Goal: Task Accomplishment & Management: Manage account settings

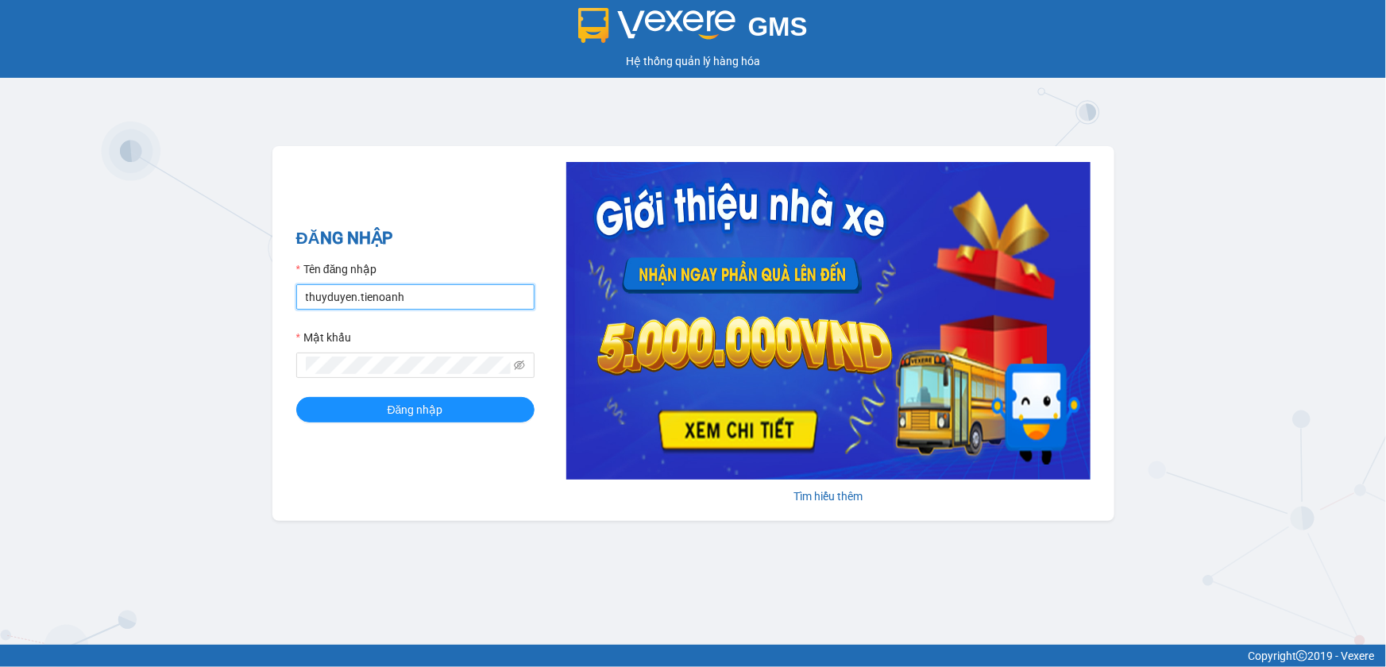
click at [480, 287] on input "thuyduyen.tienoanh" at bounding box center [415, 296] width 238 height 25
type input "camlinh.tienoanh"
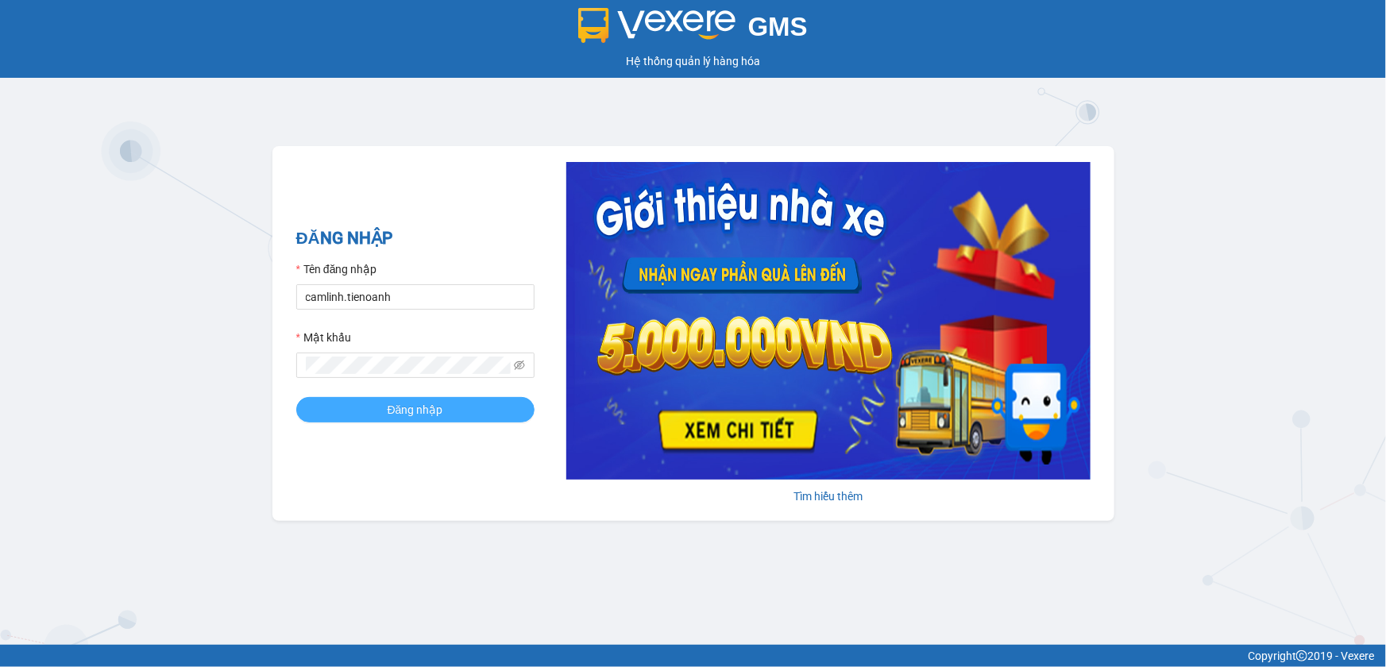
click at [463, 410] on button "Đăng nhập" at bounding box center [415, 409] width 238 height 25
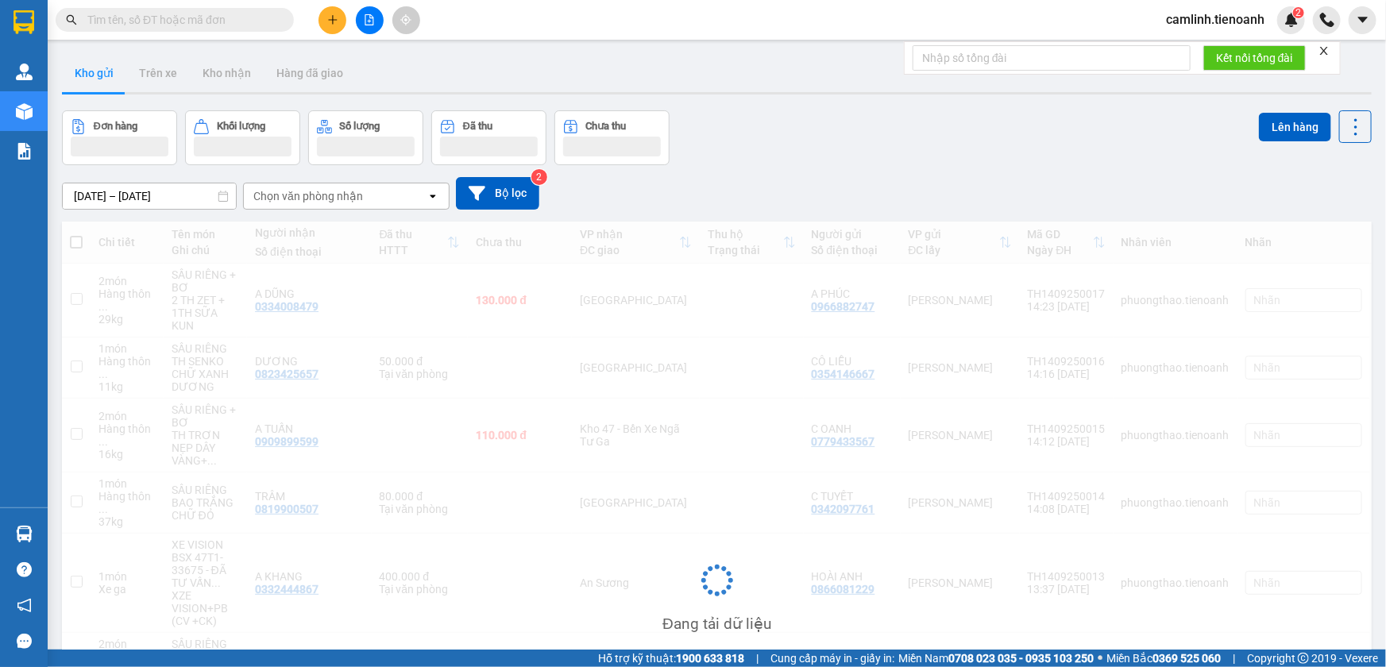
click at [327, 15] on icon "plus" at bounding box center [332, 19] width 11 height 11
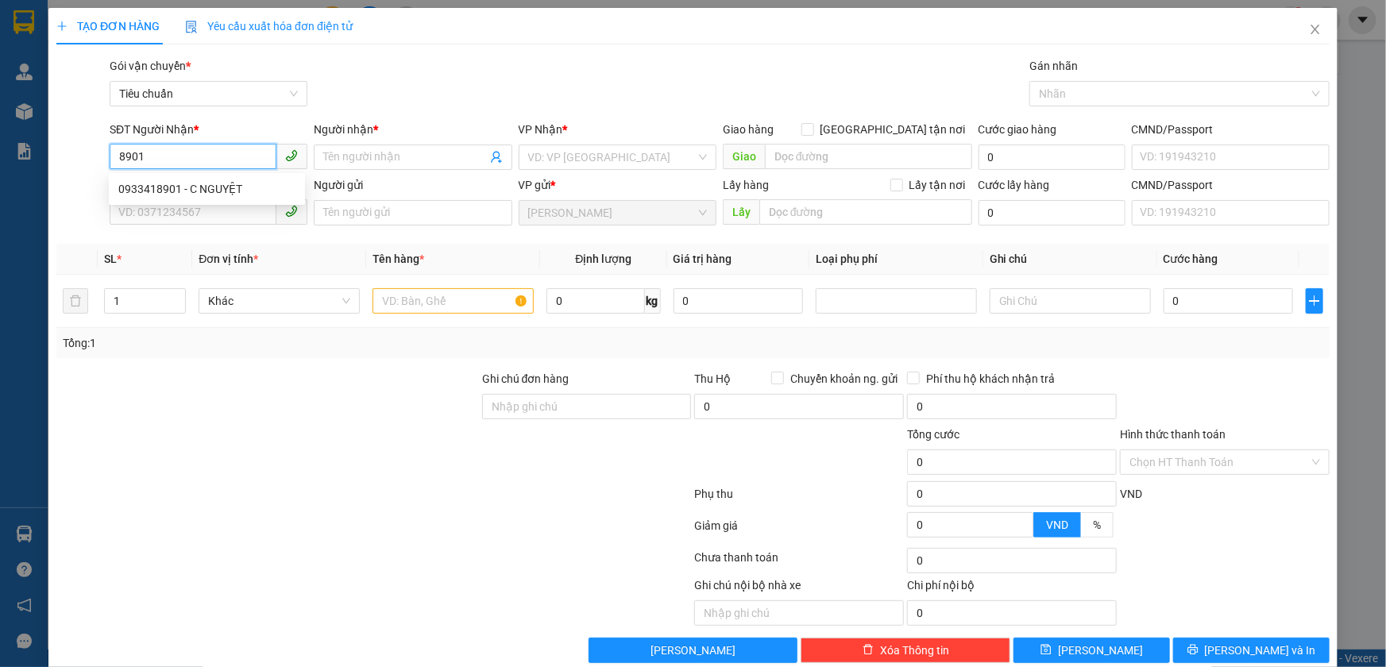
click at [222, 180] on div "0933418901 - C NGUYỆT" at bounding box center [206, 188] width 177 height 17
type input "0933418901"
type input "C NGUYỆT"
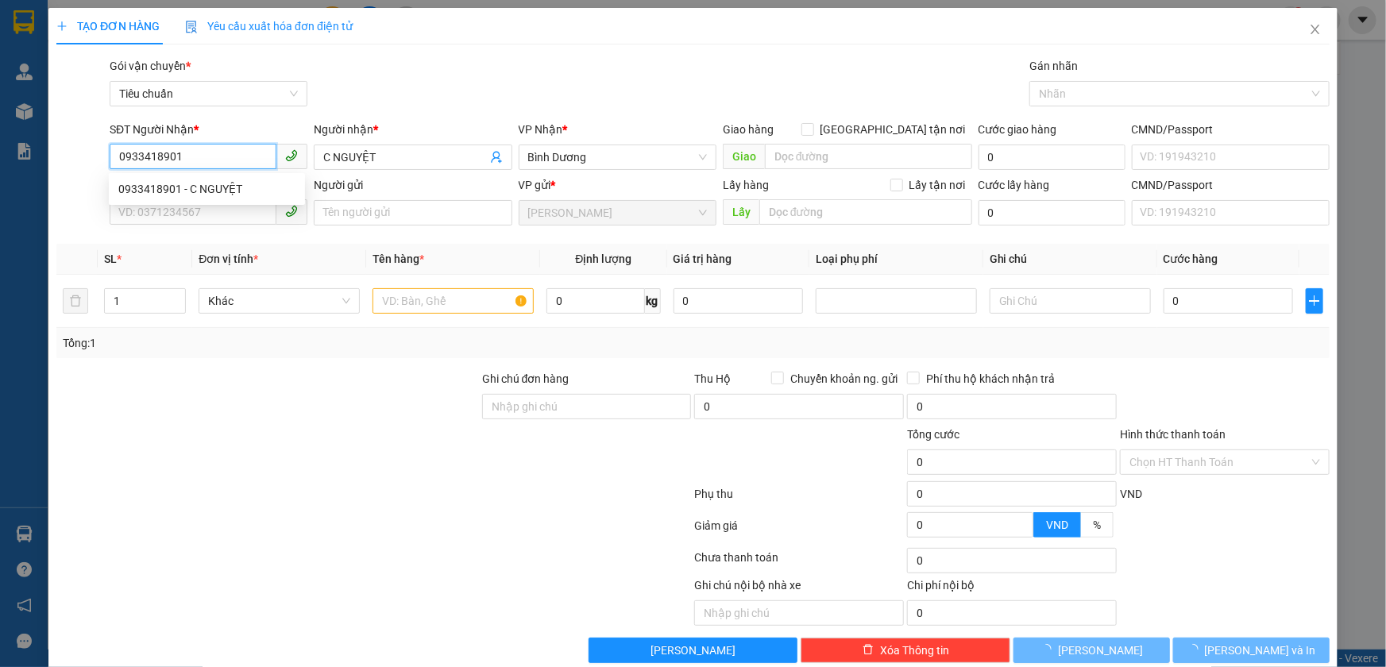
type input "0933418901"
type input "70.000"
click at [212, 204] on div "0933418901 0933418901 - C NGUYỆT" at bounding box center [207, 189] width 196 height 32
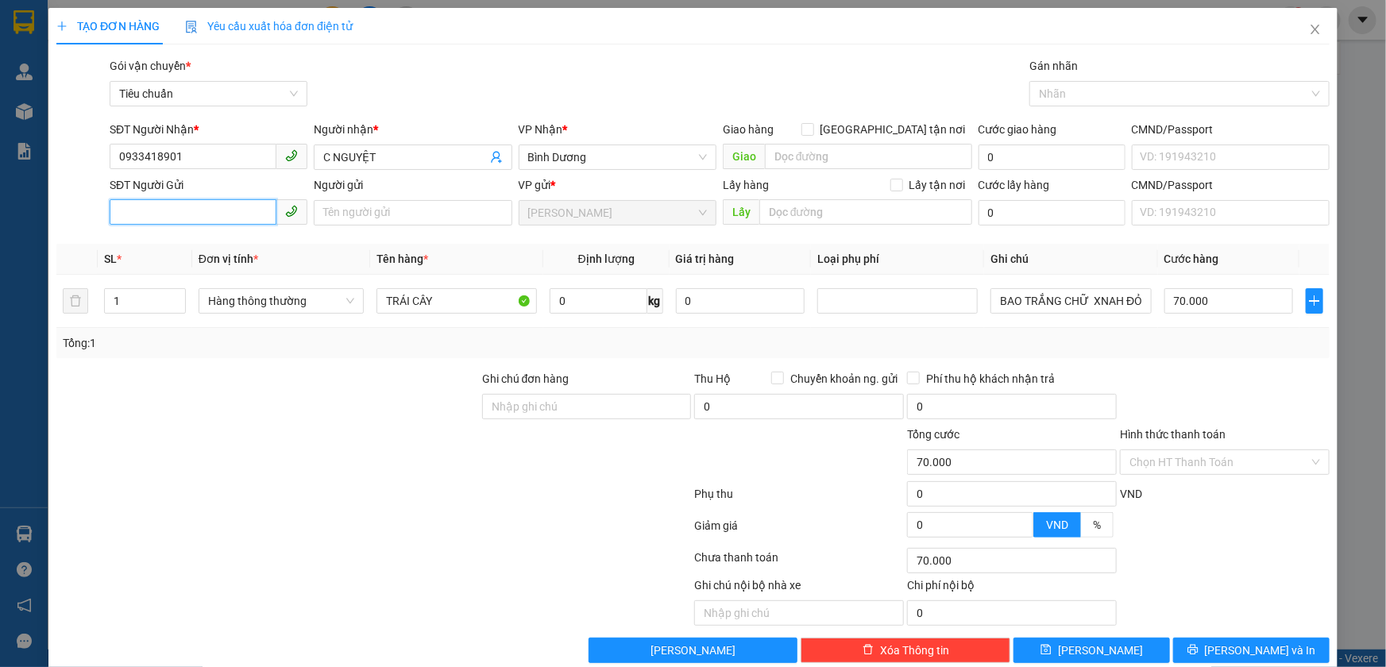
click at [218, 220] on input "SĐT Người Gửi" at bounding box center [193, 211] width 167 height 25
click at [226, 249] on div "0987522933 - CHÚ HẢI" at bounding box center [206, 244] width 177 height 17
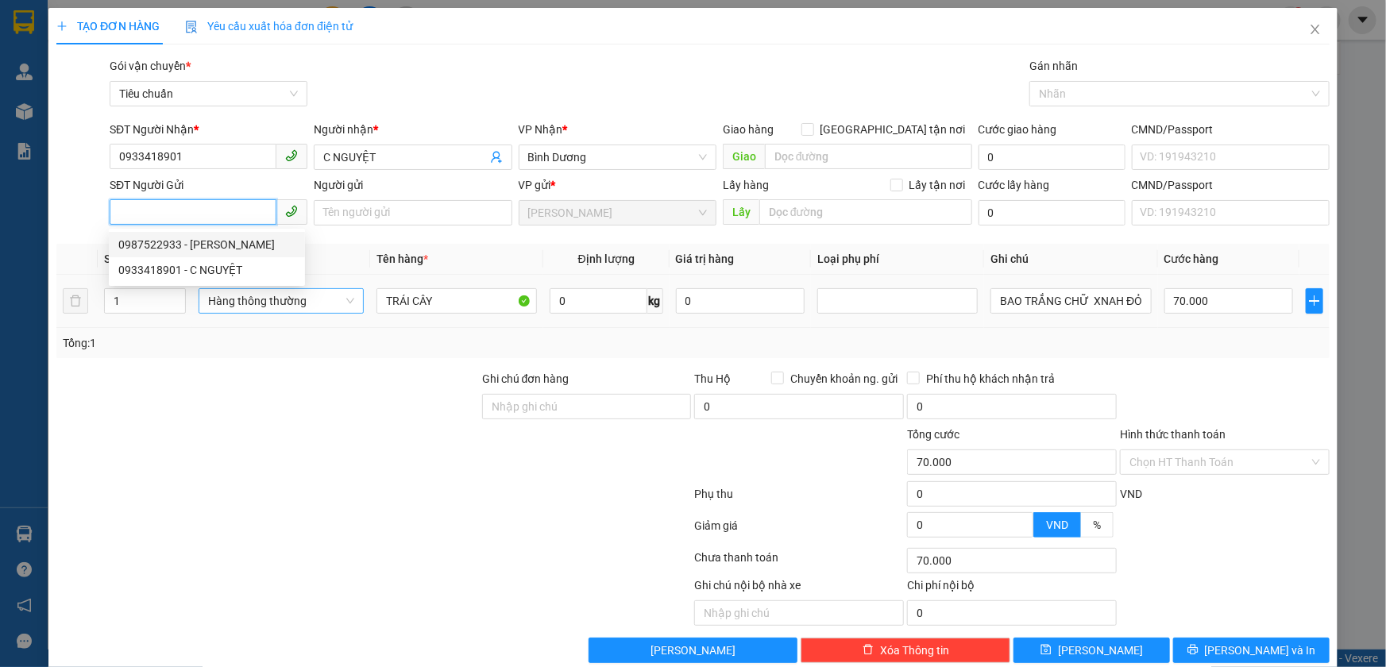
type input "0987522933"
type input "CHÚ HẢI"
type input "240145262"
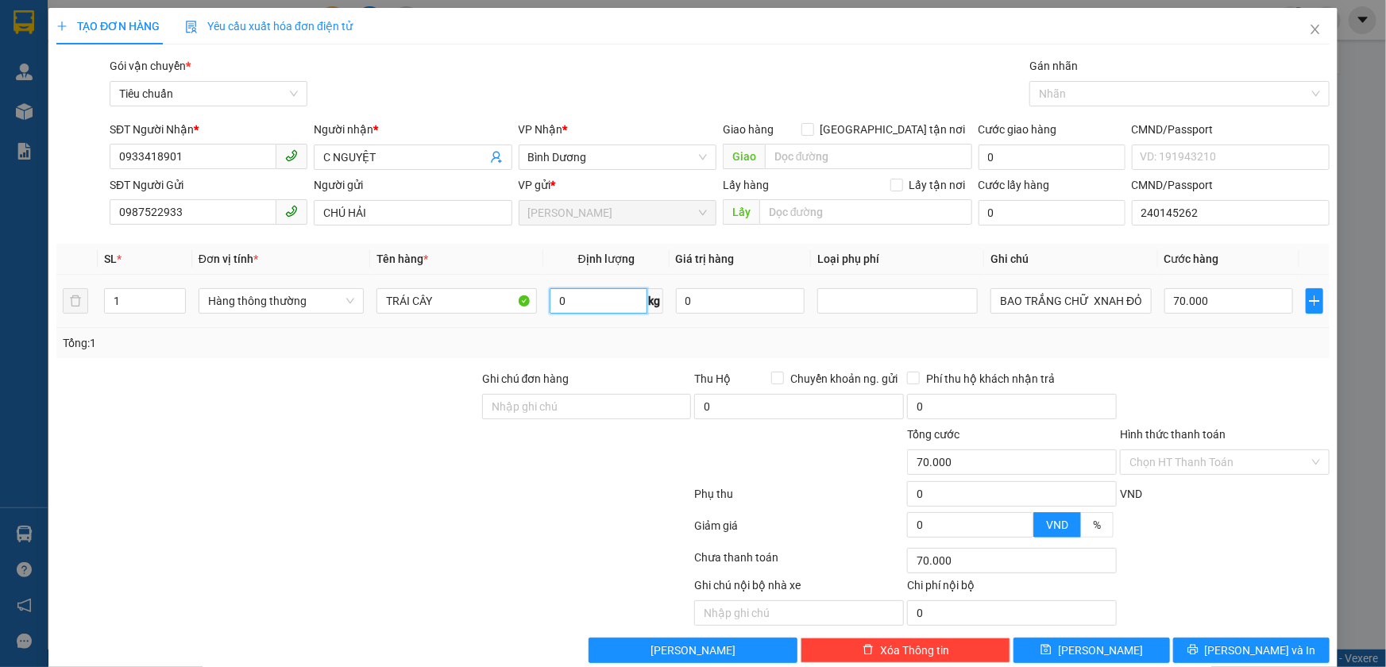
click at [556, 303] on input "0" at bounding box center [599, 300] width 98 height 25
type input "19"
click at [1017, 307] on input "BAO TRẮNG CHỮ XNAH ĐỎ" at bounding box center [1070, 300] width 160 height 25
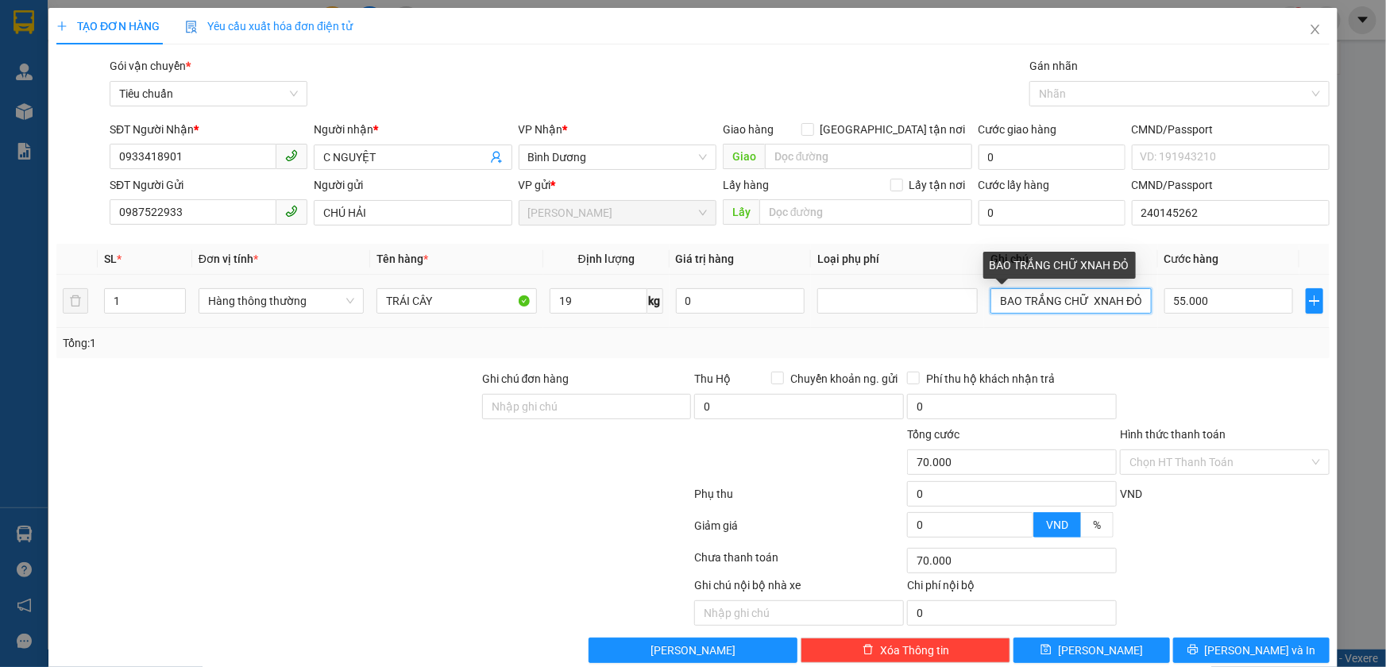
type input "55.000"
type input "TH TRẮNG XANH L"
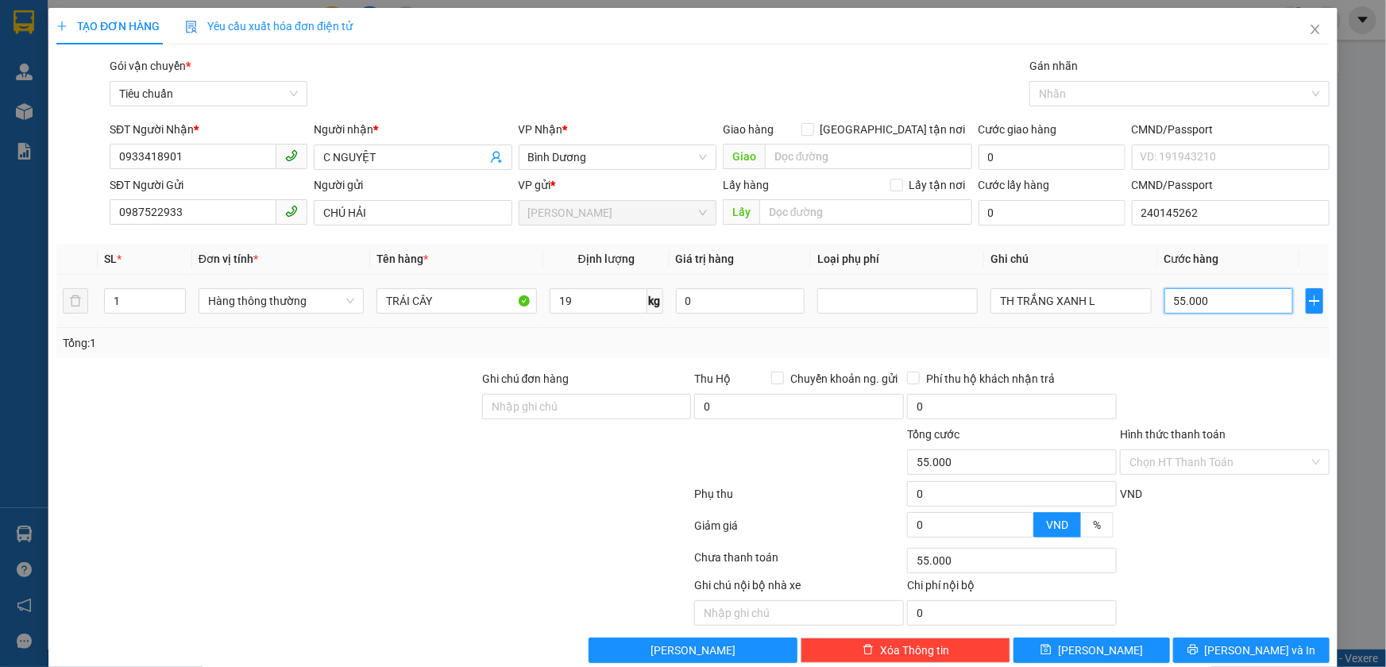
click at [1177, 303] on input "55.000" at bounding box center [1228, 300] width 129 height 25
type input "6"
type input "60"
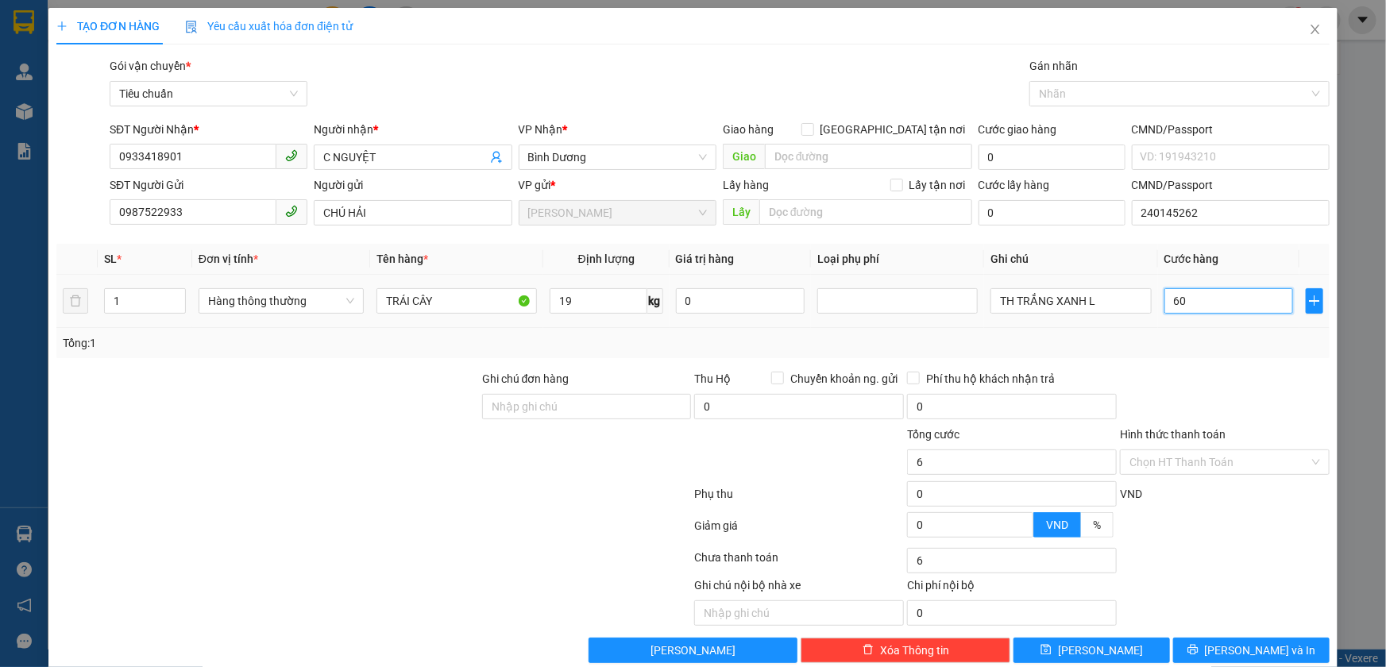
type input "60"
type input "60.000"
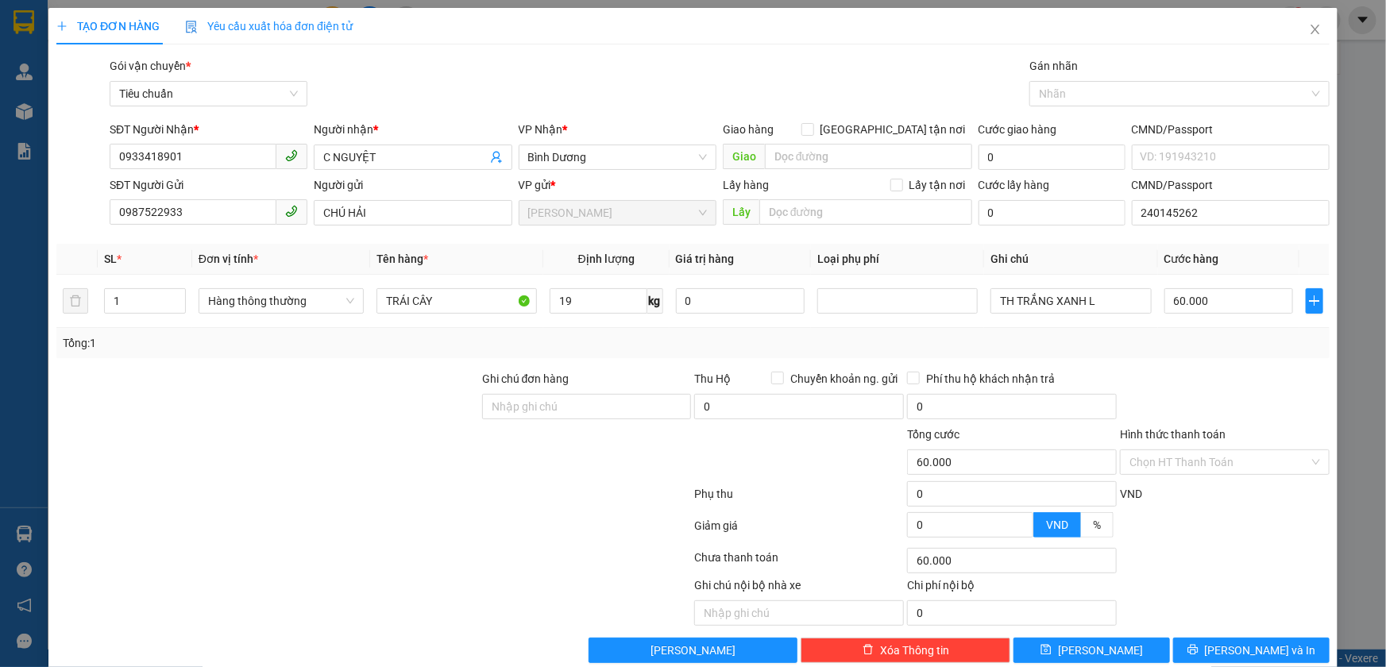
click at [1201, 349] on div "Tổng: 1" at bounding box center [693, 342] width 1261 height 17
drag, startPoint x: 1219, startPoint y: 457, endPoint x: 1218, endPoint y: 473, distance: 15.1
click at [1219, 458] on input "Hình thức thanh toán" at bounding box center [1219, 462] width 180 height 24
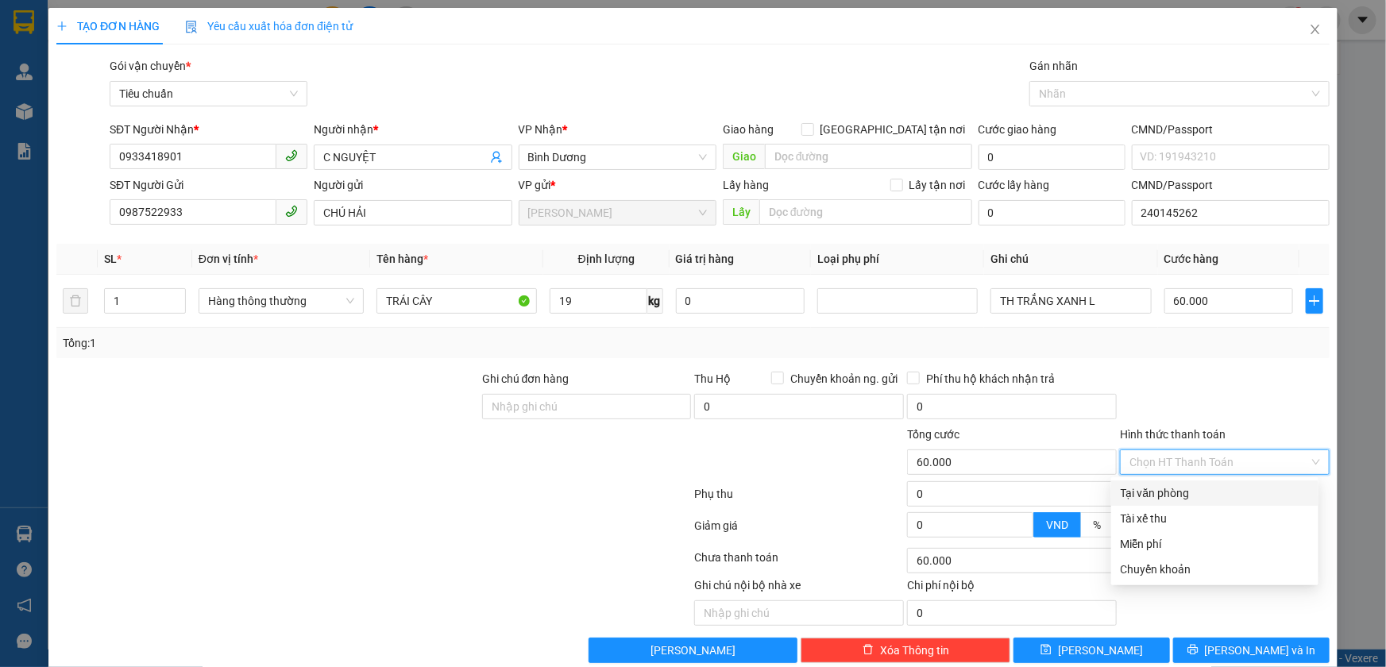
drag, startPoint x: 1218, startPoint y: 485, endPoint x: 1207, endPoint y: 542, distance: 58.3
click at [1219, 485] on div "Tại văn phòng" at bounding box center [1215, 493] width 188 height 17
type input "0"
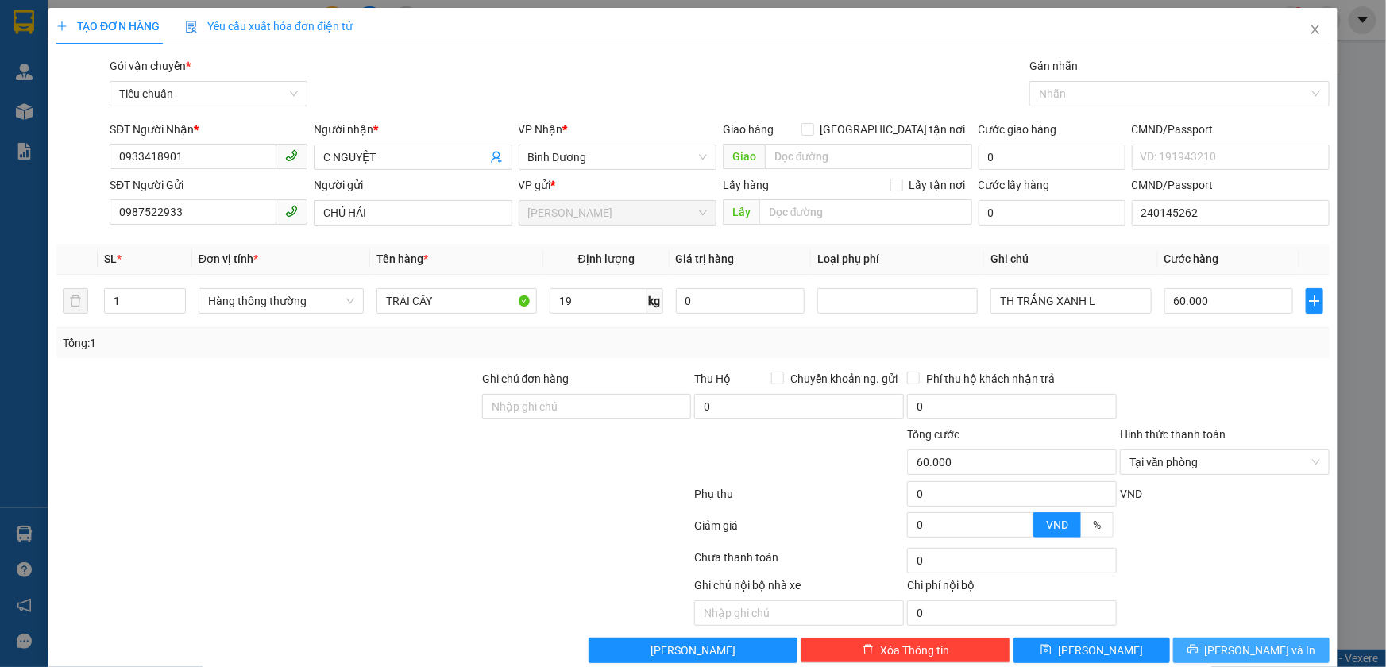
click at [1215, 639] on button "[PERSON_NAME] và In" at bounding box center [1251, 650] width 156 height 25
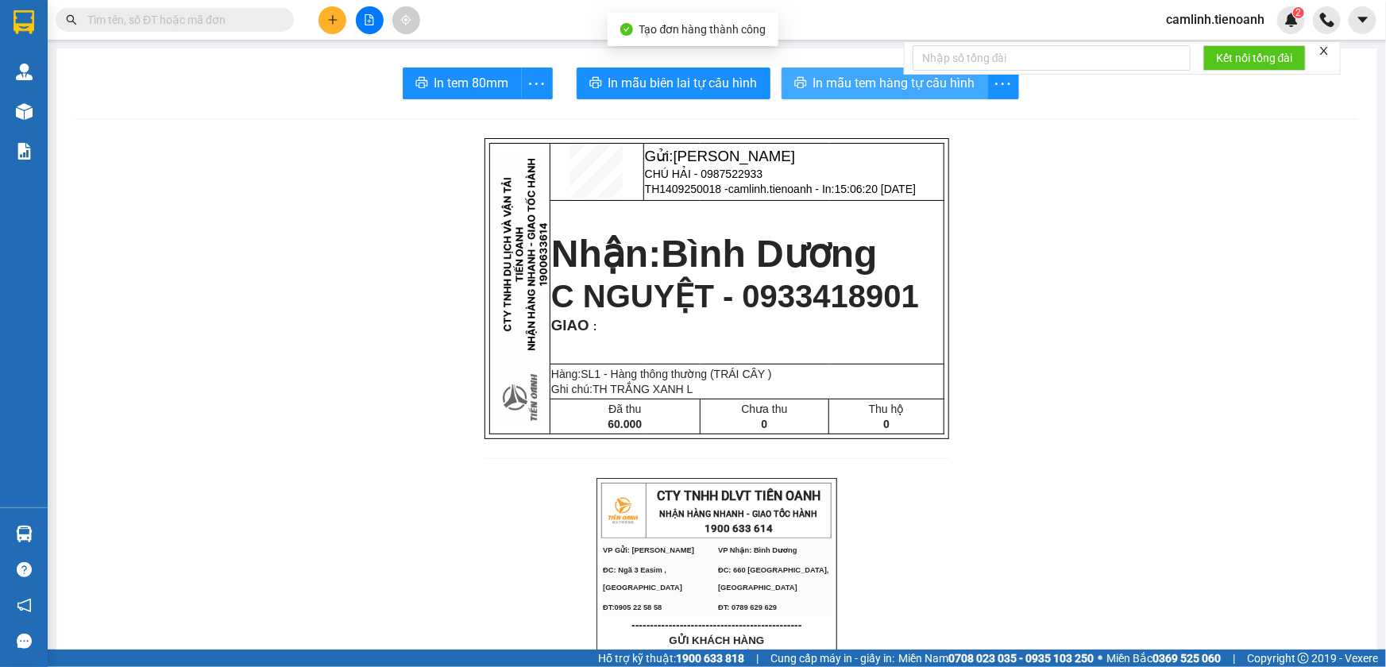
click at [913, 94] on button "In mẫu tem hàng tự cấu hình" at bounding box center [885, 84] width 207 height 32
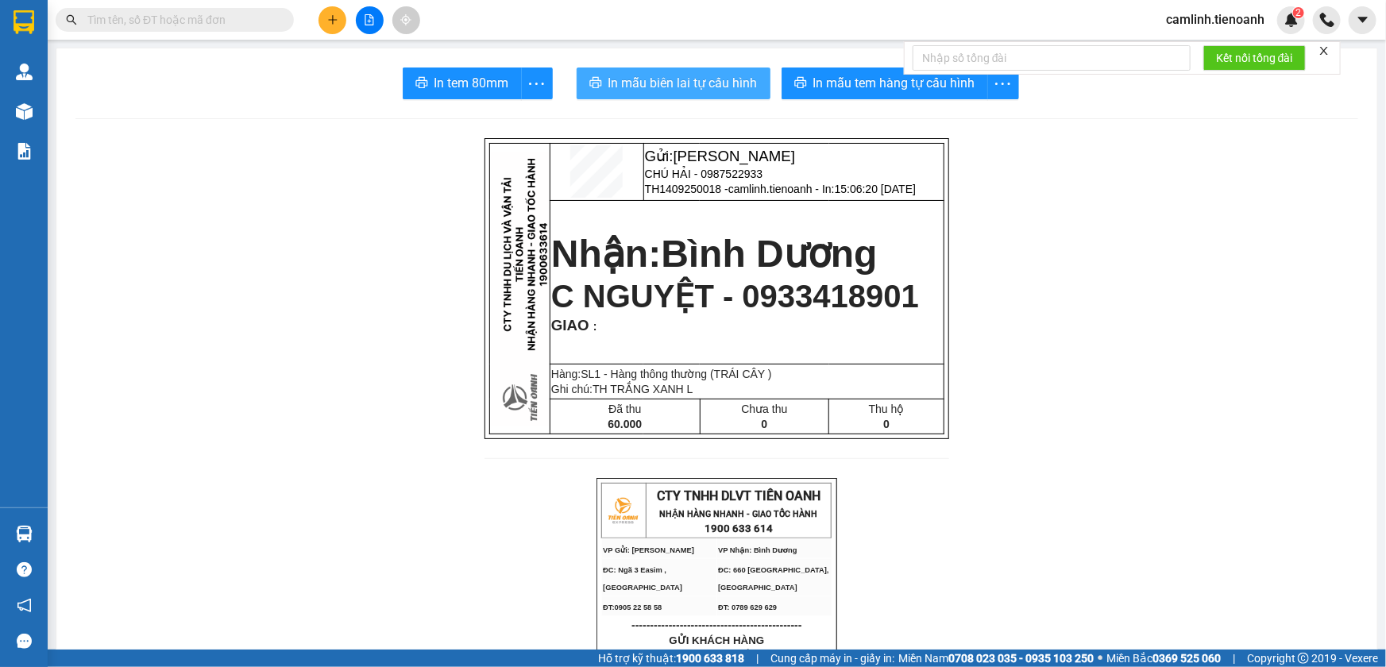
click at [716, 86] on span "In mẫu biên lai tự cấu hình" at bounding box center [682, 83] width 149 height 20
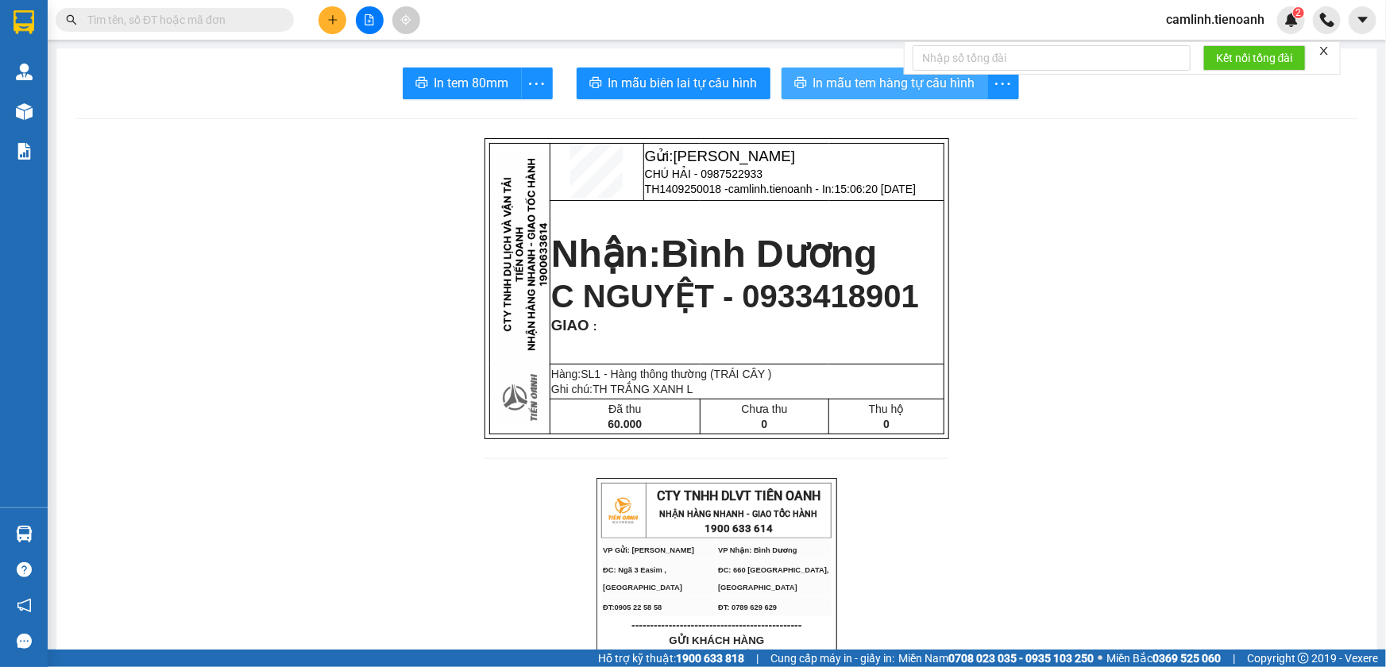
click at [940, 82] on span "In mẫu tem hàng tự cấu hình" at bounding box center [894, 83] width 162 height 20
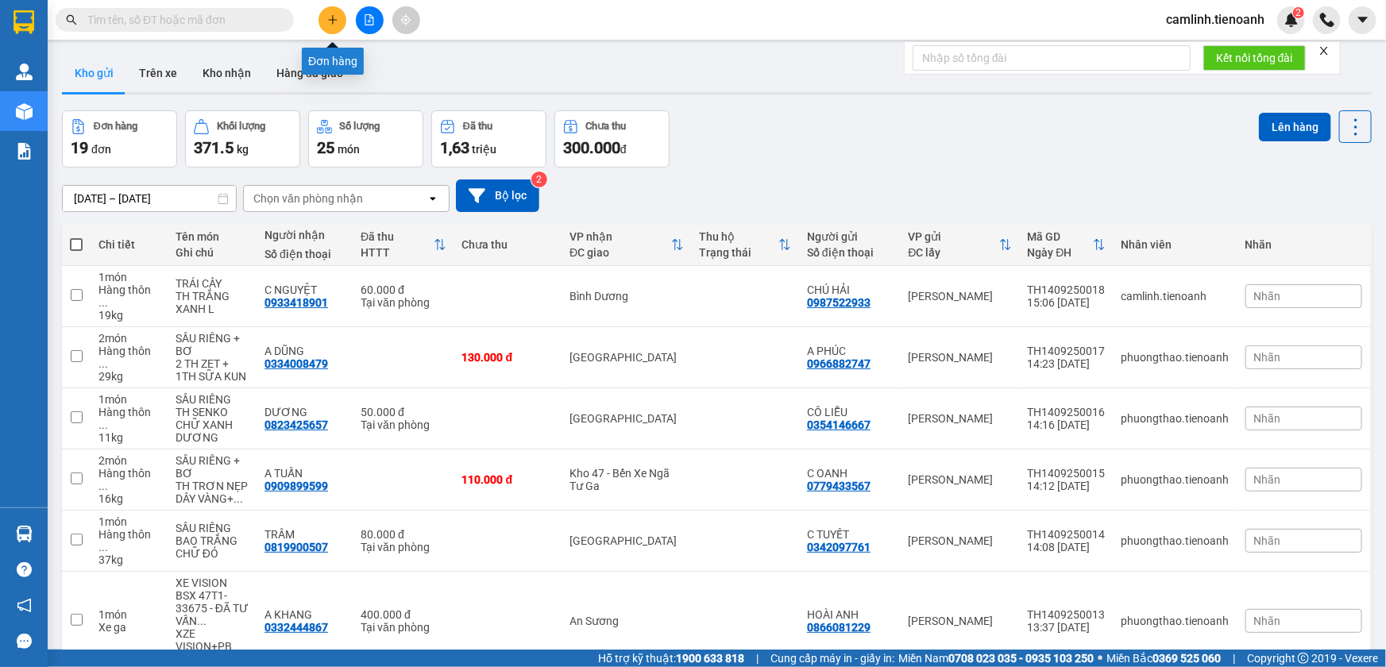
click at [338, 25] on button at bounding box center [333, 20] width 28 height 28
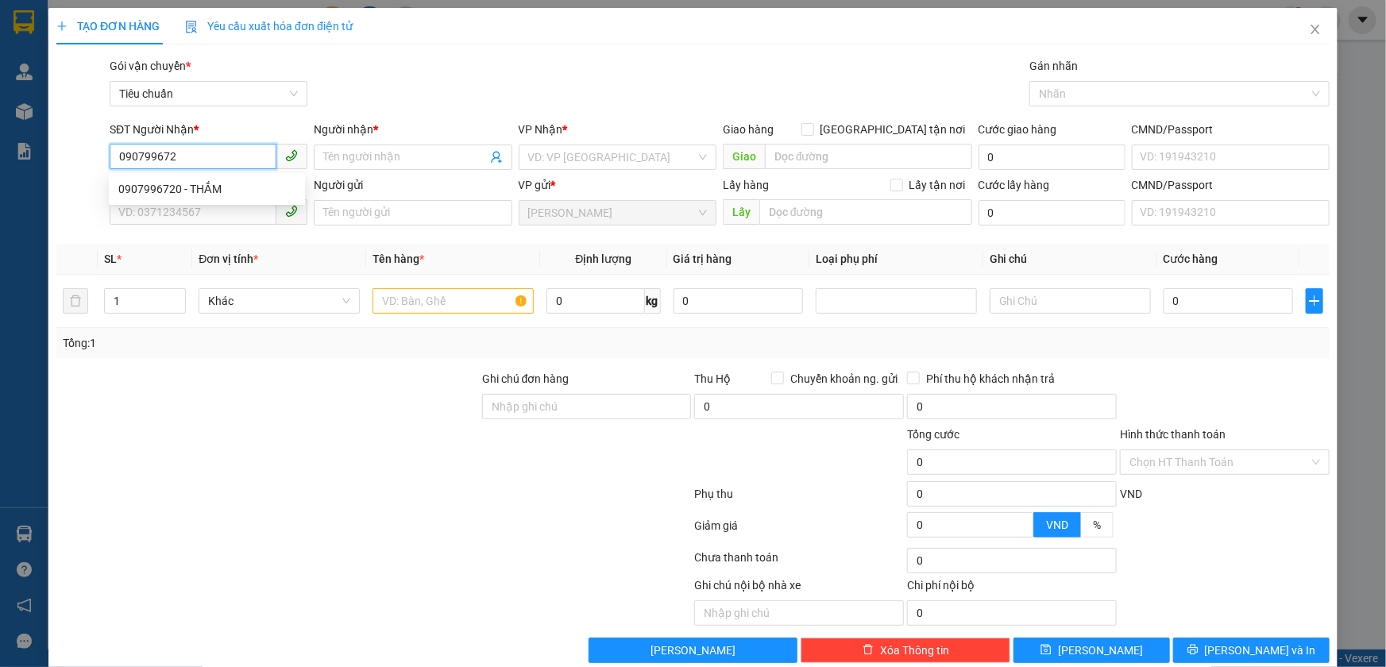
type input "0907996720"
click at [230, 190] on div "0907996720 - THẮM" at bounding box center [206, 188] width 177 height 17
type input "THẮM"
type input "40.000"
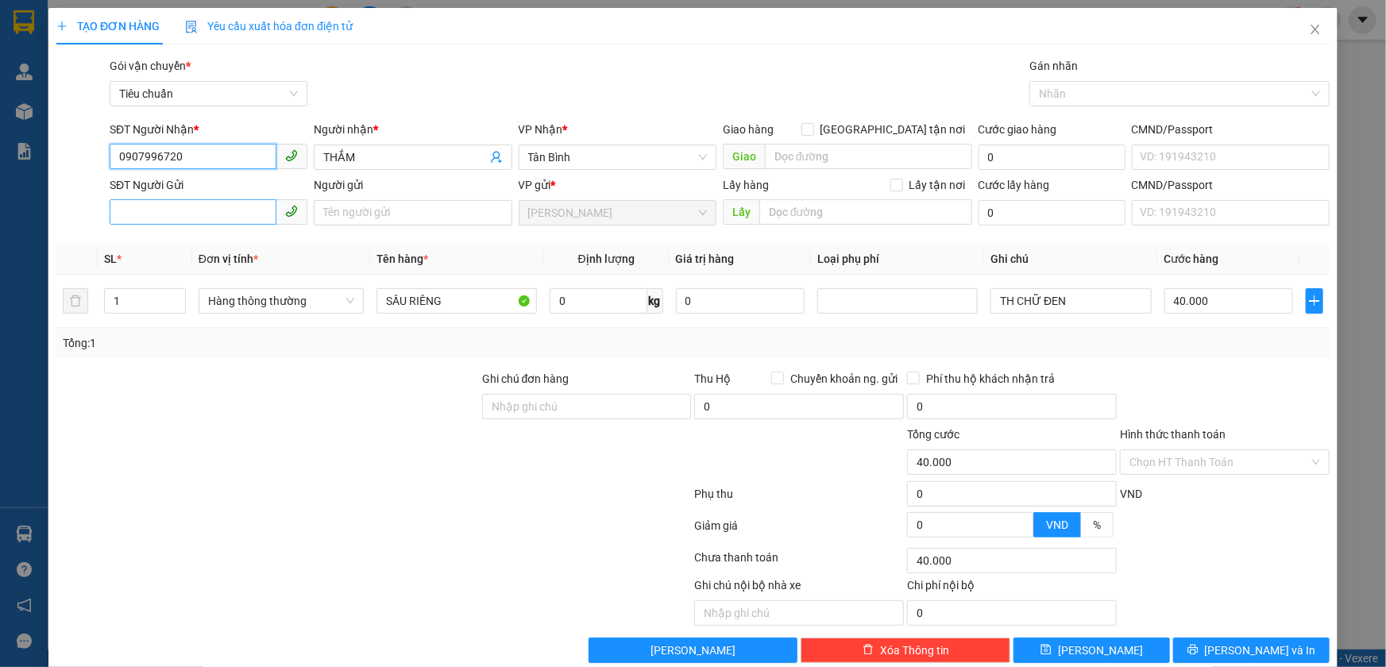
type input "0907996720"
click at [176, 208] on input "SĐT Người Gửi" at bounding box center [193, 211] width 167 height 25
click at [182, 246] on div "0909743796 - TRANG" at bounding box center [206, 244] width 177 height 17
type input "0909743796"
type input "TRANG"
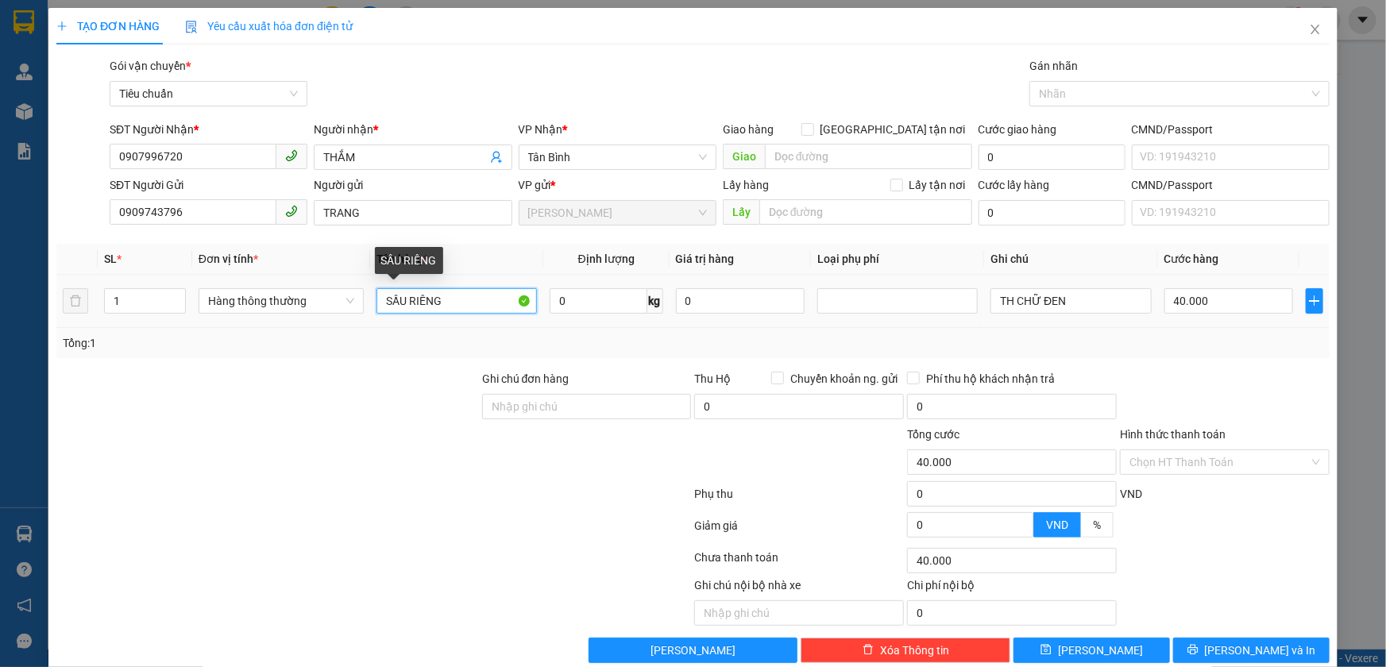
click at [453, 308] on input "SẦU RIÊNG" at bounding box center [456, 300] width 160 height 25
type input "SẦU RIÊNG +"
type input "2"
click at [175, 295] on icon "up" at bounding box center [177, 296] width 5 height 3
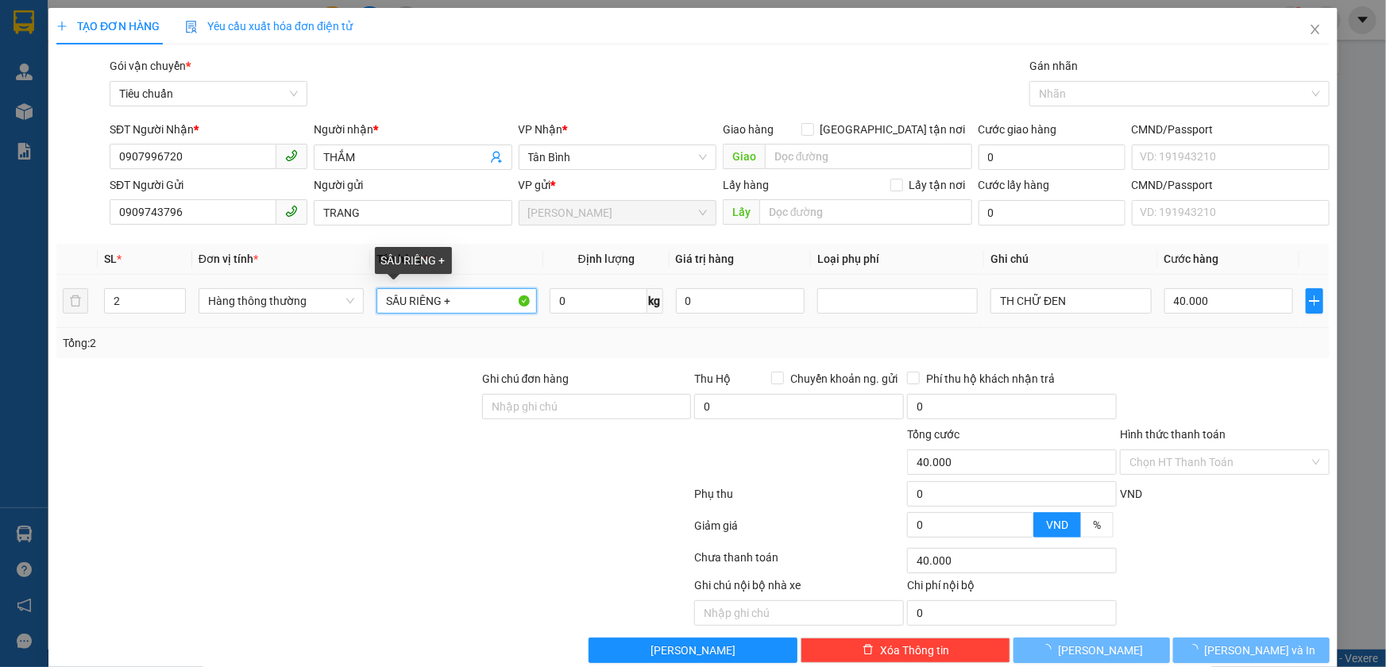
click at [467, 309] on input "SẦU RIÊNG +" at bounding box center [456, 300] width 160 height 25
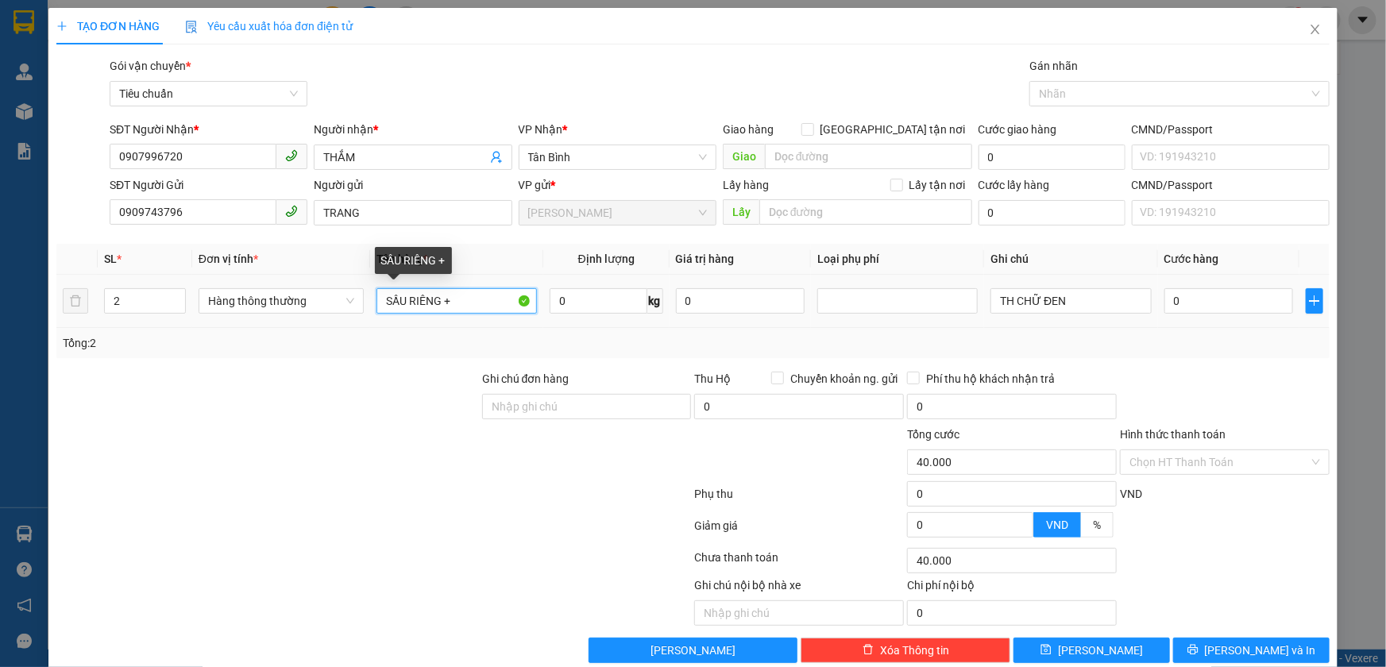
type input "0"
type input "SẦU RIÊNG"
click at [569, 298] on input "0" at bounding box center [599, 300] width 98 height 25
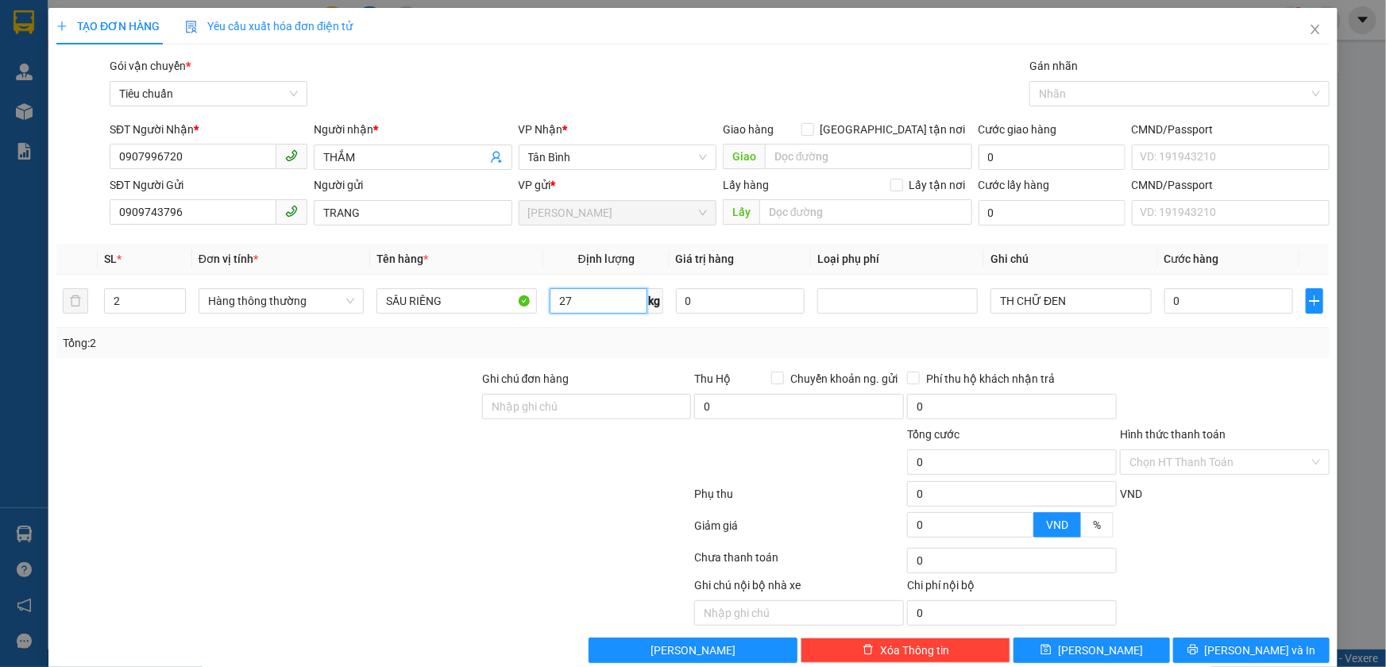
type input "27"
click at [665, 340] on div "Tổng: 2" at bounding box center [693, 342] width 1261 height 17
type input "65.000"
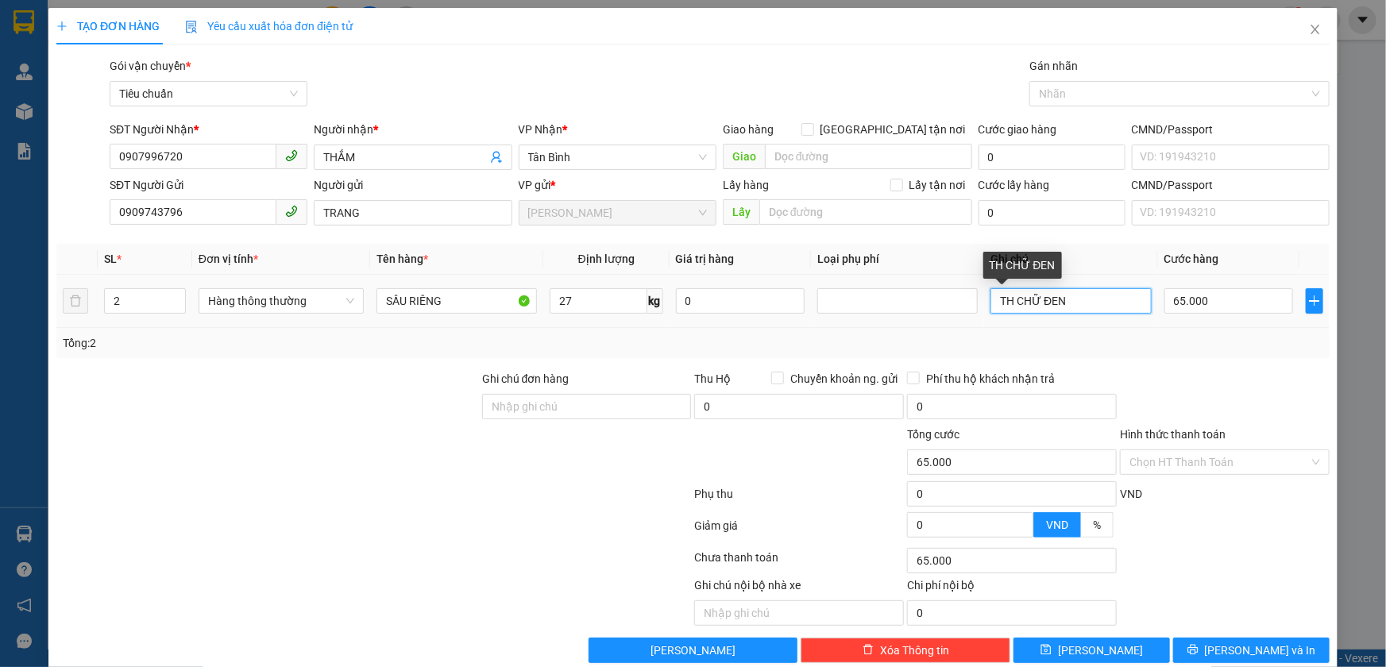
drag, startPoint x: 1061, startPoint y: 297, endPoint x: 1033, endPoint y: 304, distance: 28.7
click at [1033, 304] on input "TH CHỮ ĐEN" at bounding box center [1070, 300] width 160 height 25
type input "TH CHỮ XANH DƯƠNG + TH BKV"
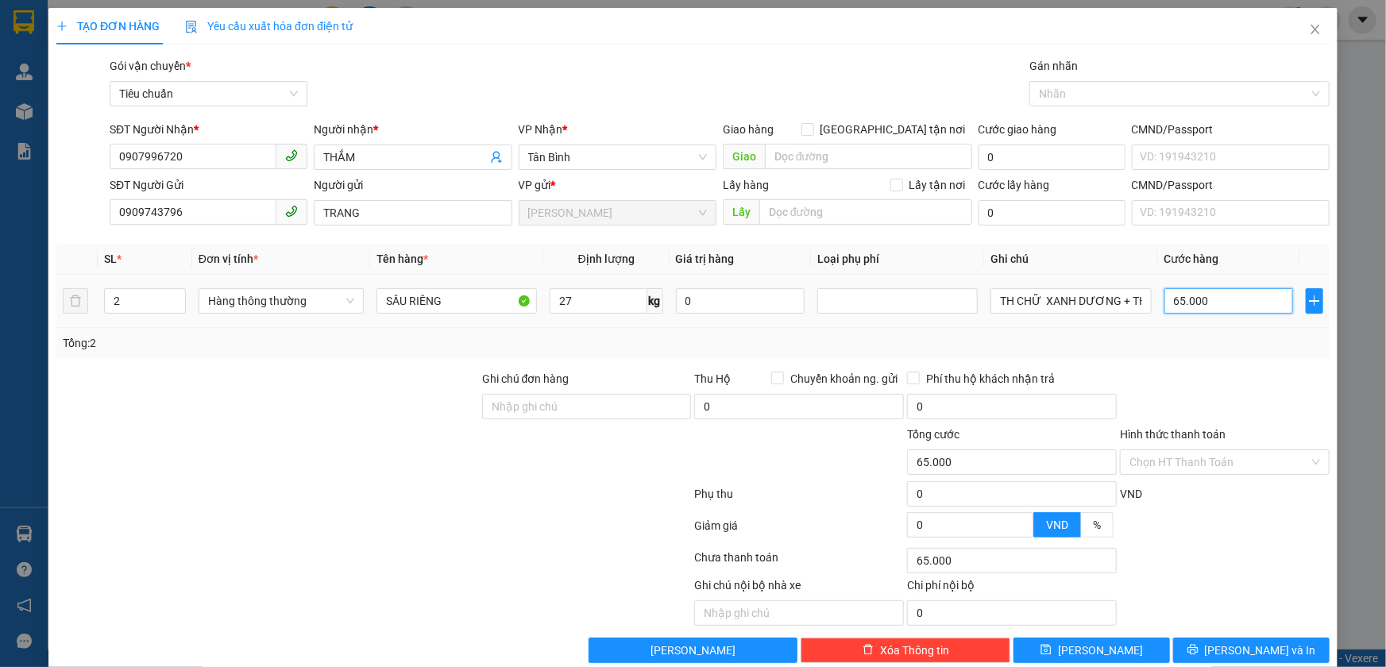
click at [1206, 298] on input "65.000" at bounding box center [1228, 300] width 129 height 25
type input "1"
type input "13"
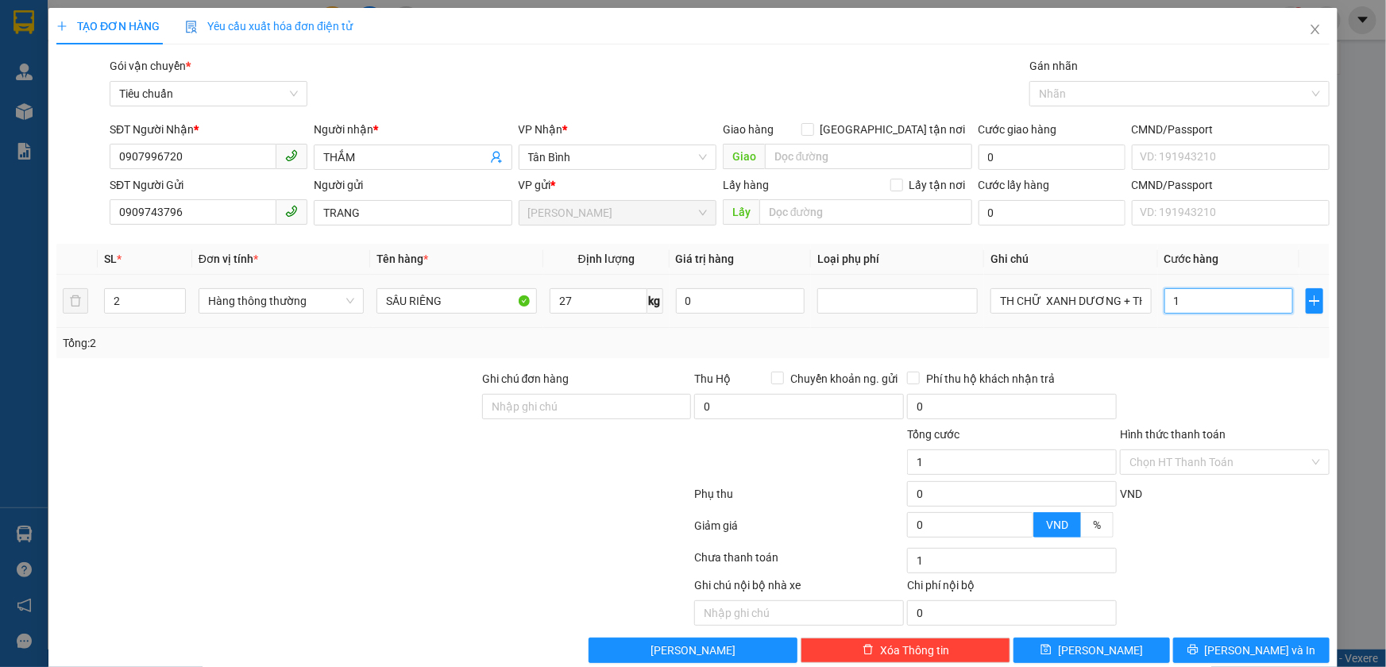
type input "13"
type input "130"
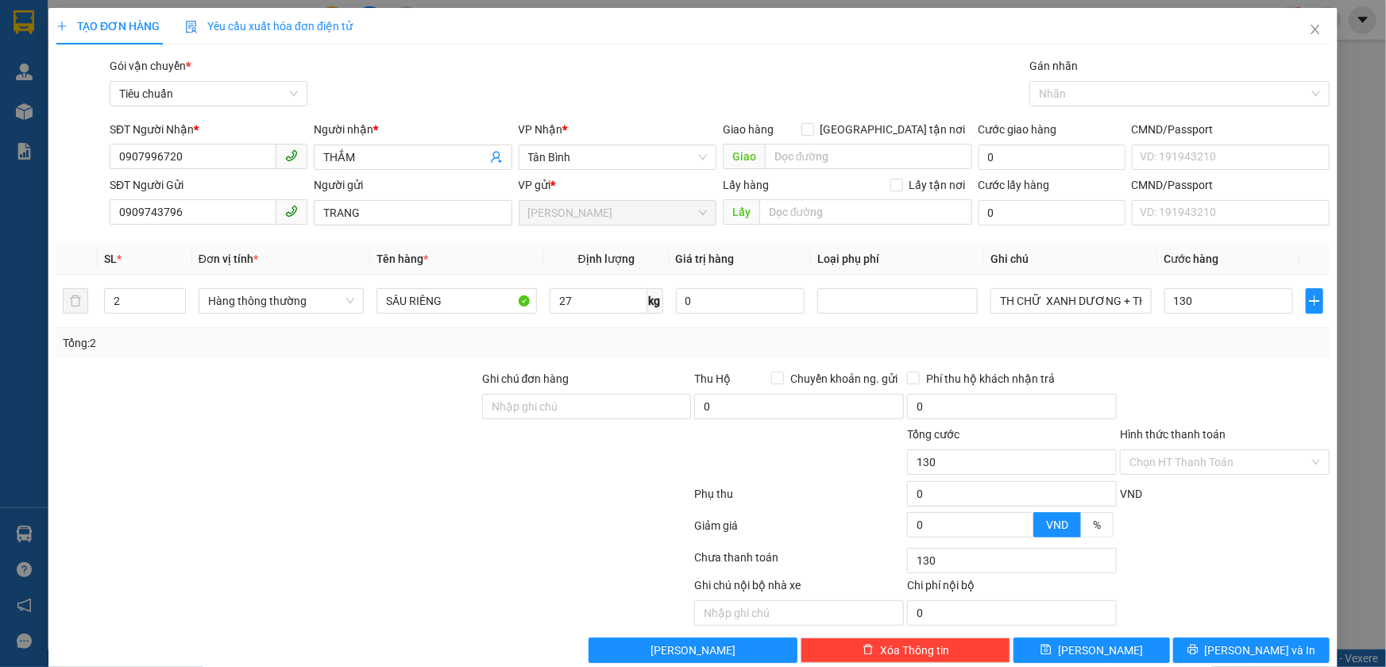
type input "130.000"
drag, startPoint x: 1227, startPoint y: 349, endPoint x: 1220, endPoint y: 355, distance: 9.1
click at [1228, 349] on div "Tổng: 2" at bounding box center [693, 342] width 1261 height 17
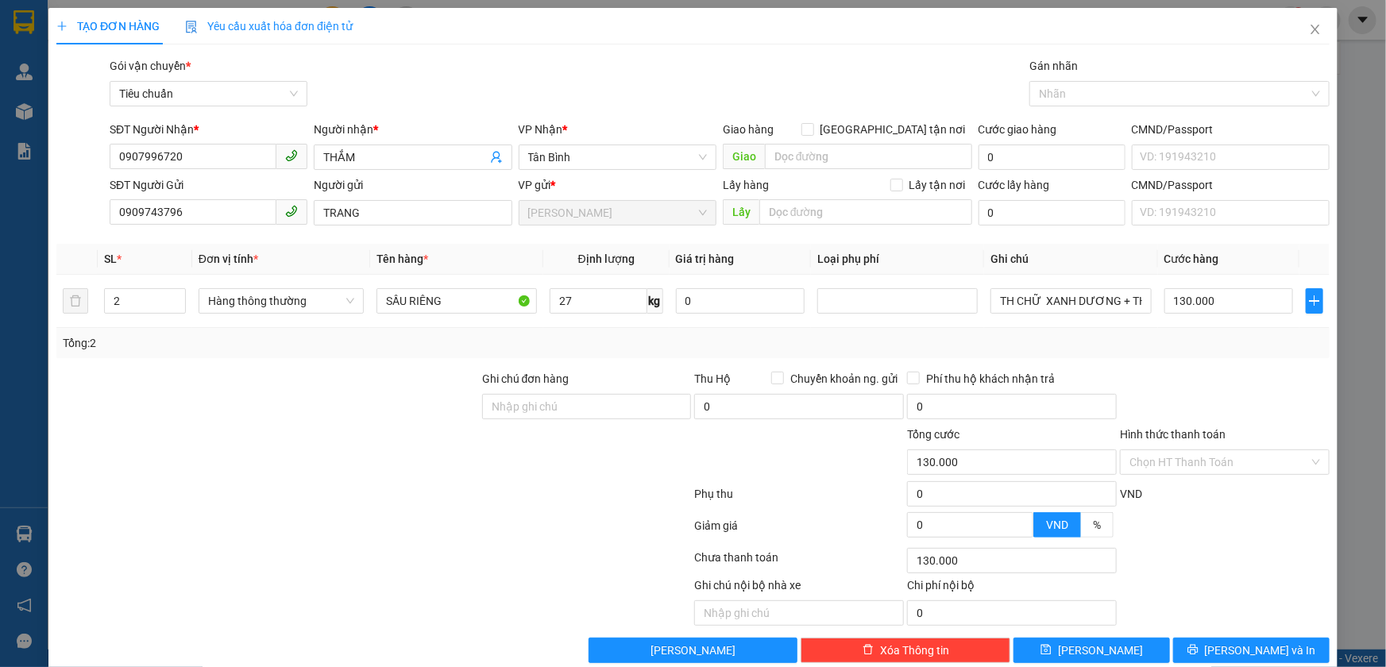
drag, startPoint x: 1160, startPoint y: 458, endPoint x: 1141, endPoint y: 492, distance: 39.1
click at [1158, 461] on input "Hình thức thanh toán" at bounding box center [1219, 462] width 180 height 24
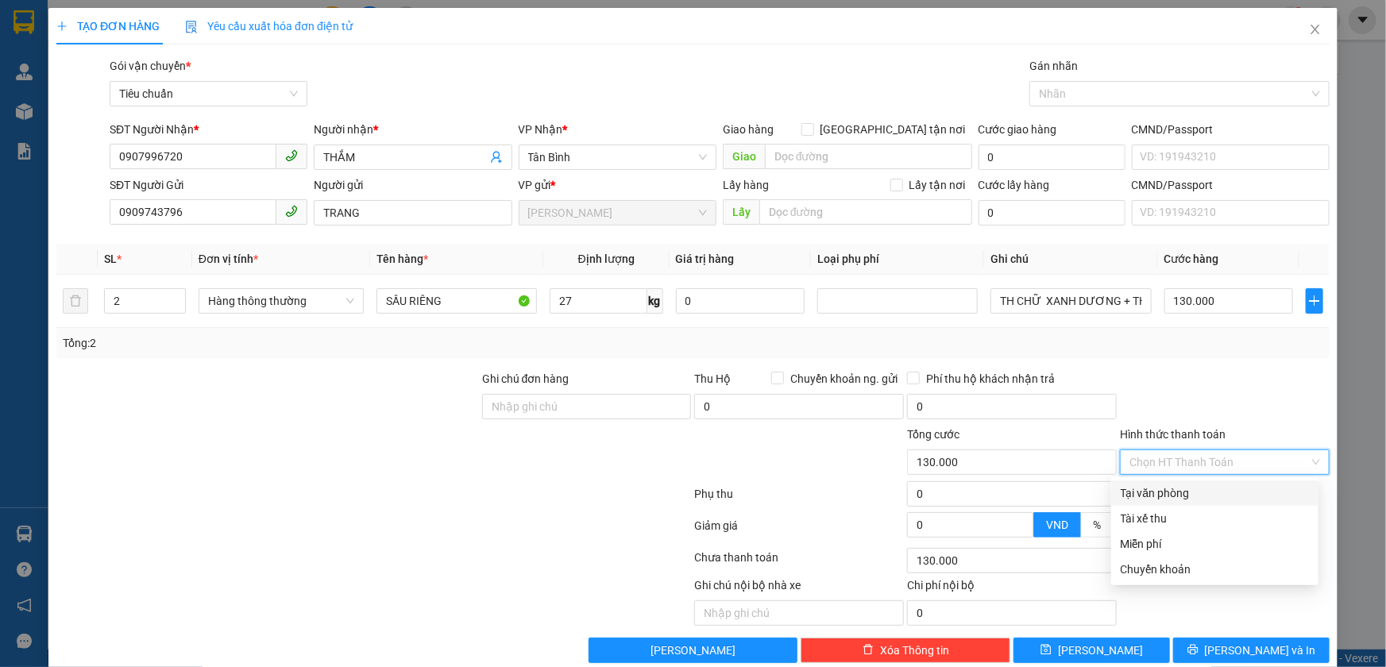
click at [1141, 497] on div "Tại văn phòng" at bounding box center [1215, 493] width 188 height 17
type input "0"
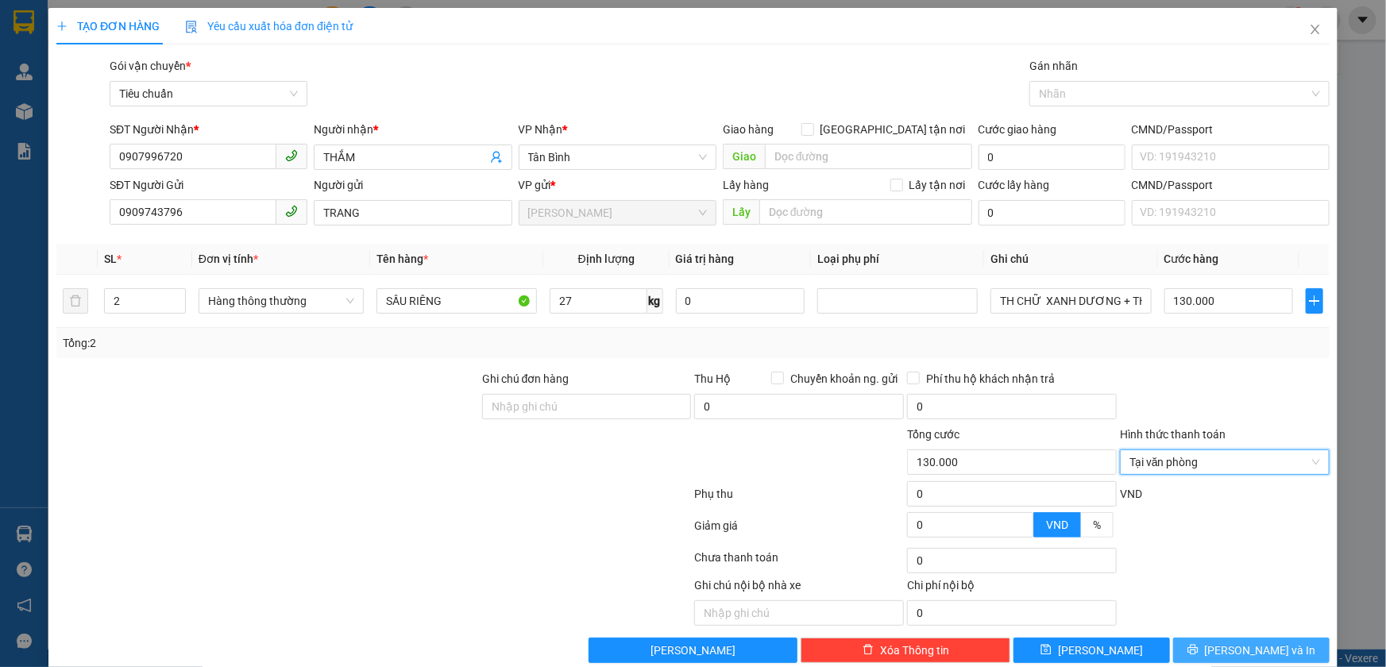
click at [1215, 639] on button "Lưu và In" at bounding box center [1251, 650] width 156 height 25
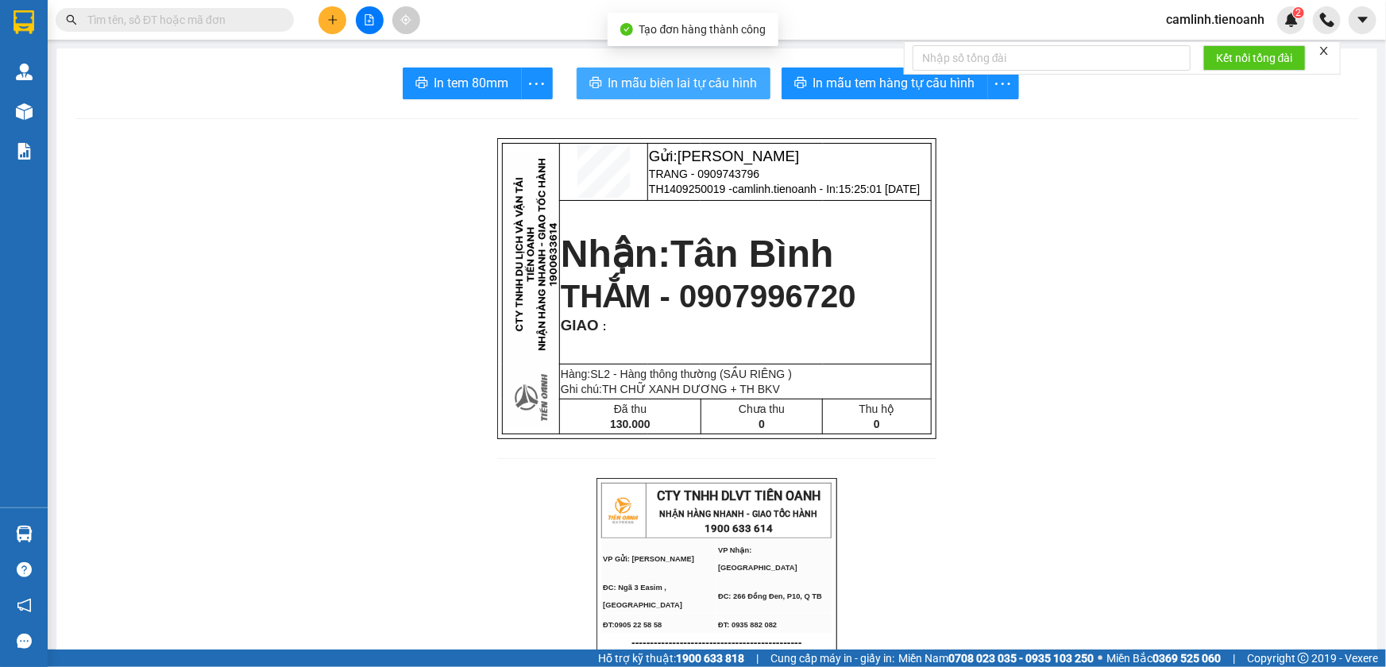
click at [699, 79] on span "In mẫu biên lai tự cấu hình" at bounding box center [682, 83] width 149 height 20
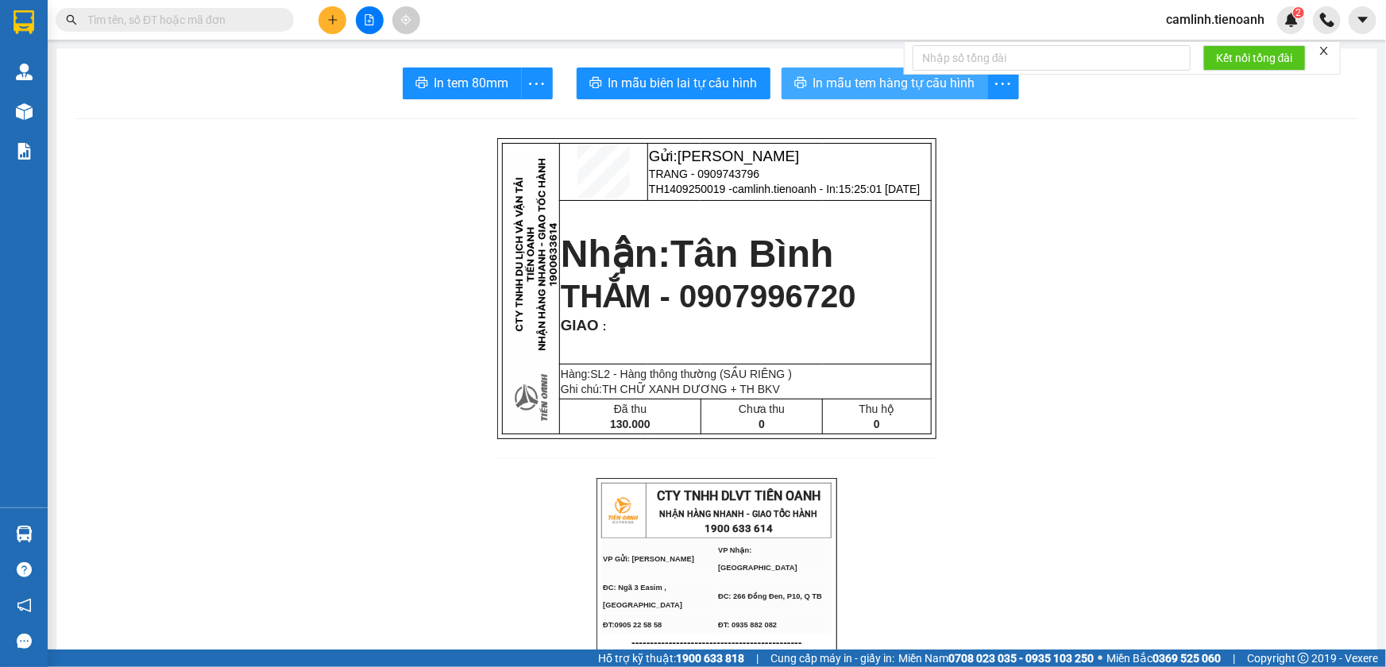
click at [893, 78] on span "In mẫu tem hàng tự cấu hình" at bounding box center [894, 83] width 162 height 20
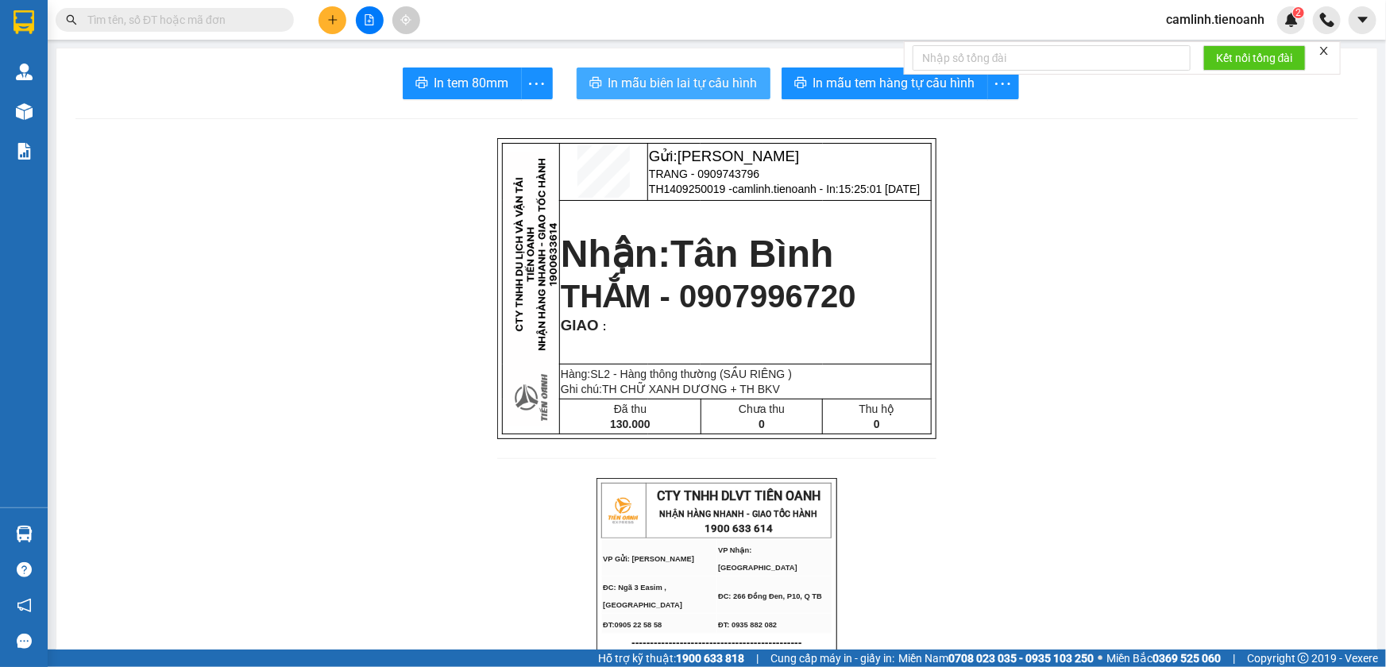
click at [695, 87] on span "In mẫu biên lai tự cấu hình" at bounding box center [682, 83] width 149 height 20
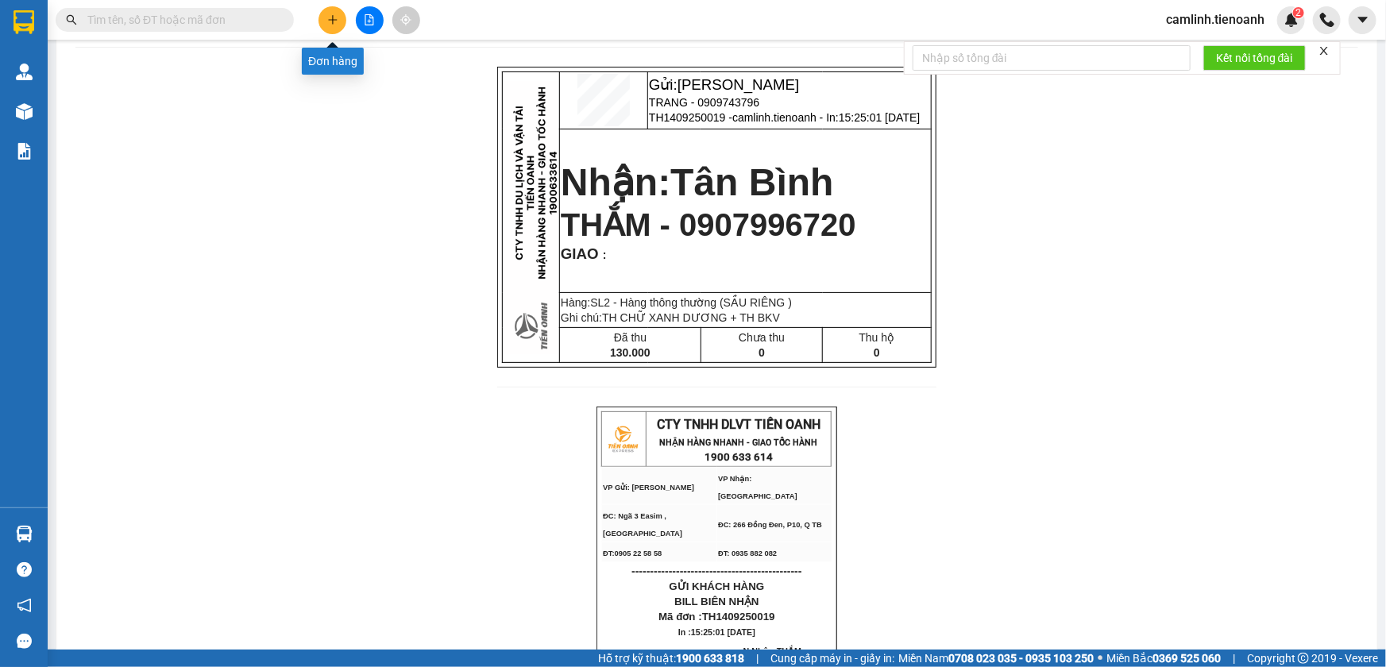
click at [327, 15] on icon "plus" at bounding box center [332, 19] width 11 height 11
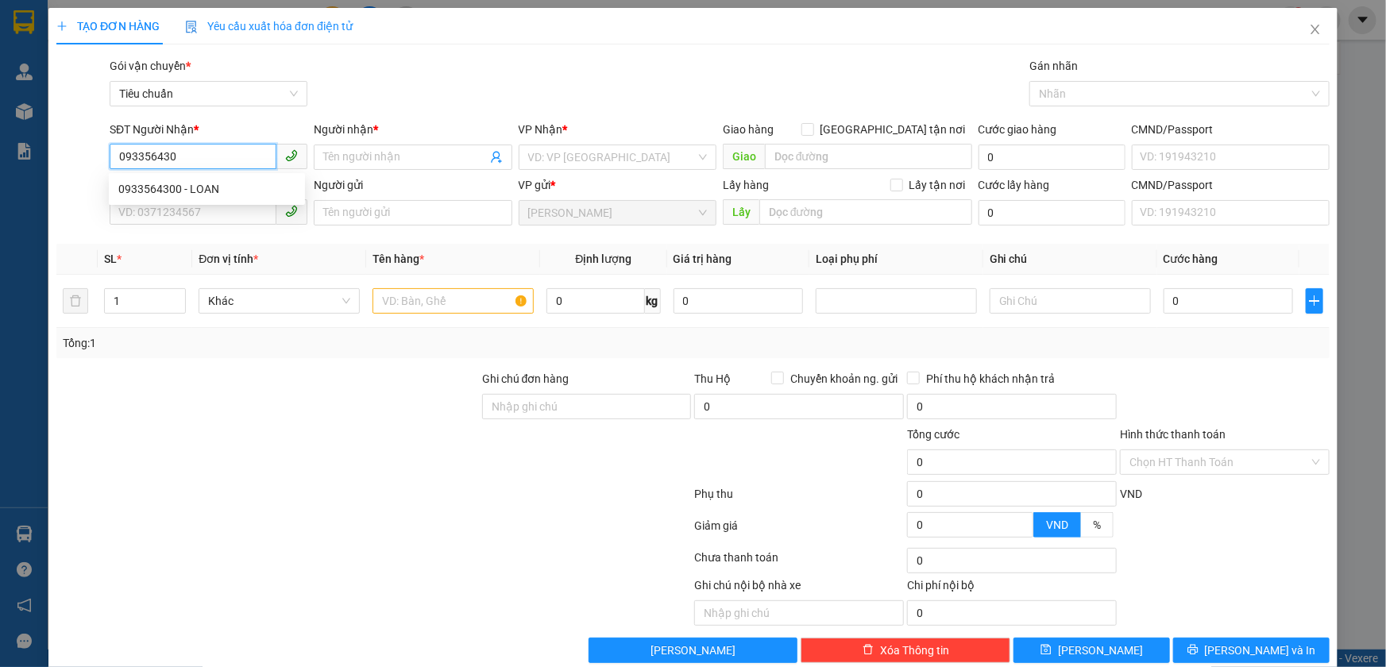
type input "0933564300"
drag, startPoint x: 187, startPoint y: 190, endPoint x: 166, endPoint y: 160, distance: 35.9
click at [184, 187] on div "0933564300 - LOAN" at bounding box center [206, 188] width 177 height 17
type input "LOAN"
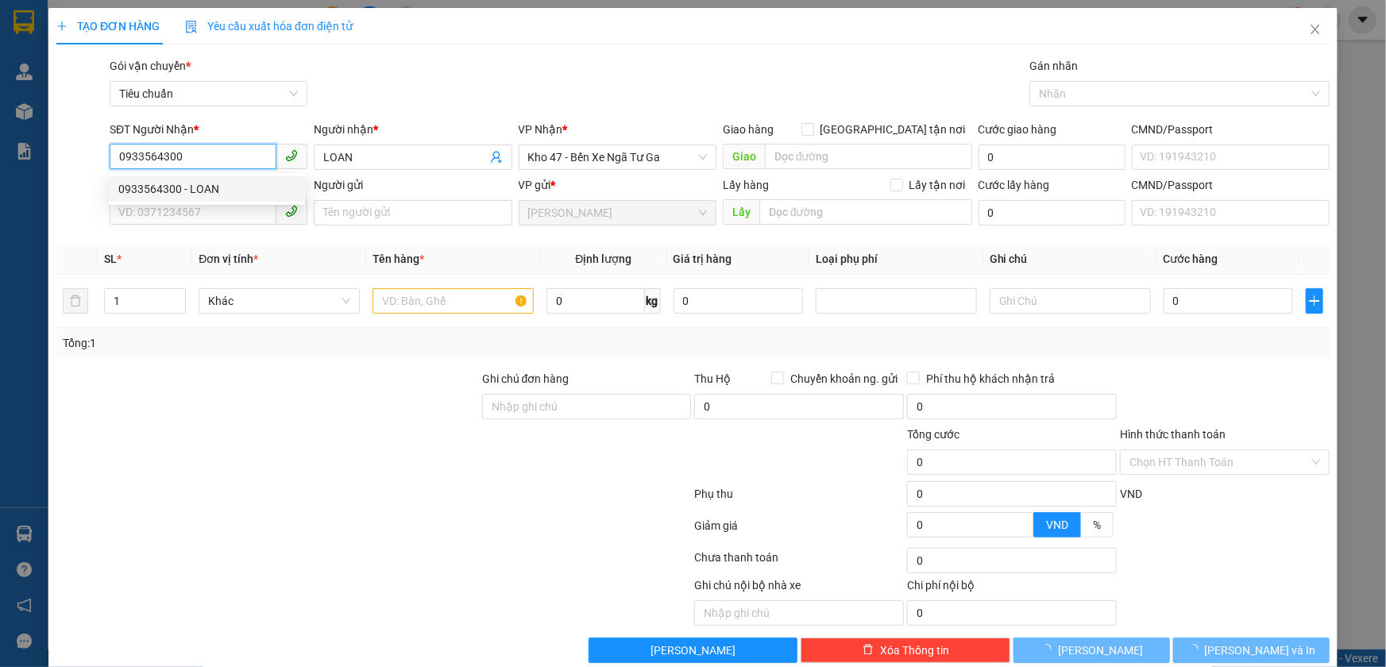
type input "90.000"
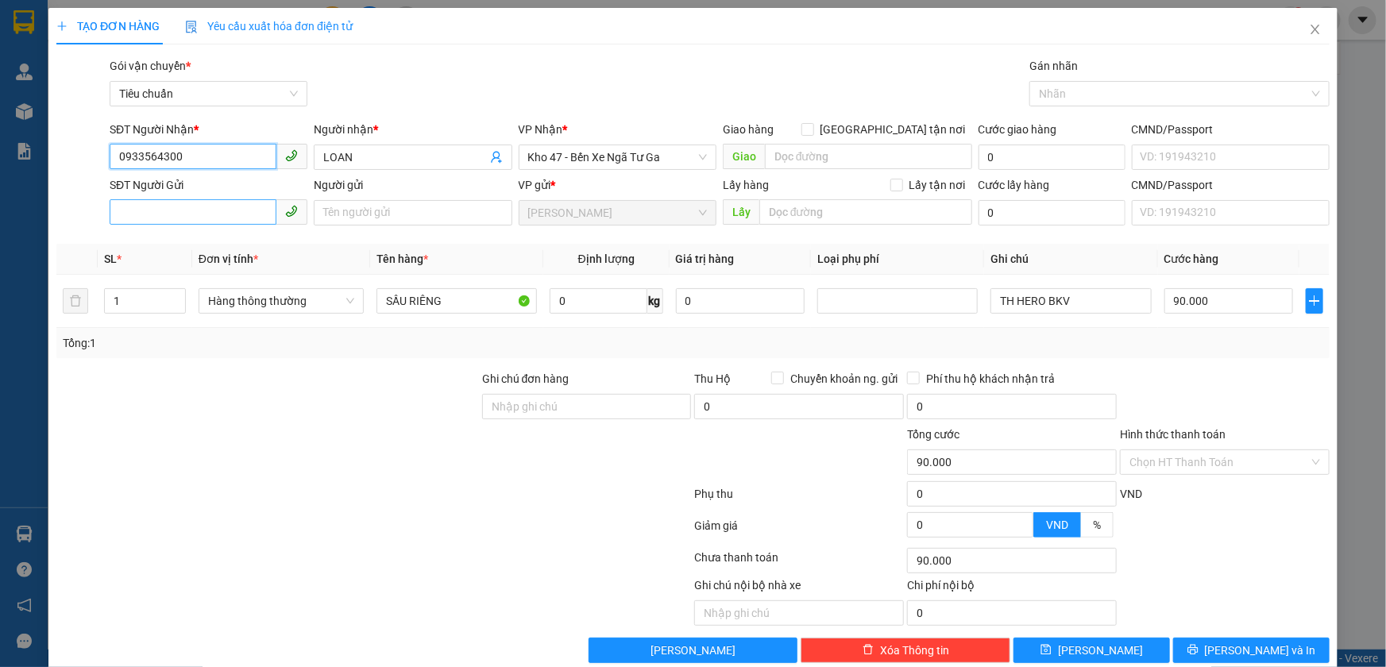
type input "0933564300"
click at [209, 222] on input "SĐT Người Gửi" at bounding box center [193, 211] width 167 height 25
drag, startPoint x: 183, startPoint y: 247, endPoint x: 176, endPoint y: 242, distance: 8.6
click at [183, 247] on div "0835060047 - NGUYÊN" at bounding box center [206, 244] width 177 height 17
type input "0835060047"
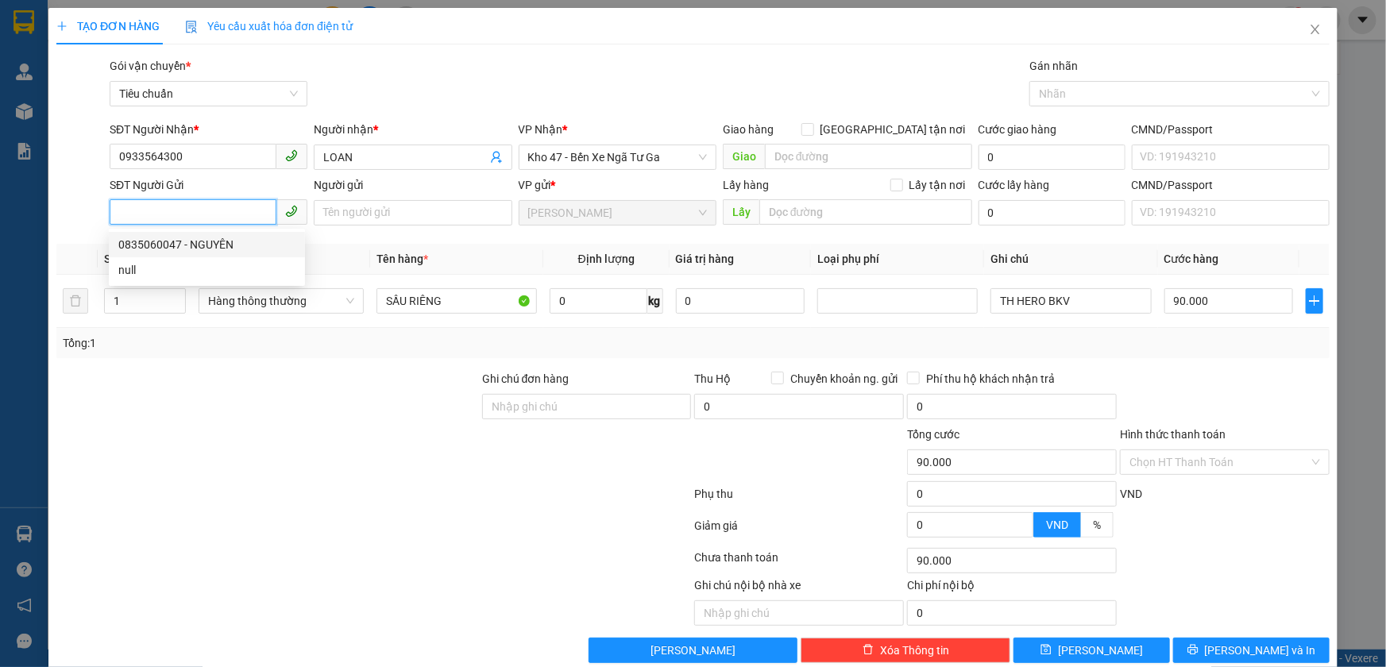
type input "NGUYÊN"
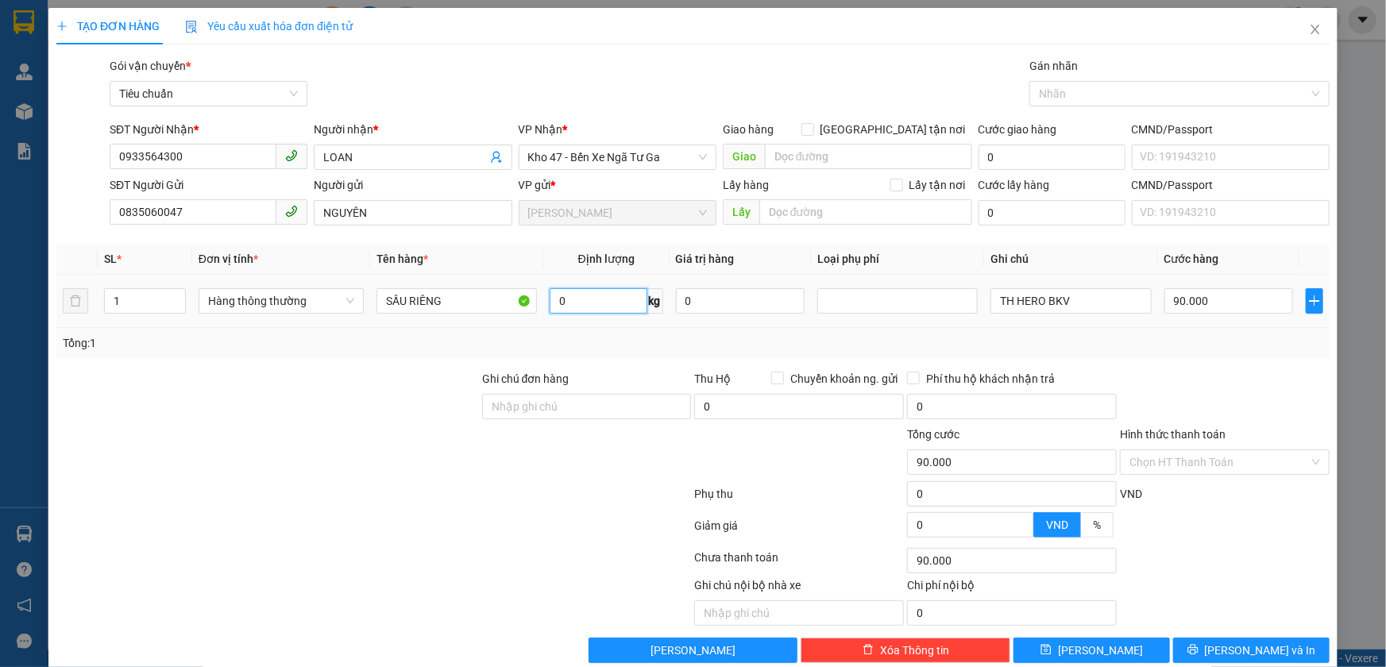
click at [566, 303] on input "0" at bounding box center [599, 300] width 98 height 25
type input "27"
click at [675, 343] on div "Tổng: 1" at bounding box center [693, 342] width 1261 height 17
type input "65.000"
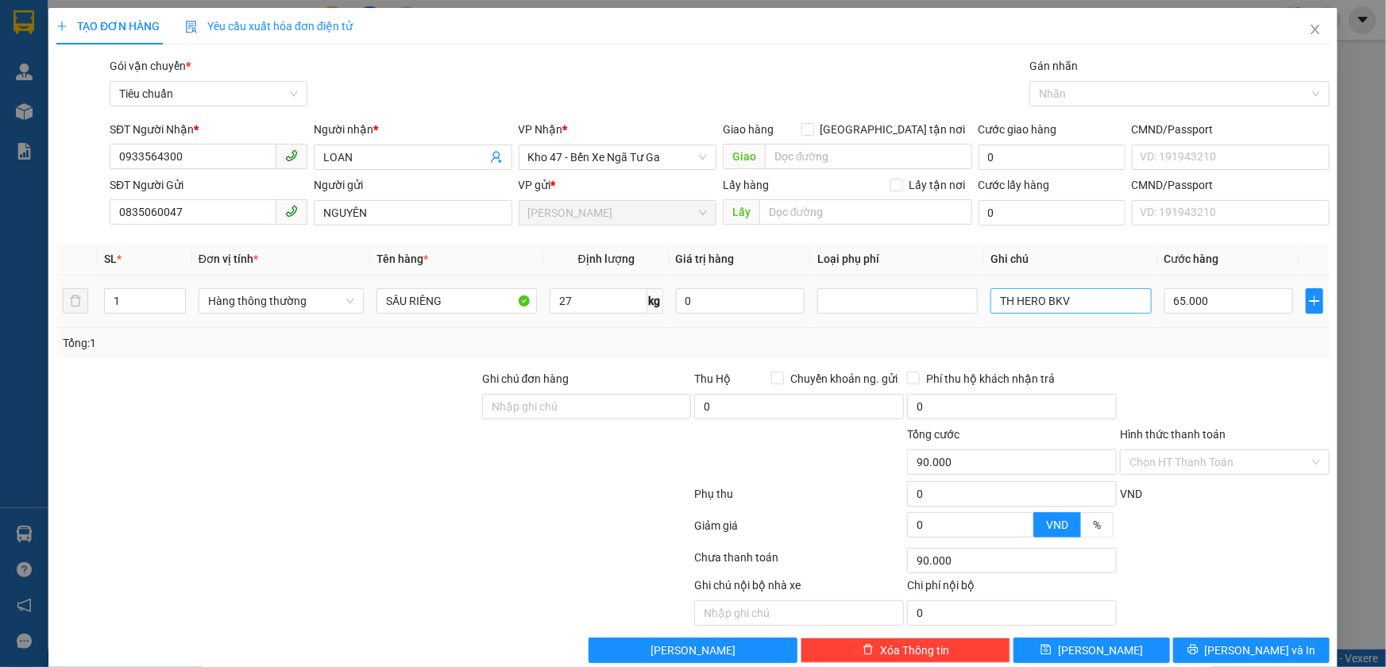
type input "65.000"
drag, startPoint x: 1076, startPoint y: 295, endPoint x: 1009, endPoint y: 311, distance: 69.2
click at [1009, 311] on input "TH HERO BKV" at bounding box center [1070, 300] width 160 height 25
type input "TH JET BKV"
click at [1213, 308] on input "65.000" at bounding box center [1228, 300] width 129 height 25
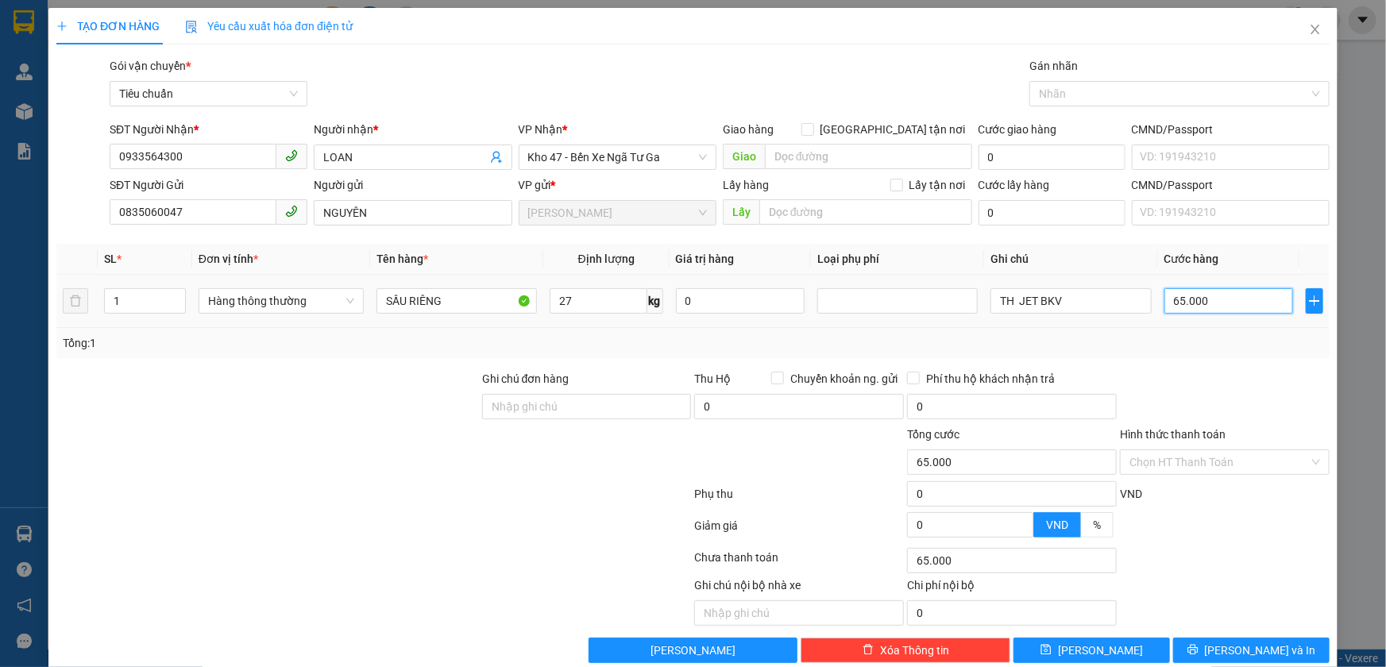
type input "7"
type input "70"
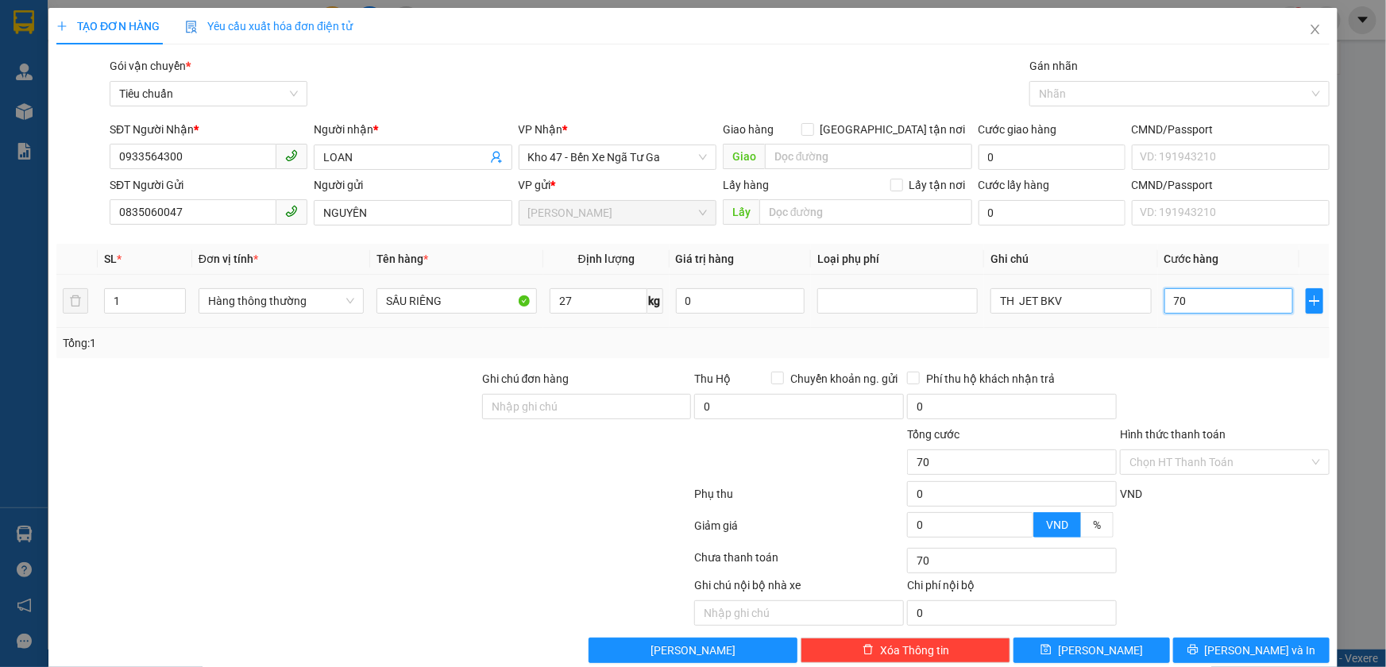
scroll to position [25, 0]
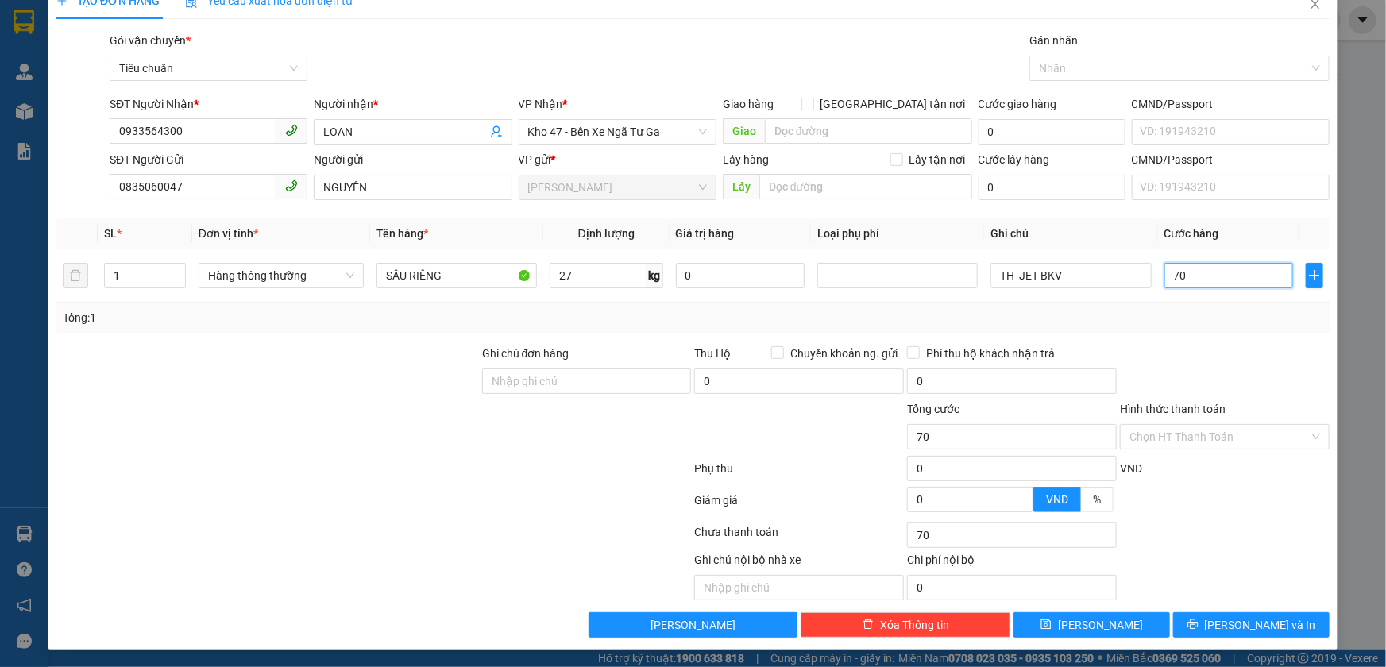
type input "70"
click at [1194, 365] on div at bounding box center [1224, 373] width 213 height 56
type input "70.000"
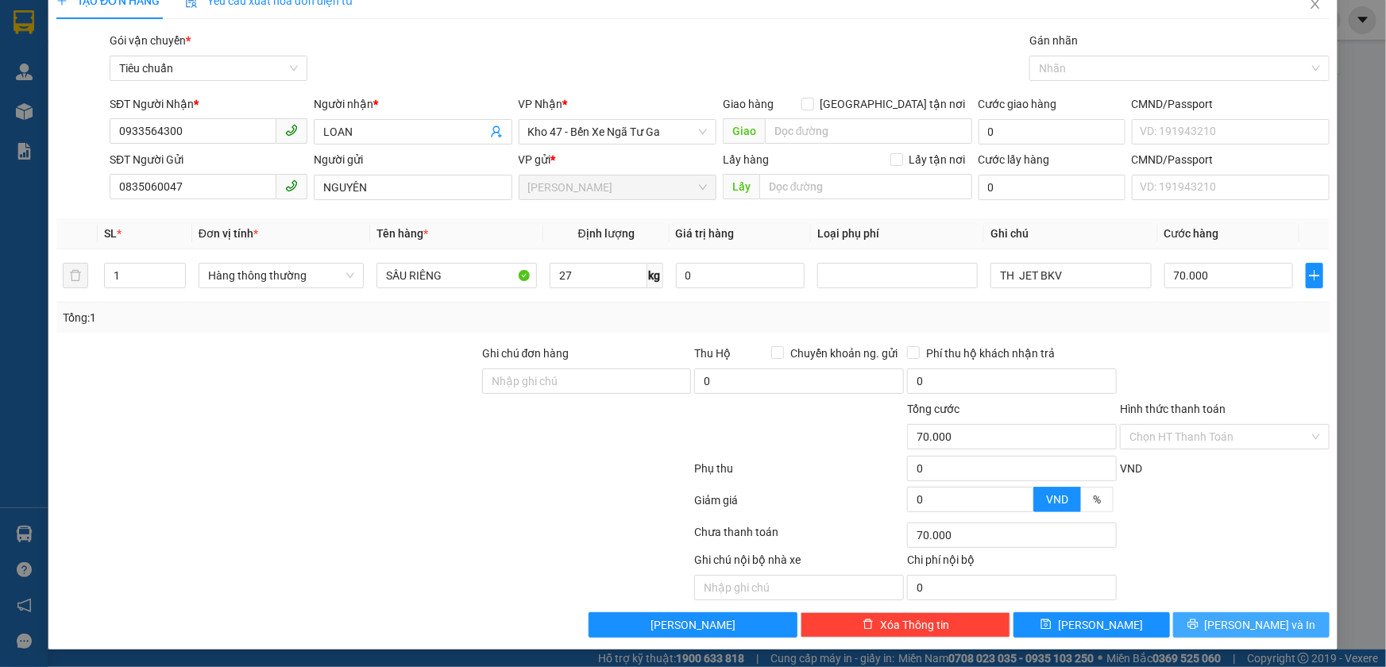
click at [1239, 626] on span "Lưu và In" at bounding box center [1260, 624] width 111 height 17
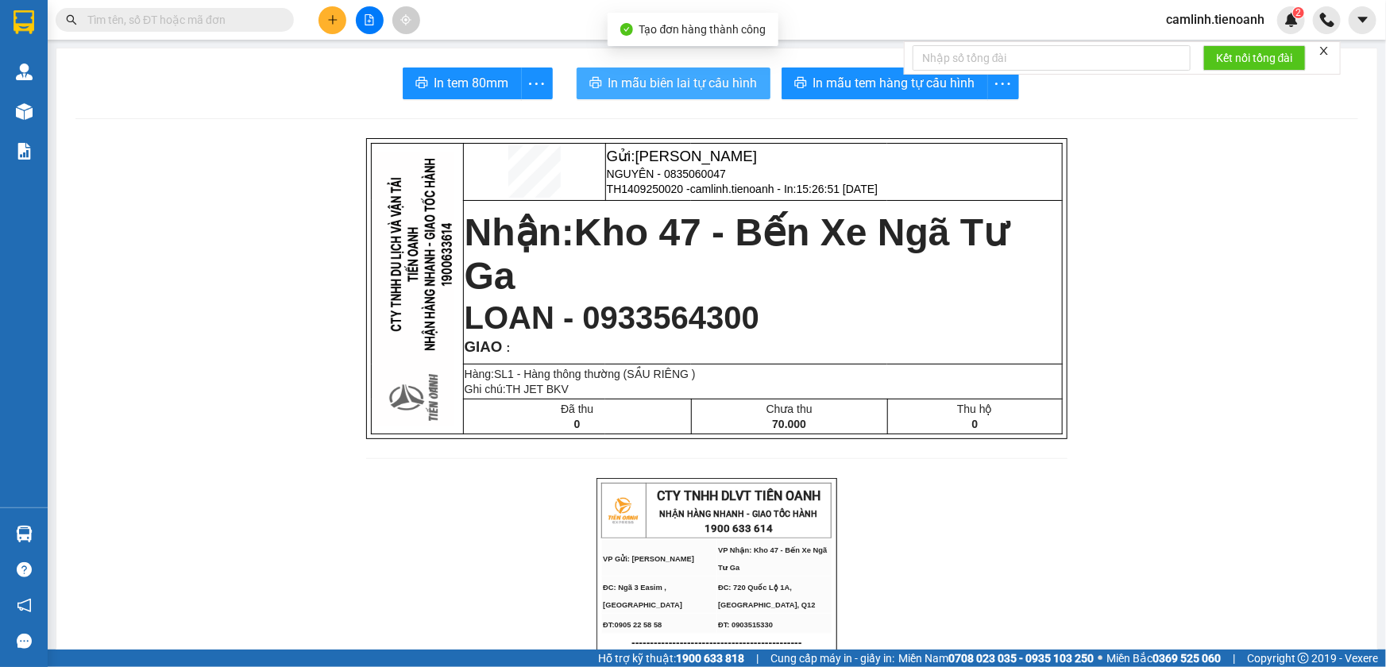
click at [706, 88] on span "In mẫu biên lai tự cấu hình" at bounding box center [682, 83] width 149 height 20
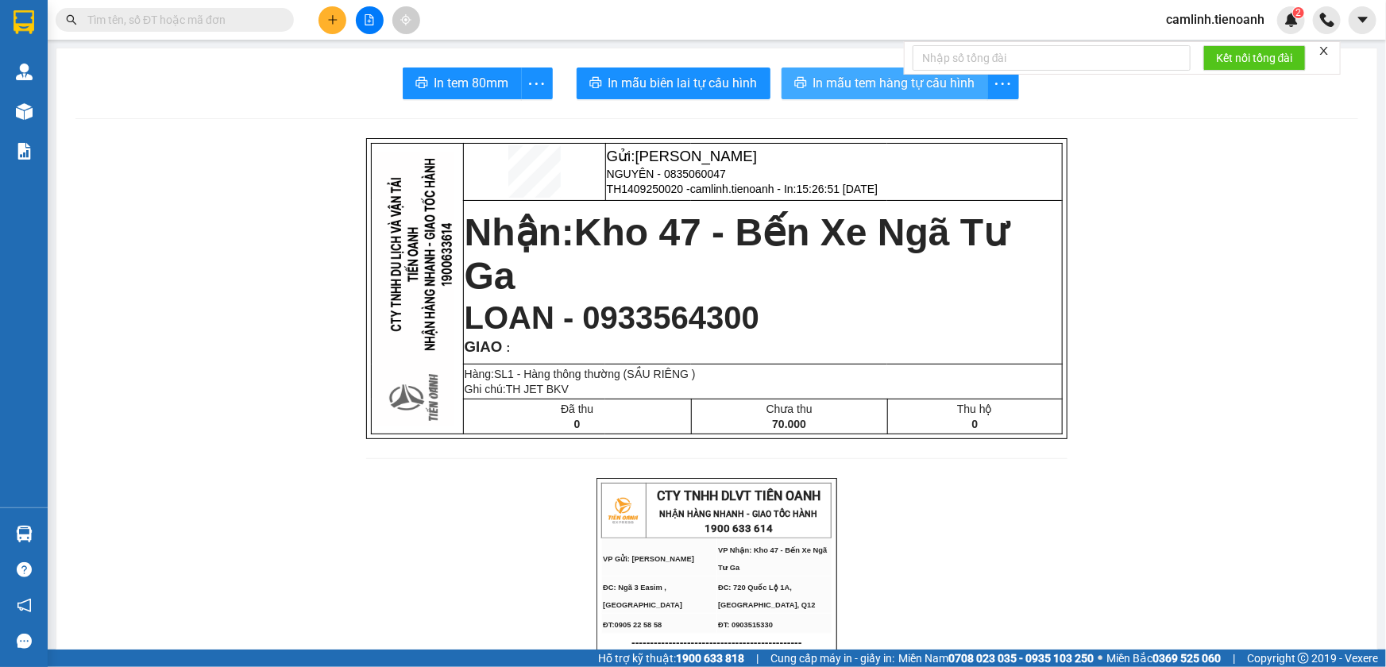
click at [818, 79] on span "In mẫu tem hàng tự cấu hình" at bounding box center [894, 83] width 162 height 20
click at [274, 23] on input "text" at bounding box center [180, 19] width 187 height 17
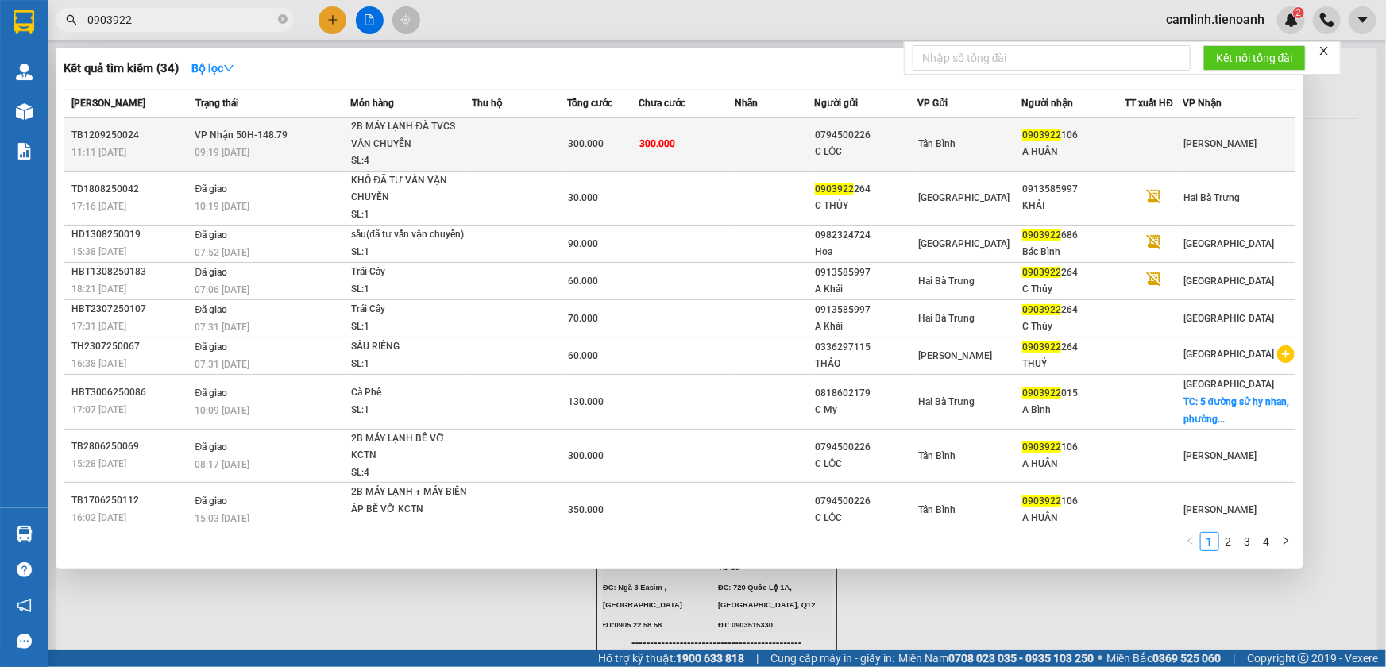
type input "0903922"
click at [618, 144] on div "300.000" at bounding box center [603, 143] width 70 height 17
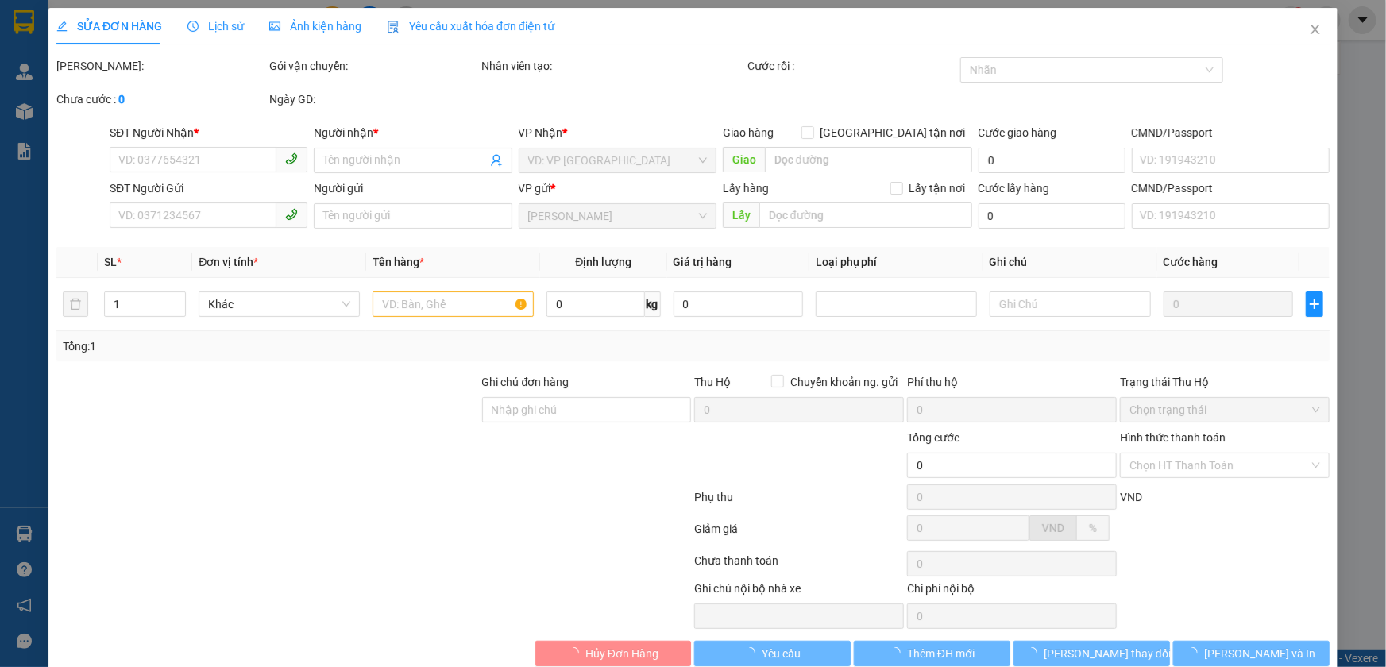
type input "0903922106"
type input "A HUÂN"
type input "0794500226"
type input "C LỘC"
type input "300.000"
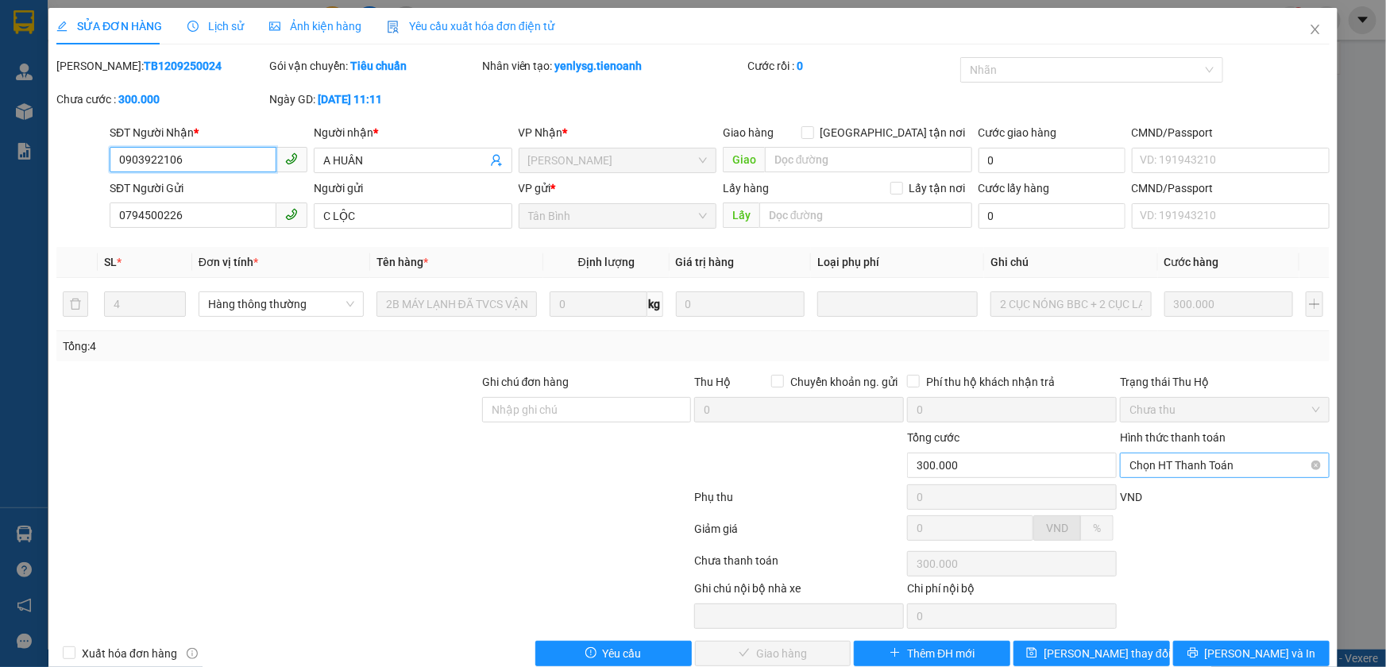
click at [1164, 465] on span "Chọn HT Thanh Toán" at bounding box center [1224, 466] width 191 height 24
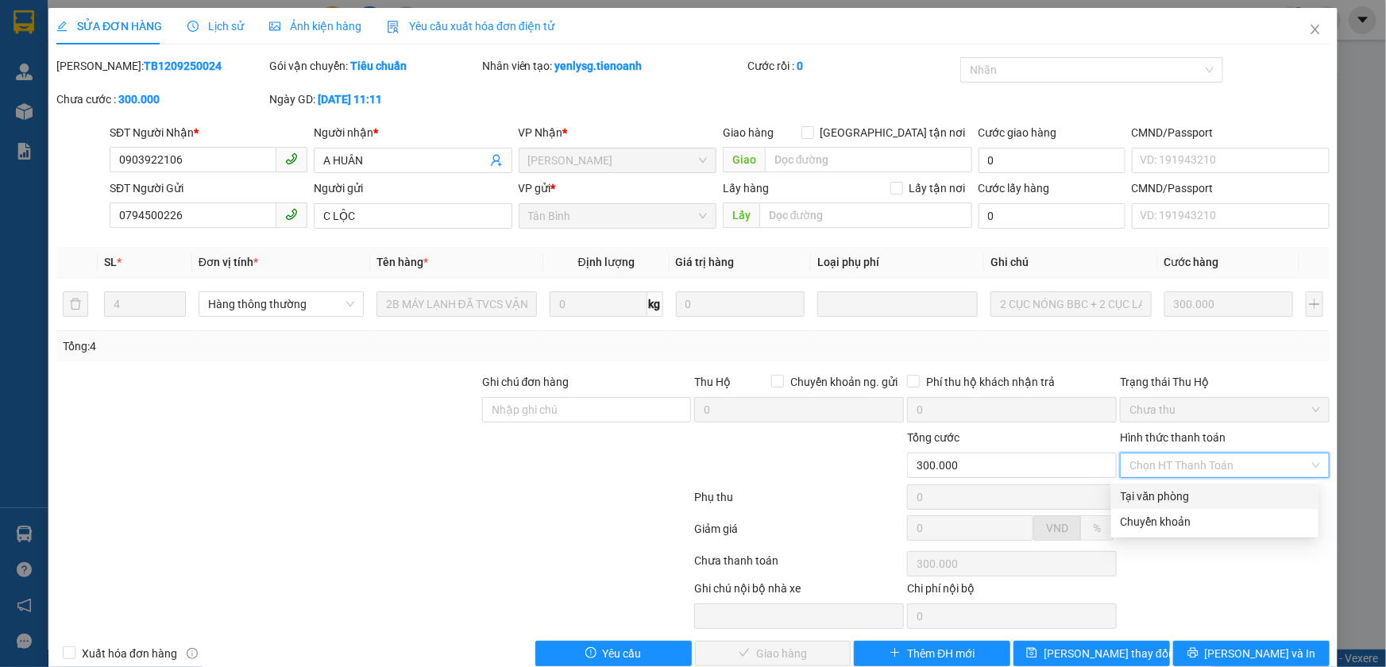
click at [1167, 485] on div "Tại văn phòng" at bounding box center [1214, 496] width 207 height 25
type input "0"
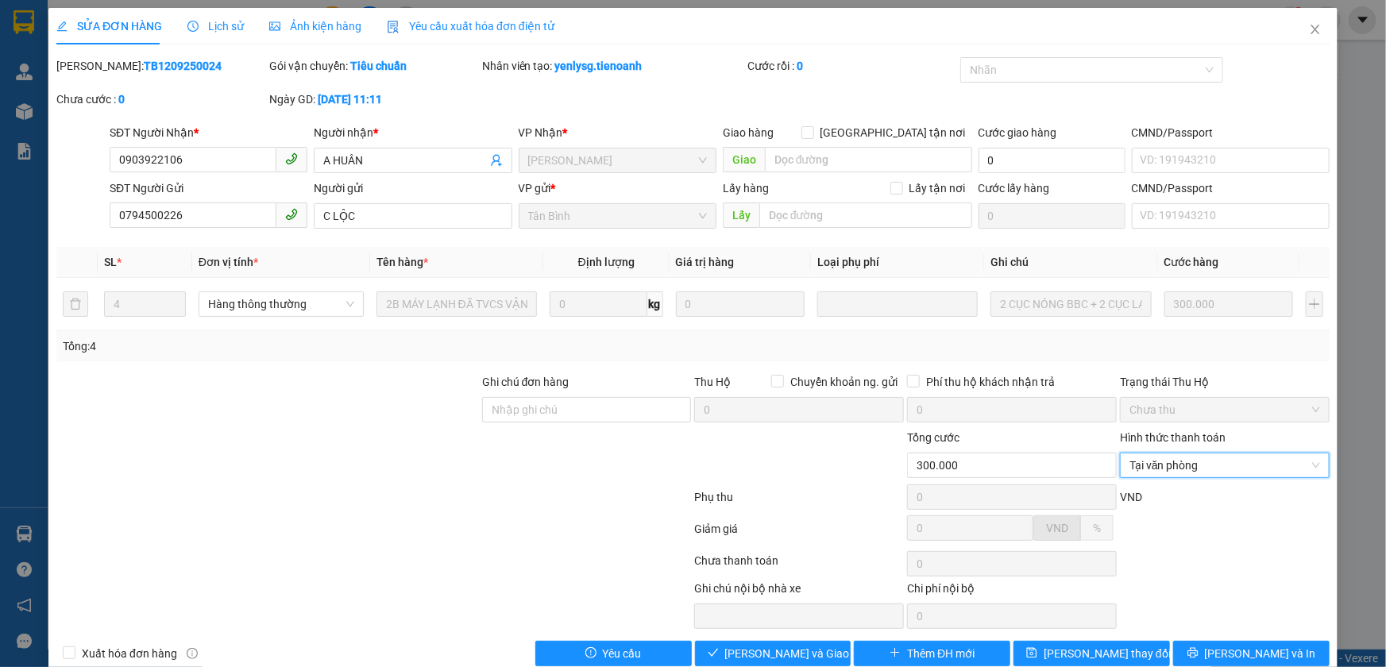
click at [818, 638] on div "Total Paid Fee 0 Total UnPaid Fee 300.000 Cash Collection Total Fee Mã ĐH: TB12…" at bounding box center [692, 361] width 1273 height 609
click at [817, 645] on span "Lưu và Giao hàng" at bounding box center [801, 653] width 152 height 17
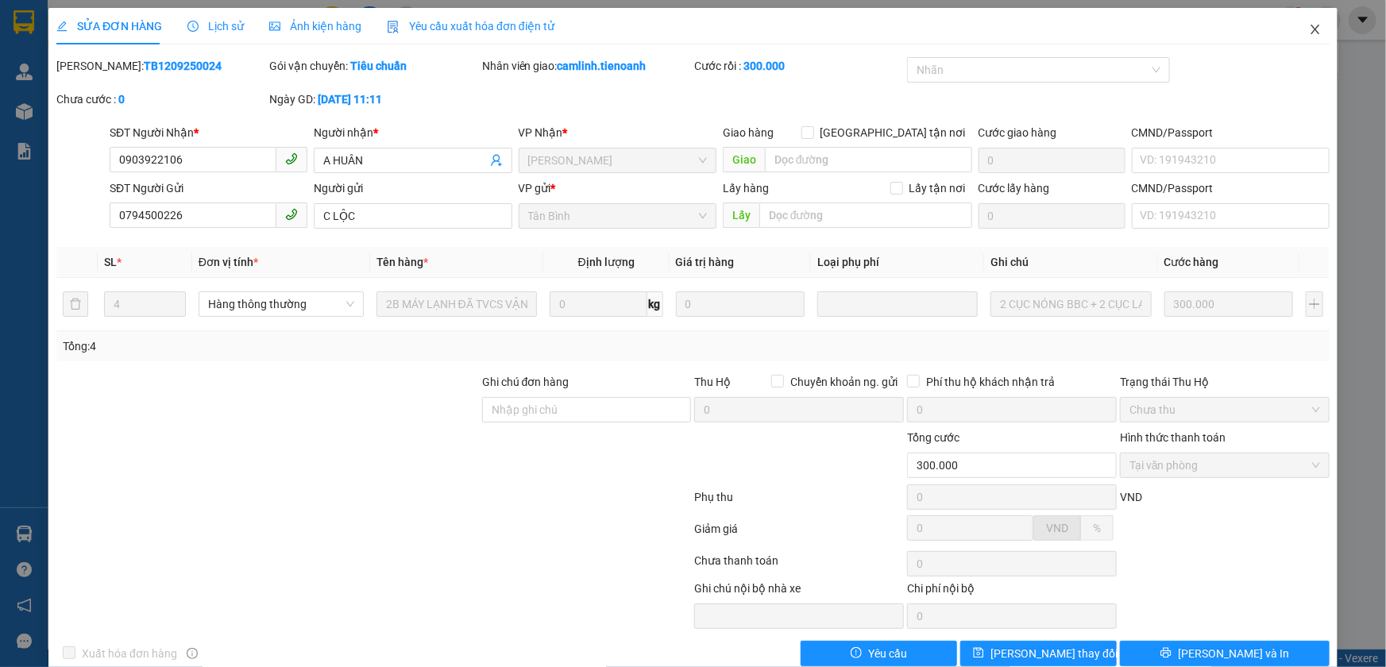
click at [1309, 29] on icon "close" at bounding box center [1315, 29] width 13 height 13
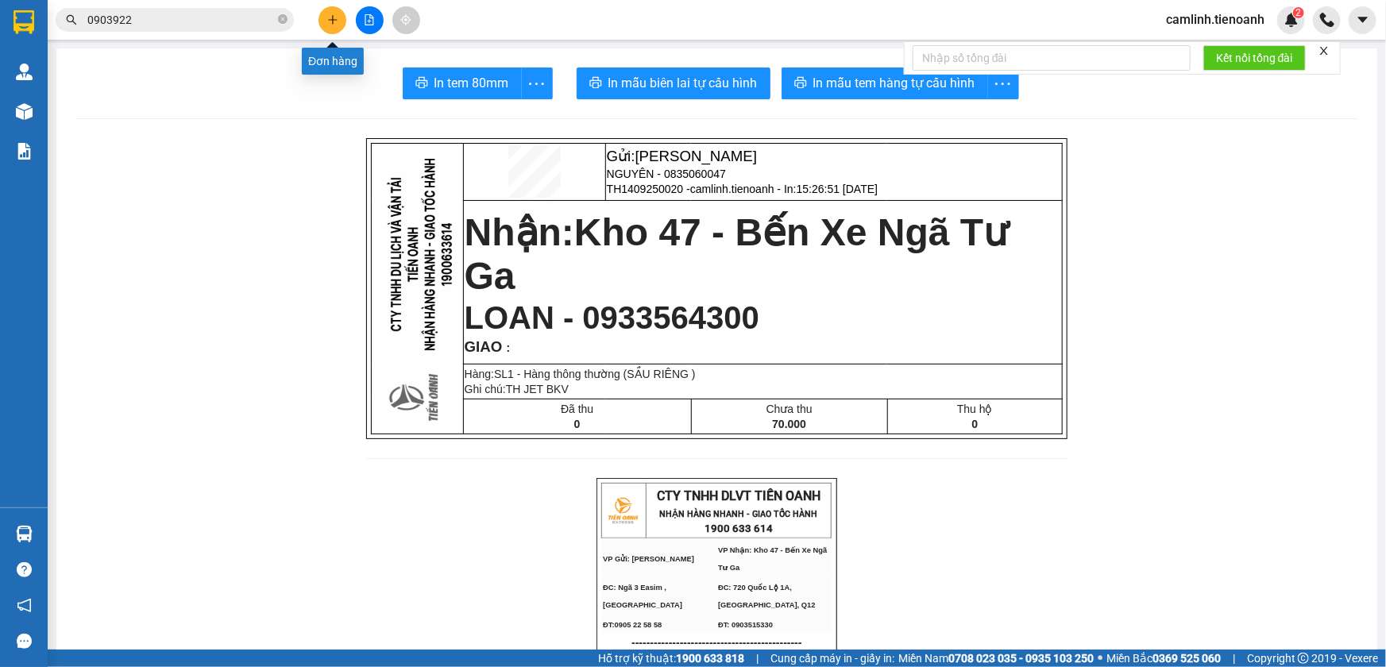
click at [331, 26] on button at bounding box center [333, 20] width 28 height 28
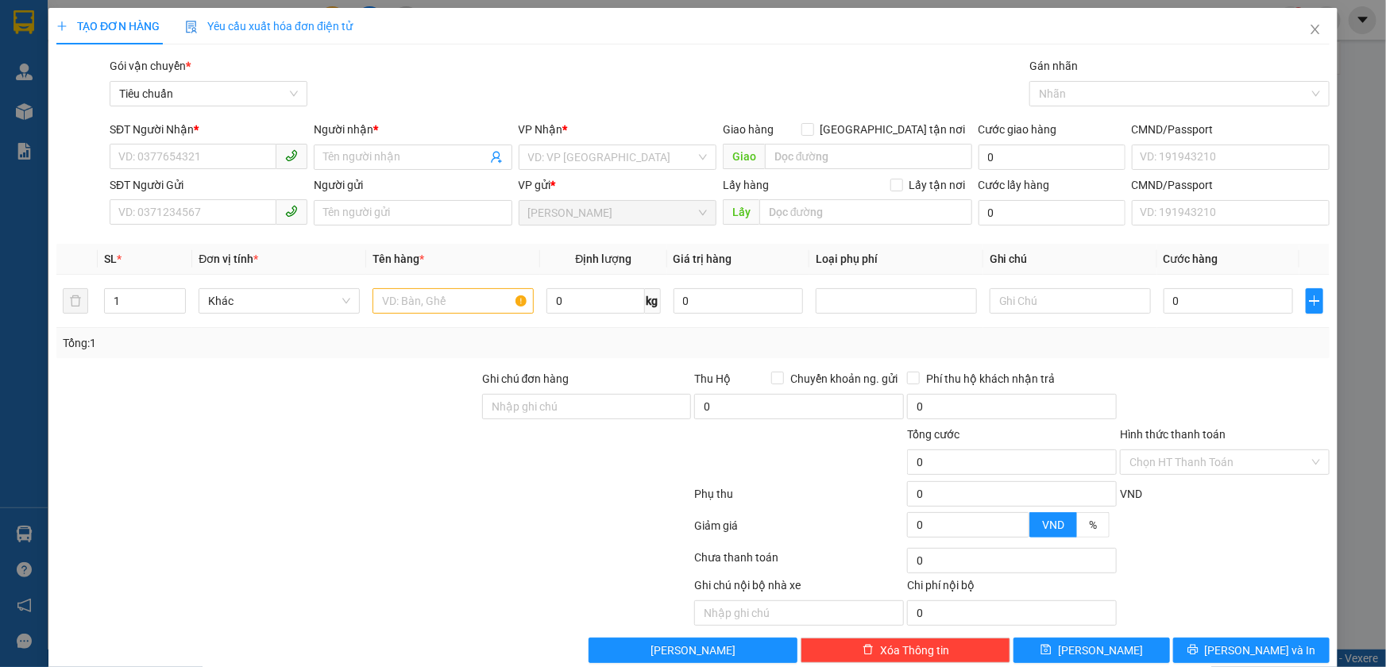
click at [568, 170] on div "VP Nhận * VD: VP Sài Gòn" at bounding box center [618, 149] width 198 height 56
click at [577, 161] on input "search" at bounding box center [612, 157] width 168 height 24
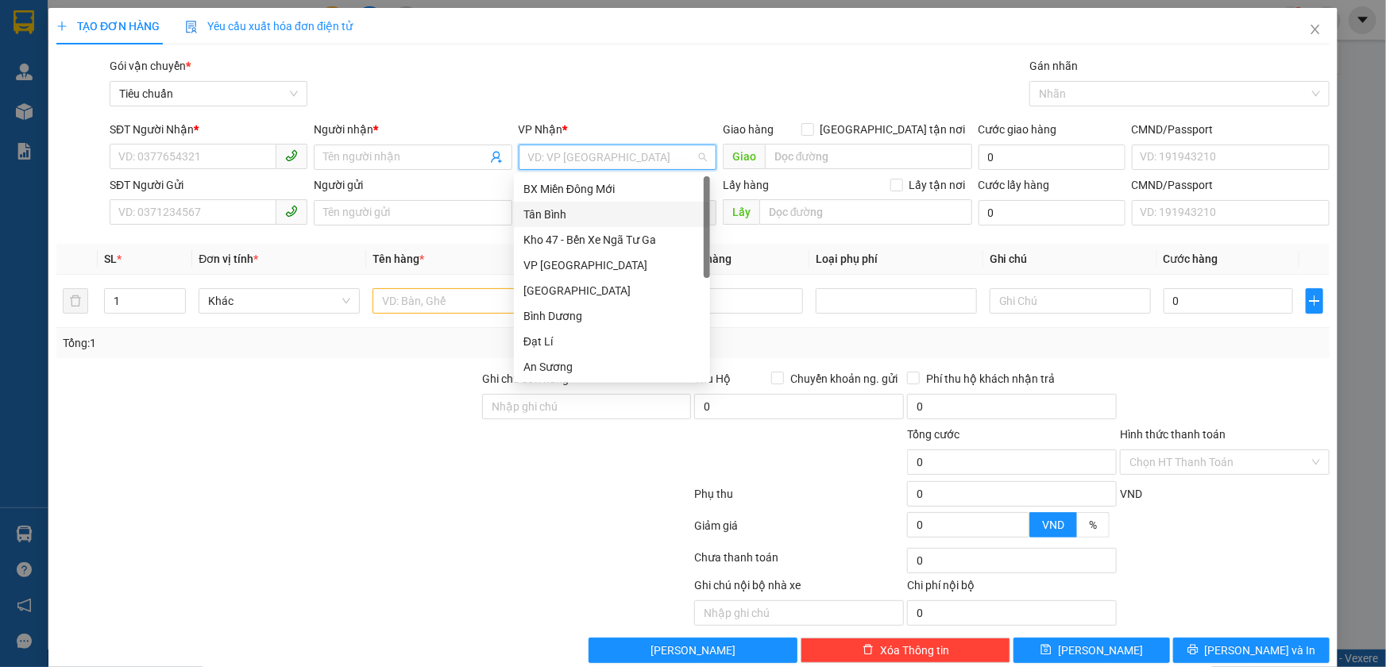
drag, startPoint x: 580, startPoint y: 214, endPoint x: 646, endPoint y: 245, distance: 72.8
click at [581, 214] on div "Tân Bình" at bounding box center [611, 214] width 177 height 17
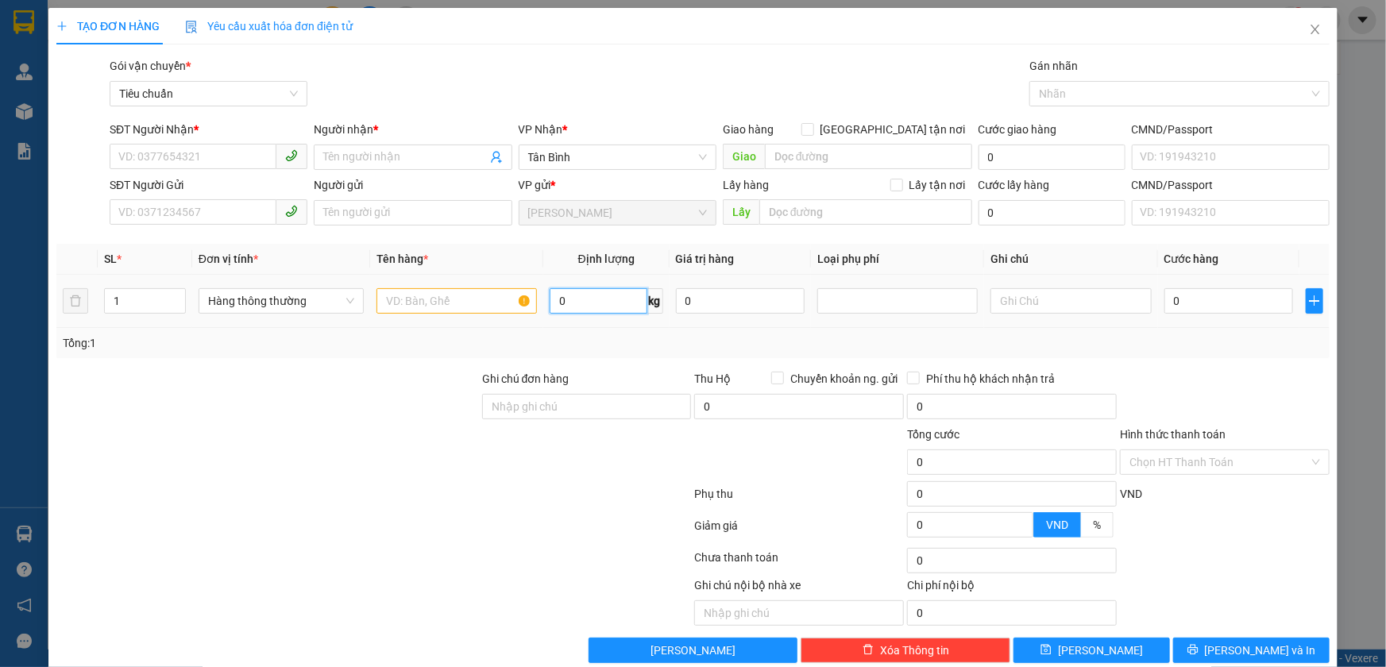
click at [617, 307] on input "0" at bounding box center [599, 300] width 98 height 25
type input "38"
click at [639, 356] on div "Tổng: 1" at bounding box center [692, 343] width 1273 height 30
type input "80.000"
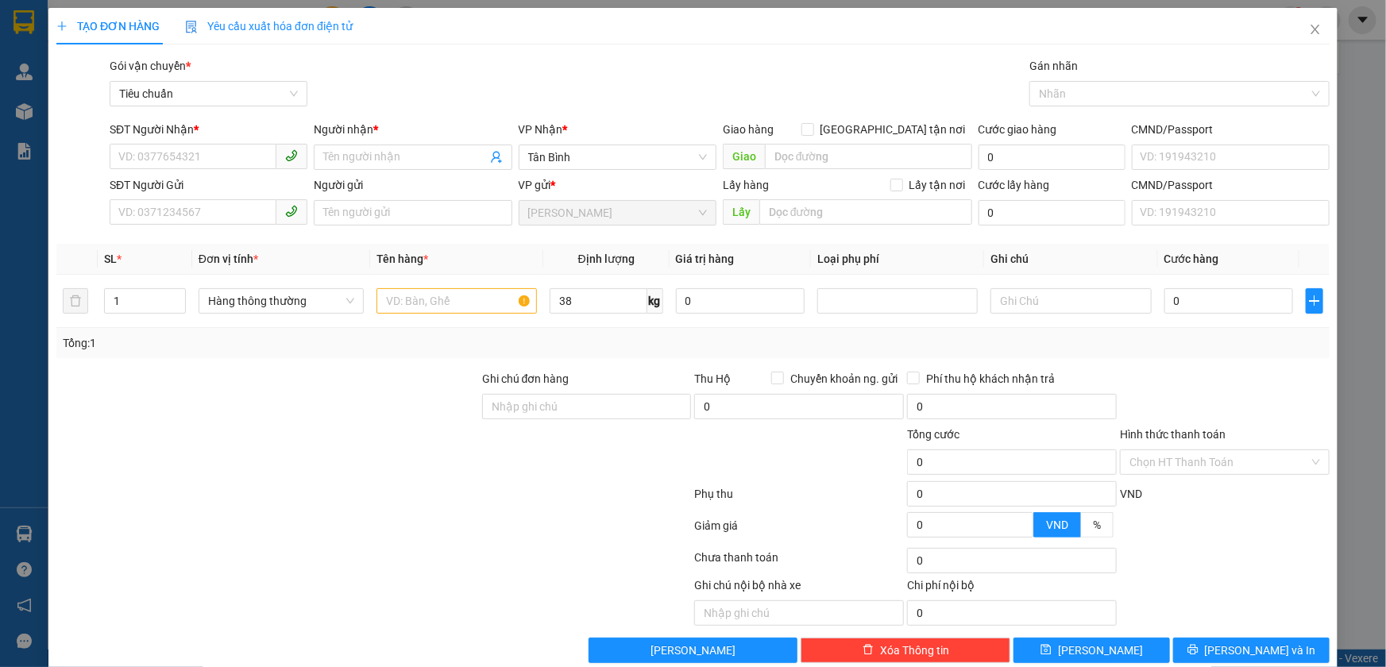
type input "80.000"
click at [594, 163] on span "Tân Bình" at bounding box center [617, 157] width 179 height 24
click at [155, 159] on input "SĐT Người Nhận *" at bounding box center [193, 156] width 167 height 25
type input "0902886378"
click at [331, 154] on input "Người nhận *" at bounding box center [404, 157] width 163 height 17
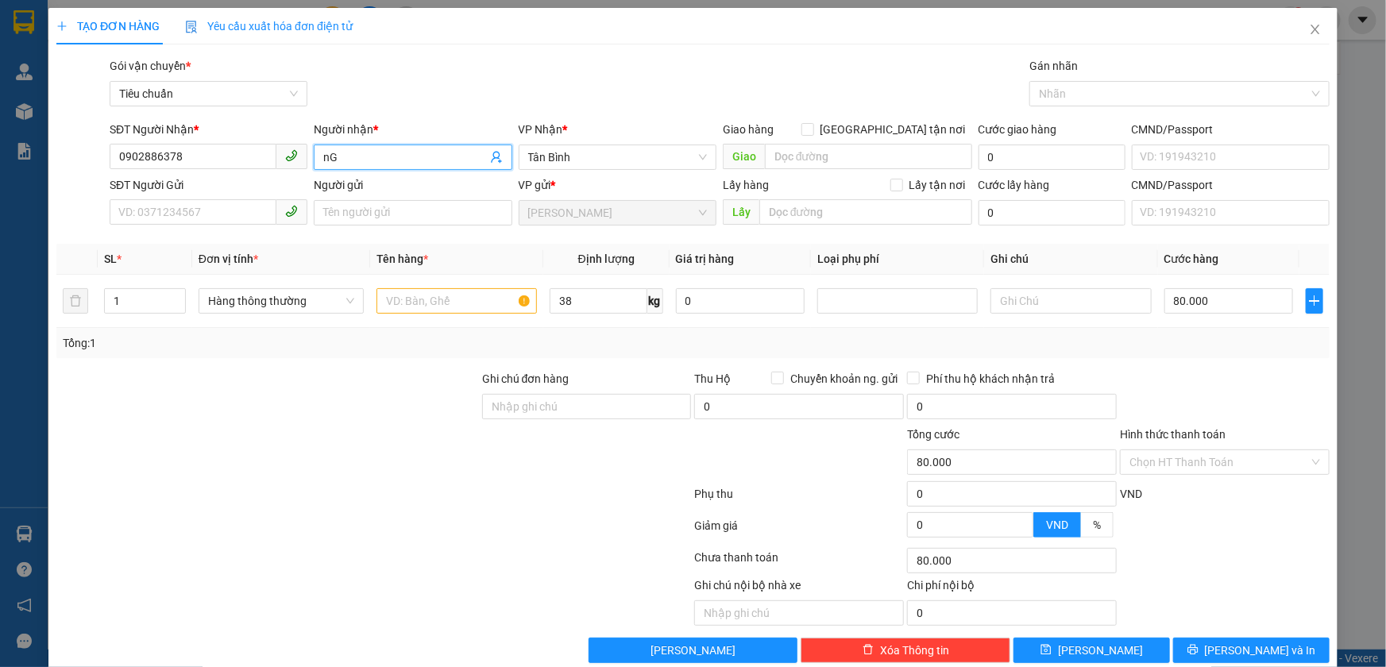
type input "n"
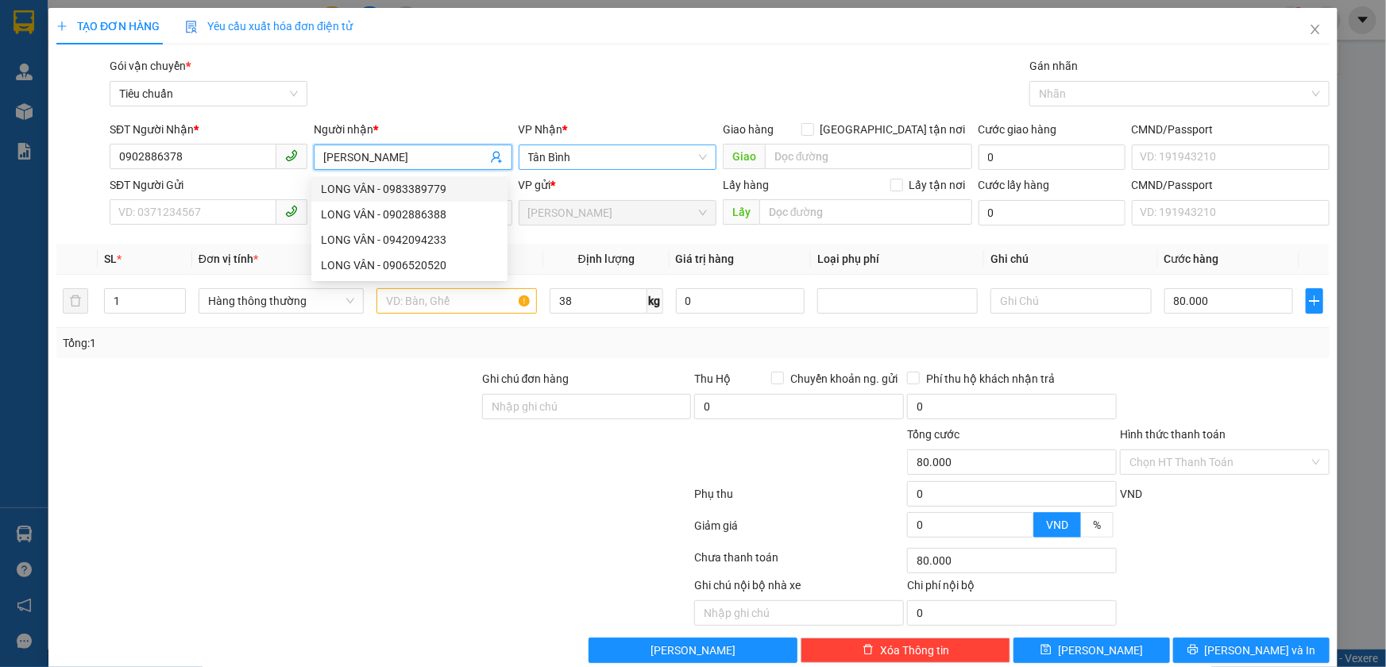
click at [604, 157] on span "Tân Bình" at bounding box center [617, 157] width 179 height 24
type input "LONG VÂN"
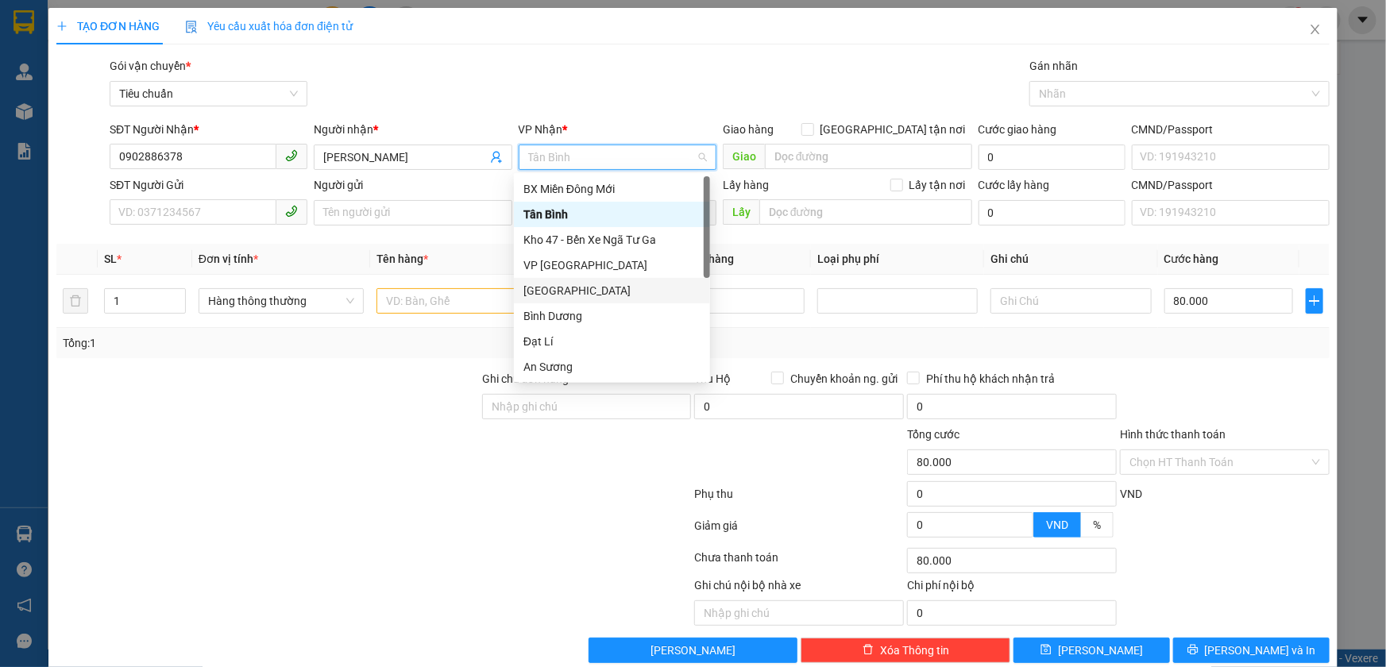
click at [554, 293] on div "[GEOGRAPHIC_DATA]" at bounding box center [611, 290] width 177 height 17
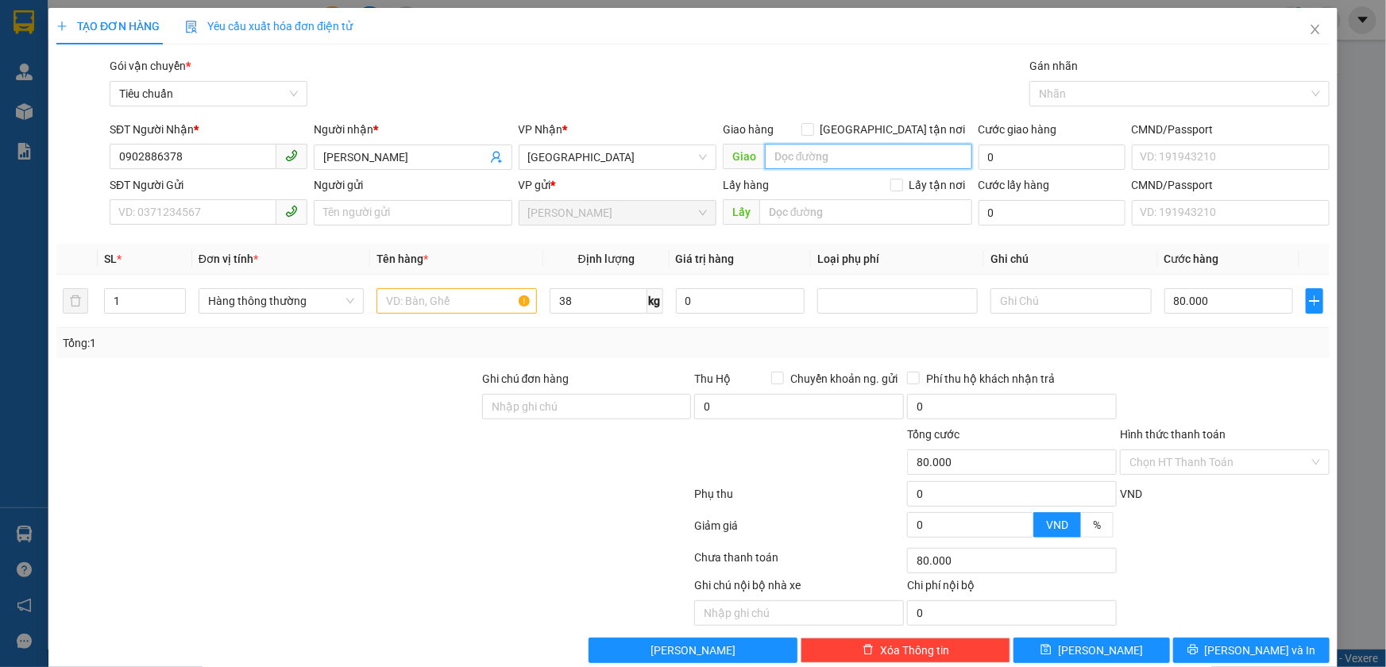
click at [801, 156] on input "search" at bounding box center [868, 156] width 207 height 25
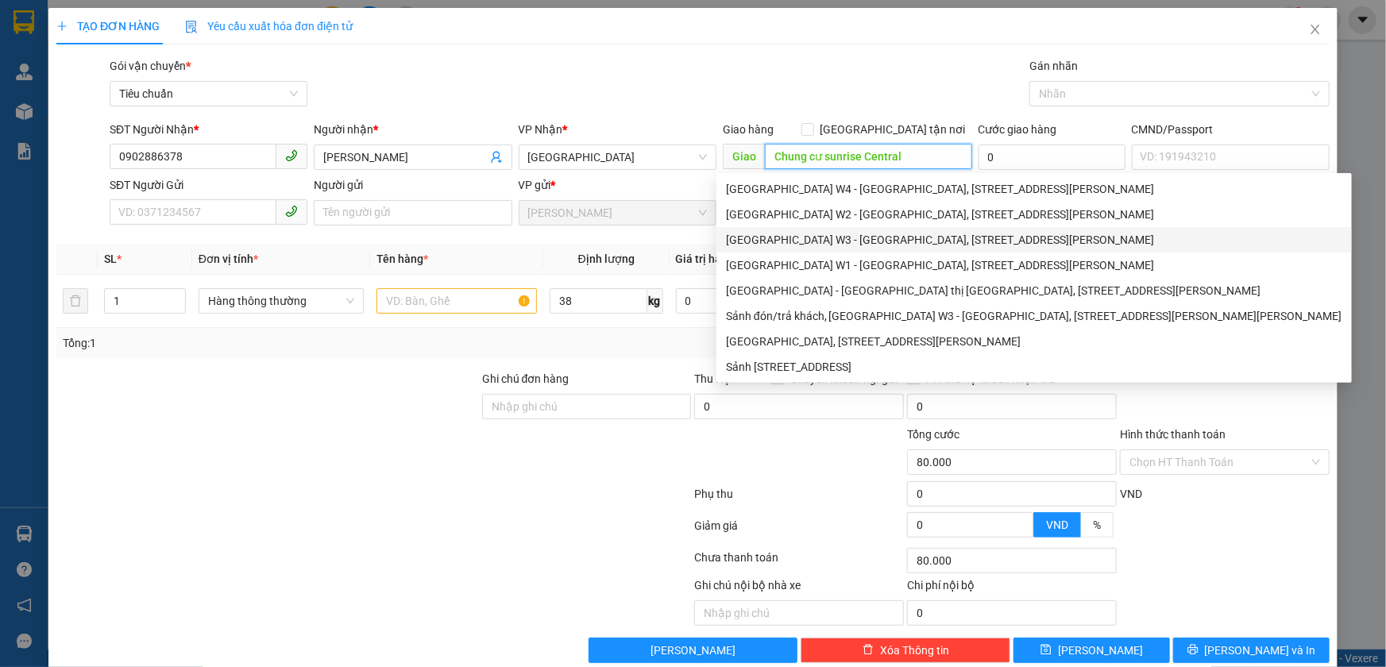
click at [797, 242] on div "Tòa tháp W3 - Sunrise City Central, 25 Nguyễn Hữu Thọ, Tân Hưng, Quận 7, Hồ Chí…" at bounding box center [1034, 239] width 616 height 17
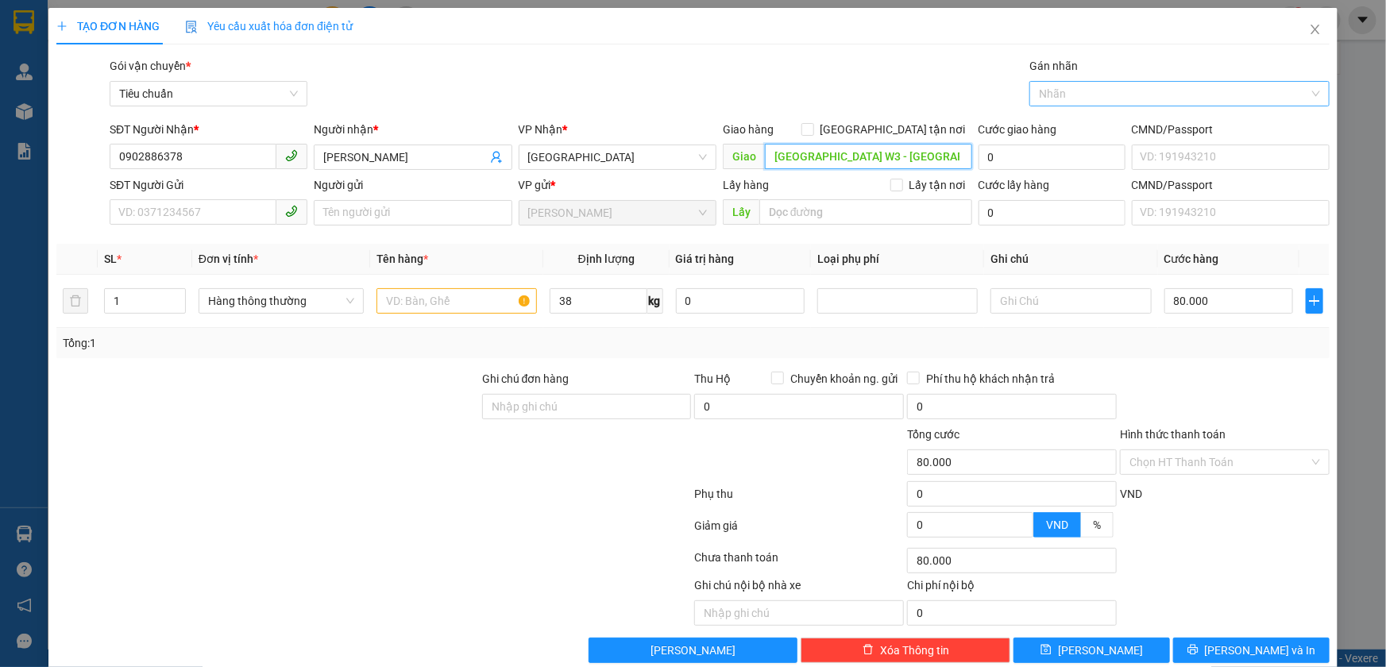
click at [1048, 103] on div "Nhãn" at bounding box center [1179, 93] width 300 height 25
type input "Tòa tháp W3 - Sunrise City Central, 25 Nguyễn Hữu Thọ, Tân Hưng, Quận 7, Hồ Chí…"
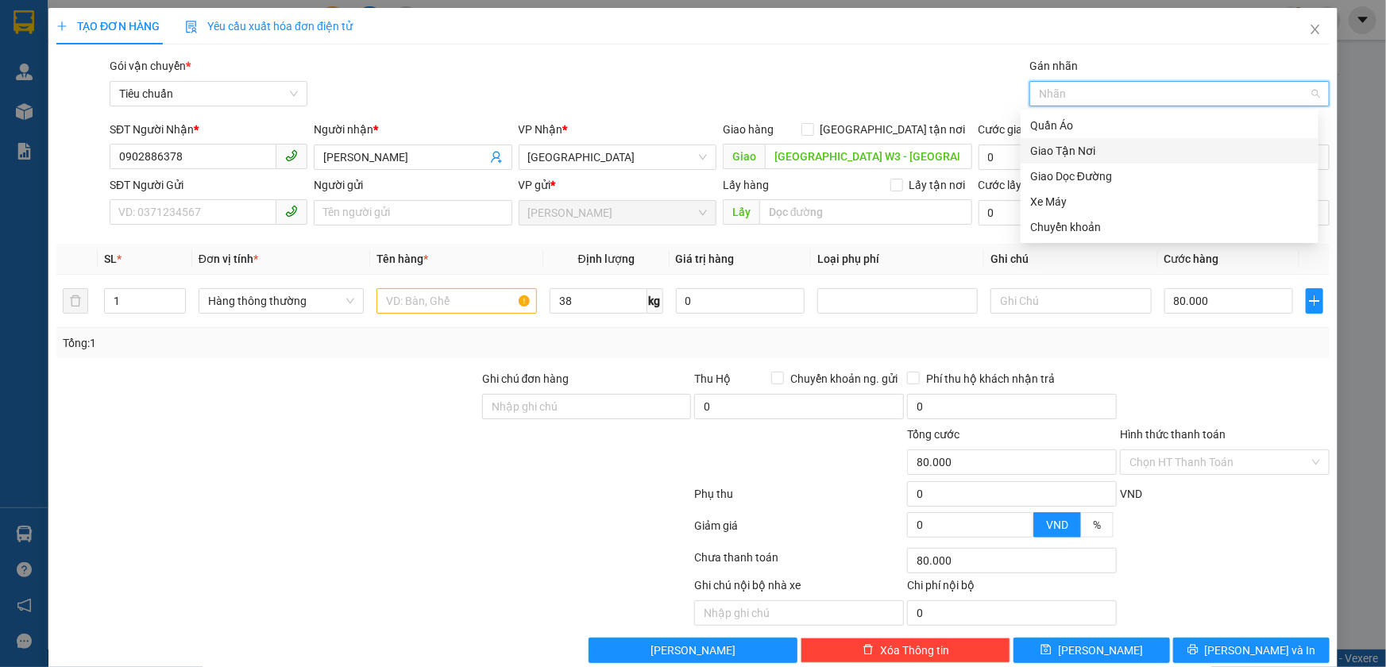
drag, startPoint x: 1056, startPoint y: 151, endPoint x: 1029, endPoint y: 151, distance: 26.2
click at [1054, 151] on div "Giao Tận Nơi" at bounding box center [1169, 150] width 279 height 17
click at [813, 133] on input "Giao tận nơi" at bounding box center [806, 128] width 11 height 11
checkbox input "true"
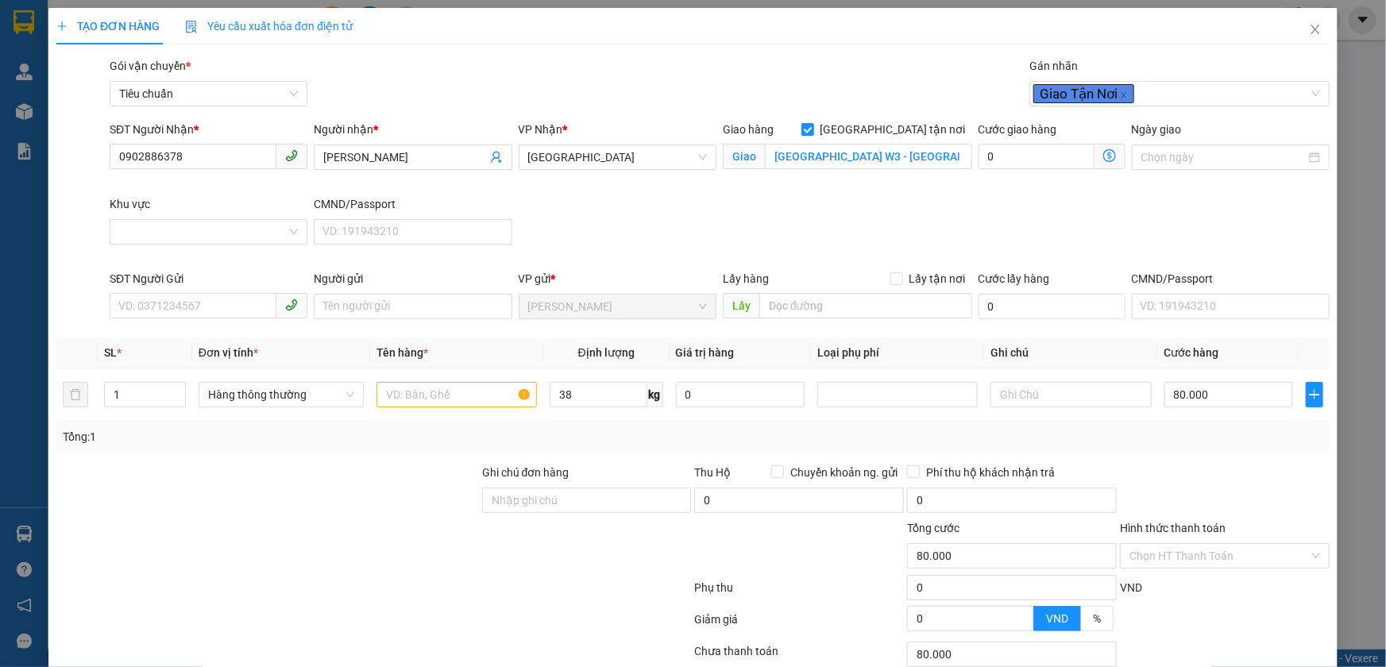
click at [827, 103] on div "Gói vận chuyển * Tiêu chuẩn Gán nhãn Giao Tận Nơi" at bounding box center [719, 85] width 1226 height 56
click at [662, 156] on span "[GEOGRAPHIC_DATA]" at bounding box center [617, 157] width 179 height 24
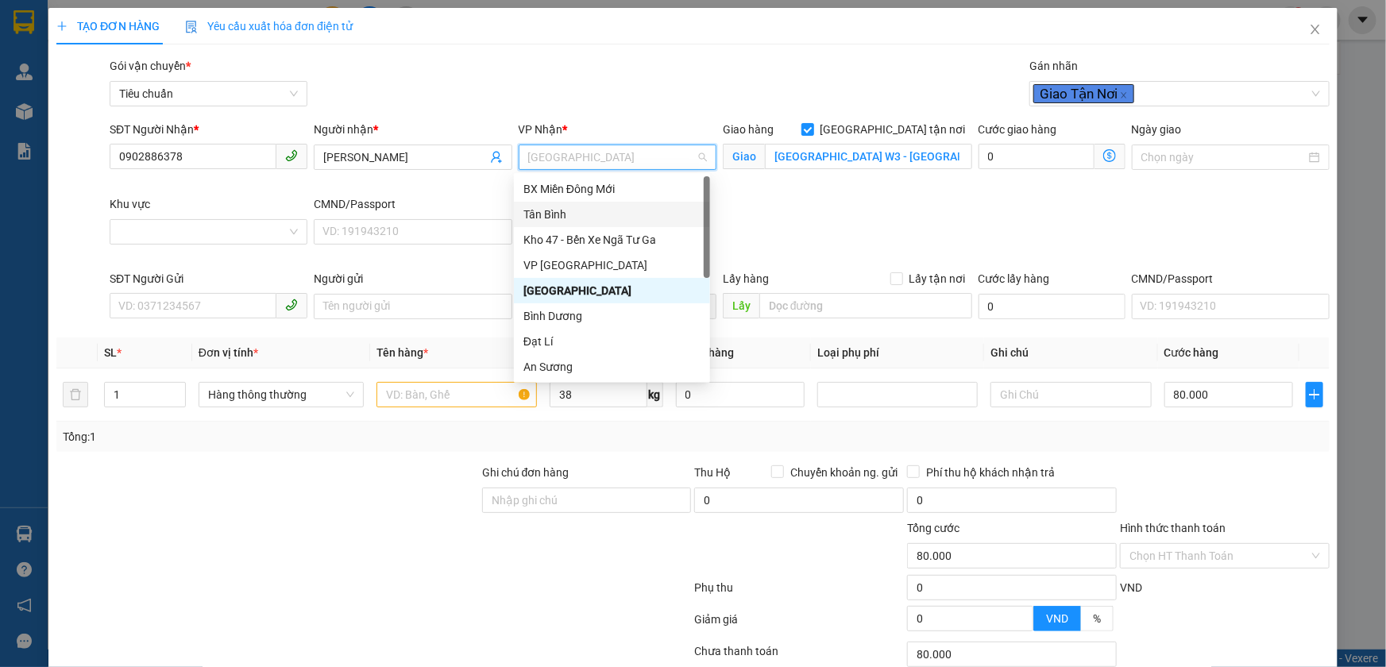
click at [604, 210] on div "Tân Bình" at bounding box center [611, 214] width 177 height 17
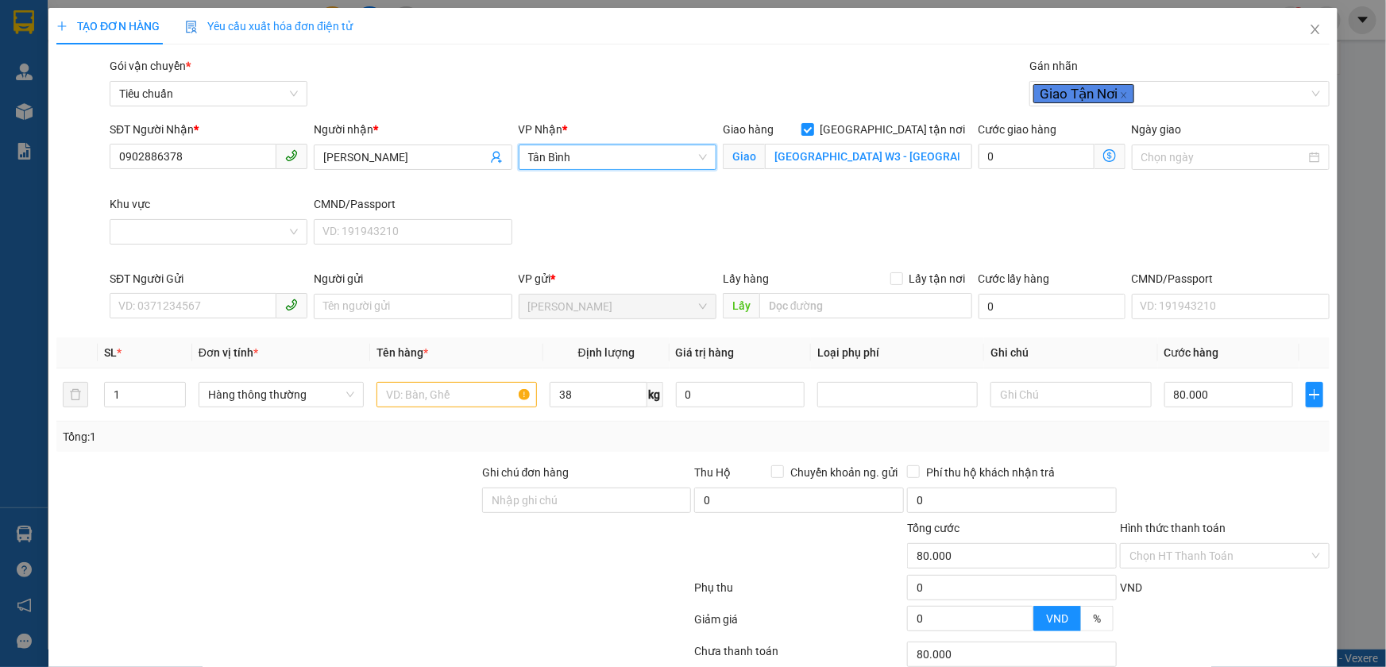
click at [664, 100] on div "Gói vận chuyển * Tiêu chuẩn Gán nhãn Giao Tận Nơi" at bounding box center [719, 85] width 1226 height 56
click at [279, 222] on input "Khu vực" at bounding box center [203, 232] width 168 height 24
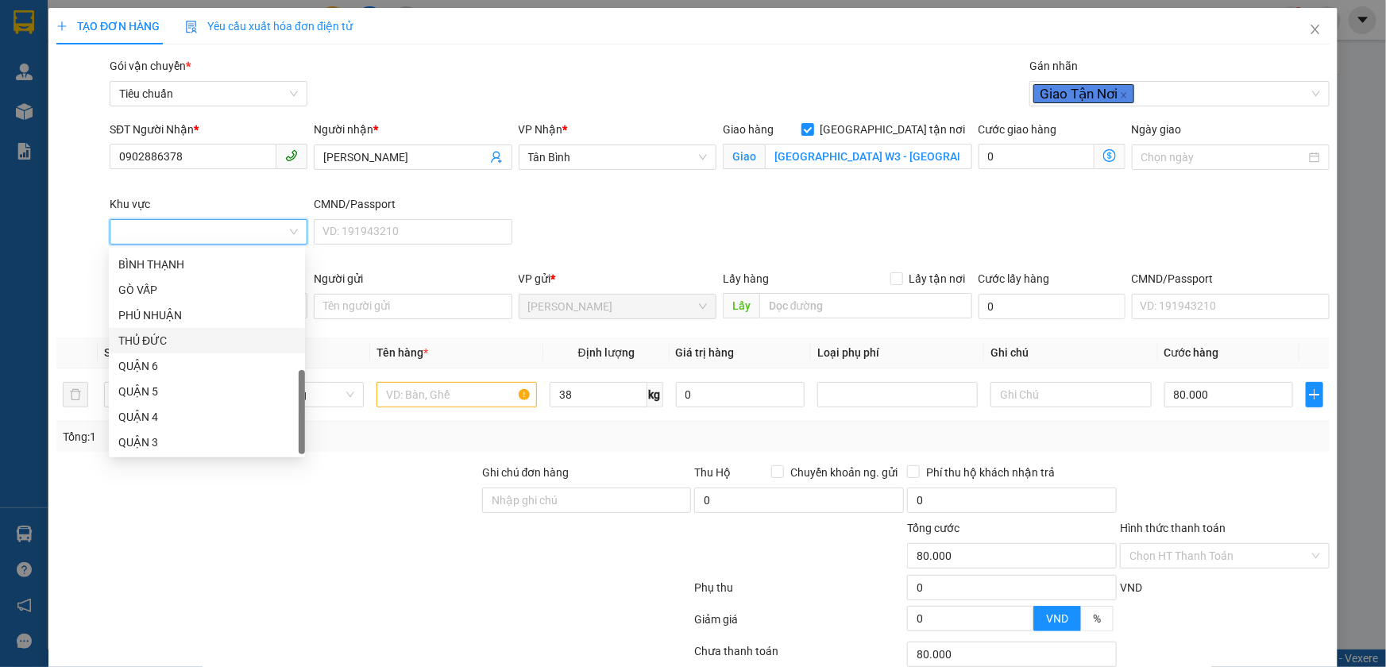
scroll to position [168, 0]
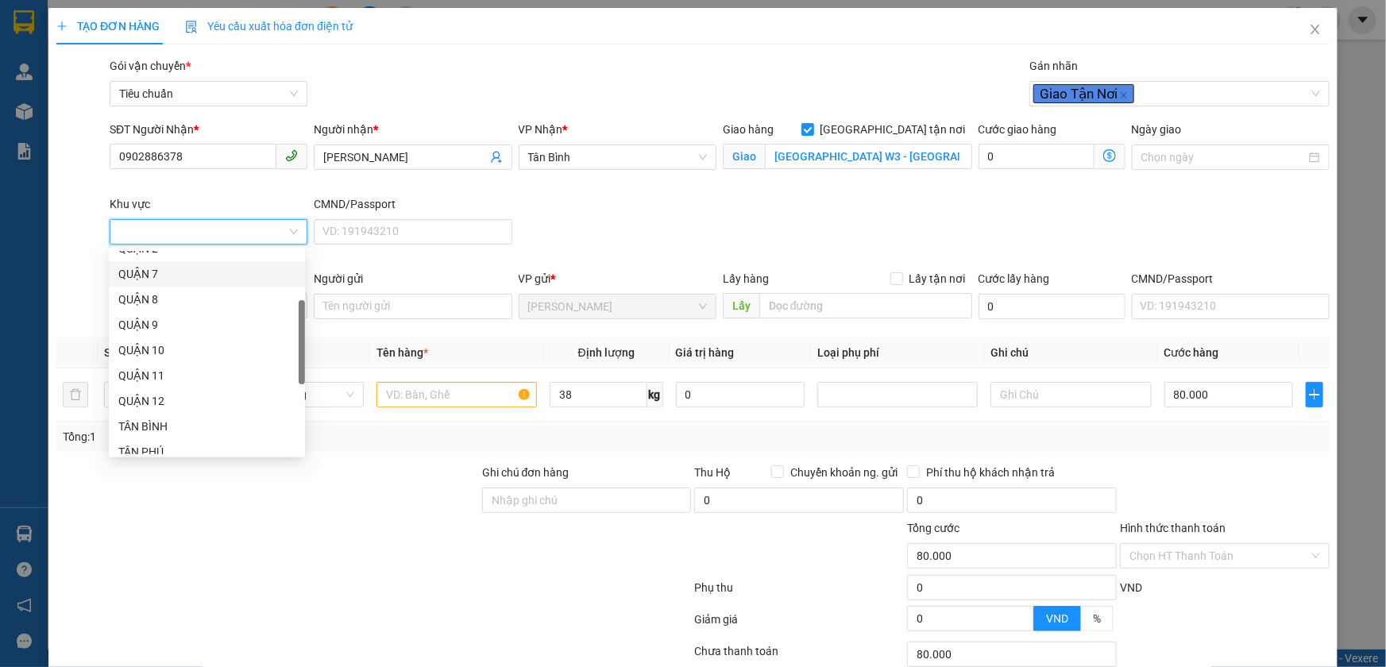
click at [189, 276] on div "QUẬN 7" at bounding box center [206, 273] width 177 height 17
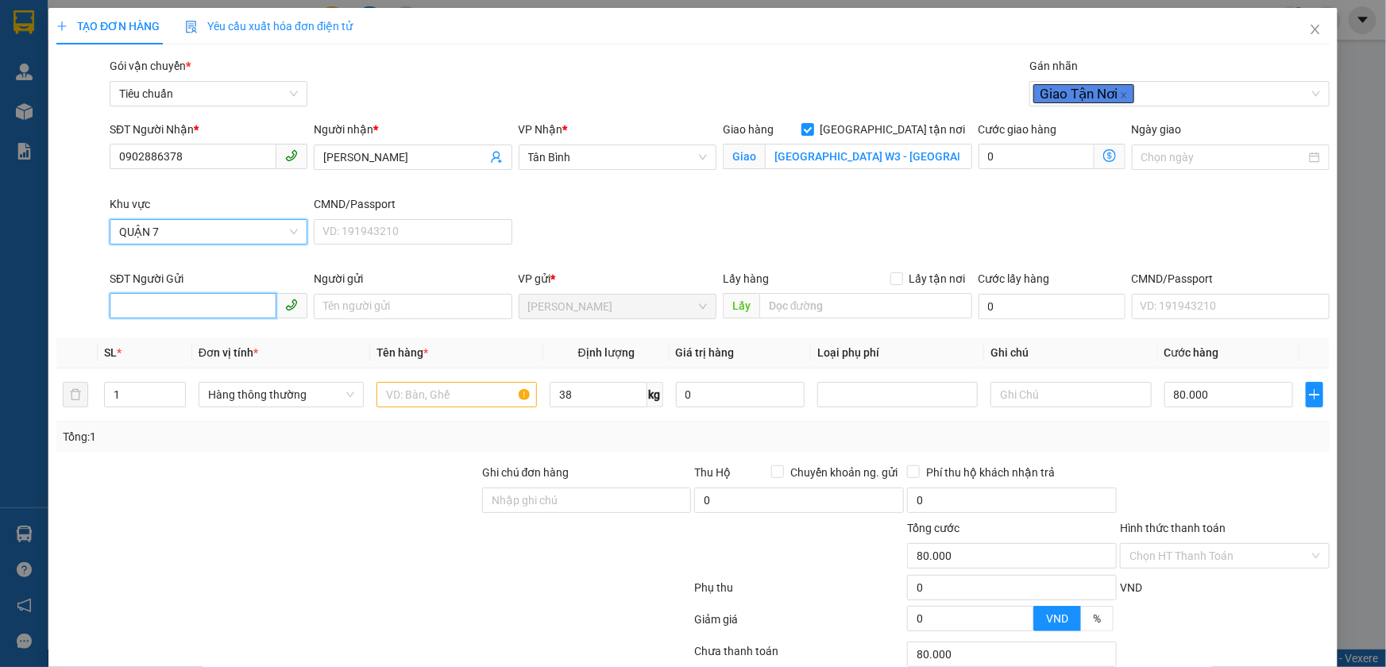
click at [198, 297] on input "SĐT Người Gửi" at bounding box center [193, 305] width 167 height 25
type input "260.000"
type input "180.000"
type input "0374051547"
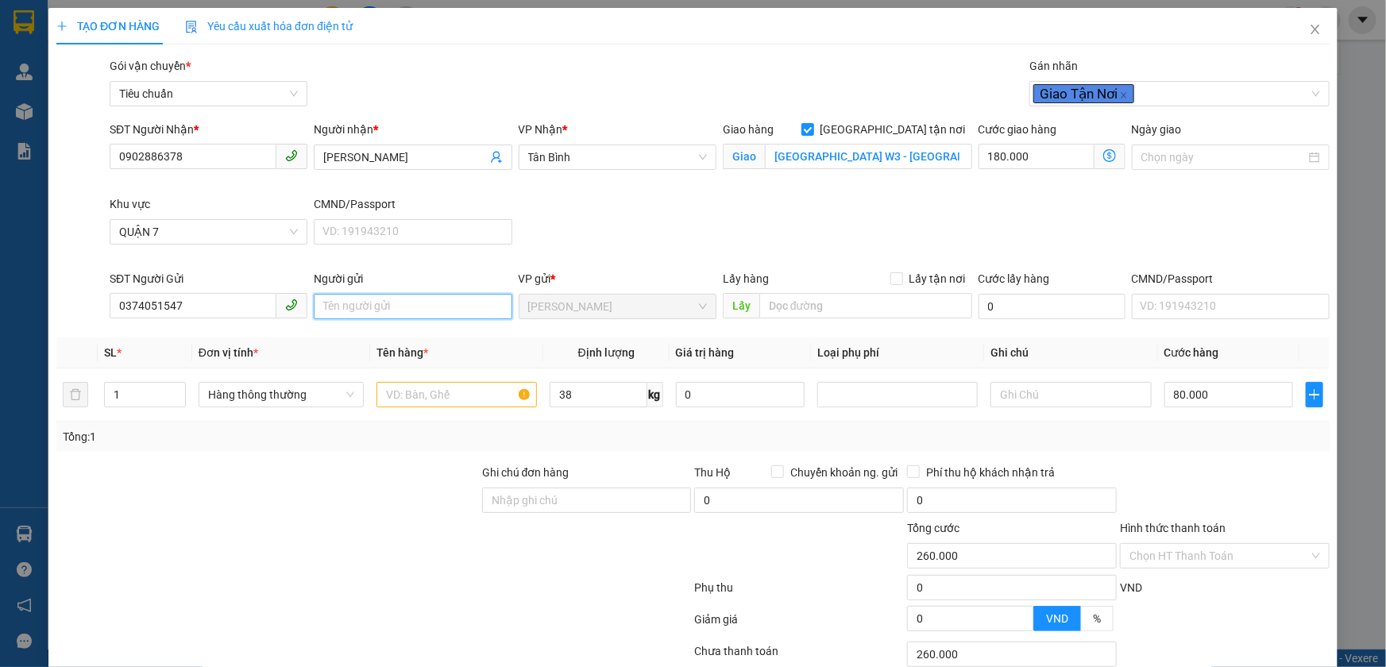
click at [329, 306] on input "Người gửi" at bounding box center [413, 306] width 198 height 25
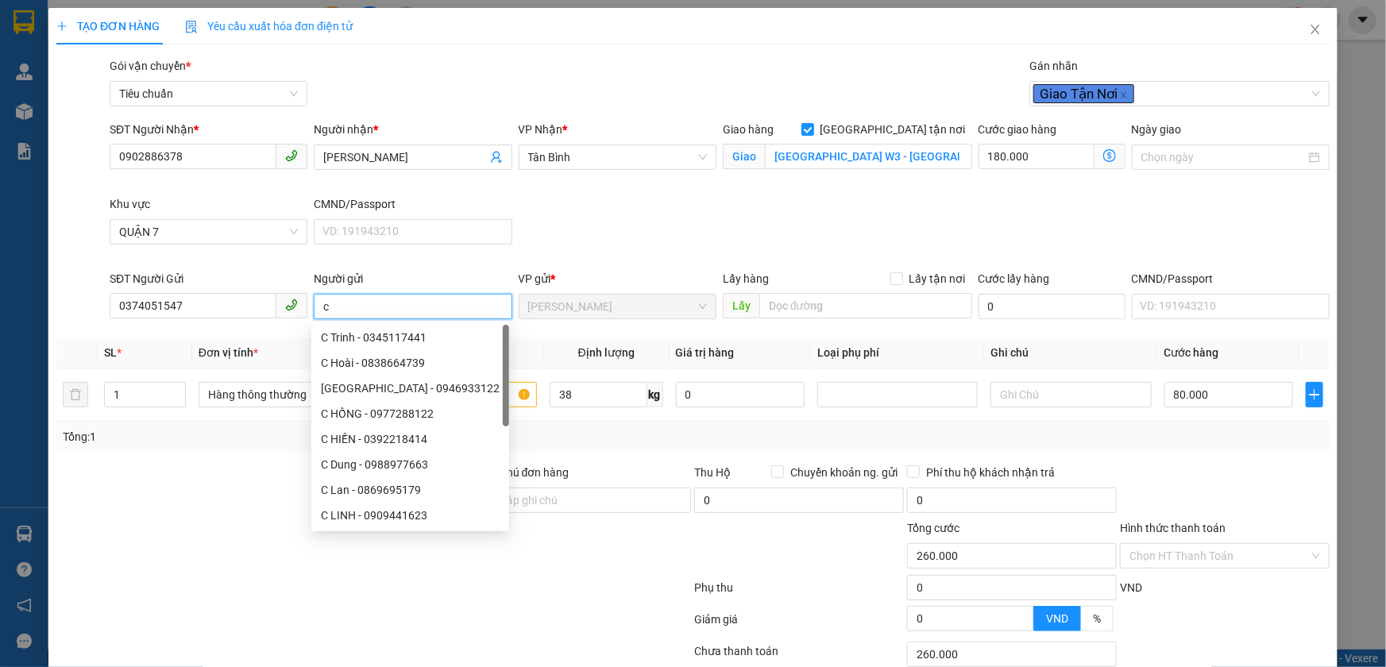
type input "c"
type input "C LIÊN"
click at [281, 483] on div at bounding box center [268, 492] width 426 height 56
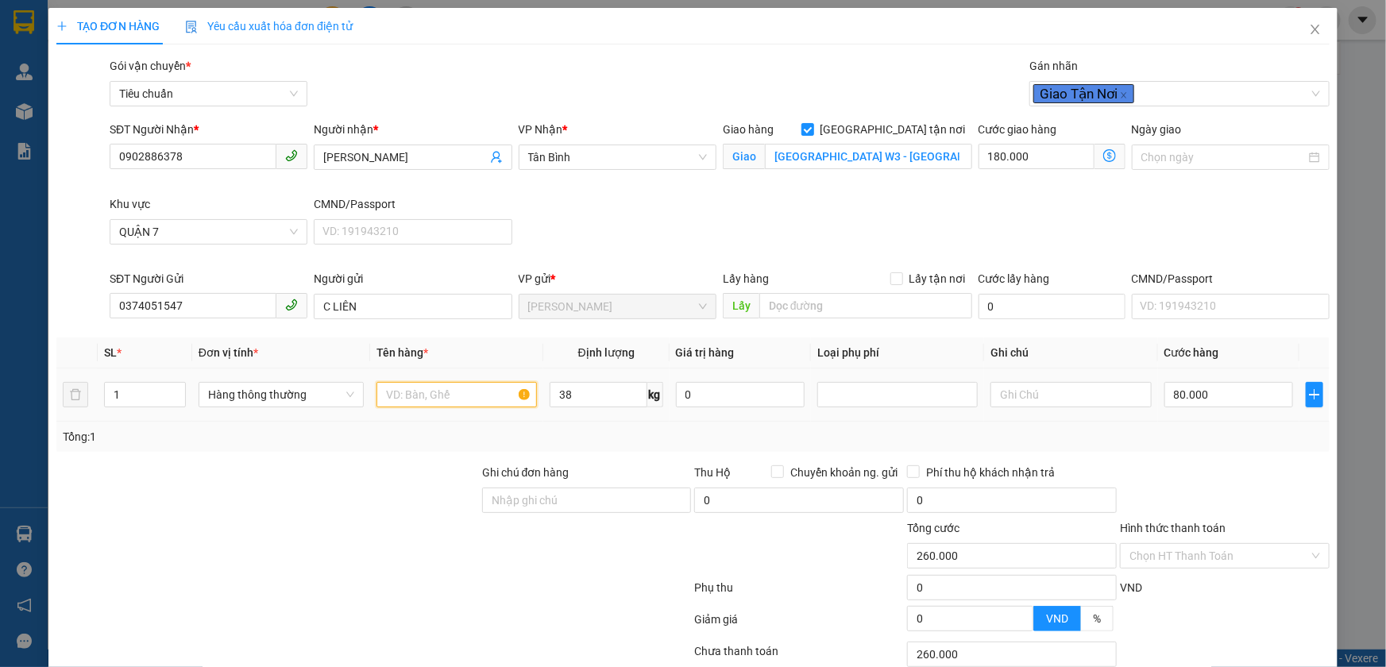
click at [406, 402] on input "text" at bounding box center [456, 394] width 160 height 25
type input "SẦU RIÊNG"
click at [1033, 389] on input "text" at bounding box center [1070, 394] width 160 height 25
type input "TXT BKV NẮP CATON"
click at [1103, 157] on icon "dollar-circle" at bounding box center [1109, 155] width 13 height 13
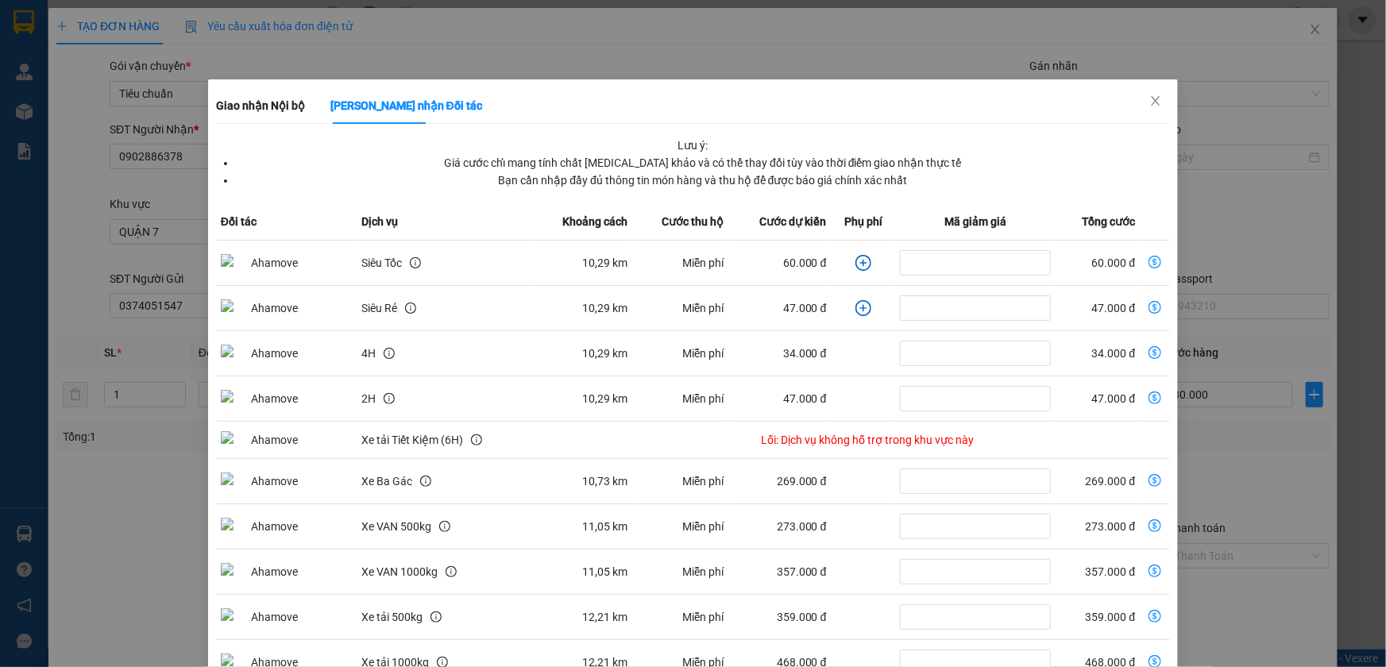
click at [855, 264] on icon "plus-circle" at bounding box center [863, 263] width 16 height 16
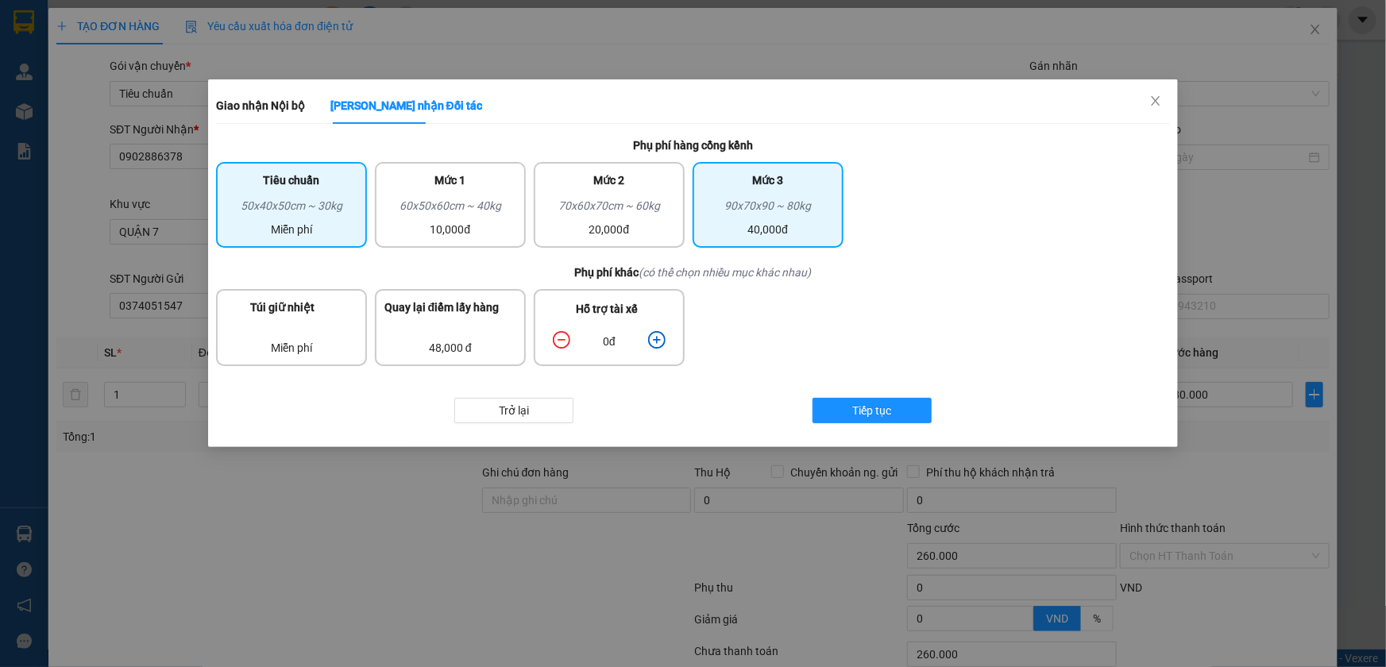
click at [746, 213] on div "90x70x90 ~ 80kg" at bounding box center [768, 209] width 132 height 24
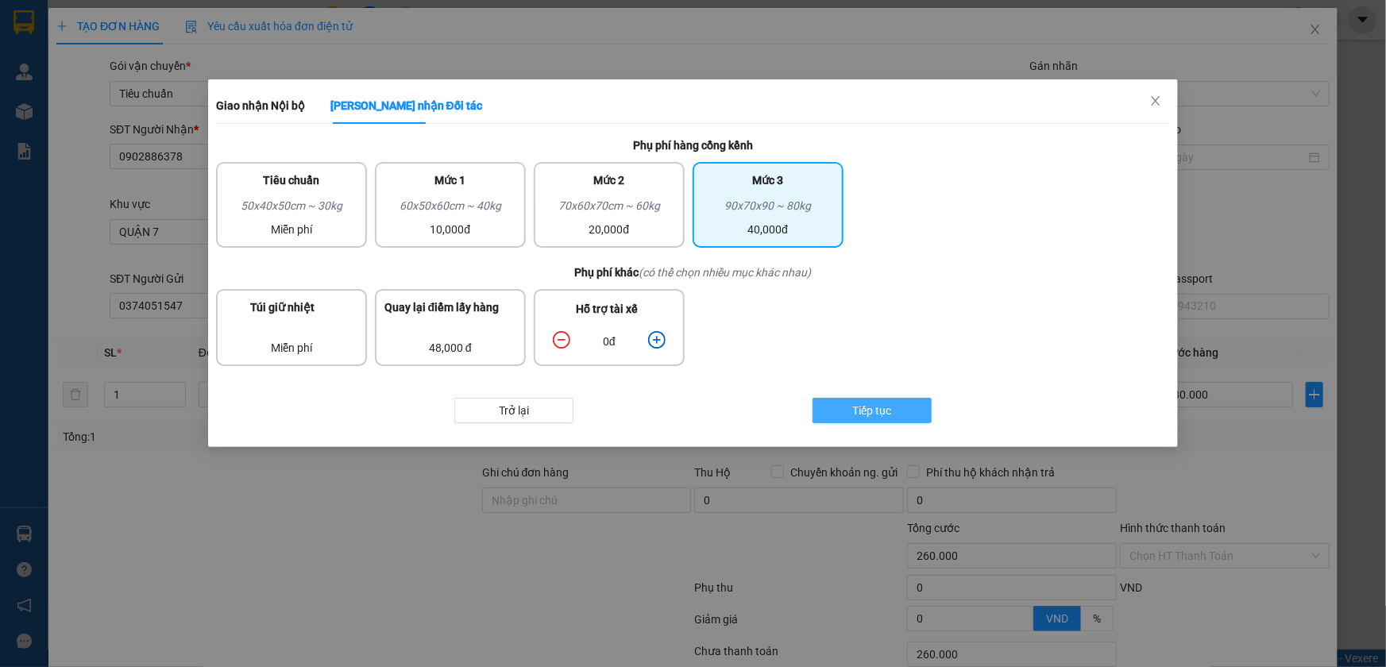
click at [841, 404] on button "Tiếp tục" at bounding box center [872, 410] width 119 height 25
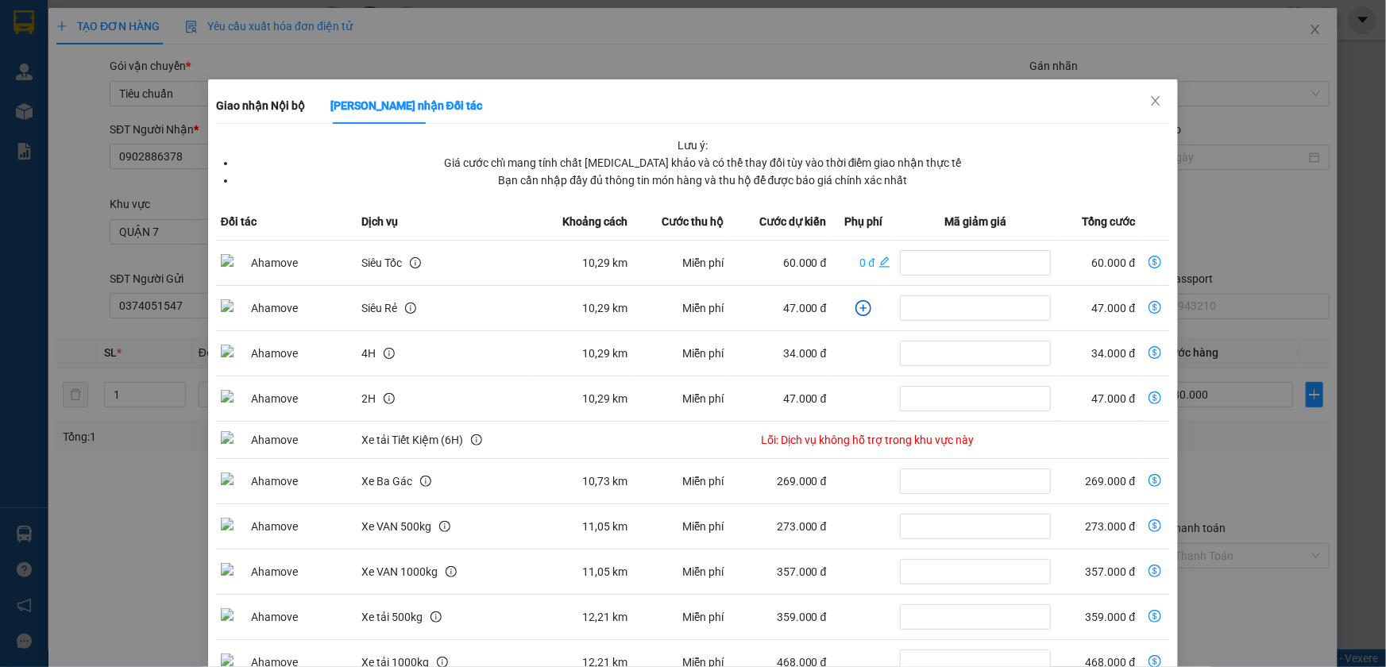
click at [841, 404] on td "dollar-circle" at bounding box center [864, 398] width 64 height 45
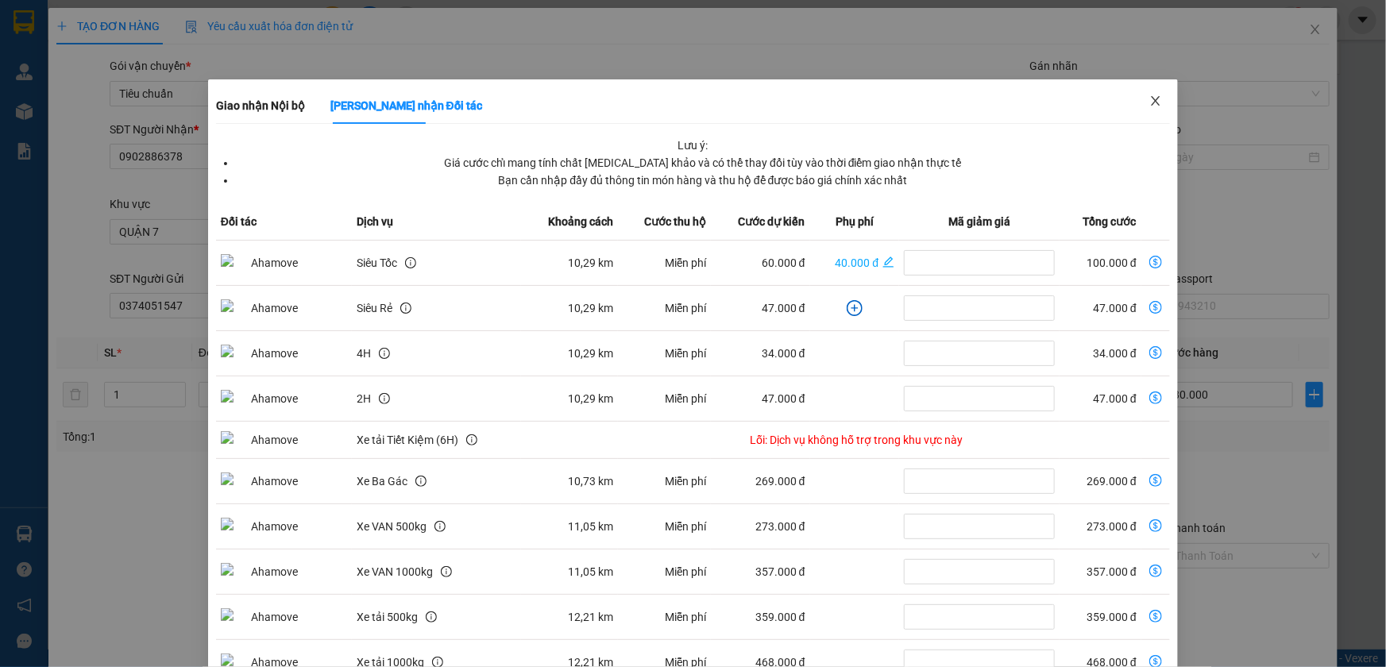
click at [1149, 106] on icon "close" at bounding box center [1155, 101] width 13 height 13
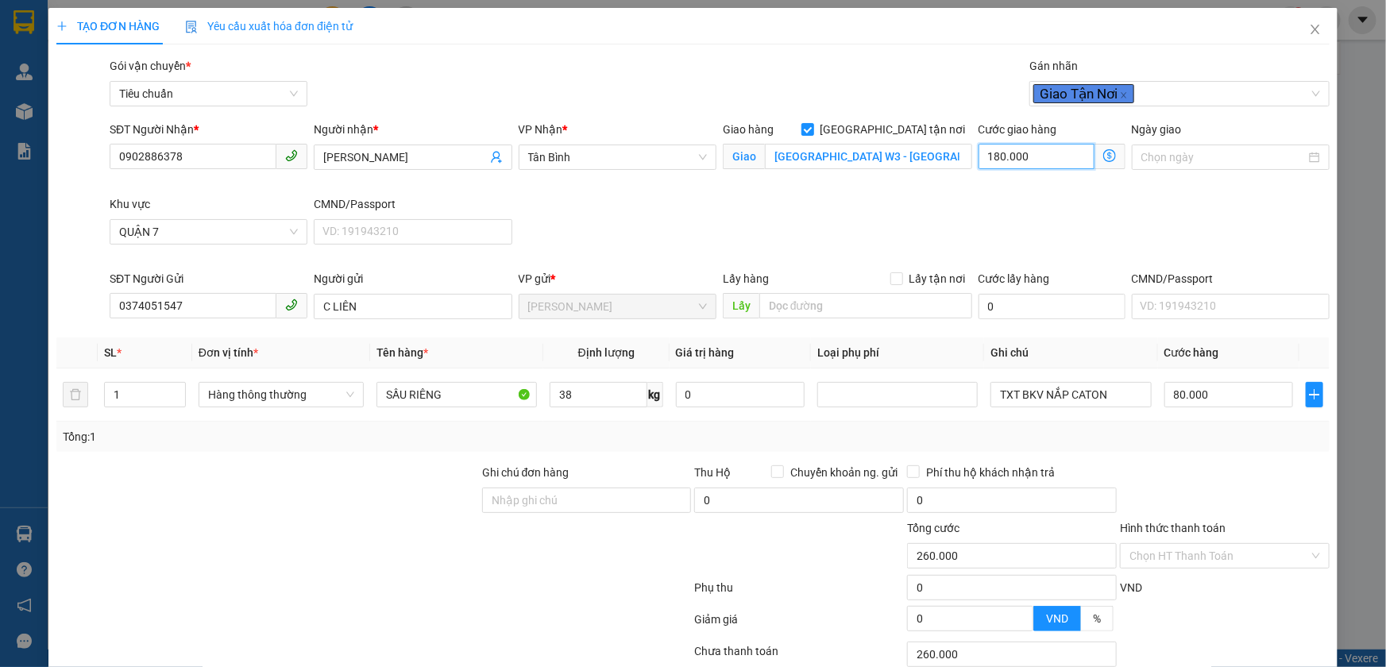
click at [1061, 165] on input "180.000" at bounding box center [1037, 156] width 116 height 25
type input "80.001"
type input "1"
type input "80.011"
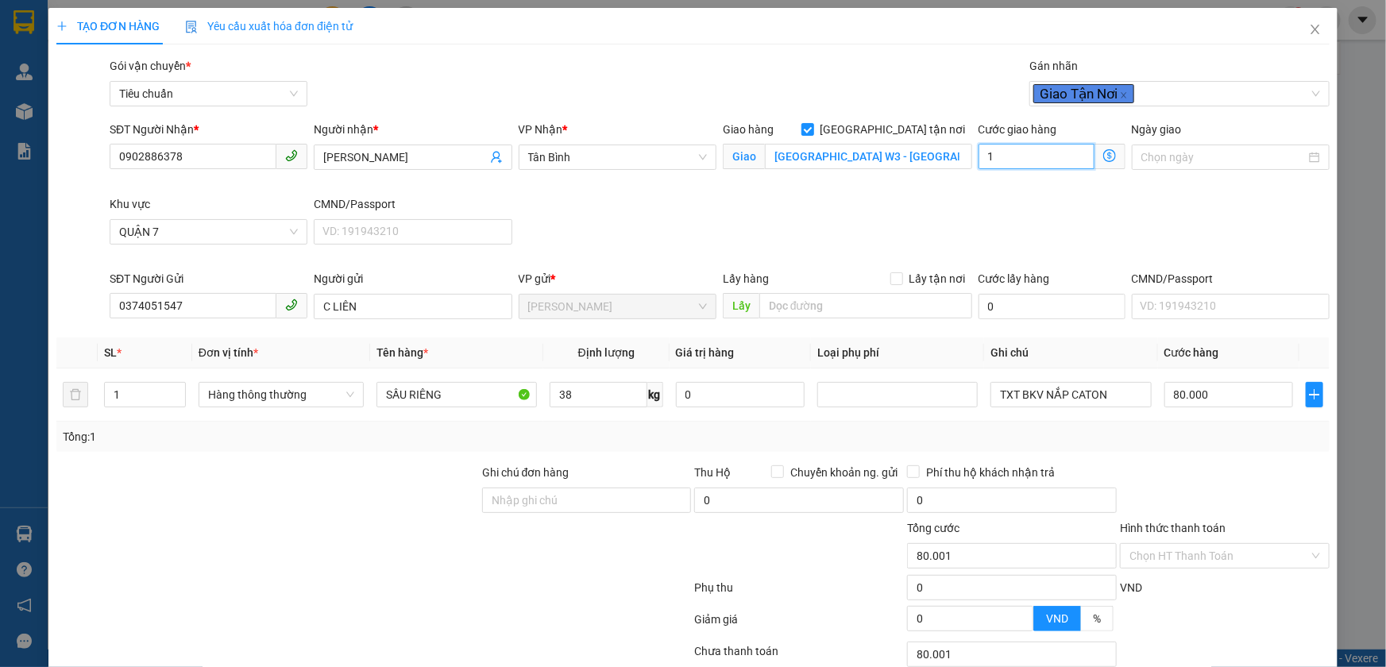
type input "80.011"
type input "11"
type input "80.110"
type input "110"
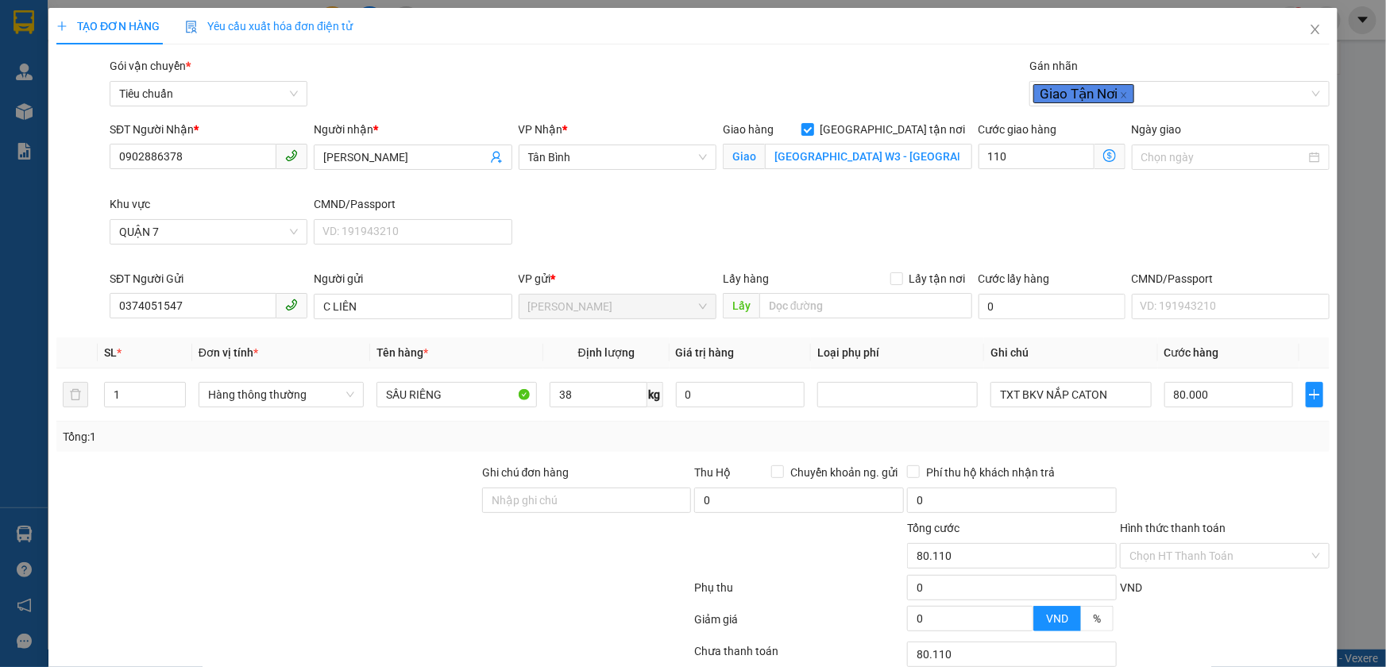
type input "190.000"
type input "110.000"
click at [1121, 214] on div "SĐT Người Nhận * 0902886378 Người nhận * LONG VÂN VP Nhận * Tân Bình Giao hàng …" at bounding box center [719, 195] width 1226 height 149
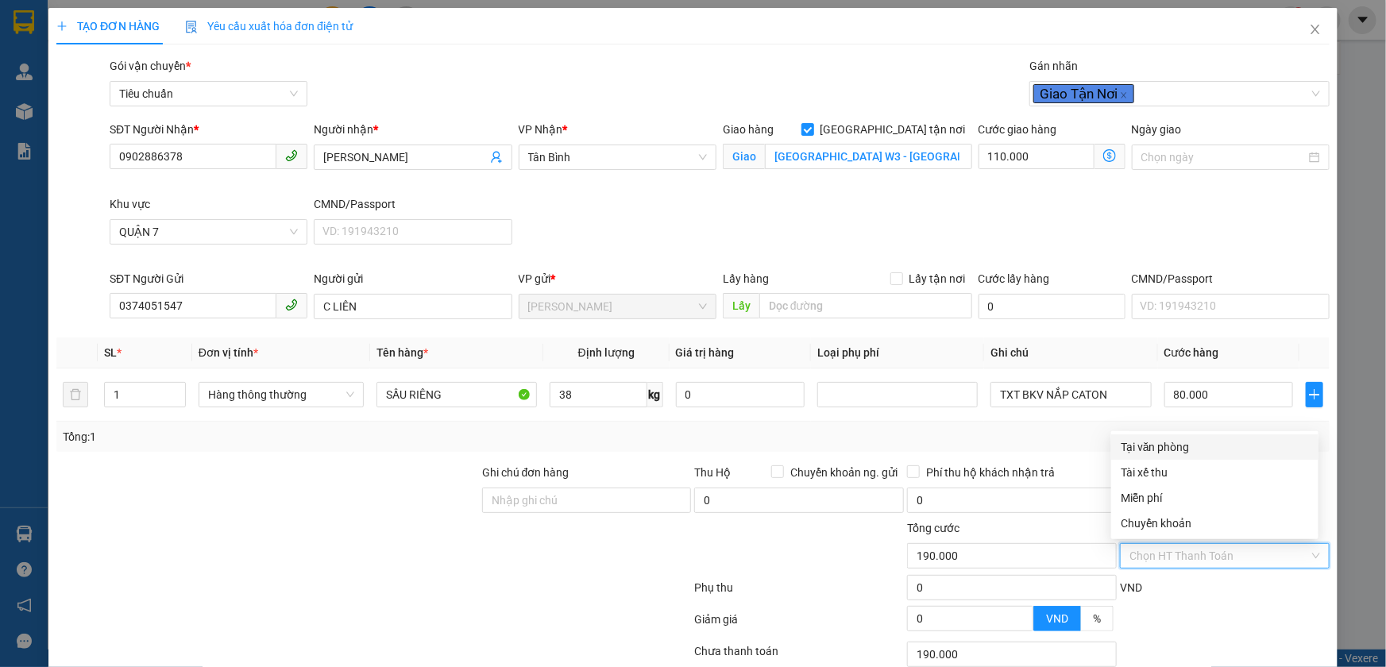
click at [1139, 551] on input "Hình thức thanh toán" at bounding box center [1219, 556] width 180 height 24
click at [1146, 448] on div "Tại văn phòng" at bounding box center [1215, 446] width 188 height 17
type input "0"
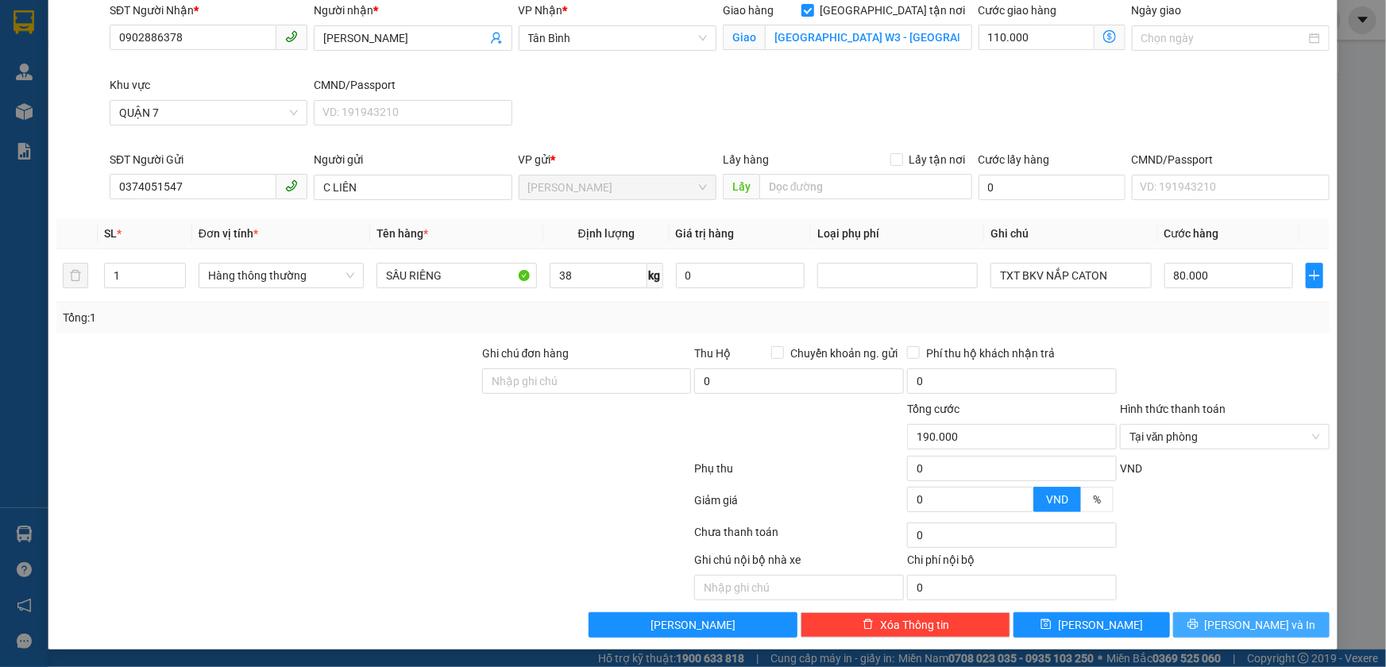
click at [1235, 621] on span "Lưu và In" at bounding box center [1260, 624] width 111 height 17
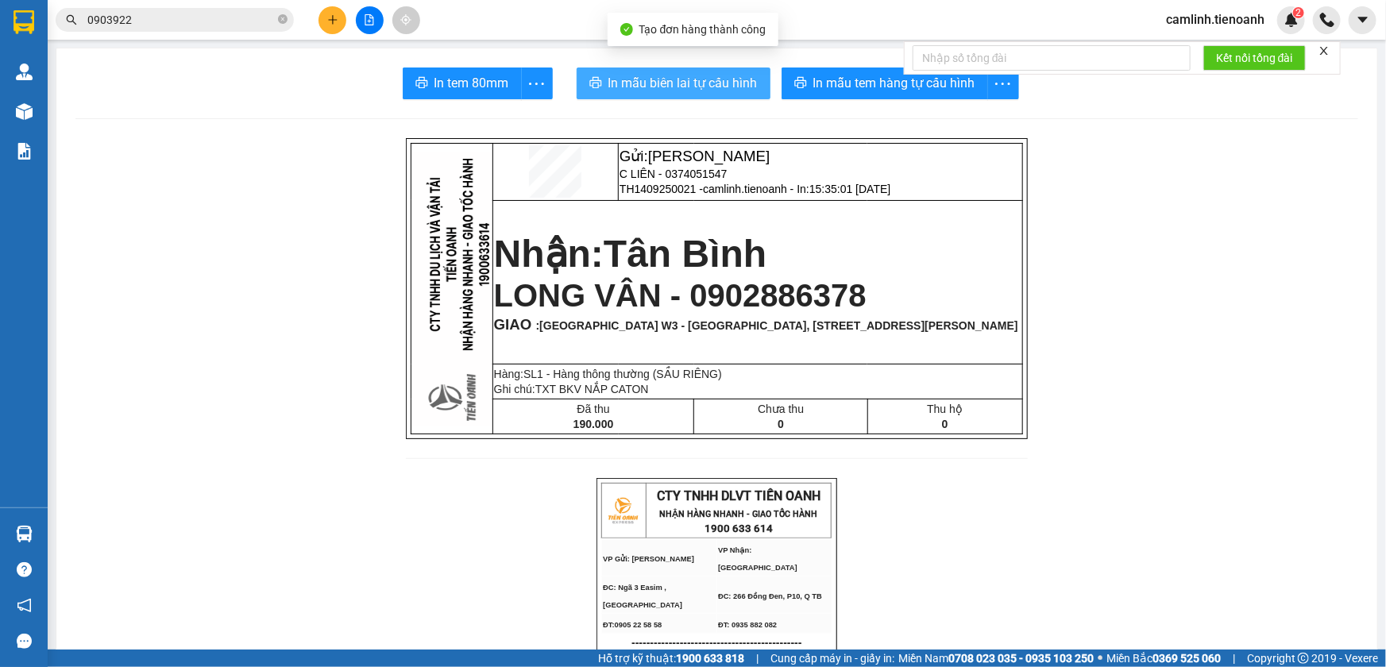
click at [685, 73] on span "In mẫu biên lai tự cấu hình" at bounding box center [682, 83] width 149 height 20
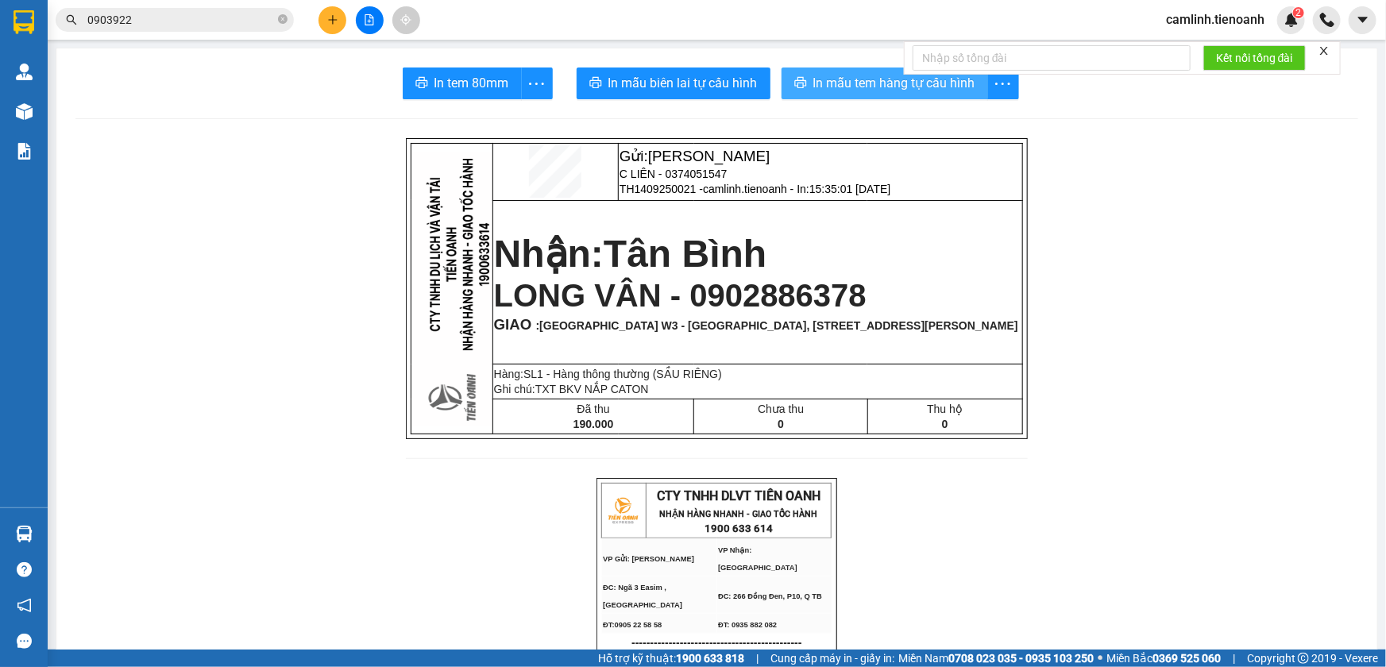
click at [828, 90] on span "In mẫu tem hàng tự cấu hình" at bounding box center [894, 83] width 162 height 20
click at [829, 78] on span "In mẫu tem hàng tự cấu hình" at bounding box center [894, 83] width 162 height 20
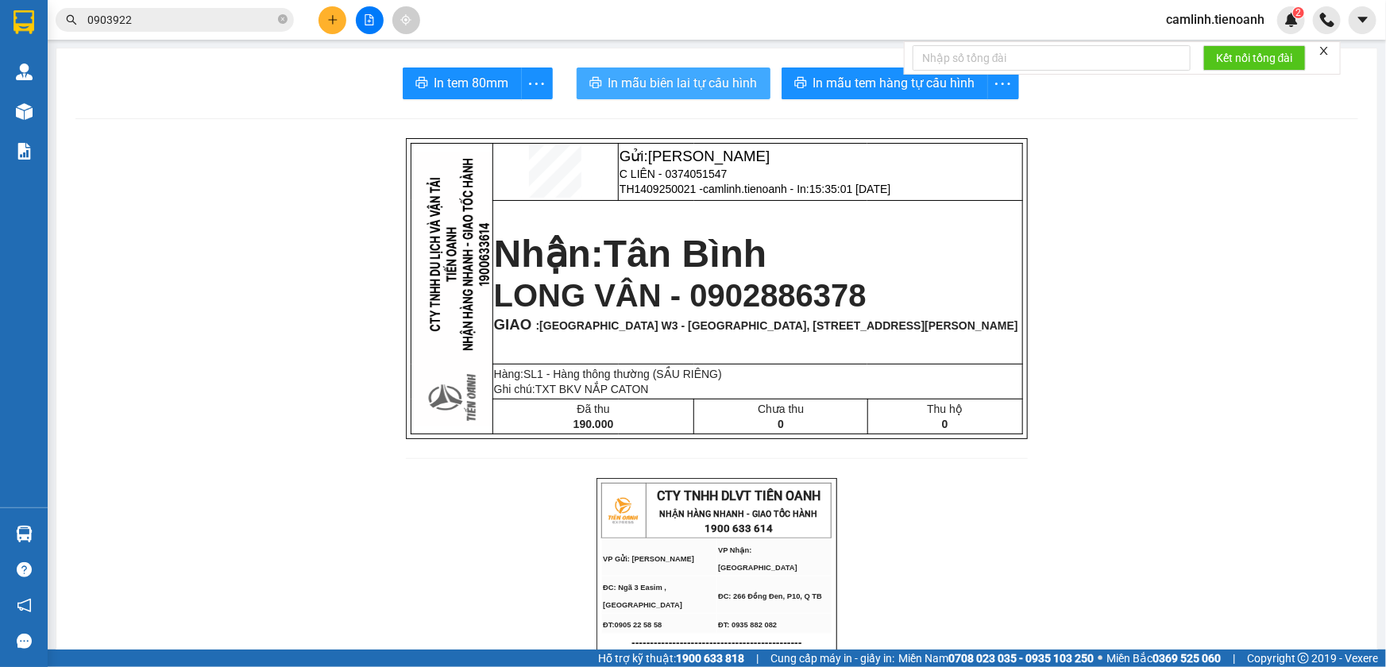
click at [635, 83] on span "In mẫu biên lai tự cấu hình" at bounding box center [682, 83] width 149 height 20
click at [334, 23] on icon "plus" at bounding box center [332, 19] width 11 height 11
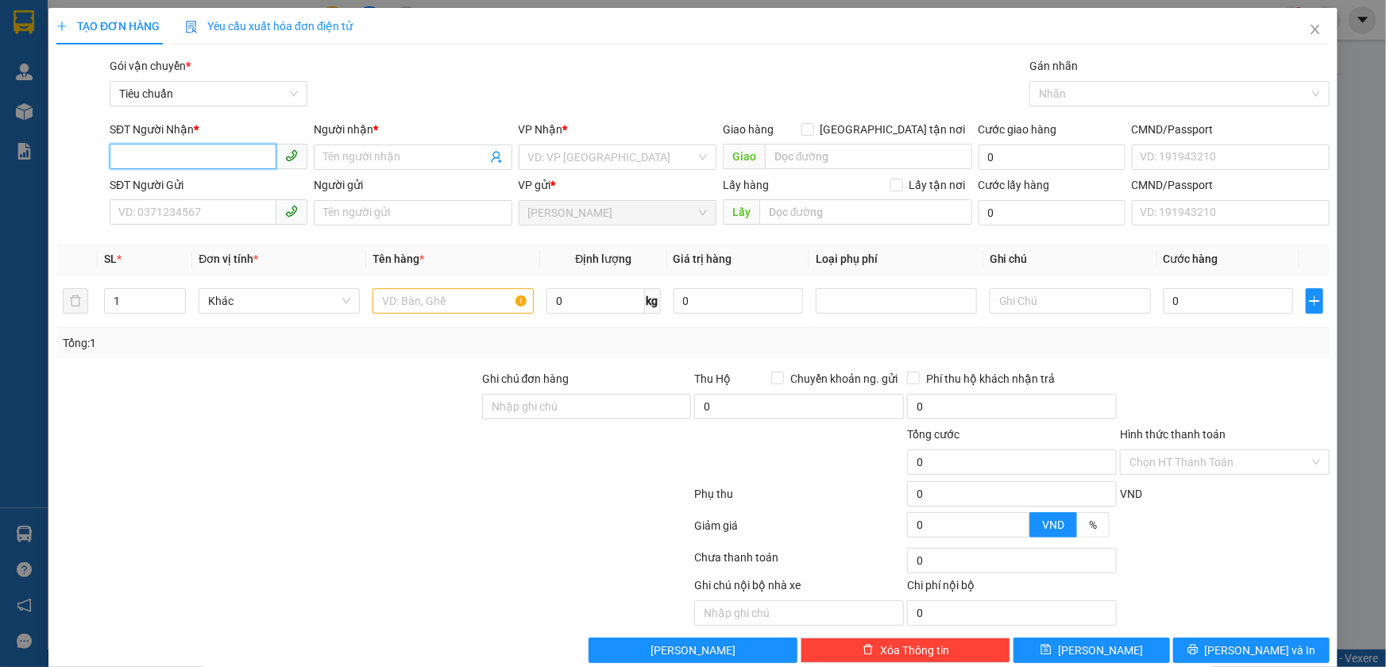
click at [248, 159] on input "SĐT Người Nhận *" at bounding box center [193, 156] width 167 height 25
click at [223, 190] on div "0833753250 - HOÀNG" at bounding box center [206, 188] width 177 height 17
type input "0833753250"
type input "HOÀNG"
type input "0833753250"
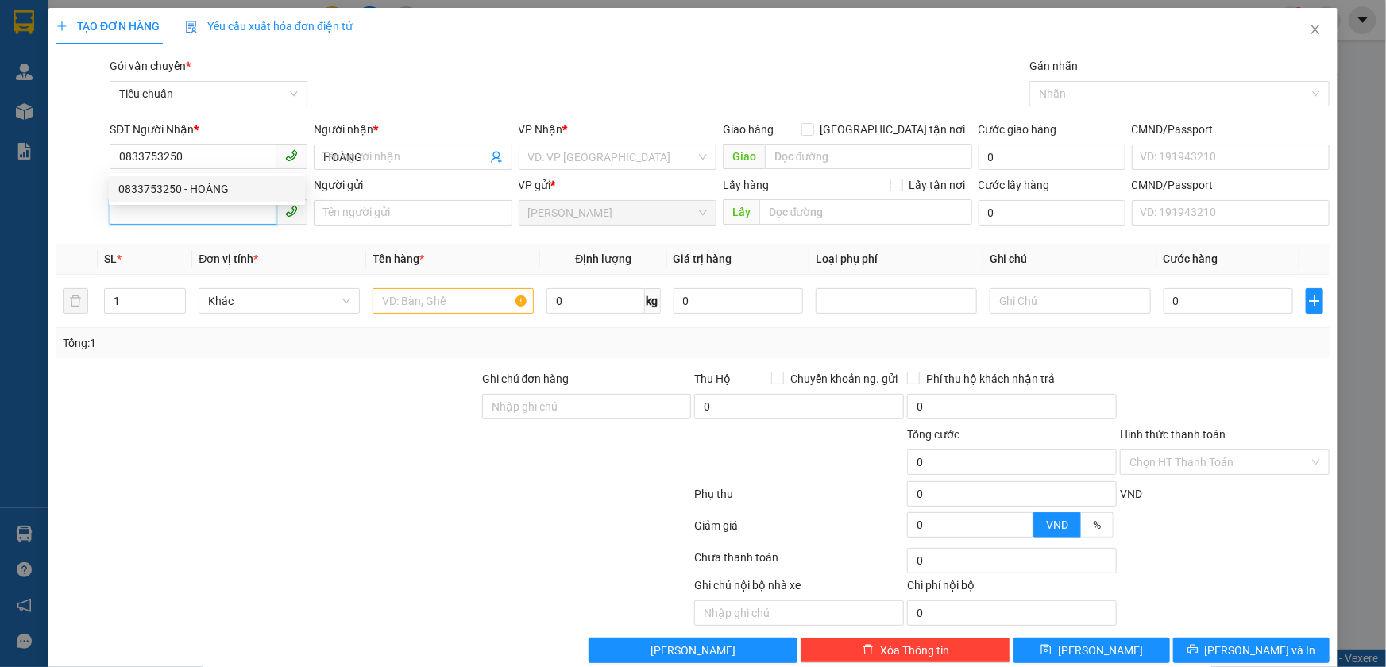
type input "60.000"
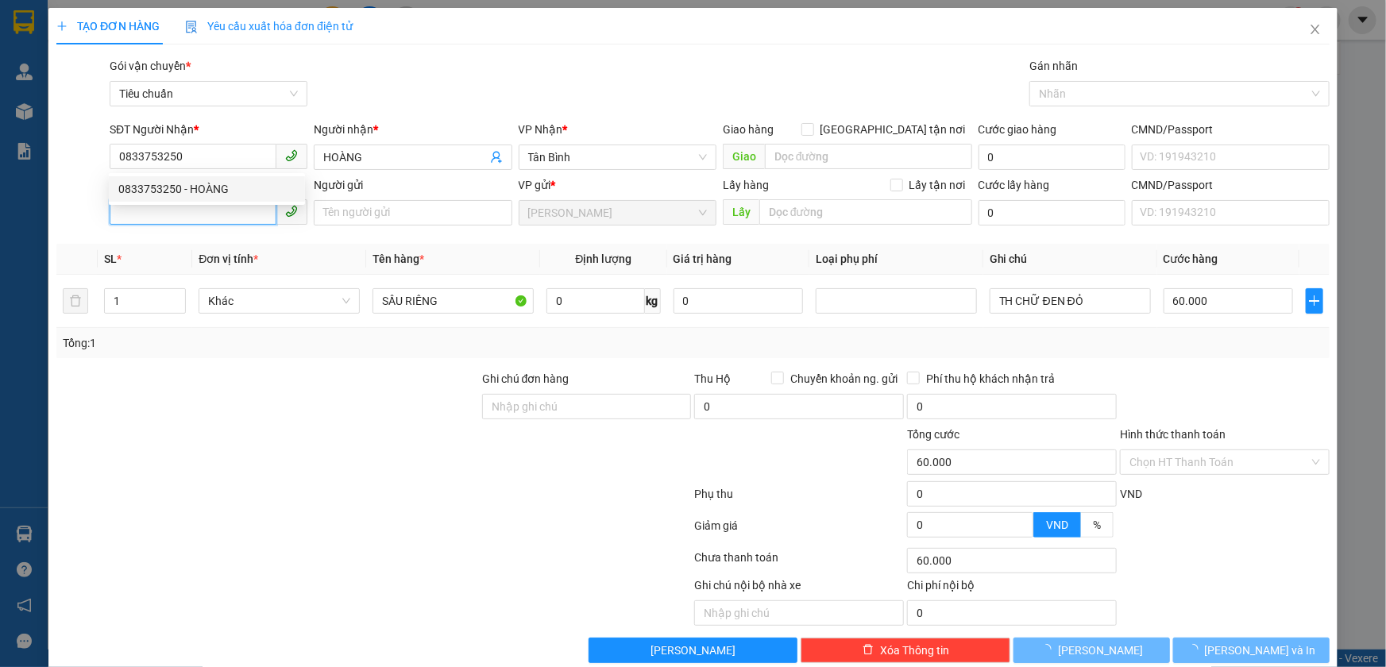
click at [230, 212] on input "SĐT Người Gửi" at bounding box center [193, 211] width 167 height 25
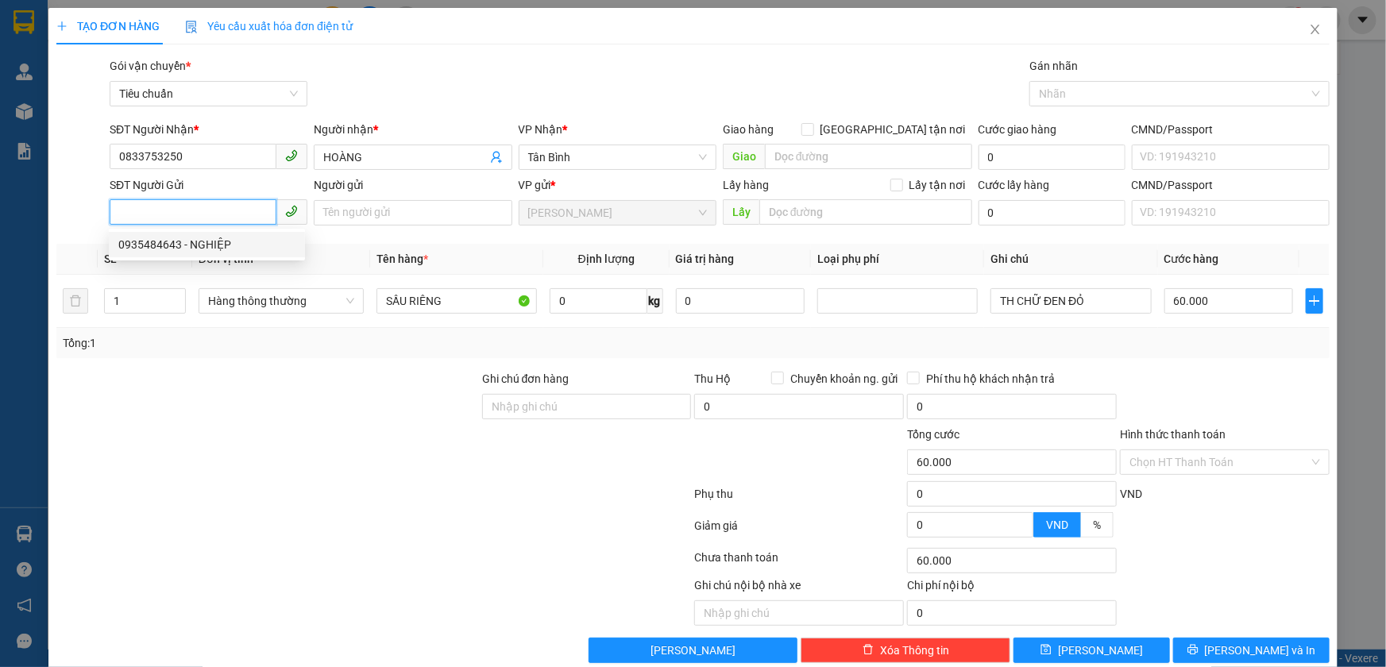
click at [235, 242] on div "0935484643 - NGHIỆP" at bounding box center [206, 244] width 177 height 17
type input "0935484643"
type input "NGHIỆP"
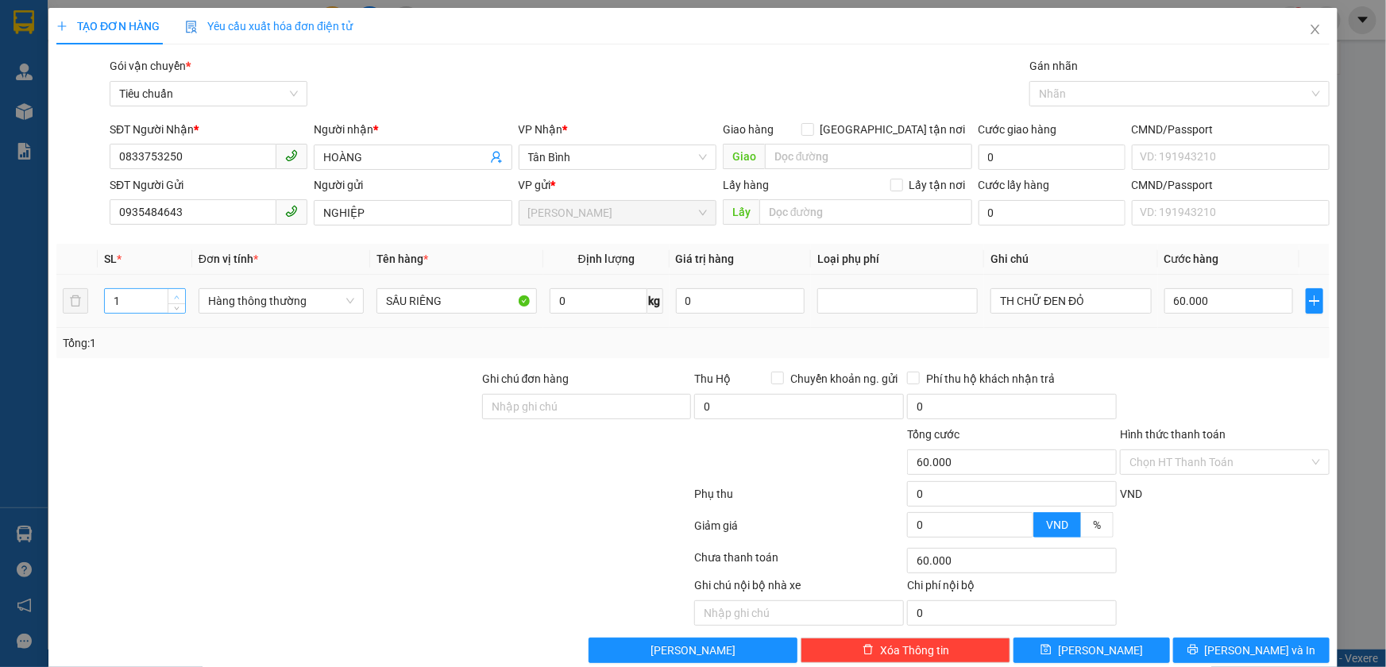
type input "2"
click at [175, 295] on icon "up" at bounding box center [177, 298] width 6 height 6
click at [592, 299] on input "0" at bounding box center [599, 300] width 98 height 25
type input "0"
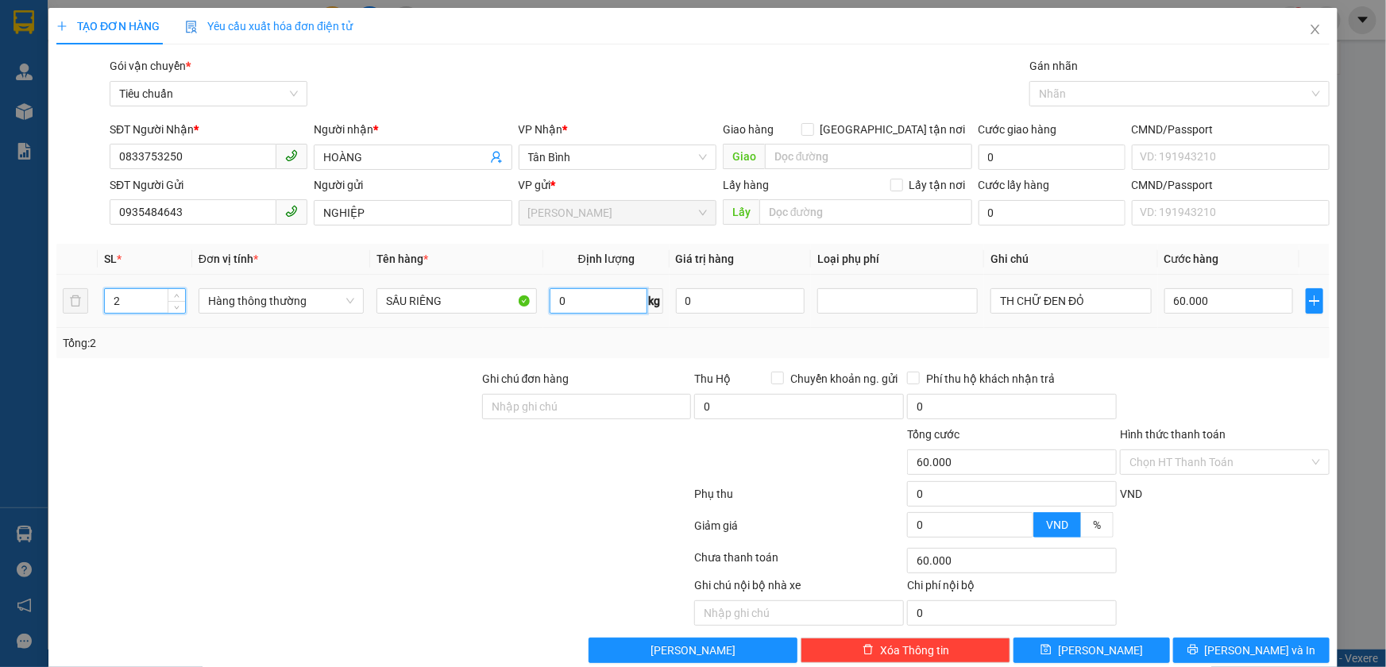
type input "0"
click at [454, 296] on input "SẦU RIÊNG" at bounding box center [456, 300] width 160 height 25
type input "SẦU RIÊNG + THỨC ĂN"
click at [564, 293] on input "0" at bounding box center [599, 300] width 98 height 25
type input "15"
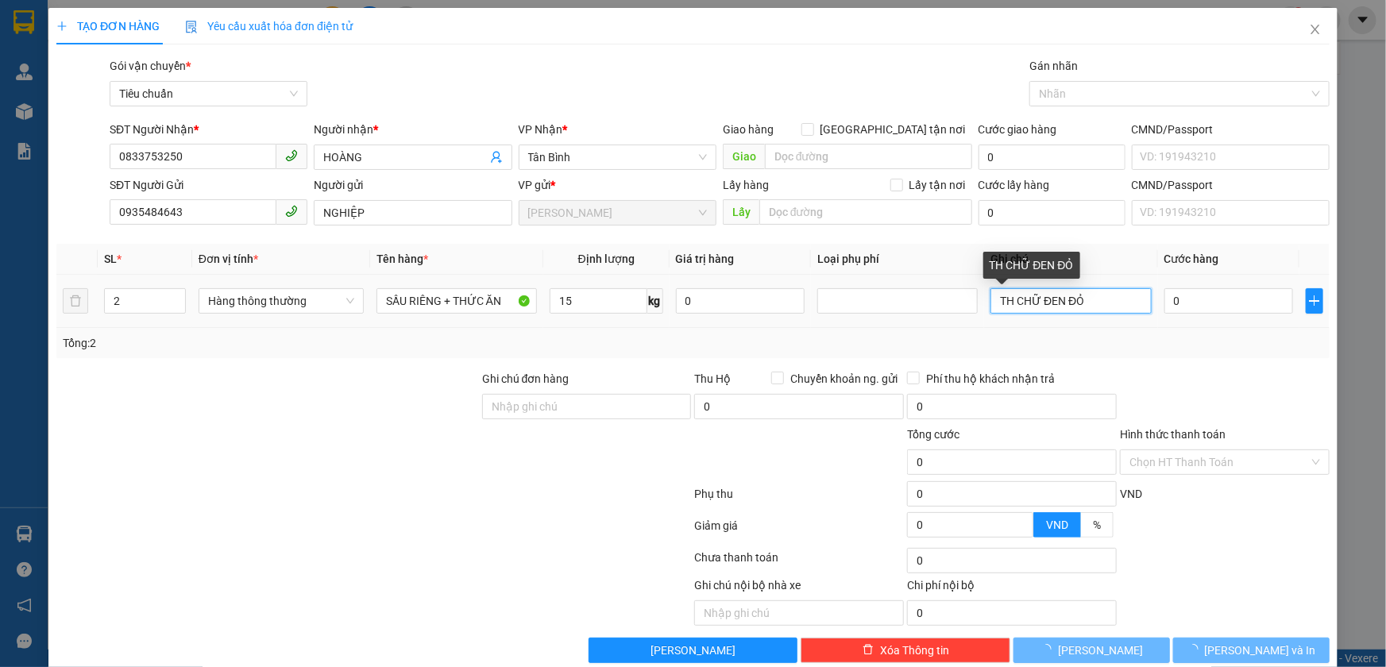
drag, startPoint x: 1033, startPoint y: 310, endPoint x: 1084, endPoint y: 311, distance: 50.8
click at [1084, 311] on input "TH CHỮ ĐEN ĐỎ" at bounding box center [1070, 300] width 160 height 25
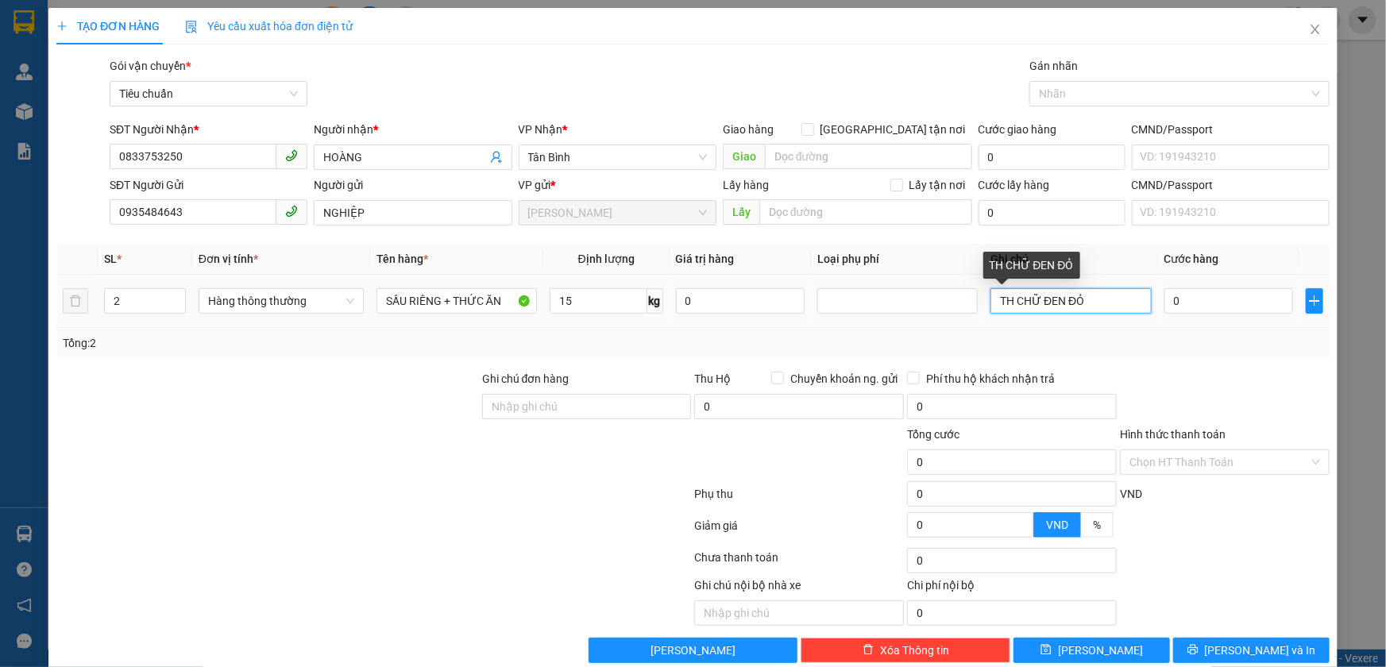
type input "50.000"
type input "TH CHỮ OMO XANH D + TXV"
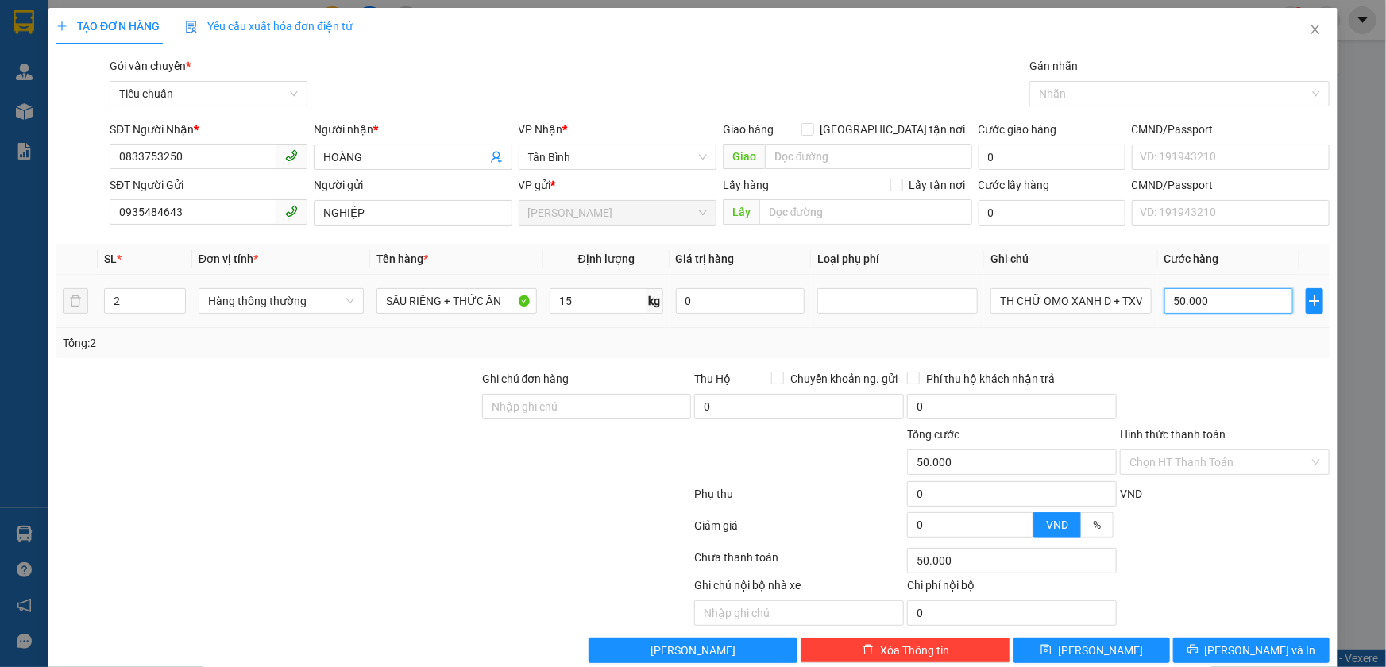
click at [1204, 299] on input "50.000" at bounding box center [1228, 300] width 129 height 25
type input "1"
type input "10"
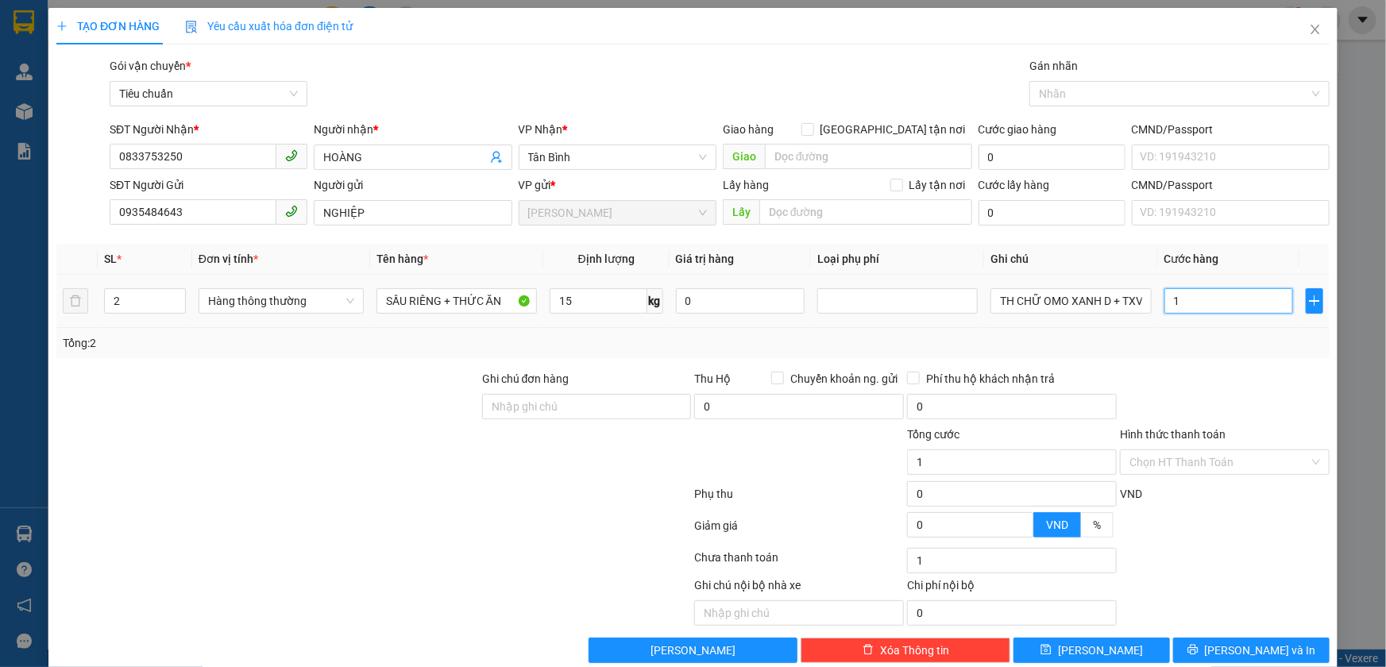
type input "10"
type input "100"
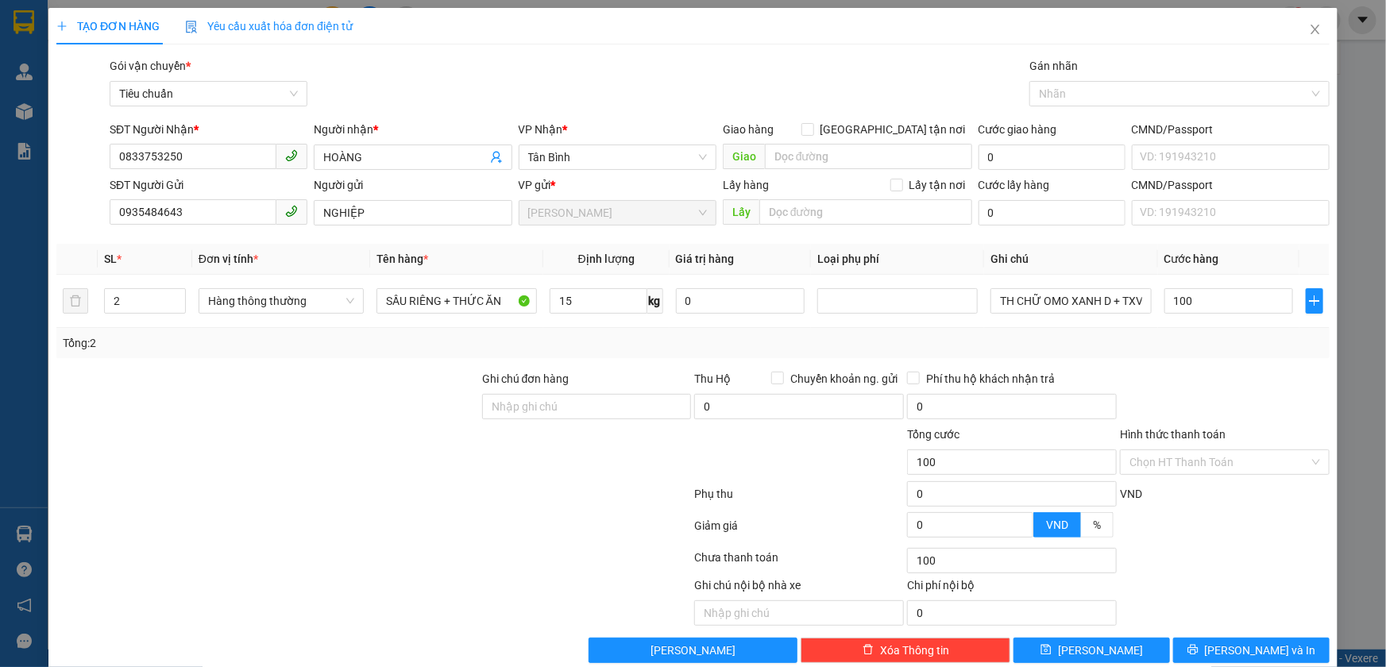
type input "100.000"
click at [1191, 336] on div "Tổng: 2" at bounding box center [693, 342] width 1261 height 17
click at [1195, 463] on input "Hình thức thanh toán" at bounding box center [1219, 462] width 180 height 24
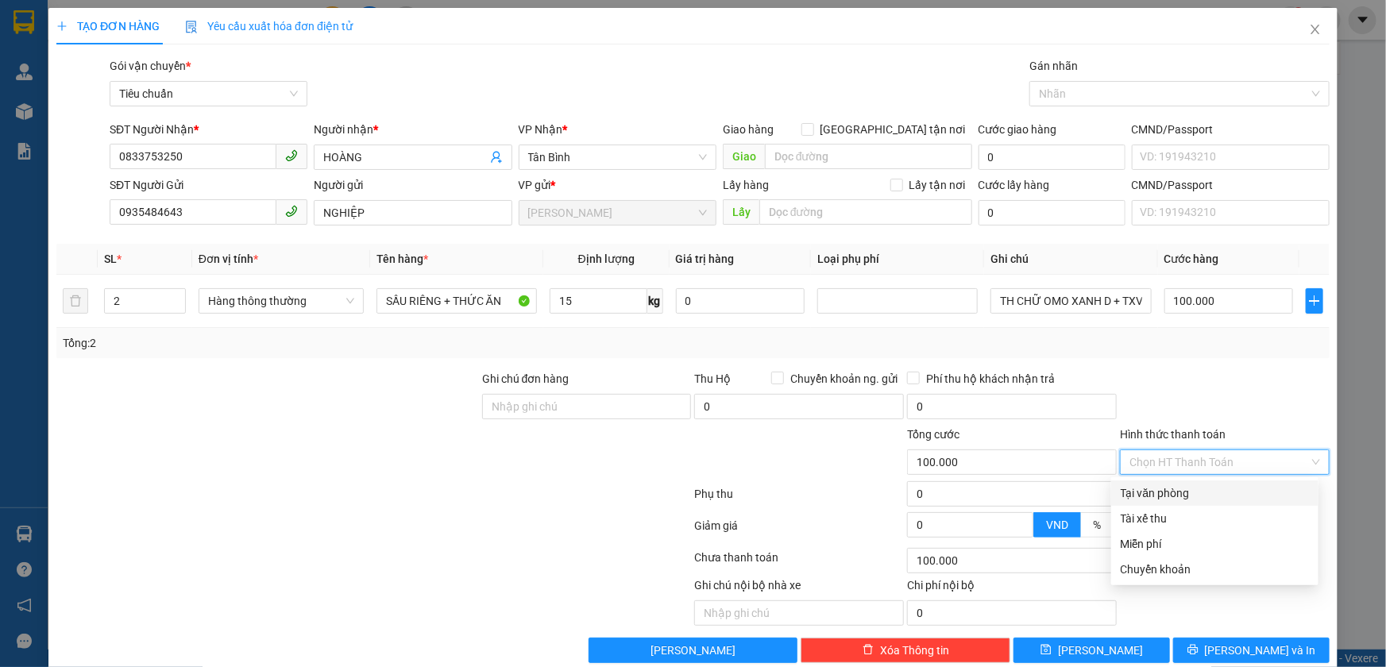
drag, startPoint x: 1188, startPoint y: 488, endPoint x: 1192, endPoint y: 512, distance: 23.4
click at [1188, 489] on div "Tại văn phòng" at bounding box center [1215, 493] width 188 height 17
type input "0"
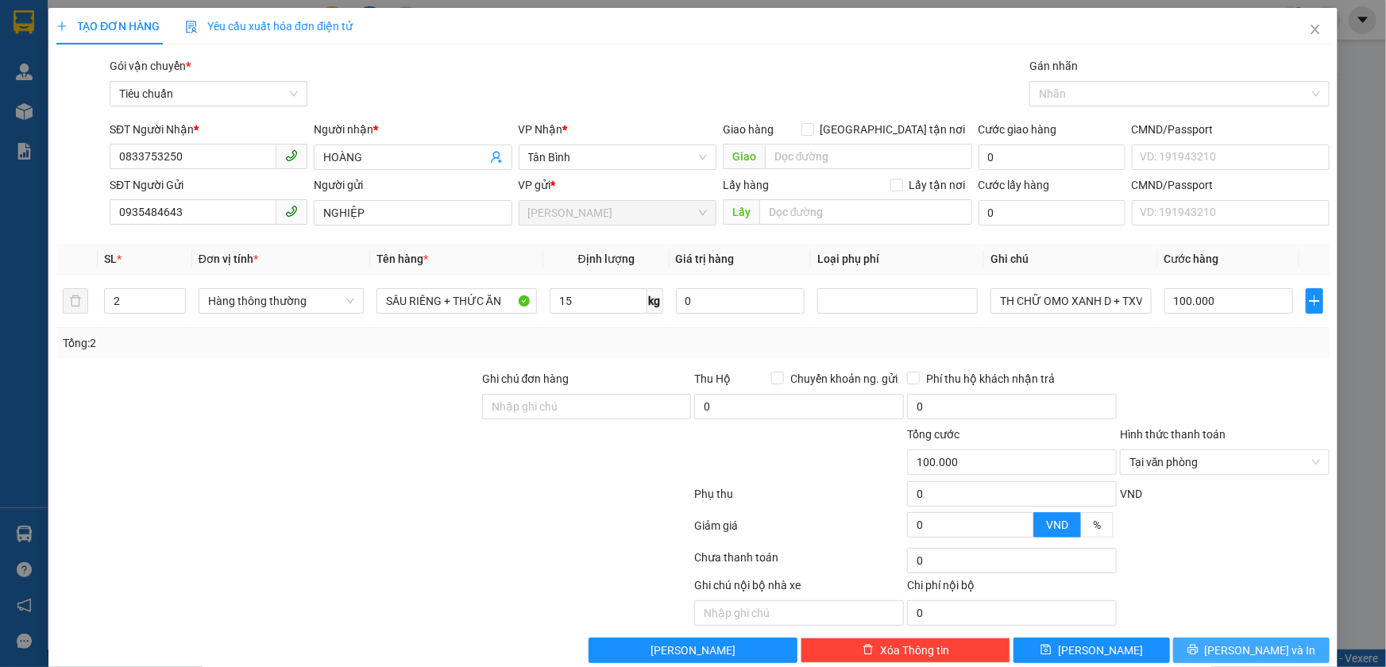
click at [1199, 644] on icon "printer" at bounding box center [1192, 649] width 11 height 11
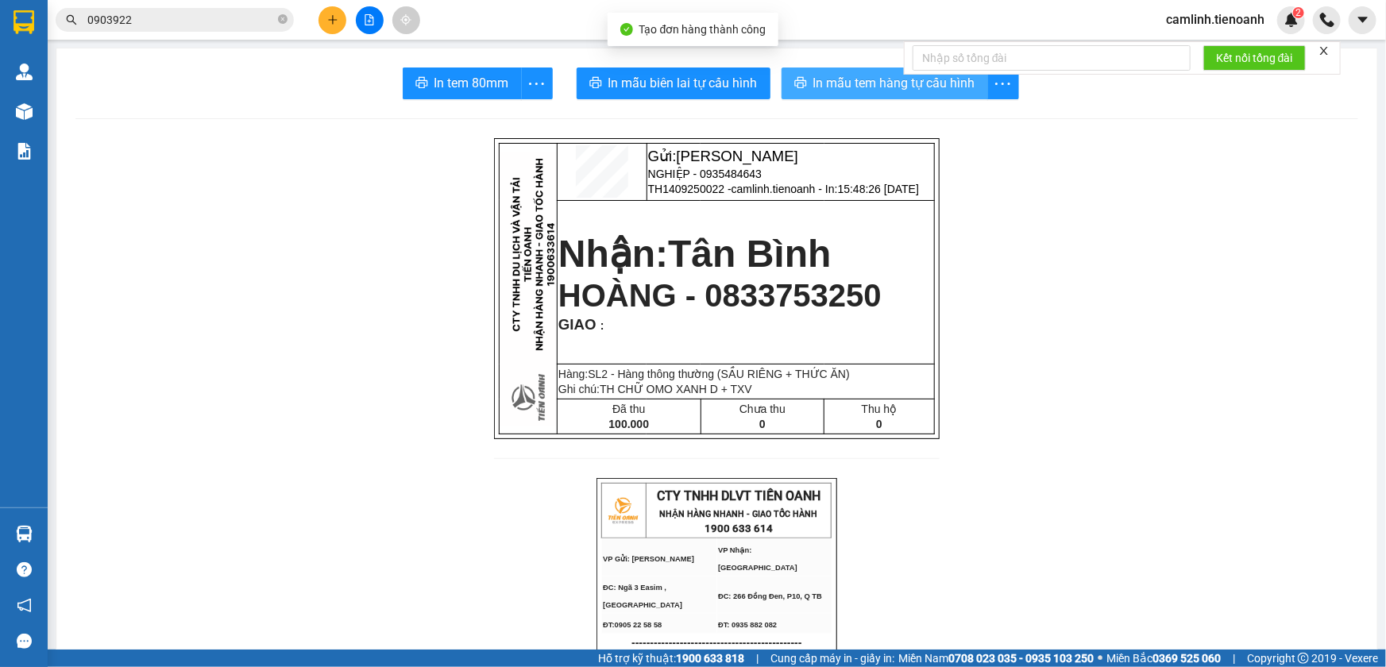
click at [911, 89] on span "In mẫu tem hàng tự cấu hình" at bounding box center [894, 83] width 162 height 20
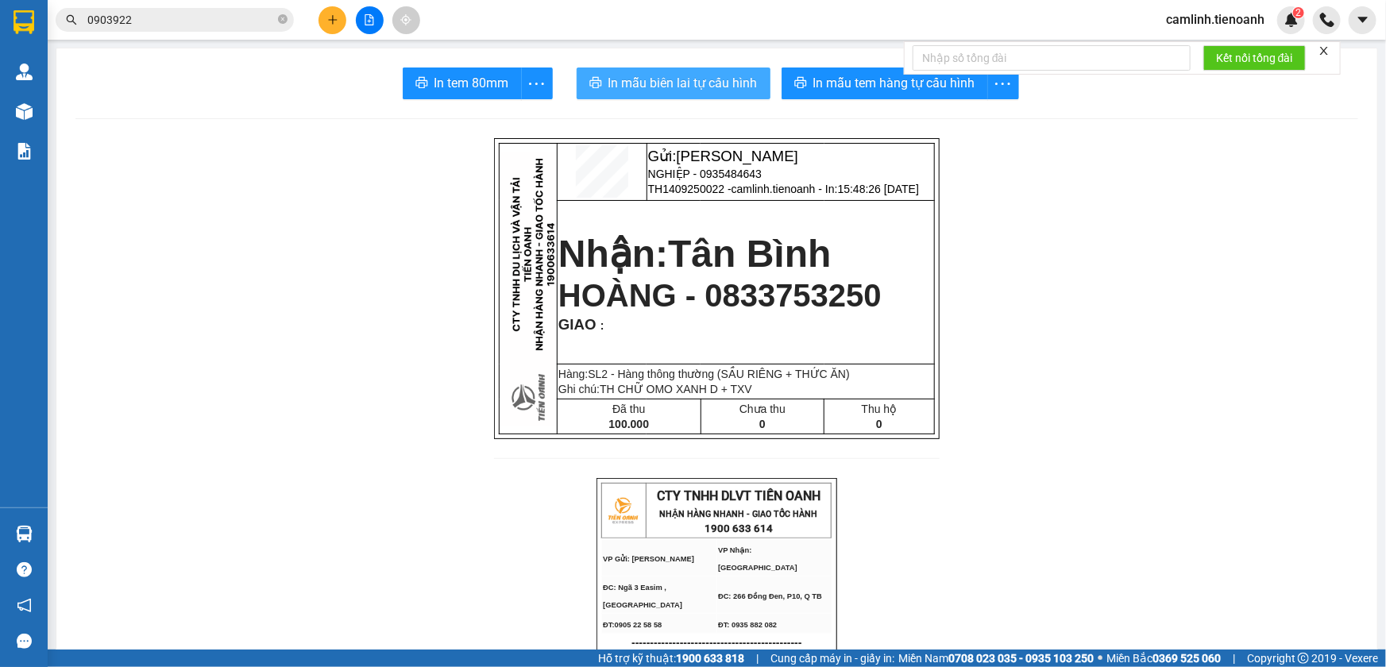
click at [717, 91] on span "In mẫu biên lai tự cấu hình" at bounding box center [682, 83] width 149 height 20
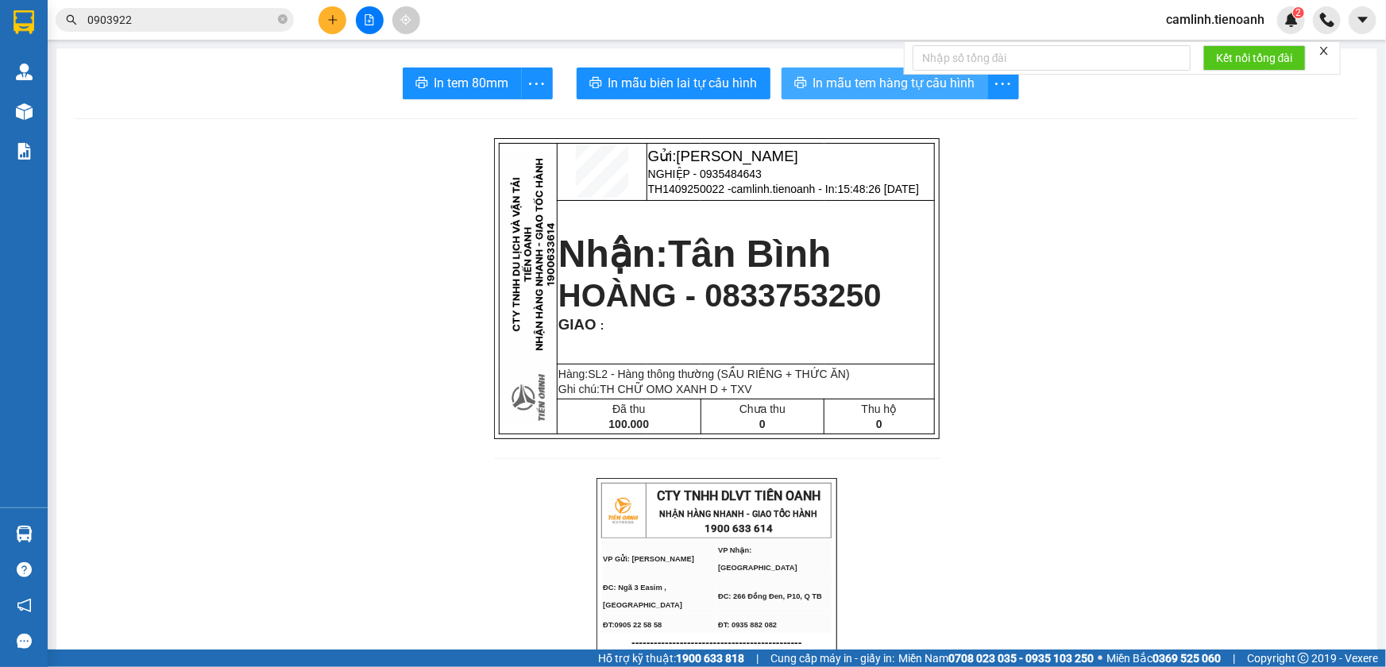
click at [921, 90] on span "In mẫu tem hàng tự cấu hình" at bounding box center [894, 83] width 162 height 20
click at [1233, 23] on span "camlinh.tienoanh" at bounding box center [1215, 20] width 124 height 20
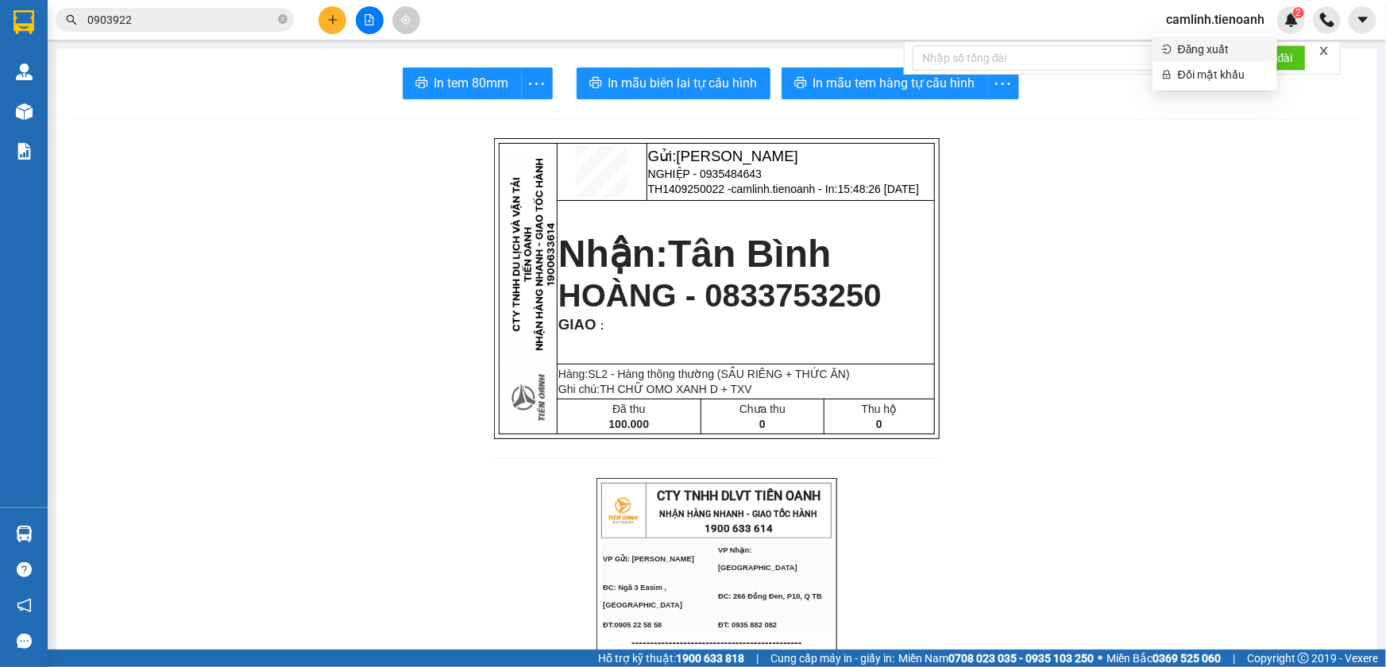
click at [1230, 48] on span "Đăng xuất" at bounding box center [1223, 49] width 90 height 17
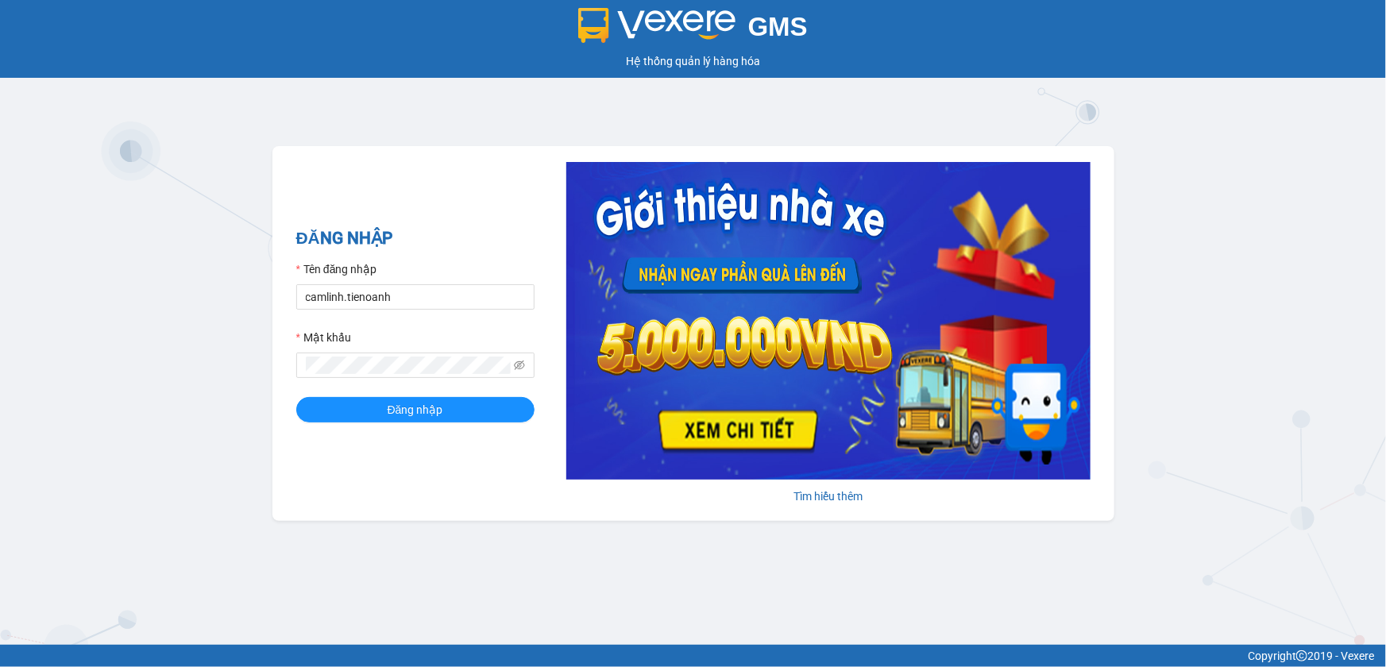
click at [455, 310] on form "Tên đăng nhập camlinh.tienoanh Mật khẩu Đăng nhập" at bounding box center [415, 342] width 238 height 162
click at [466, 297] on input "camlinh.tienoanh" at bounding box center [415, 296] width 238 height 25
type input "thuyduyen.tienoanh"
click at [504, 417] on button "Đăng nhập" at bounding box center [415, 409] width 238 height 25
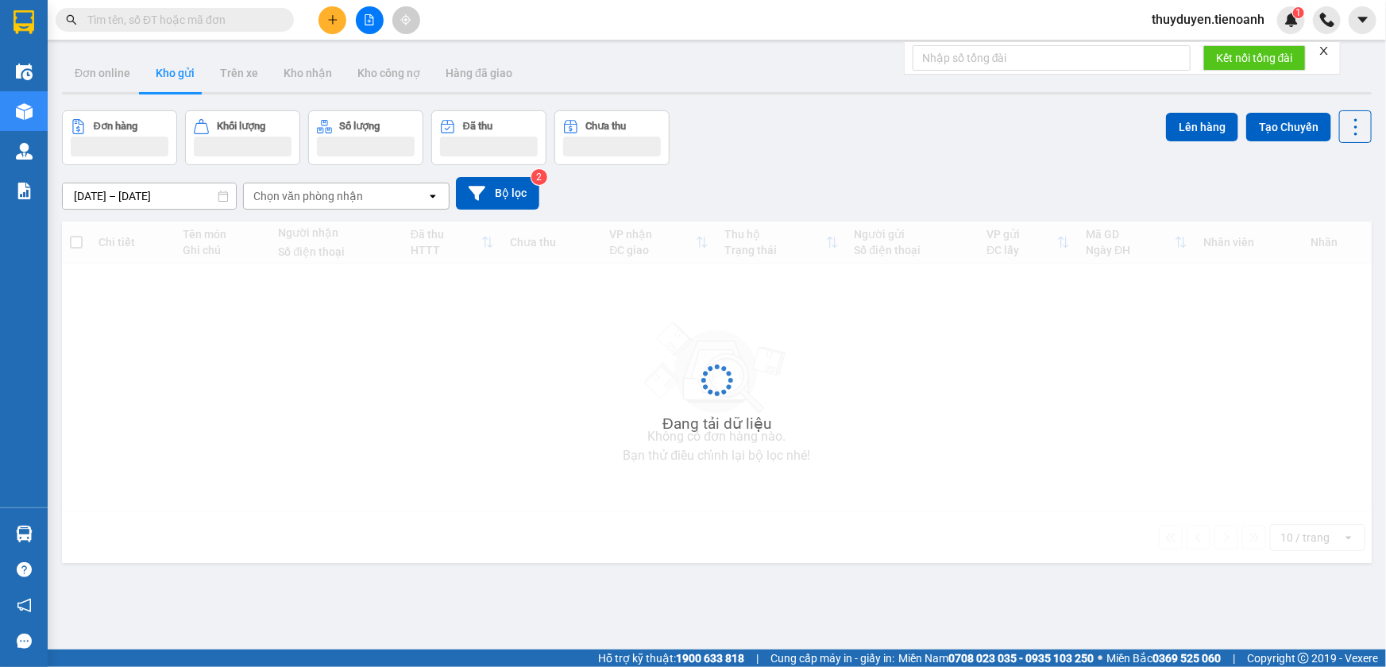
click at [337, 15] on icon "plus" at bounding box center [332, 19] width 11 height 11
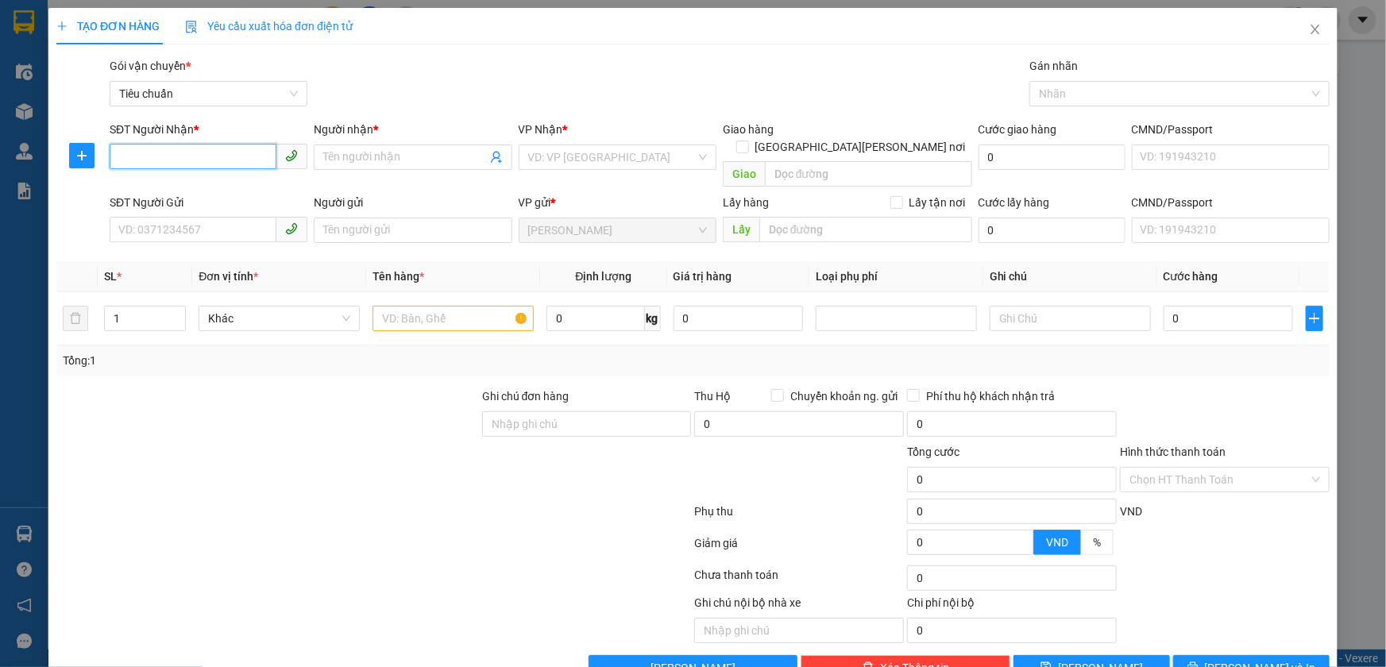
click at [222, 155] on input "SĐT Người Nhận *" at bounding box center [193, 156] width 167 height 25
type input "0345601249"
click at [235, 183] on div "0345601249 - CHỊ BÌNH" at bounding box center [206, 188] width 177 height 17
type input "CHỊ BÌNH"
type input "40.000"
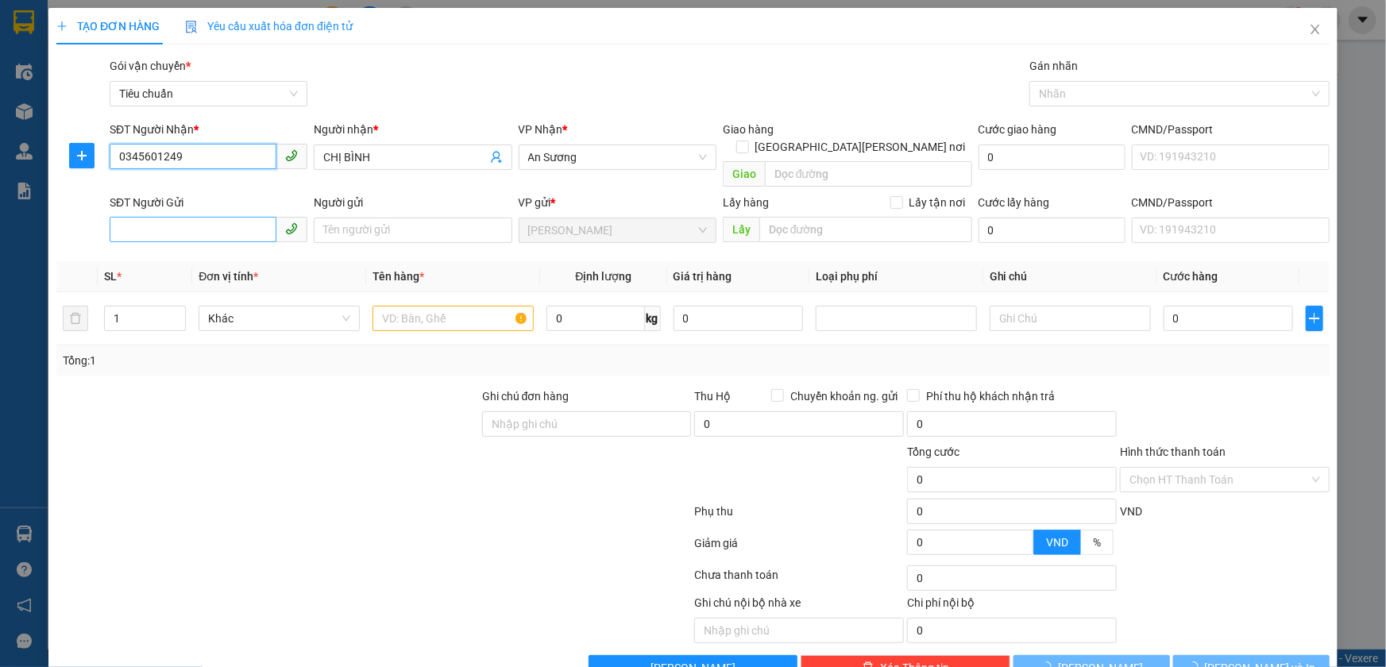
type input "40.000"
type input "0345601249"
click at [218, 217] on input "SĐT Người Gửi" at bounding box center [193, 229] width 167 height 25
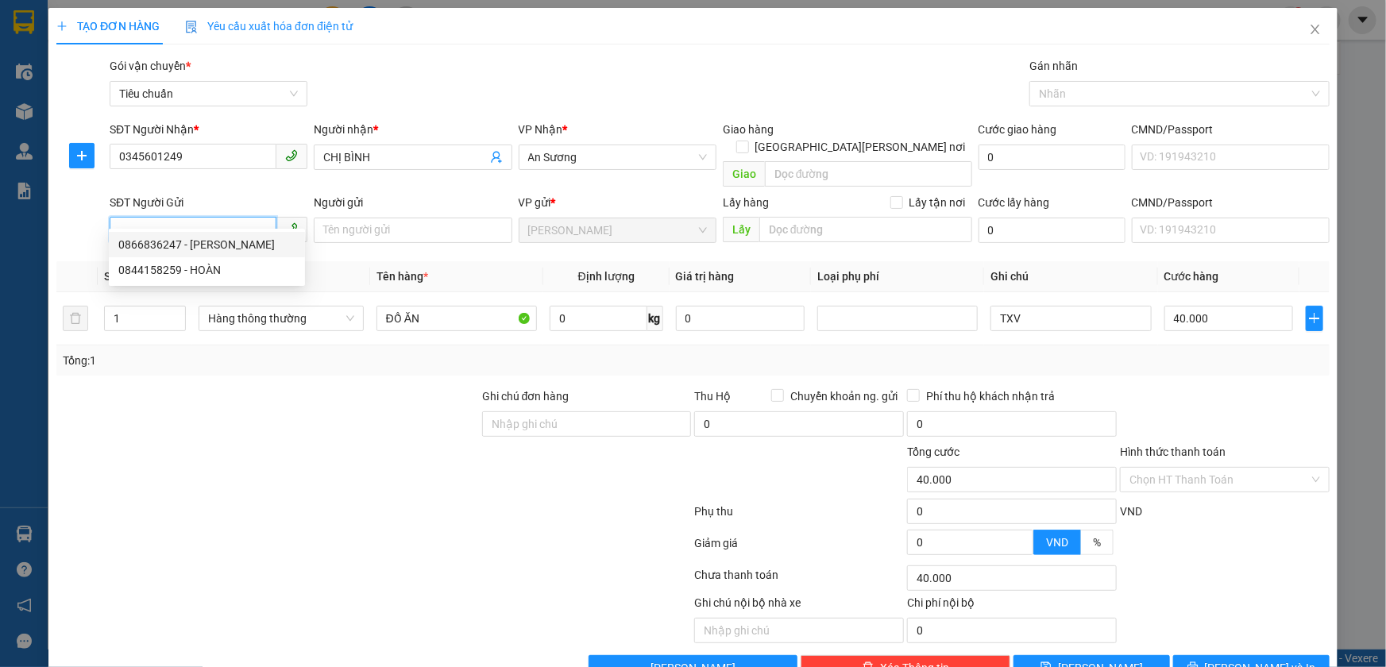
click at [254, 240] on div "0866836247 - MINH NGỌC" at bounding box center [206, 244] width 177 height 17
type input "0866836247"
type input "[PERSON_NAME]"
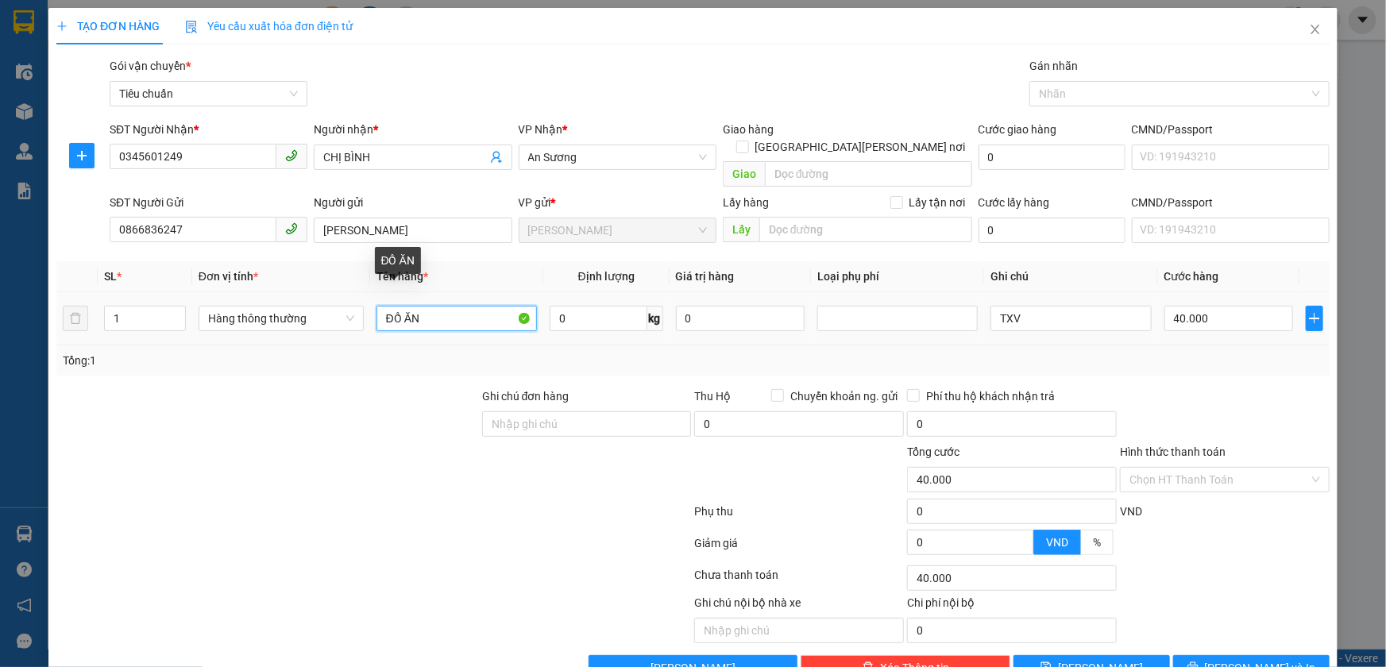
drag, startPoint x: 473, startPoint y: 304, endPoint x: 194, endPoint y: 319, distance: 279.2
click at [194, 319] on tr "1 Hàng thông thường ĐỒ ĂN 0 kg 0 TXV 40.000" at bounding box center [692, 318] width 1273 height 53
type input "QUẦN ÁO"
click at [218, 313] on div "Hàng thông thường" at bounding box center [281, 319] width 165 height 32
click at [232, 307] on span "Hàng thông thường" at bounding box center [281, 319] width 146 height 24
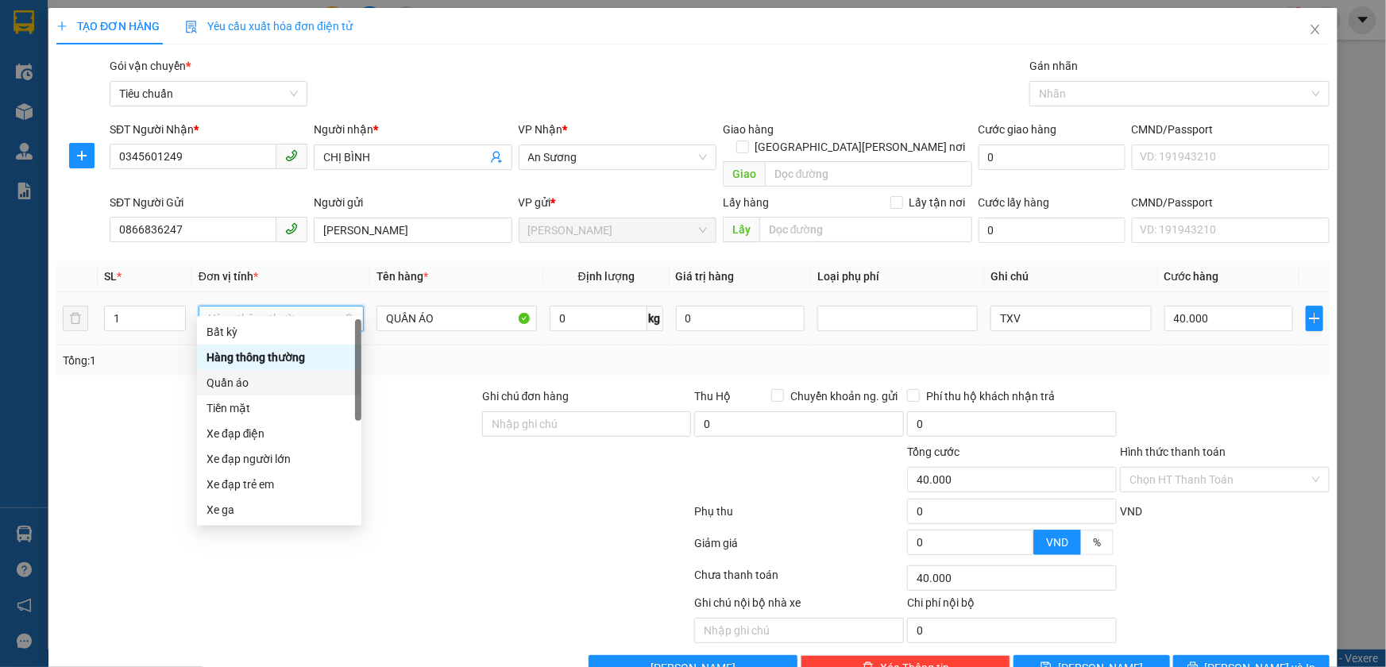
click at [259, 382] on div "Quần áo" at bounding box center [279, 382] width 145 height 17
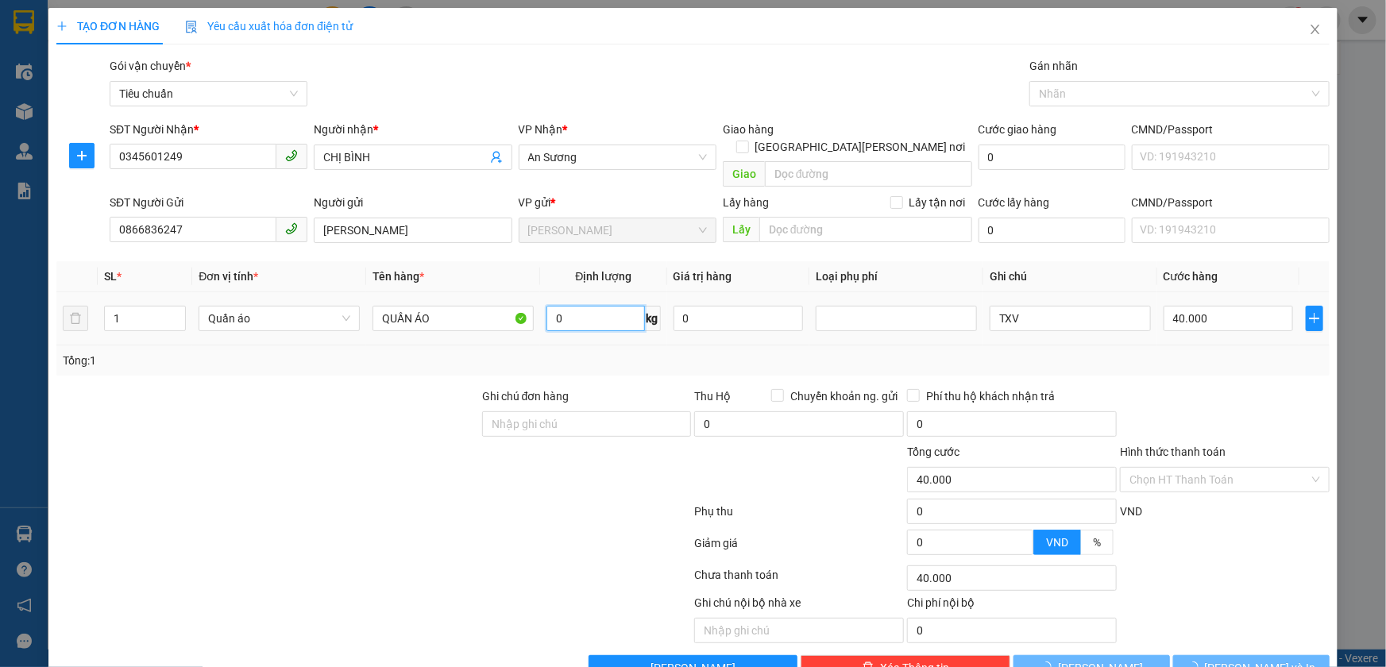
click at [600, 306] on input "0" at bounding box center [595, 318] width 98 height 25
type input "4"
type input "0"
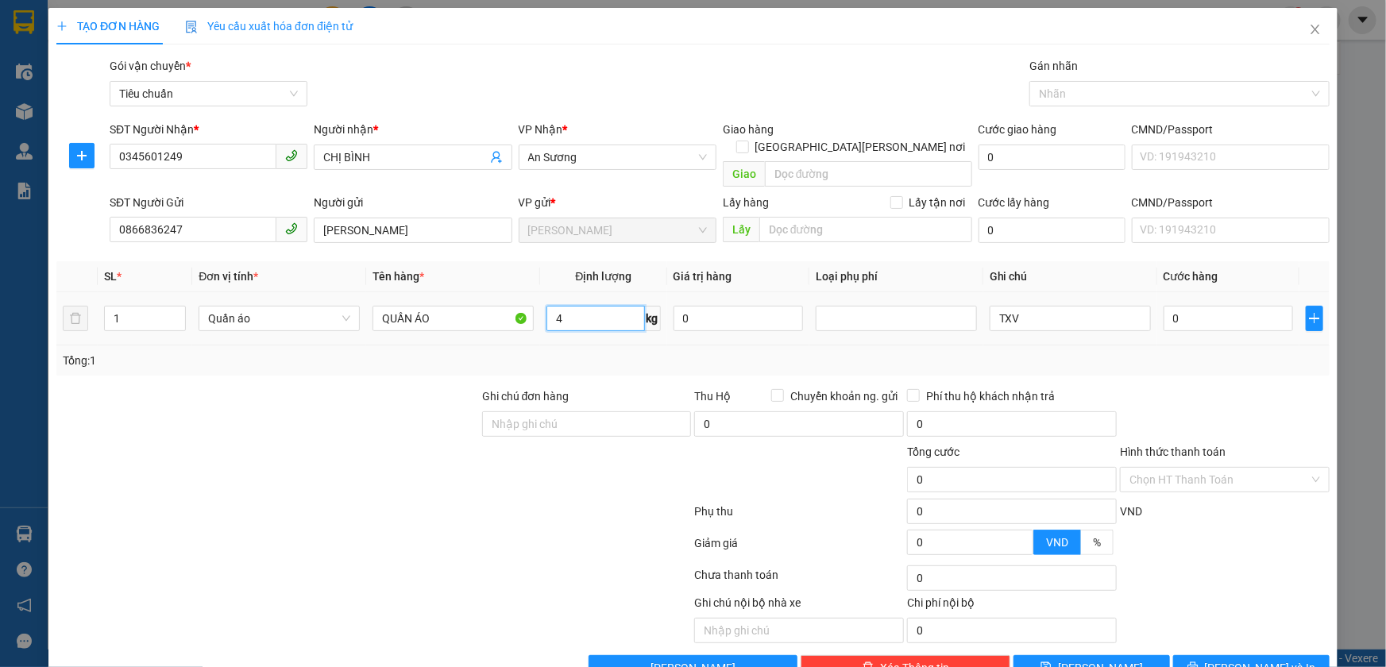
type input "4"
click at [709, 326] on td "0" at bounding box center [738, 318] width 142 height 53
type input "30.000"
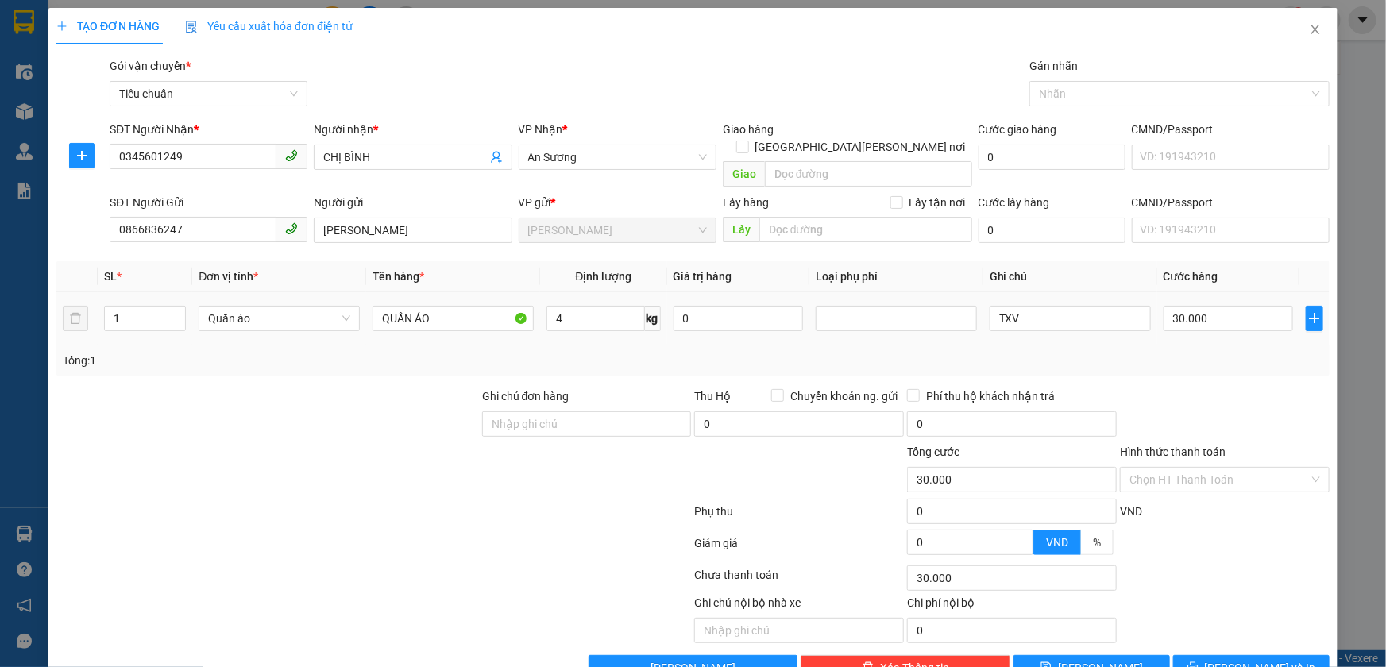
click at [1065, 318] on td "TXV" at bounding box center [1070, 318] width 174 height 53
drag, startPoint x: 1029, startPoint y: 302, endPoint x: 894, endPoint y: 325, distance: 136.2
click at [894, 322] on tr "1 Quần áo QUẦN ÁO 4 kg 0 TXV 30.000" at bounding box center [692, 318] width 1273 height 53
type input "TH XANH LÁ VÀNG"
click at [1199, 655] on button "[PERSON_NAME] và In" at bounding box center [1251, 667] width 156 height 25
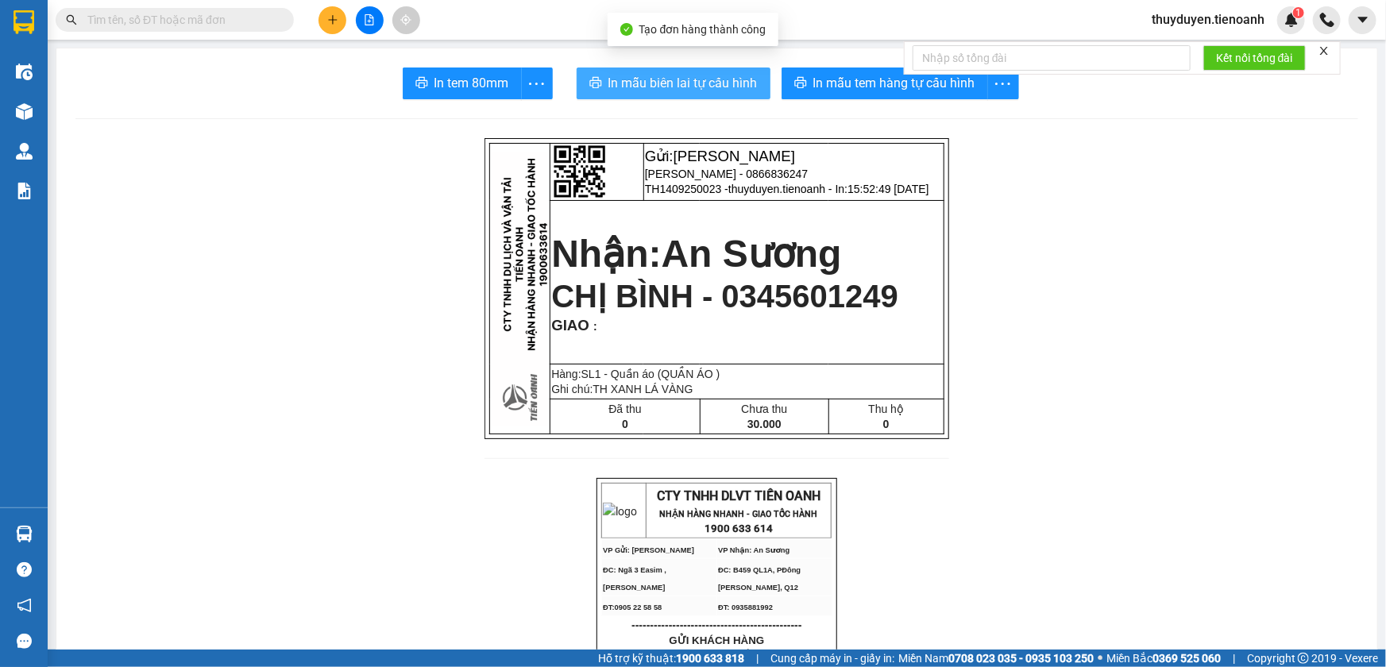
click at [627, 75] on span "In mẫu biên lai tự cấu hình" at bounding box center [682, 83] width 149 height 20
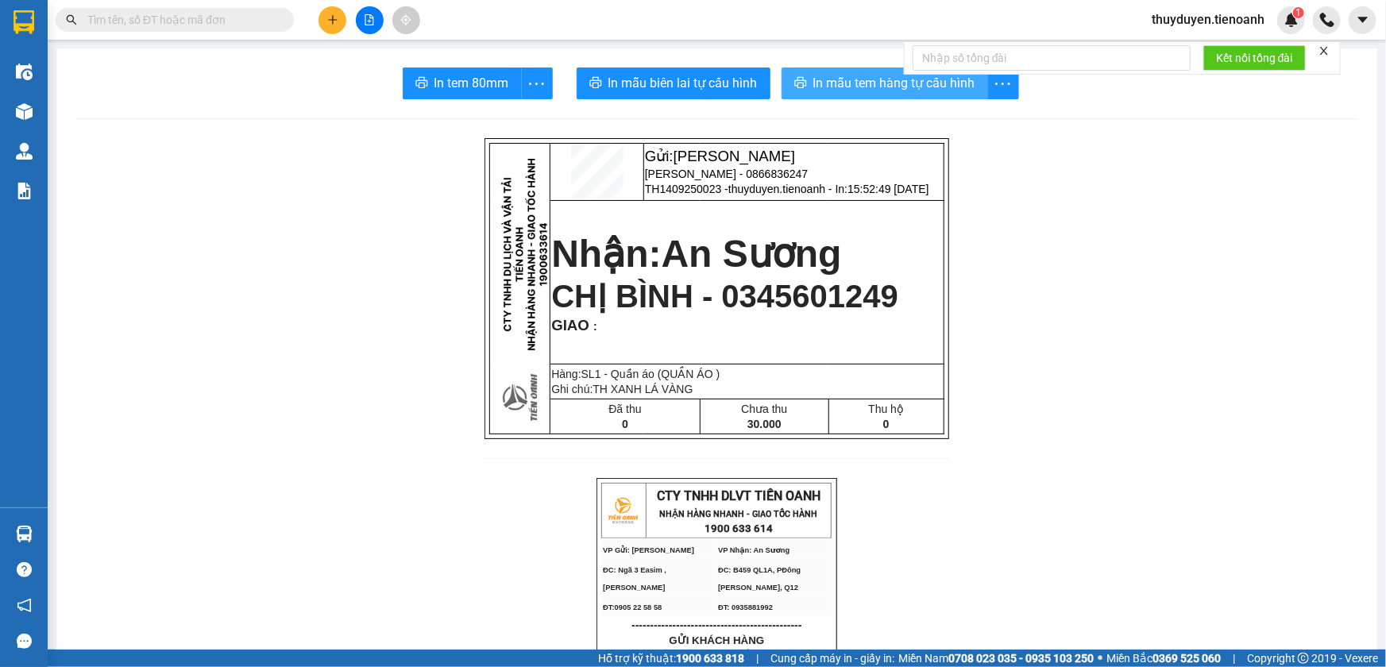
click at [927, 87] on span "In mẫu tem hàng tự cấu hình" at bounding box center [894, 83] width 162 height 20
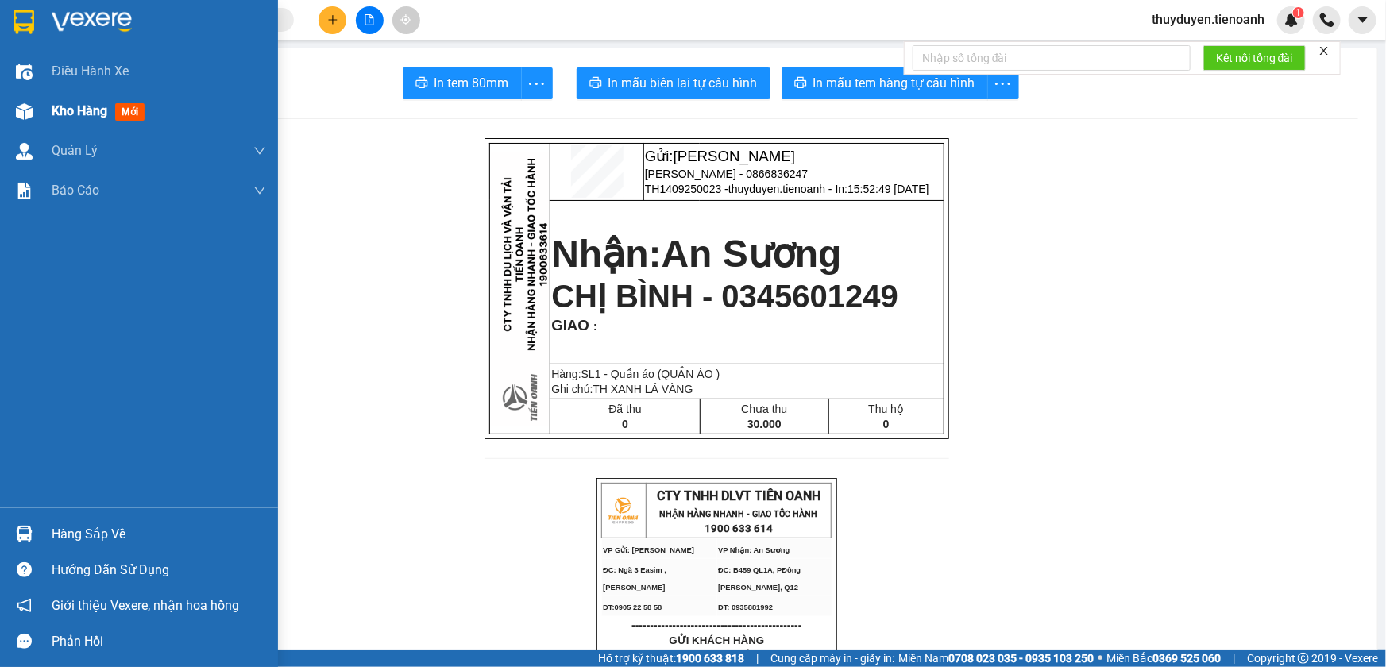
click at [79, 108] on span "Kho hàng" at bounding box center [80, 110] width 56 height 15
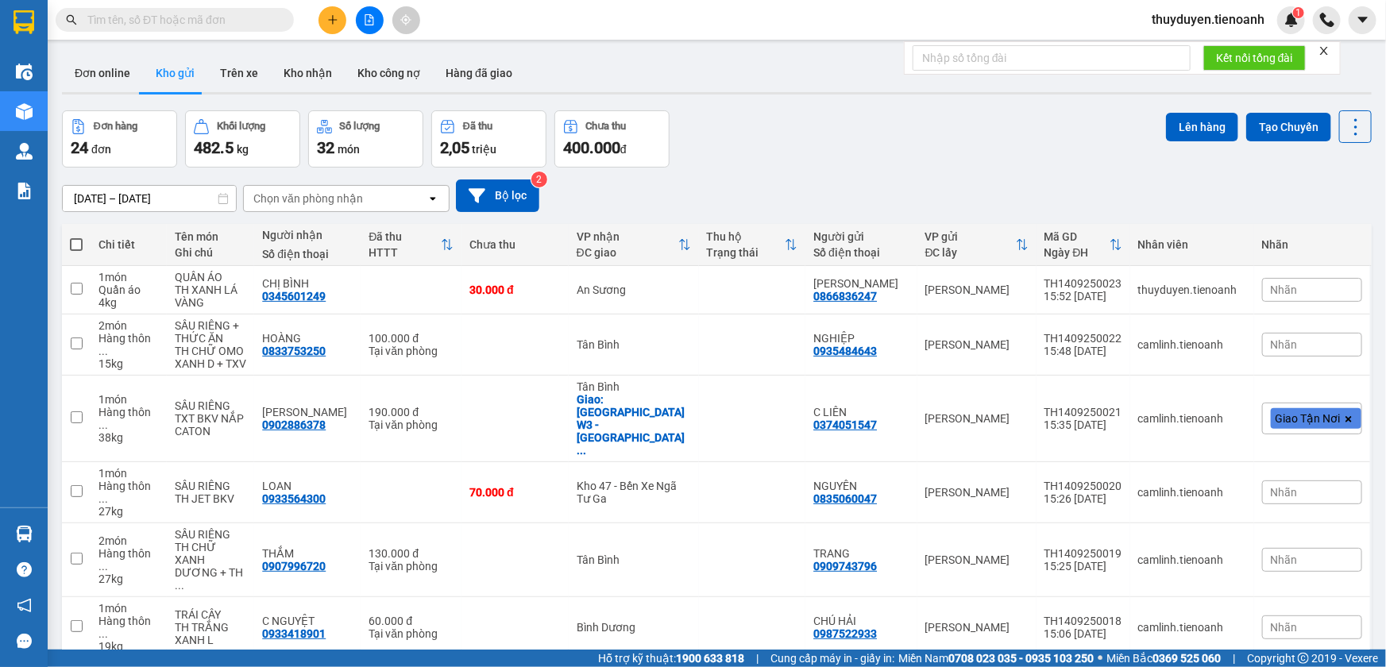
click at [275, 25] on span at bounding box center [175, 20] width 238 height 24
click at [270, 21] on input "text" at bounding box center [180, 19] width 187 height 17
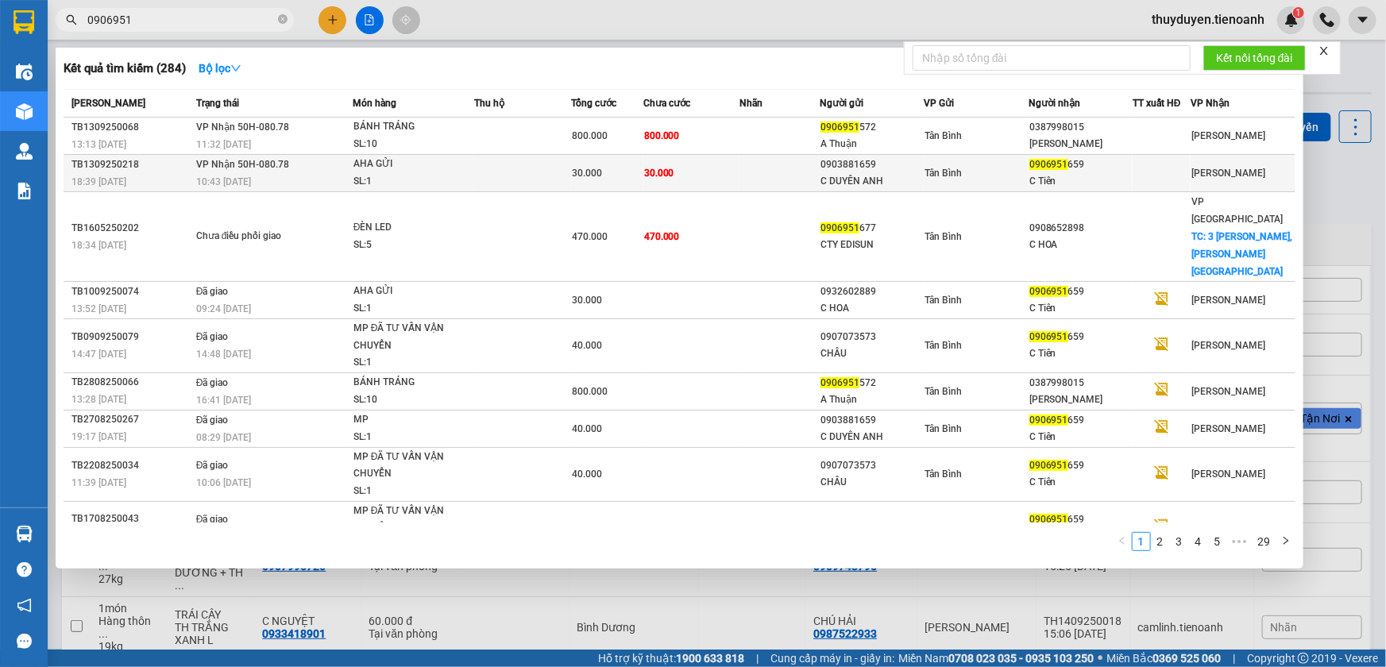
type input "0906951"
click at [769, 170] on td at bounding box center [779, 173] width 80 height 37
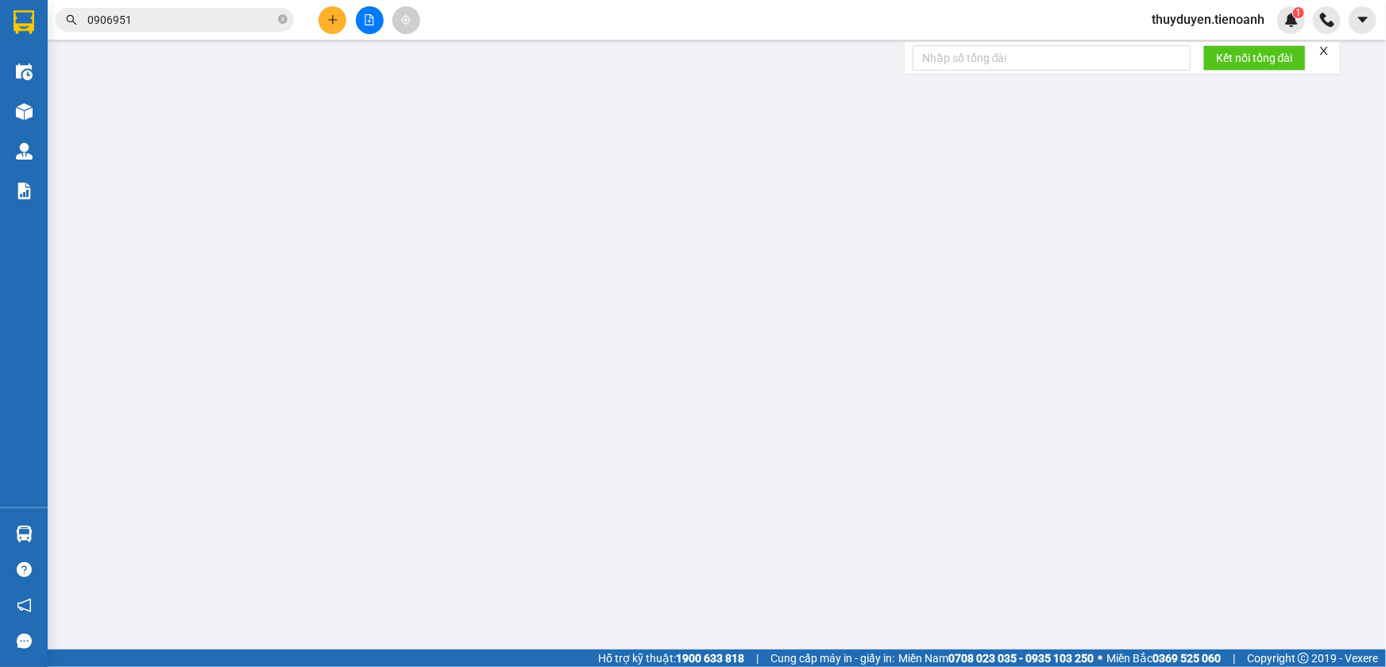
type input "0906951659"
type input "C Tiên"
type input "0903881659"
type input "C DUYÊN ANH"
type input "30.000"
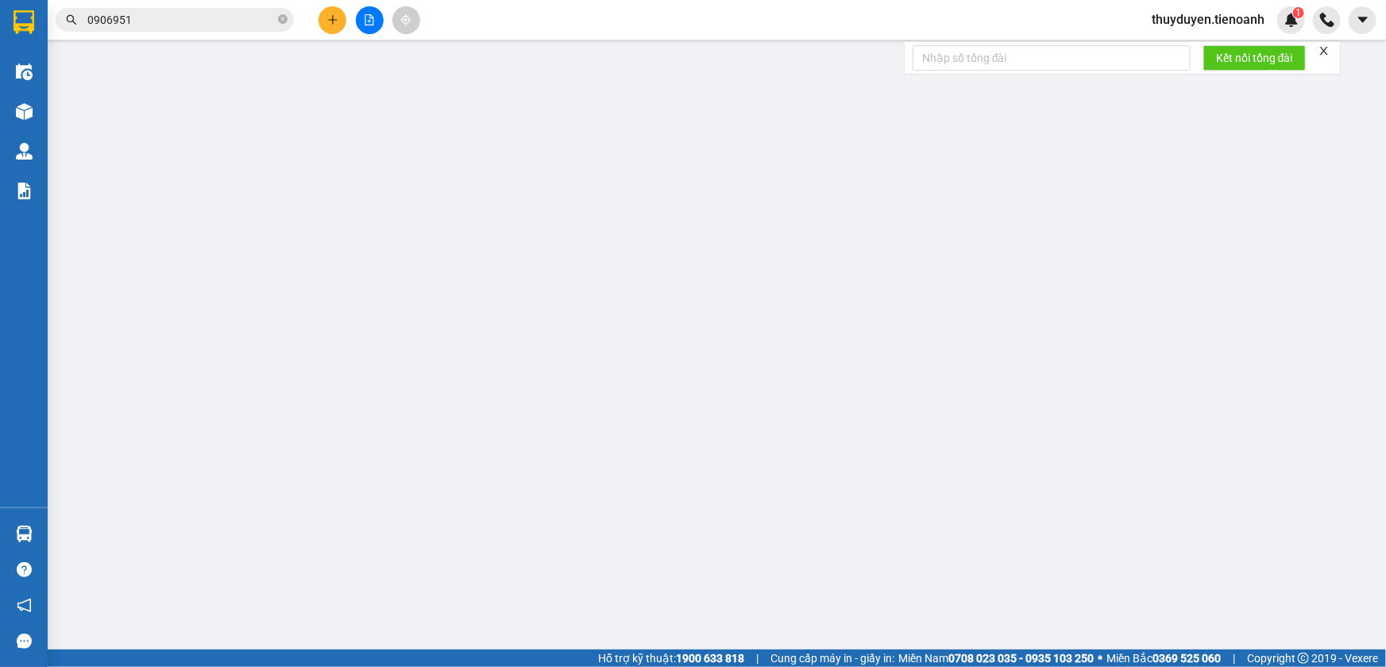
type input "30.000"
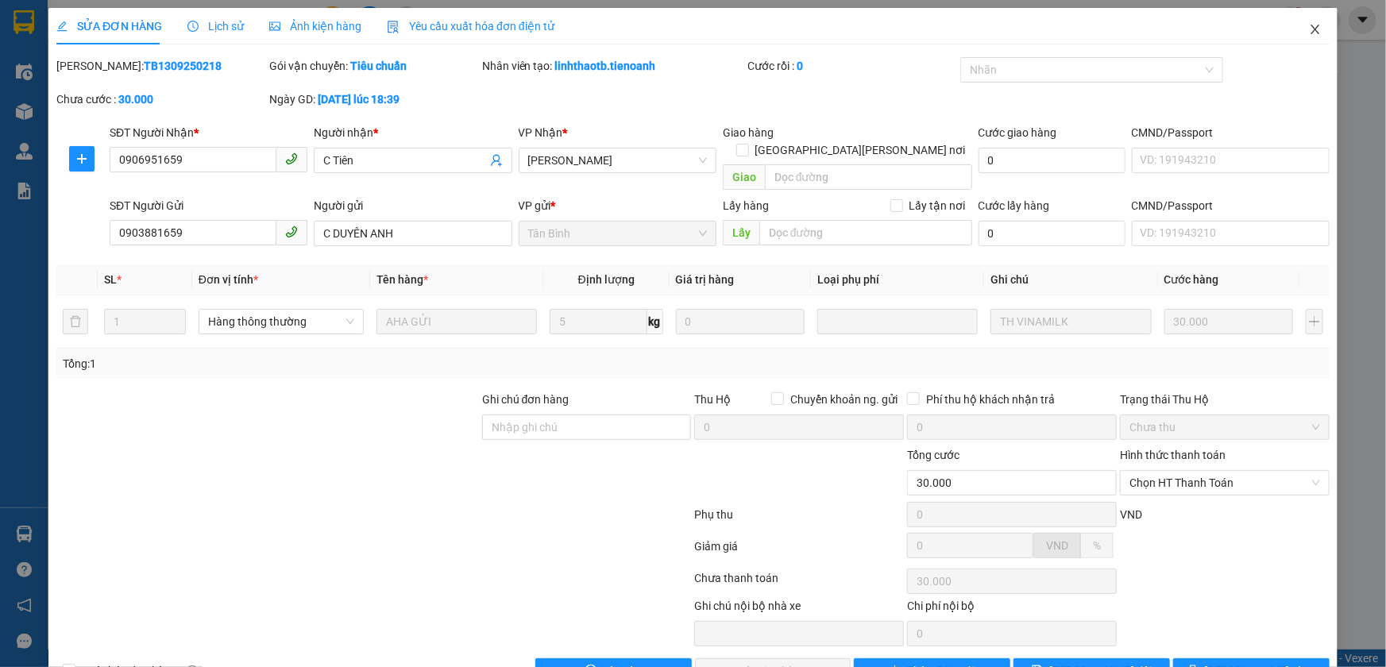
click at [1309, 32] on icon "close" at bounding box center [1315, 29] width 13 height 13
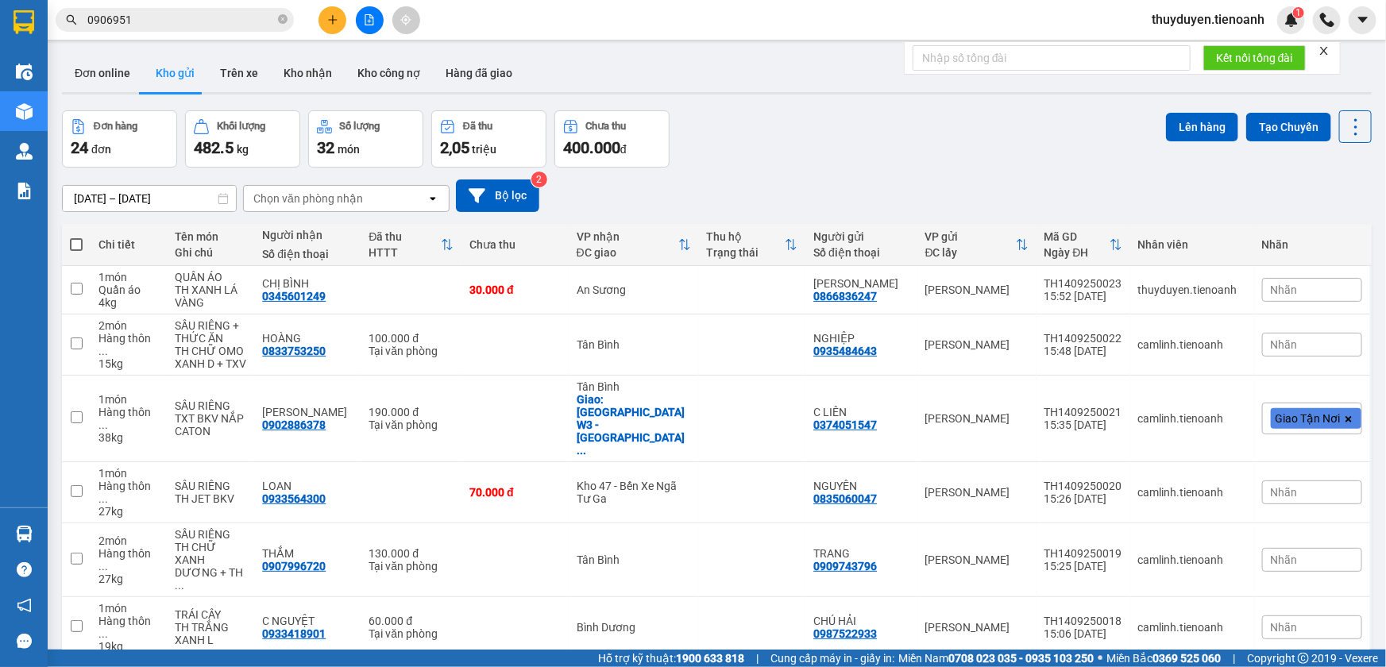
click at [1220, 23] on span "thuyduyen.tienoanh" at bounding box center [1208, 20] width 138 height 20
click at [1218, 41] on span "Đăng xuất" at bounding box center [1215, 49] width 106 height 17
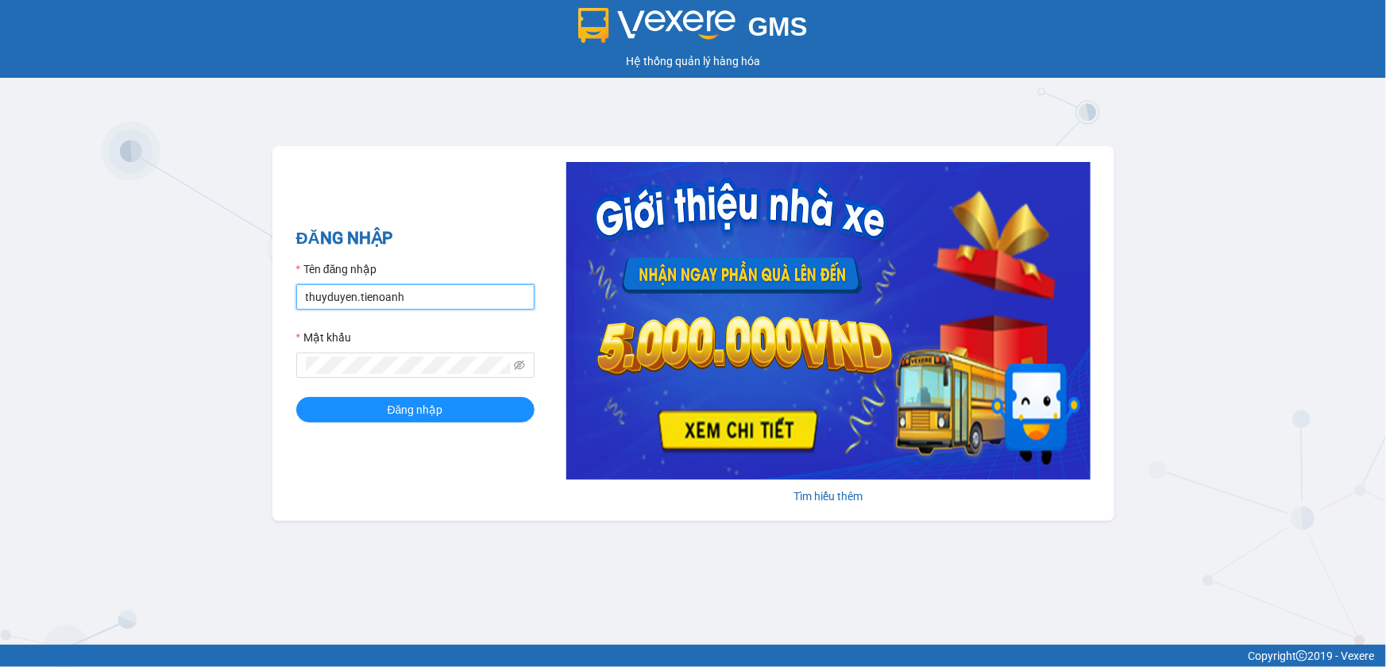
click at [481, 299] on input "thuyduyen.tienoanh" at bounding box center [415, 296] width 238 height 25
type input "camlinh.tienoanh"
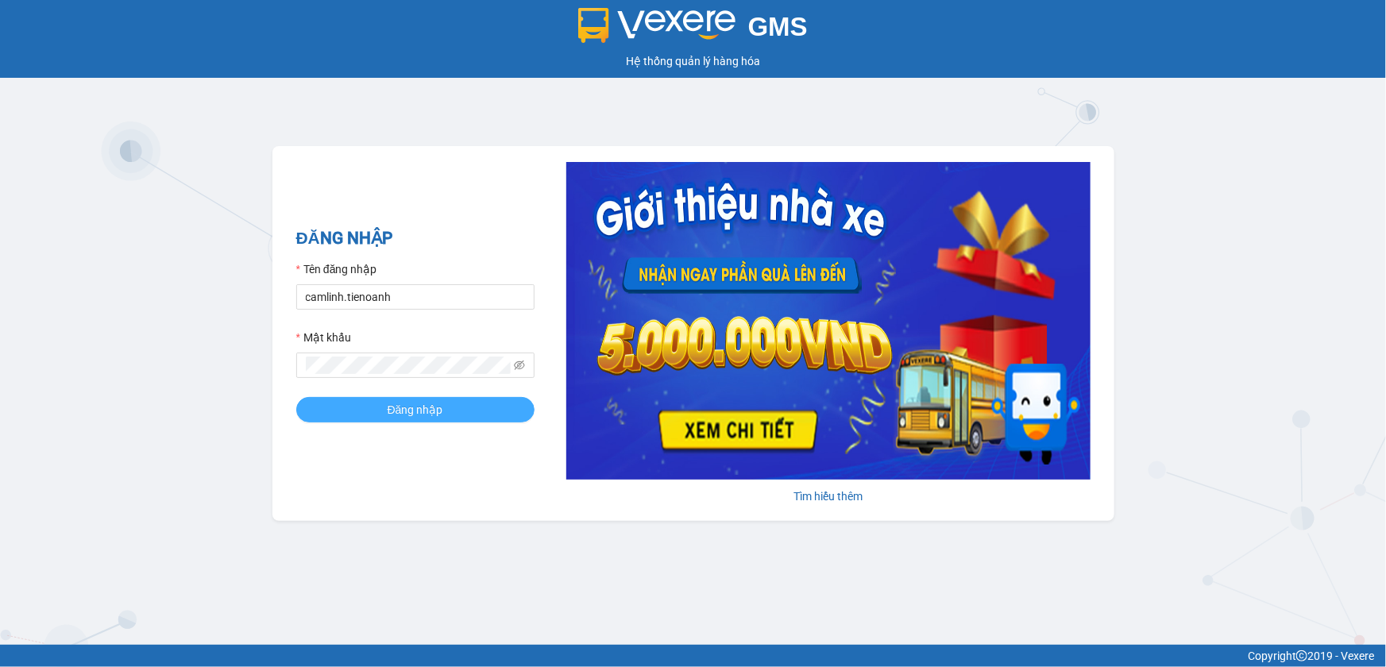
click at [497, 399] on button "Đăng nhập" at bounding box center [415, 409] width 238 height 25
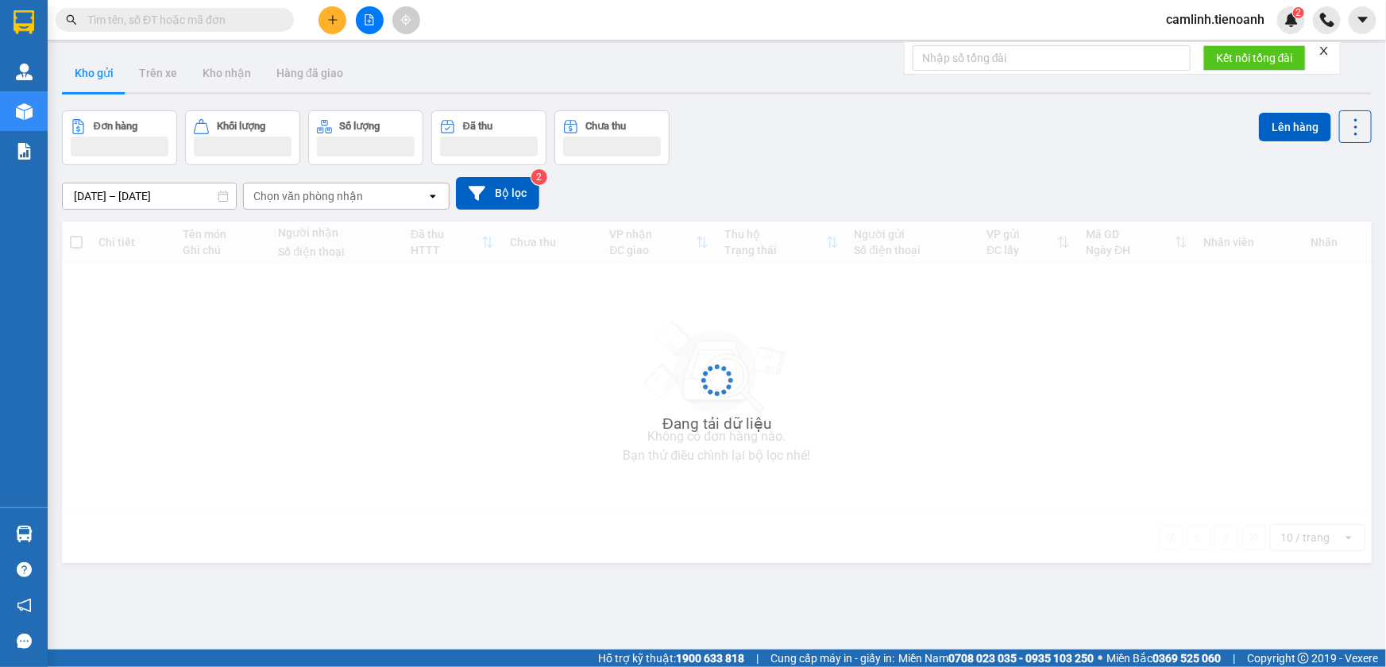
click at [337, 19] on icon "plus" at bounding box center [332, 19] width 11 height 11
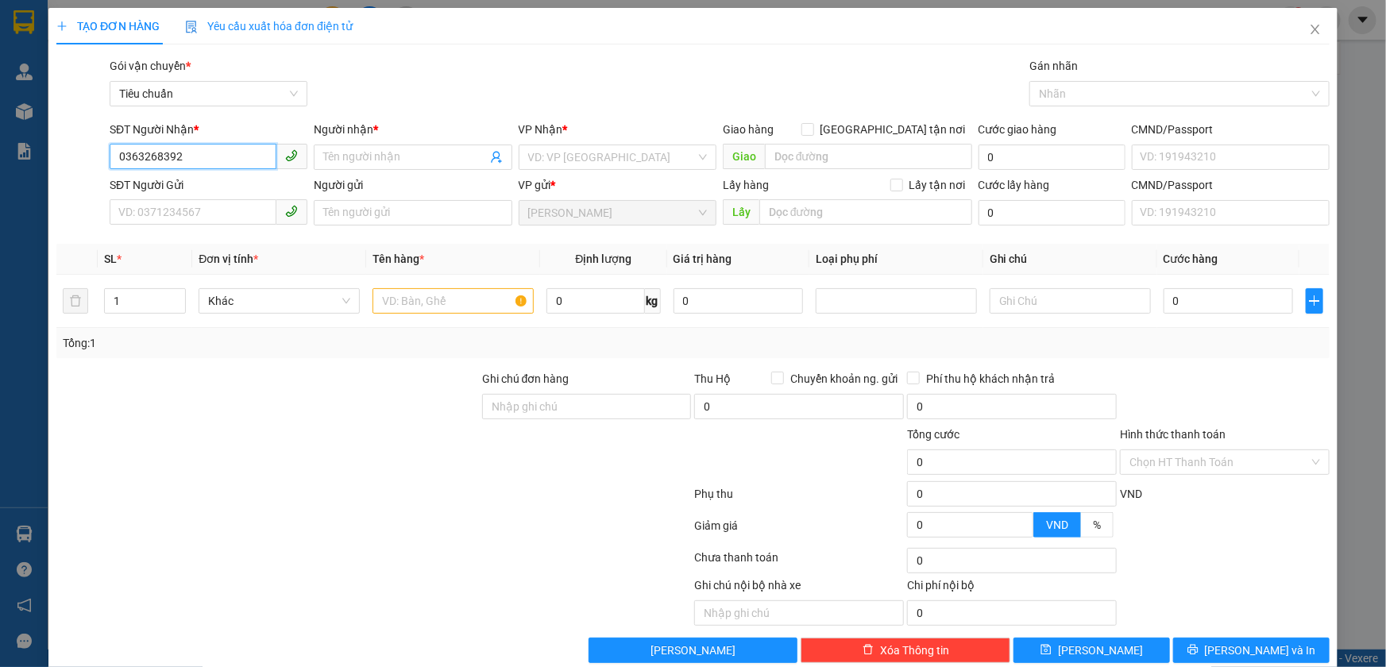
click at [143, 158] on input "0363268392" at bounding box center [193, 156] width 167 height 25
click at [159, 159] on input "0363268392" at bounding box center [193, 156] width 167 height 25
click at [193, 160] on input "0363268392" at bounding box center [193, 156] width 167 height 25
type input "0363268392"
click at [331, 158] on input "Người nhận *" at bounding box center [404, 157] width 163 height 17
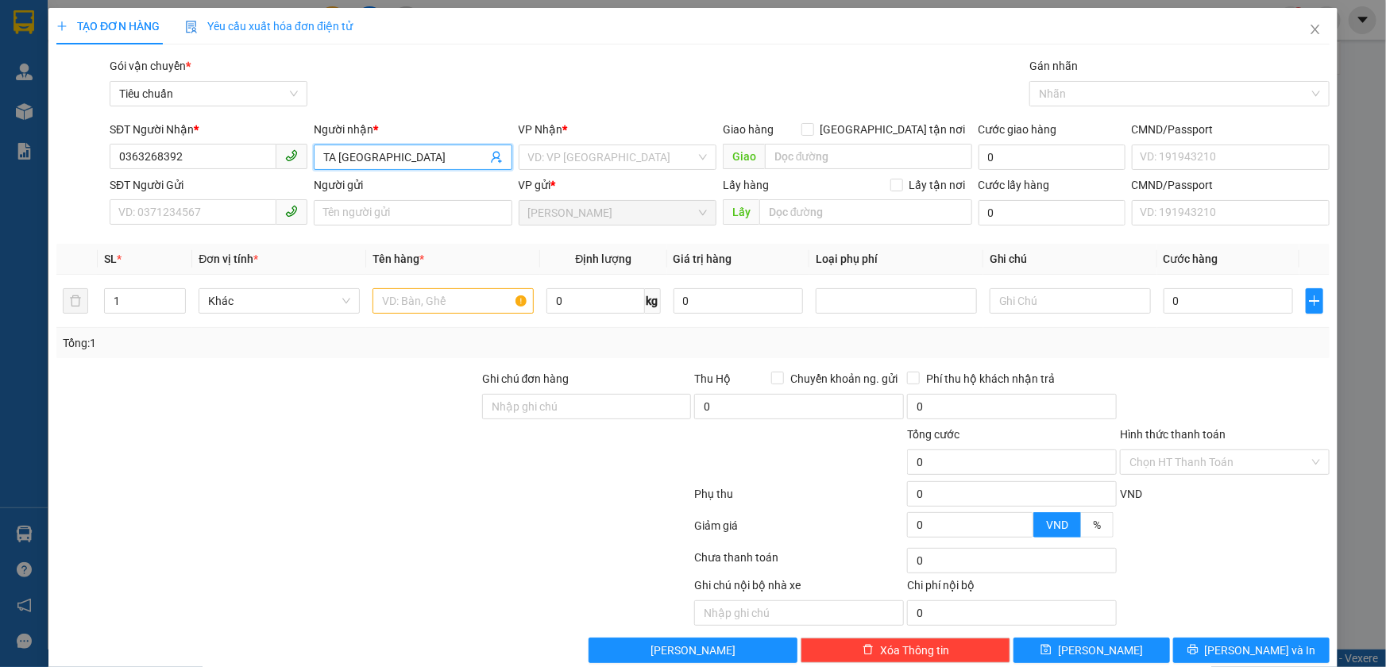
type input "TA [GEOGRAPHIC_DATA]"
click at [581, 103] on div "Gói vận chuyển * Tiêu chuẩn Gán nhãn Nhãn" at bounding box center [719, 85] width 1226 height 56
click at [582, 158] on input "search" at bounding box center [612, 157] width 168 height 24
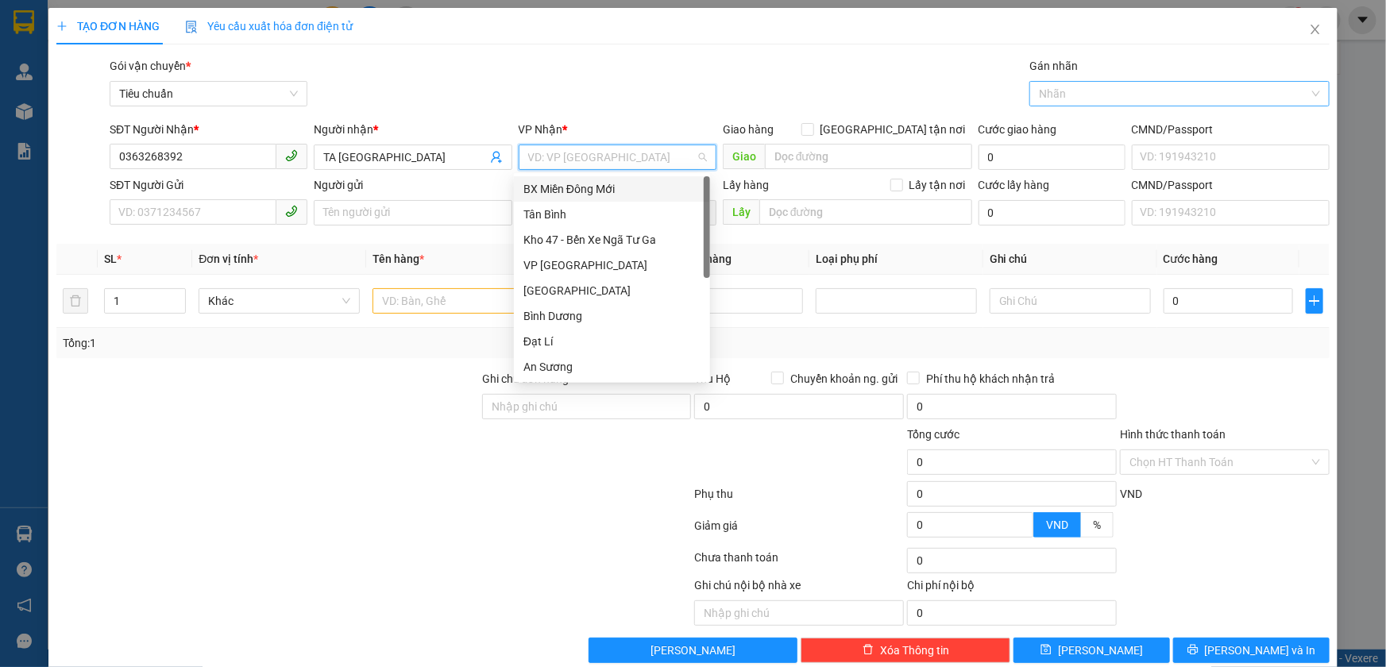
click at [1038, 92] on div at bounding box center [1171, 93] width 276 height 19
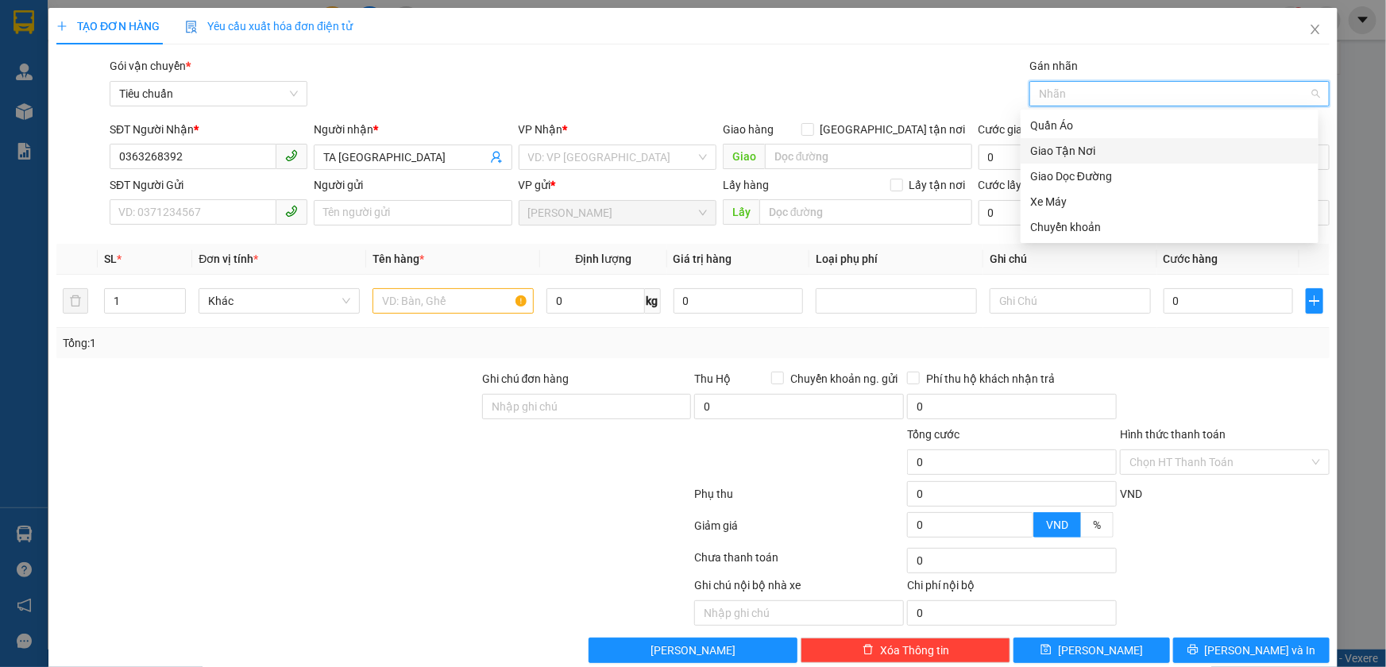
click at [1037, 147] on div "Giao Tận Nơi" at bounding box center [1169, 150] width 279 height 17
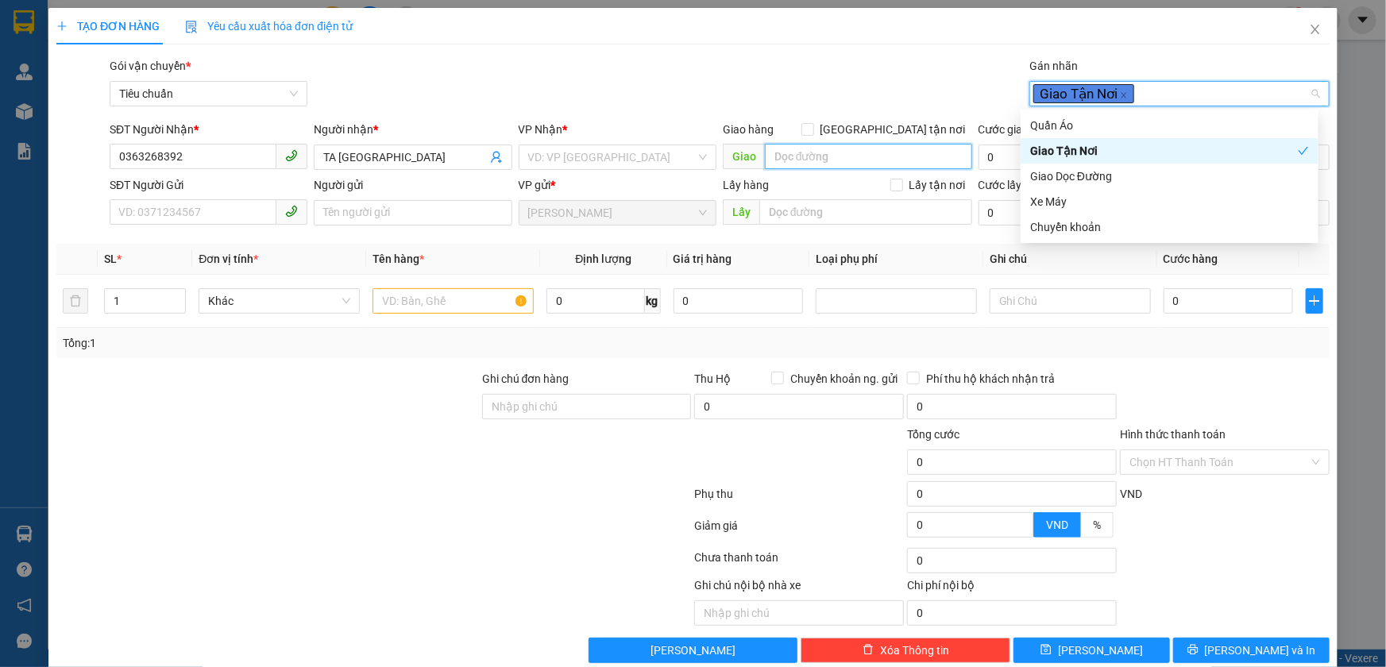
click at [925, 160] on input "search" at bounding box center [868, 156] width 207 height 25
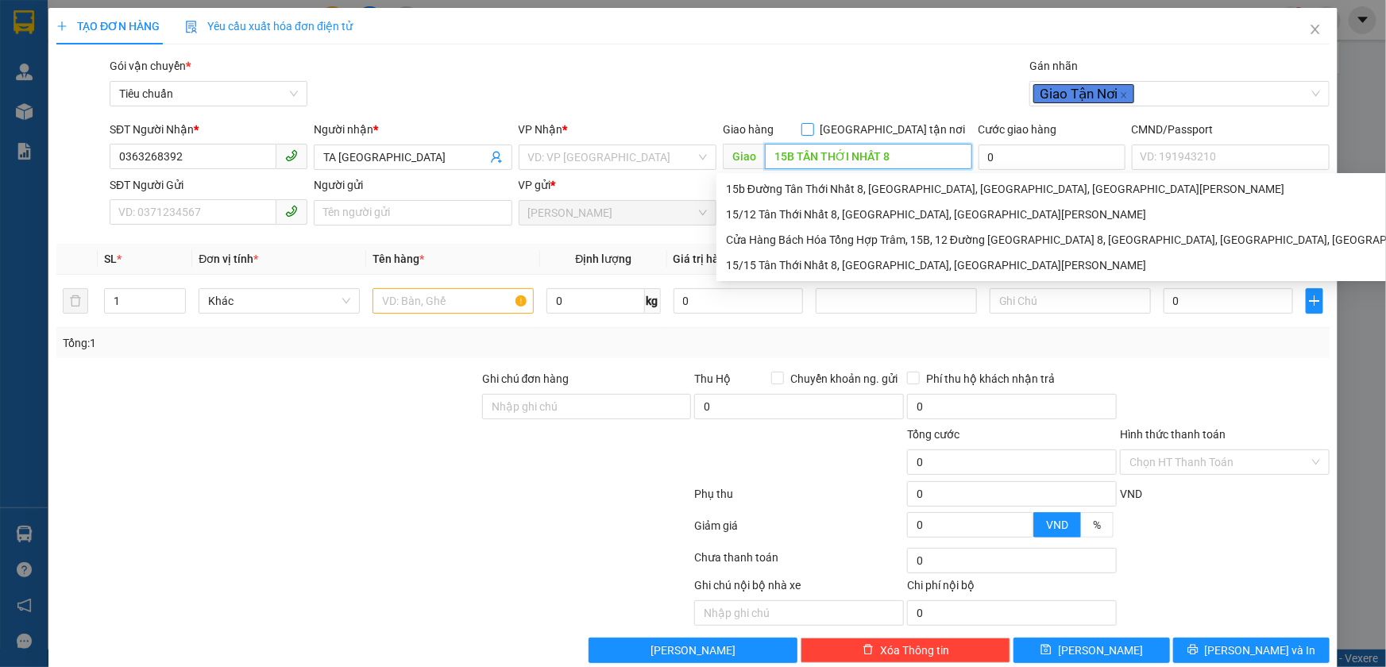
type input "15B TÂN THỚI NHẤT 8"
click at [813, 127] on input "[GEOGRAPHIC_DATA] tận nơi" at bounding box center [806, 128] width 11 height 11
checkbox input "true"
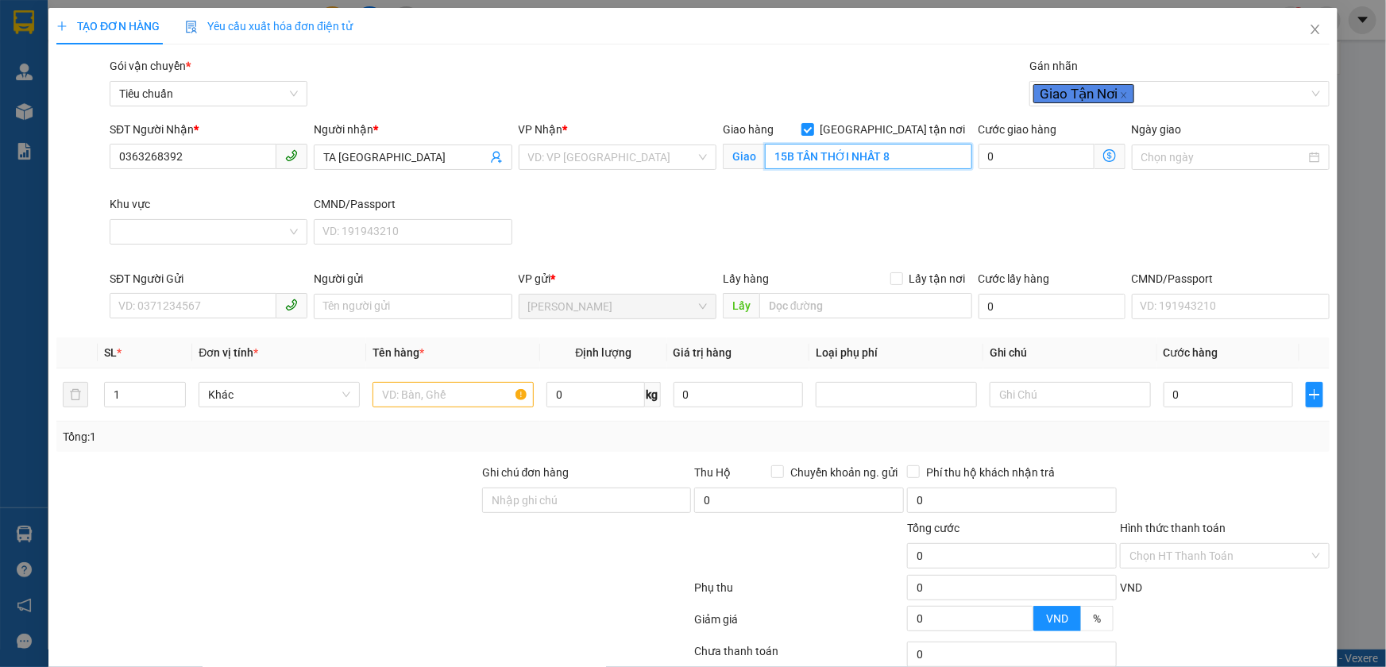
click at [905, 156] on input "15B TÂN THỚI NHẤT 8" at bounding box center [868, 156] width 207 height 25
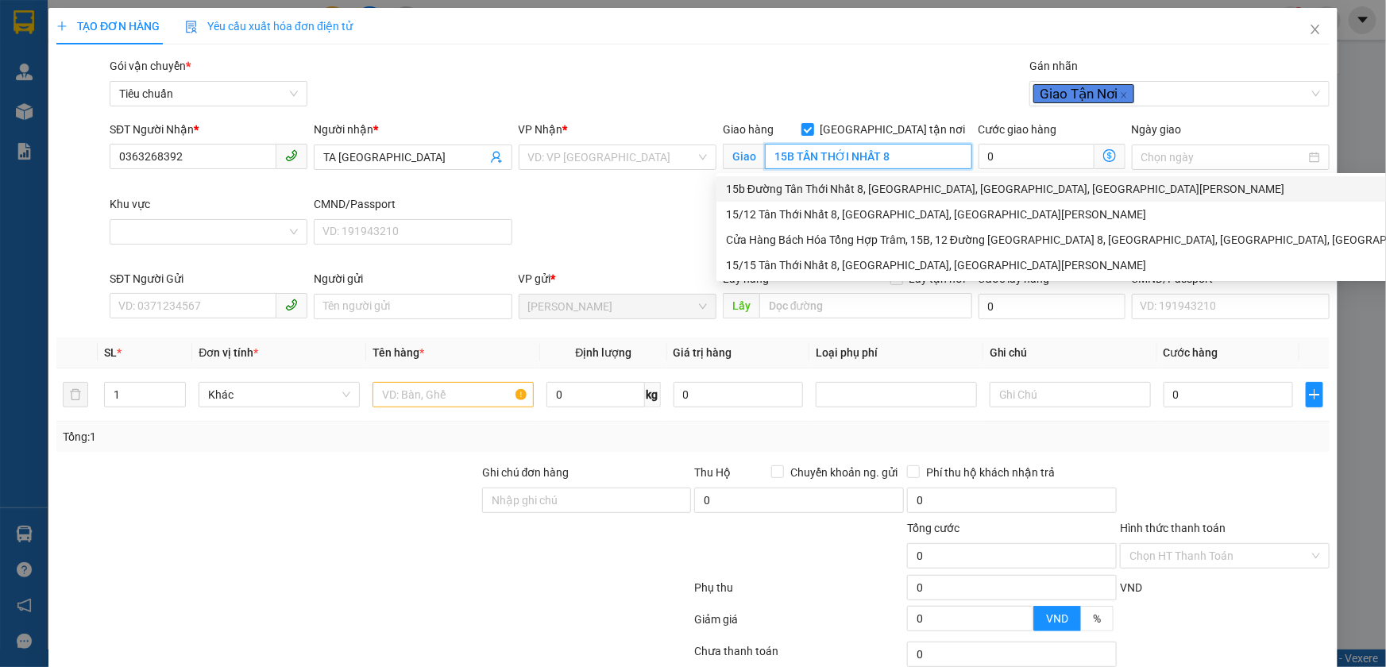
click at [905, 191] on div "15b Đường Tân Thới Nhất 8, [GEOGRAPHIC_DATA], [GEOGRAPHIC_DATA], [GEOGRAPHIC_DA…" at bounding box center [1082, 188] width 713 height 17
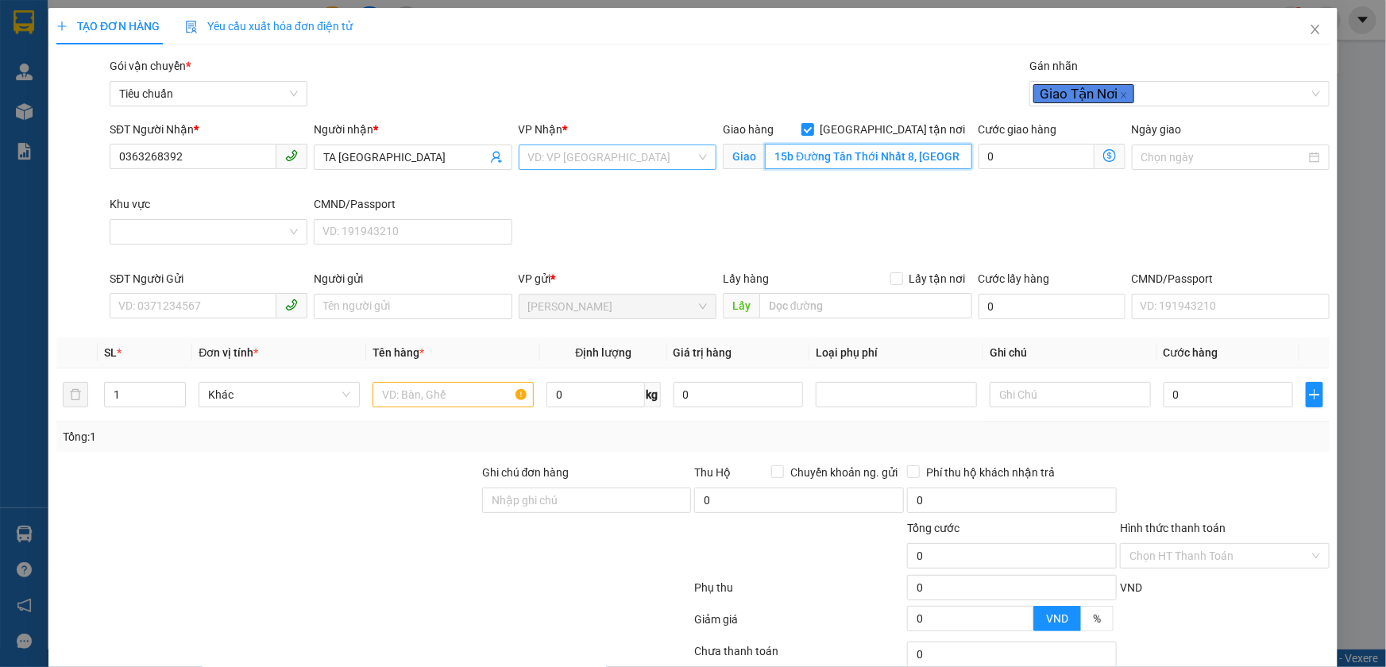
type input "15b Đường Tân Thới Nhất 8, [GEOGRAPHIC_DATA], [GEOGRAPHIC_DATA], [GEOGRAPHIC_DA…"
click at [658, 155] on input "search" at bounding box center [612, 157] width 168 height 24
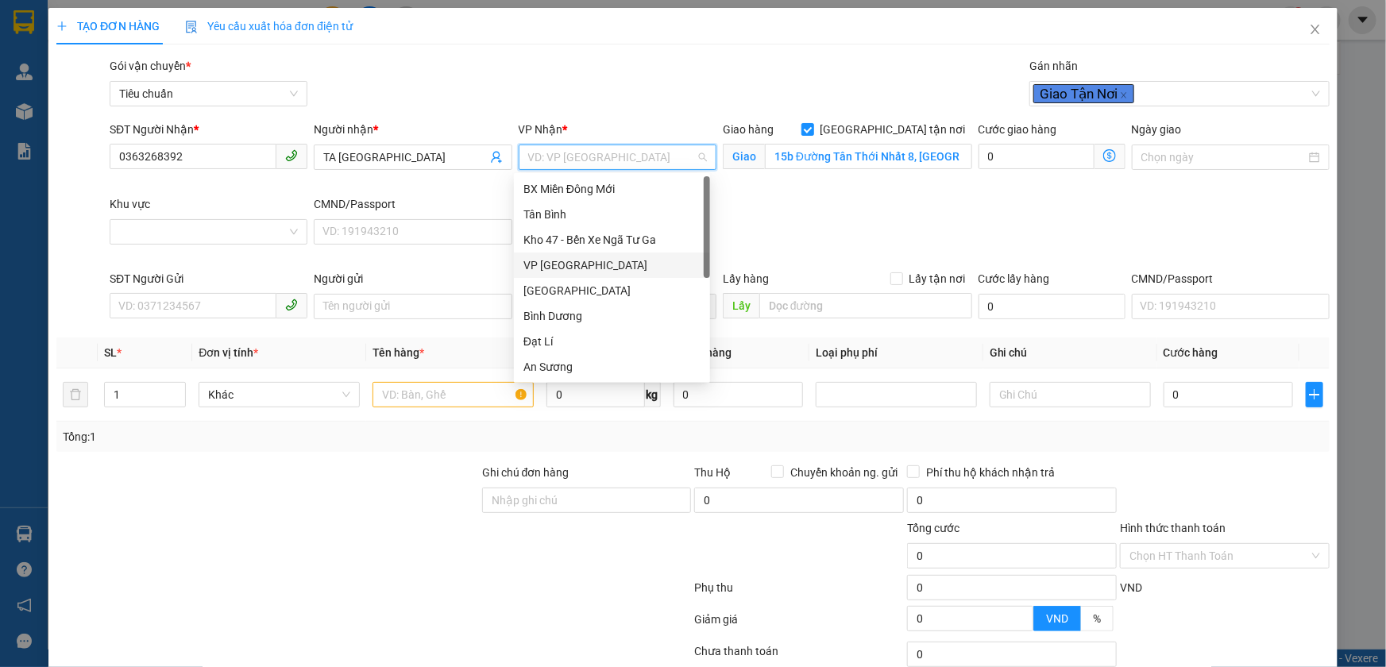
scroll to position [152, 0]
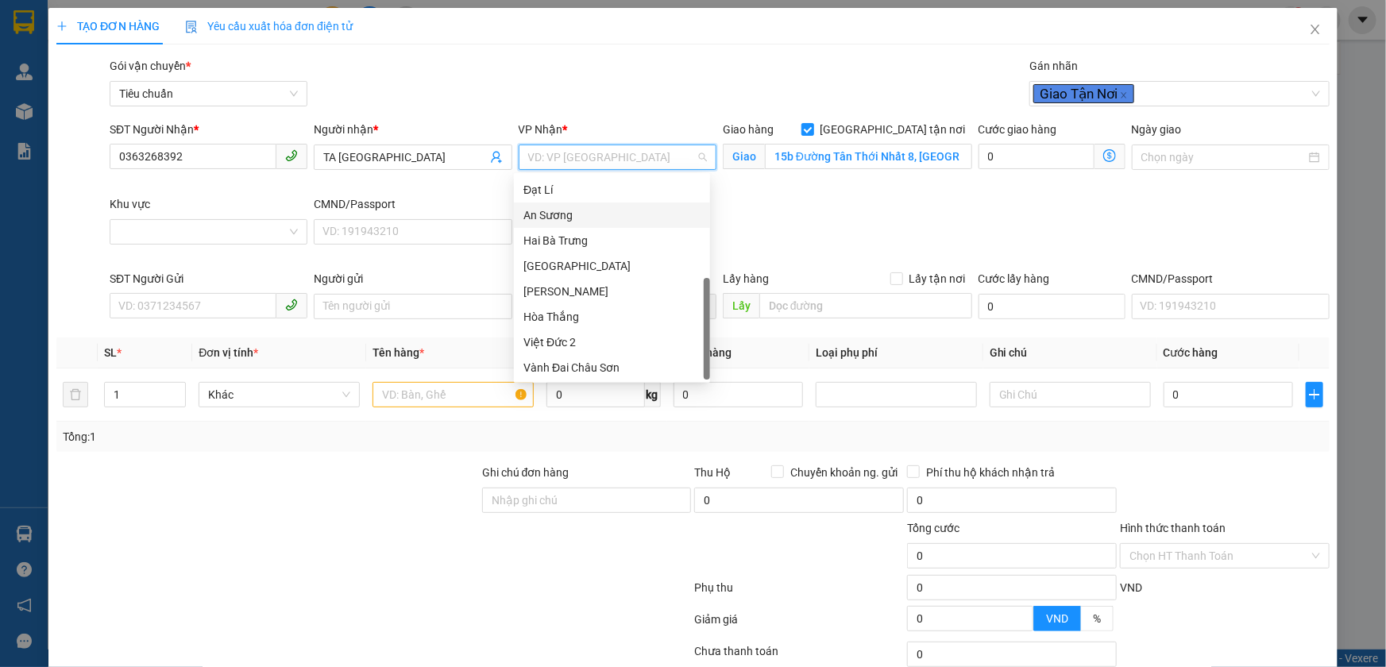
click at [575, 211] on div "An Sương" at bounding box center [611, 215] width 177 height 17
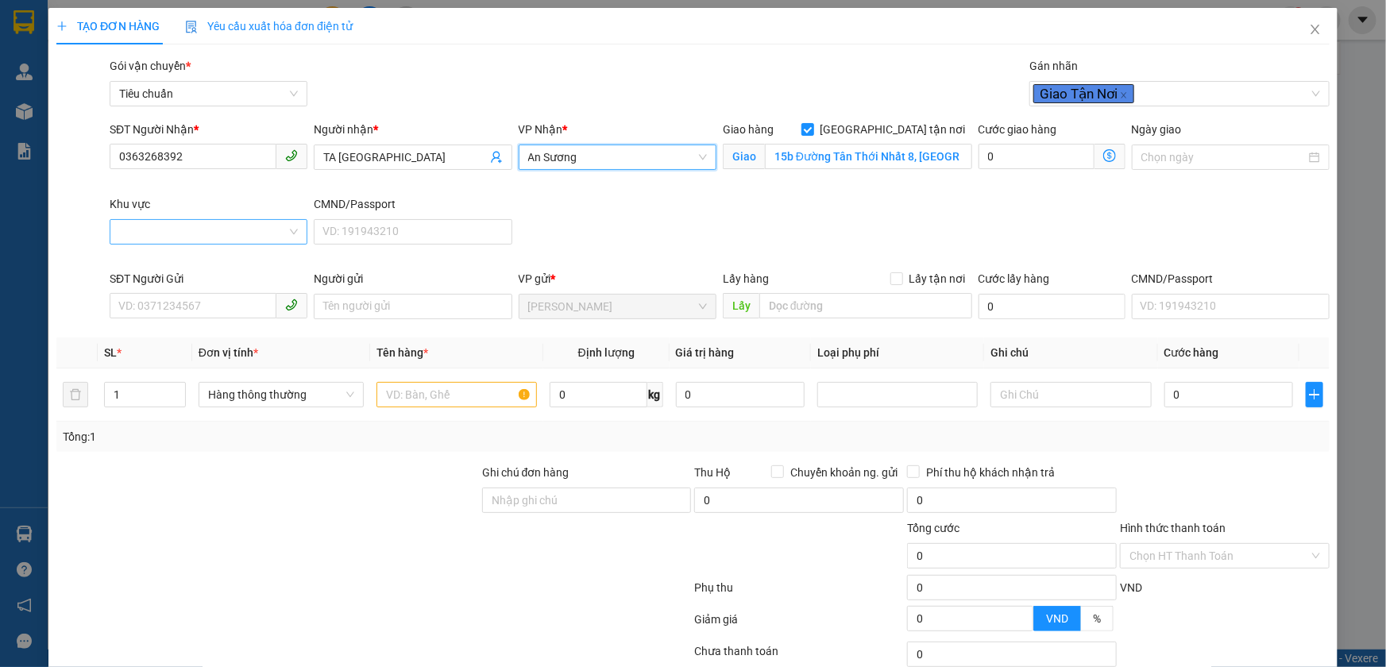
click at [262, 230] on input "Khu vực" at bounding box center [203, 232] width 168 height 24
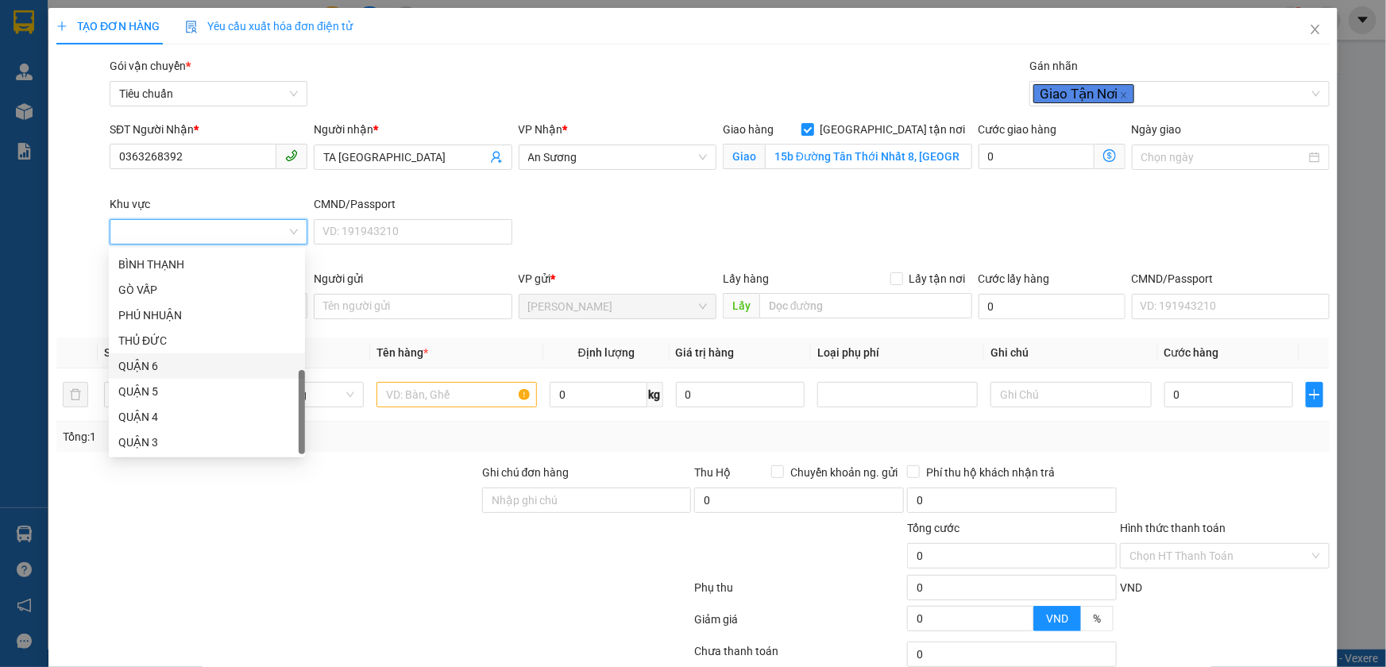
scroll to position [168, 0]
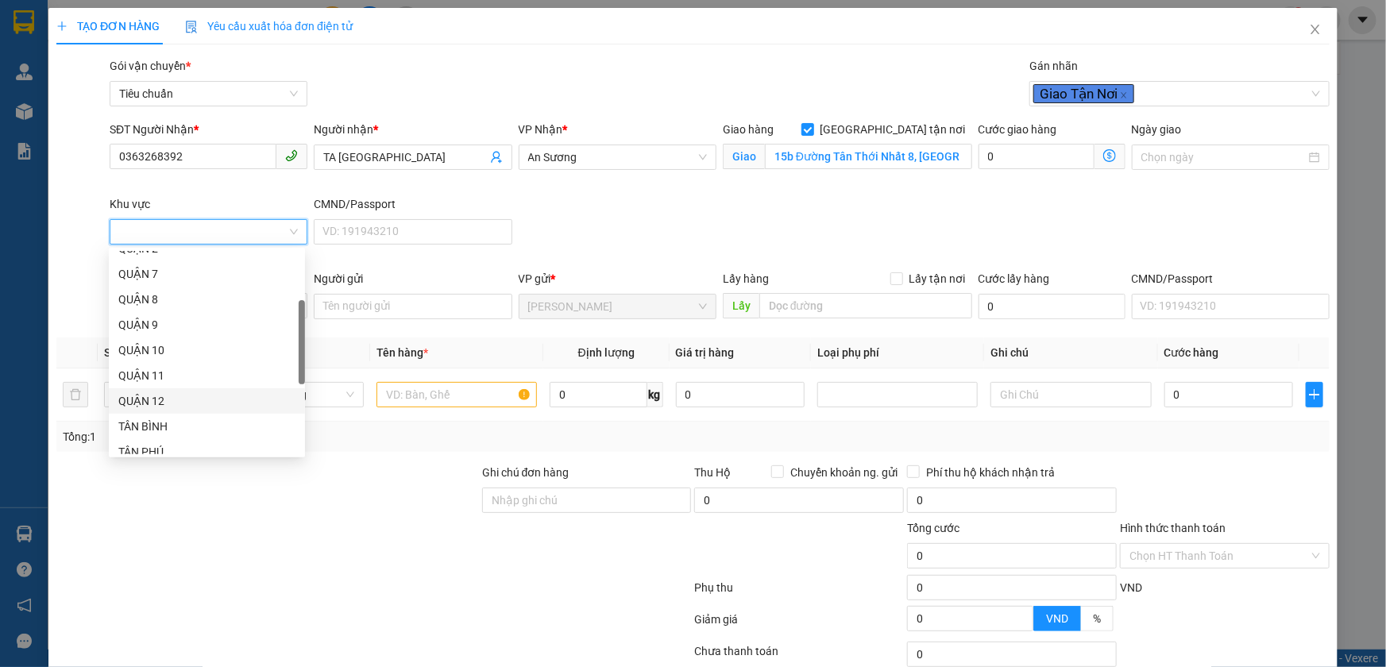
click at [182, 398] on div "QUẬN 12" at bounding box center [206, 400] width 177 height 17
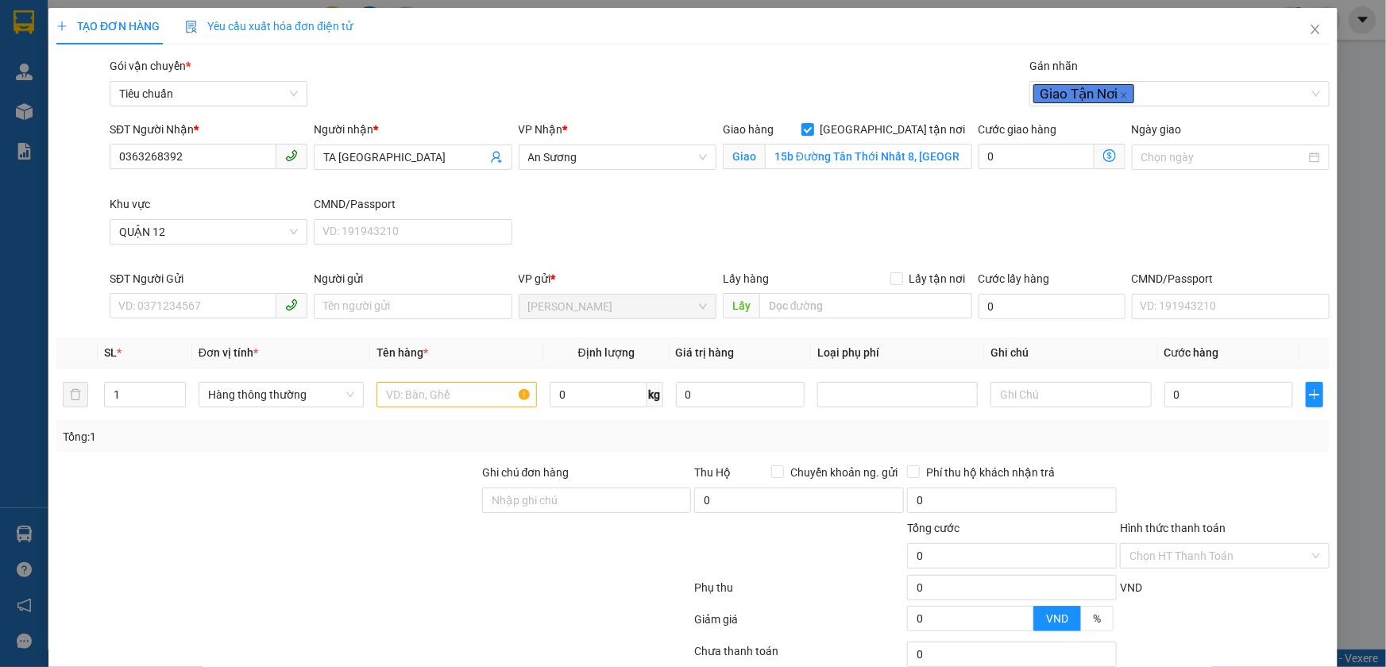
click at [735, 214] on div "SĐT Người Nhận * 0363268392 Người nhận * TA HÀN QUỐC VP Nhận * An Sương Giao hà…" at bounding box center [719, 195] width 1226 height 149
click at [828, 155] on input "15b Đường Tân Thới Nhất 8, [GEOGRAPHIC_DATA], [GEOGRAPHIC_DATA], [GEOGRAPHIC_DA…" at bounding box center [868, 156] width 207 height 25
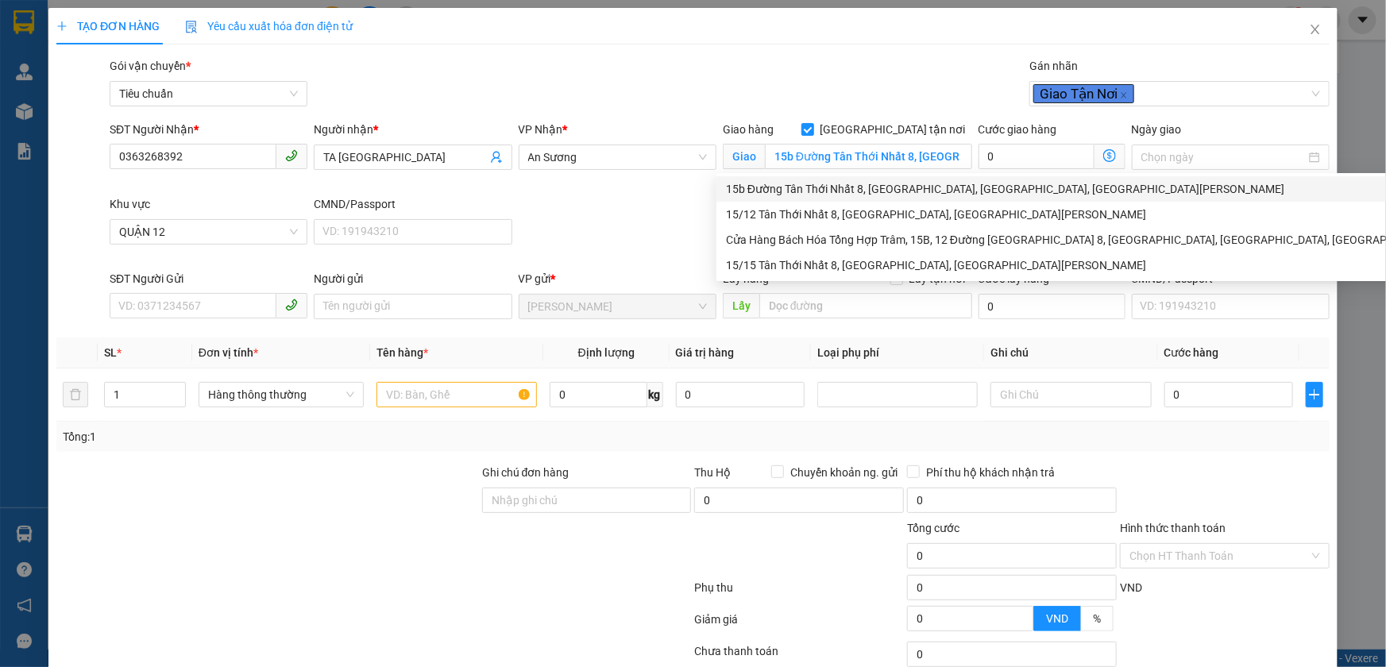
click at [774, 79] on div "Gói vận chuyển * Tiêu chuẩn Gán nhãn Giao Tận Nơi" at bounding box center [719, 85] width 1226 height 56
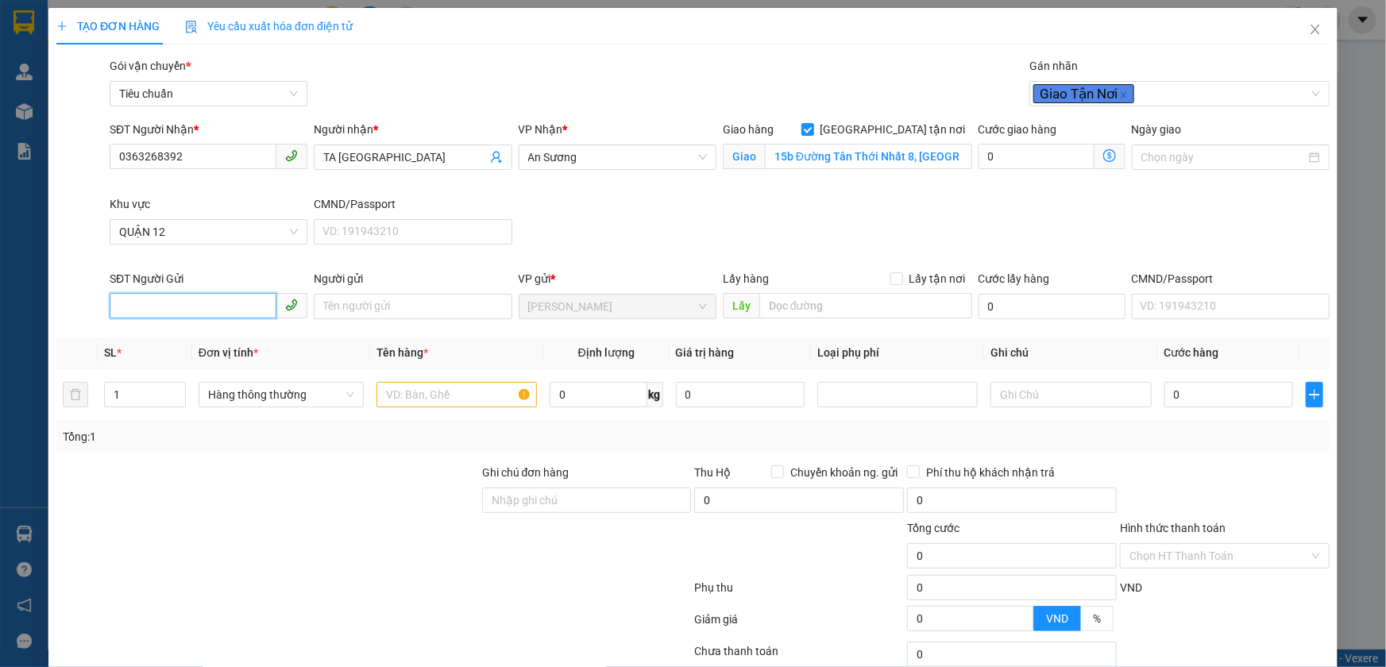
drag, startPoint x: 214, startPoint y: 309, endPoint x: 199, endPoint y: 299, distance: 18.9
click at [214, 310] on input "SĐT Người Gửi" at bounding box center [193, 305] width 167 height 25
type input "0378172147"
click at [342, 307] on input "Người gửi" at bounding box center [413, 306] width 198 height 25
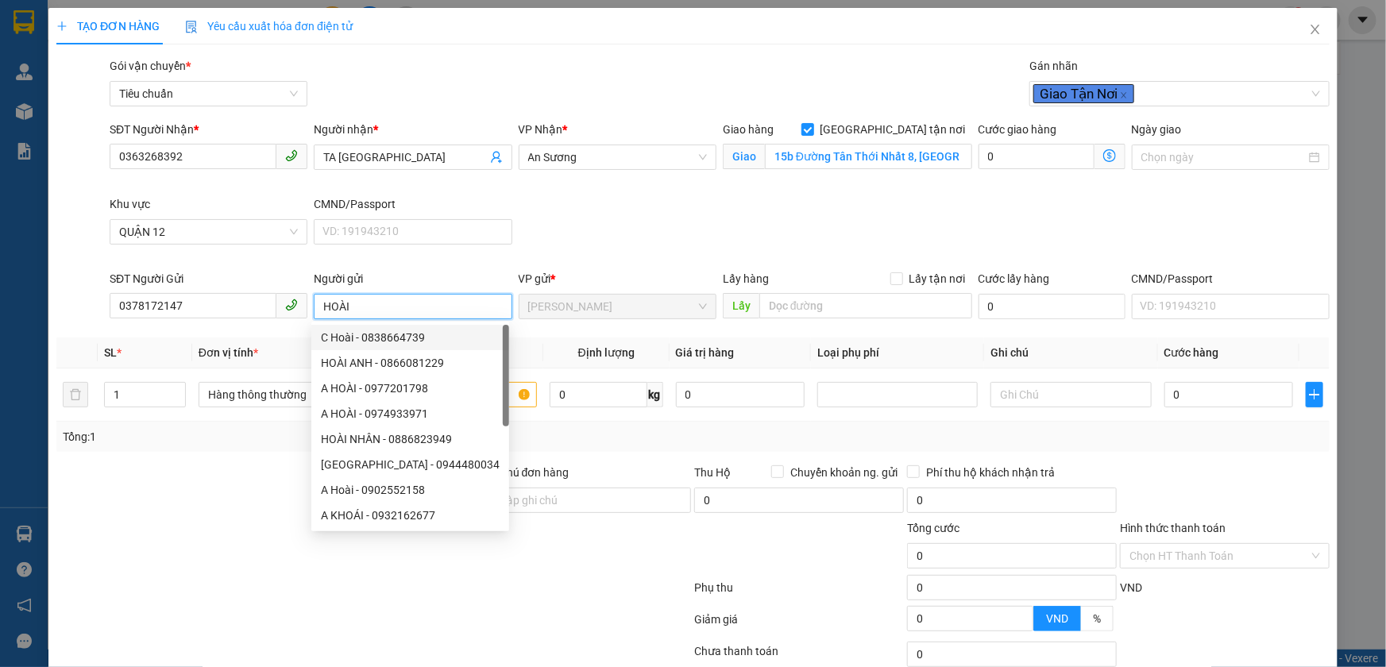
type input "HOÀI"
click at [229, 500] on div at bounding box center [268, 492] width 426 height 56
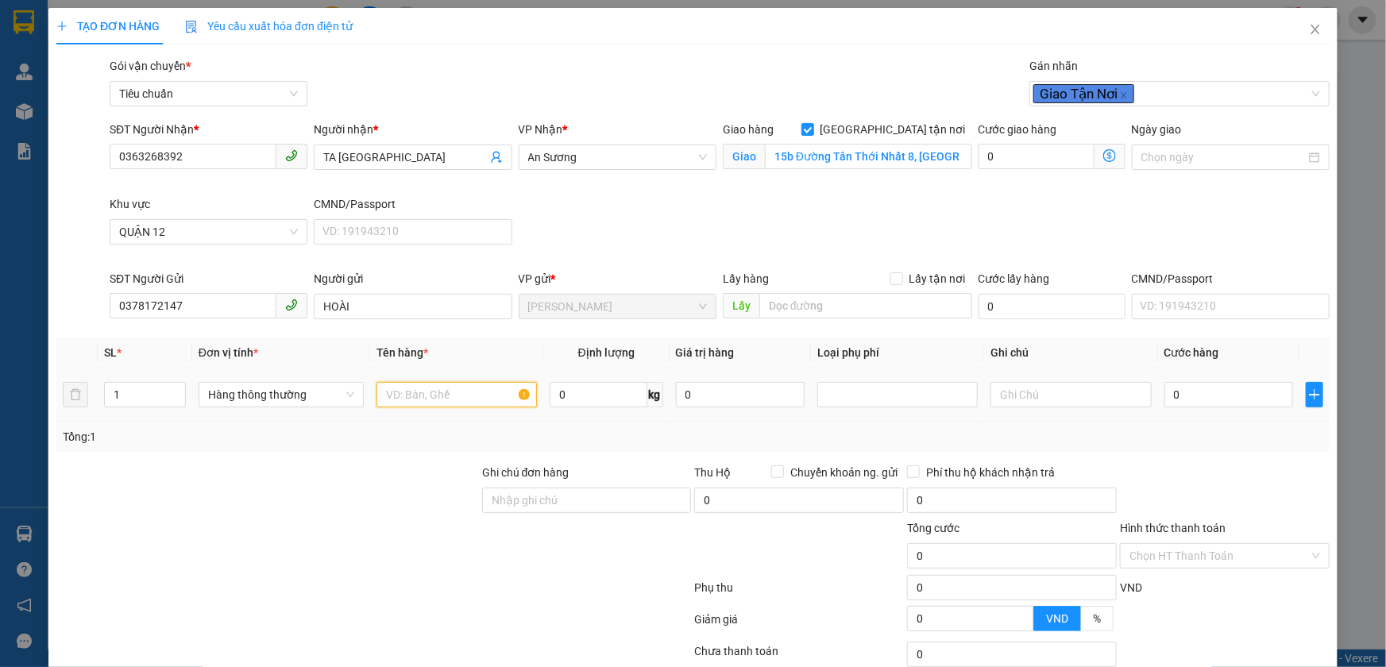
click at [445, 398] on input "text" at bounding box center [456, 394] width 160 height 25
type input "SẦU RIÊNG"
click at [569, 394] on input "0" at bounding box center [599, 394] width 98 height 25
type input "18"
click at [1051, 383] on input "text" at bounding box center [1070, 394] width 160 height 25
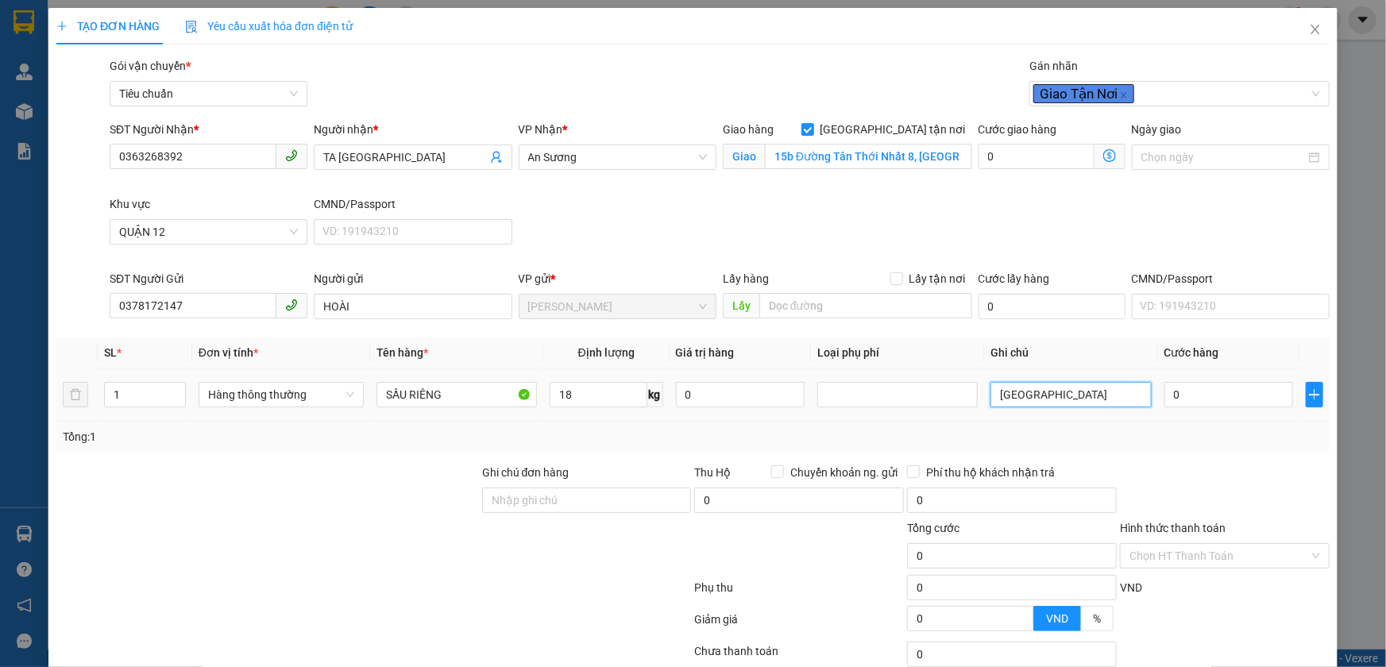
type input "TXT"
type input "55.000"
type input "185.000"
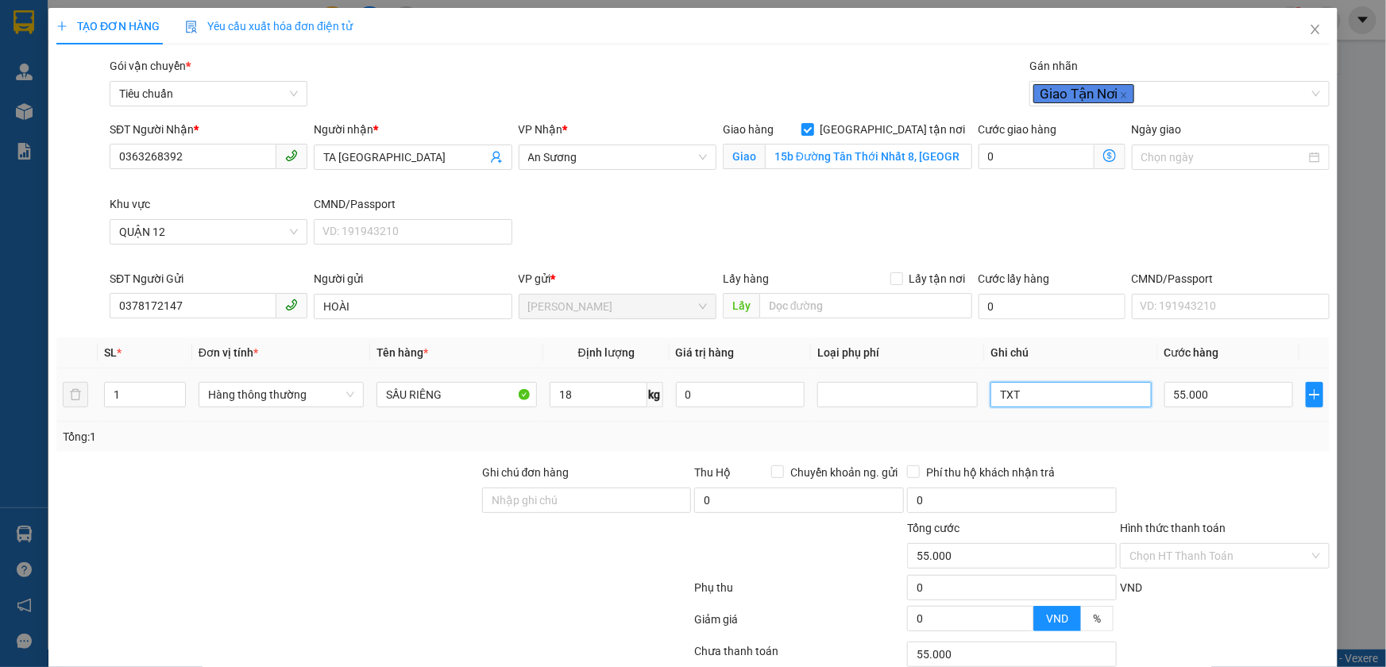
type input "185.000"
type input "130.000"
type input "TXT"
click at [1234, 385] on input "55.000" at bounding box center [1228, 394] width 129 height 25
type input "6"
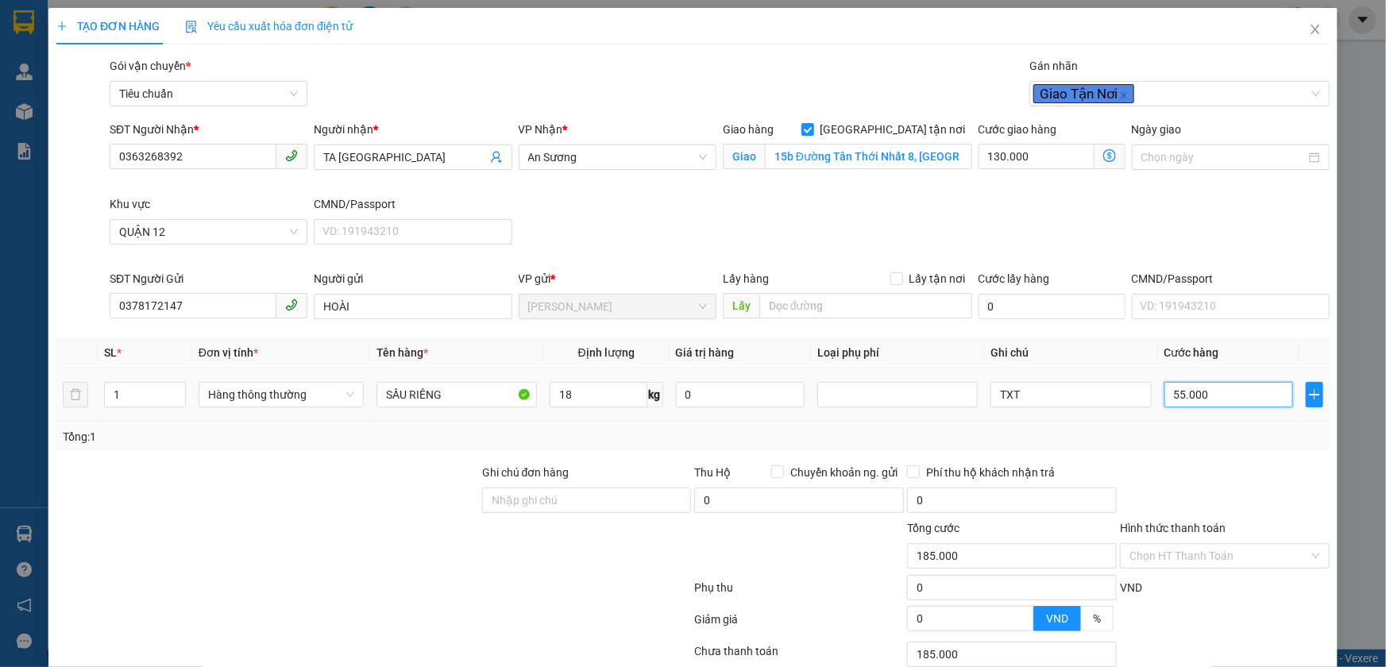
type input "130.006"
type input "60"
type input "130.060"
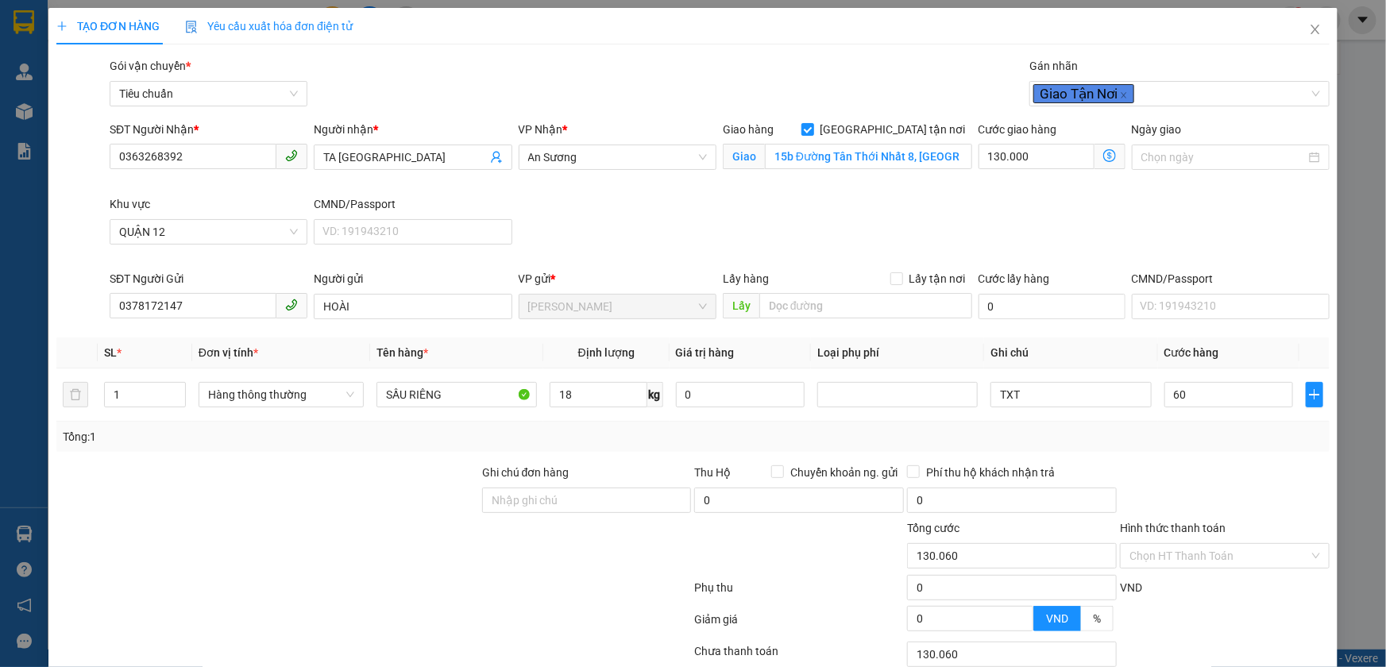
type input "60.000"
type input "190.000"
click at [1219, 453] on div "Transit Pickup Surcharge Ids Transit Deliver Surcharge Ids Transit Deliver Surc…" at bounding box center [692, 407] width 1273 height 700
click at [1103, 160] on icon "dollar-circle" at bounding box center [1109, 155] width 13 height 13
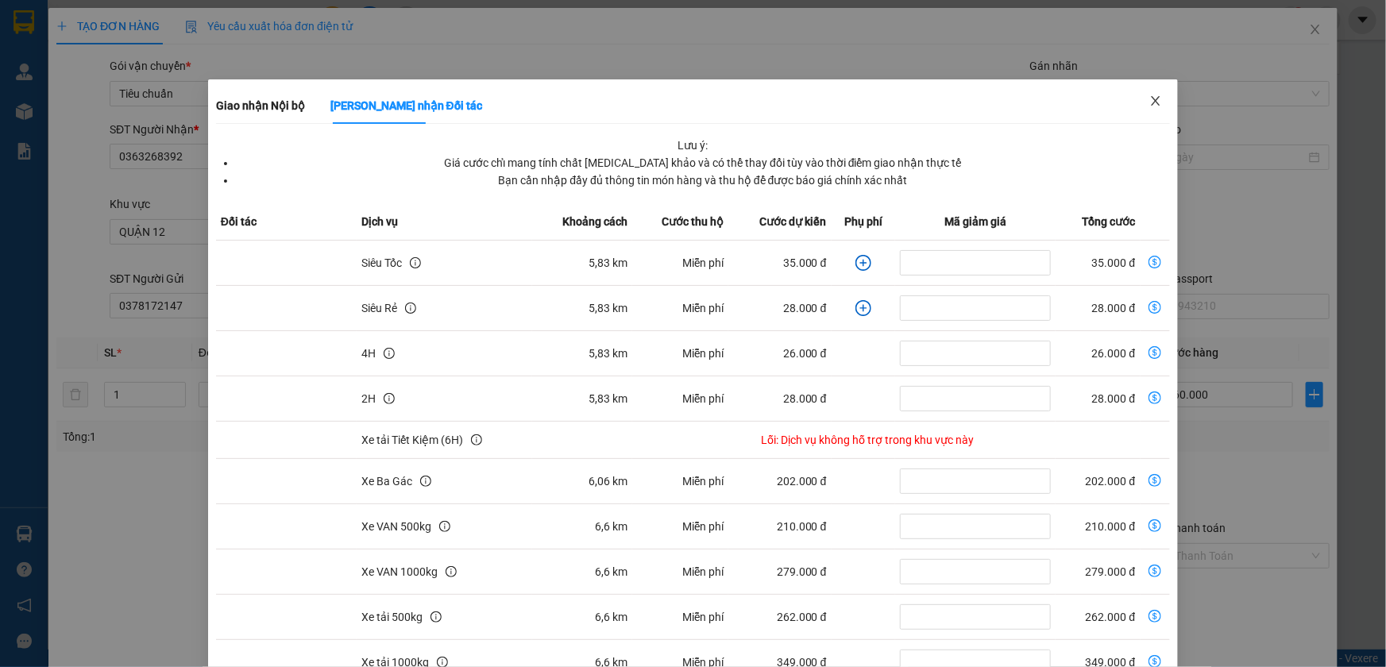
click at [1149, 95] on icon "close" at bounding box center [1155, 101] width 13 height 13
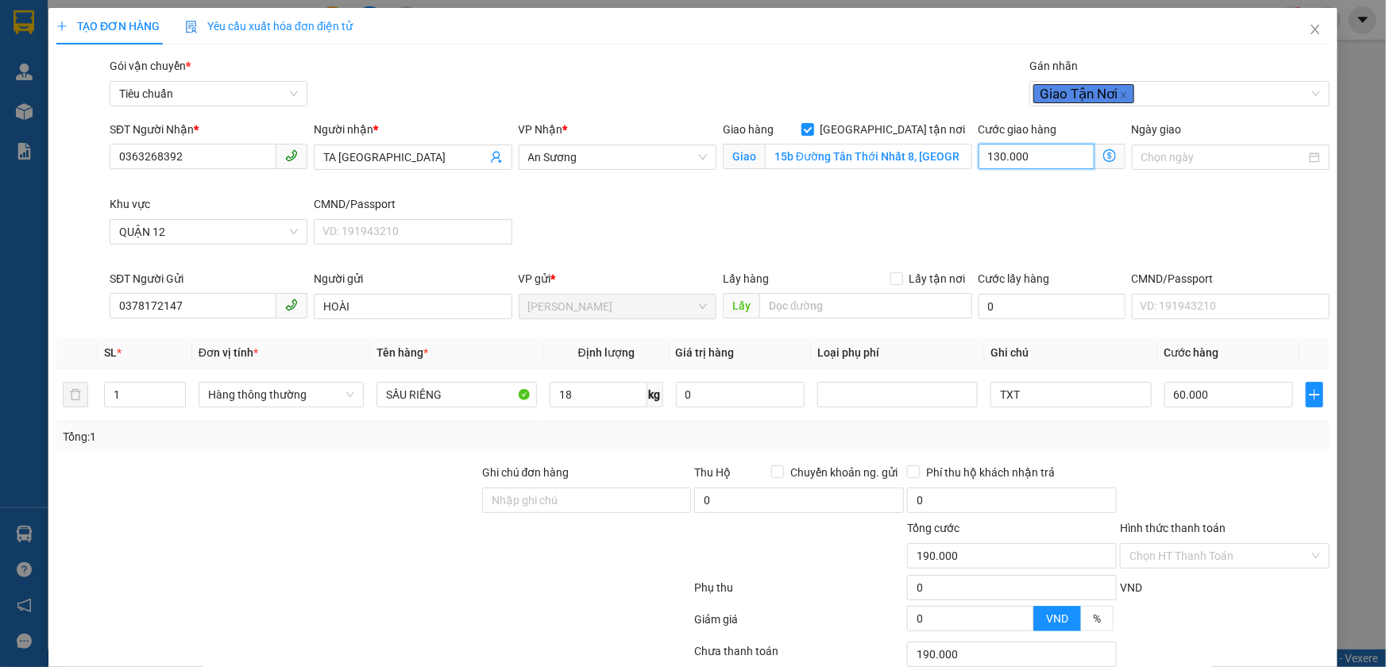
click at [1005, 151] on input "130.000" at bounding box center [1037, 156] width 116 height 25
type input "60.005"
type input "5"
type input "60.050"
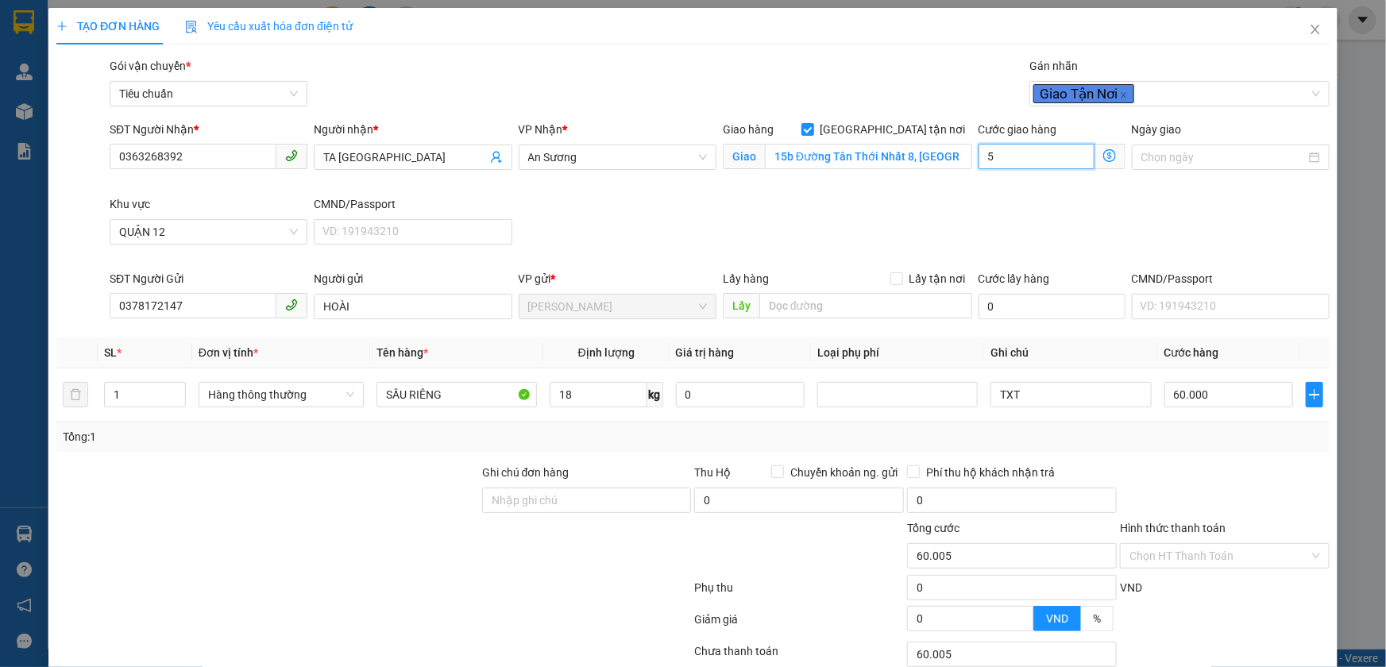
type input "60.050"
type input "50.000"
type input "110.000"
drag, startPoint x: 1013, startPoint y: 245, endPoint x: 998, endPoint y: 244, distance: 14.3
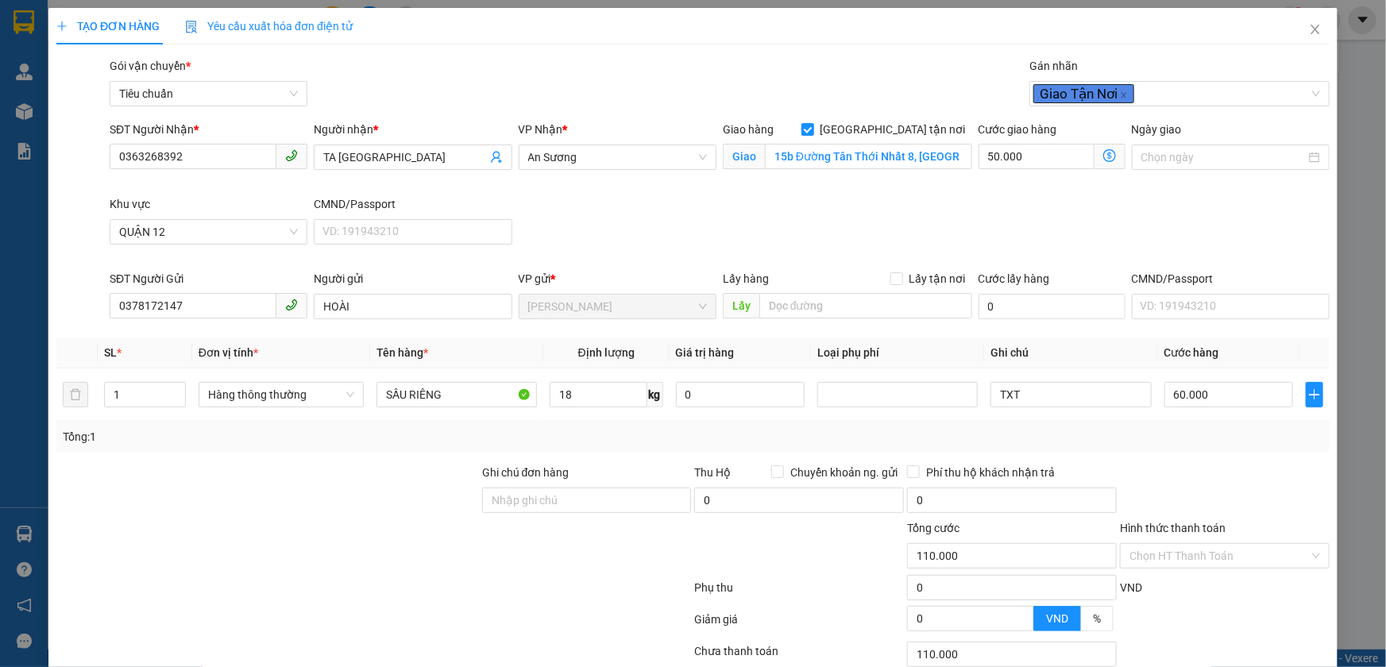
click at [1013, 245] on div "SĐT Người Nhận * 0363268392 Người nhận * TA HÀN QUỐC VP Nhận * An Sương Giao hà…" at bounding box center [719, 195] width 1226 height 149
click at [810, 148] on input "15b Đường Tân Thới Nhất 8, Khu Phố 5, Tân Thới Nhất, Quận 12, Hồ Chí Minh" at bounding box center [868, 156] width 207 height 25
click at [874, 152] on input "15b Đường Tân Thới Nhất 8, Khu Phố 5, Tân Thới Nhất, Quận 12, Hồ Chí Minh" at bounding box center [868, 156] width 207 height 25
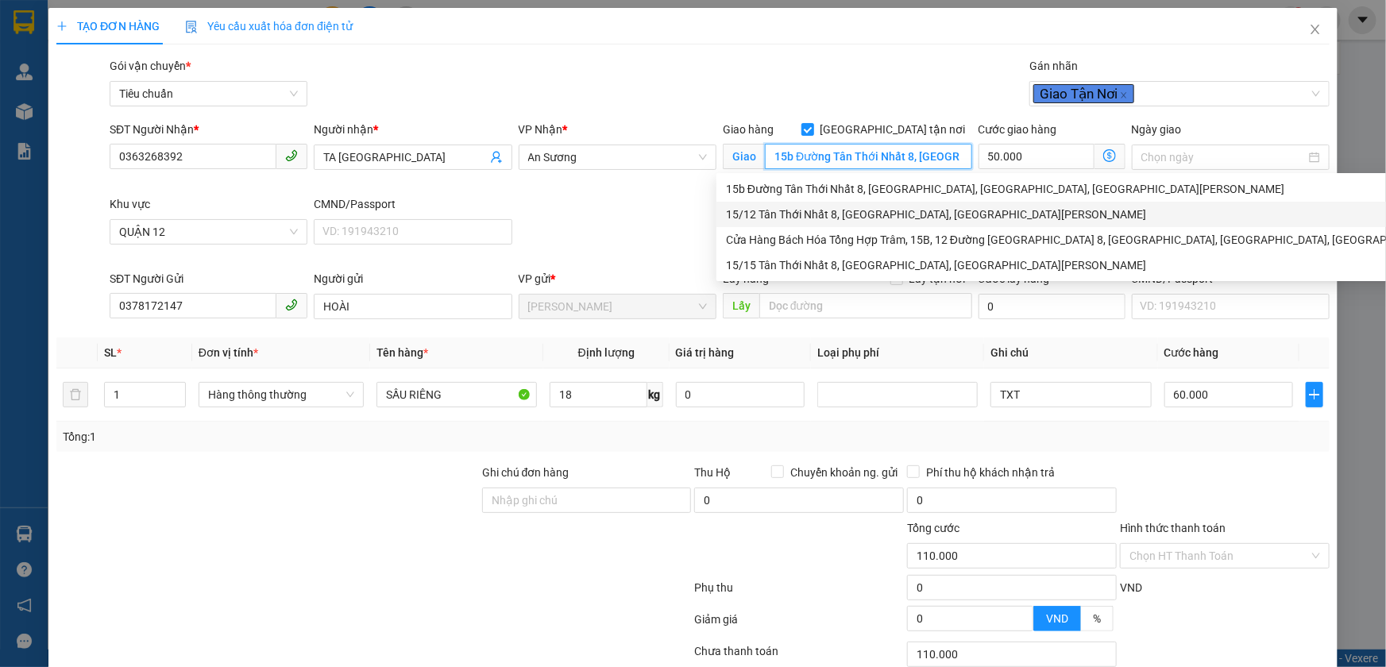
drag, startPoint x: 882, startPoint y: 210, endPoint x: 826, endPoint y: 195, distance: 57.6
click at [882, 210] on div "15/12 Tân Thới Nhất 8, Tân Thới Nhất, Quận 12, Hồ Chí Minh" at bounding box center [1082, 214] width 713 height 17
drag, startPoint x: 794, startPoint y: 159, endPoint x: 778, endPoint y: 157, distance: 16.0
click at [778, 157] on input "15/12 Tân Thới Nhất 8, Tân Thới Nhất, Quận 12, Hồ Chí Minh" at bounding box center [868, 156] width 207 height 25
click at [824, 193] on div "15B Tân Thới Nhất 8, Tân Thới Nhất, Quận 12, Hồ Chí Minh" at bounding box center [1082, 188] width 713 height 17
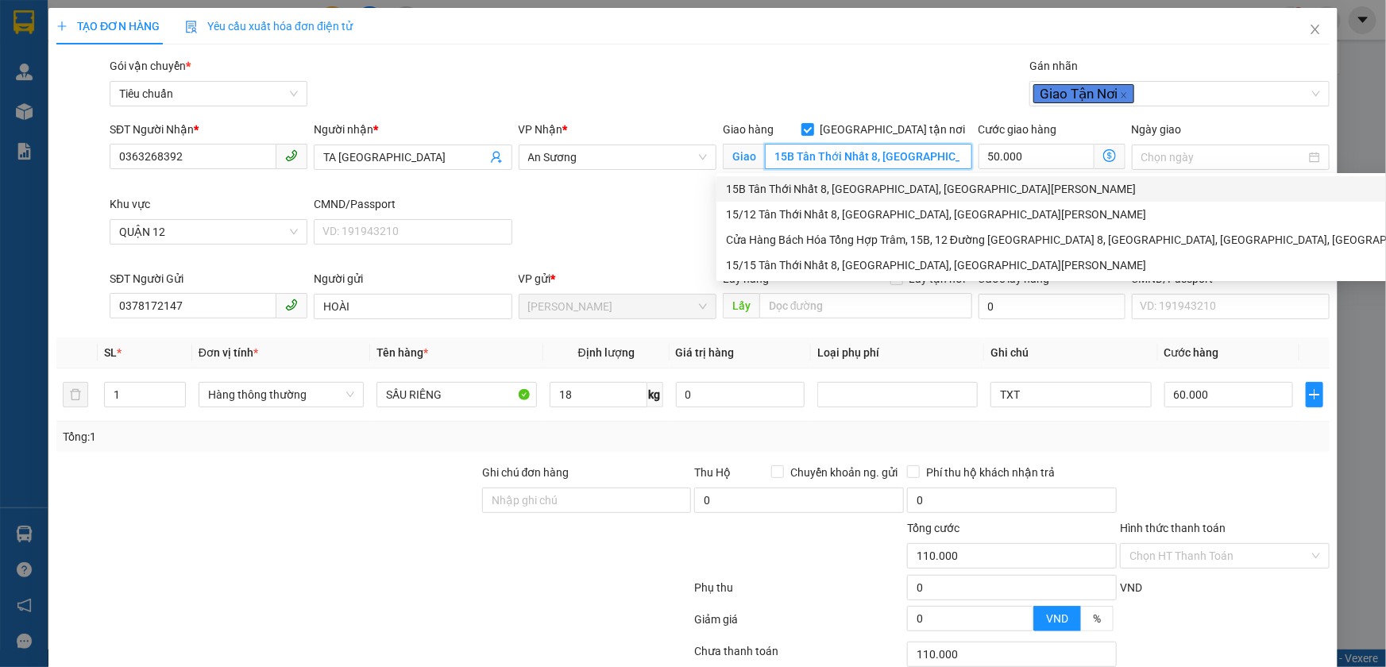
type input "15B Tân Thới Nhất 8, Tân Thới Nhất, Quận 12, Hồ Chí Minh"
click at [777, 89] on div "Gói vận chuyển * Tiêu chuẩn Gán nhãn Giao Tận Nơi" at bounding box center [719, 85] width 1226 height 56
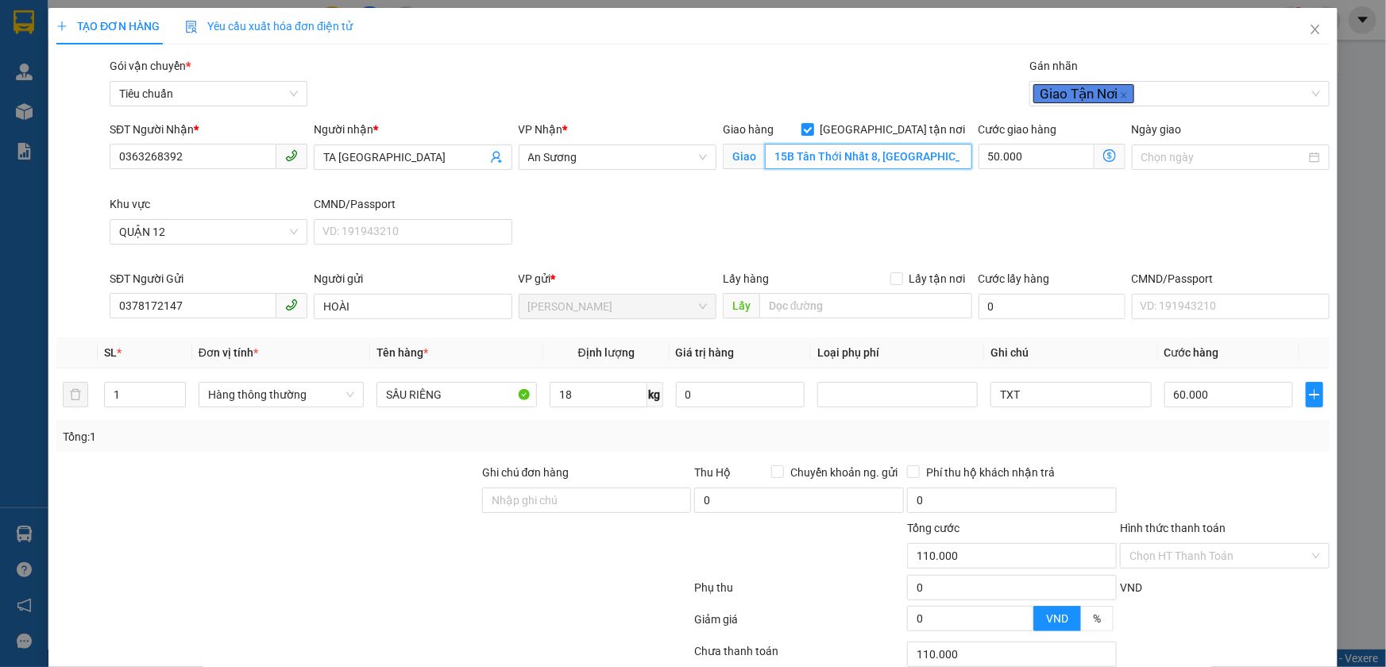
click at [840, 155] on input "15B Tân Thới Nhất 8, Tân Thới Nhất, Quận 12, Hồ Chí Minh" at bounding box center [868, 156] width 207 height 25
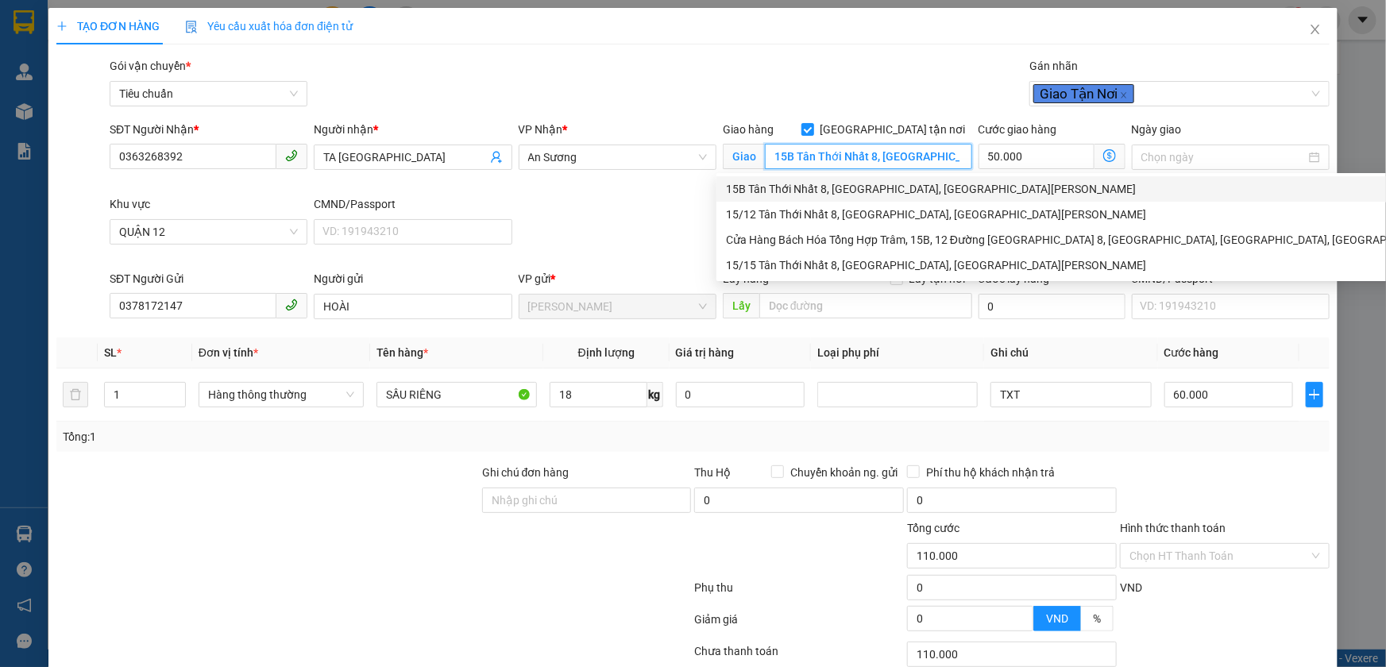
click at [832, 196] on div "15B Tân Thới Nhất 8, Tân Thới Nhất, Quận 12, Hồ Chí Minh" at bounding box center [1082, 188] width 713 height 17
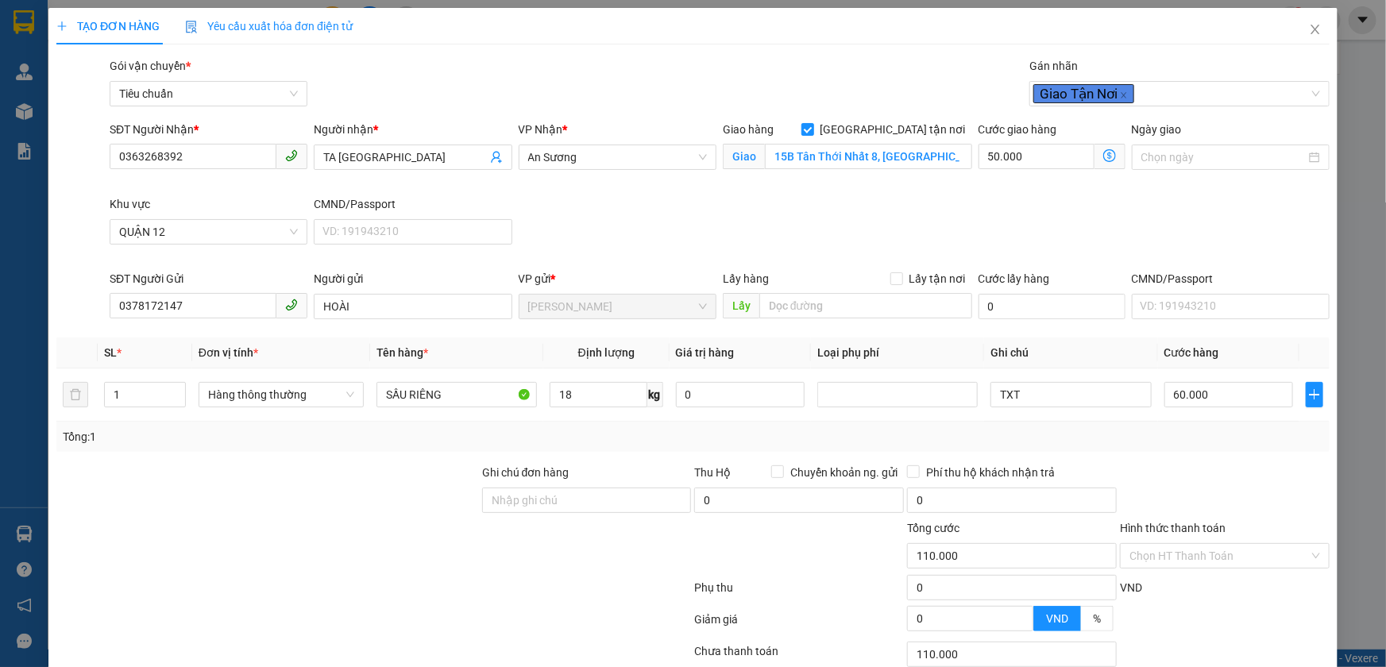
click at [806, 57] on div "Gói vận chuyển * Tiêu chuẩn Gán nhãn Giao Tận Nơi" at bounding box center [719, 85] width 1226 height 56
click at [1104, 159] on icon "dollar-circle" at bounding box center [1109, 155] width 13 height 13
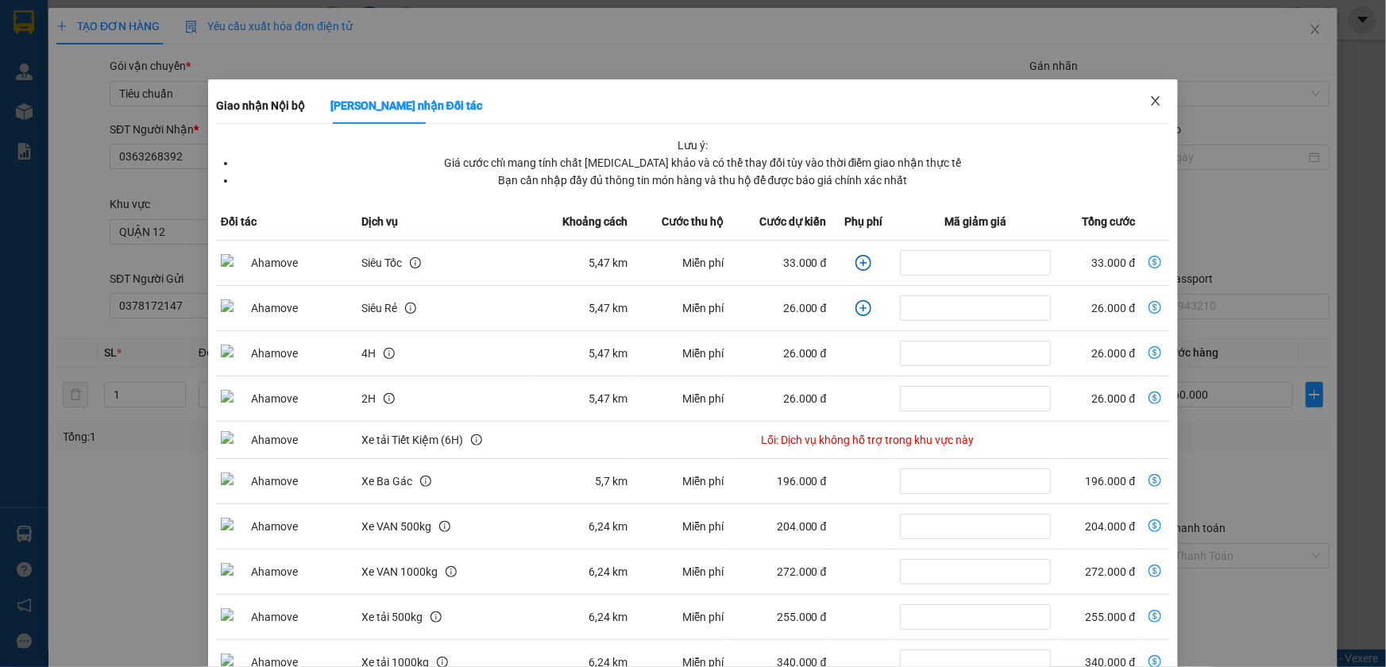
click at [1133, 98] on span "Close" at bounding box center [1155, 101] width 44 height 44
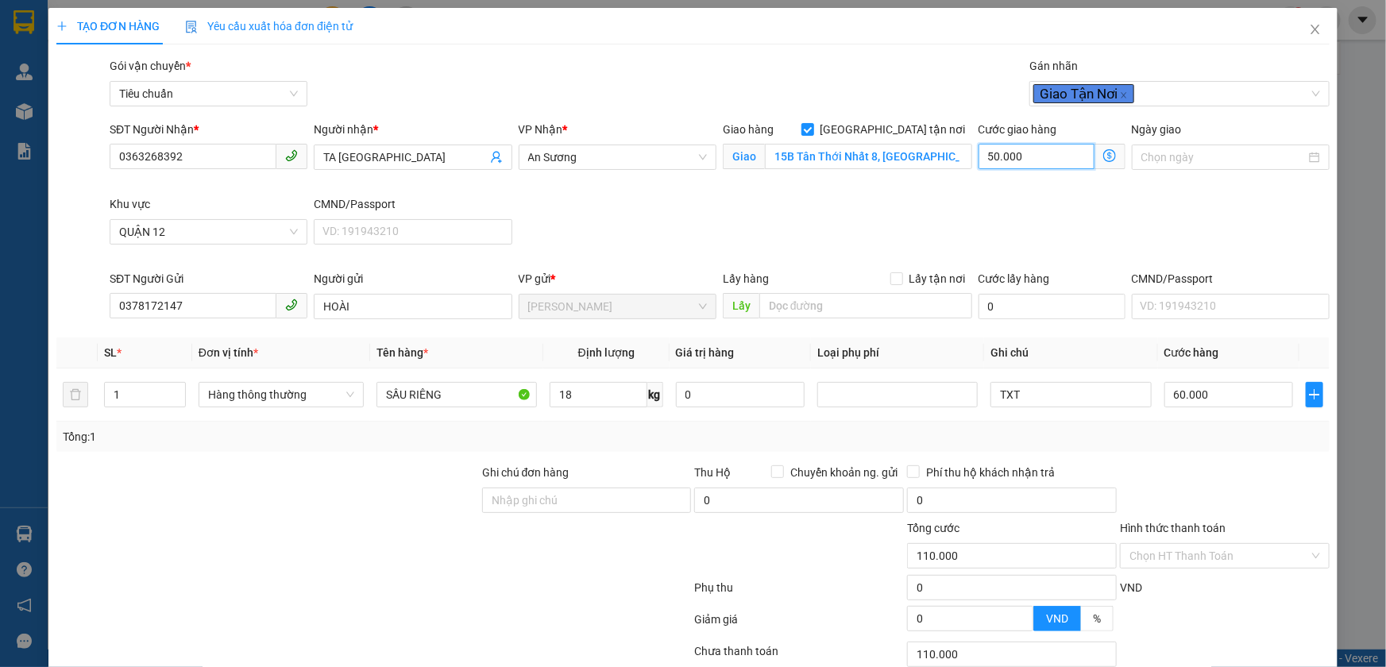
click at [1060, 153] on input "50.000" at bounding box center [1037, 156] width 116 height 25
type input "60.004"
type input "40"
type input "60.040"
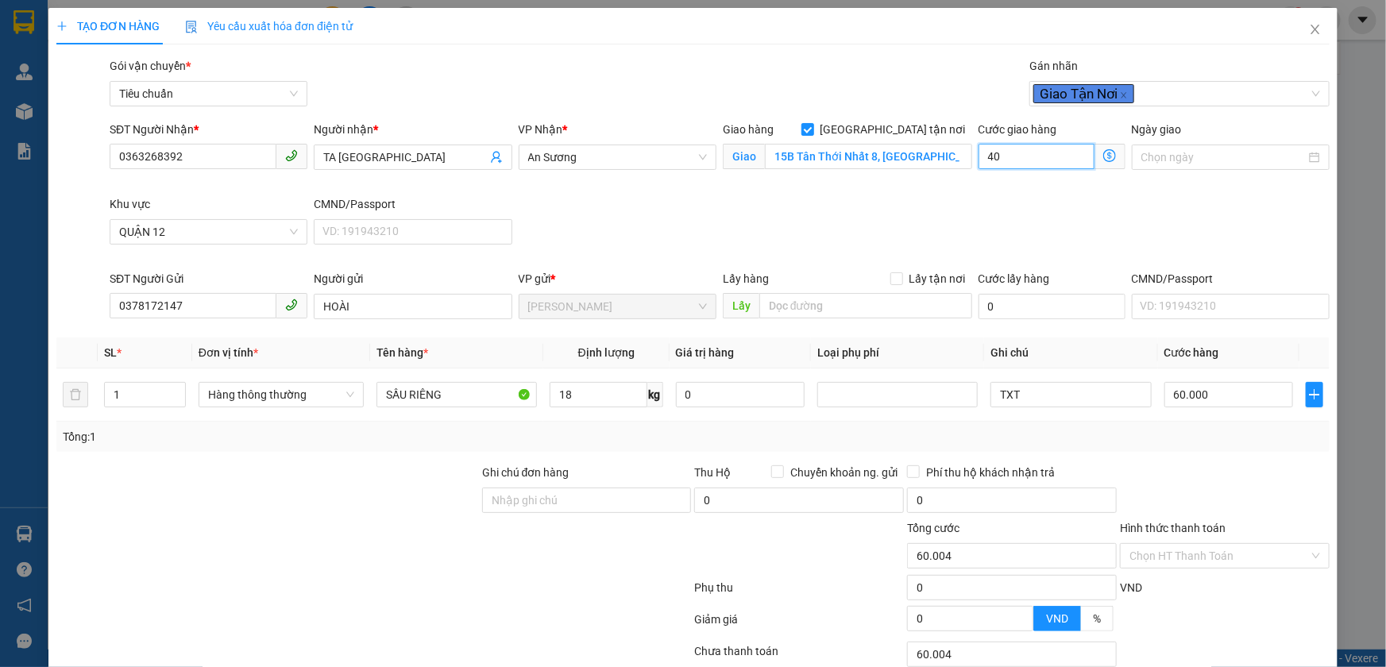
type input "60.040"
type input "40.000"
type input "100.000"
drag, startPoint x: 1125, startPoint y: 203, endPoint x: 1135, endPoint y: 198, distance: 11.4
click at [1127, 203] on div "SĐT Người Nhận * 0363268392 Người nhận * TA HÀN QUỐC VP Nhận * An Sương Giao hà…" at bounding box center [719, 195] width 1226 height 149
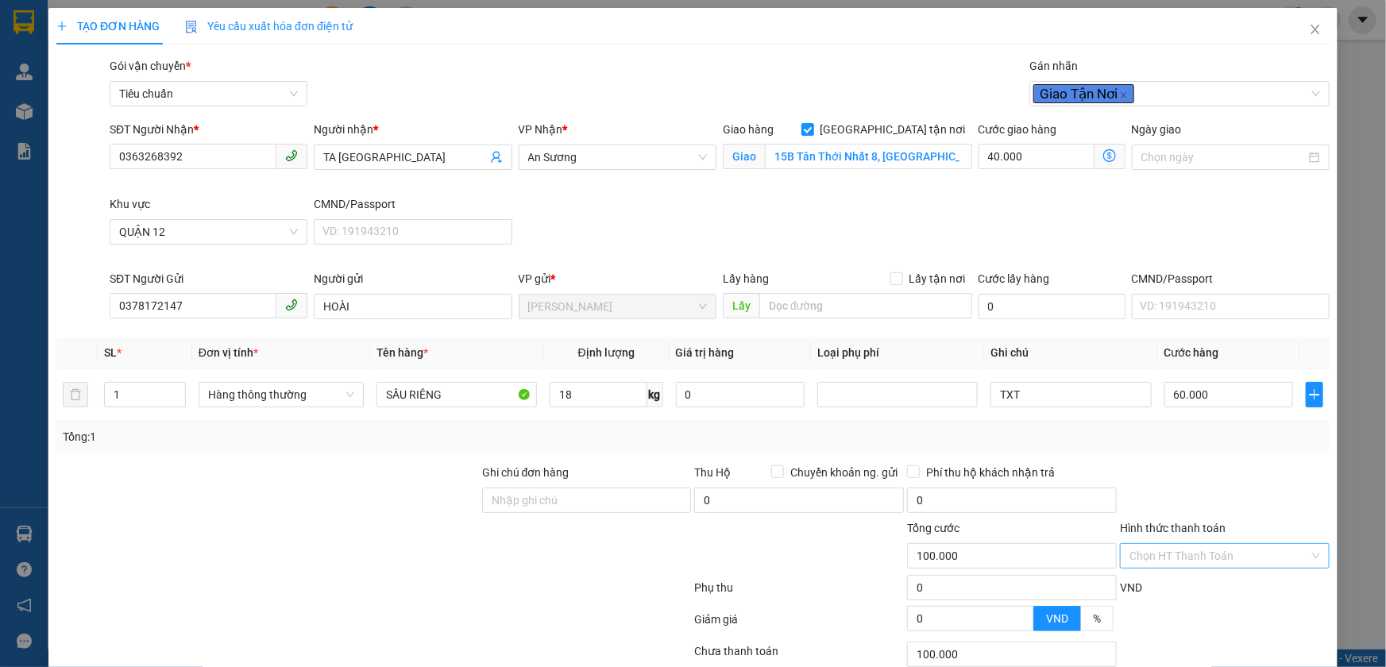
scroll to position [119, 0]
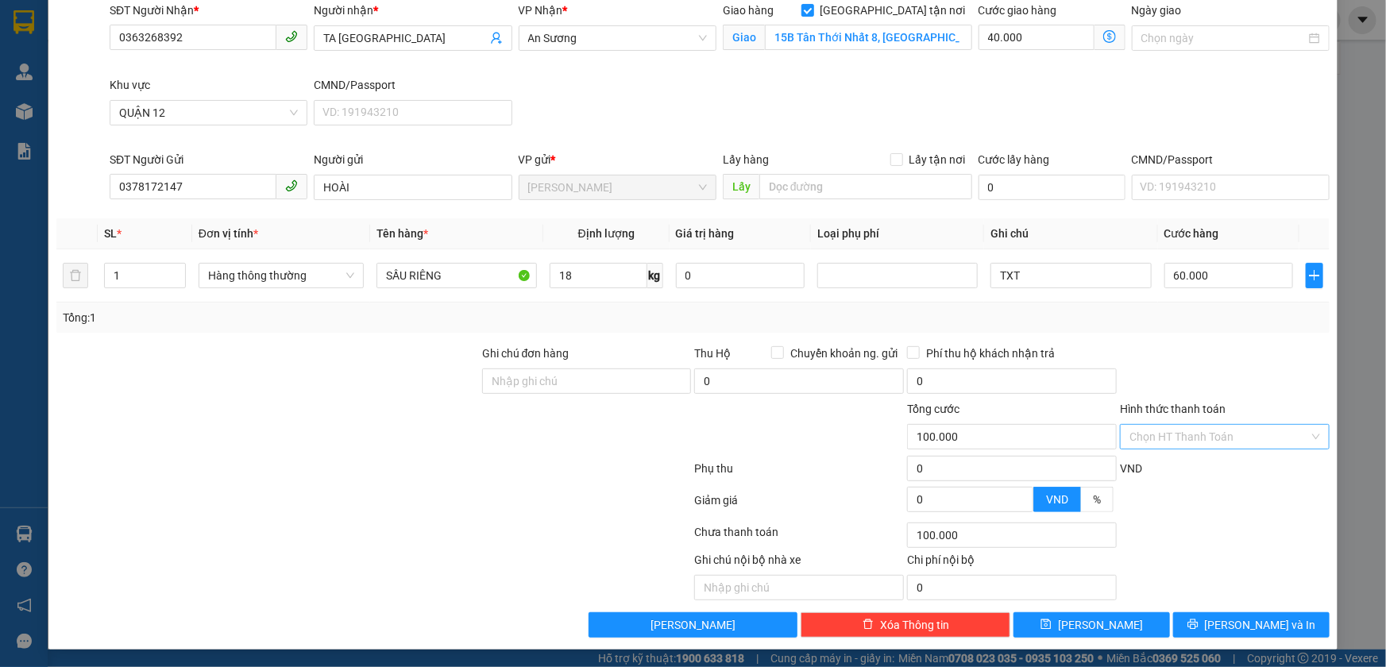
click at [1183, 440] on input "Hình thức thanh toán" at bounding box center [1219, 437] width 180 height 24
click at [1190, 468] on div "Tại văn phòng" at bounding box center [1215, 467] width 188 height 17
type input "0"
click at [1222, 614] on button "[PERSON_NAME] và In" at bounding box center [1251, 624] width 156 height 25
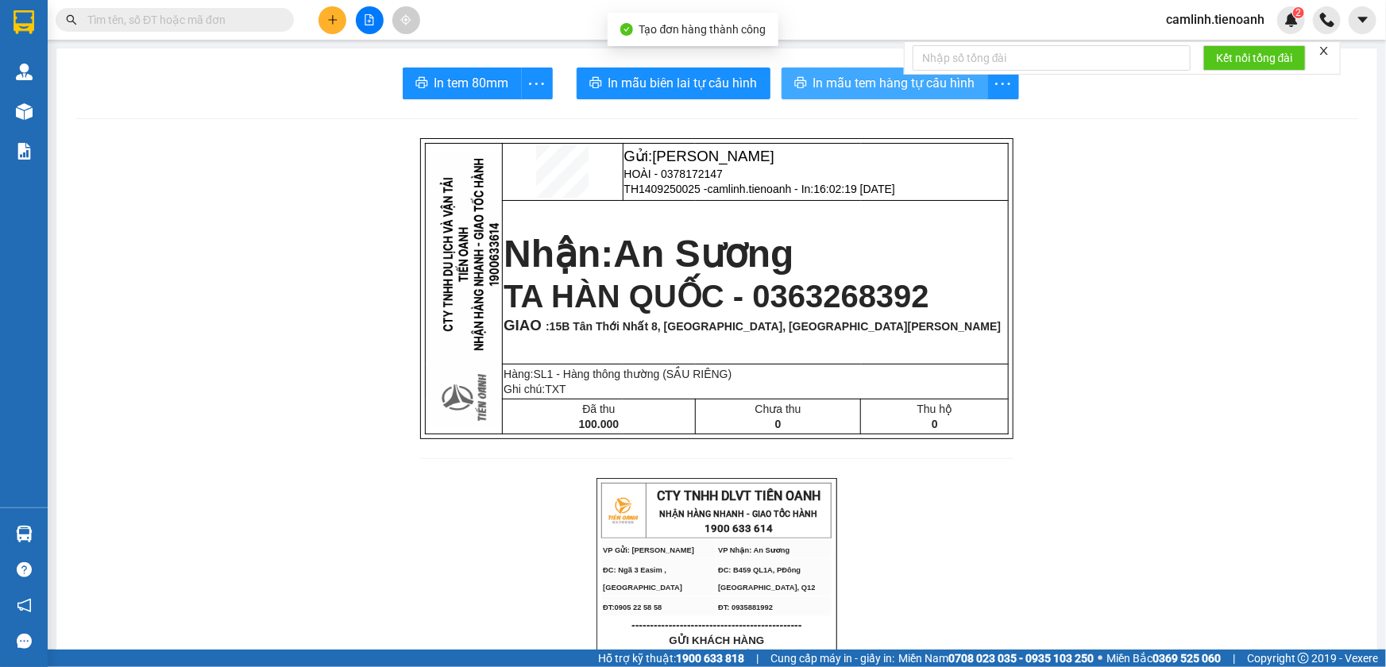
click at [901, 83] on span "In mẫu tem hàng tự cấu hình" at bounding box center [894, 83] width 162 height 20
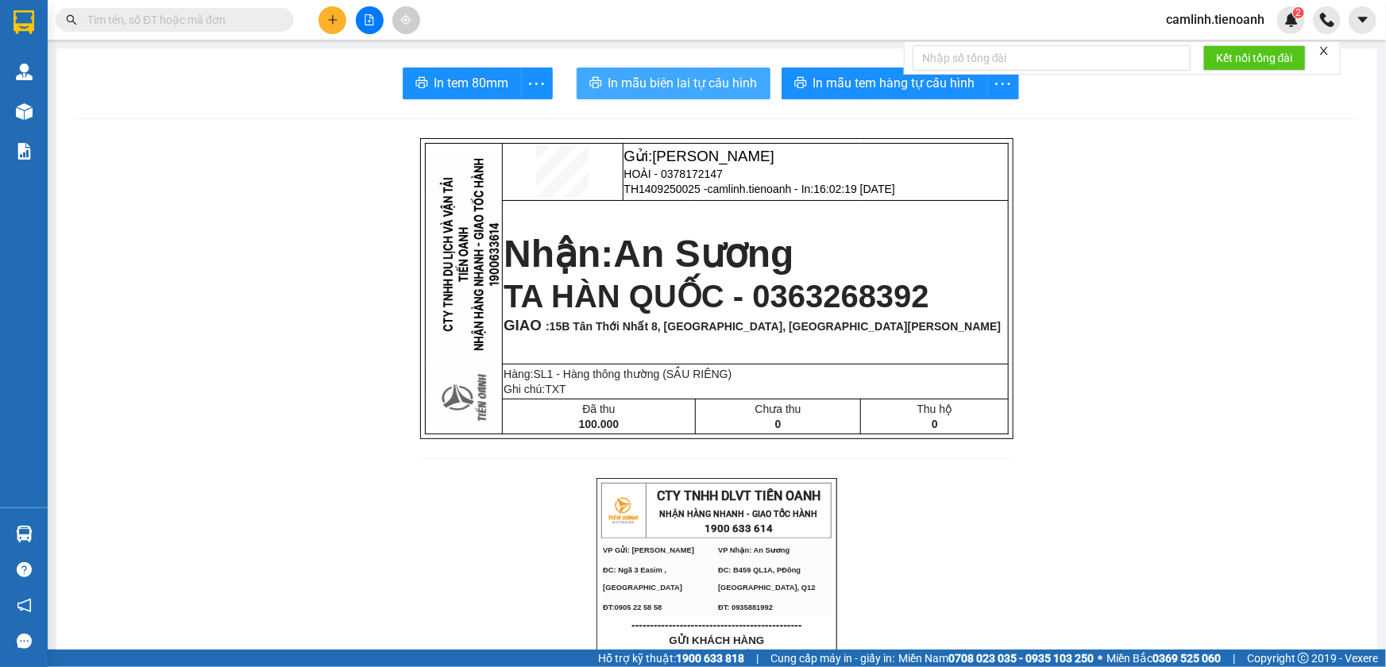
click at [678, 84] on span "In mẫu biên lai tự cấu hình" at bounding box center [682, 83] width 149 height 20
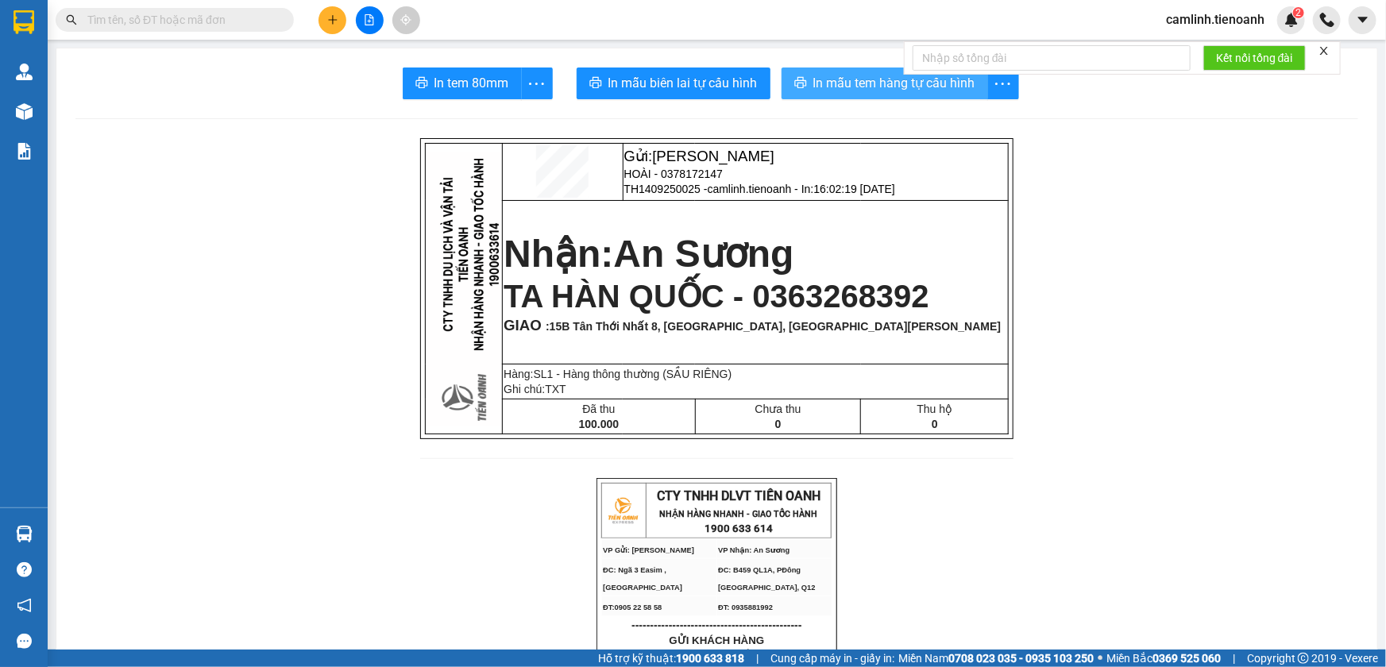
click at [958, 80] on span "In mẫu tem hàng tự cấu hình" at bounding box center [894, 83] width 162 height 20
click at [328, 21] on icon "plus" at bounding box center [332, 19] width 11 height 11
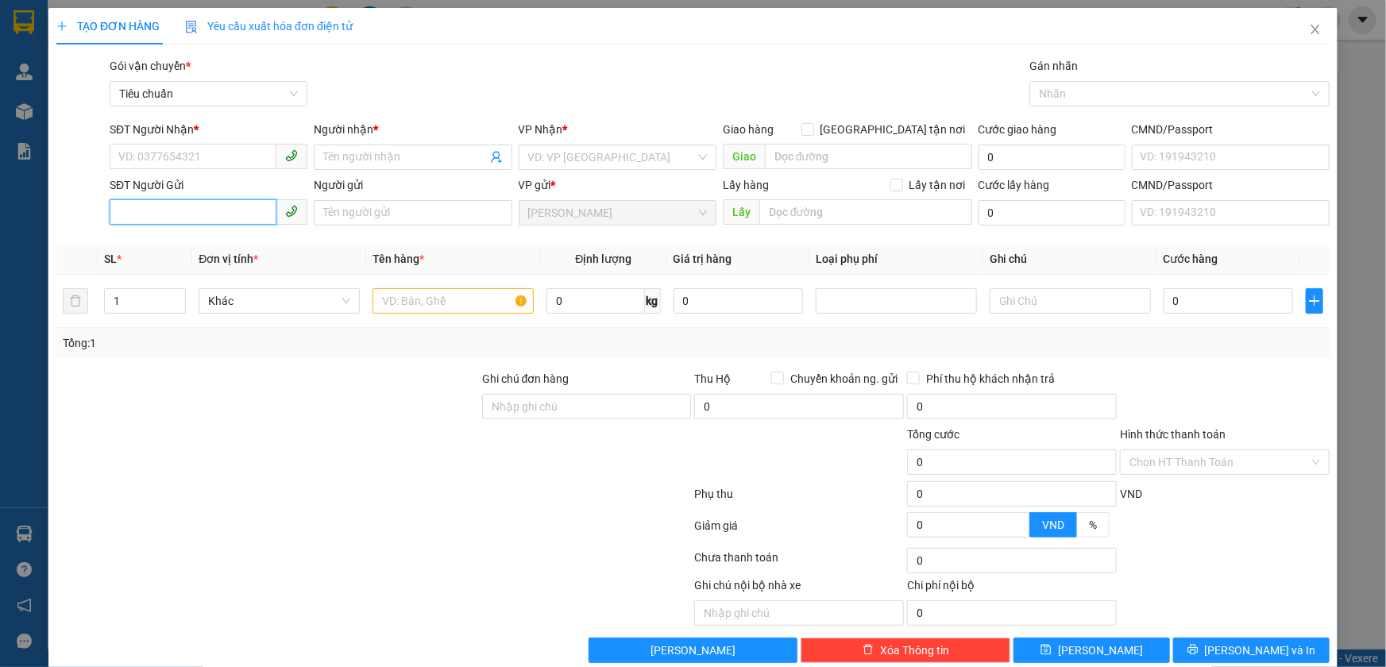
click at [233, 205] on input "SĐT Người Gửi" at bounding box center [193, 211] width 167 height 25
type input "0935843237"
click at [192, 244] on div "0935843237 - C NHÀN" at bounding box center [206, 244] width 177 height 17
type input "0816515734"
type input "VIỆT"
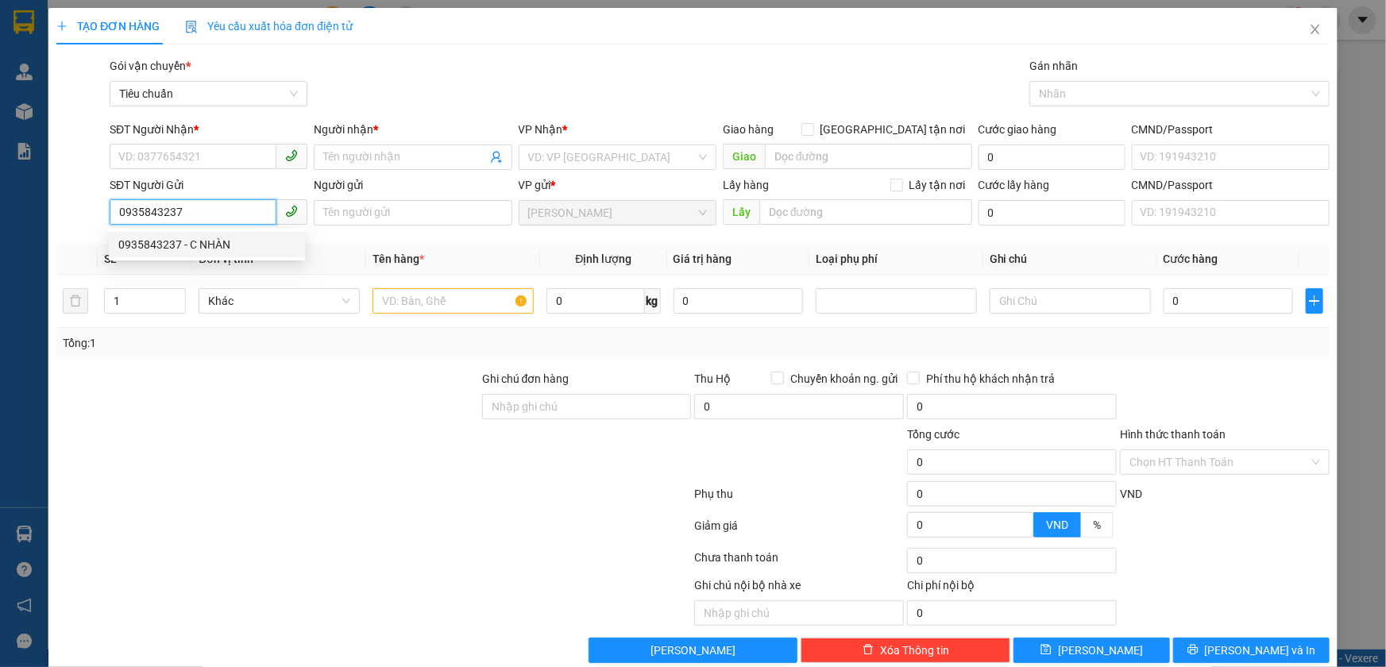
type input "C NHÀN"
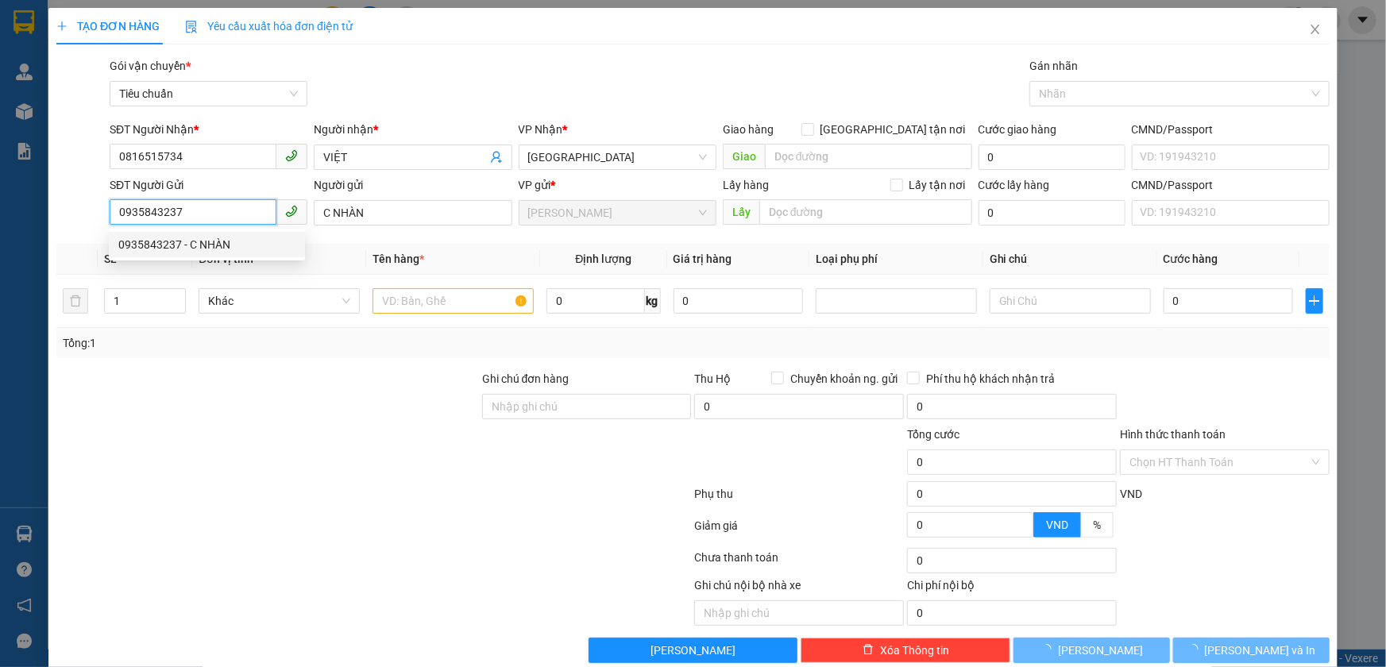
type input "40.000"
type input "0935843237"
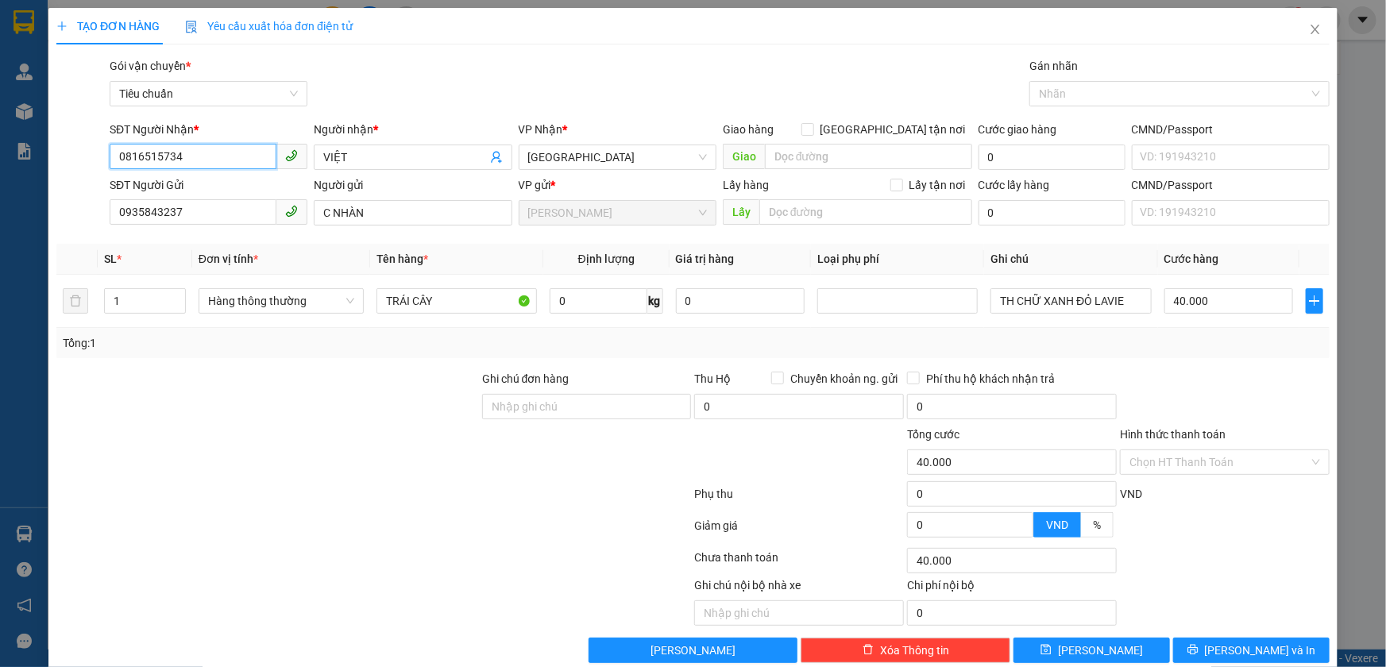
click at [213, 158] on input "0816515734" at bounding box center [193, 156] width 167 height 25
click at [218, 210] on div "0903535199 - CHÚ BÌNH" at bounding box center [206, 214] width 177 height 17
type input "0903535199"
type input "CHÚ BÌNH"
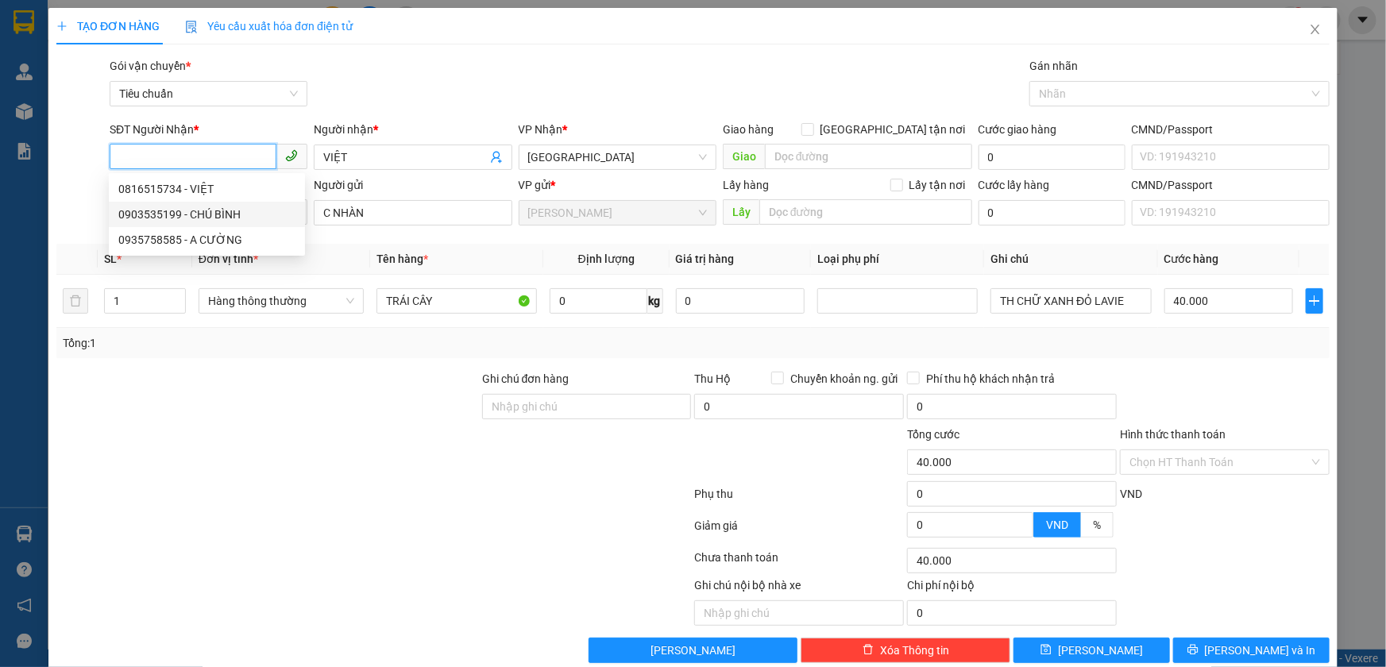
type input "066301011073"
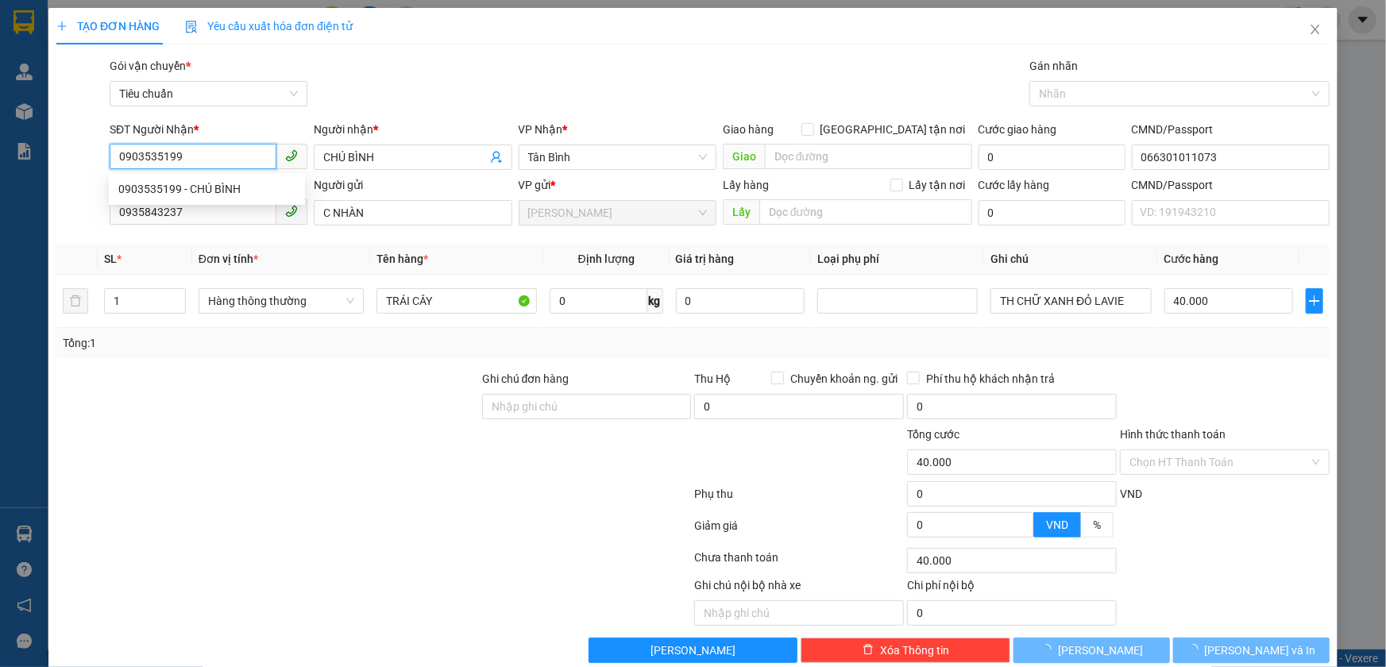
type input "70.000"
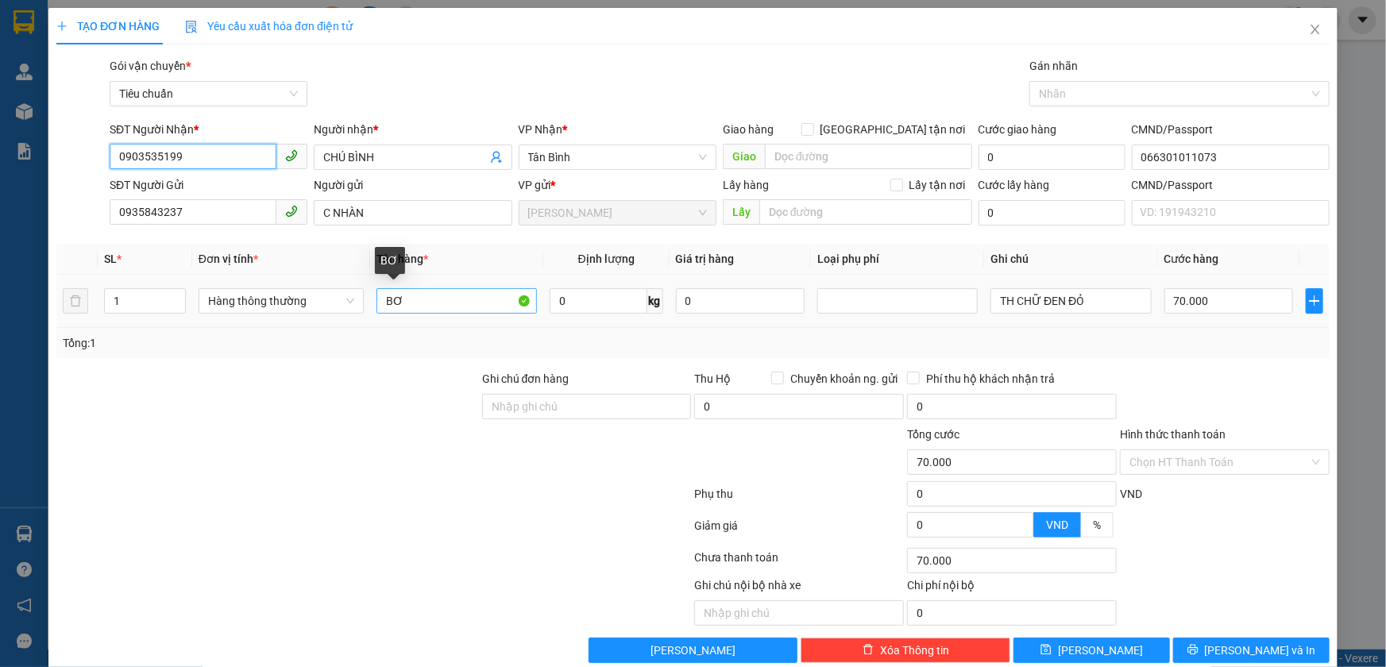
type input "0903535199"
click at [421, 299] on input "BƠ" at bounding box center [456, 300] width 160 height 25
type input "SẦU RIÊNG"
click at [594, 302] on input "0" at bounding box center [599, 300] width 98 height 25
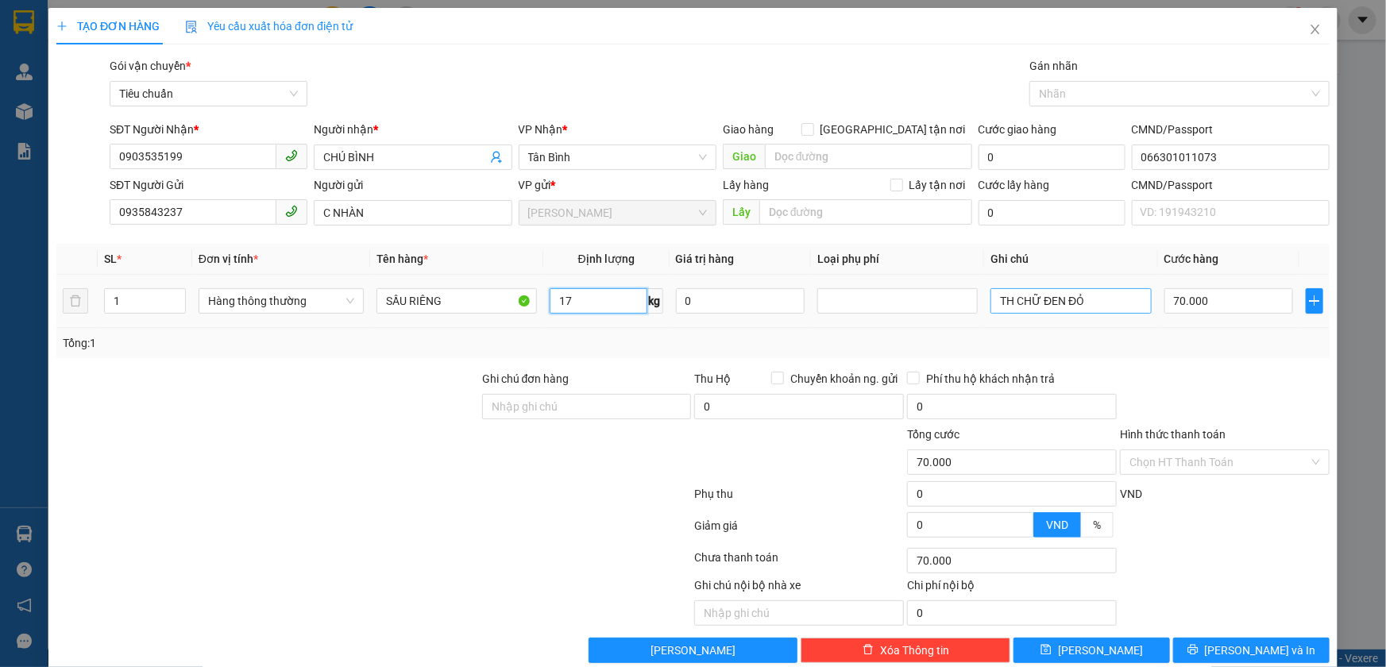
type input "17"
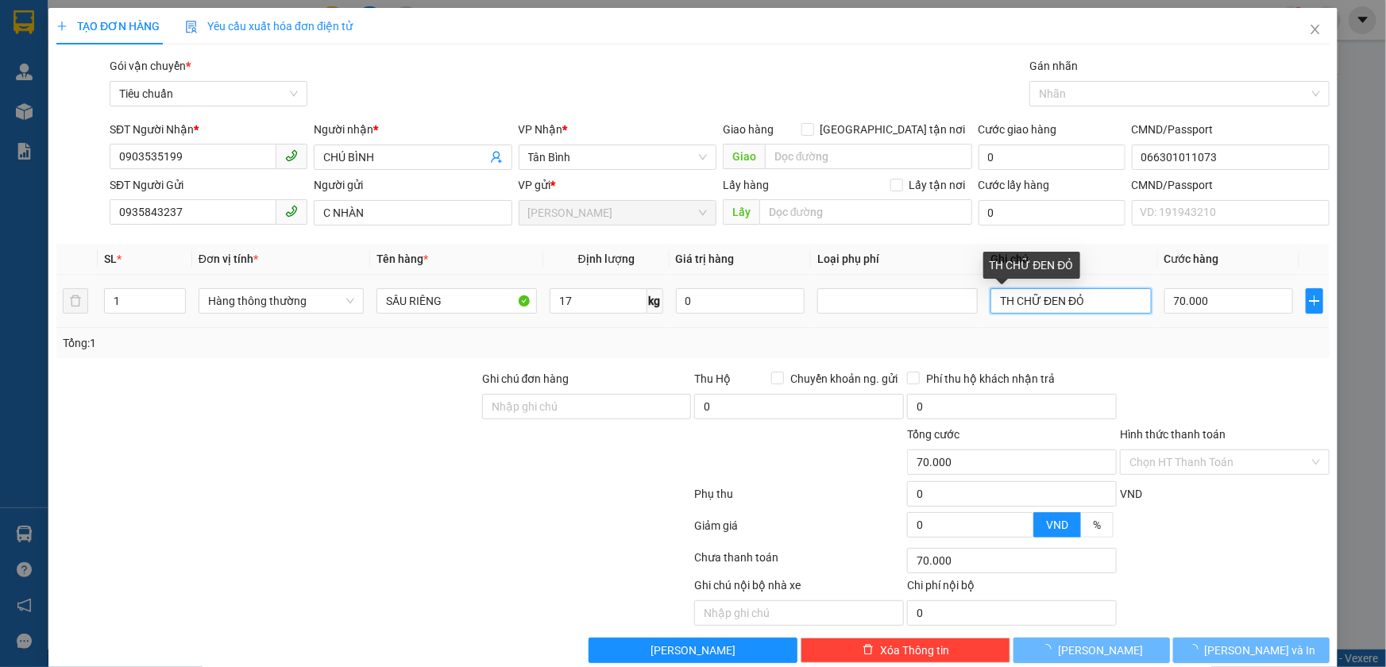
click at [1065, 310] on input "TH CHỮ ĐEN ĐỎ" at bounding box center [1070, 300] width 160 height 25
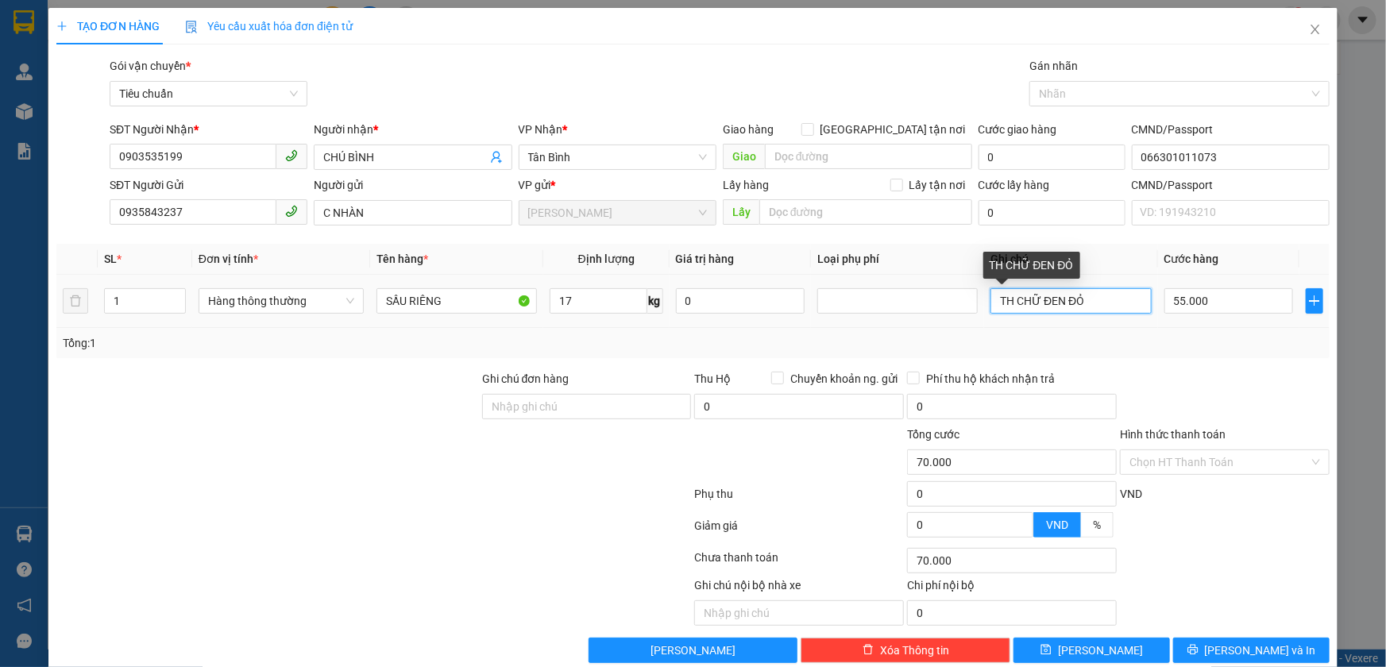
type input "55.000"
type input "TÚI TRẮNG CHỮ XANH D"
click at [1212, 296] on input "55.000" at bounding box center [1228, 300] width 129 height 25
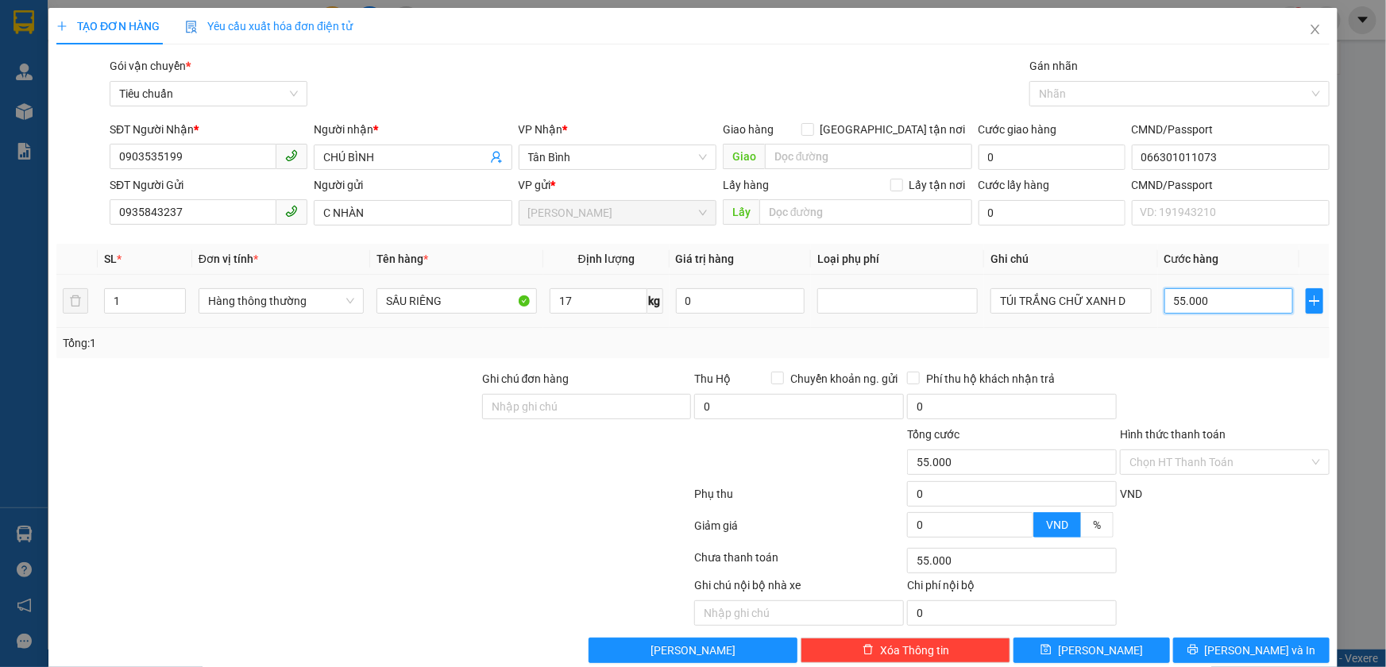
type input "6"
type input "60"
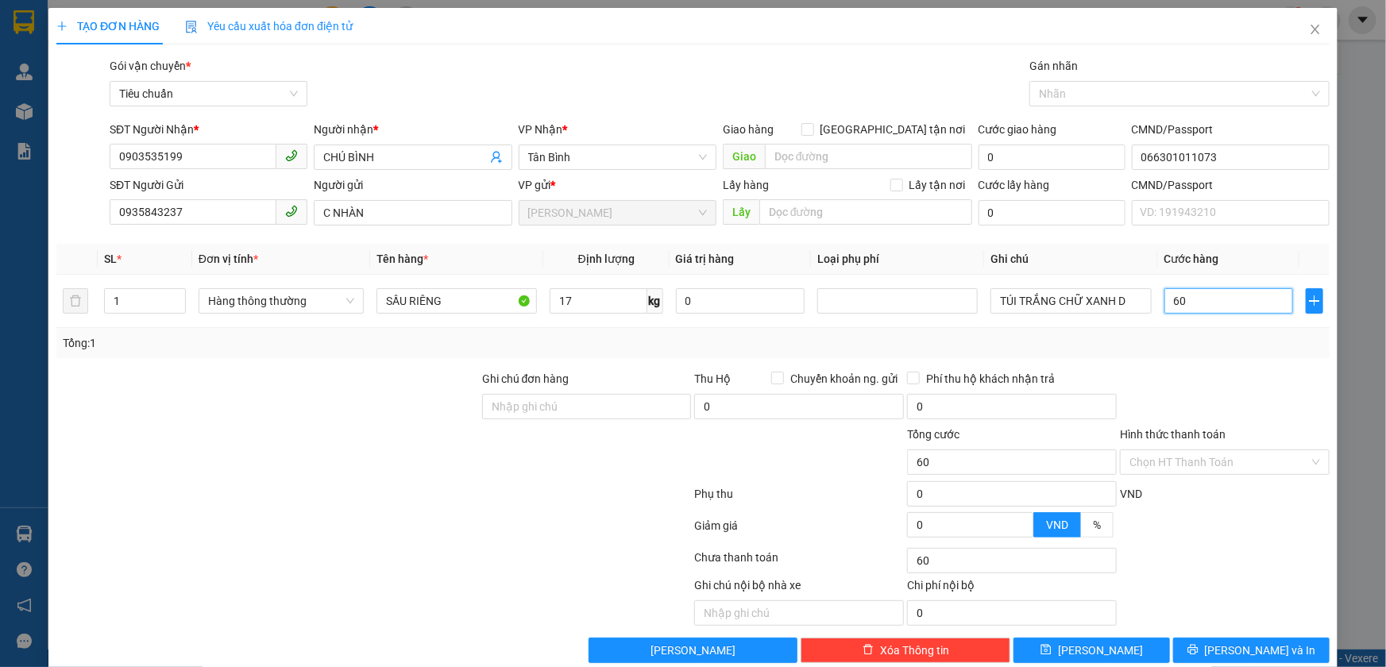
type input "60"
type input "60.000"
click at [1243, 382] on div at bounding box center [1224, 398] width 213 height 56
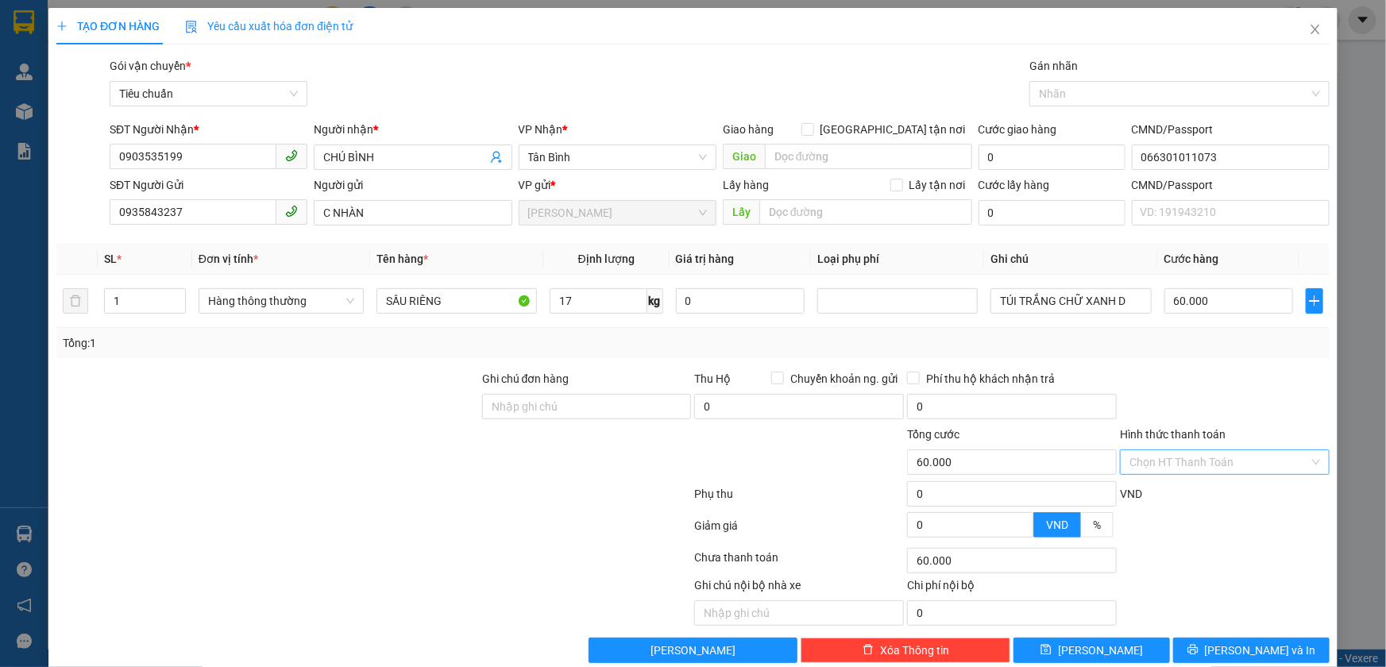
click at [1258, 466] on input "Hình thức thanh toán" at bounding box center [1219, 462] width 180 height 24
click at [1236, 382] on div at bounding box center [1224, 398] width 213 height 56
click at [1242, 644] on span "[PERSON_NAME] và In" at bounding box center [1260, 650] width 111 height 17
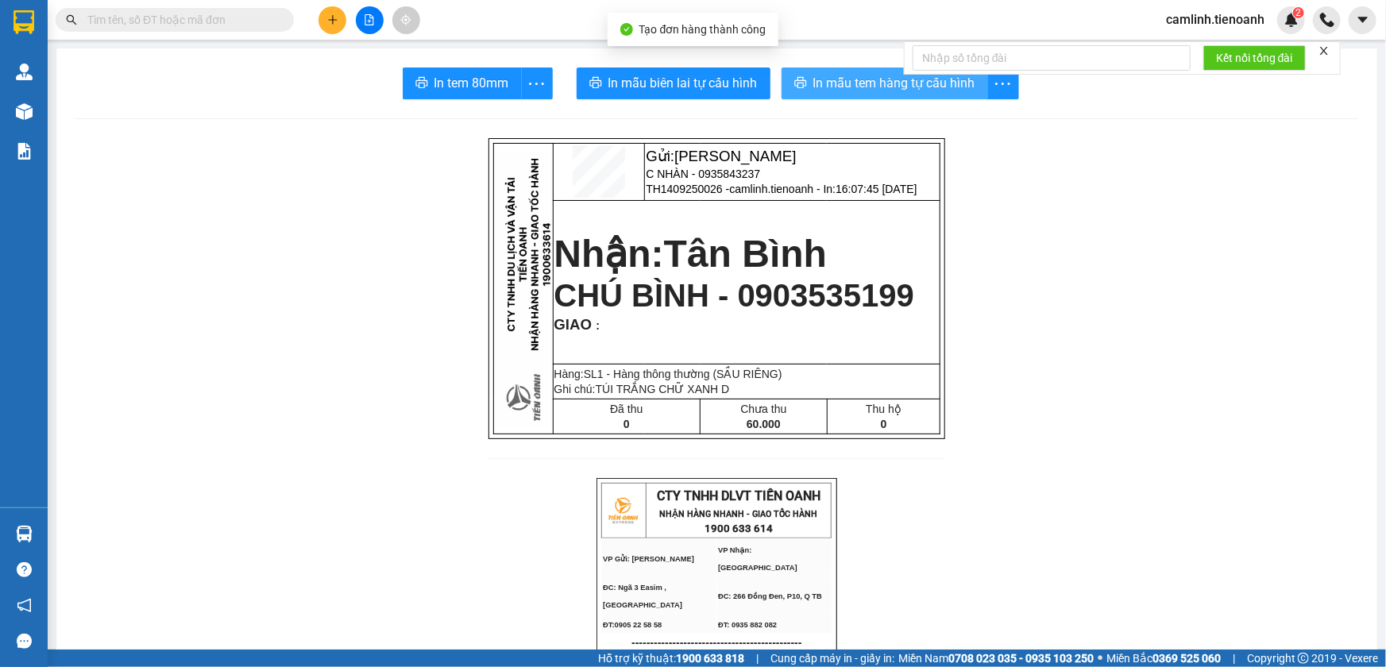
click at [832, 91] on span "In mẫu tem hàng tự cấu hình" at bounding box center [894, 83] width 162 height 20
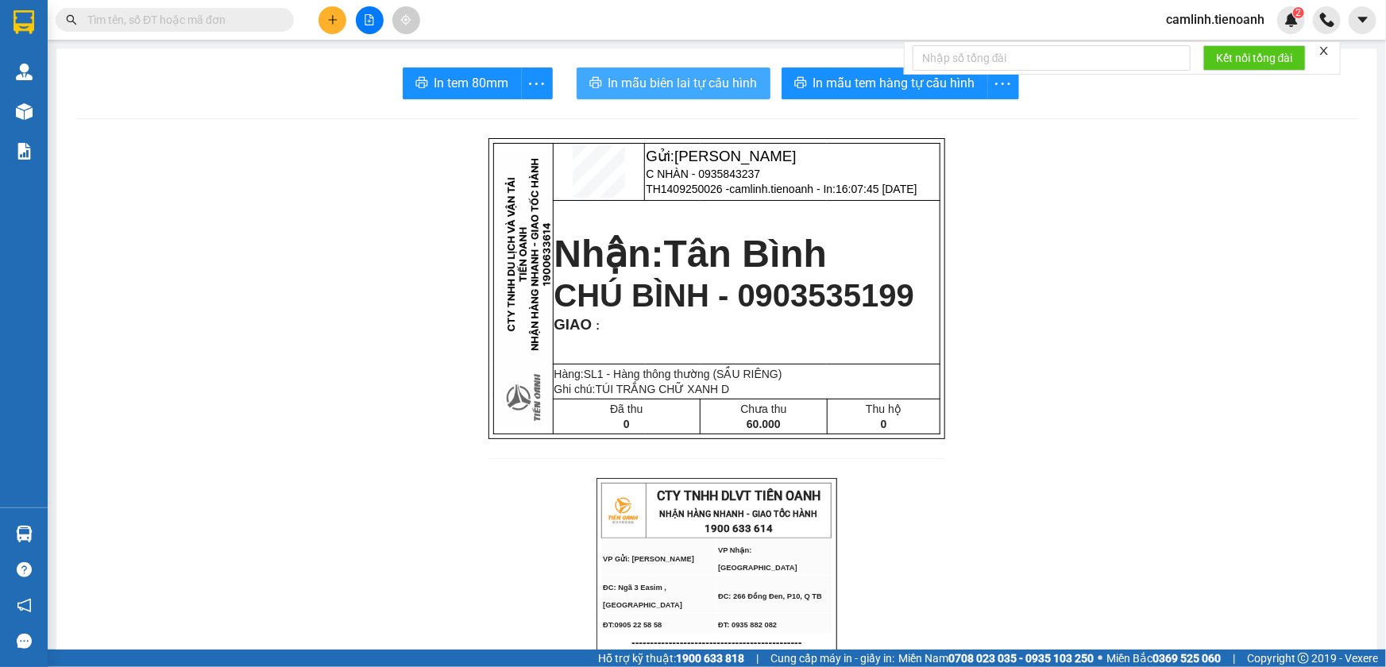
click at [719, 75] on span "In mẫu biên lai tự cấu hình" at bounding box center [682, 83] width 149 height 20
click at [337, 19] on icon "plus" at bounding box center [332, 19] width 11 height 11
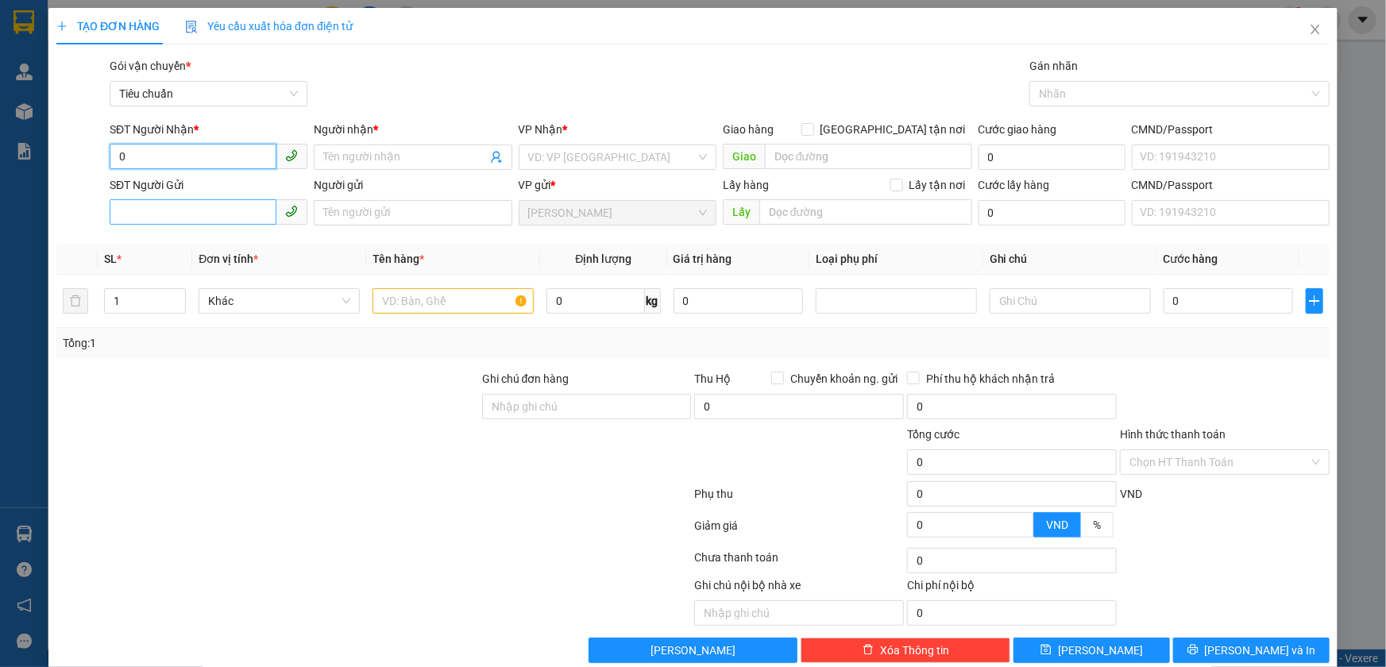
type input "0"
click at [199, 209] on input "SĐT Người Gửi" at bounding box center [193, 211] width 167 height 25
type input "0918927576"
click at [244, 238] on div "0918927576 - A HÙNG" at bounding box center [206, 244] width 177 height 17
type input "A HÙNG"
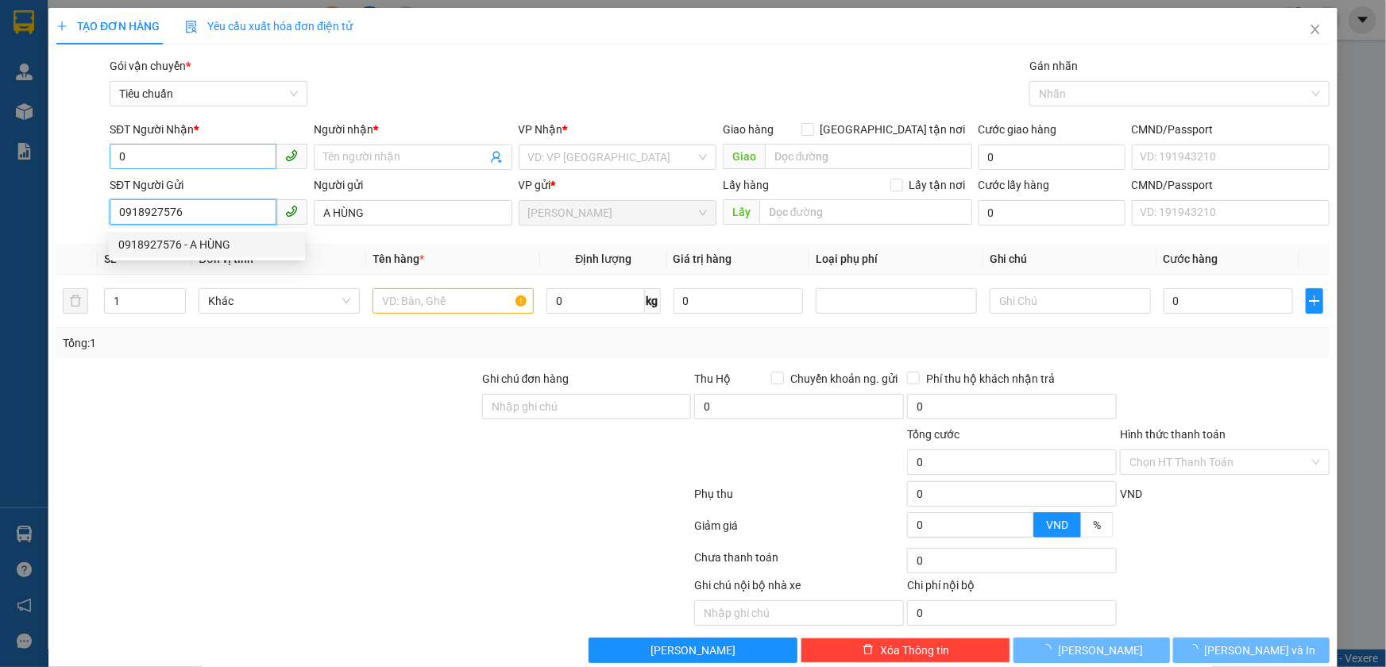
type input "110.000"
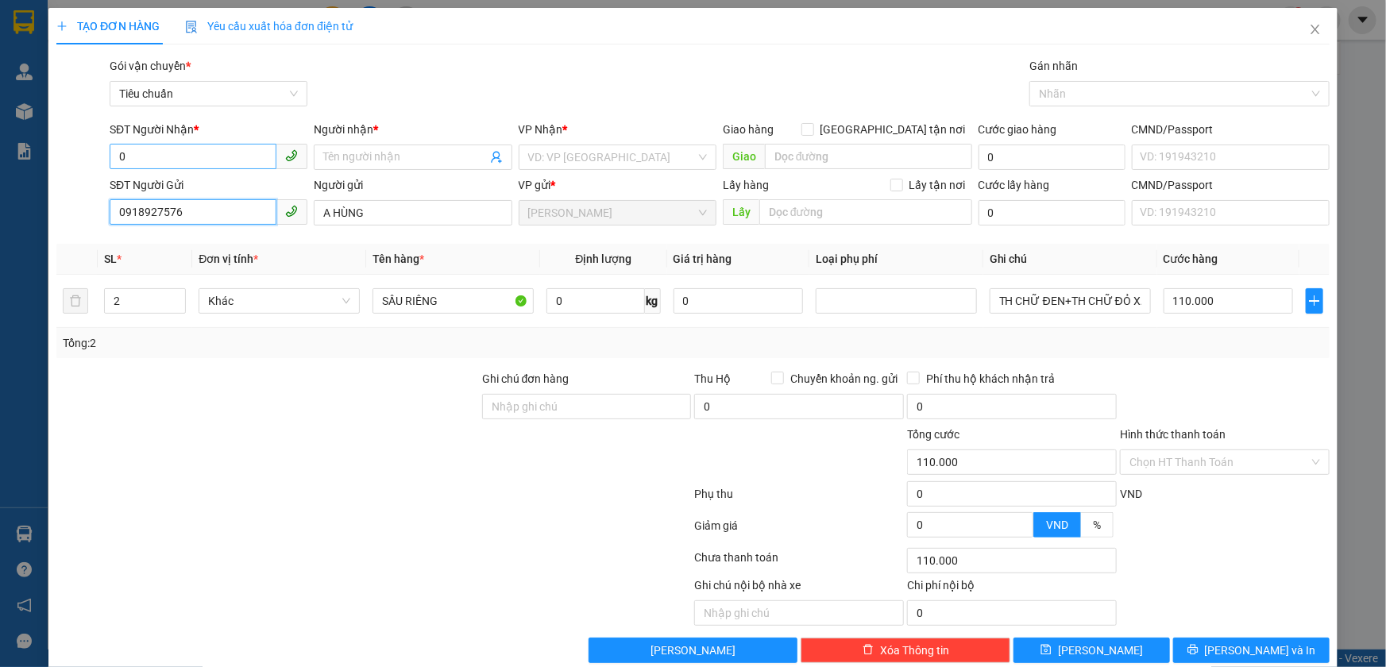
type input "0918927576"
click at [254, 145] on input "0" at bounding box center [193, 156] width 167 height 25
click at [237, 194] on div "0383069305 - Đào Đông Huệ" at bounding box center [207, 188] width 179 height 17
type input "0383069305"
type input "[PERSON_NAME]"
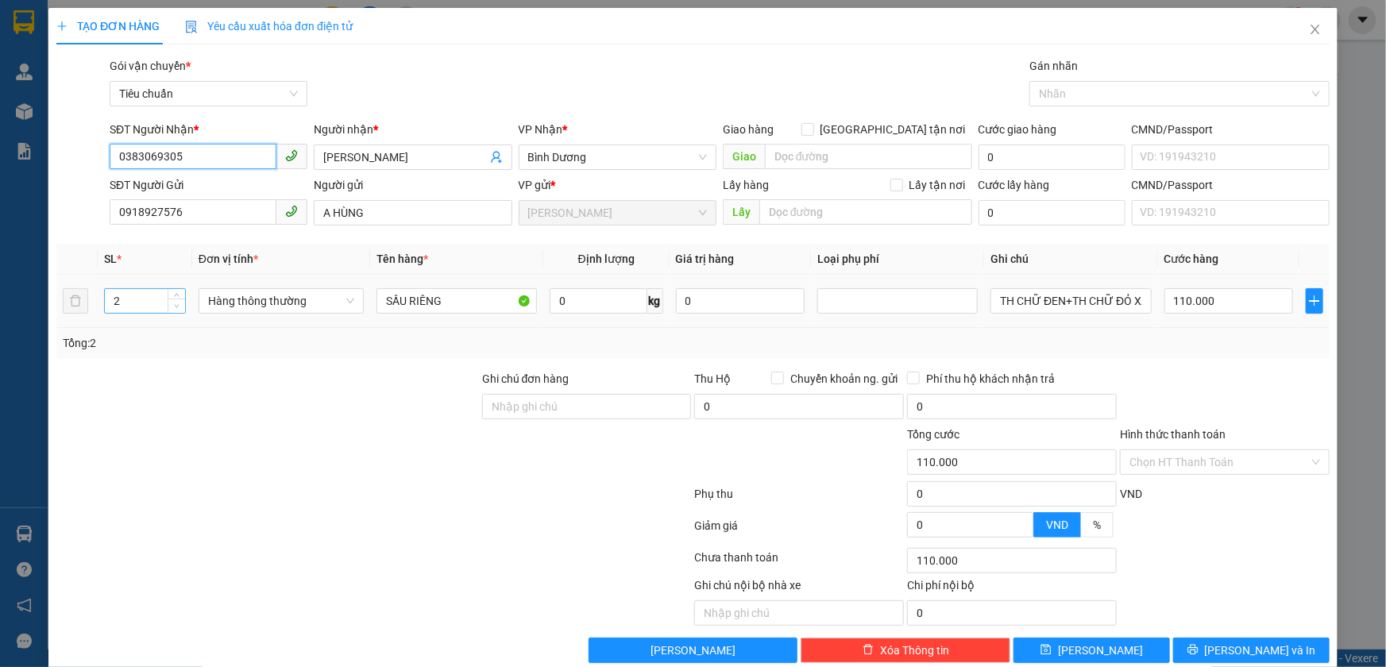
type input "0383069305"
type input "1"
click at [174, 309] on span "down" at bounding box center [177, 307] width 10 height 10
click at [589, 296] on input "0" at bounding box center [599, 300] width 98 height 25
type input "0"
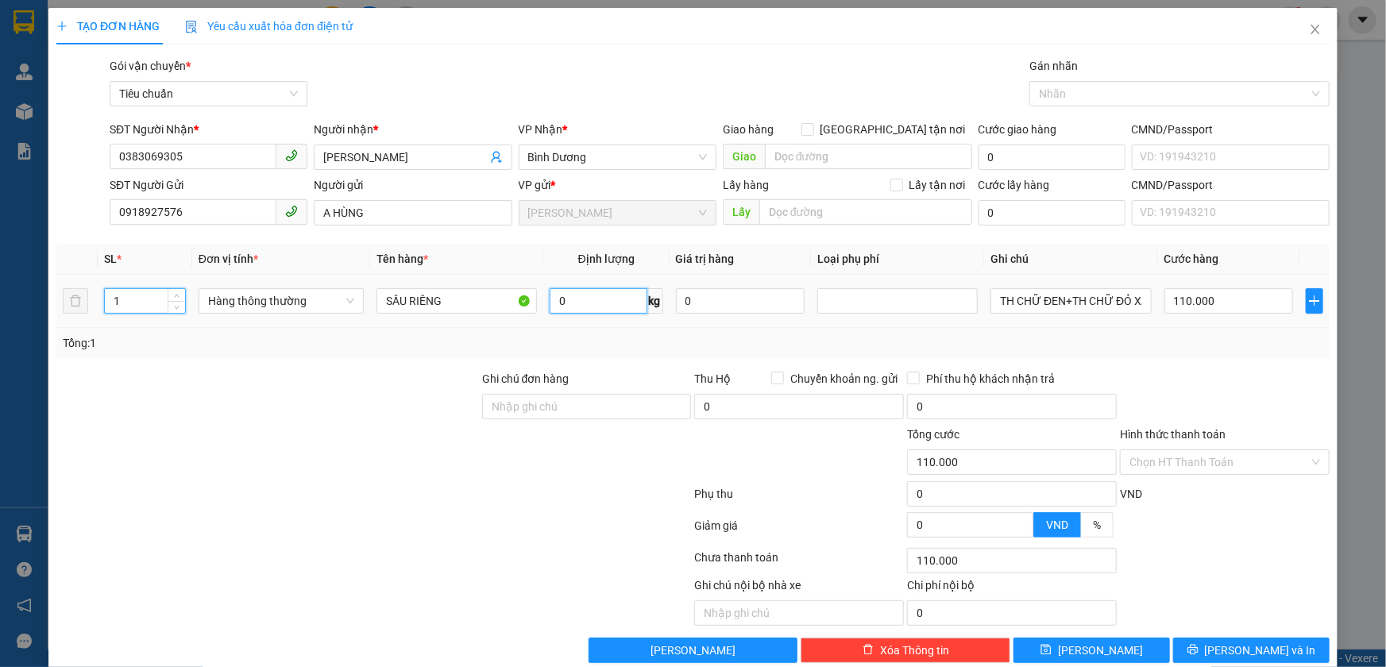
type input "0"
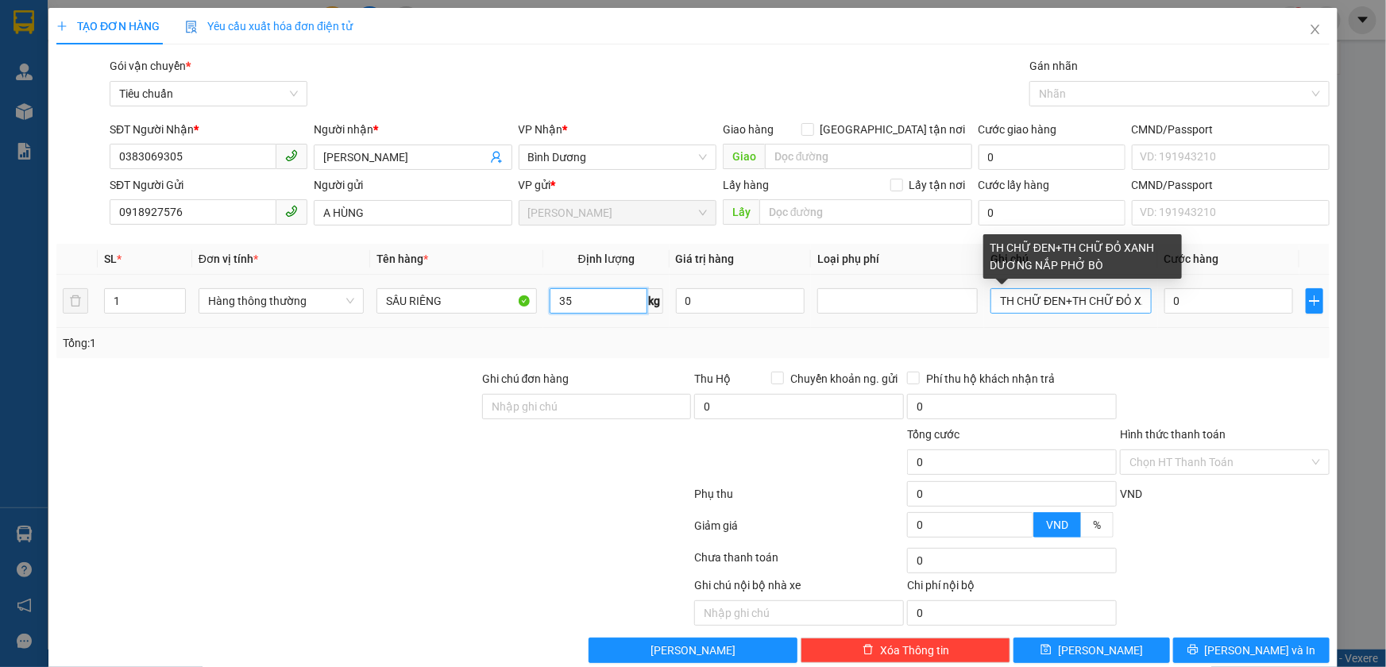
type input "35"
type input "70.000"
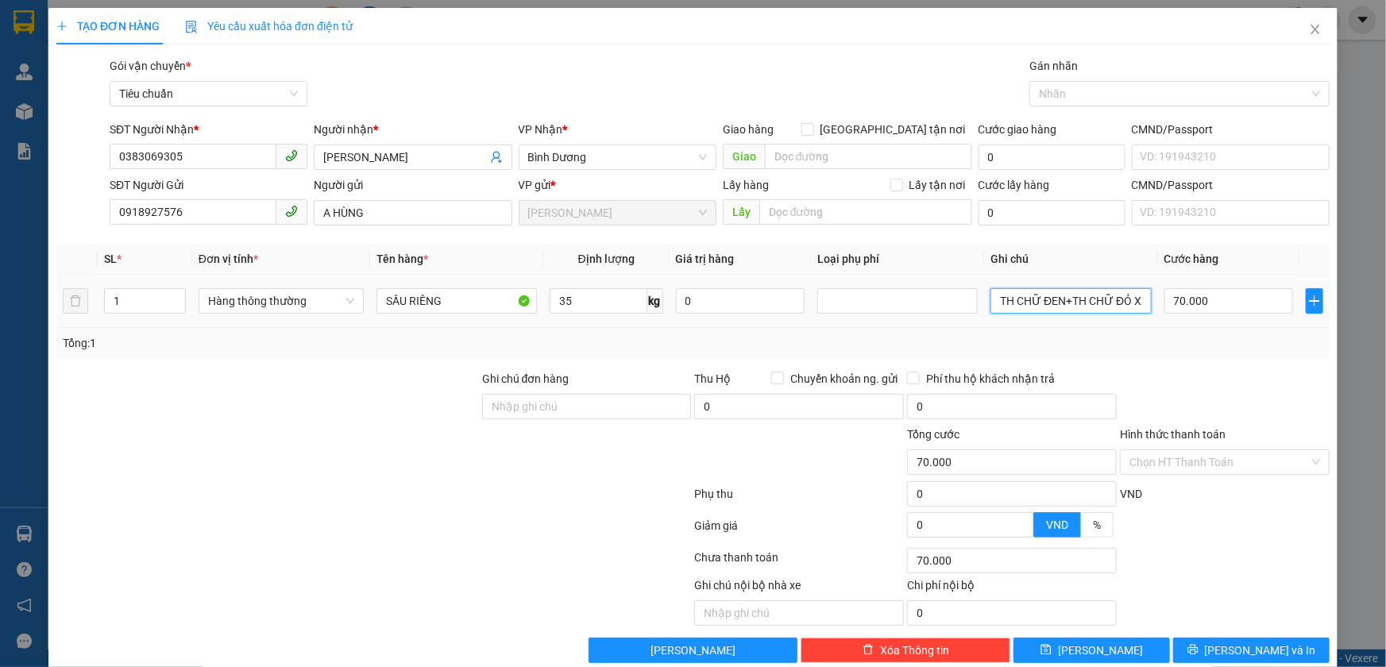
drag, startPoint x: 1007, startPoint y: 307, endPoint x: 1148, endPoint y: 321, distance: 141.2
click at [1148, 321] on tr "1 Hàng thông thường SẦU RIÊNG 35 kg 0 TH CHỮ ĐEN+TH CHỮ ĐỎ XANH DƯƠNG NẮP PHỞ B…" at bounding box center [692, 301] width 1273 height 53
click at [1108, 307] on input "TH TRƠNH DƯƠNG NẮP PHỞ BÒ" at bounding box center [1070, 300] width 160 height 25
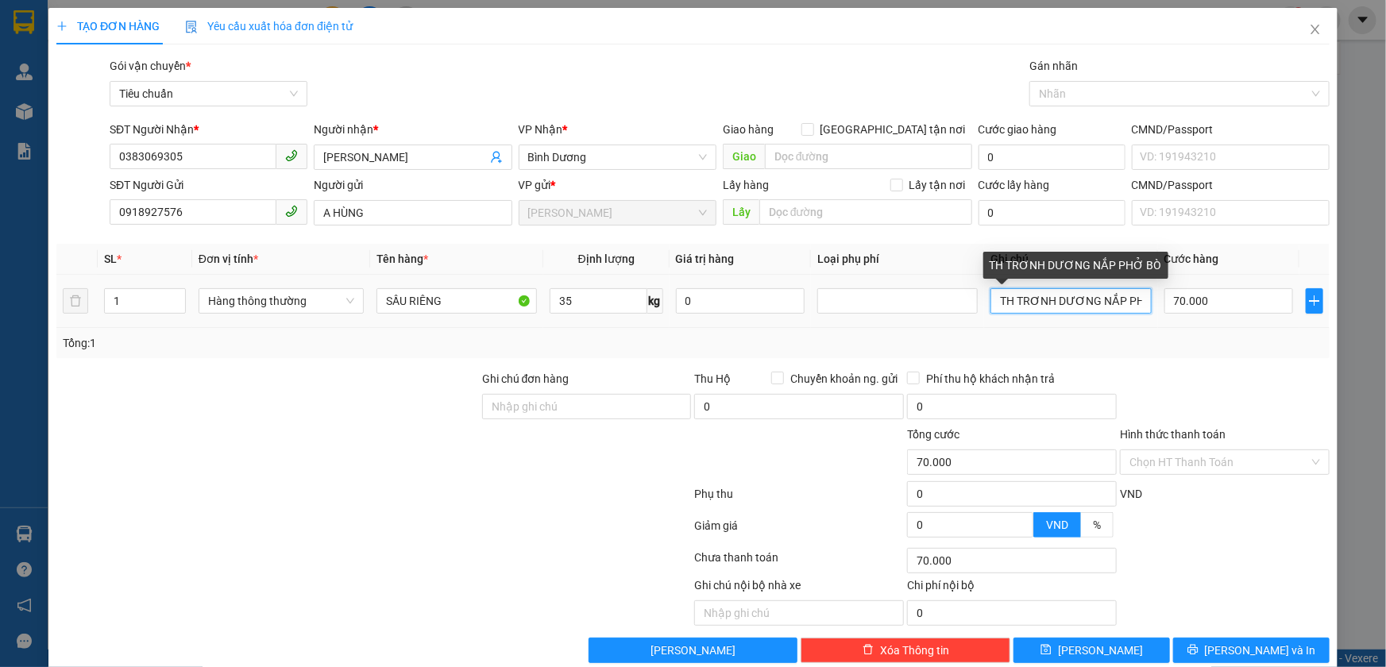
click at [1108, 307] on input "TH TRƠNH DƯƠNG NẮP PHỞ BÒ" at bounding box center [1070, 300] width 160 height 25
type input "TH TRƠN"
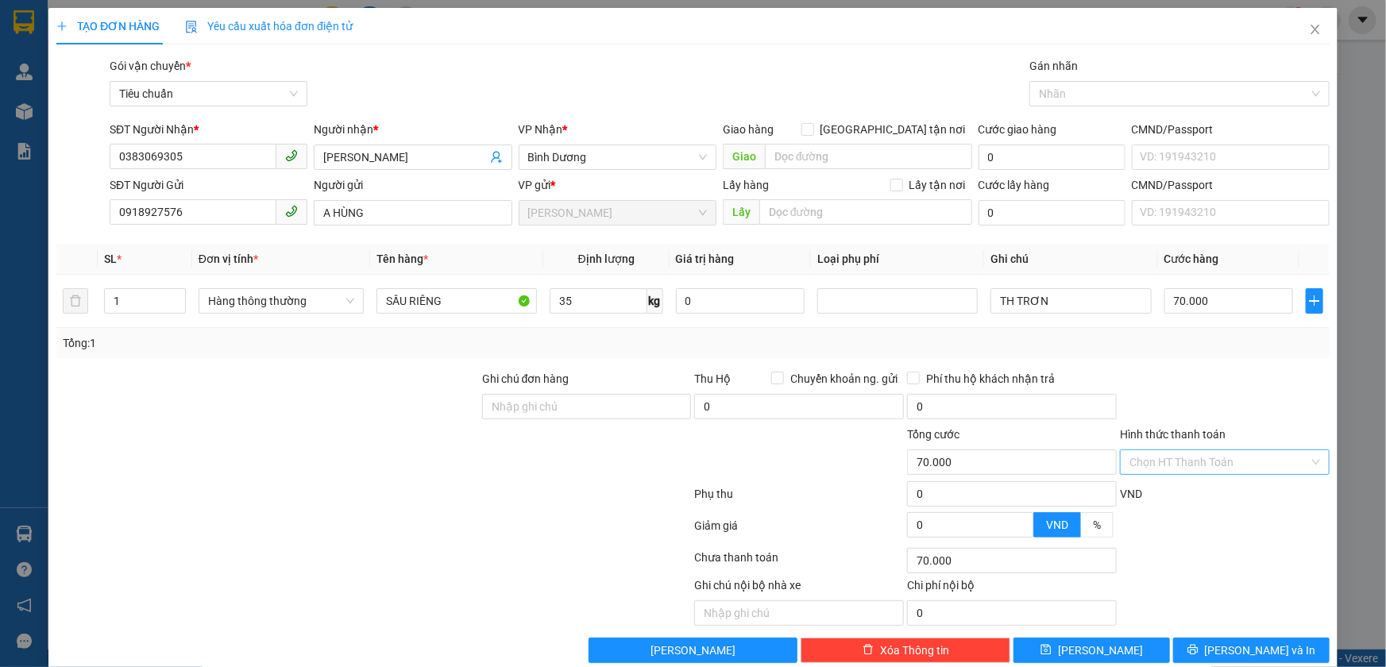
click at [1175, 464] on input "Hình thức thanh toán" at bounding box center [1219, 462] width 180 height 24
click at [1183, 493] on div "Tại văn phòng" at bounding box center [1215, 493] width 188 height 17
click at [1194, 638] on button "[PERSON_NAME] và In" at bounding box center [1251, 650] width 156 height 25
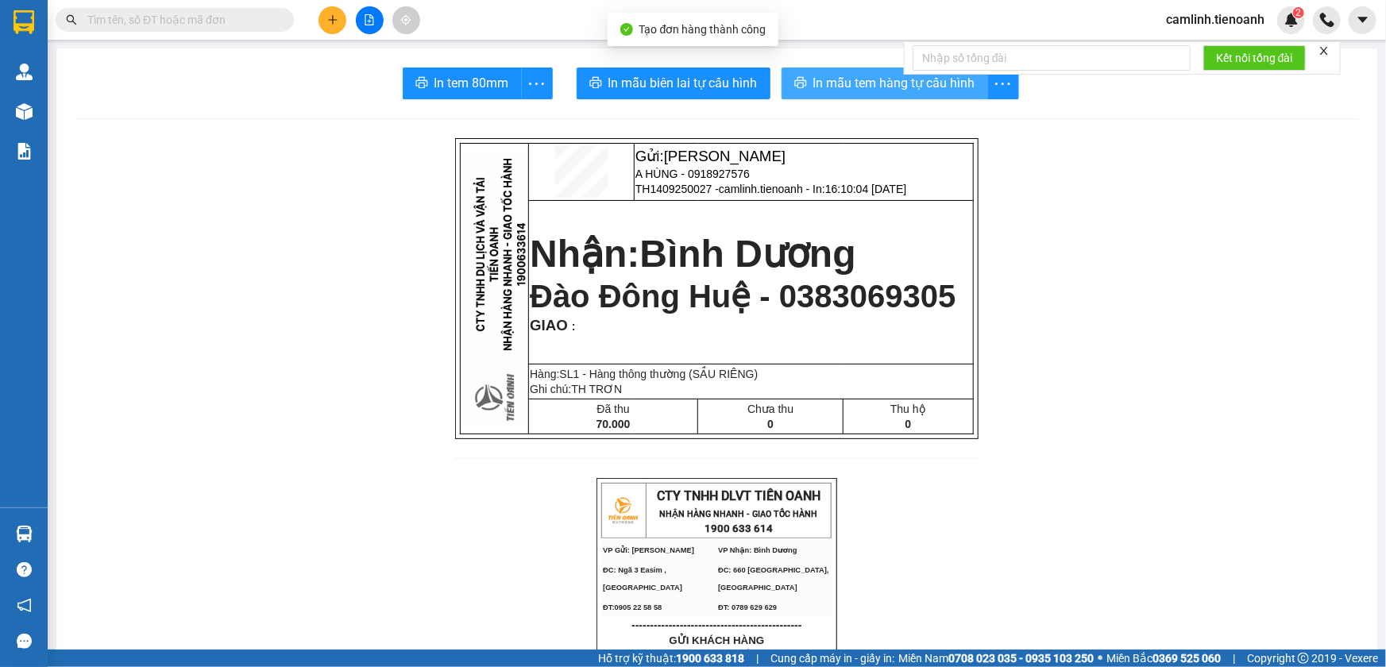
click at [894, 91] on span "In mẫu tem hàng tự cấu hình" at bounding box center [894, 83] width 162 height 20
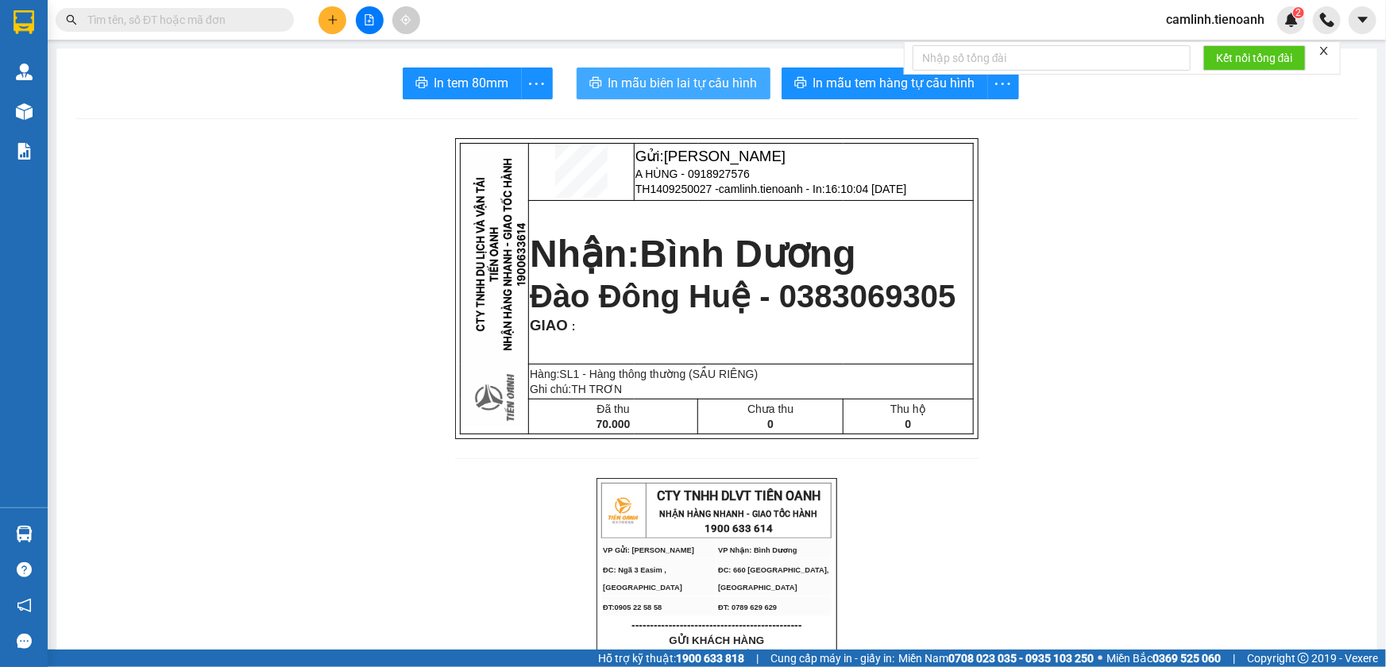
click at [725, 98] on button "In mẫu biên lai tự cấu hình" at bounding box center [674, 84] width 194 height 32
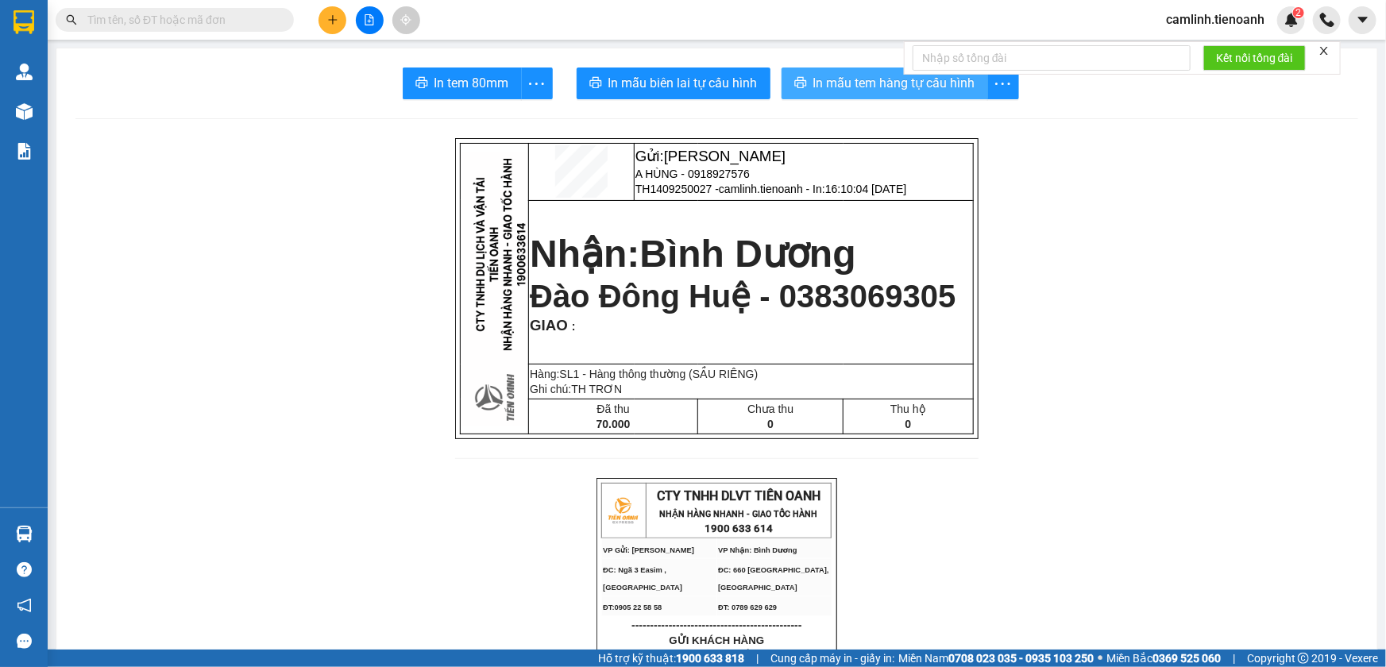
click at [859, 81] on span "In mẫu tem hàng tự cấu hình" at bounding box center [894, 83] width 162 height 20
click at [326, 17] on button at bounding box center [333, 20] width 28 height 28
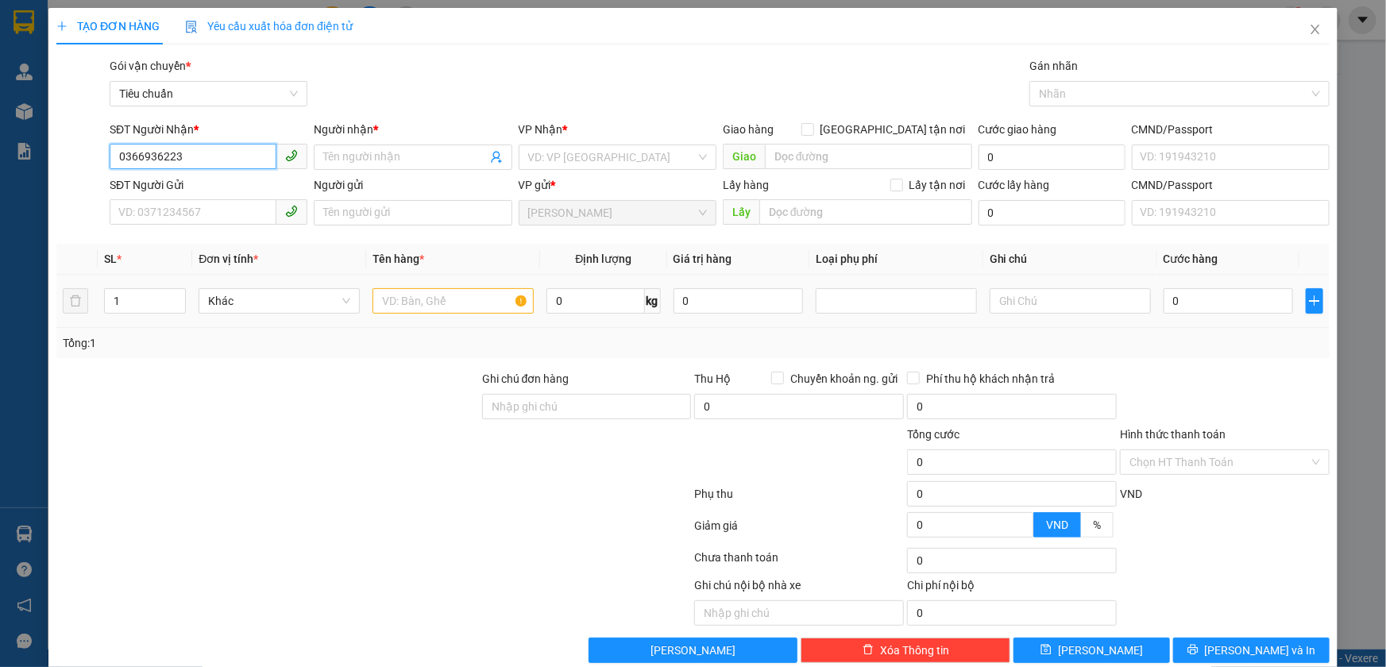
click at [142, 156] on input "0366936223" at bounding box center [193, 156] width 167 height 25
click at [161, 156] on input "0366936223" at bounding box center [193, 156] width 167 height 25
click at [193, 164] on input "0366936223" at bounding box center [193, 156] width 167 height 25
type input "0366936223"
click at [319, 158] on span at bounding box center [413, 157] width 198 height 25
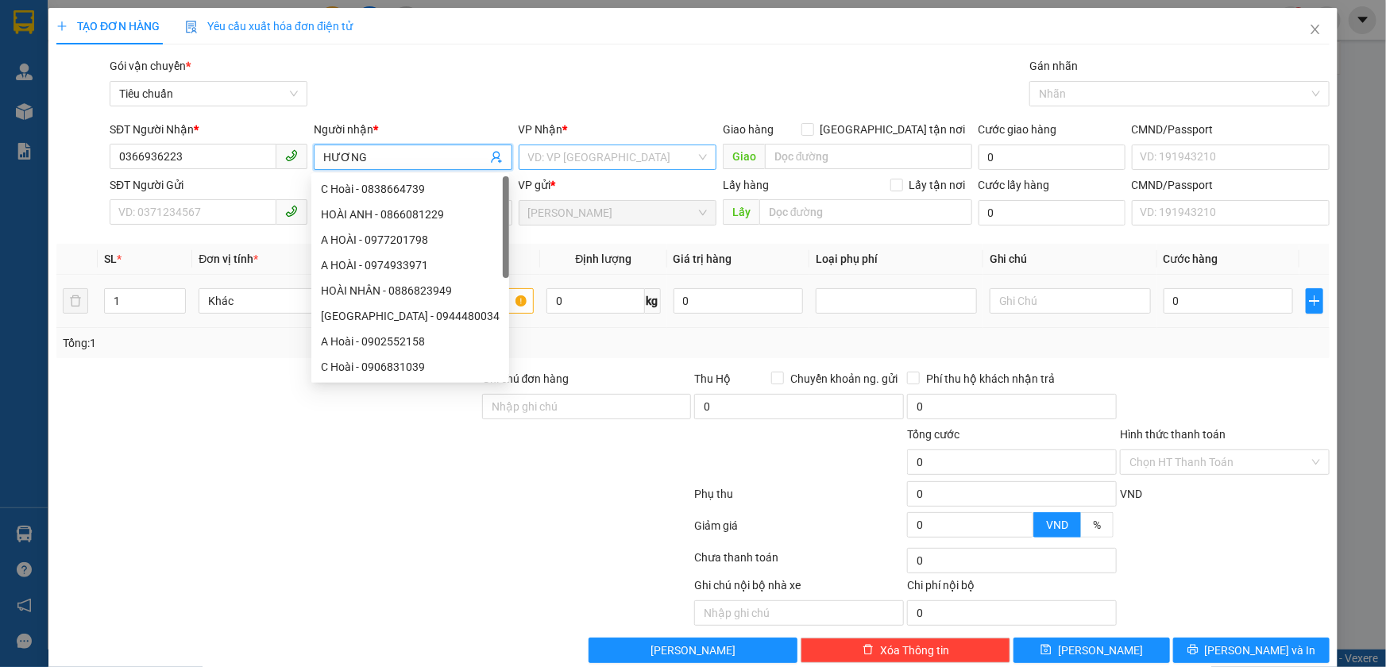
click at [658, 145] on div "VD: VP Sài Gòn" at bounding box center [618, 157] width 198 height 25
type input "HƯƠNG"
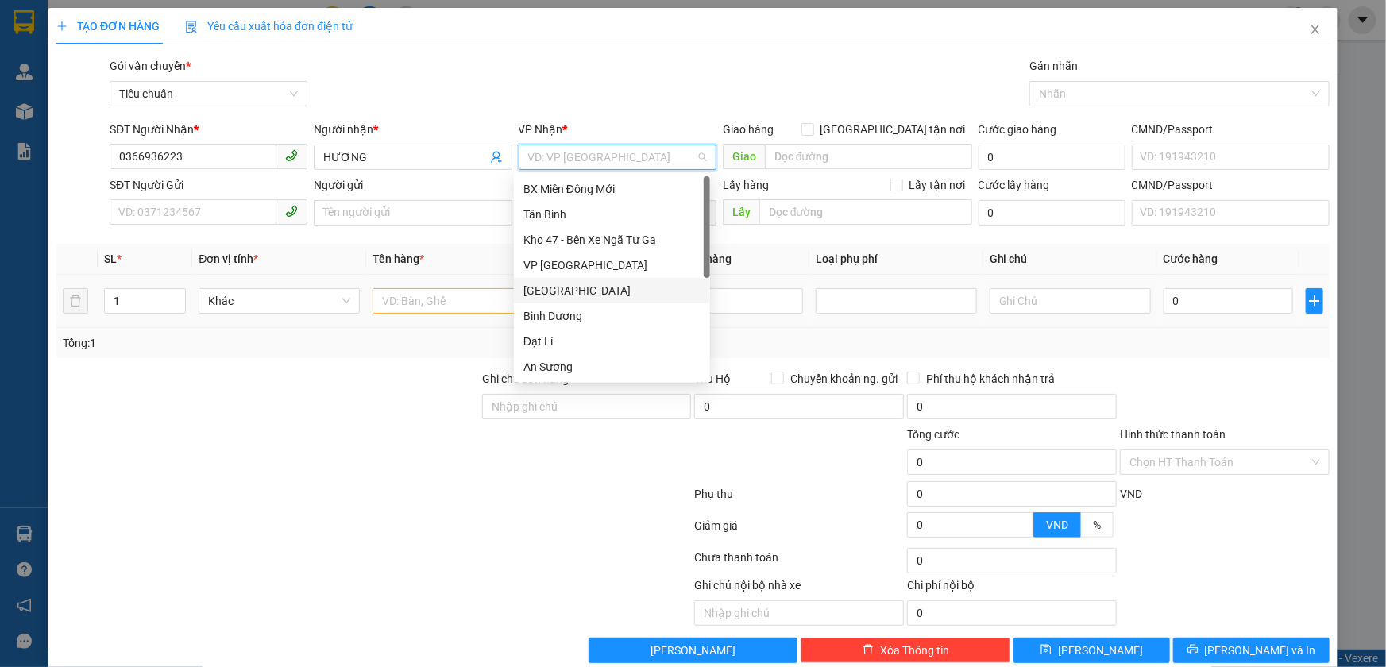
click at [576, 286] on div "[GEOGRAPHIC_DATA]" at bounding box center [611, 290] width 177 height 17
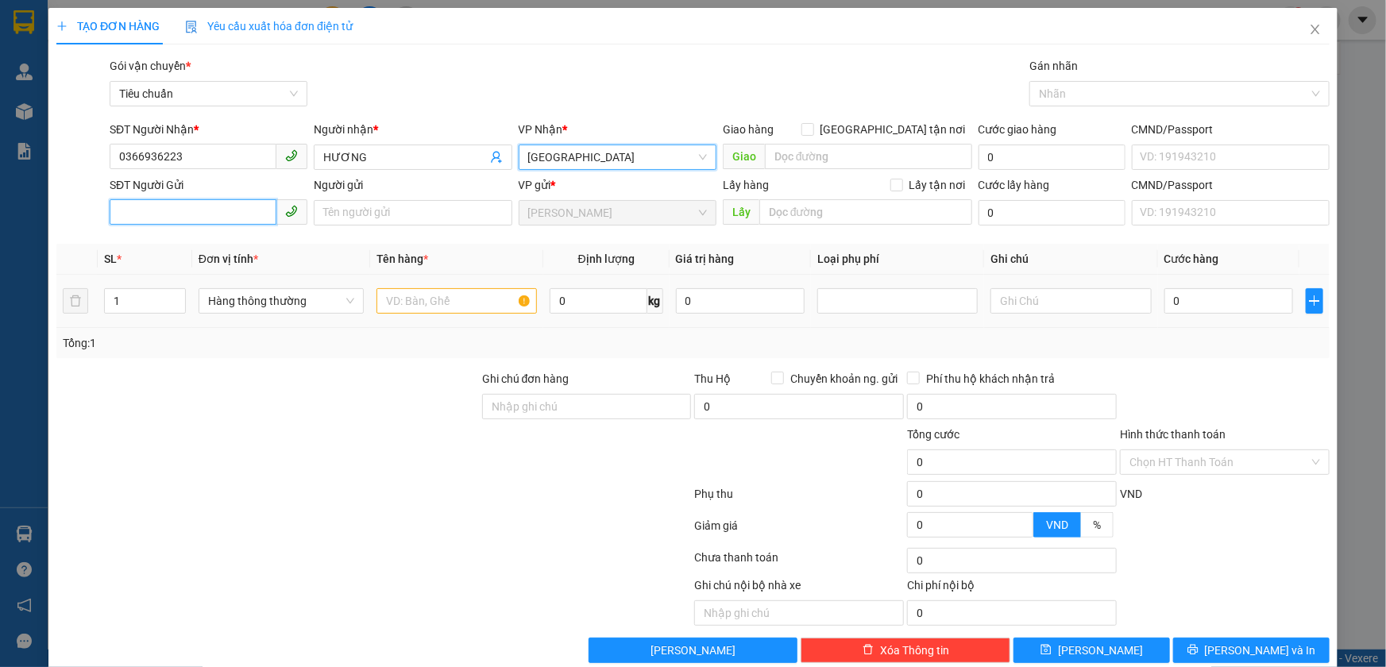
click at [253, 218] on input "SĐT Người Gửi" at bounding box center [193, 211] width 167 height 25
type input "0971843797"
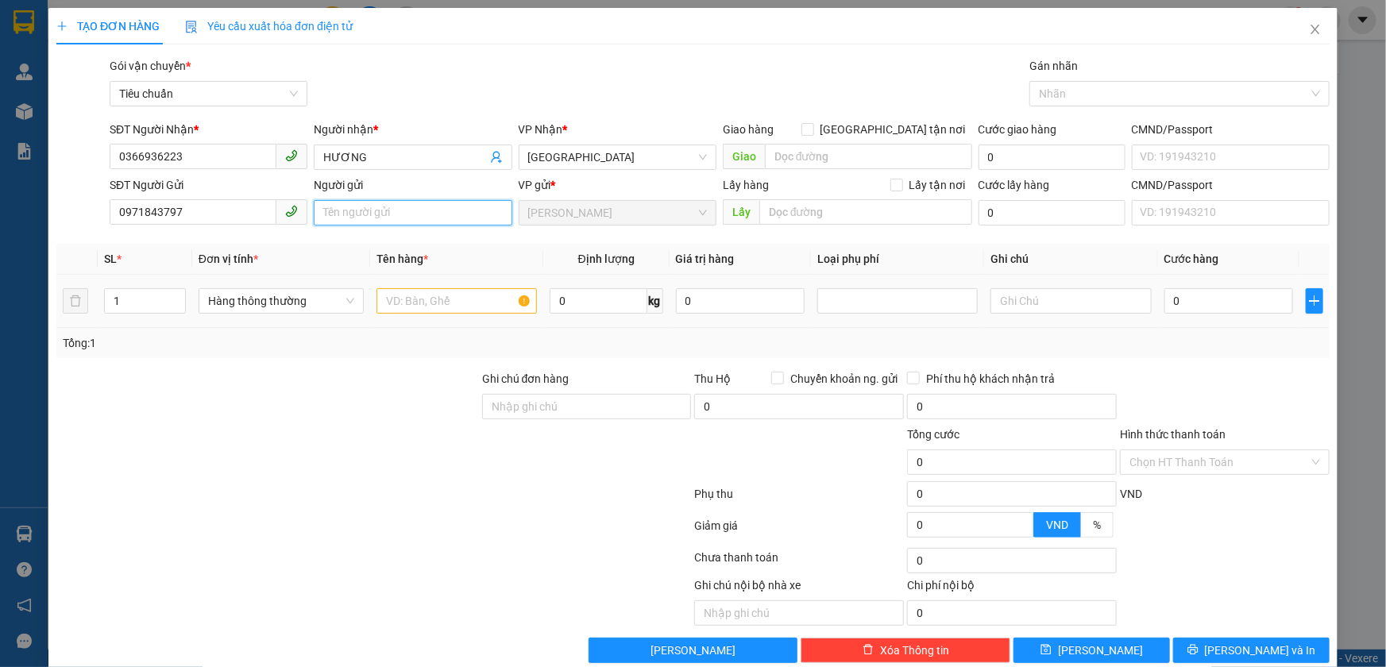
click at [341, 212] on input "Người gửi" at bounding box center [413, 212] width 198 height 25
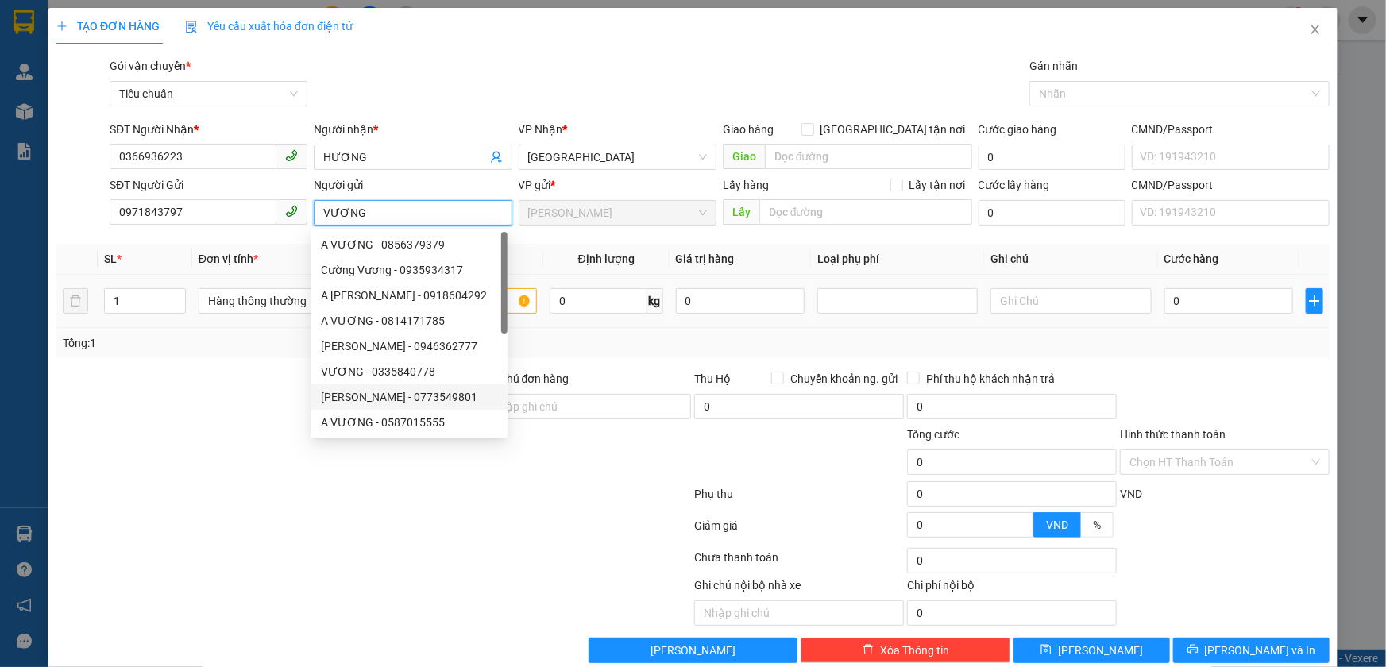
type input "VƯƠNG"
click at [216, 394] on div at bounding box center [268, 398] width 426 height 56
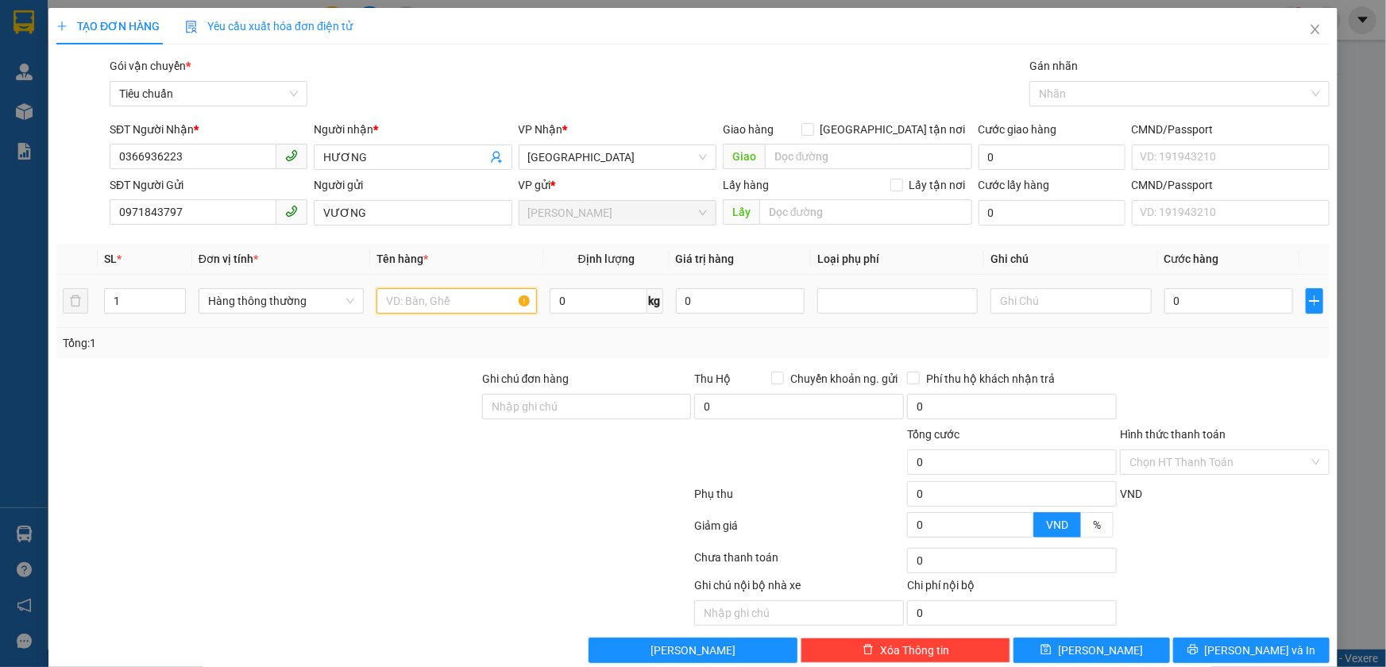
click at [430, 306] on input "text" at bounding box center [456, 300] width 160 height 25
type input "SIM"
click at [1029, 304] on input "text" at bounding box center [1070, 300] width 160 height 25
type input "PBTO"
click at [1210, 298] on input "0" at bounding box center [1228, 300] width 129 height 25
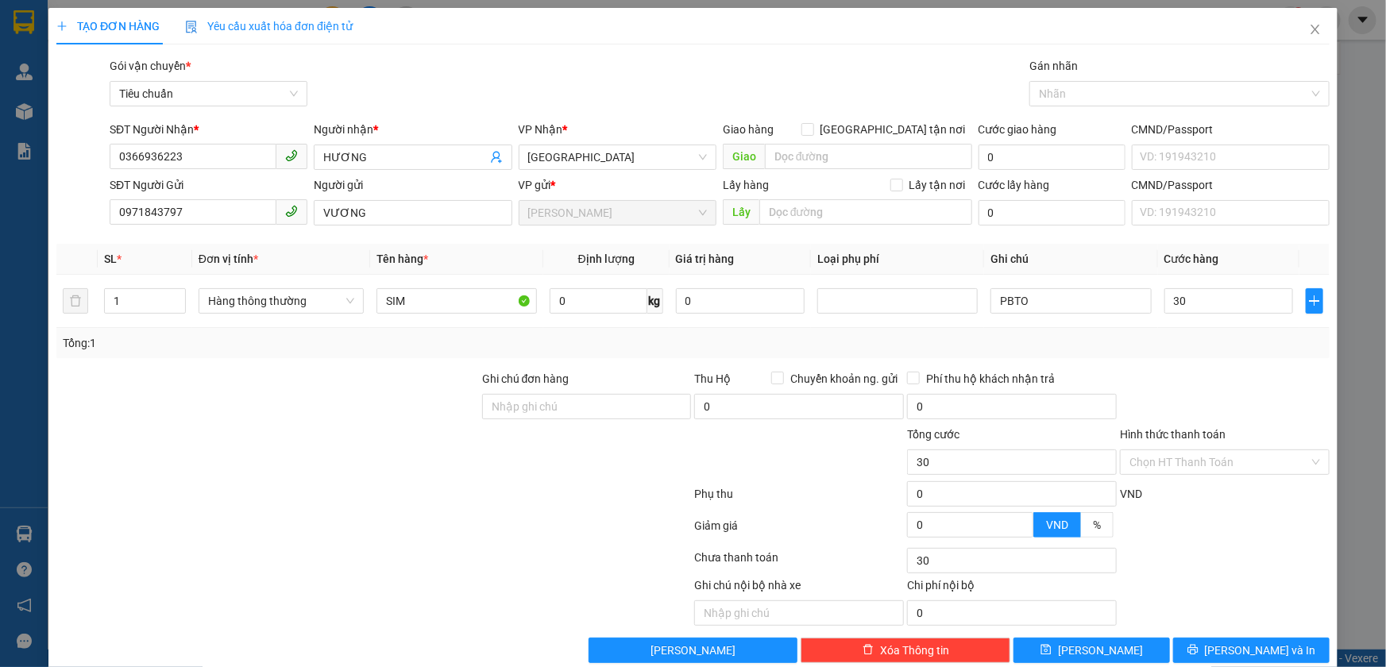
click at [1221, 358] on div "Transit Pickup Surcharge Ids Transit Deliver Surcharge Ids Transit Deliver Surc…" at bounding box center [692, 360] width 1273 height 606
click at [1213, 465] on input "Hình thức thanh toán" at bounding box center [1219, 462] width 180 height 24
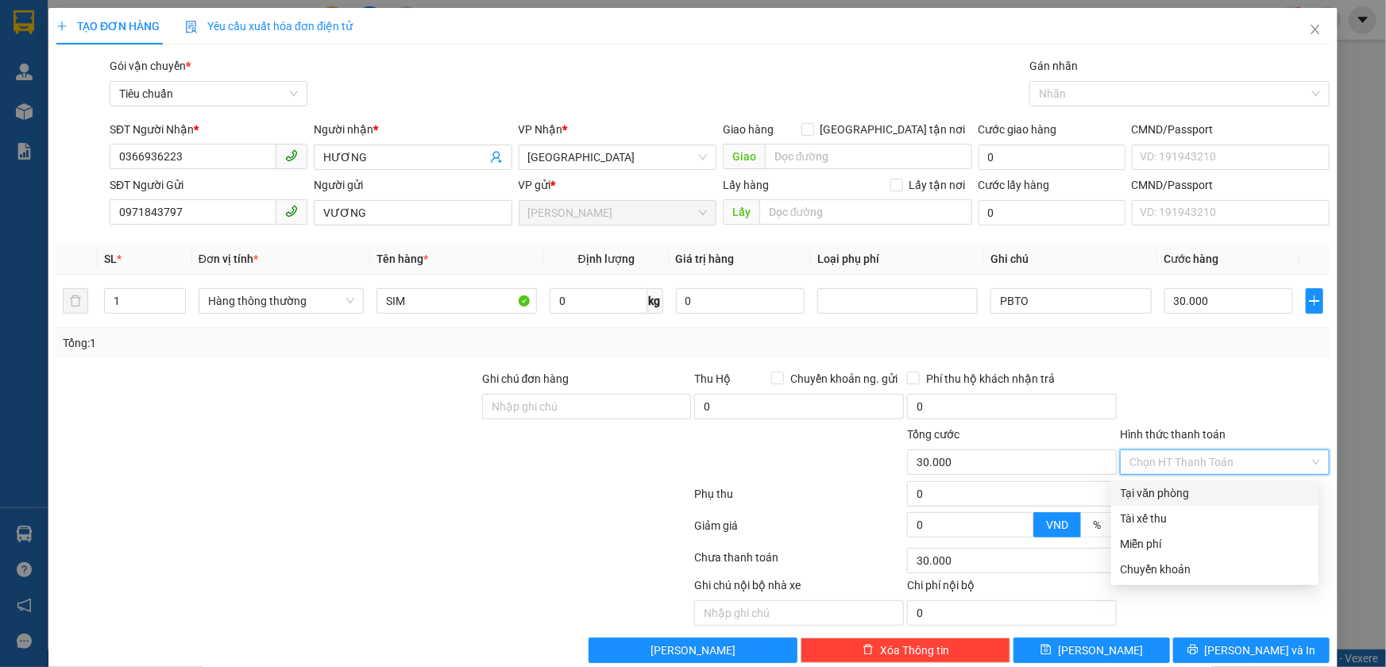
drag, startPoint x: 1210, startPoint y: 499, endPoint x: 1212, endPoint y: 581, distance: 82.6
click at [1210, 502] on div "Tại văn phòng" at bounding box center [1214, 493] width 207 height 25
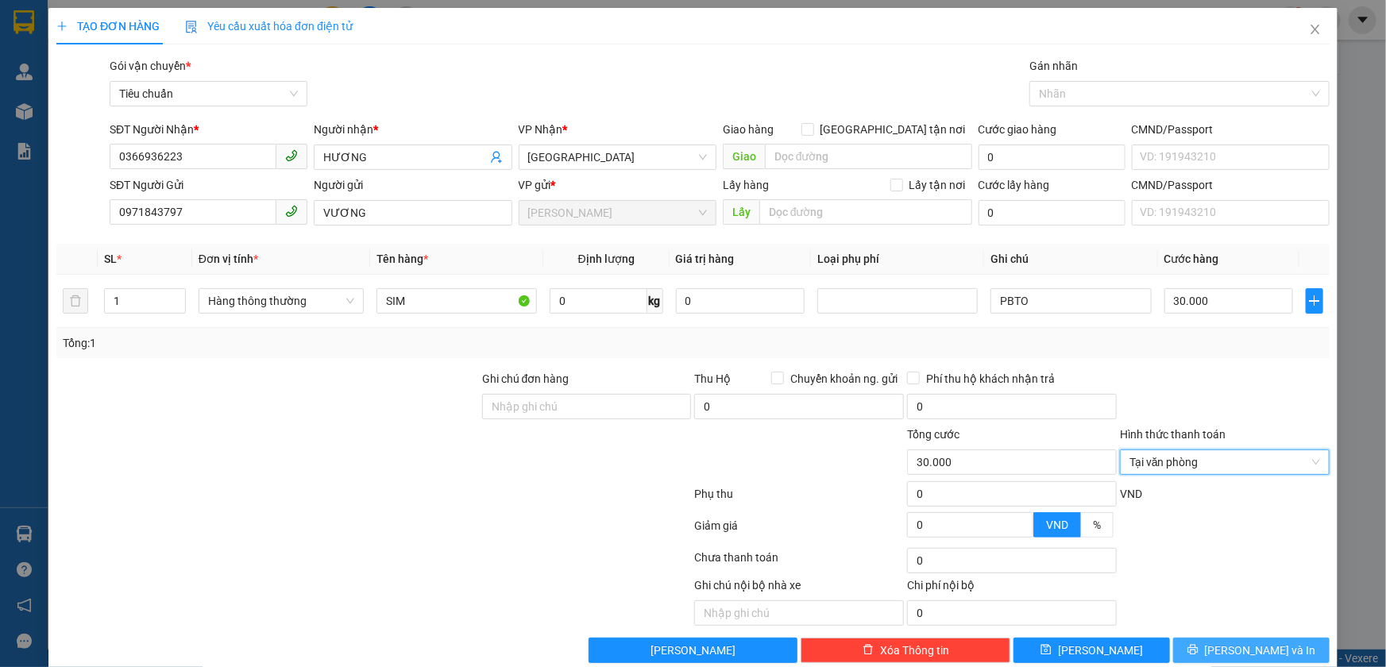
click at [1222, 643] on button "Lưu và In" at bounding box center [1251, 650] width 156 height 25
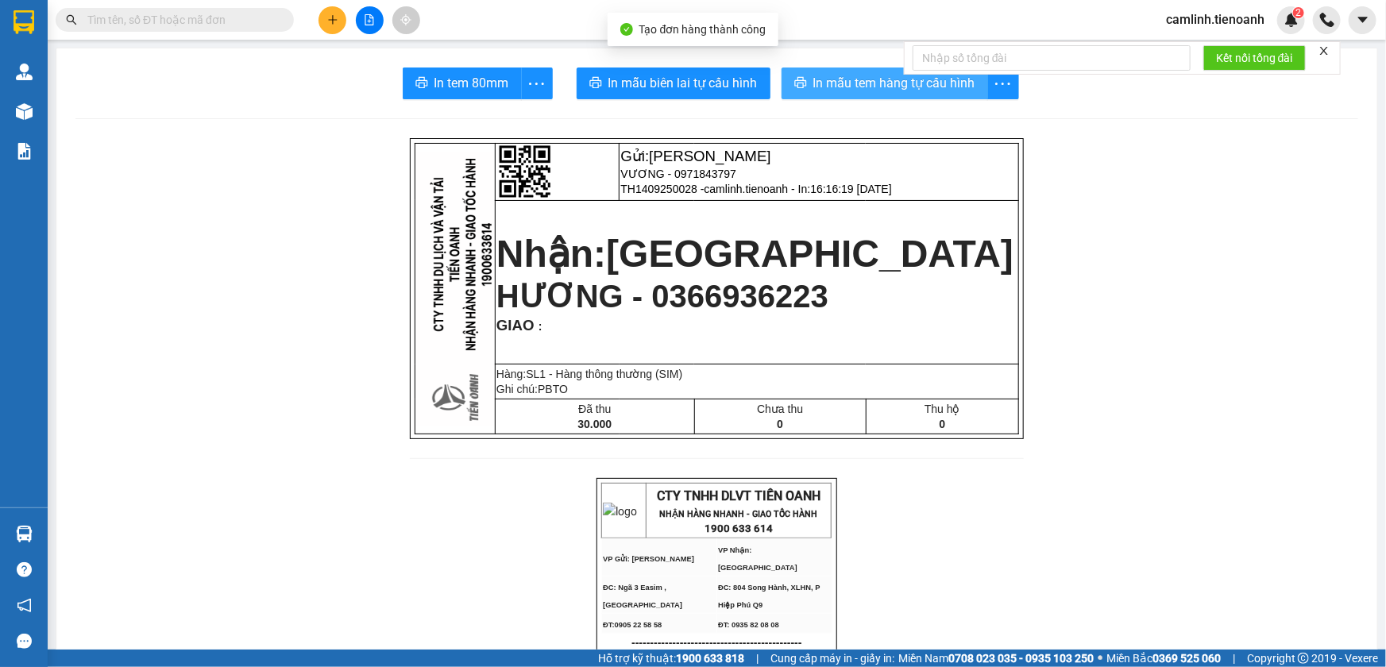
click at [863, 80] on span "In mẫu tem hàng tự cấu hình" at bounding box center [894, 83] width 162 height 20
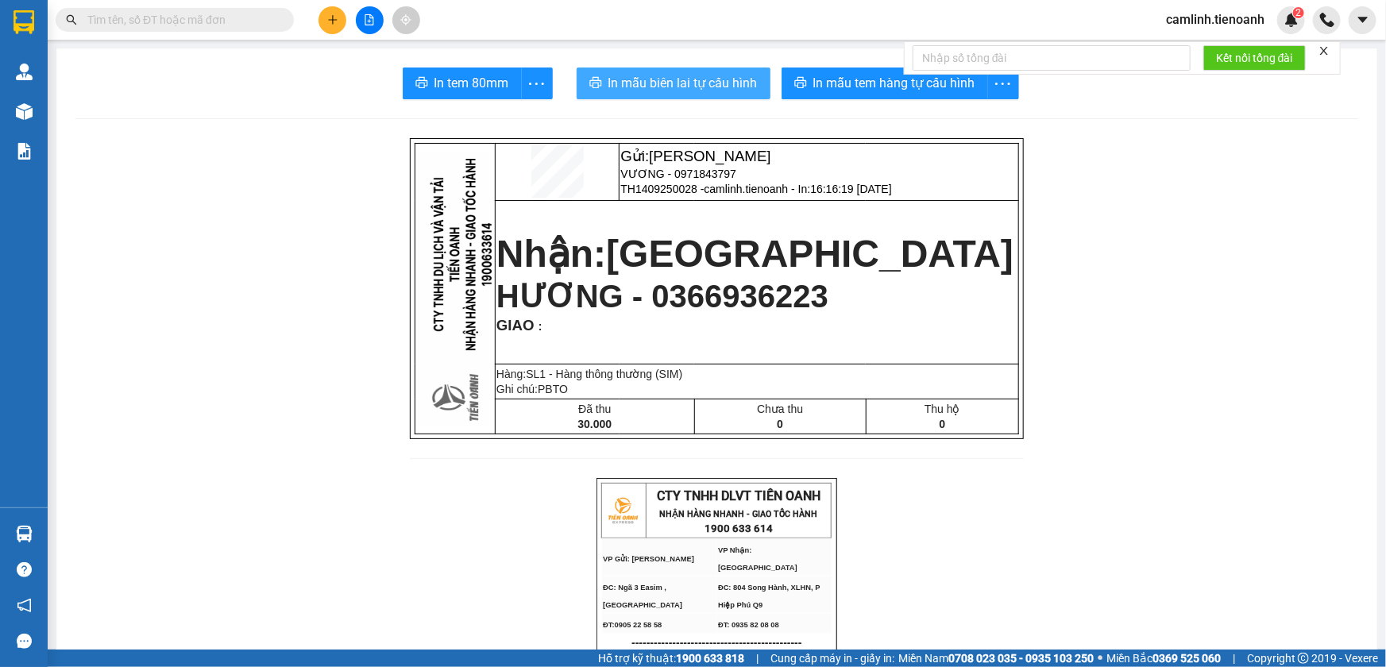
click at [696, 86] on span "In mẫu biên lai tự cấu hình" at bounding box center [682, 83] width 149 height 20
click at [327, 25] on icon "plus" at bounding box center [332, 19] width 11 height 11
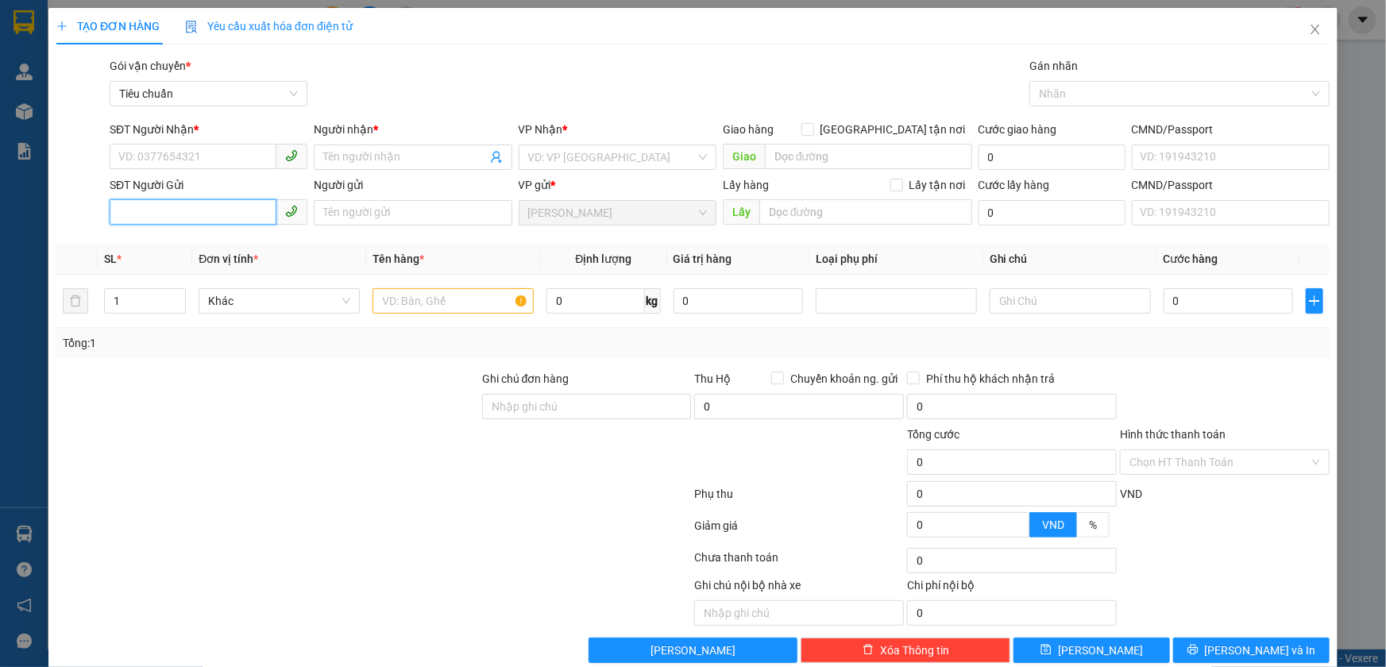
click at [230, 206] on input "SĐT Người Gửi" at bounding box center [193, 211] width 167 height 25
type input "0352181890"
click at [237, 238] on div "0352181890 - HOA" at bounding box center [206, 244] width 177 height 17
type input "0963856453"
type input "NGỌC TÚ"
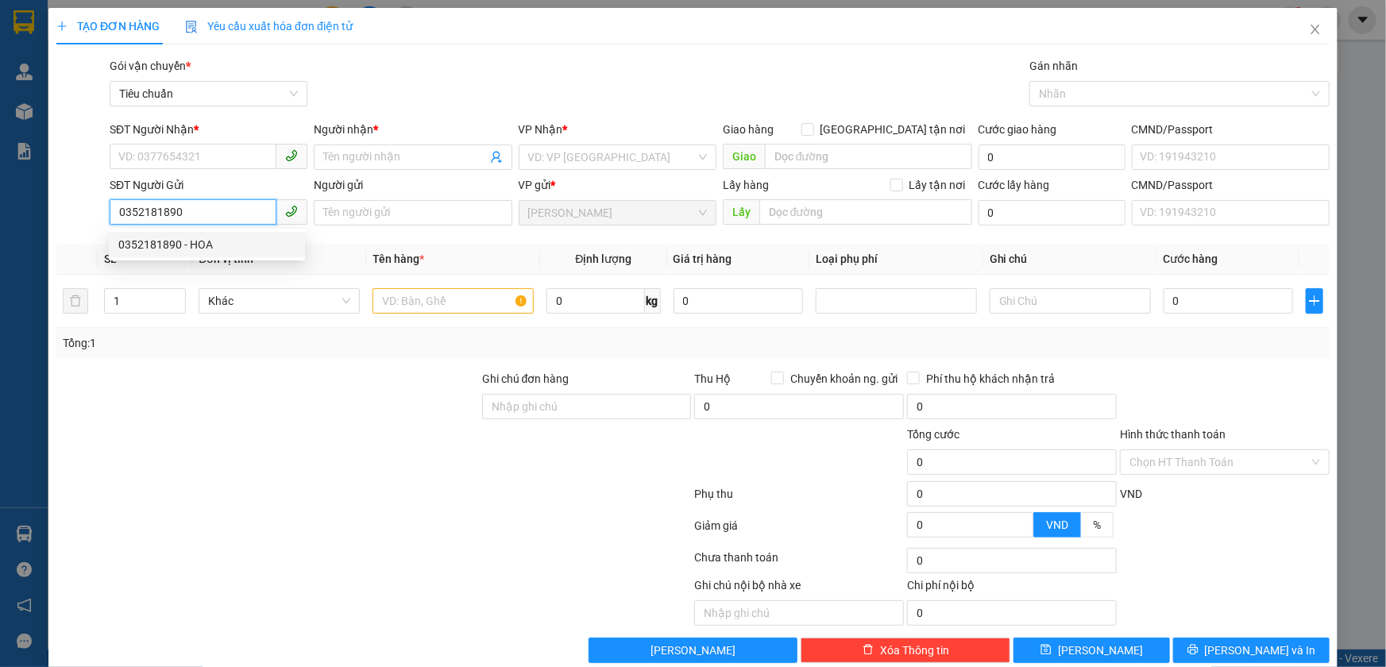
checkbox input "true"
type input "76 Cách Mạng Tháng Tám. Phường Võ Thị Sáu . Quận 3"
type input "HOA"
type input "40.000"
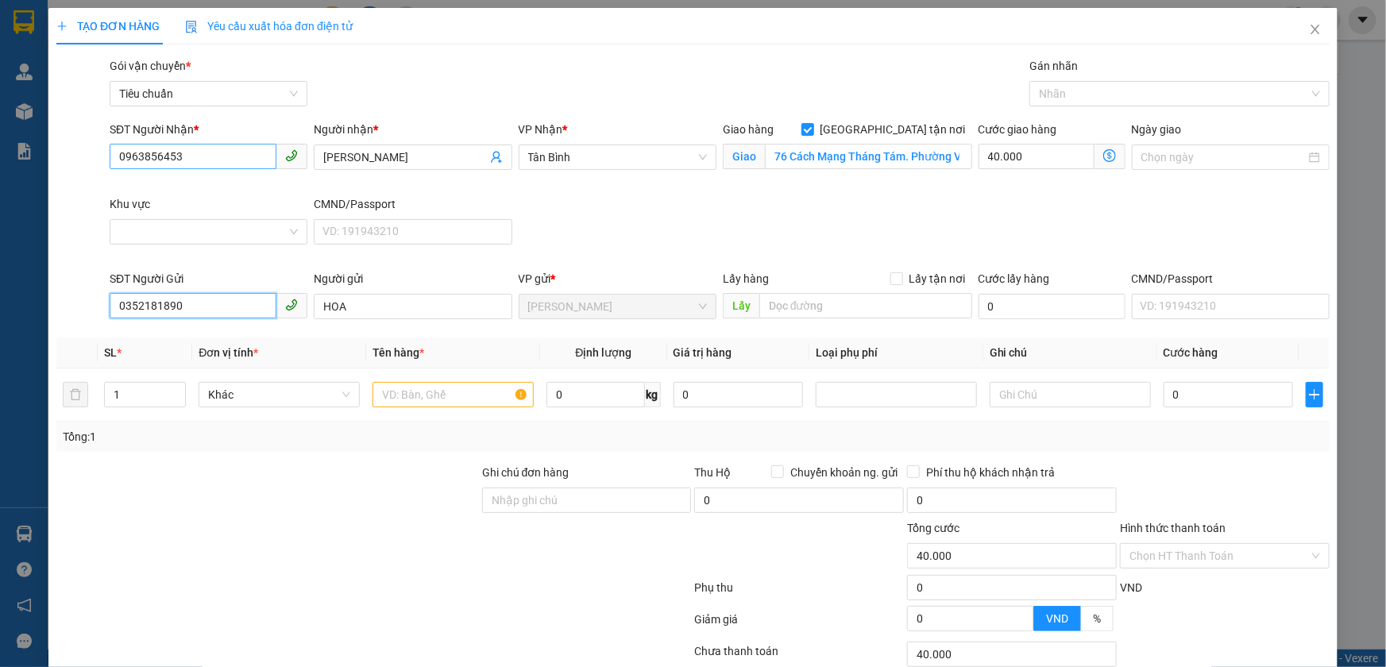
type input "0352181890"
click at [255, 151] on input "0963856453" at bounding box center [193, 156] width 167 height 25
type input "70.000"
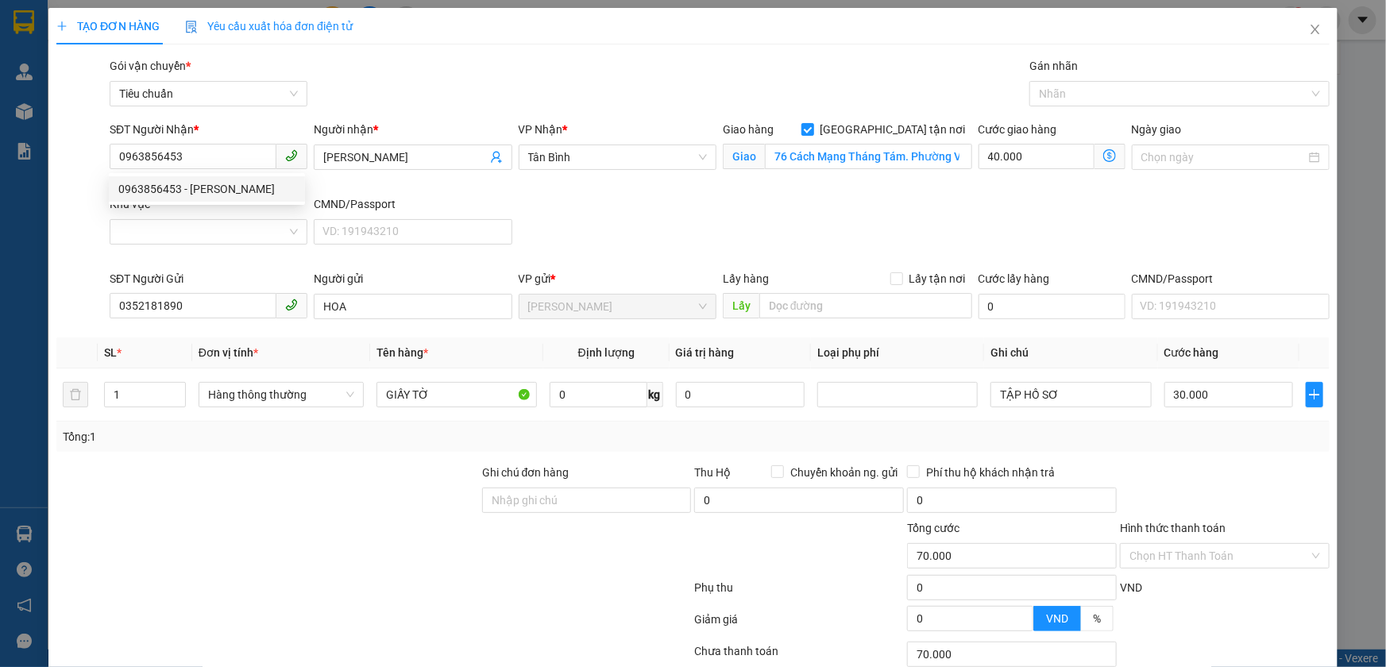
click at [637, 186] on div "VP Nhận * Tân Bình" at bounding box center [617, 158] width 204 height 75
click at [841, 162] on input "76 Cách Mạng Tháng Tám. Phường Võ Thị Sáu . Quận 3" at bounding box center [868, 156] width 207 height 25
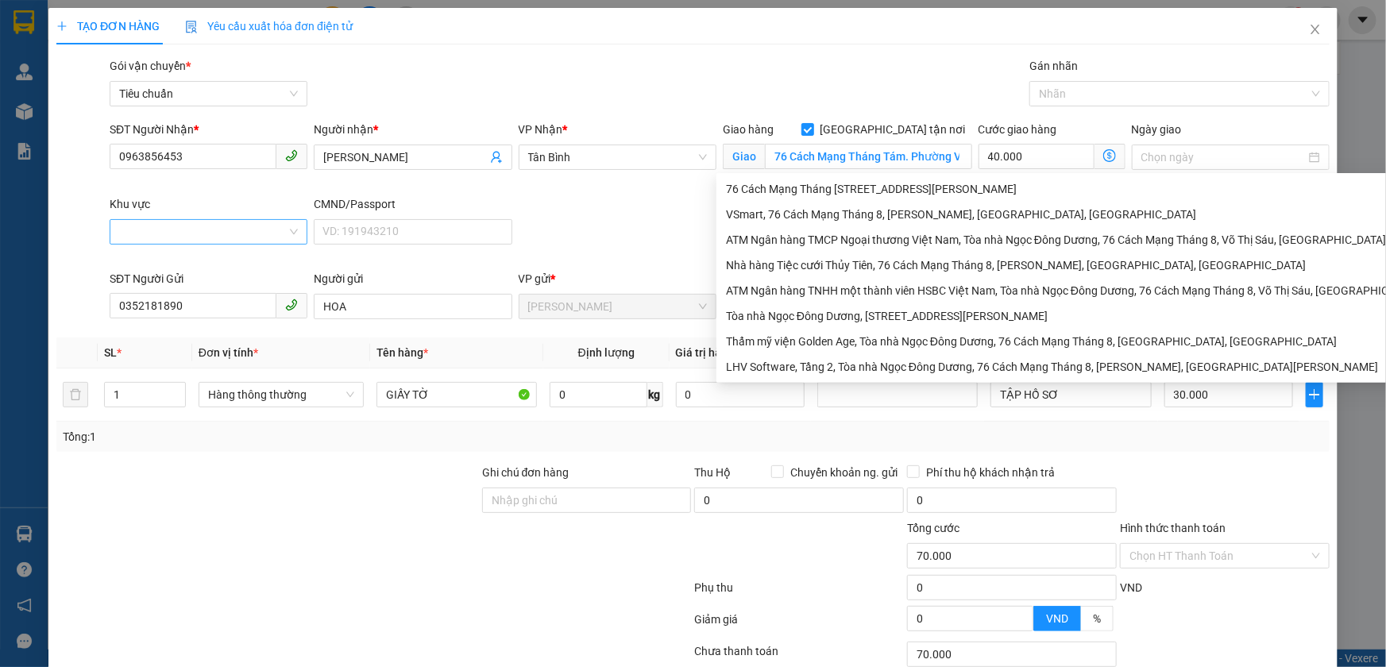
click at [236, 236] on input "Khu vực" at bounding box center [203, 232] width 168 height 24
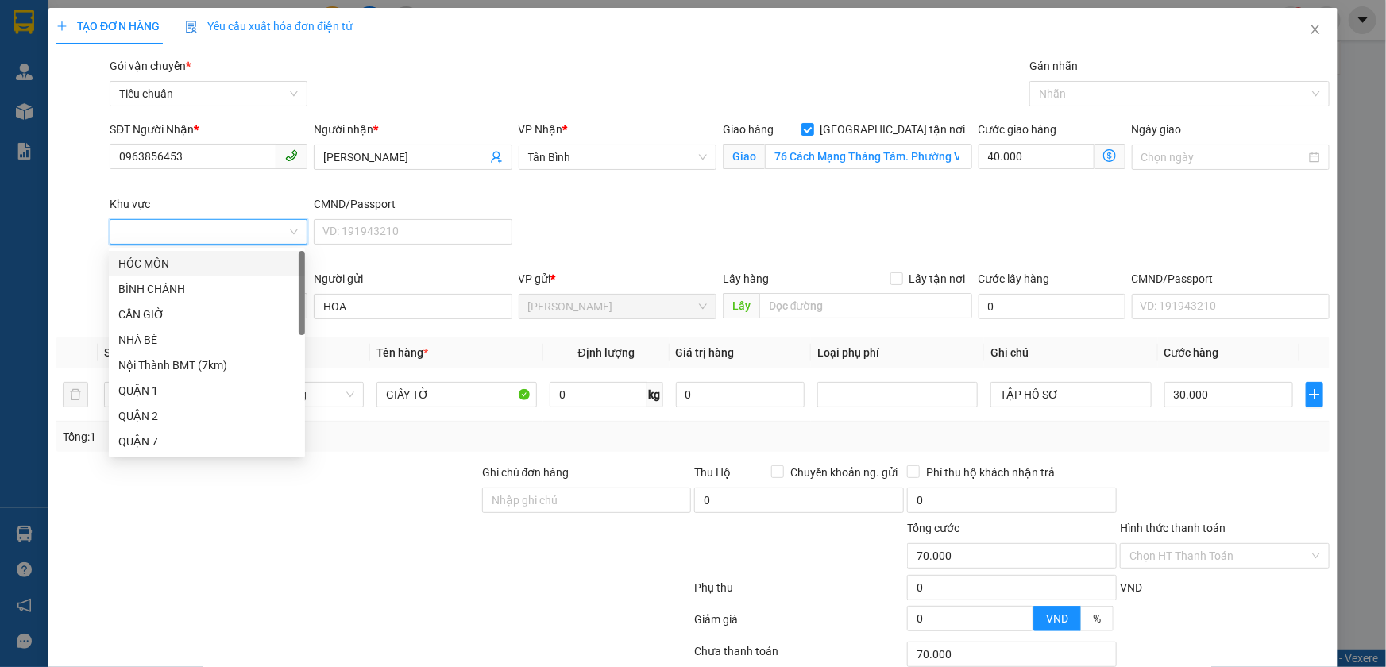
click at [697, 222] on div "SĐT Người Nhận * 0963856453 Người nhận * NGỌC TÚ VP Nhận * Tân Bình Giao hàng G…" at bounding box center [719, 195] width 1226 height 149
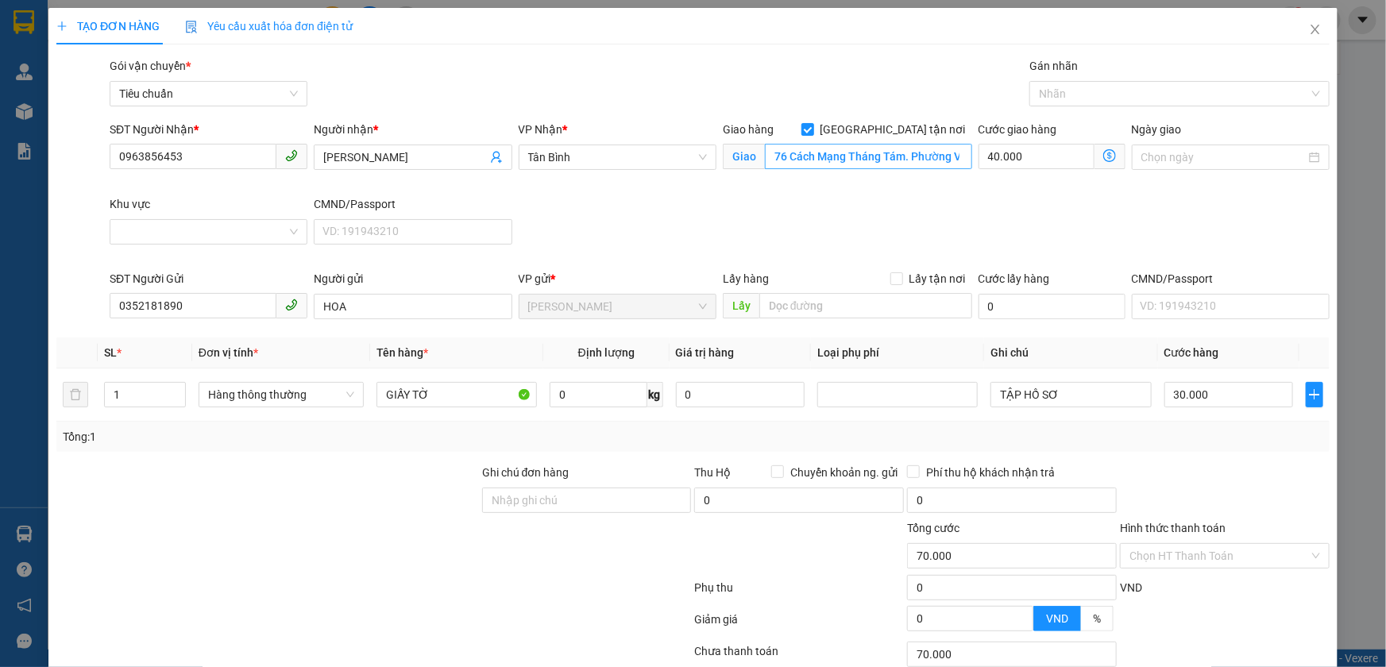
drag, startPoint x: 888, startPoint y: 127, endPoint x: 875, endPoint y: 149, distance: 25.6
click at [813, 127] on input "Giao tận nơi" at bounding box center [806, 128] width 11 height 11
checkbox input "false"
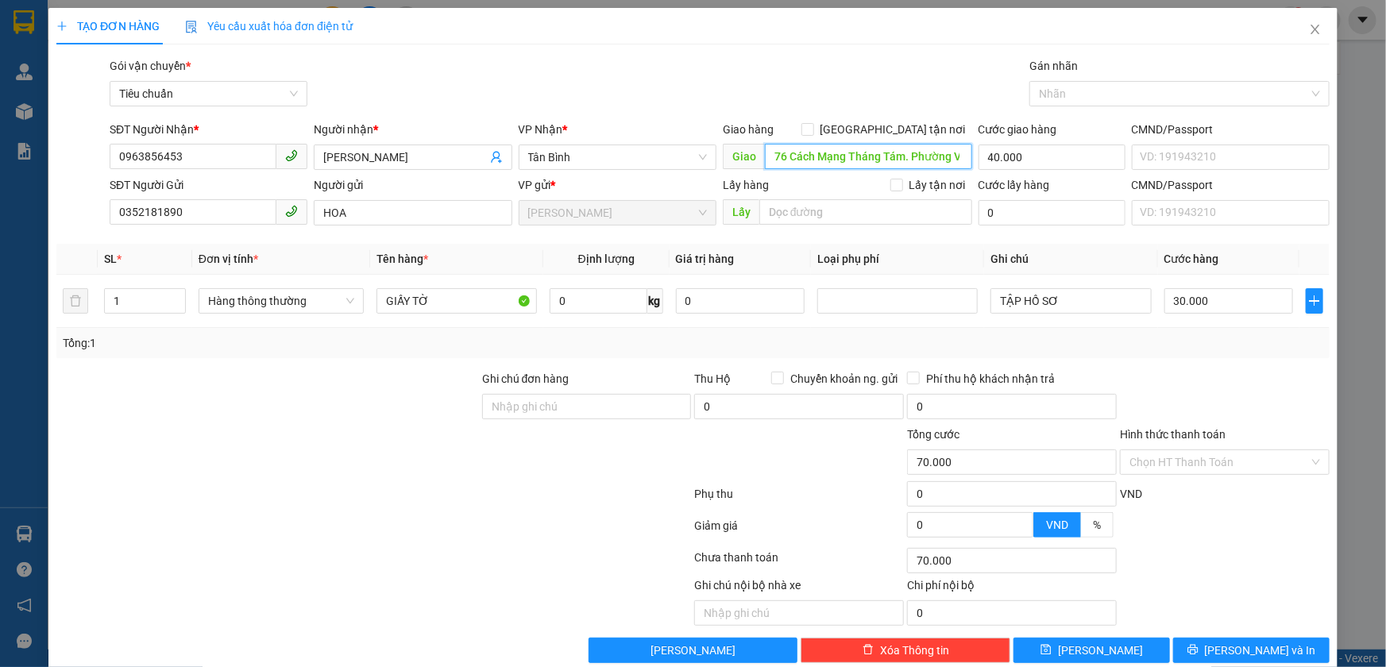
click at [874, 153] on input "76 Cách Mạng Tháng Tám. Phường Võ Thị Sáu . Quận 3" at bounding box center [868, 156] width 207 height 25
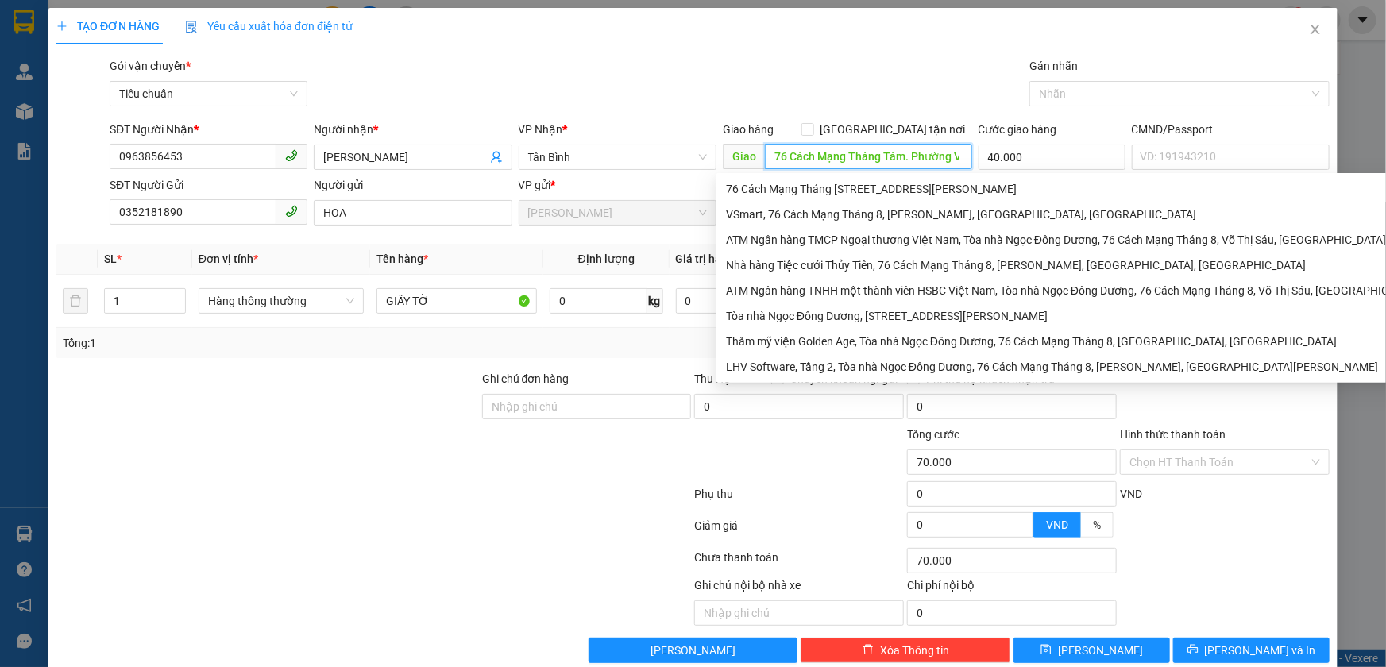
click at [874, 153] on input "76 Cách Mạng Tháng Tám. Phường Võ Thị Sáu . Quận 3" at bounding box center [868, 156] width 207 height 25
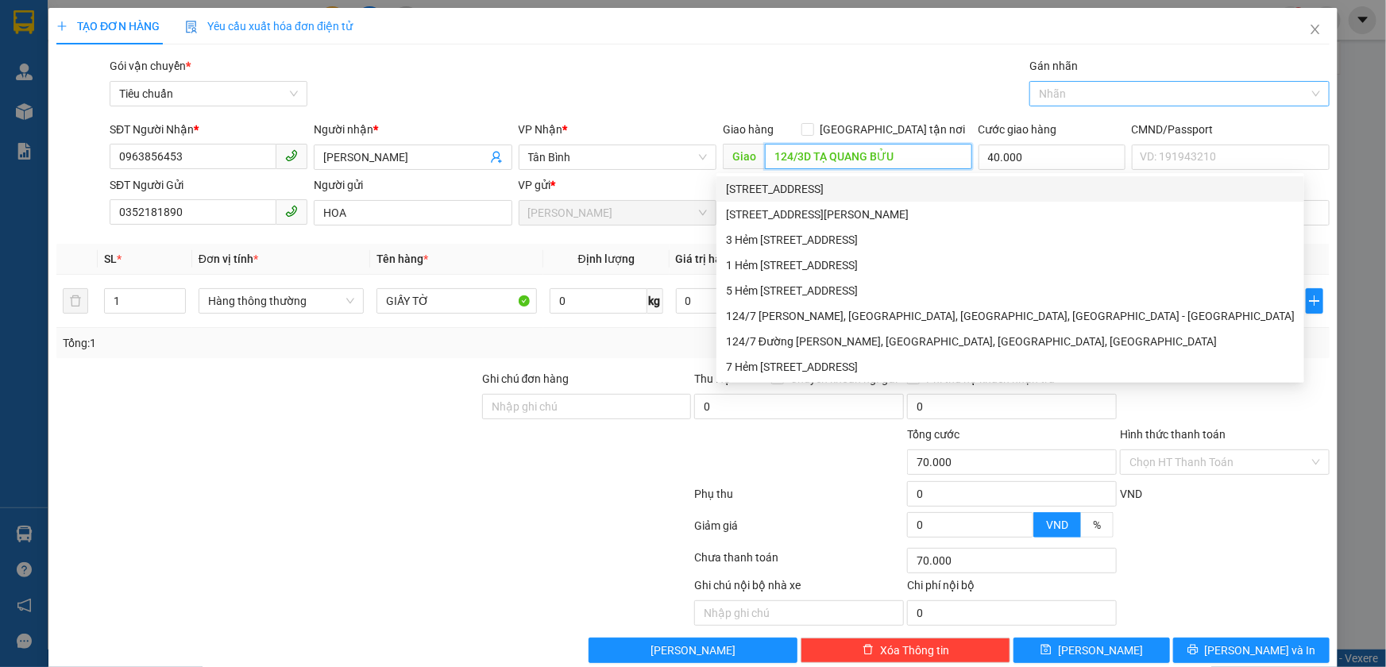
click at [1096, 102] on div at bounding box center [1171, 93] width 276 height 19
type input "124/3D TẠ QUANG BỬU"
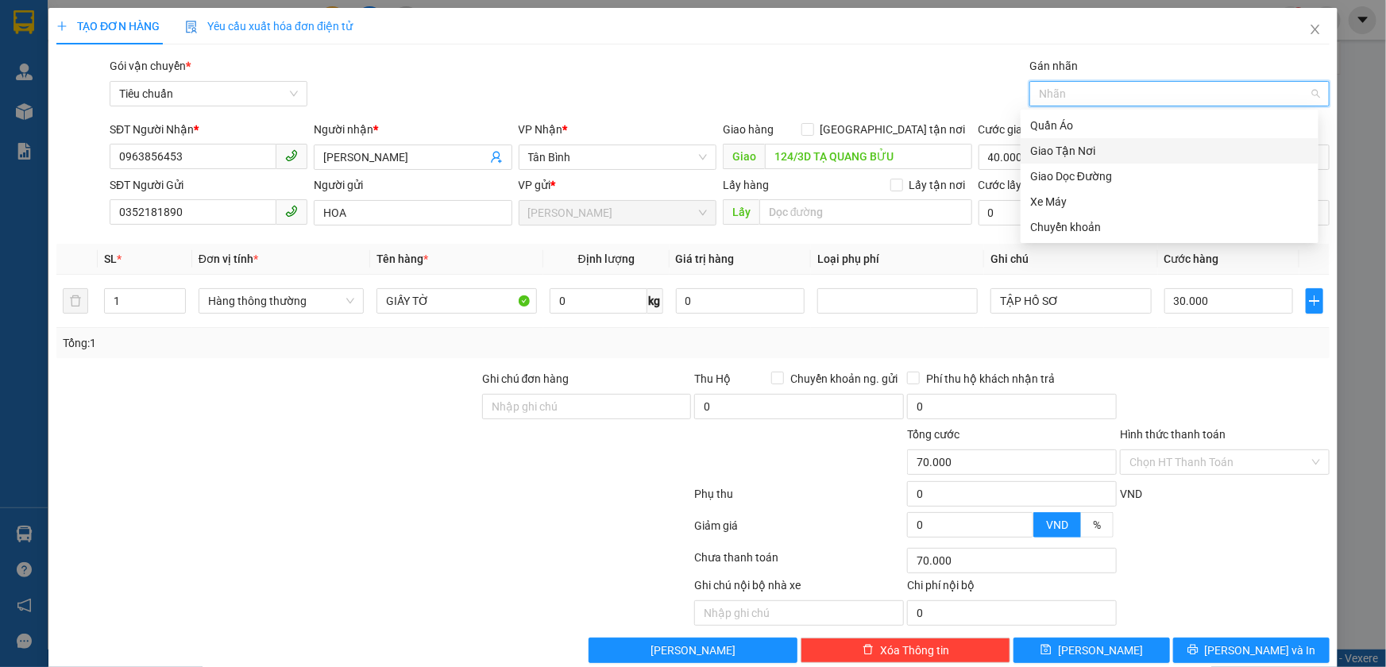
click at [1057, 143] on div "Giao Tận Nơi" at bounding box center [1169, 150] width 279 height 17
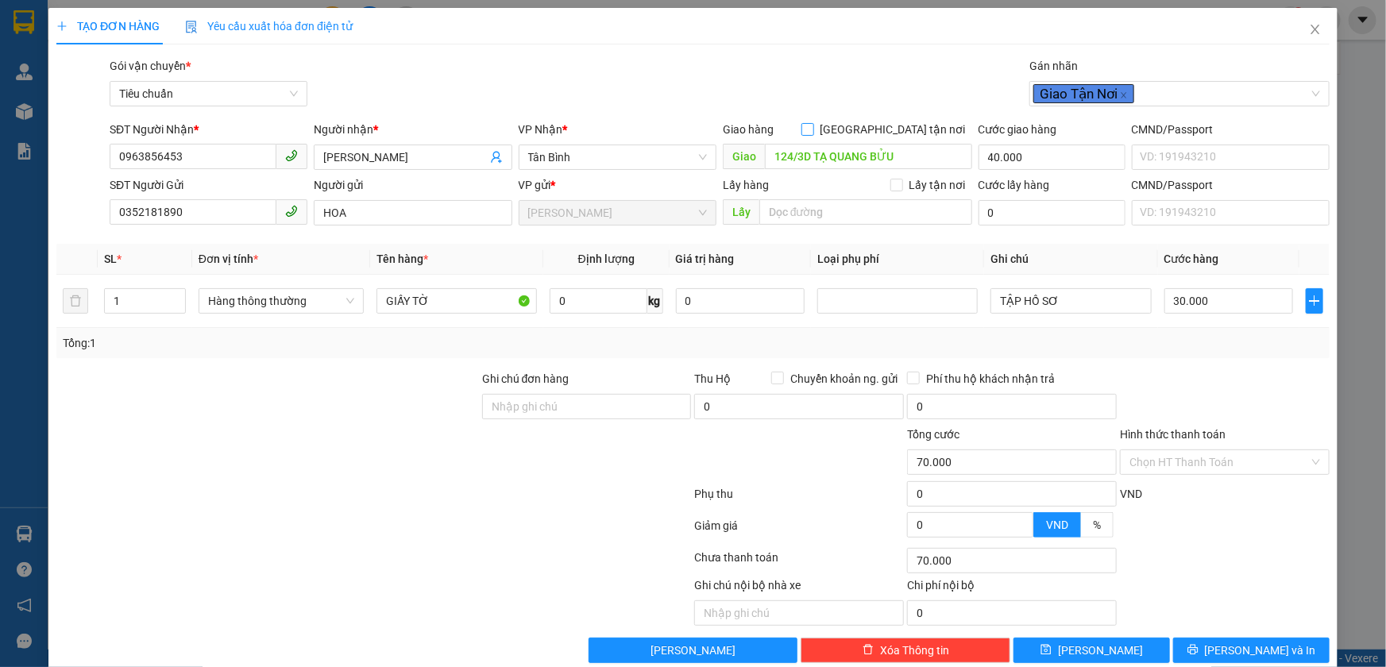
click at [895, 126] on span "Giao tận nơi" at bounding box center [893, 129] width 158 height 17
click at [813, 126] on input "Giao tận nơi" at bounding box center [806, 128] width 11 height 11
checkbox input "true"
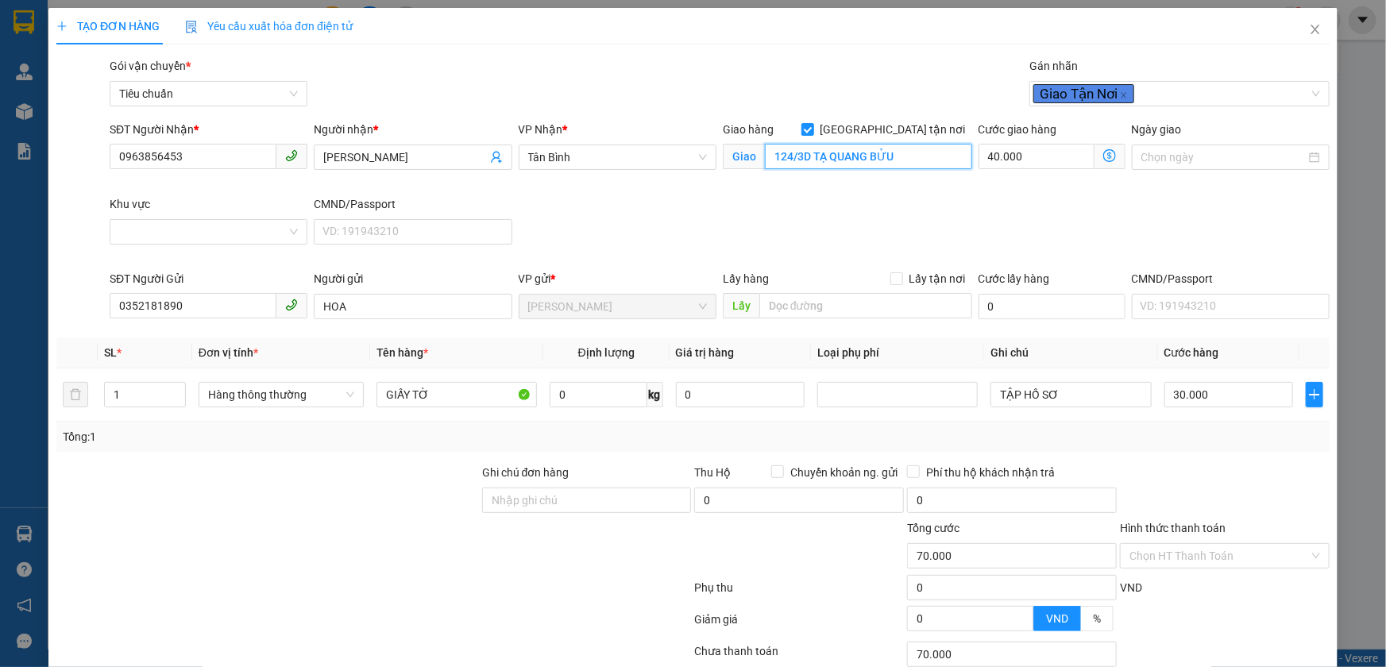
click at [905, 146] on input "124/3D TẠ QUANG BỬU" at bounding box center [868, 156] width 207 height 25
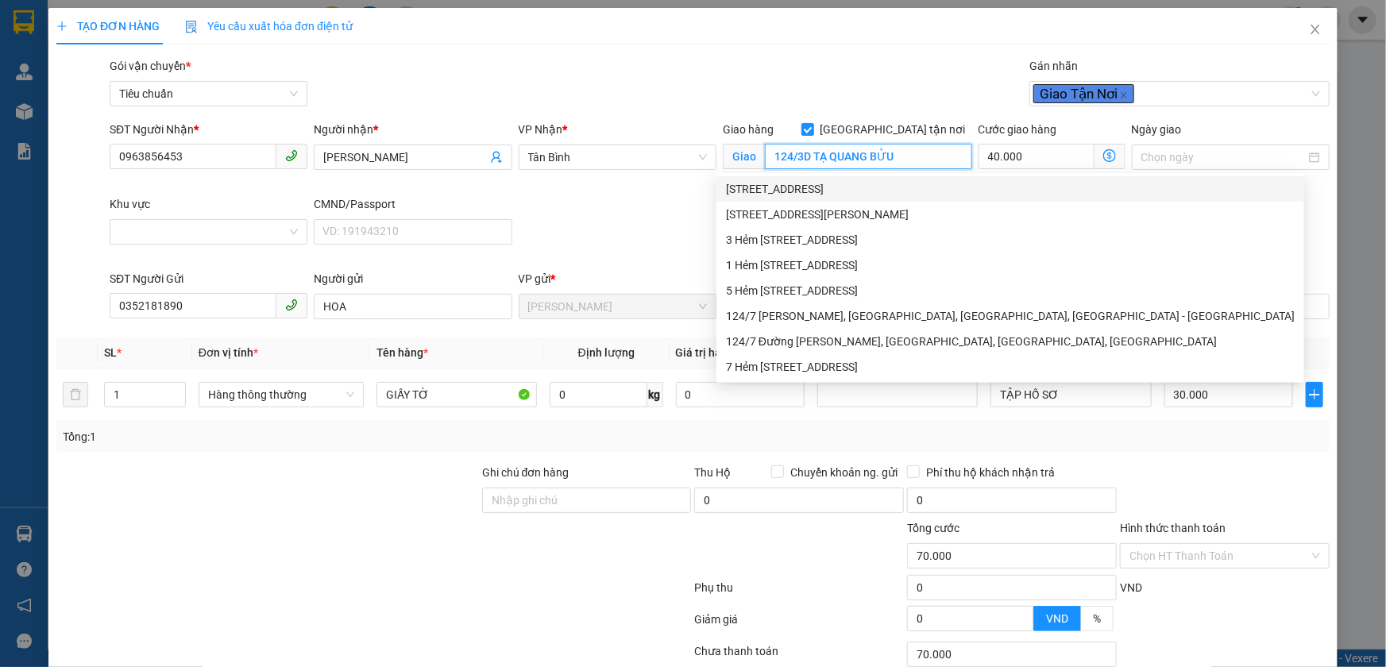
click at [876, 191] on div "124/3C Tạ Quang Bửu, phường 3, Quận 8, Hồ Chí Minh" at bounding box center [1010, 188] width 569 height 17
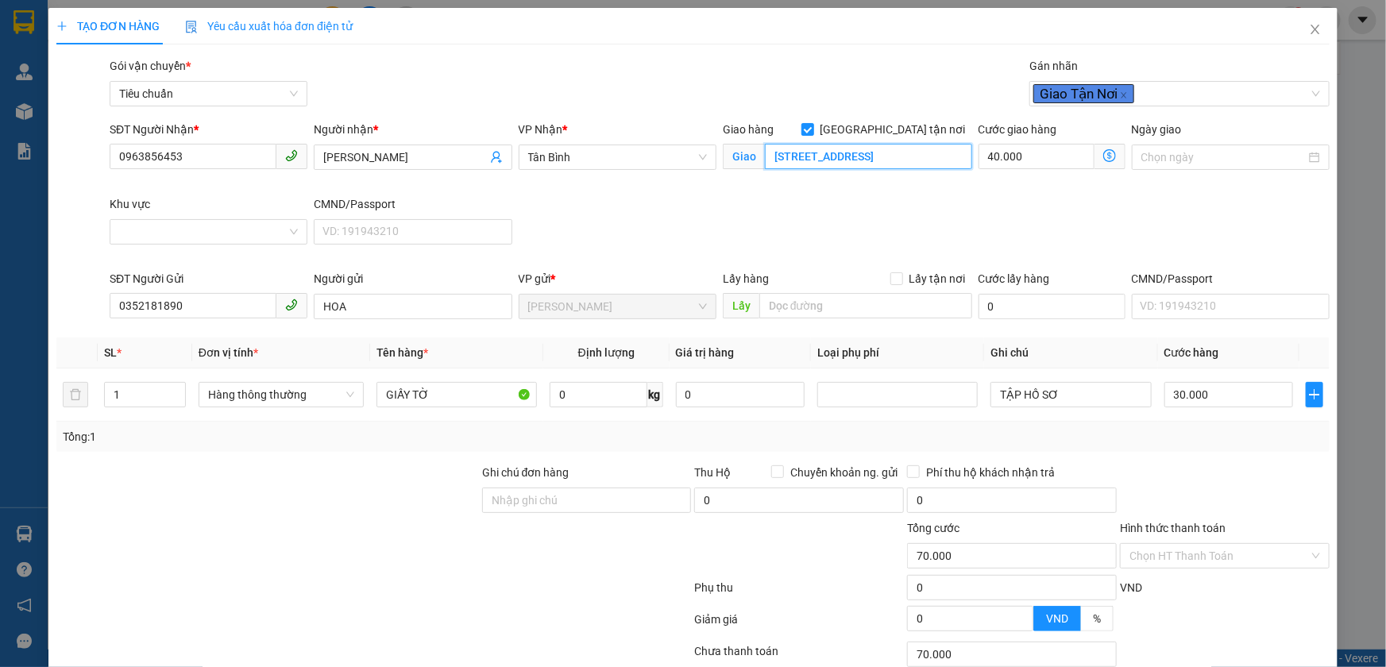
click at [802, 164] on input "124/3C Tạ Quang Bửu, phường 3, Quận 8, Hồ Chí Minh" at bounding box center [868, 156] width 207 height 25
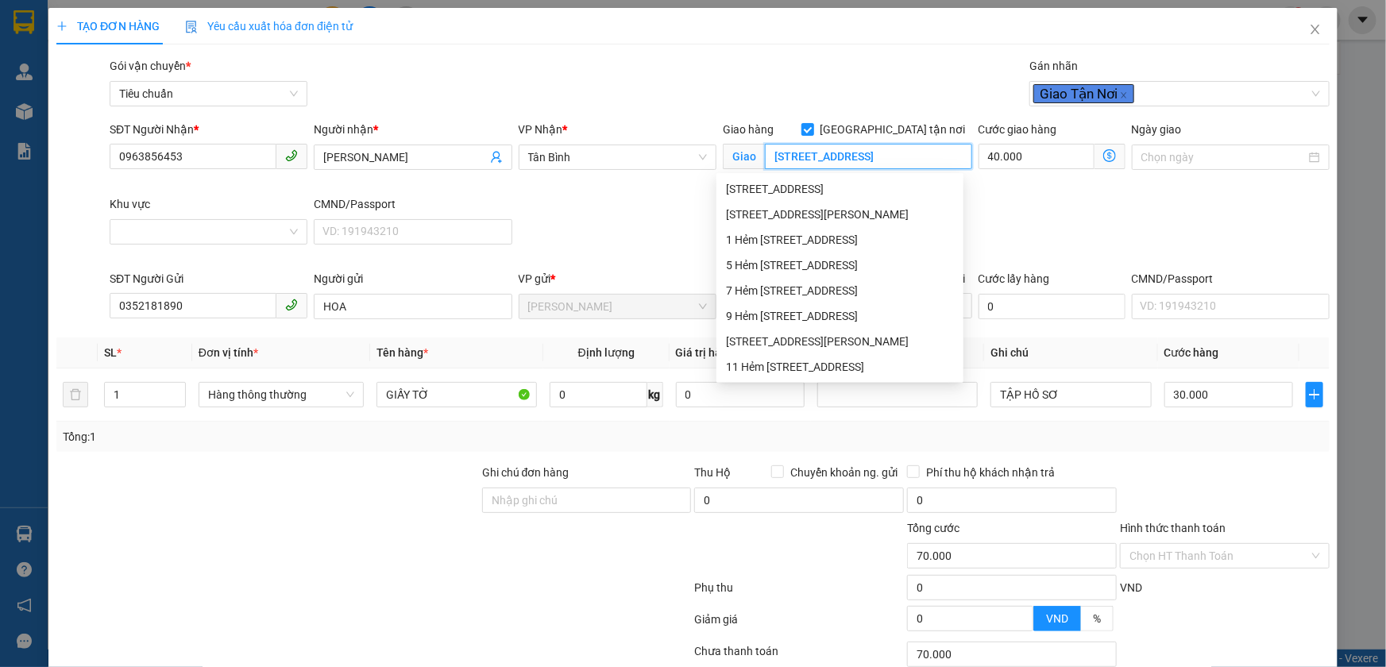
type input "124/3D Tạ Quang Bửu, phường 3, Quận 8, Hồ Chí Minh"
click at [824, 70] on div "Gói vận chuyển * Tiêu chuẩn Gán nhãn Giao Tận Nơi" at bounding box center [719, 85] width 1226 height 56
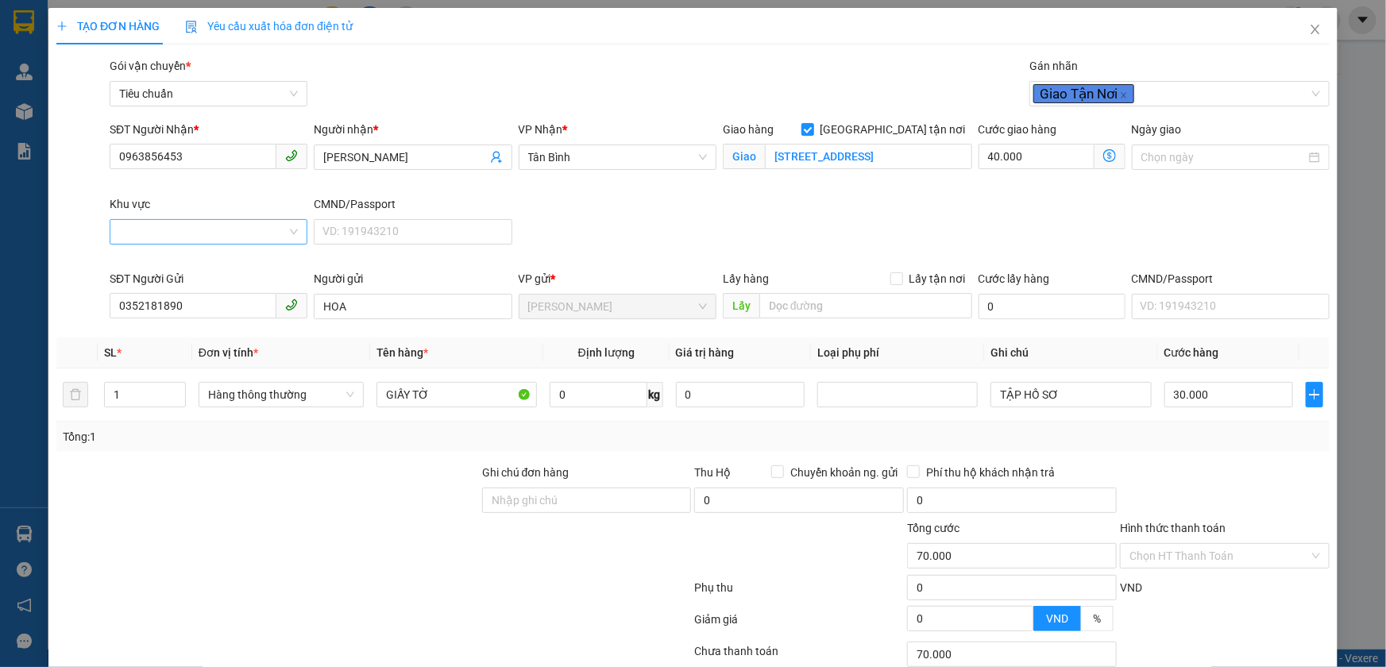
click at [231, 235] on input "Khu vực" at bounding box center [203, 232] width 168 height 24
click at [175, 454] on div "QUẬN 8" at bounding box center [207, 466] width 196 height 25
type input "30.000"
type input "0"
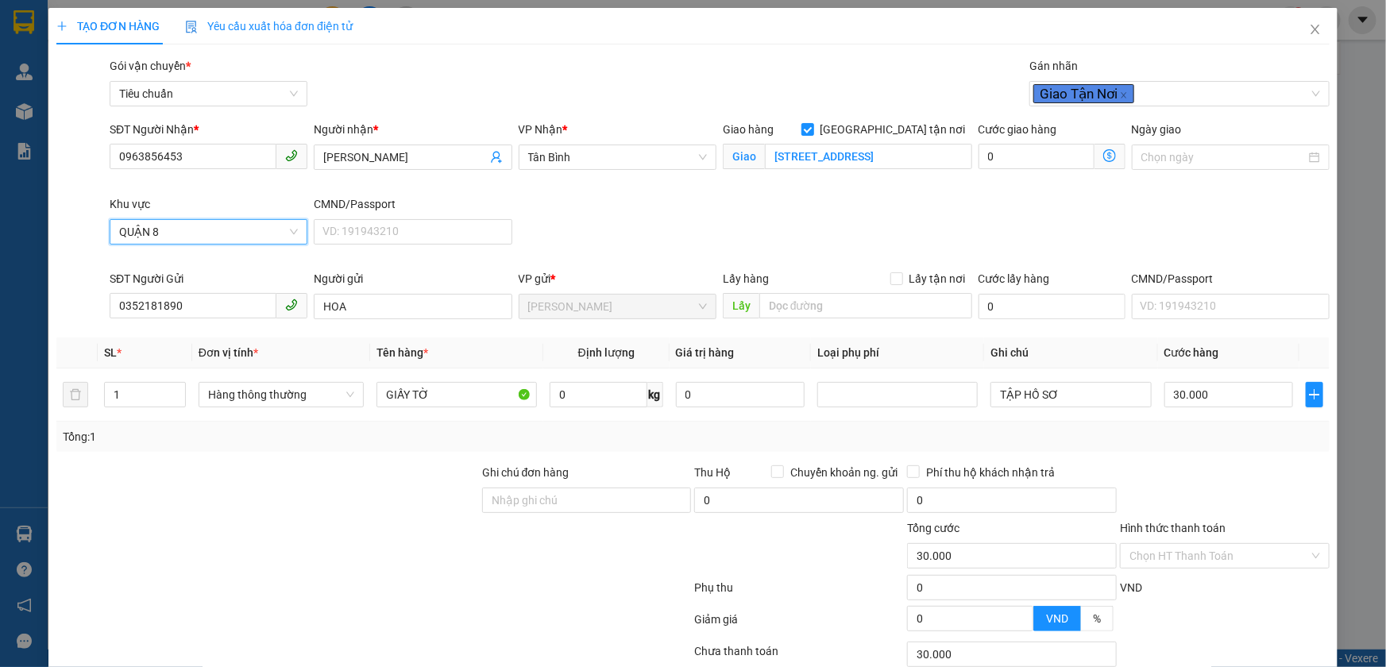
click at [618, 230] on div "SĐT Người Nhận * 0963856453 Người nhận * NGỌC TÚ VP Nhận * Tân Bình Giao hàng G…" at bounding box center [719, 195] width 1226 height 149
click at [465, 391] on input "GIẤY TỜ" at bounding box center [456, 394] width 160 height 25
type input "SẦU RIÊNG"
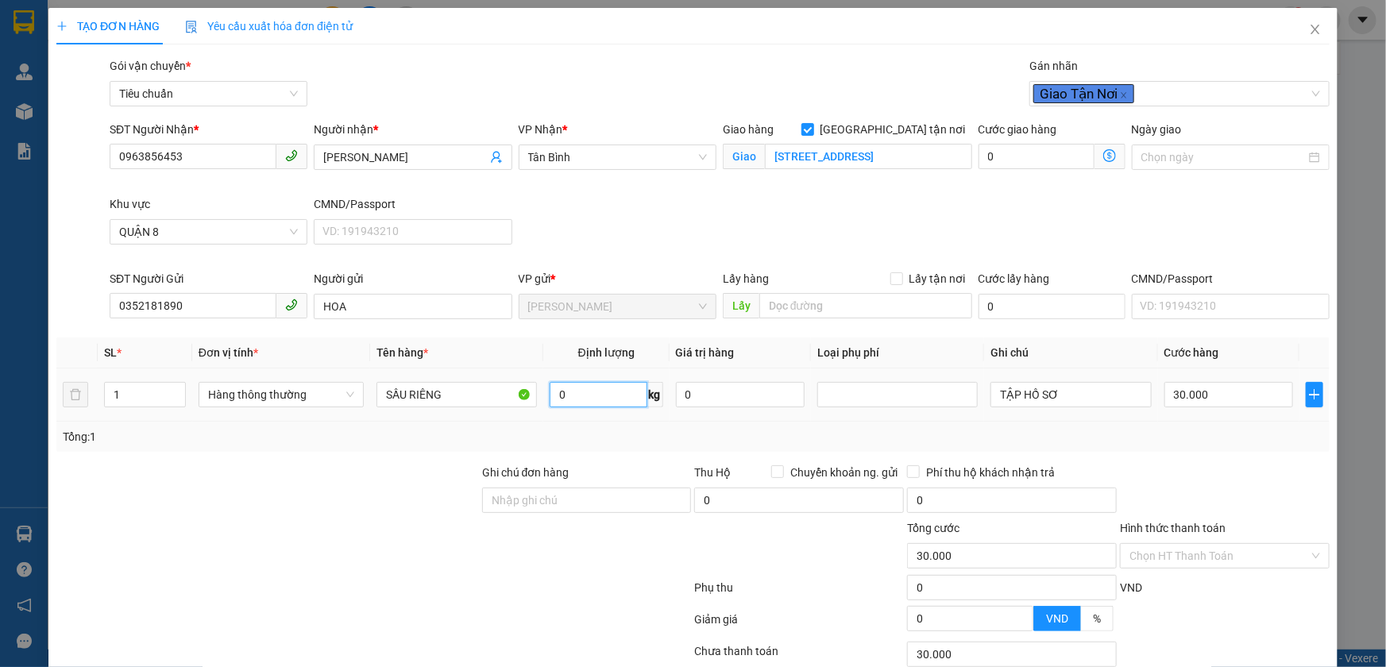
click at [553, 391] on input "0" at bounding box center [599, 394] width 98 height 25
type input "7"
click at [990, 398] on input "TẬP HỒ SƠ" at bounding box center [1070, 394] width 160 height 25
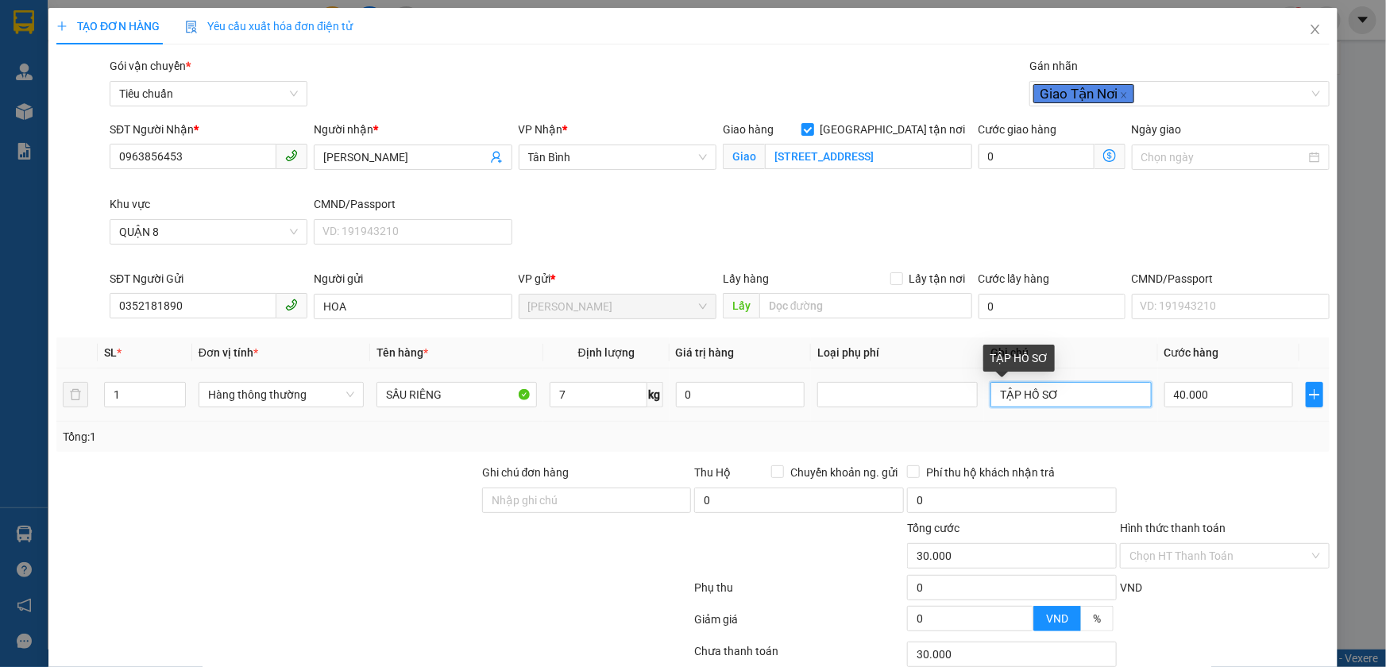
type input "40.000"
type input "120.000"
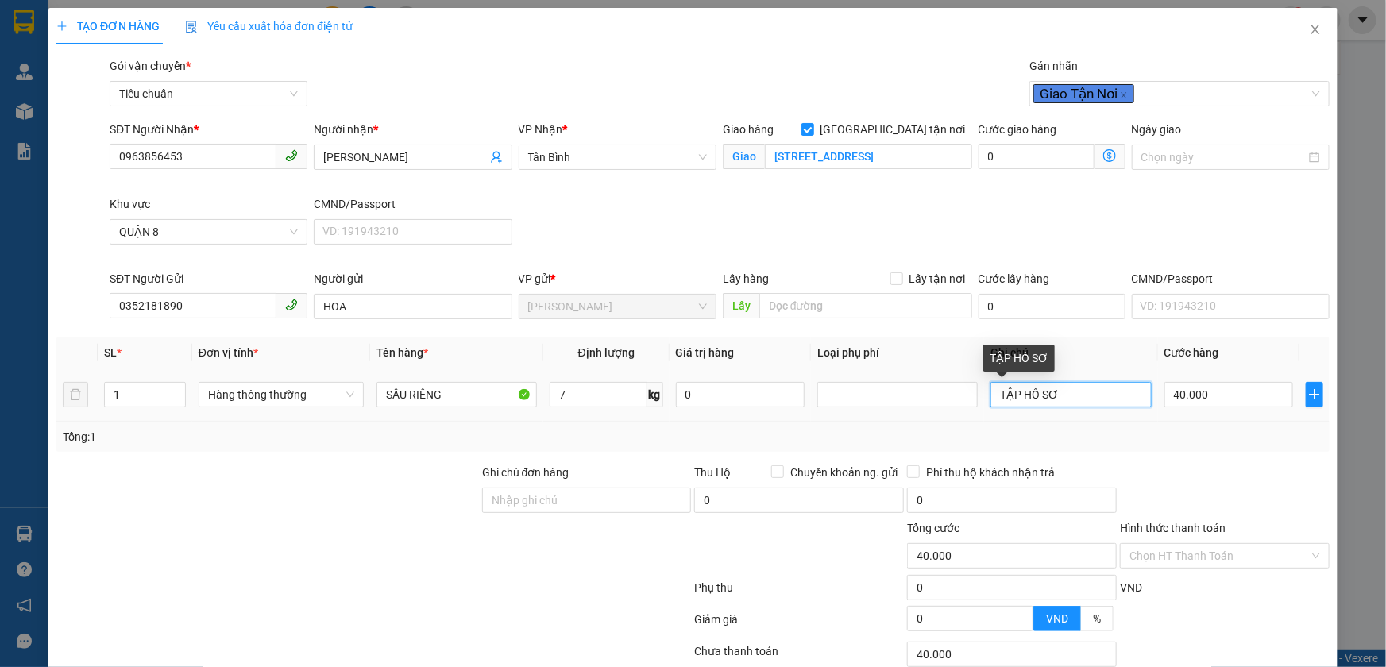
type input "80.000"
type input "CỤC BAO TRẮNG"
click at [1103, 156] on icon "dollar-circle" at bounding box center [1109, 155] width 13 height 13
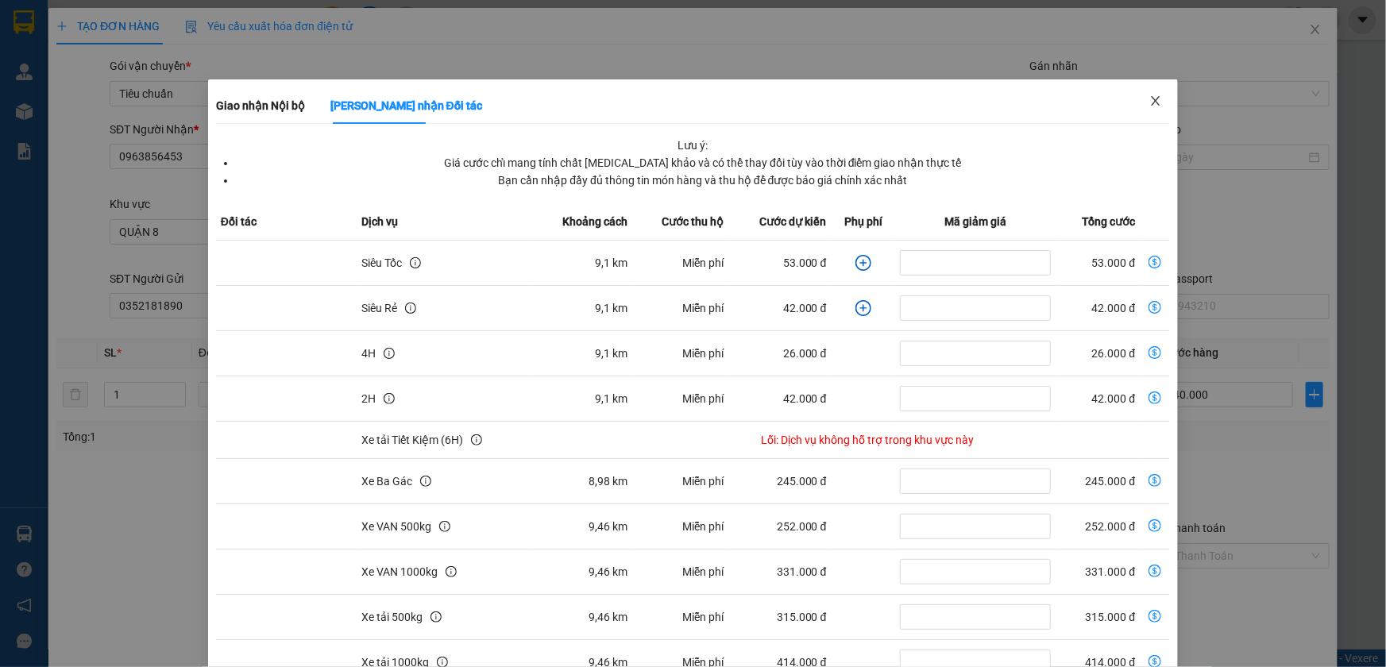
click at [1155, 103] on span "Close" at bounding box center [1155, 101] width 44 height 44
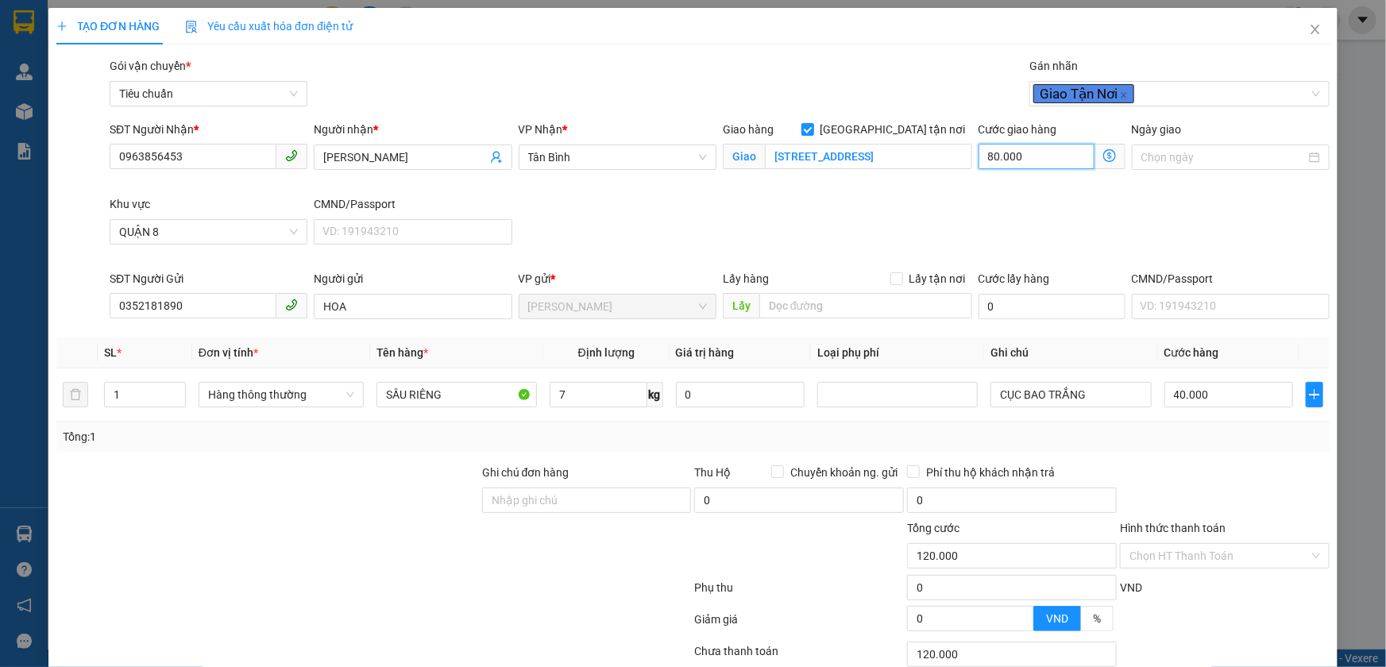
click at [1056, 163] on input "80.000" at bounding box center [1037, 156] width 116 height 25
type input "40.006"
type input "60"
type input "40.060"
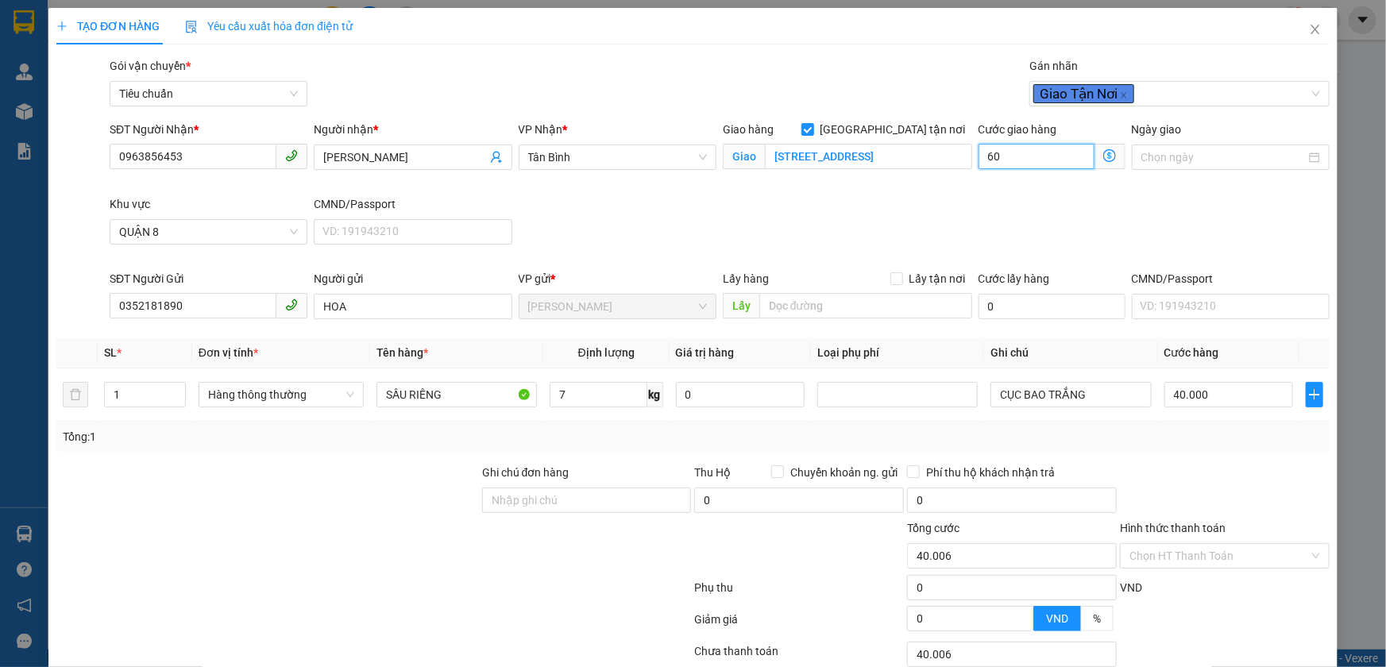
type input "40.060"
type input "60.000"
type input "100.000"
click at [1096, 194] on div "Cước giao hàng 60.000 Giao nhận Nội bộ Giao nhận Đối tác Lưu ý: Giá cước chỉ ma…" at bounding box center [1051, 158] width 153 height 75
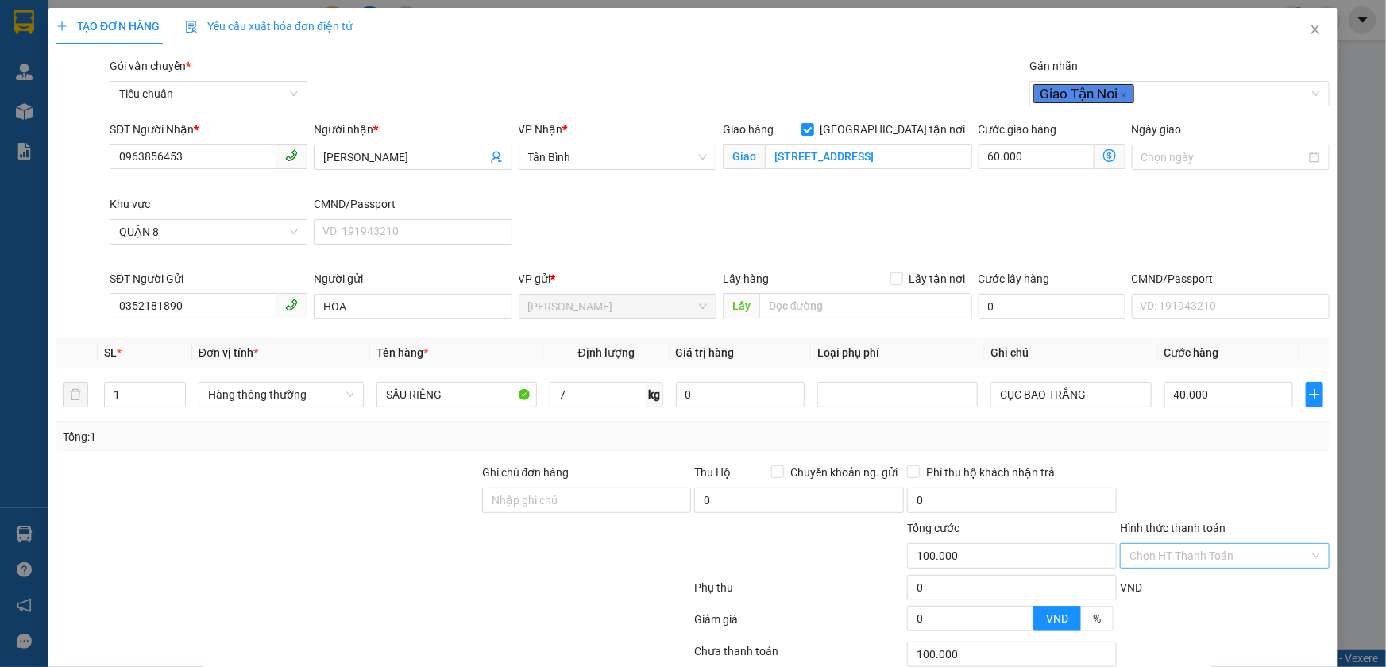
click at [1152, 562] on input "Hình thức thanh toán" at bounding box center [1219, 556] width 180 height 24
click at [1156, 584] on div "VND" at bounding box center [1224, 593] width 213 height 28
click at [1149, 546] on input "Hình thức thanh toán" at bounding box center [1219, 556] width 180 height 24
click at [1160, 445] on div "Tại văn phòng" at bounding box center [1215, 446] width 188 height 17
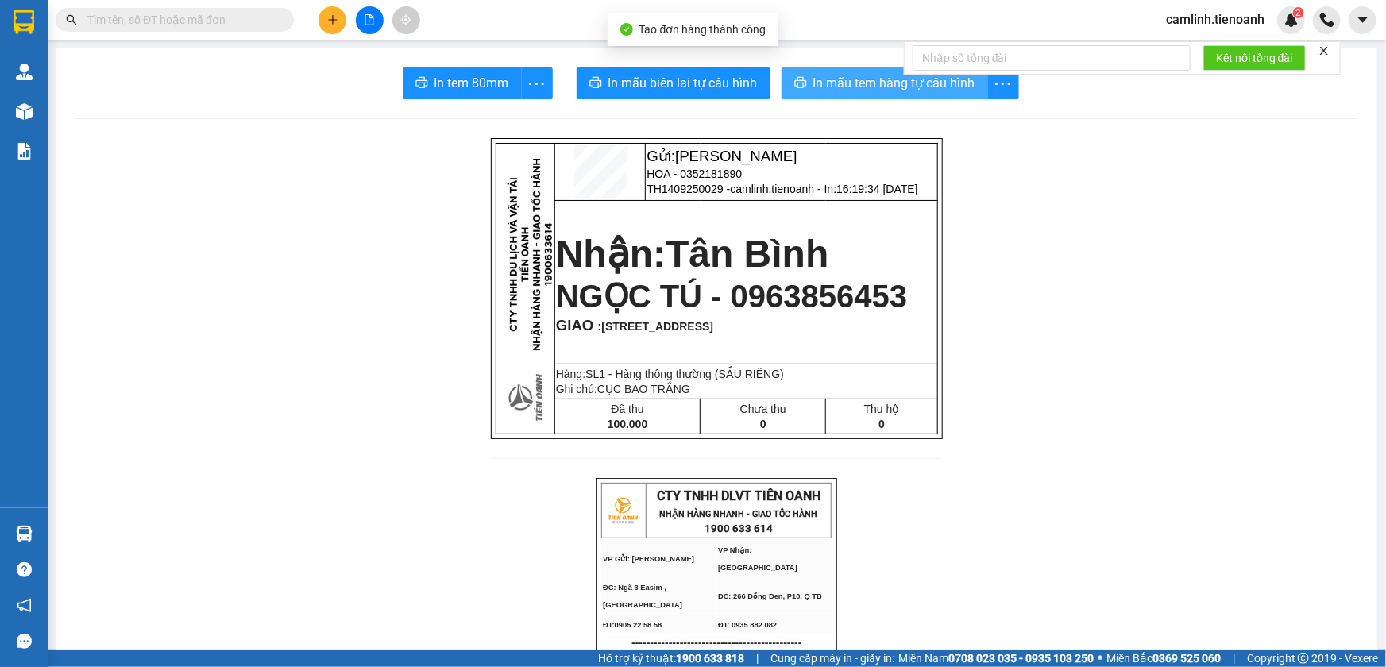
click at [875, 79] on span "In mẫu tem hàng tự cấu hình" at bounding box center [894, 83] width 162 height 20
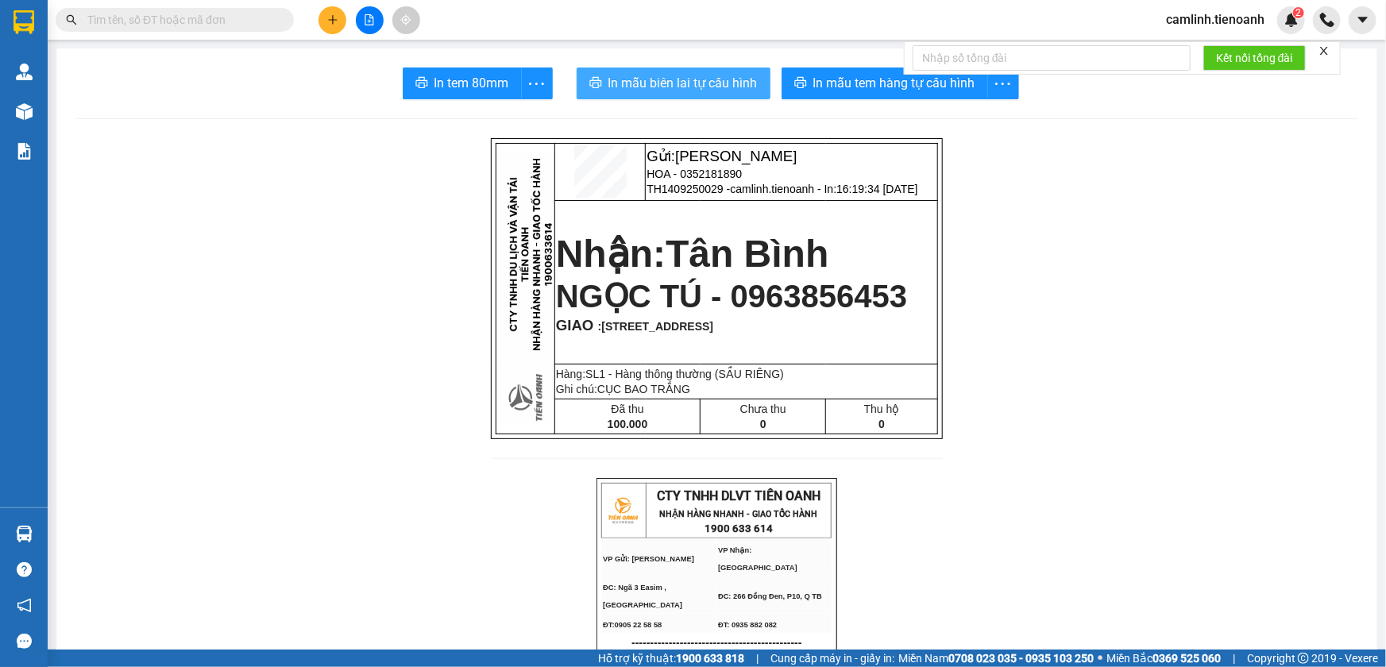
click at [654, 84] on span "In mẫu biên lai tự cấu hình" at bounding box center [682, 83] width 149 height 20
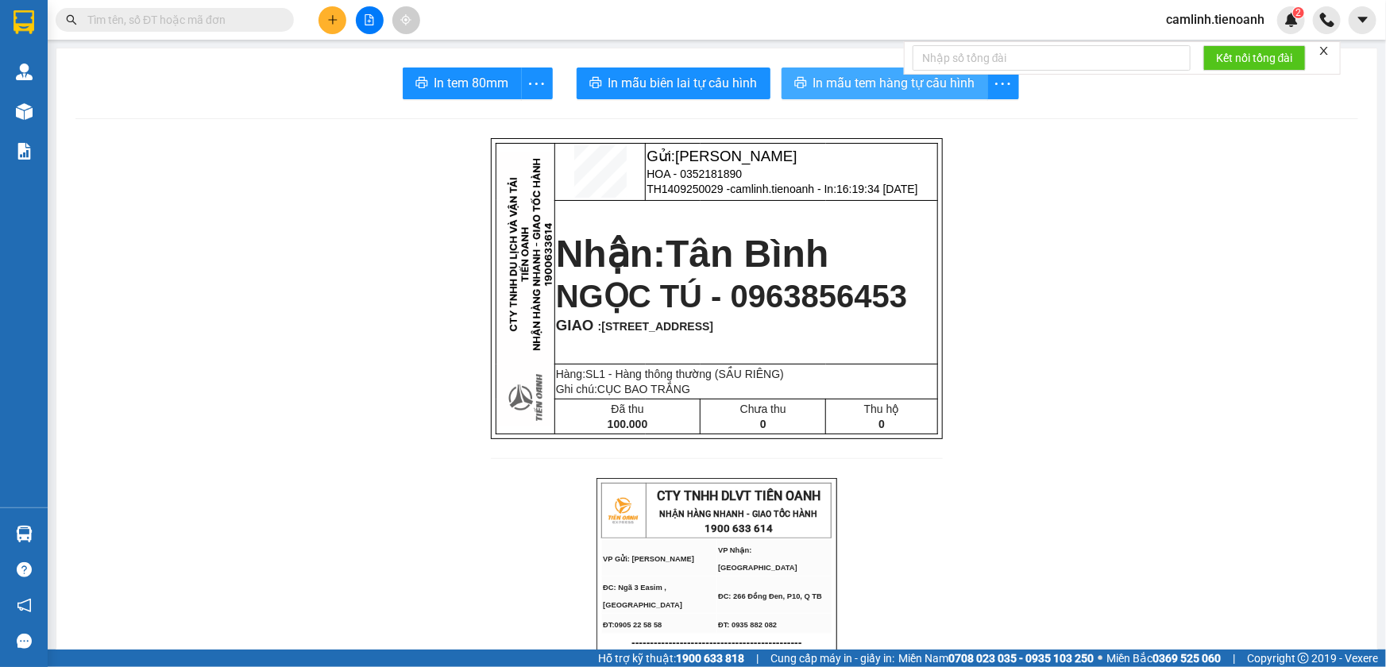
click at [900, 84] on span "In mẫu tem hàng tự cấu hình" at bounding box center [894, 83] width 162 height 20
click at [330, 18] on icon "plus" at bounding box center [332, 19] width 11 height 11
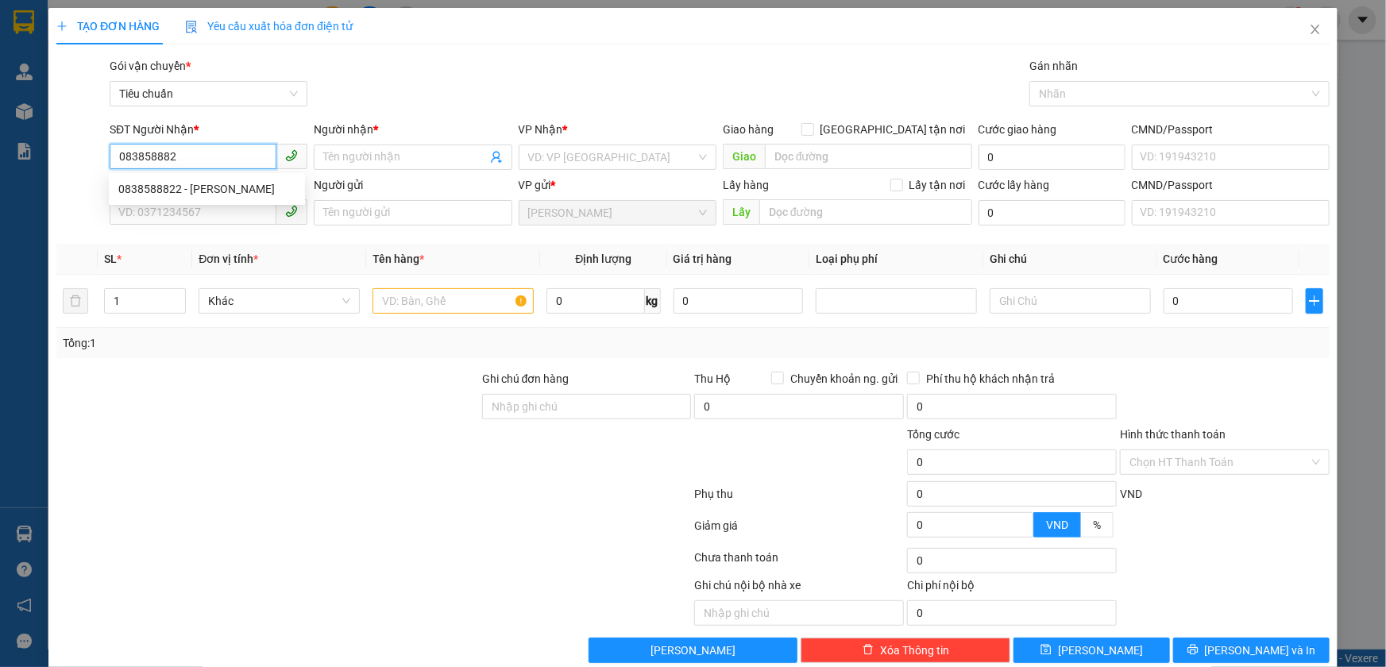
type input "0838588822"
click at [180, 183] on div "0838588822 - NGuyễn Hồng Quang" at bounding box center [206, 188] width 177 height 17
type input "NGuyễn Hồng Quang"
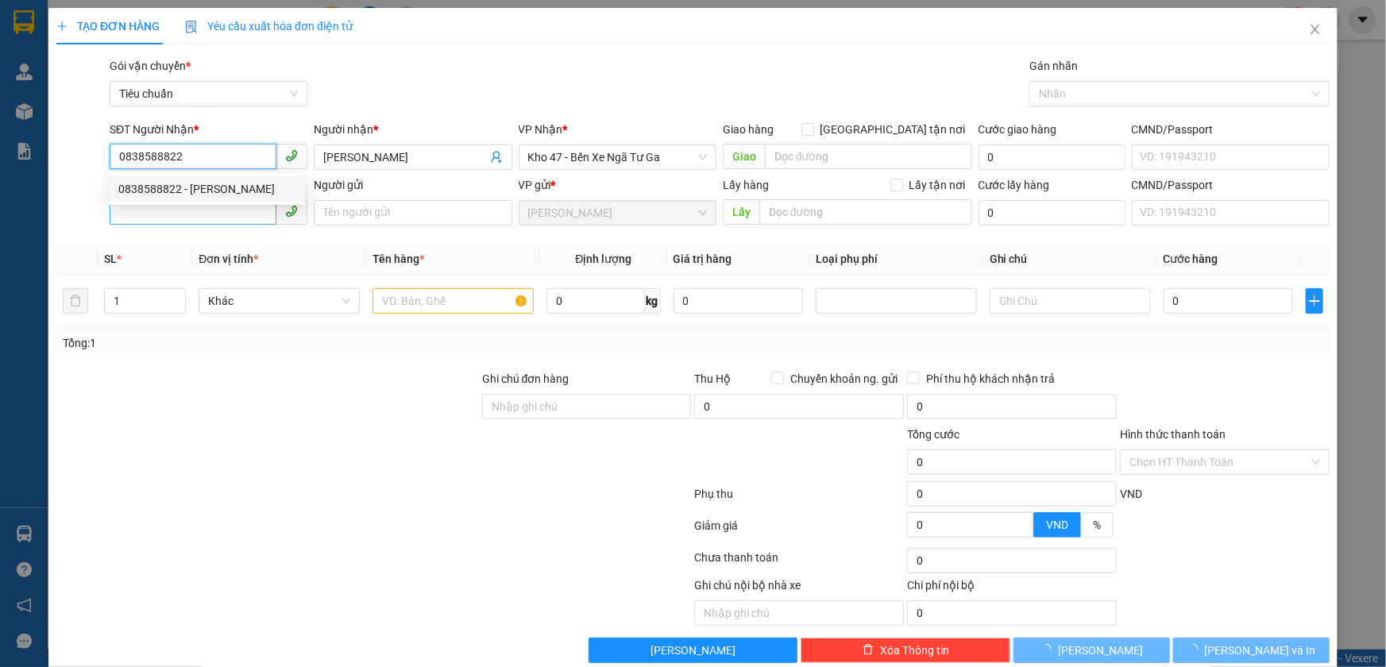
type input "60.000"
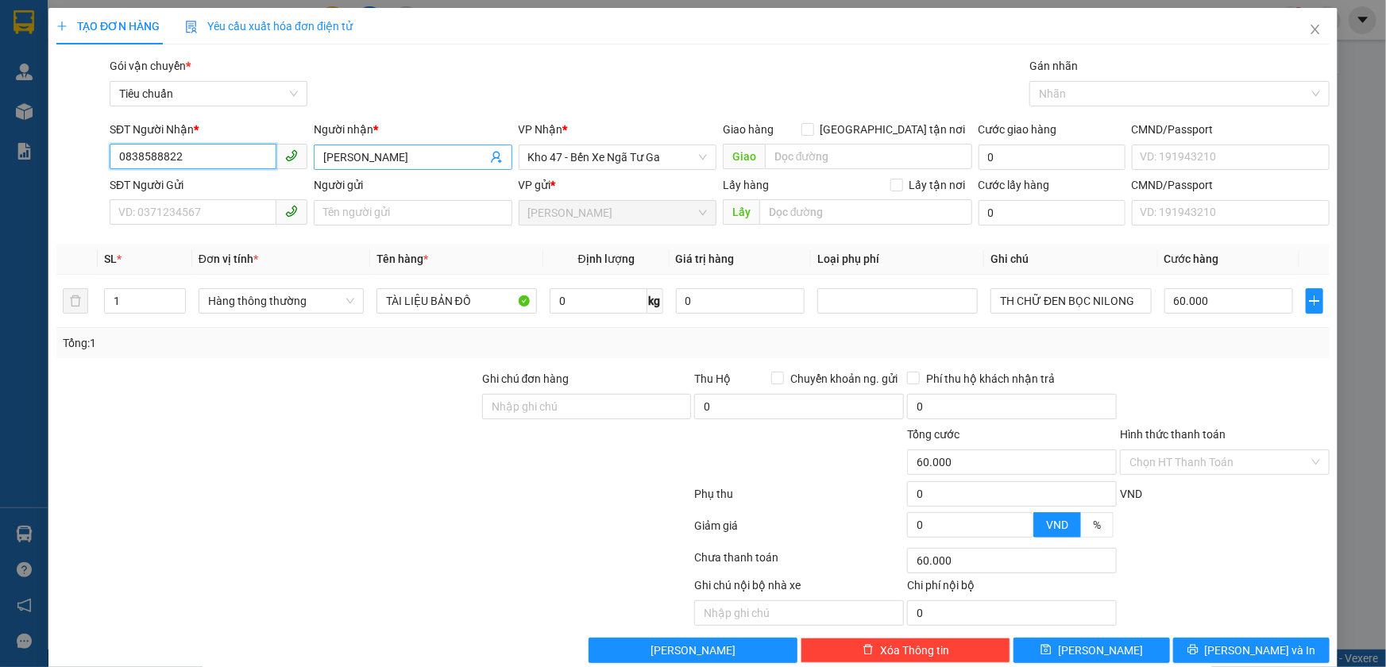
type input "0838588822"
click at [334, 163] on input "NGuyễn Hồng Quang" at bounding box center [404, 157] width 163 height 17
type input "Nguyễn Hồng Quang"
click at [399, 78] on div "Gói vận chuyển * Tiêu chuẩn Gán nhãn Nhãn" at bounding box center [719, 85] width 1226 height 56
click at [193, 211] on input "SĐT Người Gửi" at bounding box center [193, 211] width 167 height 25
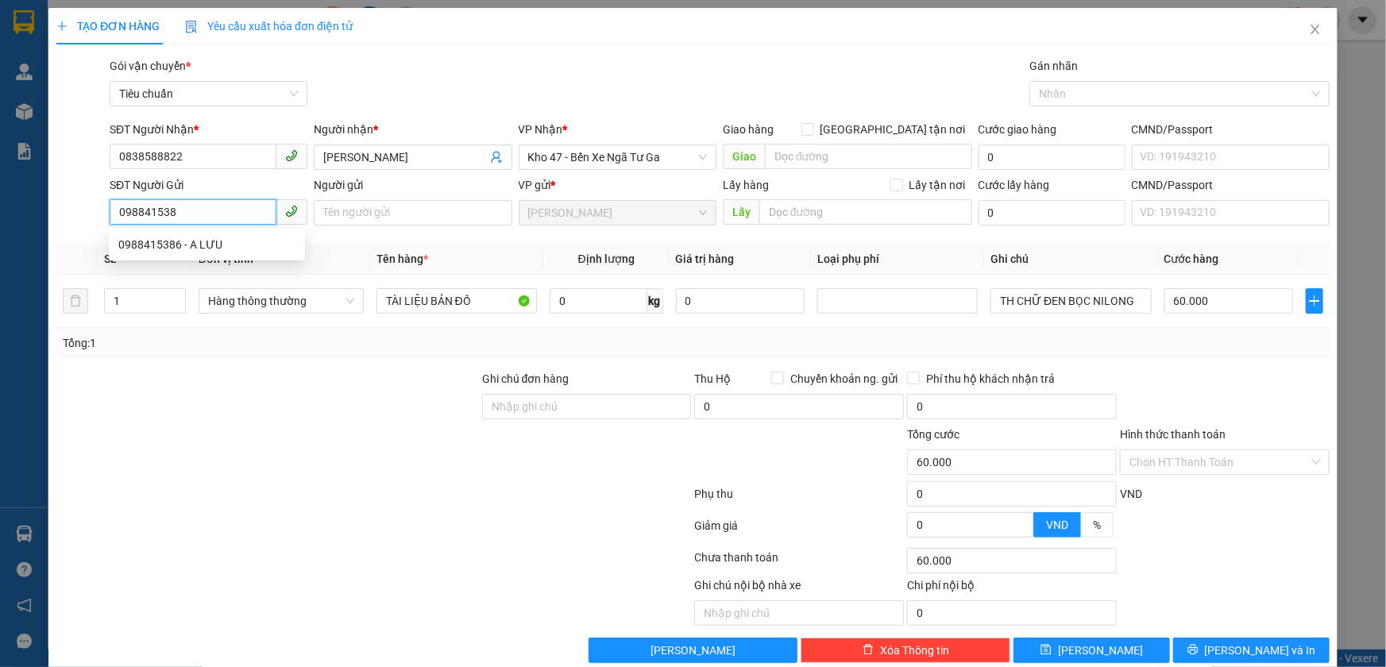
type input "0988415386"
click at [204, 246] on div "0988415386 - A LƯU" at bounding box center [206, 244] width 177 height 17
type input "A LƯU"
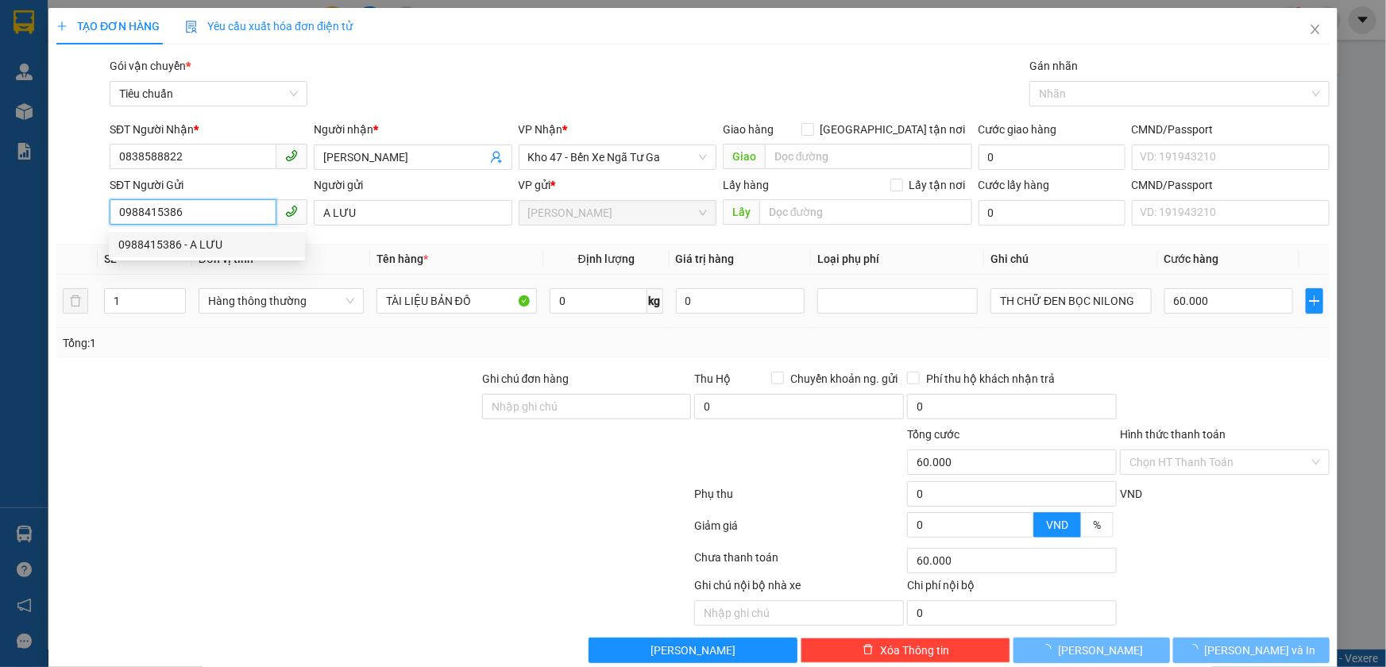
type input "40.000"
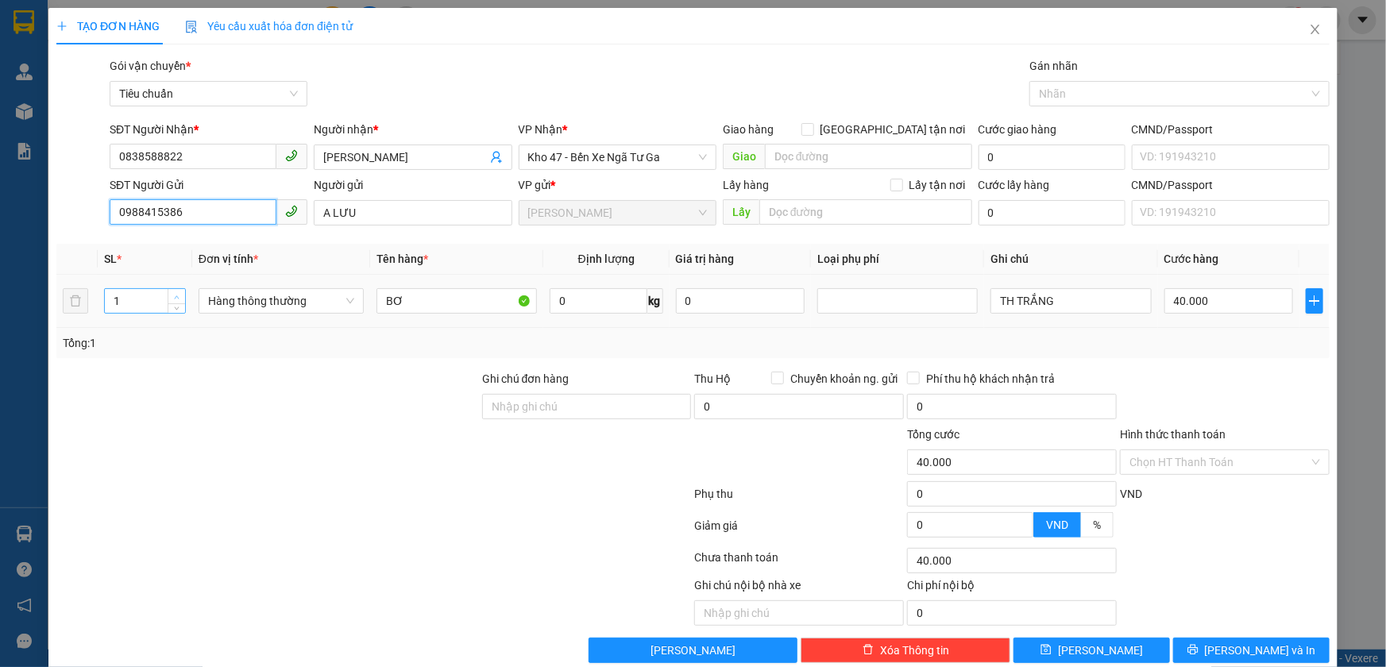
type input "0988415386"
click at [176, 295] on icon "up" at bounding box center [177, 298] width 6 height 6
type input "3"
click at [176, 295] on icon "up" at bounding box center [177, 298] width 6 height 6
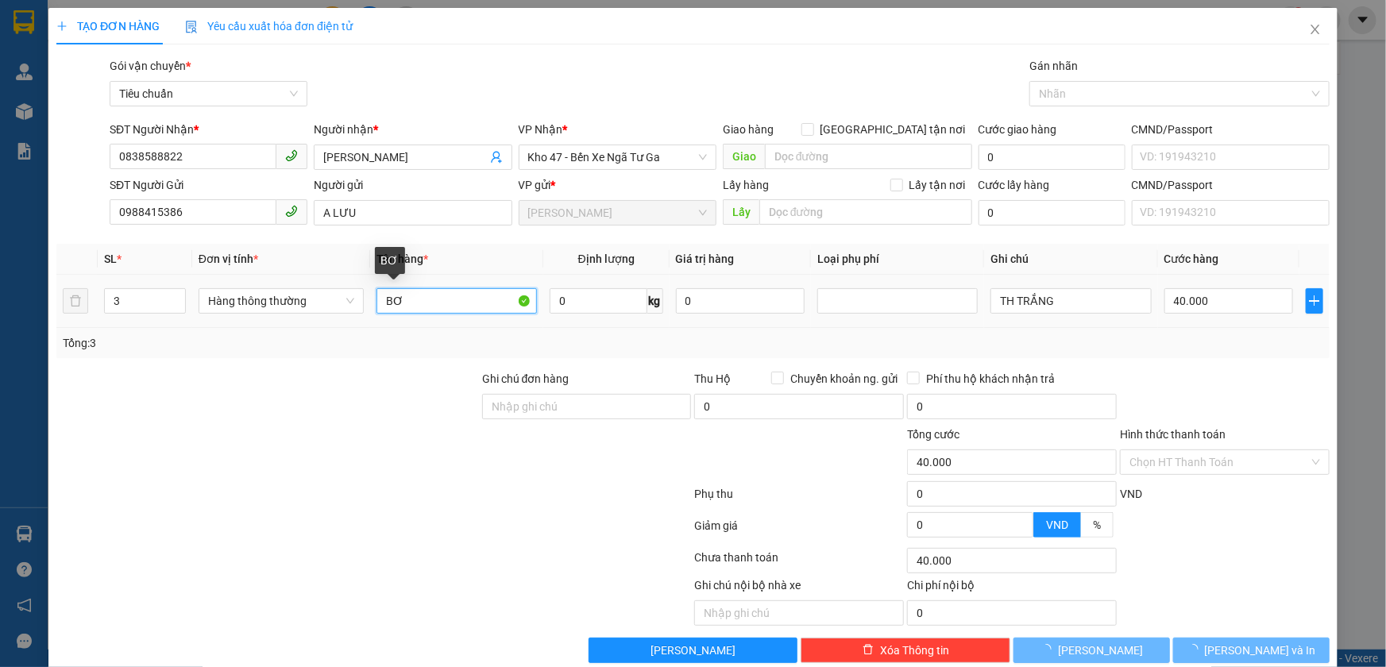
click at [414, 302] on input "BƠ" at bounding box center [456, 300] width 160 height 25
type input "0"
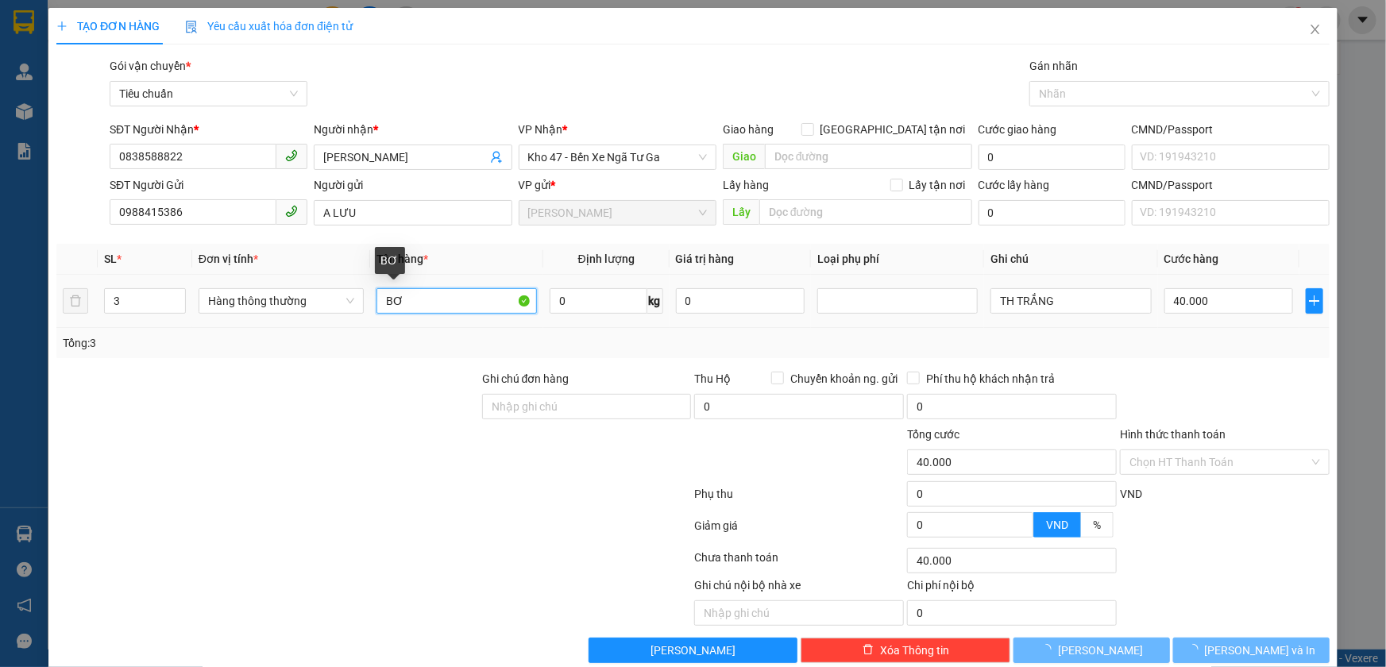
type input "0"
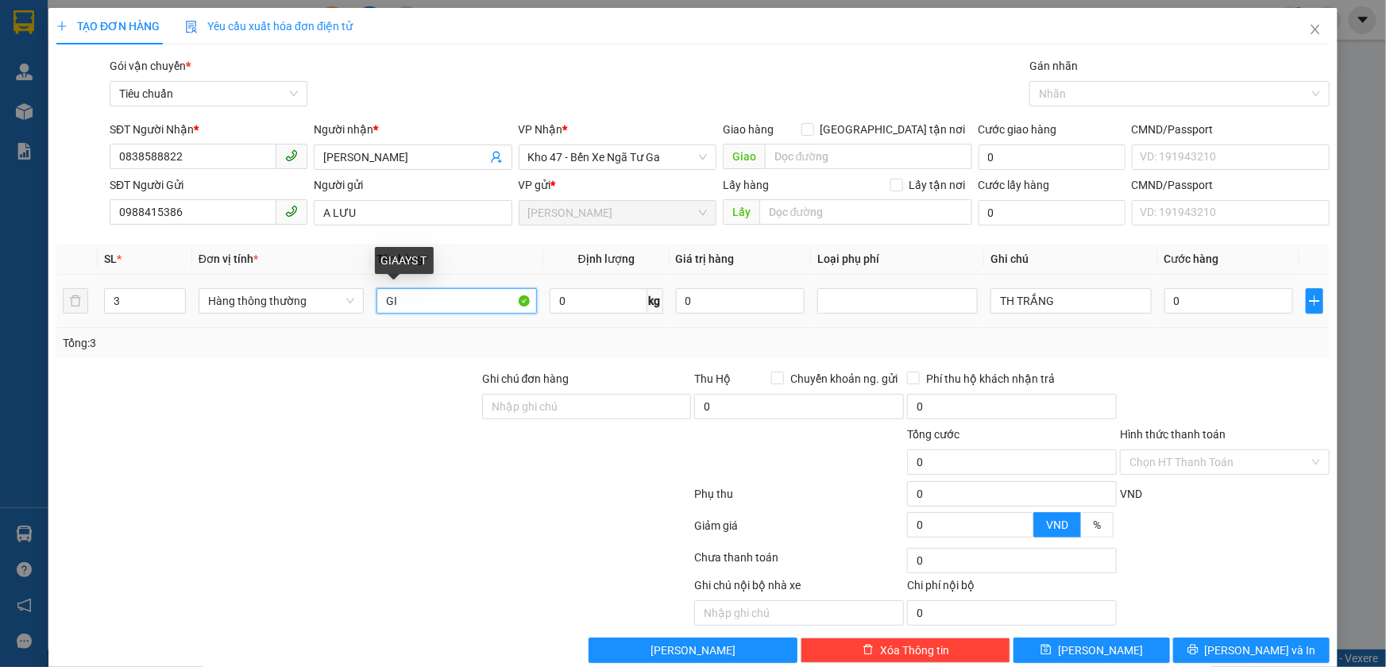
type input "G"
type input "GIẤY TỜ"
click at [579, 305] on input "0" at bounding box center [599, 300] width 98 height 25
type input "1"
click at [949, 347] on div "Tổng: 3" at bounding box center [693, 342] width 1261 height 17
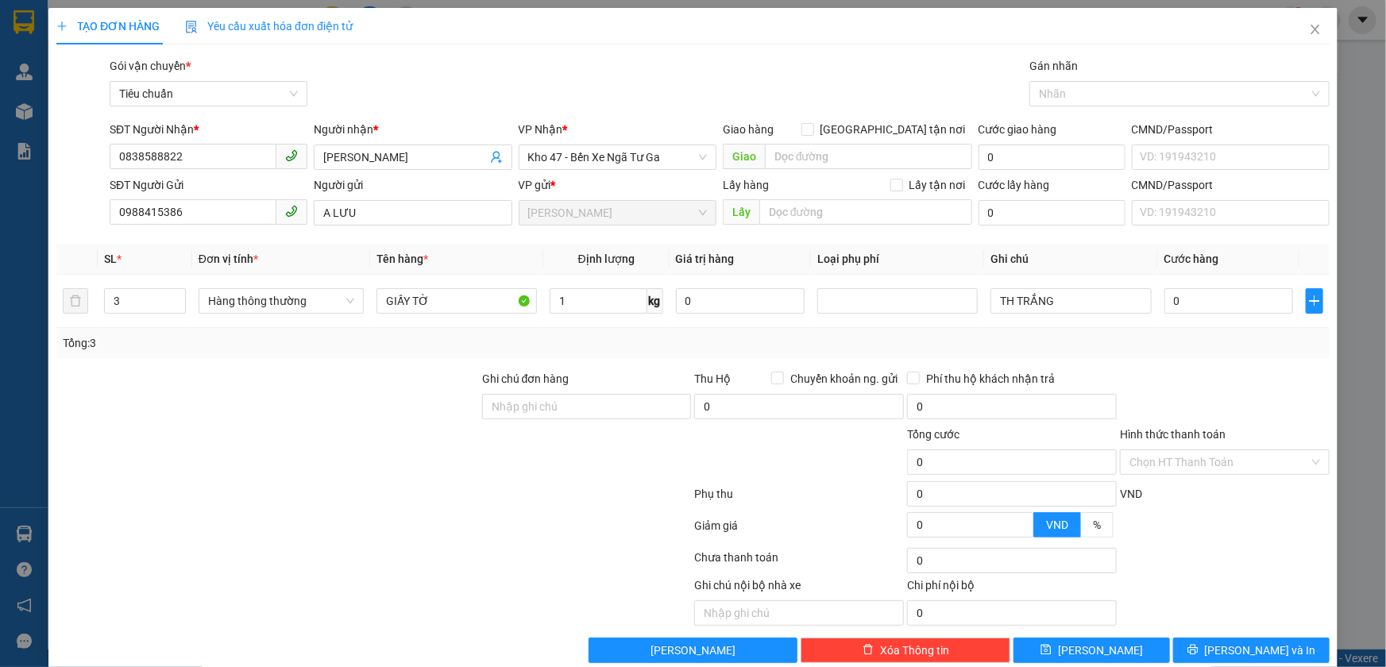
type input "30.000"
click at [605, 316] on div "1 kg" at bounding box center [607, 301] width 114 height 32
click at [605, 304] on input "1" at bounding box center [599, 300] width 98 height 25
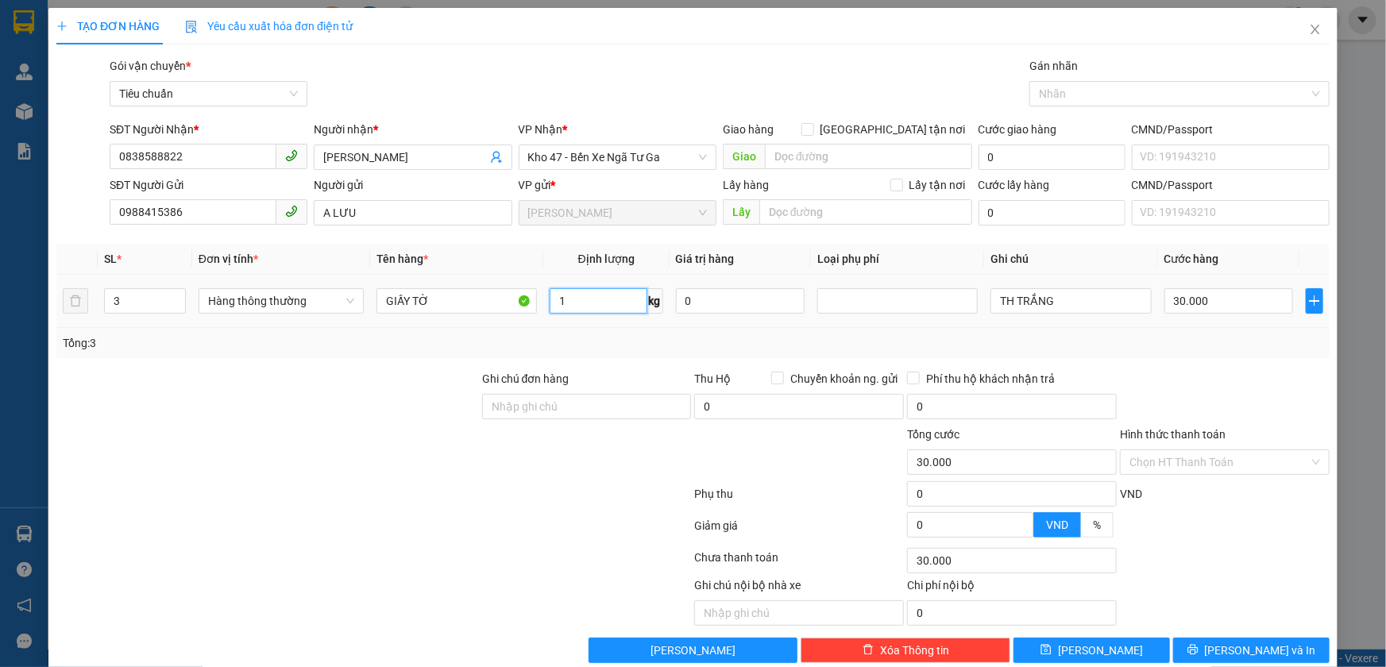
click at [605, 304] on input "1" at bounding box center [599, 300] width 98 height 25
type input "26"
drag, startPoint x: 798, startPoint y: 325, endPoint x: 824, endPoint y: 332, distance: 26.4
click at [805, 327] on div "SL * Đơn vị tính * Tên hàng * Định lượng Giá trị hàng Loại phụ phí Ghi chú Cước…" at bounding box center [692, 301] width 1273 height 114
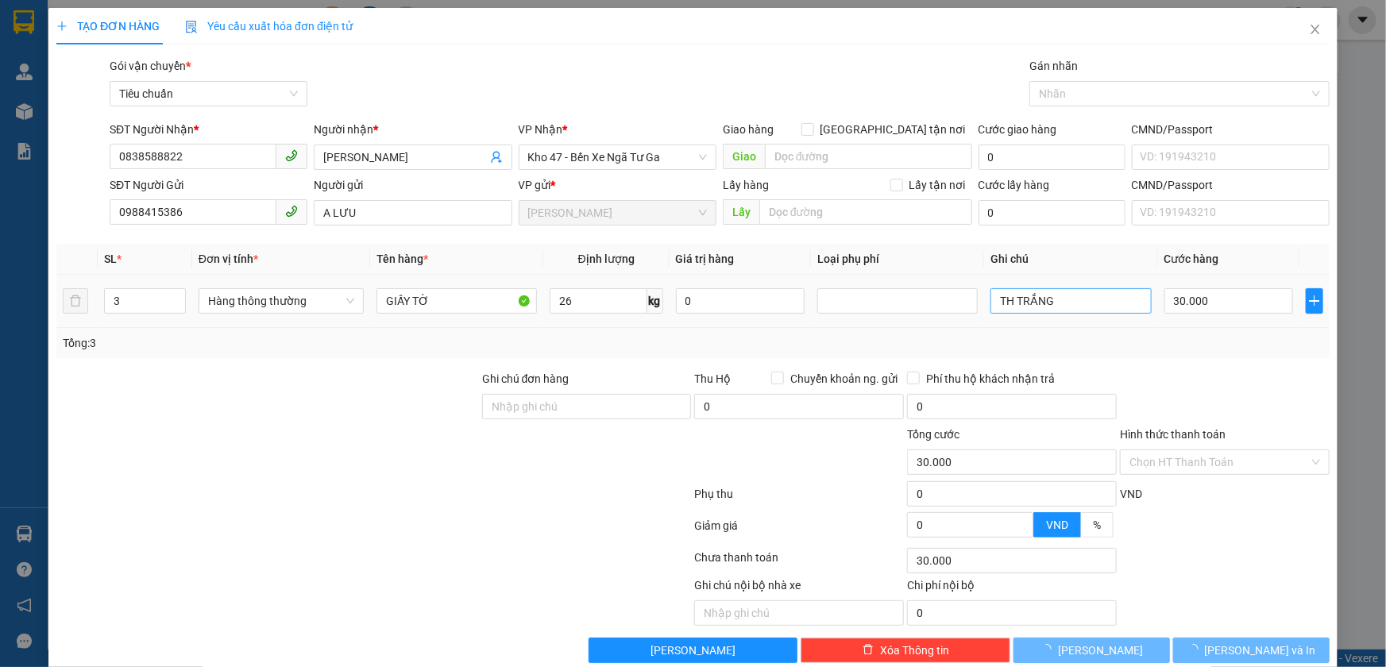
click at [1052, 305] on input "TH TRẮNG" at bounding box center [1070, 300] width 160 height 25
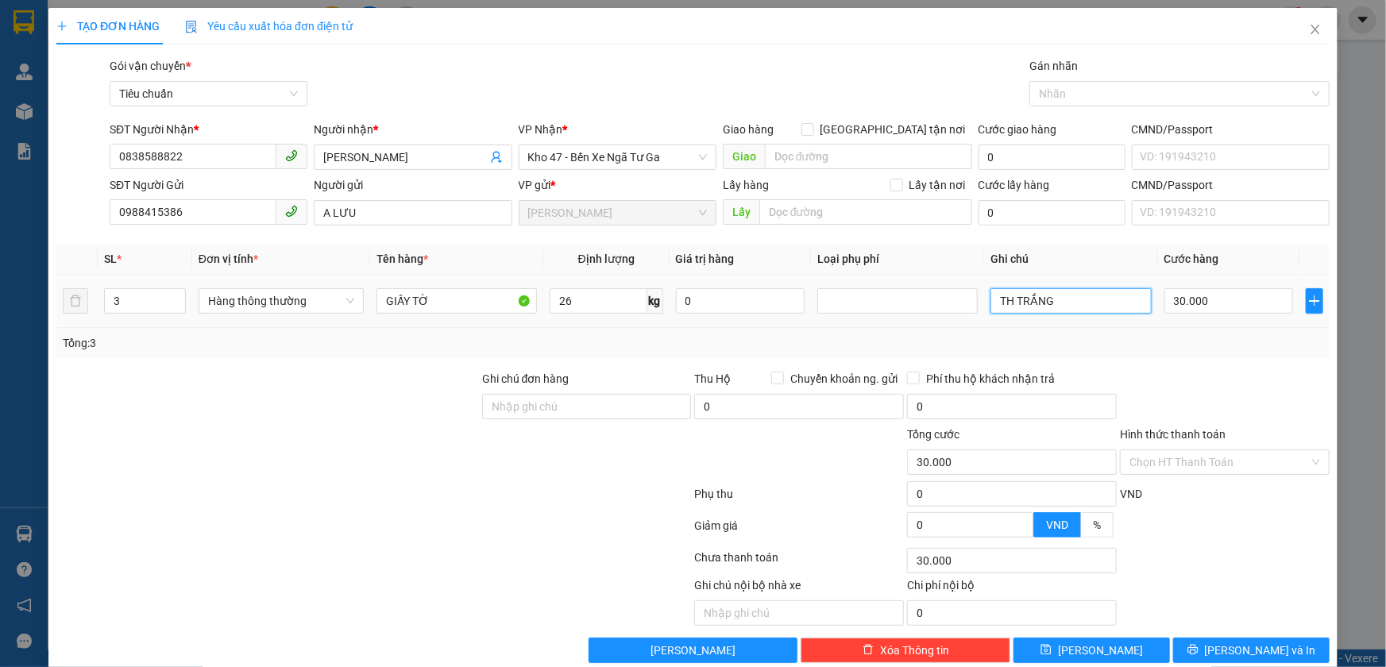
type input "65.000"
click at [1052, 305] on input "TH TRẮNG" at bounding box center [1070, 300] width 160 height 25
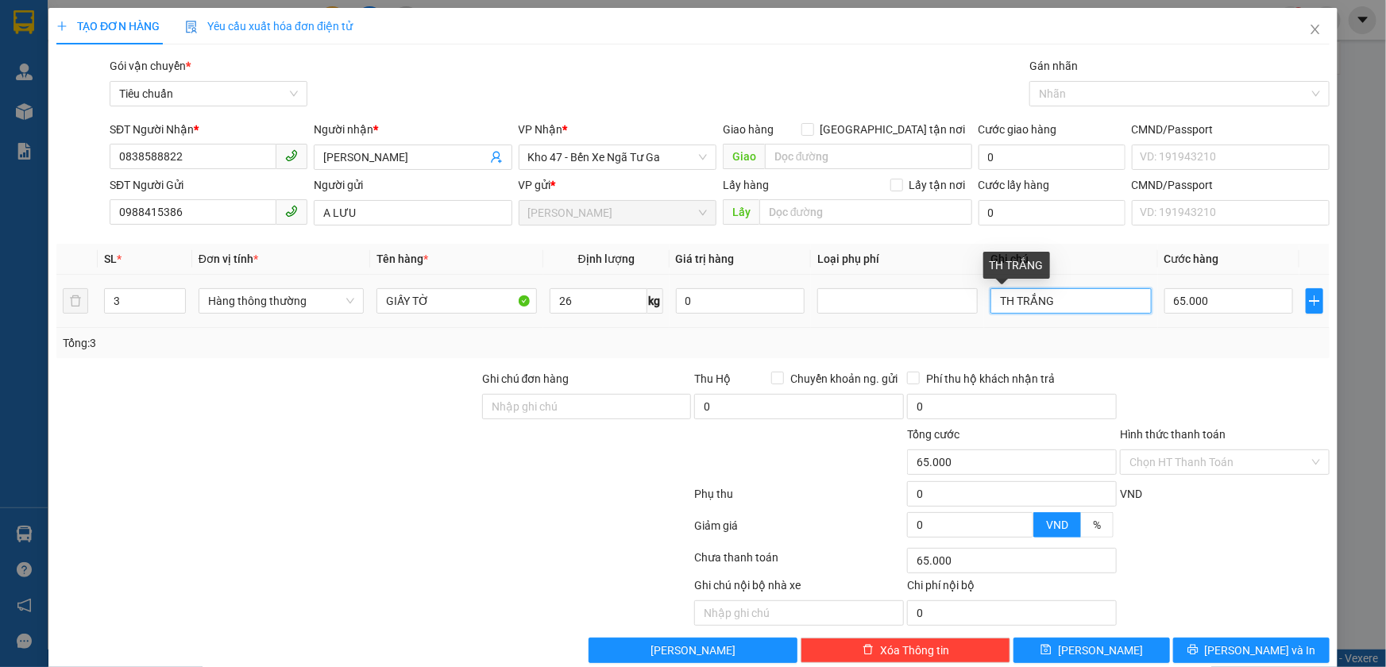
click at [1052, 305] on input "TH TRẮNG" at bounding box center [1070, 300] width 160 height 25
type input "TH NGỰA NÂU BNL + TH TRẮNG VÀNG BNL + TH CHỮ NÂU BNL"
click at [1247, 307] on input "65.000" at bounding box center [1228, 300] width 129 height 25
type input "6"
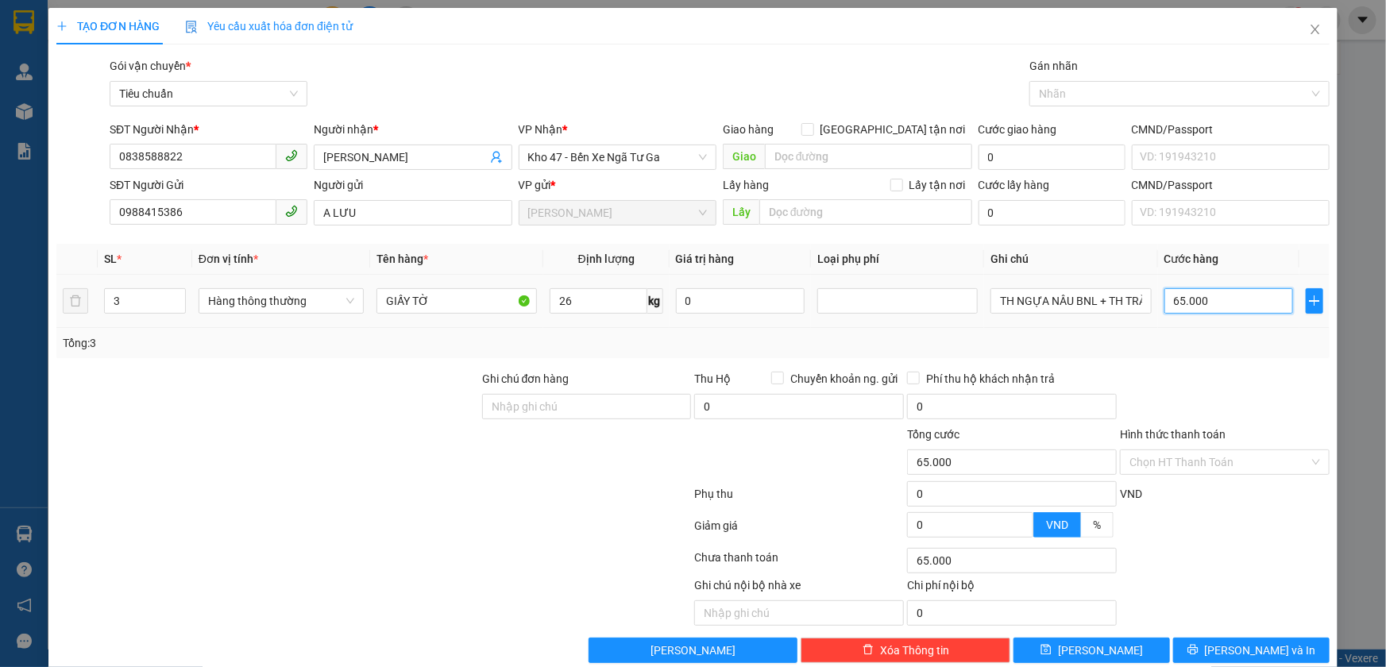
type input "6"
type input "65"
type input "0"
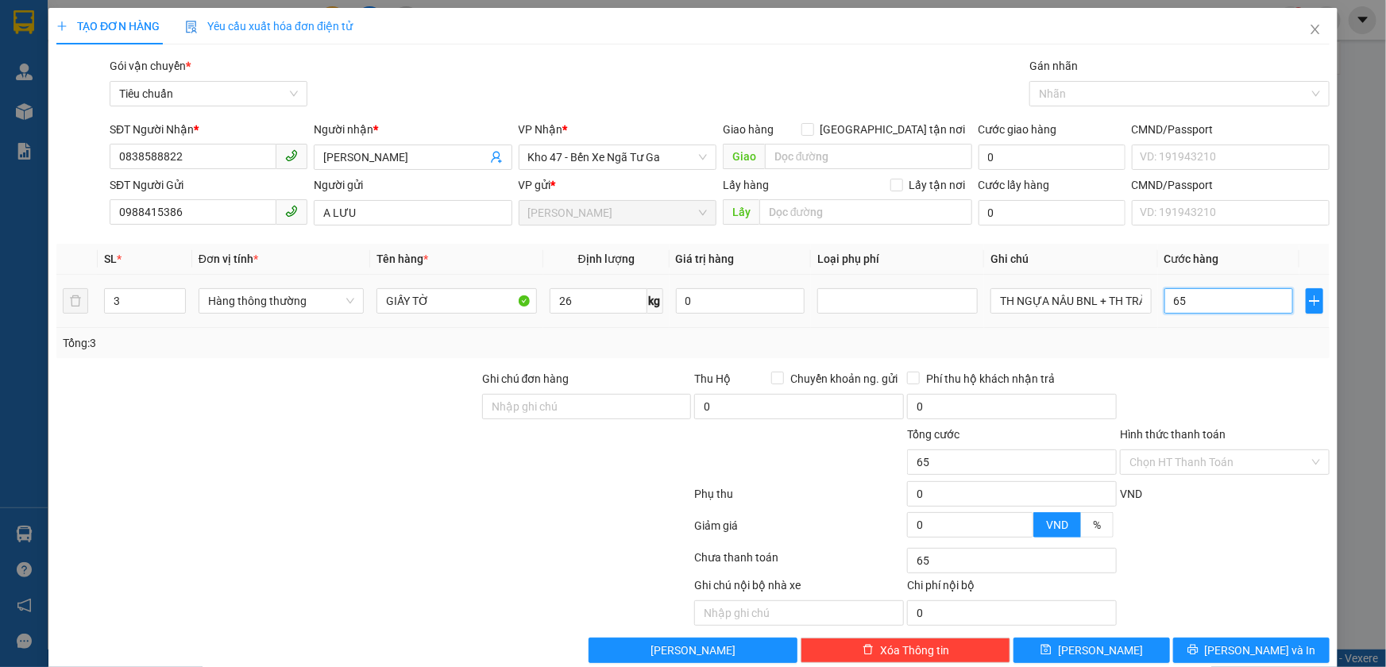
type input "0"
type input "65*3"
click at [1253, 370] on div at bounding box center [1224, 398] width 213 height 56
type input "195.000"
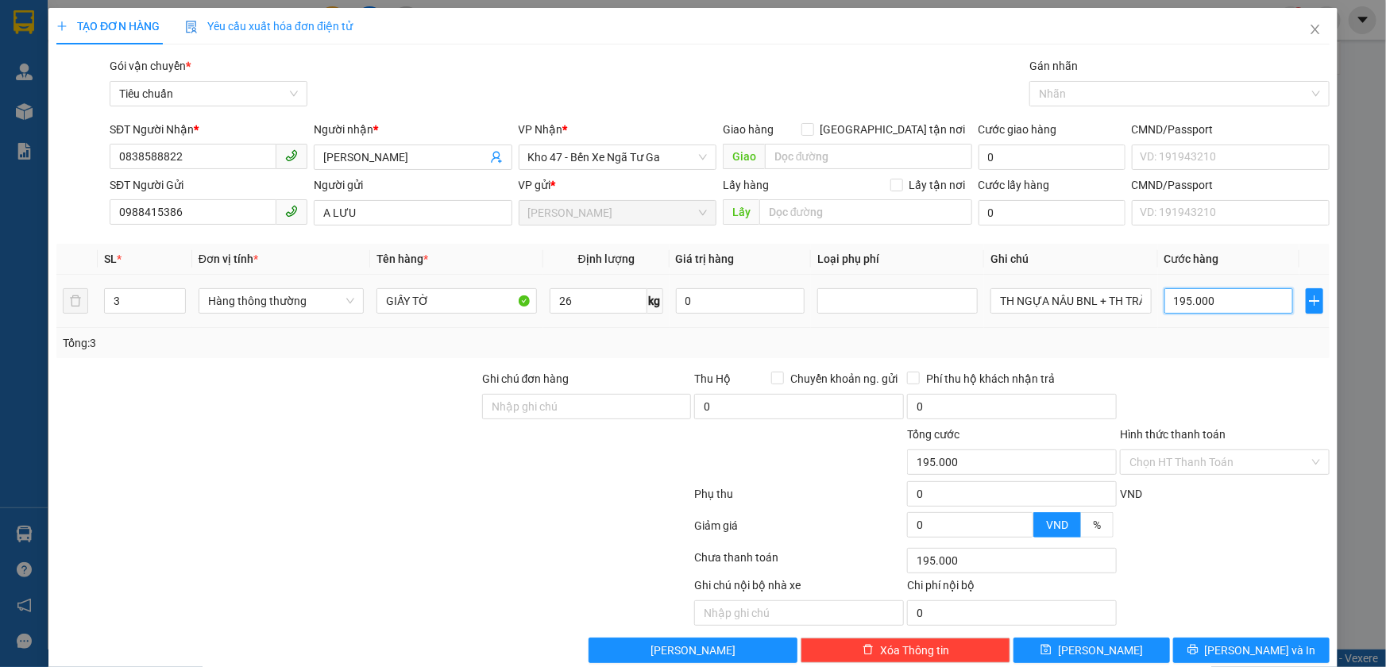
click at [1219, 311] on input "195.000" at bounding box center [1228, 300] width 129 height 25
type input "2"
type input "20"
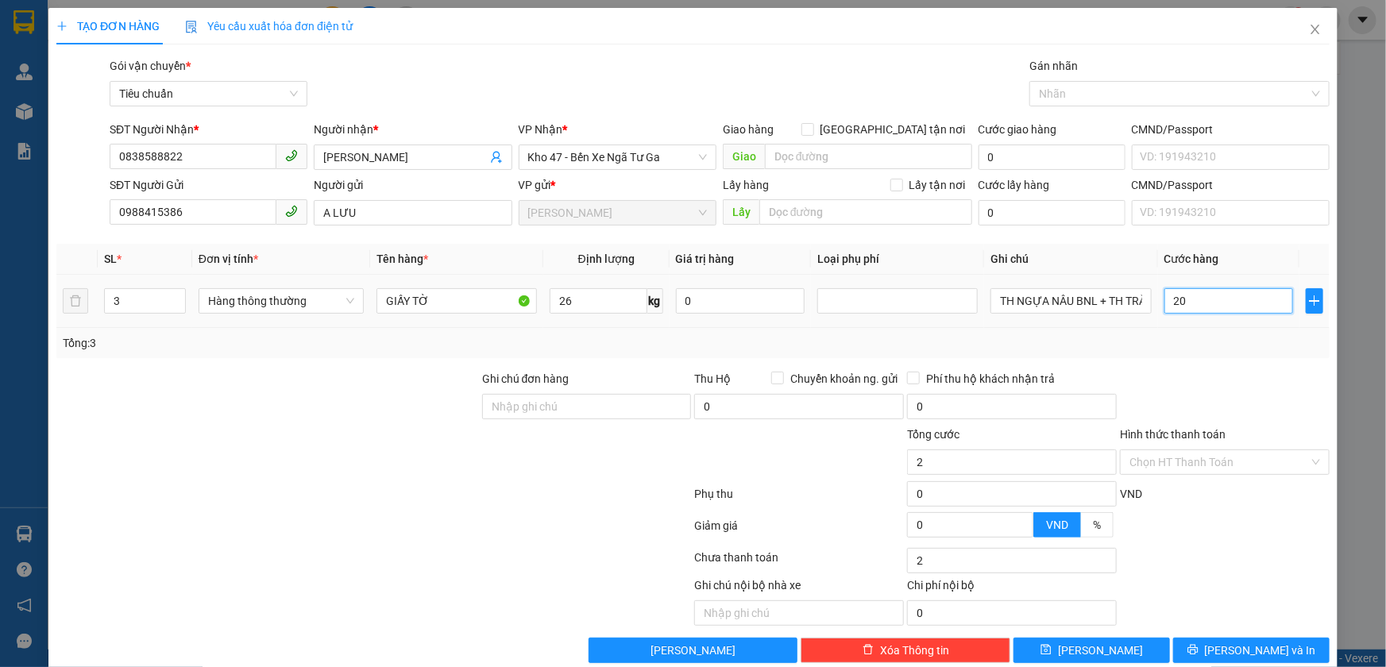
type input "20"
type input "200"
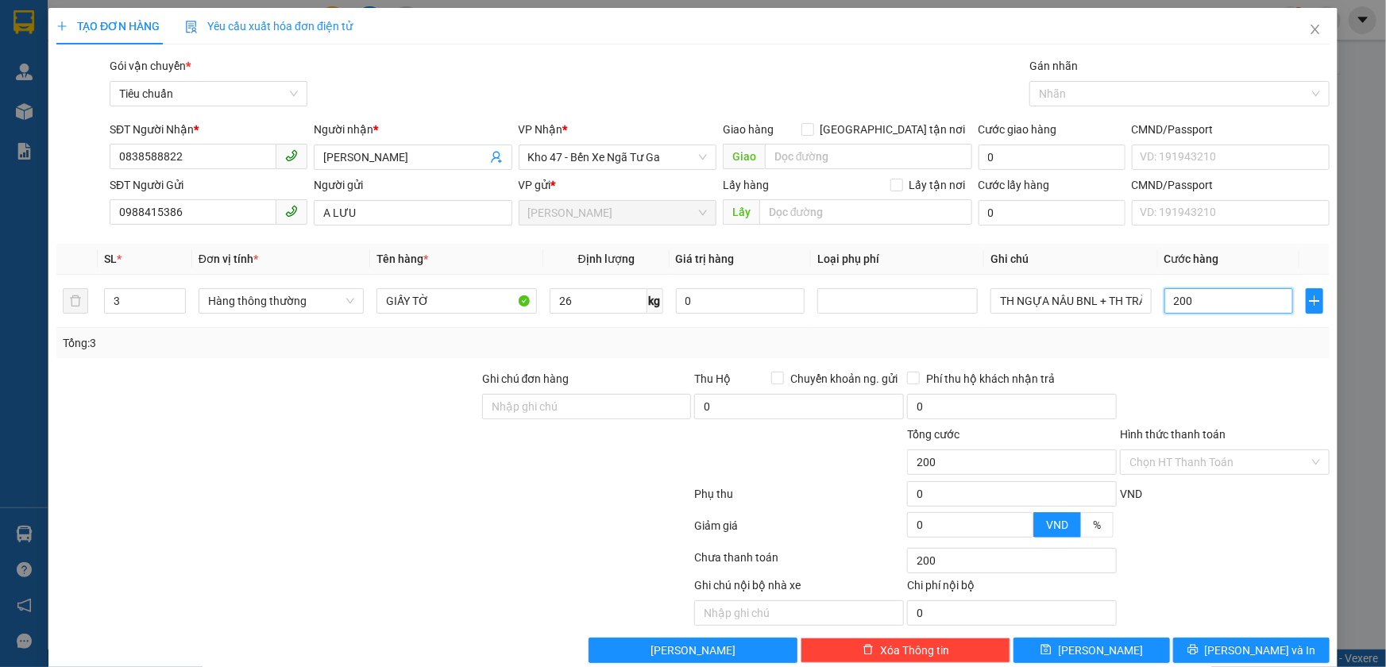
type input "200"
type input "200.000"
click at [1228, 358] on div "Transit Pickup Surcharge Ids Transit Deliver Surcharge Ids Transit Deliver Surc…" at bounding box center [692, 360] width 1273 height 606
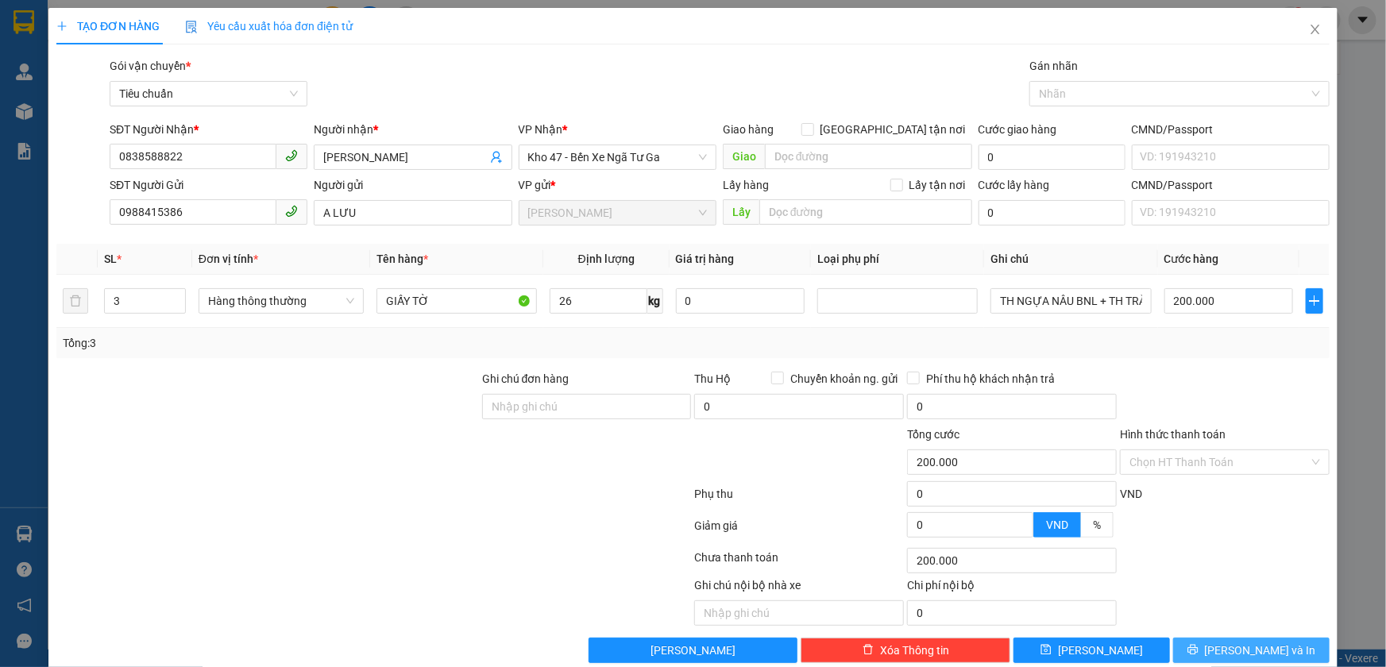
click at [1264, 654] on span "Lưu và In" at bounding box center [1260, 650] width 111 height 17
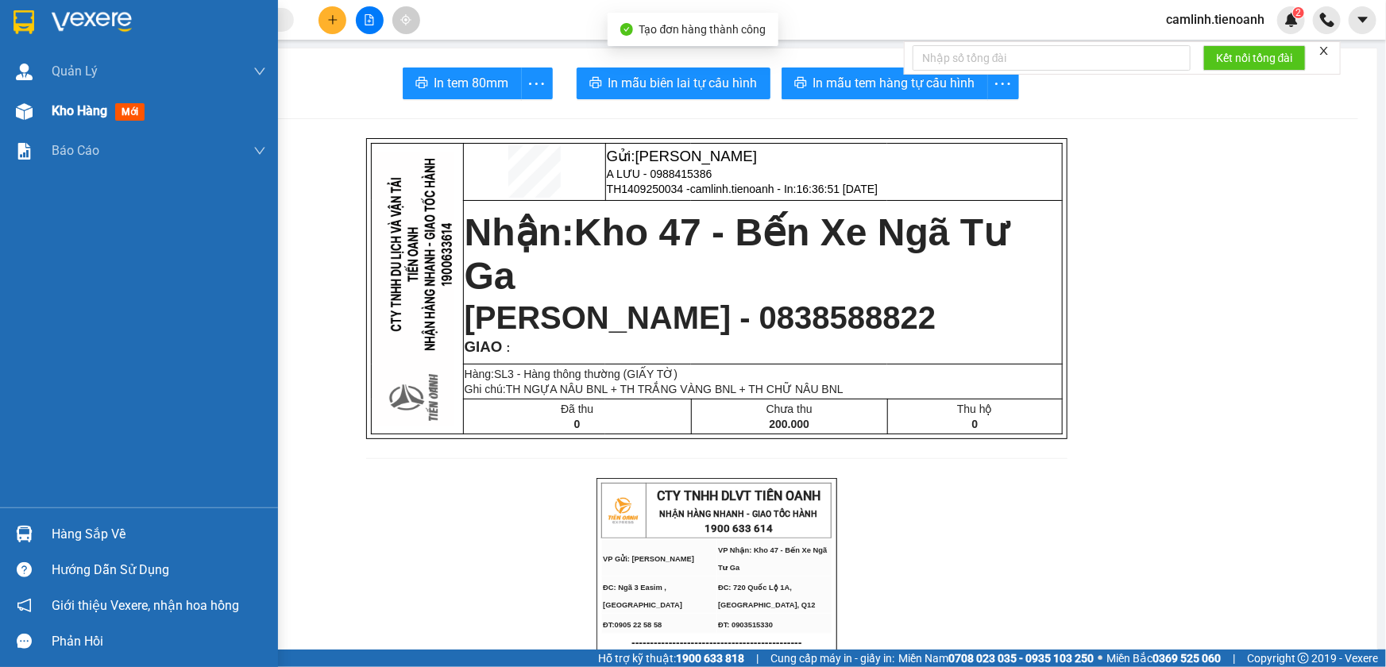
click at [17, 126] on div "Kho hàng mới" at bounding box center [139, 111] width 278 height 40
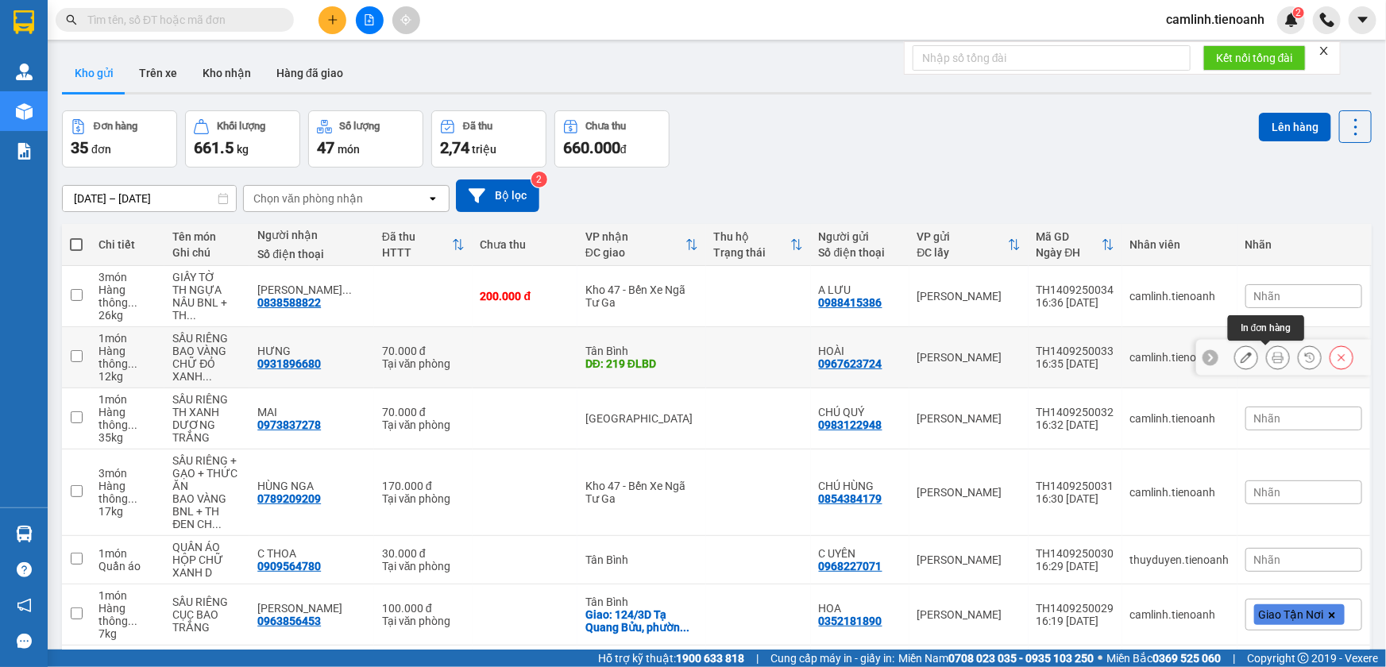
click at [1272, 357] on icon at bounding box center [1277, 357] width 11 height 11
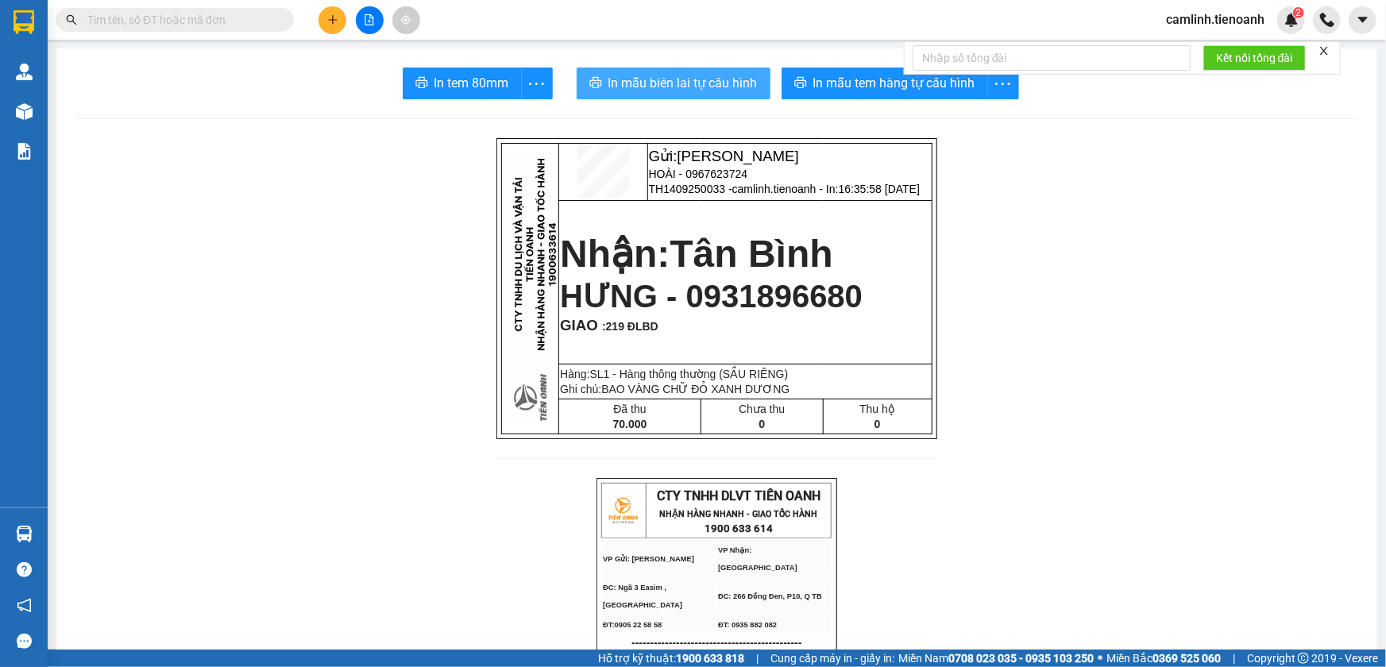
click at [662, 91] on span "In mẫu biên lai tự cấu hình" at bounding box center [682, 83] width 149 height 20
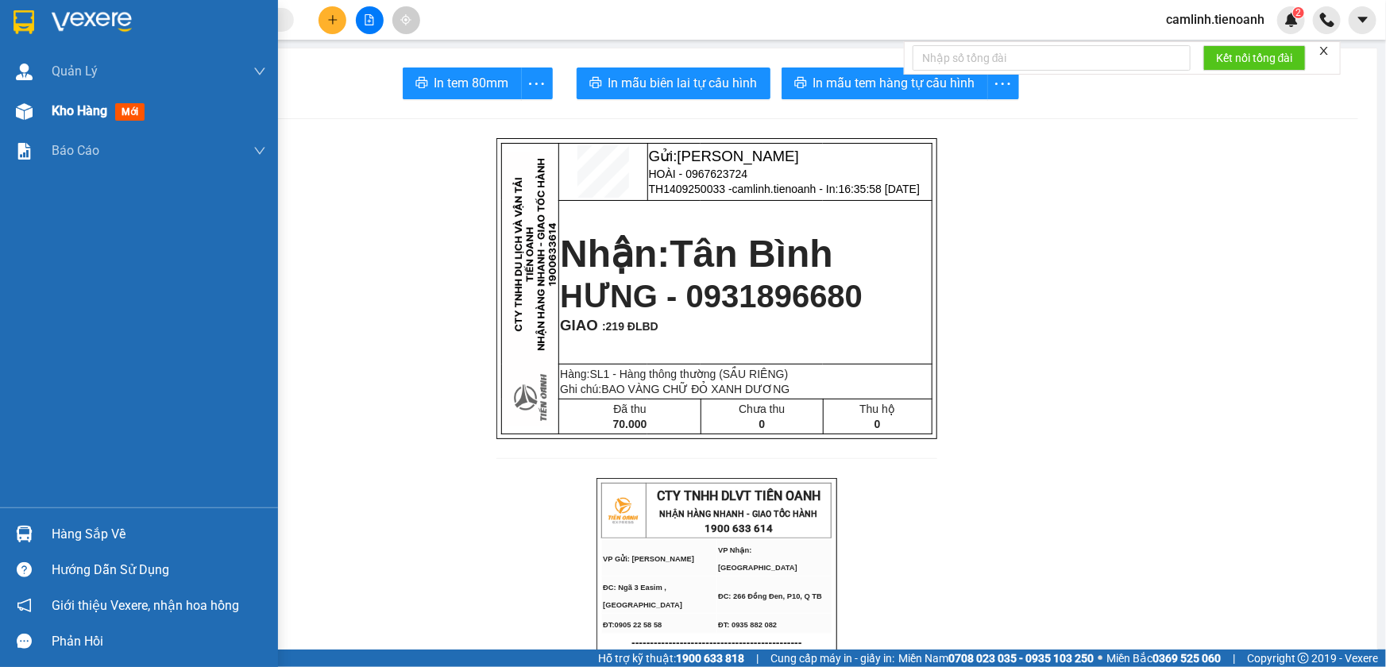
click at [85, 118] on span "Kho hàng" at bounding box center [80, 110] width 56 height 15
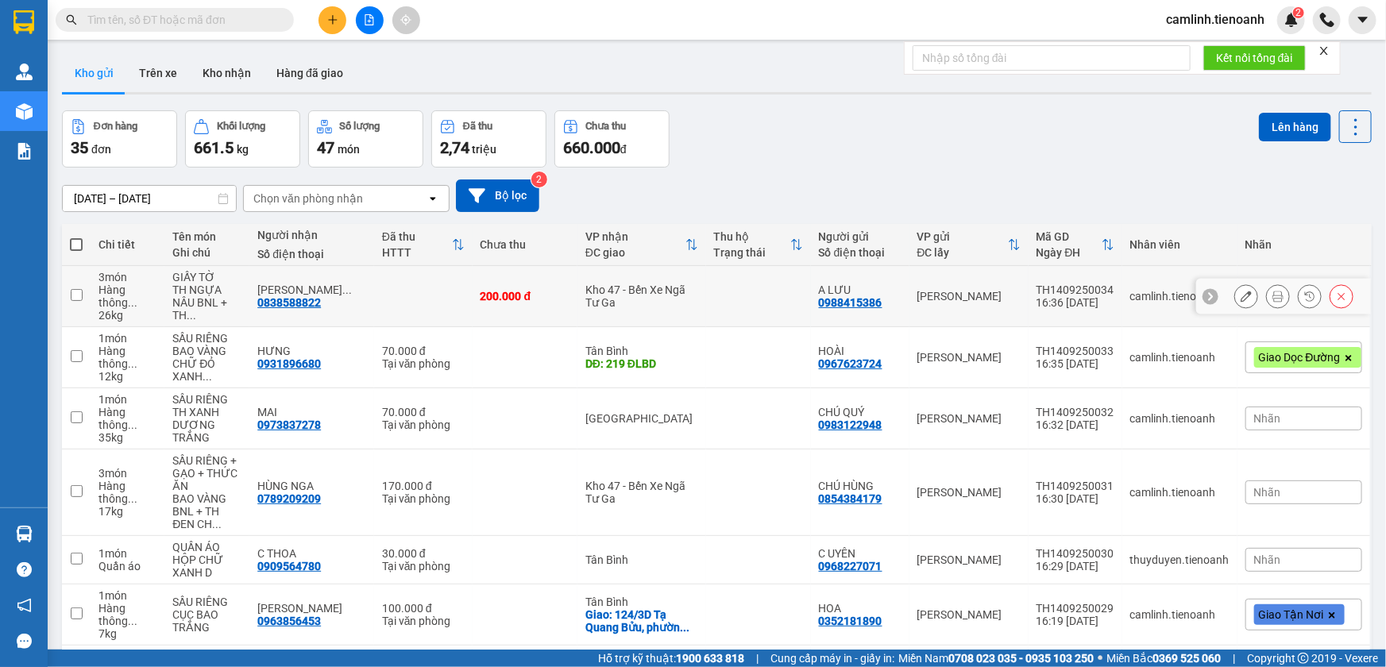
click at [1272, 297] on icon at bounding box center [1277, 296] width 11 height 11
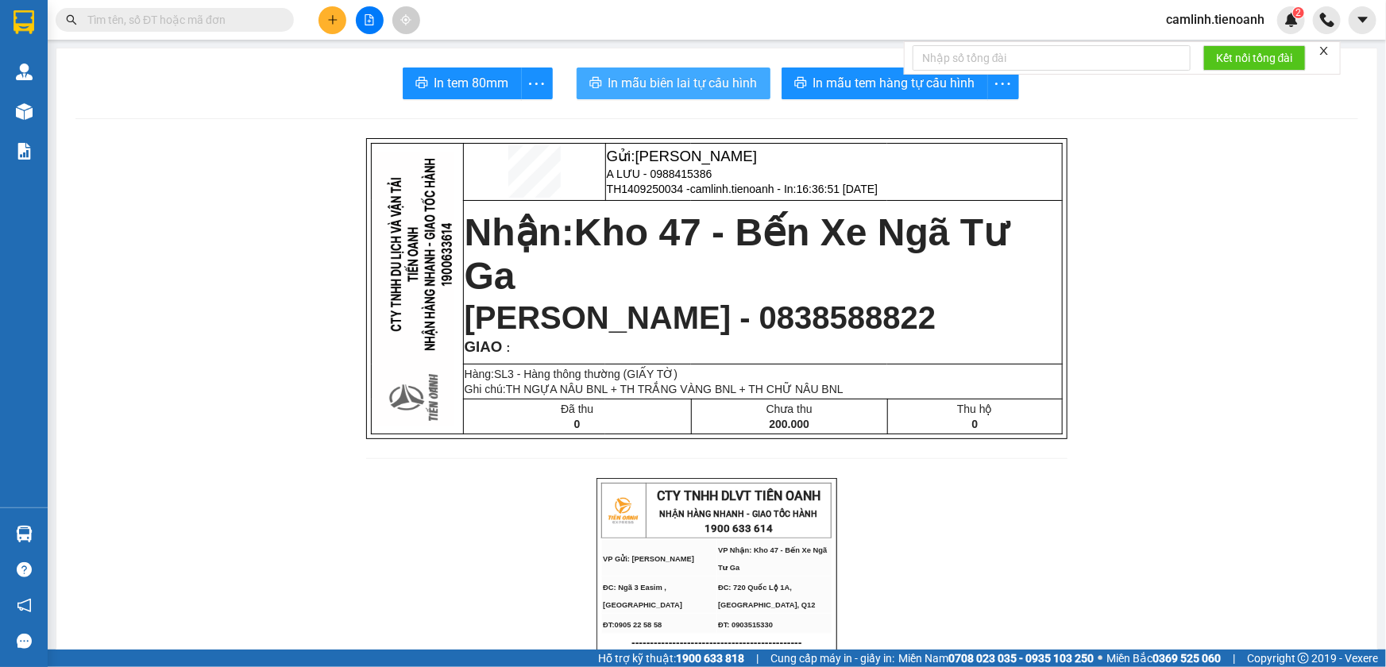
click at [686, 88] on span "In mẫu biên lai tự cấu hình" at bounding box center [682, 83] width 149 height 20
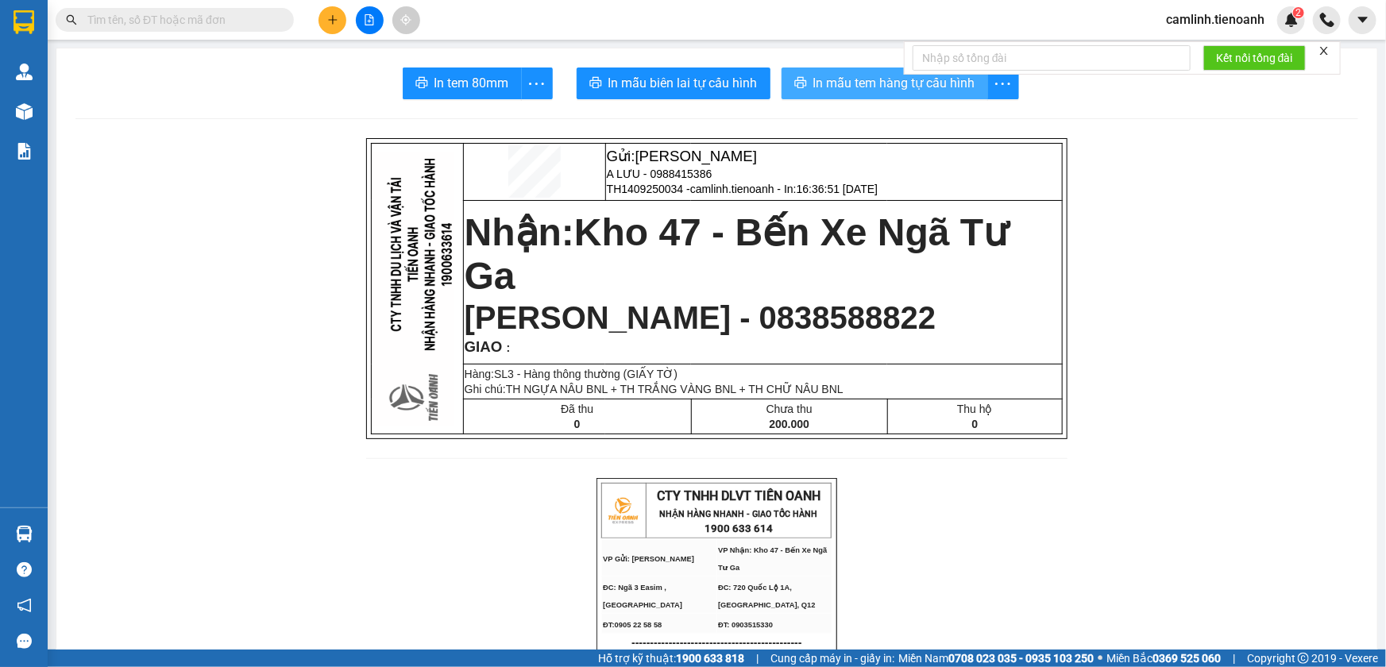
click at [881, 94] on button "In mẫu tem hàng tự cấu hình" at bounding box center [885, 84] width 207 height 32
click at [814, 83] on span "In mẫu tem hàng tự cấu hình" at bounding box center [894, 83] width 162 height 20
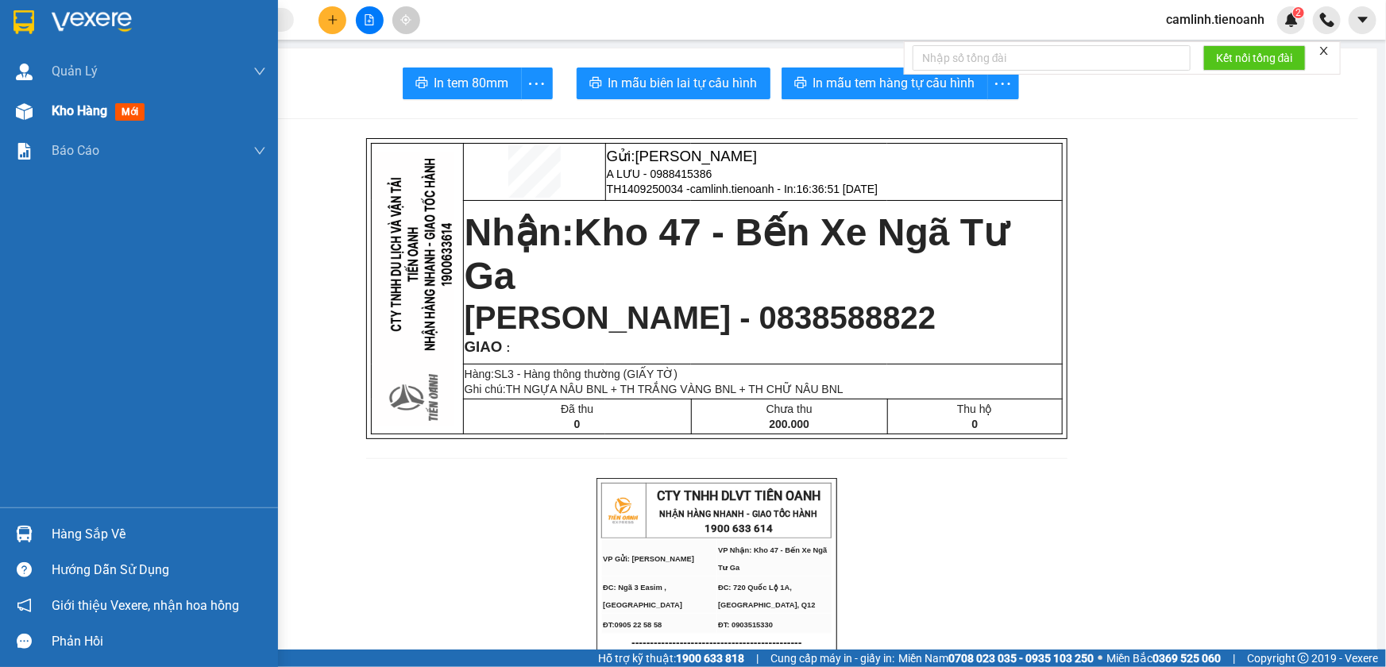
click at [27, 113] on img at bounding box center [24, 111] width 17 height 17
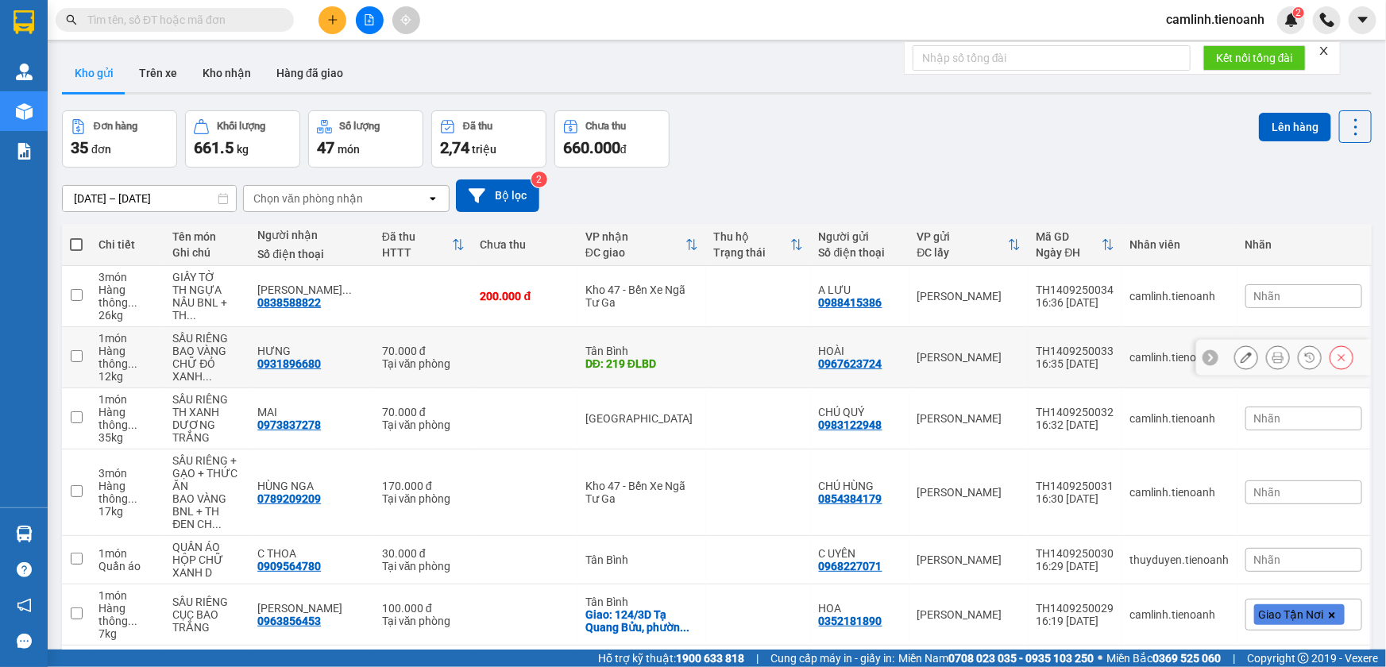
click at [1272, 355] on icon at bounding box center [1277, 357] width 11 height 11
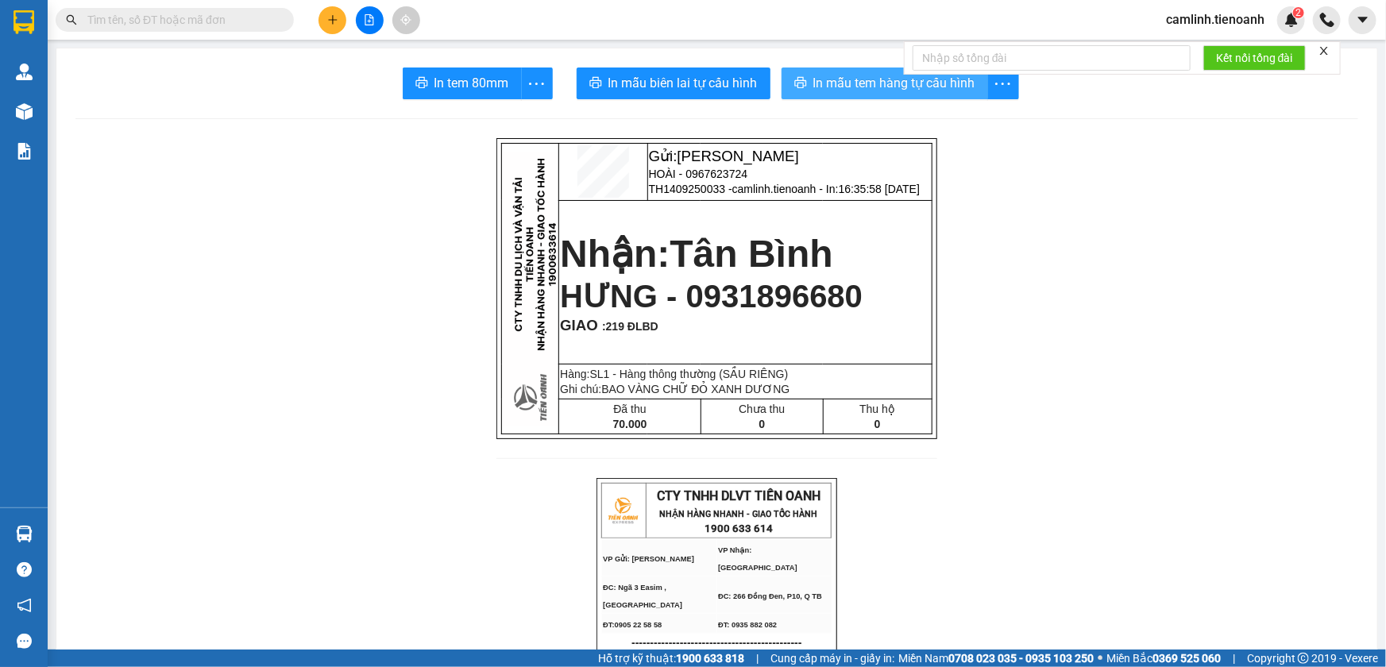
click at [963, 79] on span "In mẫu tem hàng tự cấu hình" at bounding box center [894, 83] width 162 height 20
click at [1326, 54] on icon "close" at bounding box center [1323, 50] width 11 height 11
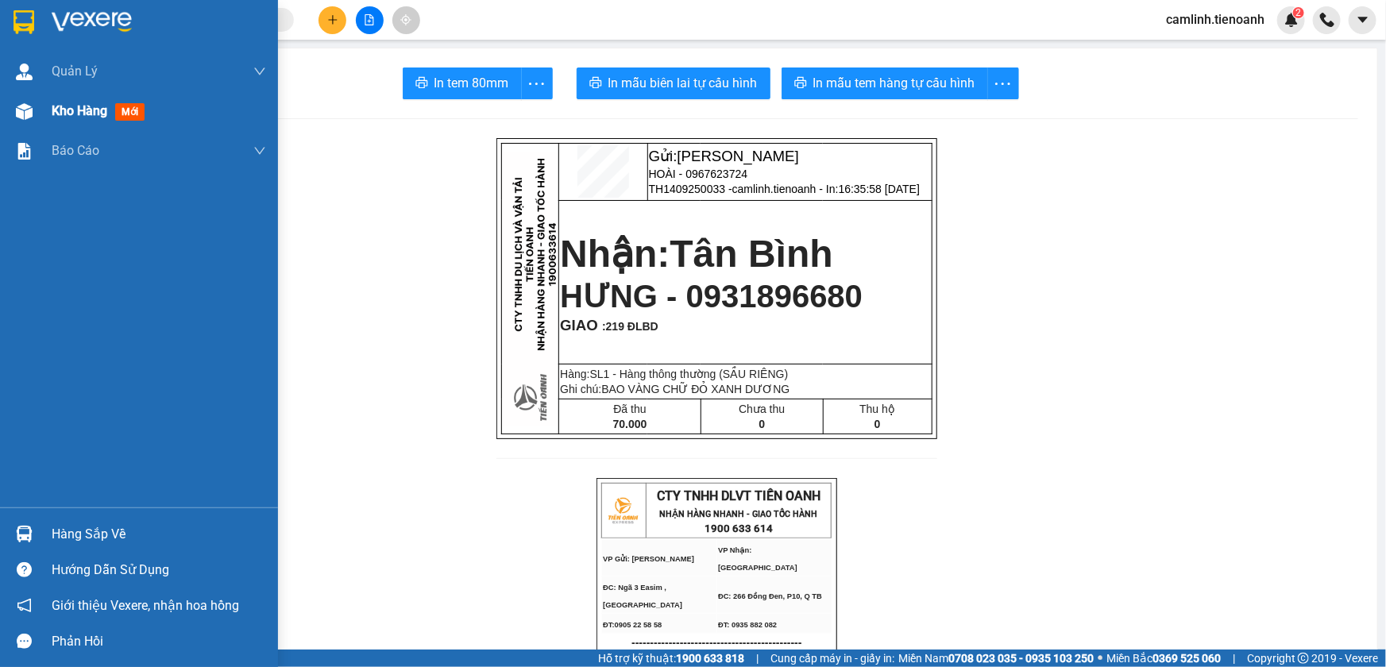
click at [48, 110] on div "Kho hàng mới" at bounding box center [139, 111] width 278 height 40
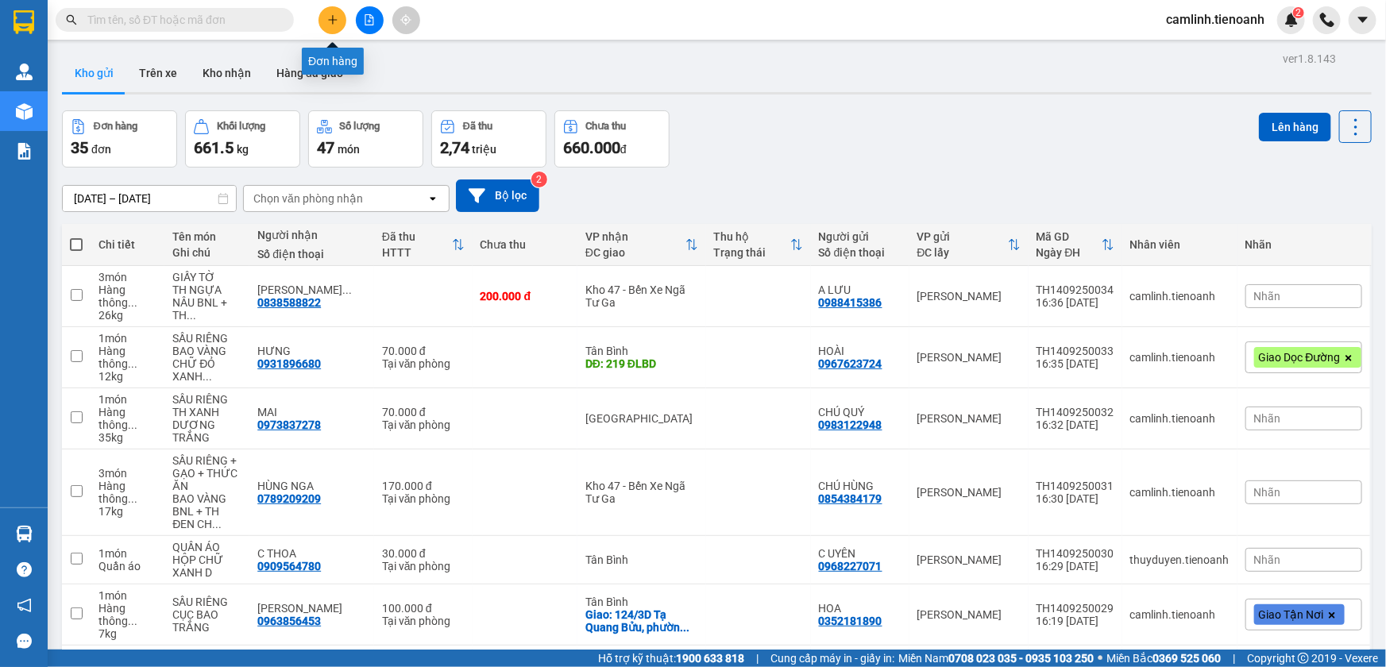
click at [336, 18] on icon "plus" at bounding box center [332, 19] width 11 height 11
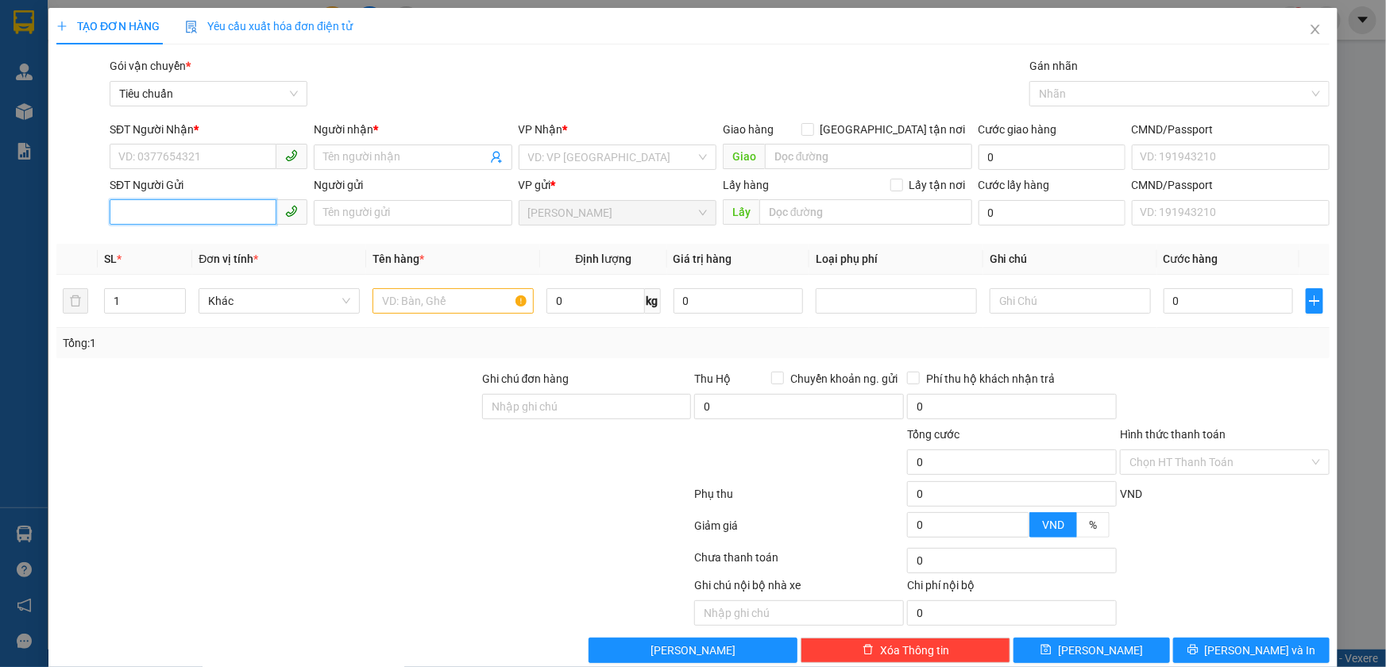
click at [207, 218] on input "SĐT Người Gửi" at bounding box center [193, 211] width 167 height 25
type input "0366044163"
click at [365, 214] on input "Người gửi" at bounding box center [413, 212] width 198 height 25
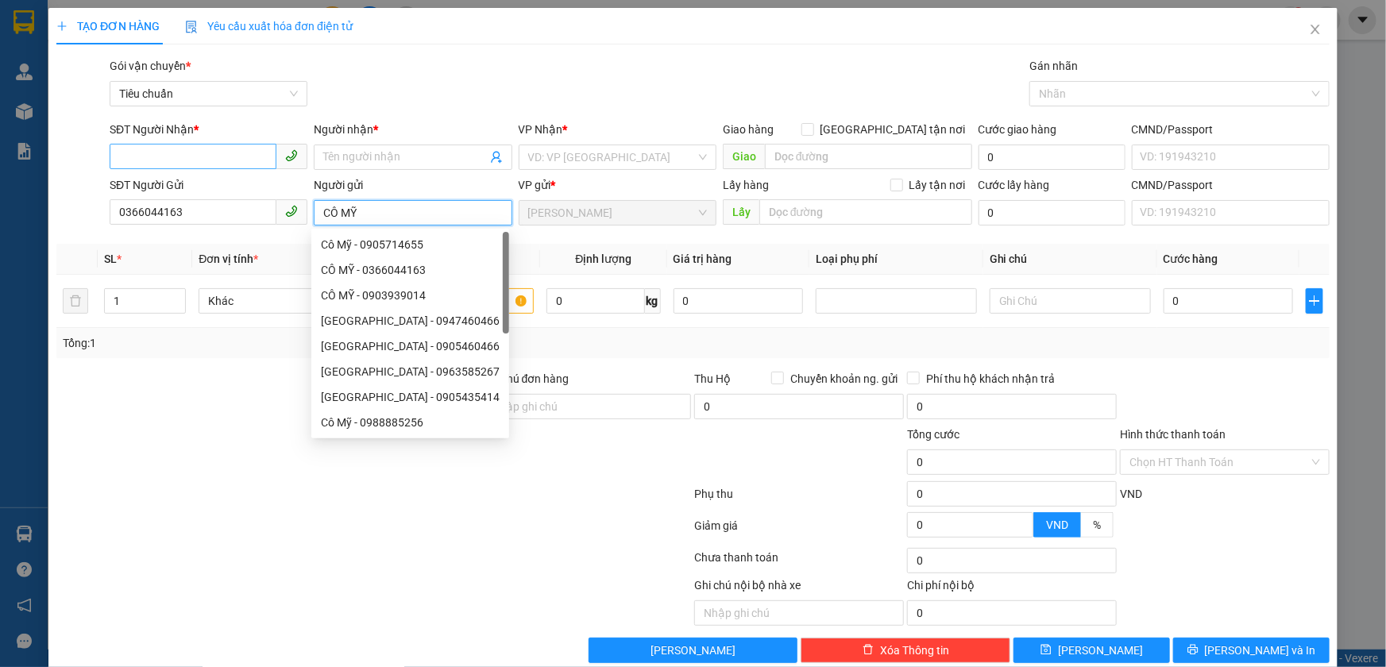
type input "CÔ MỸ"
click at [253, 159] on input "SĐT Người Nhận *" at bounding box center [193, 156] width 167 height 25
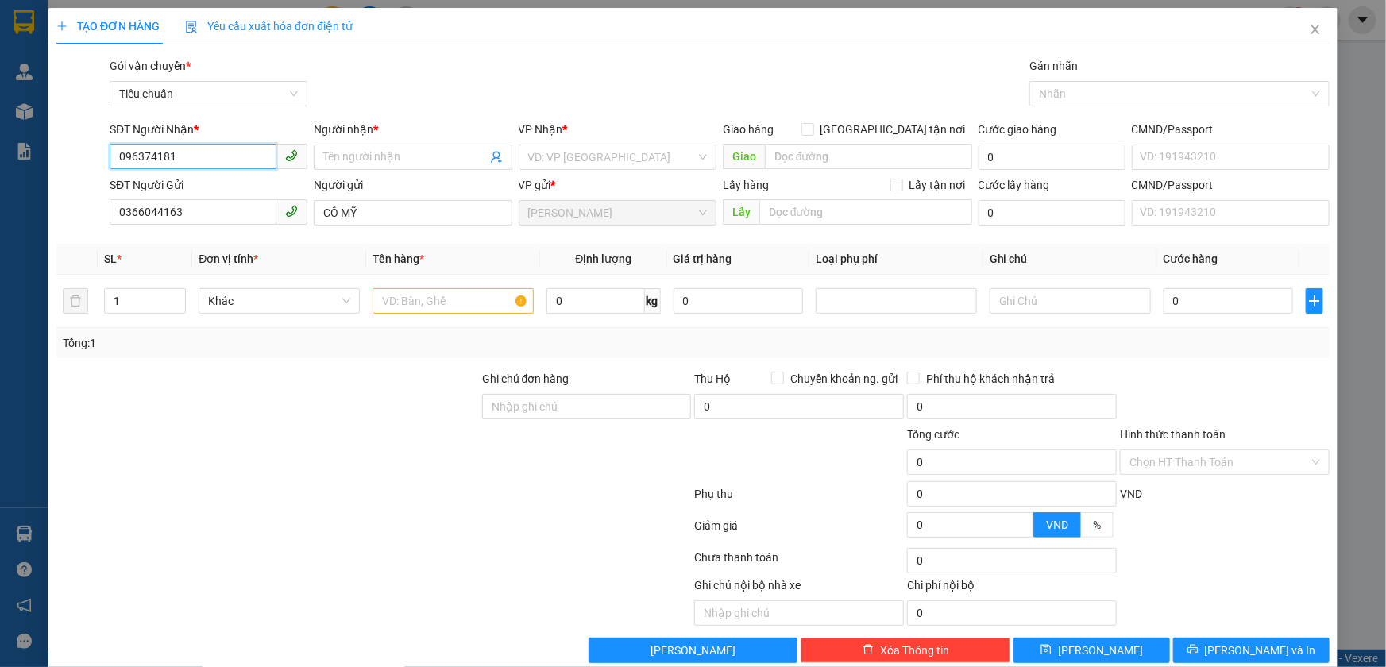
type input "0963741818"
click at [170, 182] on div "0963741818 - C Duyên" at bounding box center [206, 188] width 177 height 17
type input "C Duyên"
type input "60.000"
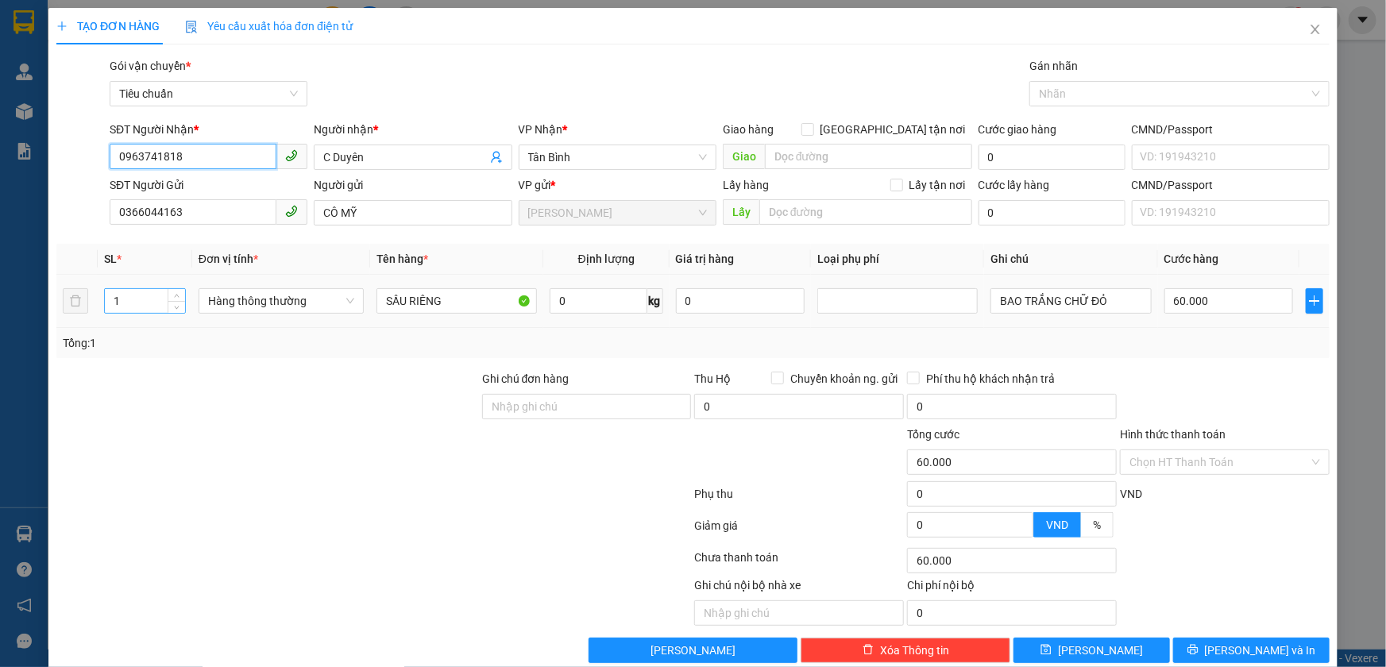
type input "0963741818"
click at [181, 288] on div "1" at bounding box center [145, 300] width 82 height 25
type input "2"
click at [177, 292] on span "up" at bounding box center [177, 297] width 10 height 10
click at [596, 299] on input "0" at bounding box center [599, 300] width 98 height 25
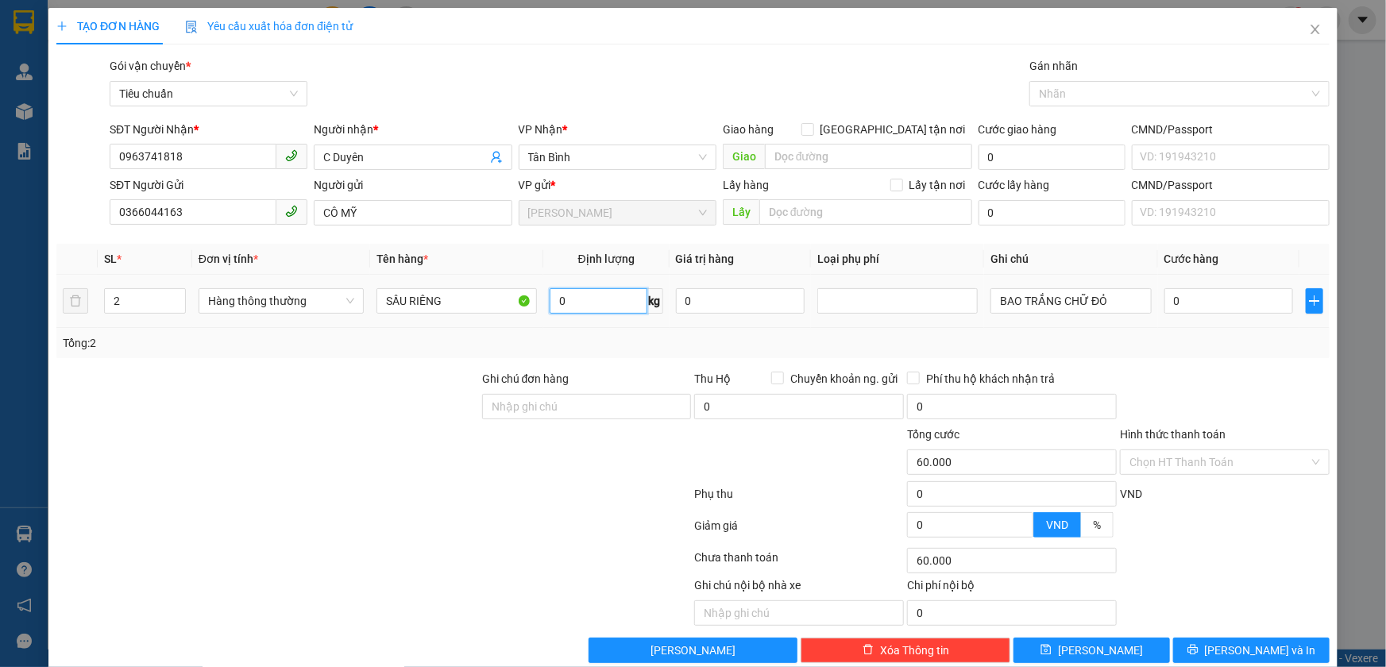
type input "0"
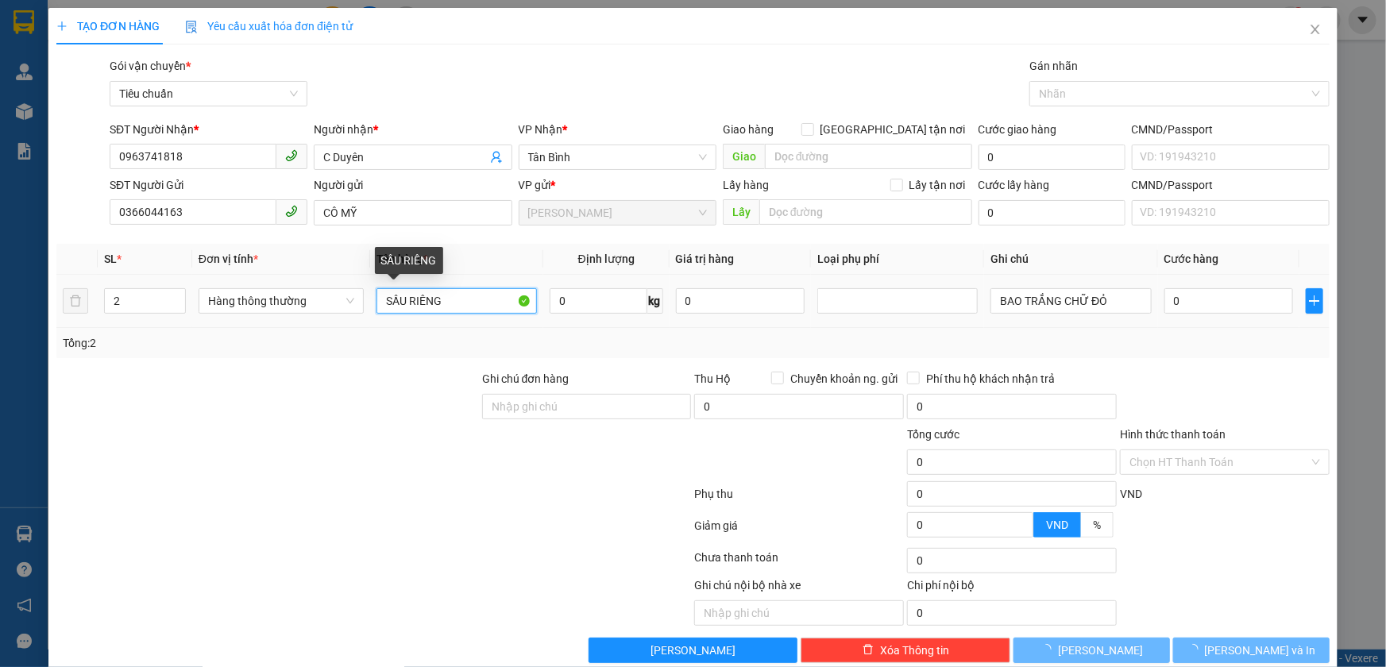
click at [451, 303] on input "SẦU RIÊNG" at bounding box center [456, 300] width 160 height 25
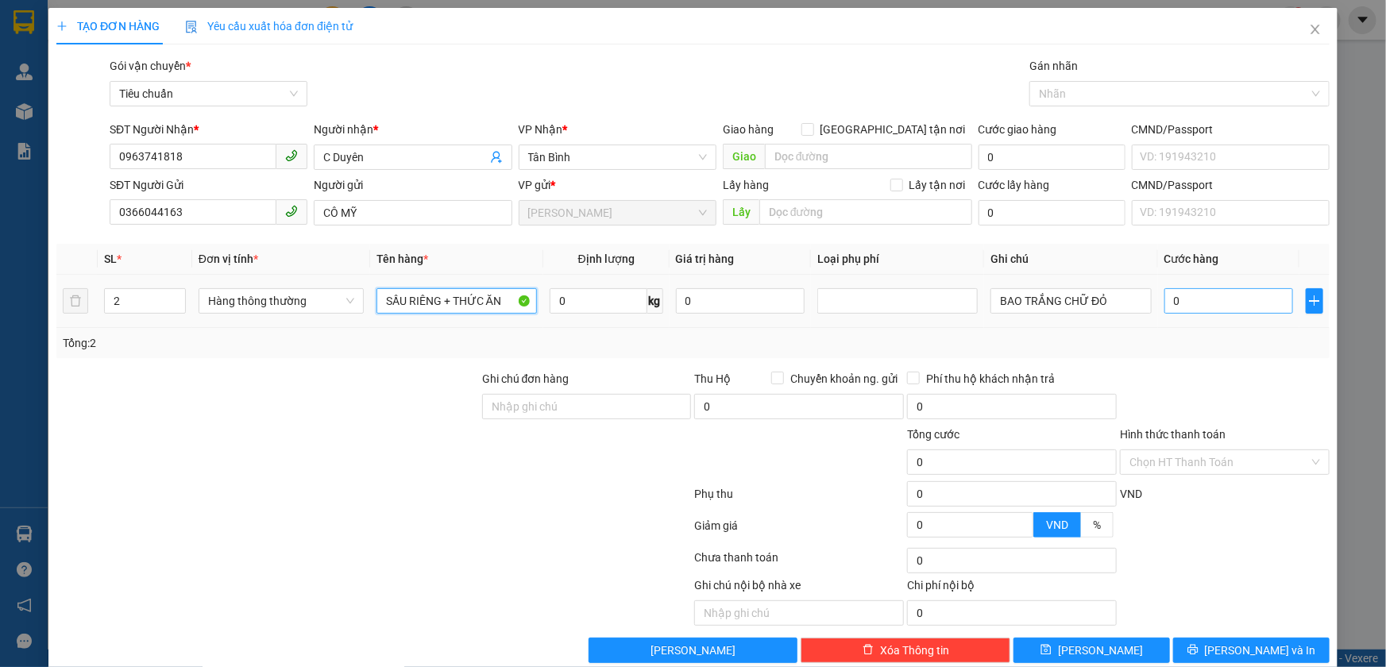
type input "SẦU RIÊNG + THỨC ĂN"
click at [1174, 307] on input "0" at bounding box center [1228, 300] width 129 height 25
type input "2"
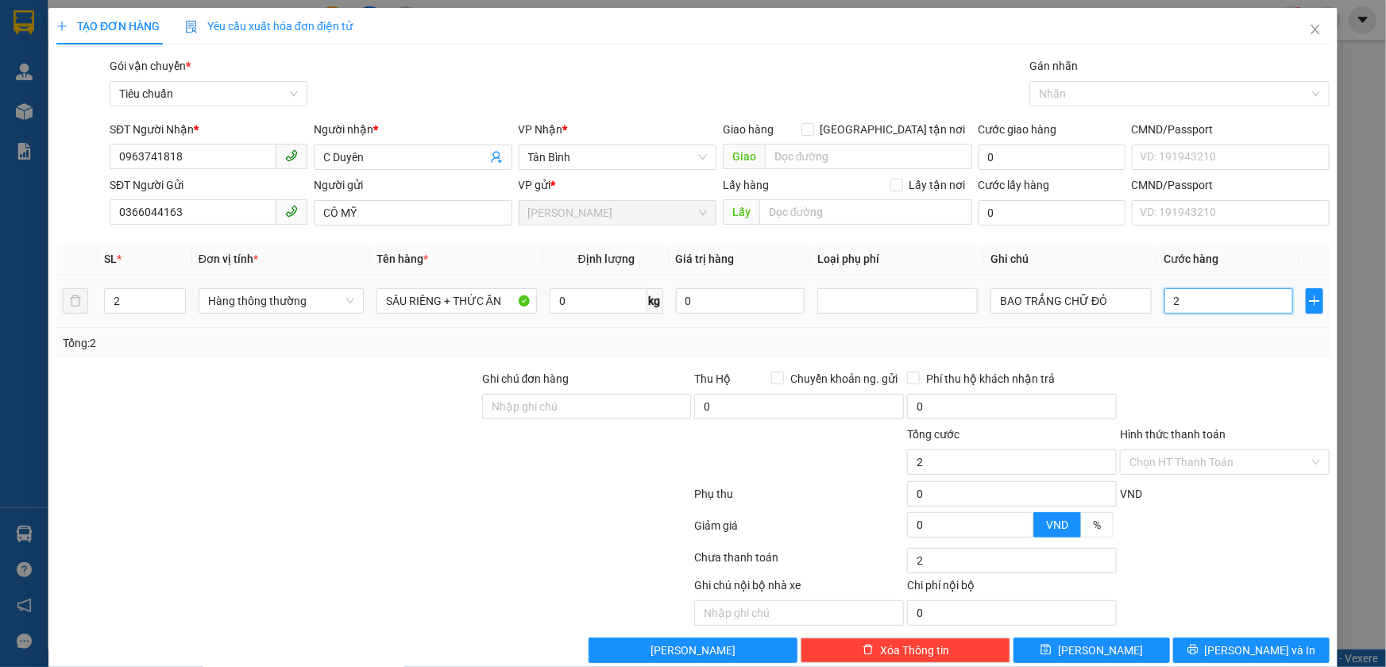
type input "27"
type input "0"
drag, startPoint x: 1204, startPoint y: 378, endPoint x: 1103, endPoint y: 358, distance: 102.8
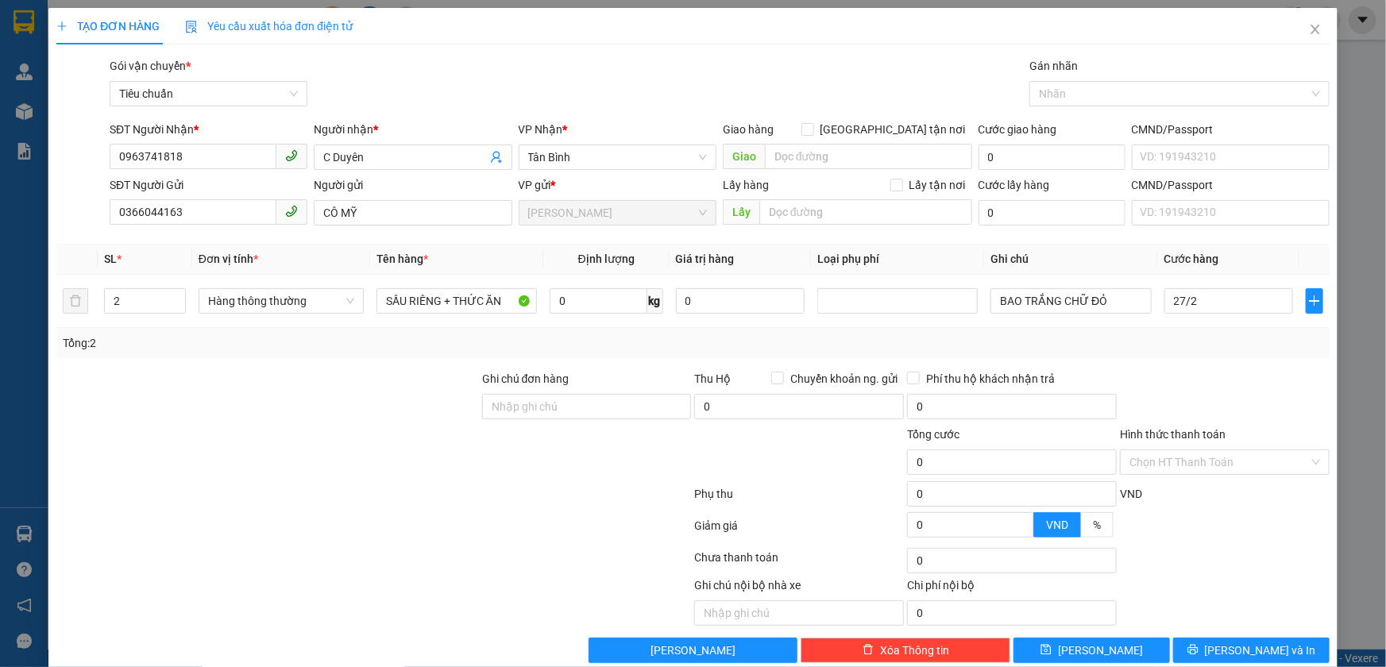
click at [1203, 380] on div at bounding box center [1224, 398] width 213 height 56
click at [612, 298] on input "0" at bounding box center [599, 300] width 98 height 25
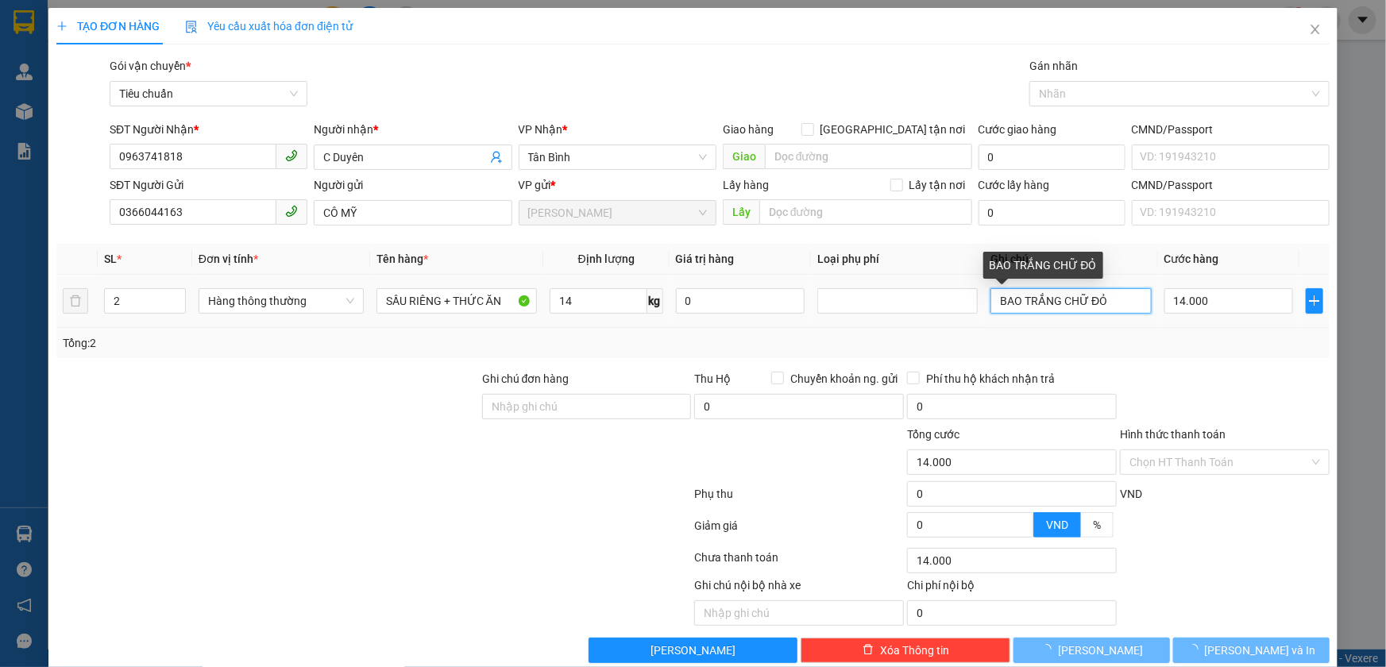
drag, startPoint x: 1017, startPoint y: 305, endPoint x: 1120, endPoint y: 303, distance: 103.3
click at [1111, 306] on input "BAO TRẮNG CHỮ ĐỎ" at bounding box center [1070, 300] width 160 height 25
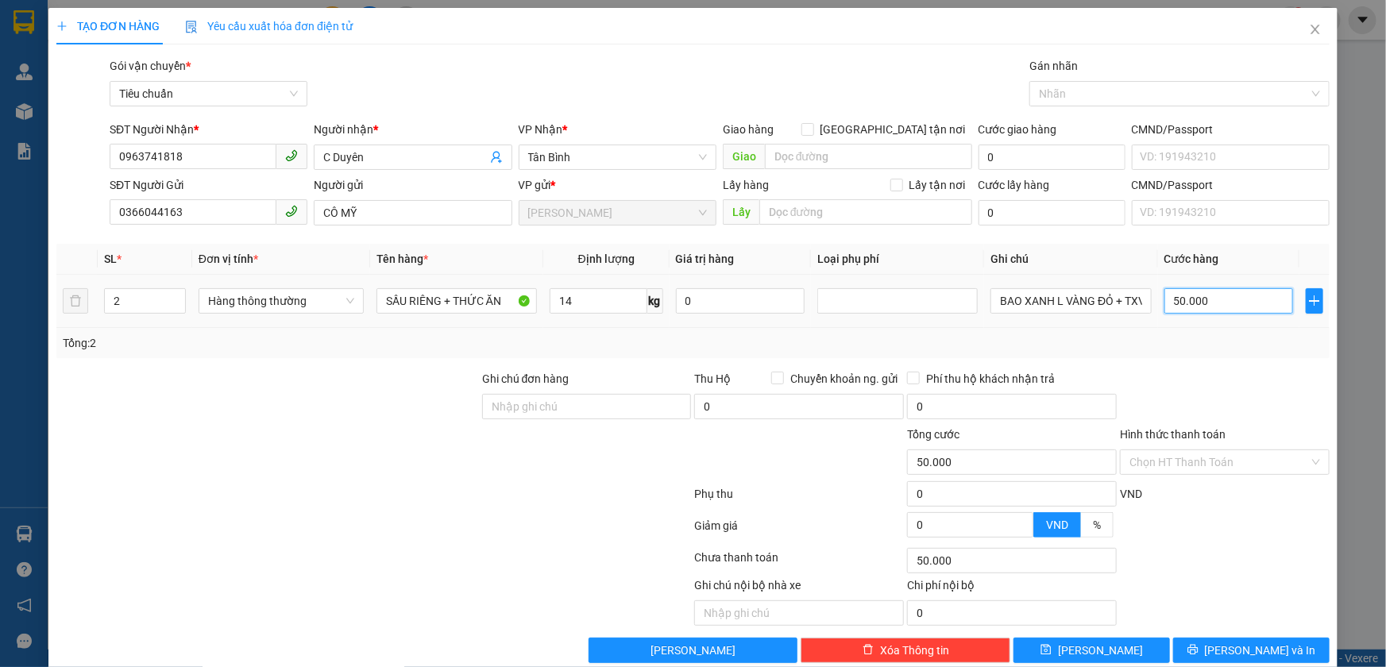
click at [1175, 291] on input "50.000" at bounding box center [1228, 300] width 129 height 25
click at [1168, 350] on div "Tổng: 2" at bounding box center [693, 342] width 1261 height 17
click at [1204, 639] on button "Lưu và In" at bounding box center [1251, 650] width 156 height 25
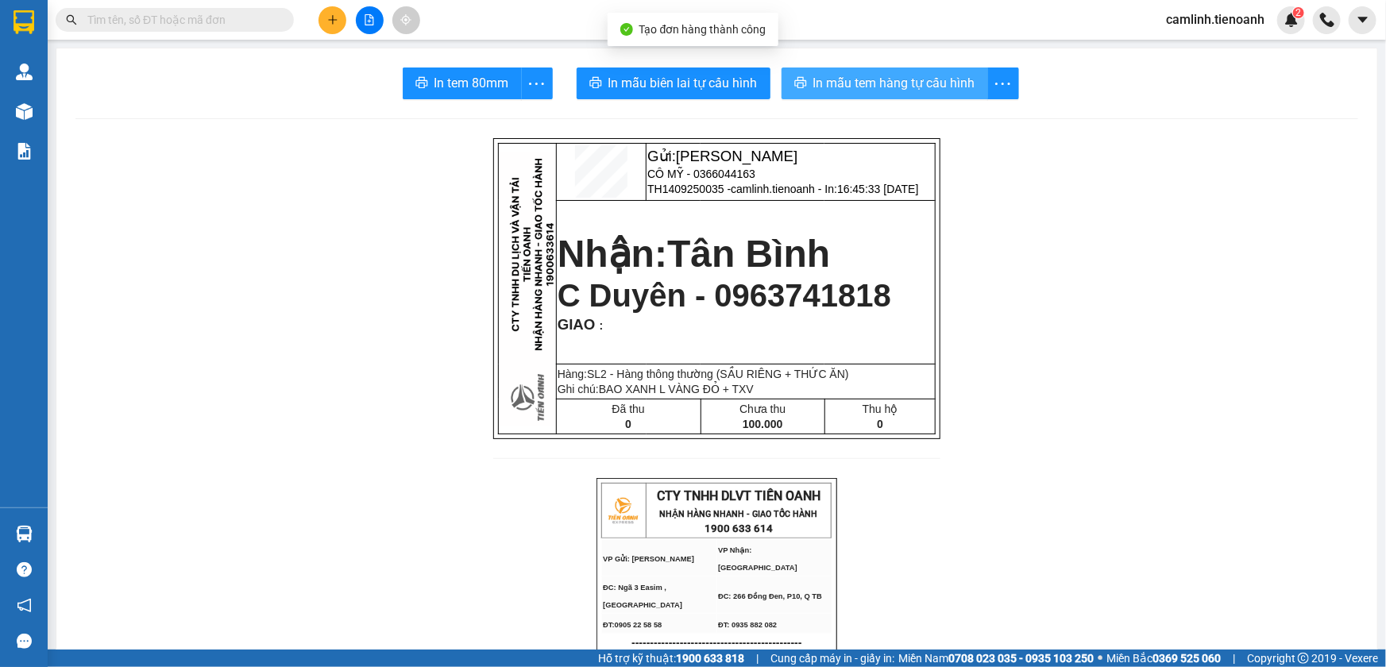
drag, startPoint x: 797, startPoint y: 73, endPoint x: 948, endPoint y: 40, distance: 154.6
click at [797, 73] on button "In mẫu tem hàng tự cấu hình" at bounding box center [885, 84] width 207 height 32
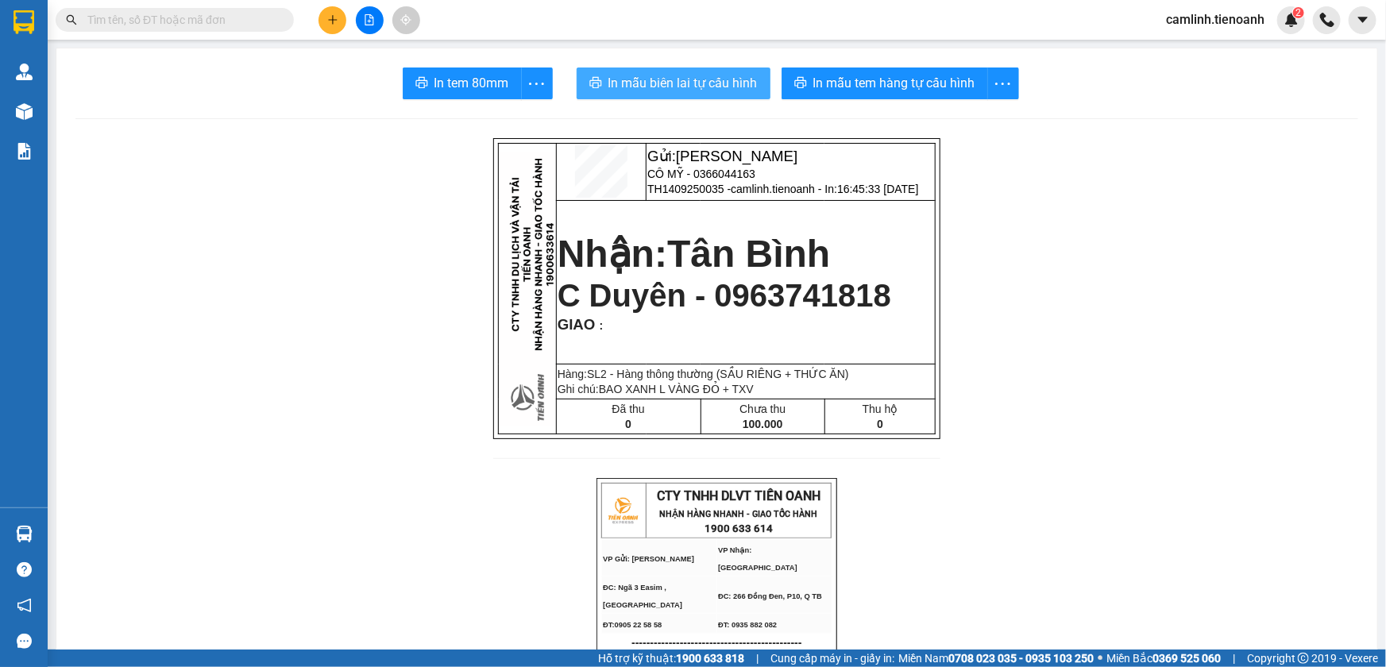
click at [677, 73] on span "In mẫu biên lai tự cấu hình" at bounding box center [682, 83] width 149 height 20
click at [328, 24] on icon "plus" at bounding box center [332, 19] width 11 height 11
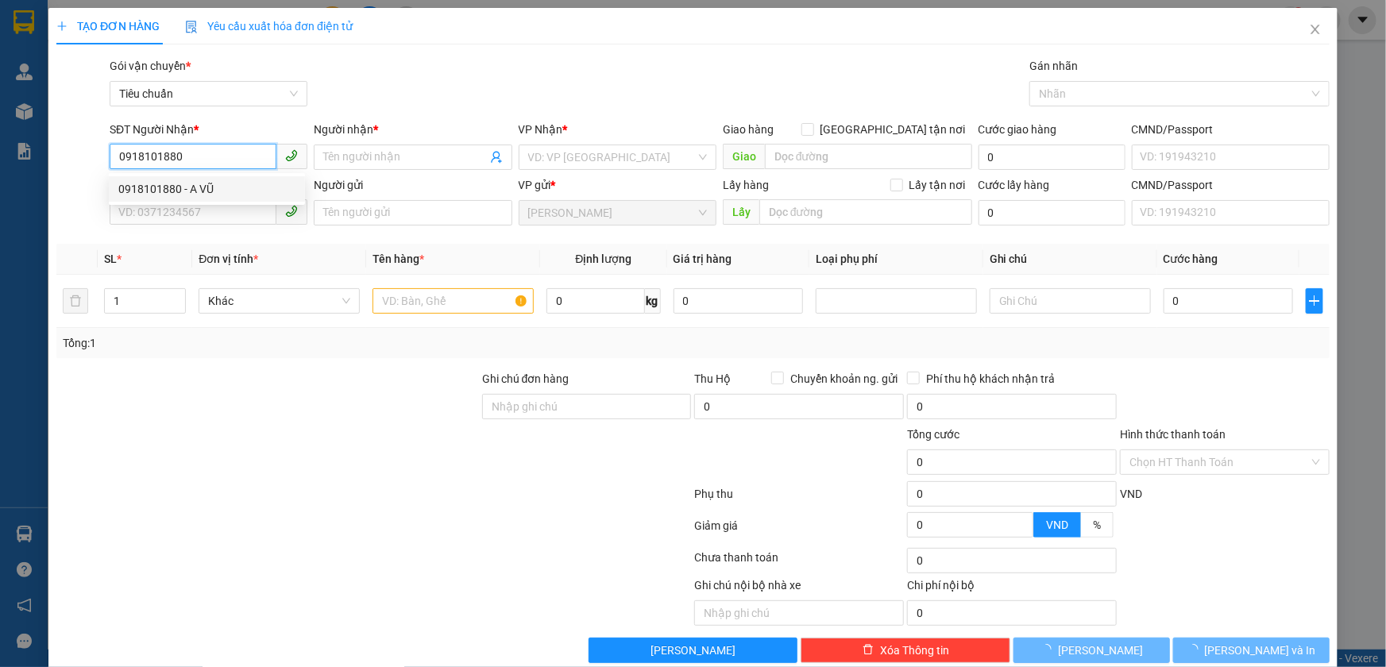
click at [244, 186] on div "0918101880 - A VŨ" at bounding box center [206, 188] width 177 height 17
click at [221, 214] on input "SĐT Người Gửi" at bounding box center [193, 211] width 167 height 25
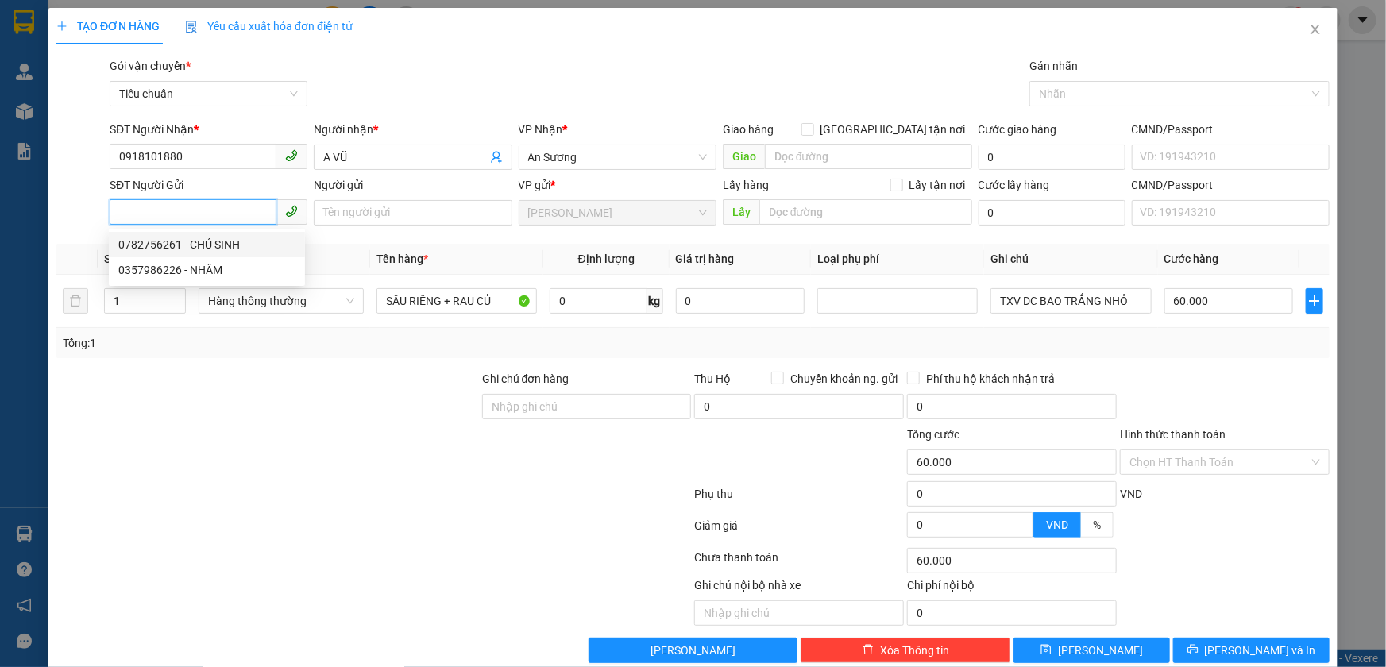
click at [218, 242] on div "0782756261 - CHÚ SINH" at bounding box center [206, 244] width 177 height 17
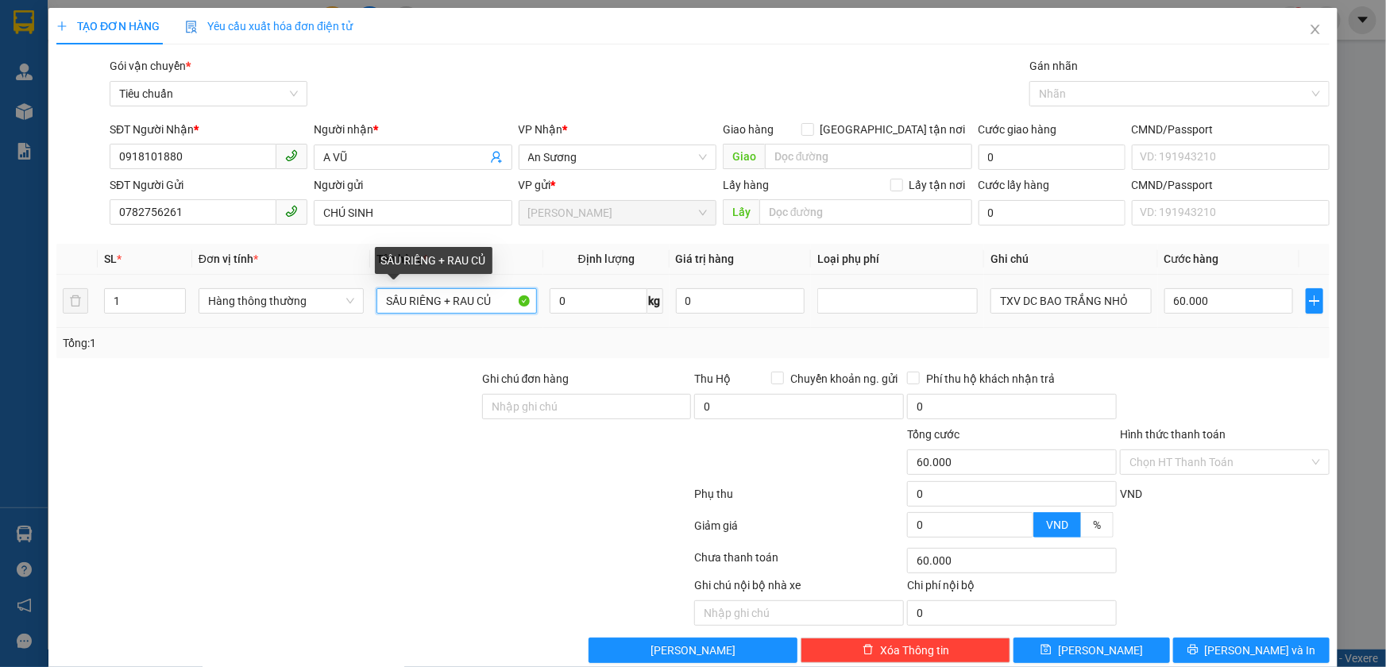
click at [442, 303] on input "SẦU RIÊNG + RAU CỦ" at bounding box center [456, 300] width 160 height 25
click at [564, 295] on input "0" at bounding box center [599, 300] width 98 height 25
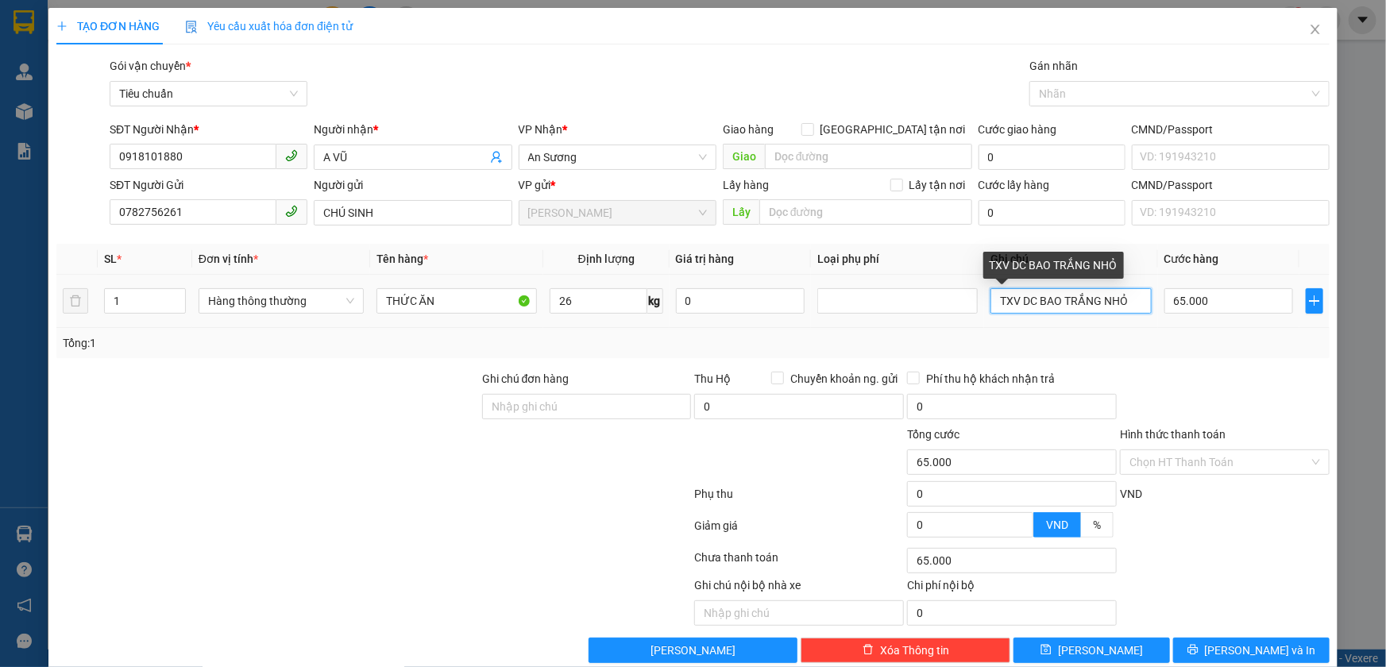
drag, startPoint x: 1006, startPoint y: 302, endPoint x: 1125, endPoint y: 295, distance: 119.4
click at [1125, 295] on input "TXV DC BAO TRẮNG NHỎ" at bounding box center [1070, 300] width 160 height 25
click at [1156, 347] on div "Tổng: 1" at bounding box center [693, 342] width 1261 height 17
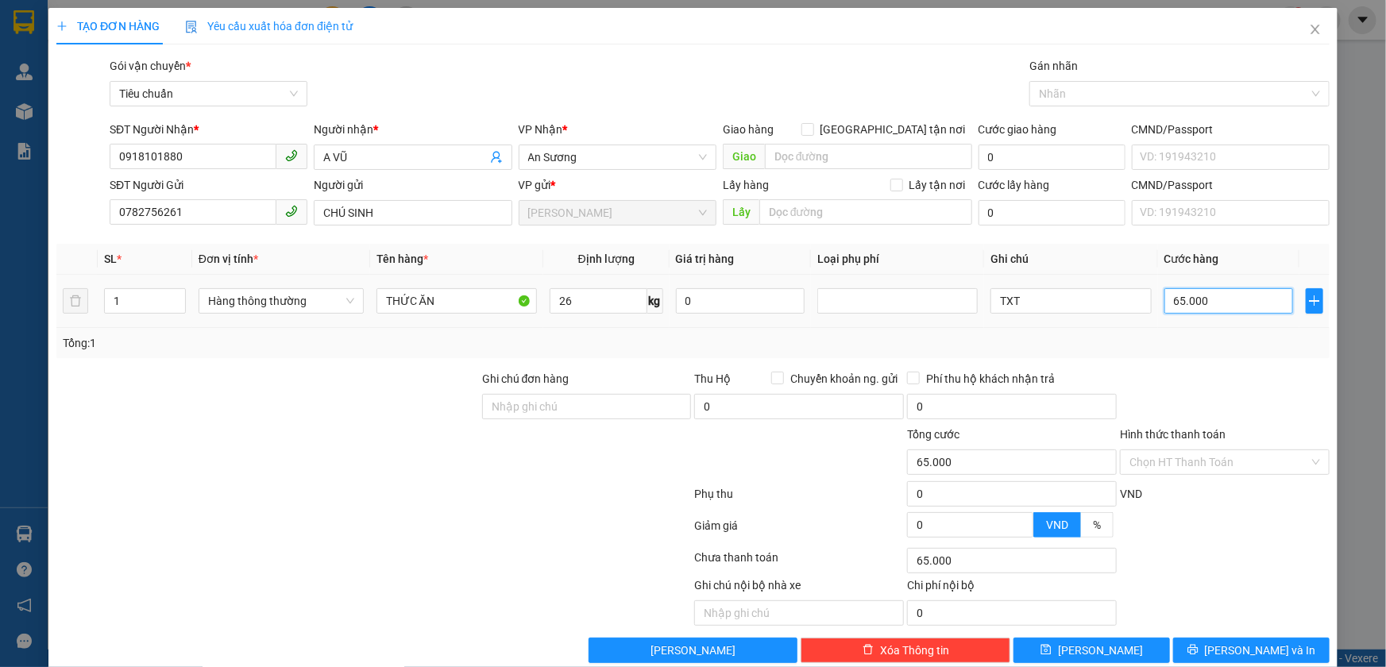
click at [1189, 302] on input "65.000" at bounding box center [1228, 300] width 129 height 25
click at [1198, 348] on div "Tổng: 1" at bounding box center [693, 342] width 1261 height 17
click at [1166, 461] on input "Hình thức thanh toán" at bounding box center [1219, 462] width 180 height 24
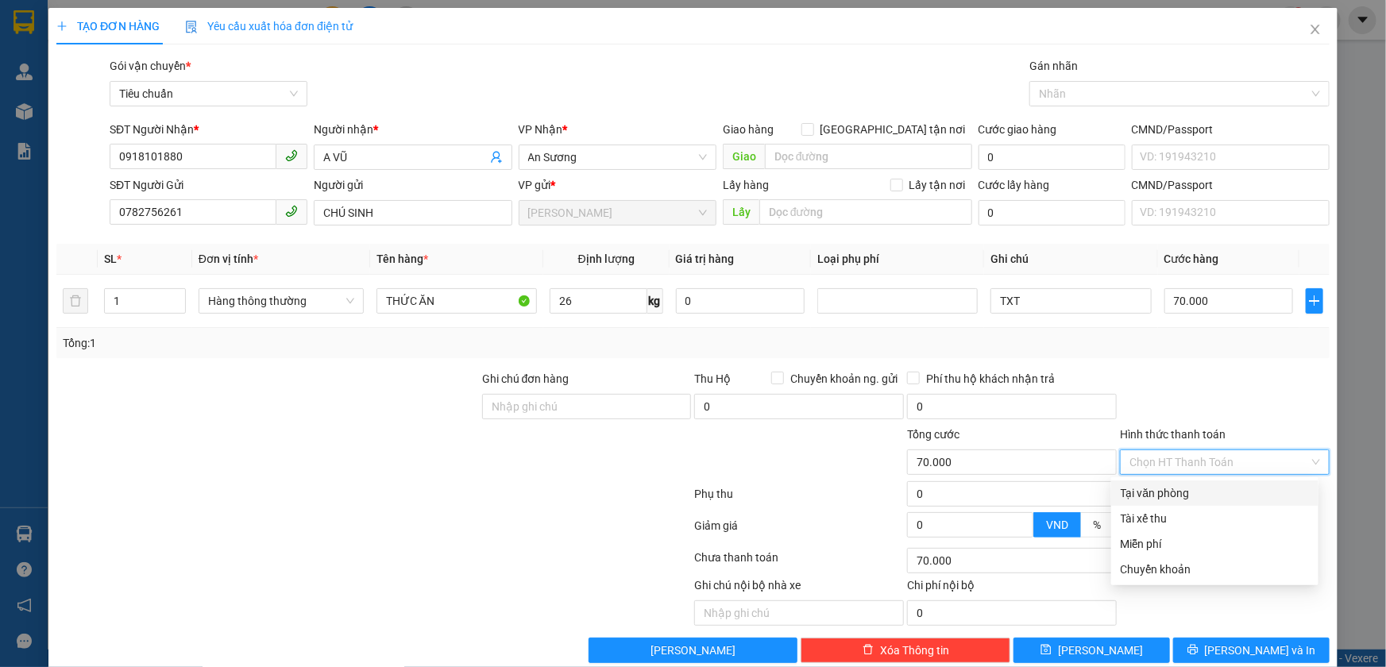
drag, startPoint x: 1168, startPoint y: 489, endPoint x: 1166, endPoint y: 479, distance: 10.4
click at [1168, 489] on div "Tại văn phòng" at bounding box center [1215, 493] width 188 height 17
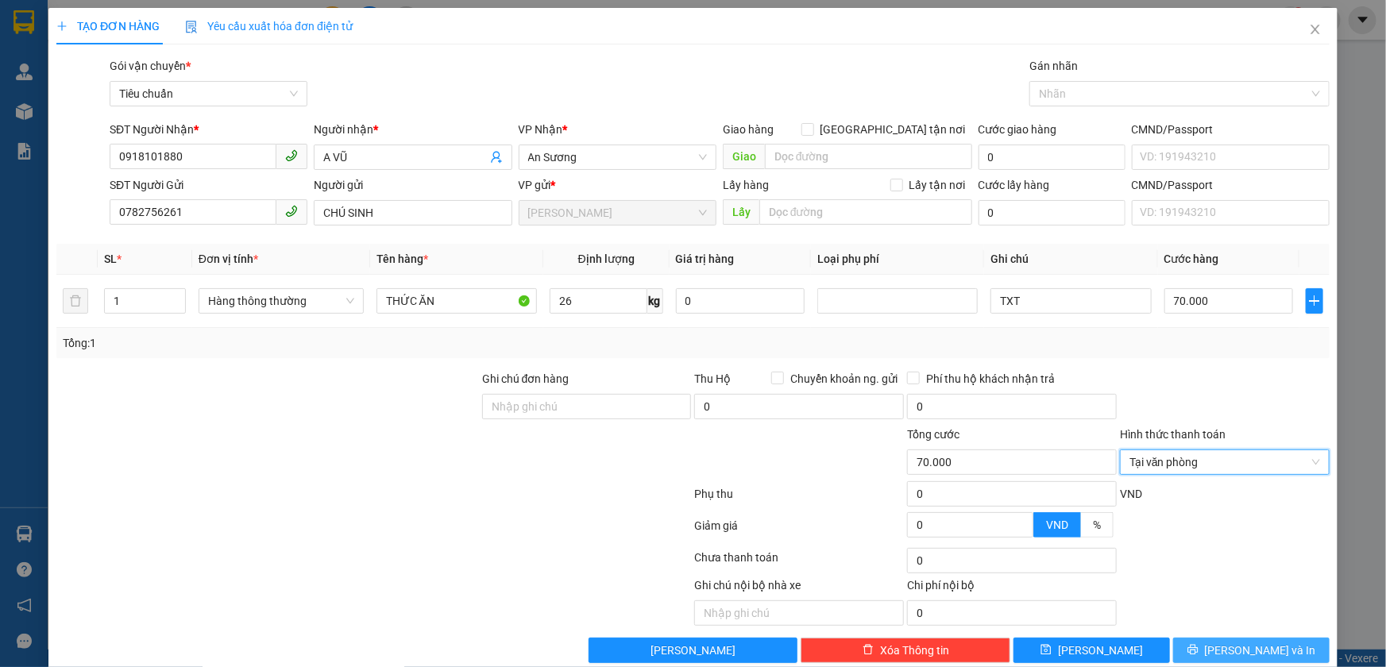
click at [1253, 649] on span "Lưu và In" at bounding box center [1260, 650] width 111 height 17
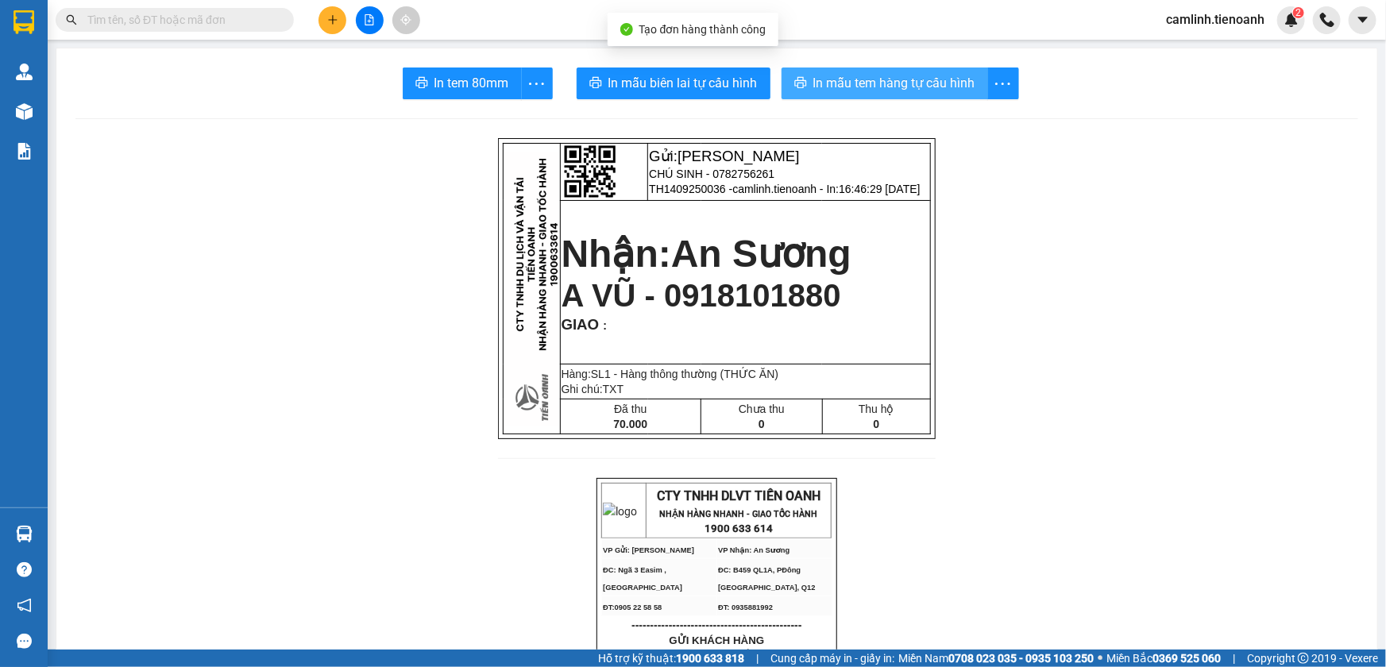
click at [926, 90] on span "In mẫu tem hàng tự cấu hình" at bounding box center [894, 83] width 162 height 20
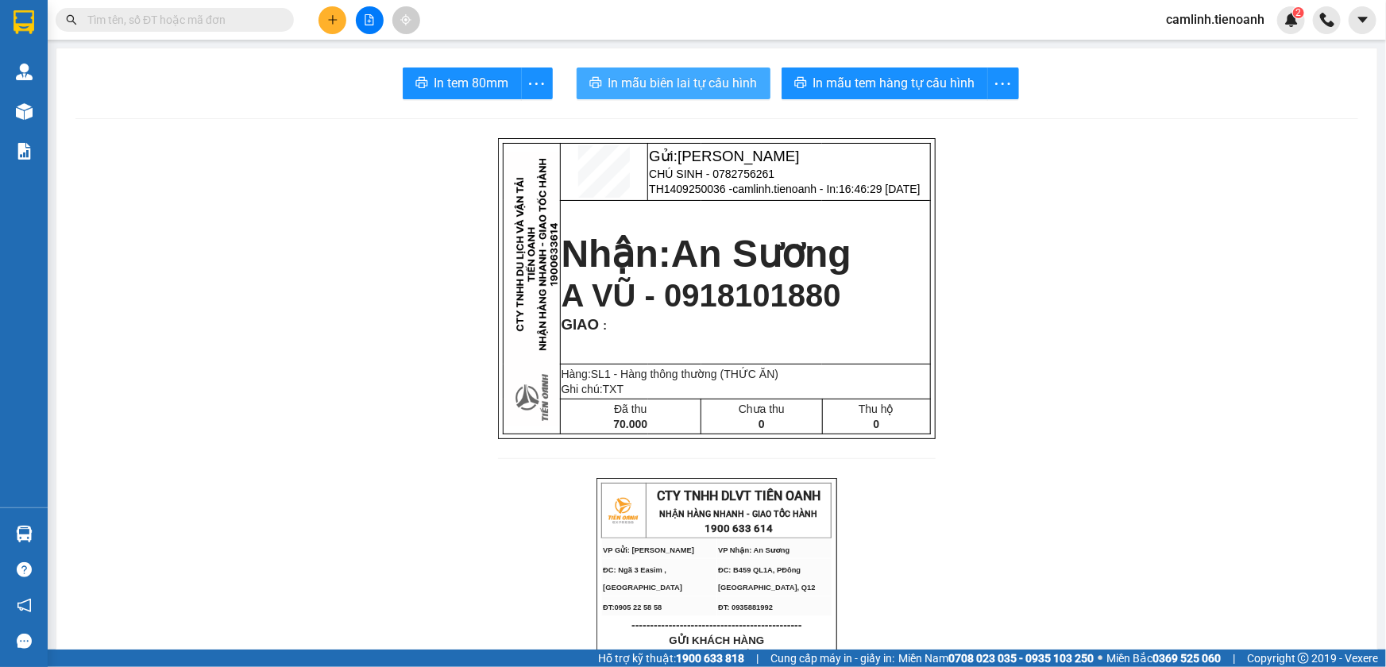
click at [735, 79] on span "In mẫu biên lai tự cấu hình" at bounding box center [682, 83] width 149 height 20
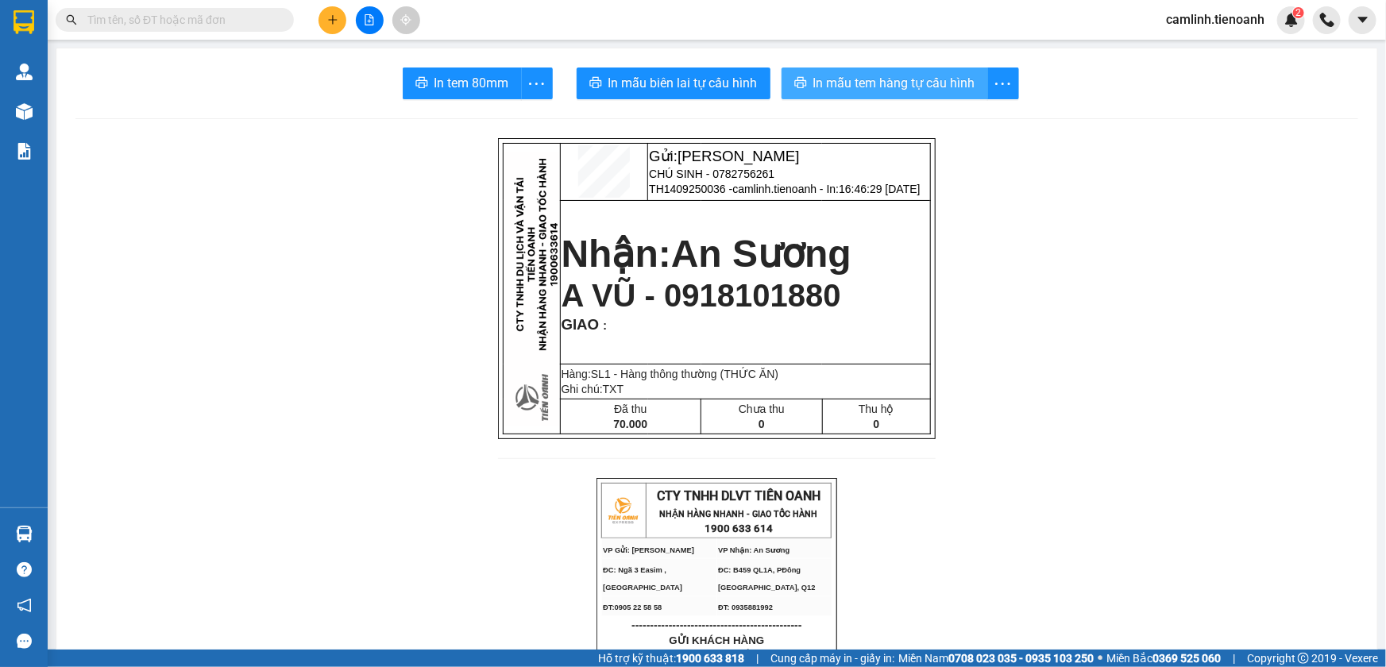
click at [850, 73] on span "In mẫu tem hàng tự cấu hình" at bounding box center [894, 83] width 162 height 20
click at [331, 25] on icon "plus" at bounding box center [332, 19] width 11 height 11
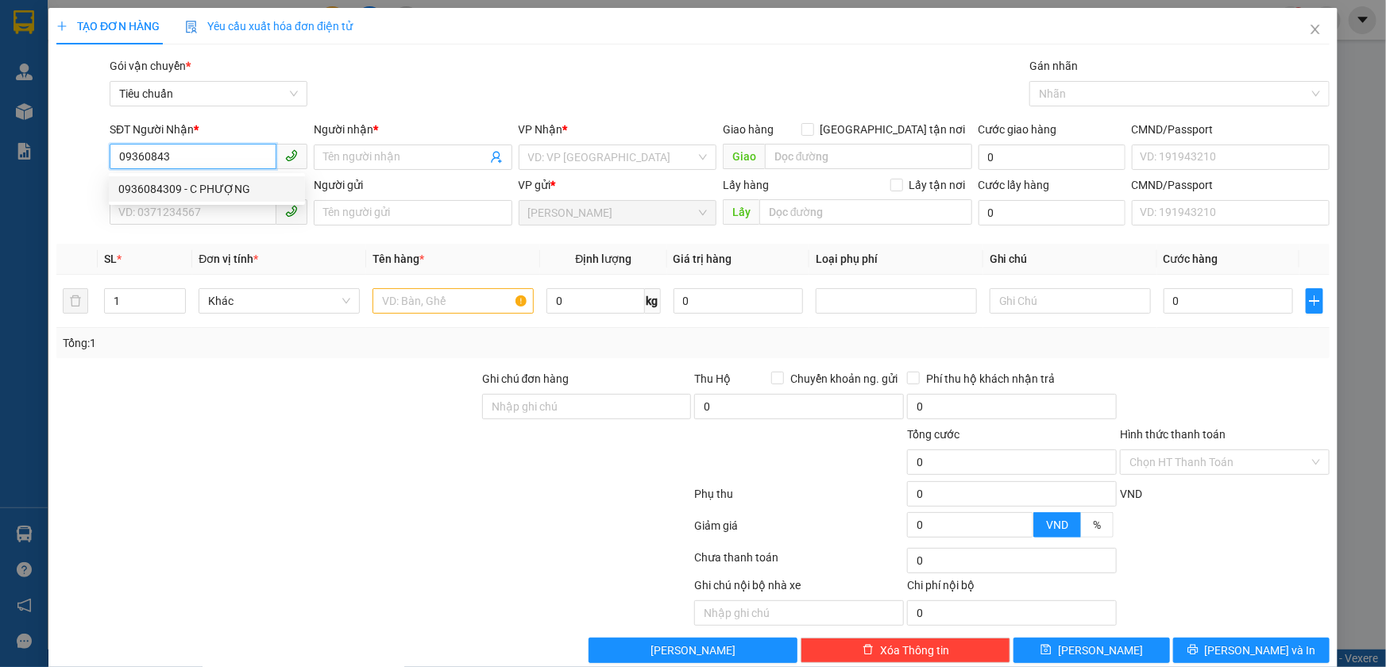
click at [222, 180] on div "0936084309 - C PHƯỢNG" at bounding box center [206, 188] width 177 height 17
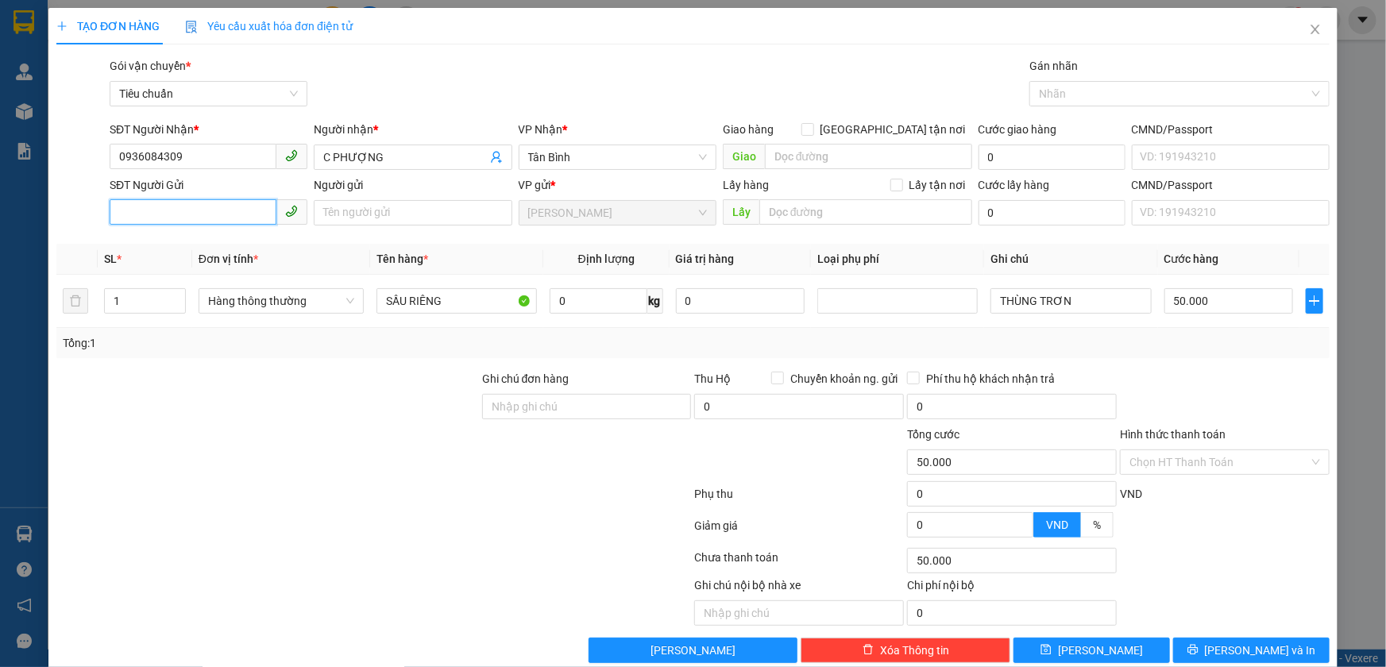
click at [212, 206] on input "SĐT Người Gửi" at bounding box center [193, 211] width 167 height 25
click at [229, 237] on div "0978395550 - C VI" at bounding box center [206, 244] width 177 height 17
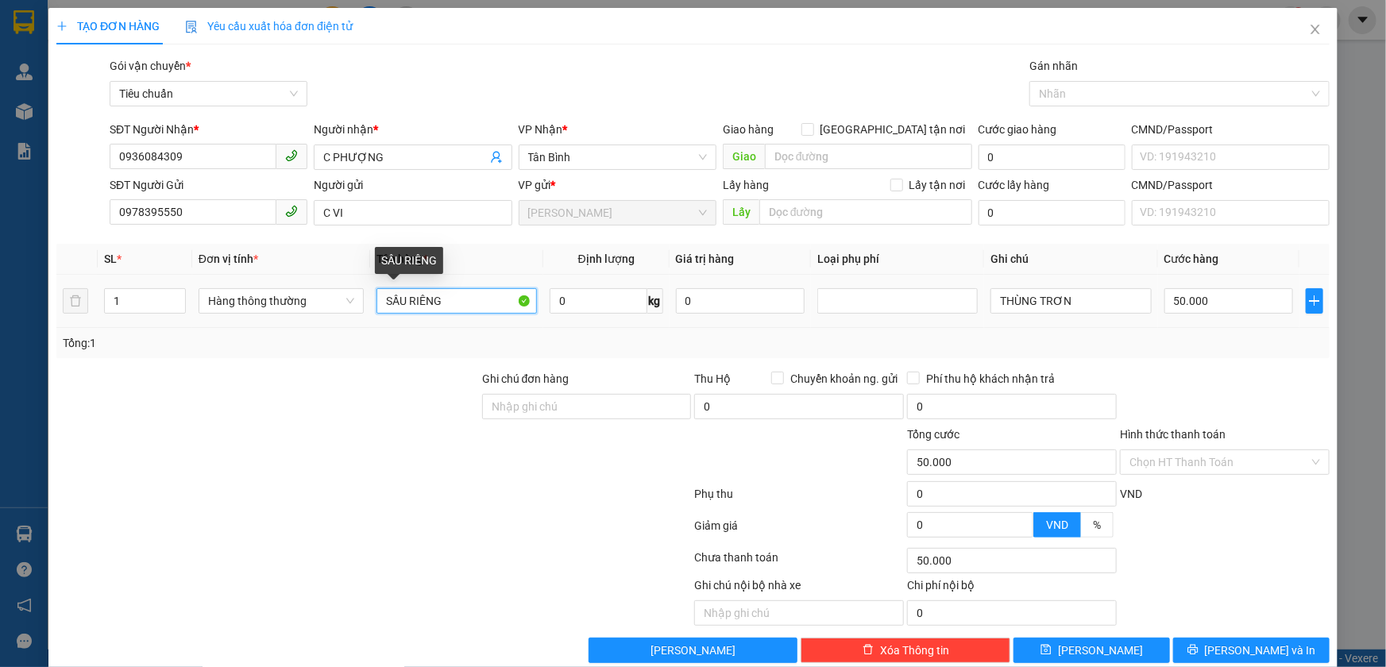
click at [474, 301] on input "SẦU RIÊNG" at bounding box center [456, 300] width 160 height 25
click at [565, 306] on input "0" at bounding box center [599, 300] width 98 height 25
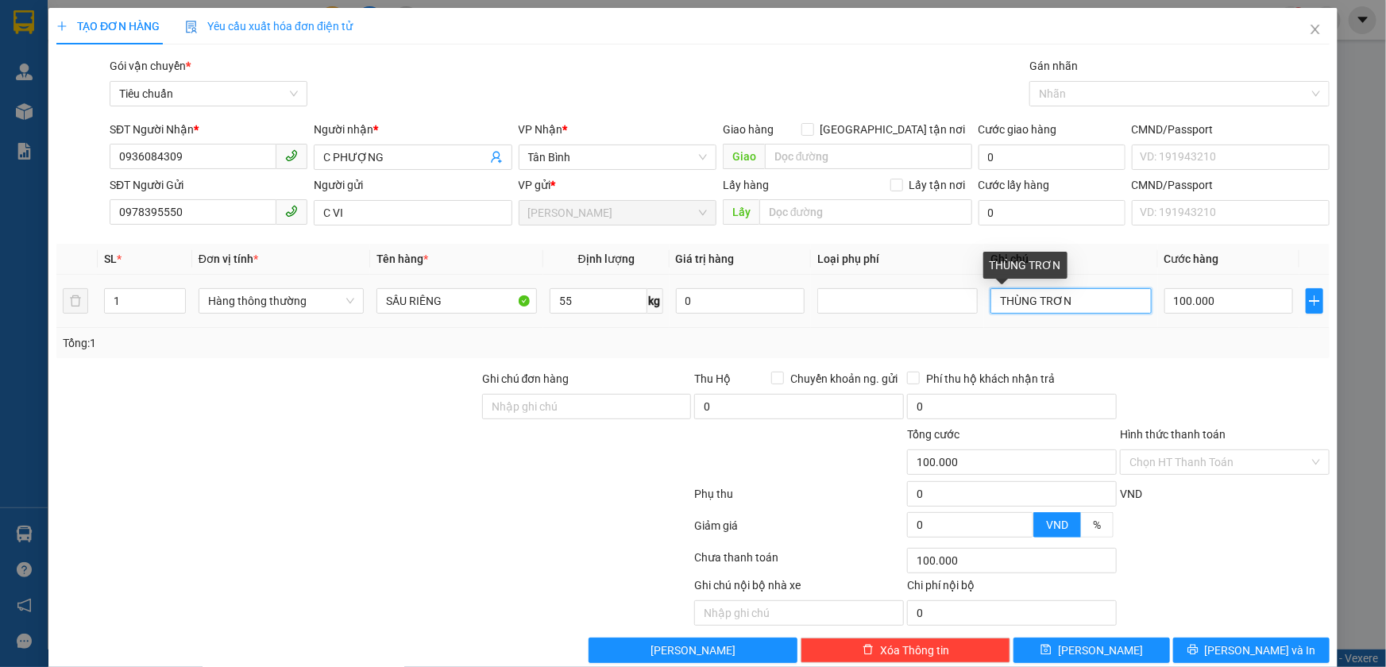
drag, startPoint x: 1070, startPoint y: 303, endPoint x: 1033, endPoint y: 311, distance: 38.2
click at [1033, 311] on input "THÙNG TRƠN" at bounding box center [1070, 300] width 160 height 25
click at [1060, 326] on td "THÙNG TRƠN" at bounding box center [1070, 301] width 173 height 53
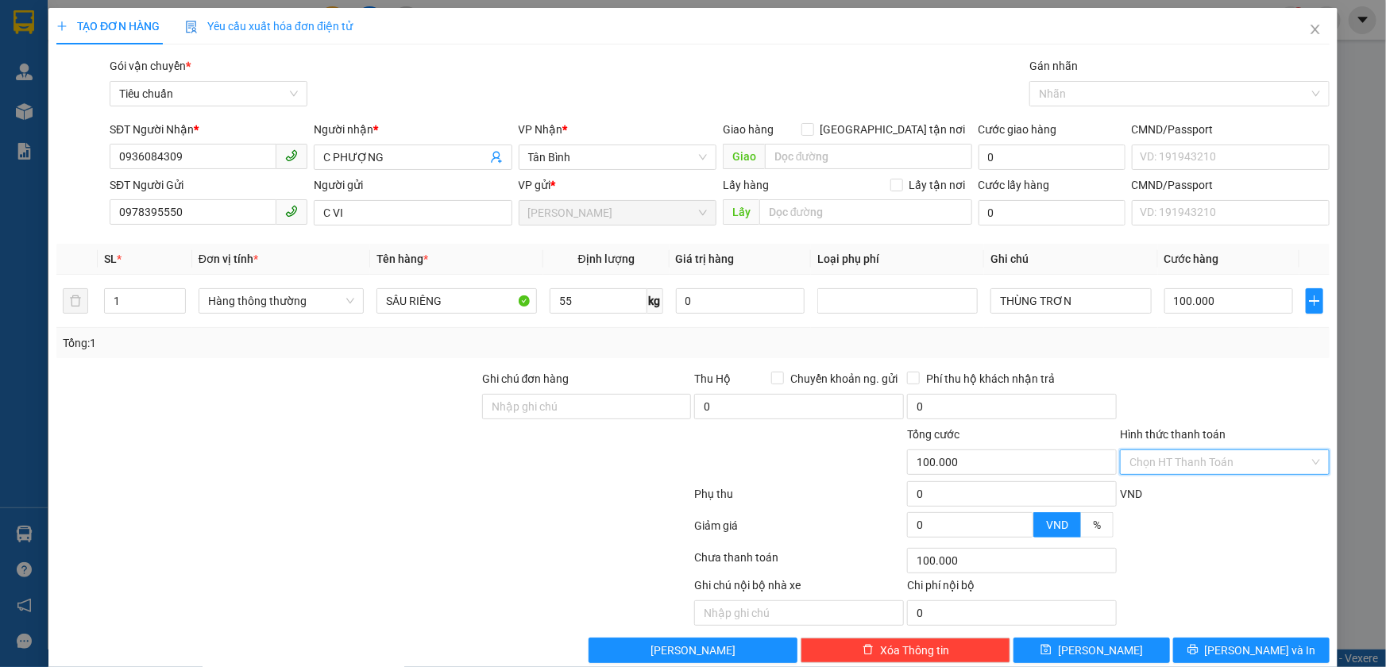
click at [1207, 467] on input "Hình thức thanh toán" at bounding box center [1219, 462] width 180 height 24
drag, startPoint x: 1203, startPoint y: 495, endPoint x: 1202, endPoint y: 540, distance: 45.3
click at [1203, 498] on div "Tại văn phòng" at bounding box center [1215, 493] width 188 height 17
click at [1203, 646] on button "Lưu và In" at bounding box center [1251, 650] width 156 height 25
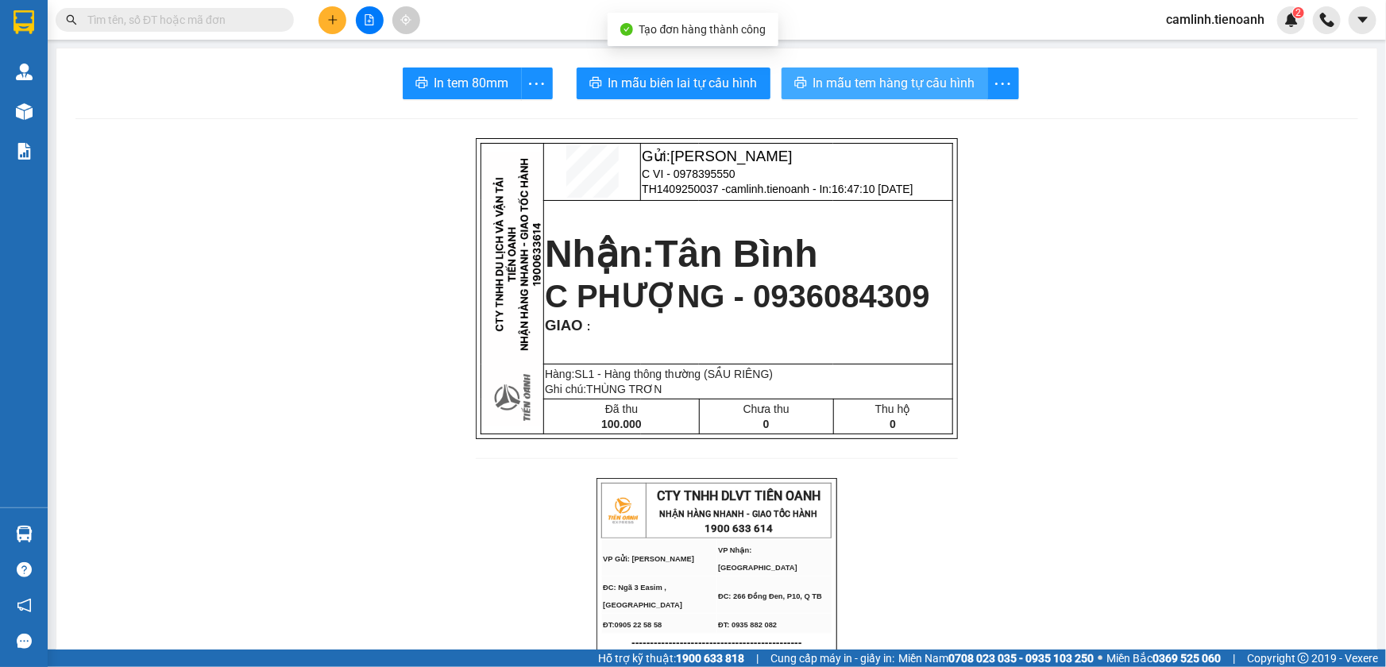
click at [890, 71] on button "In mẫu tem hàng tự cấu hình" at bounding box center [885, 84] width 207 height 32
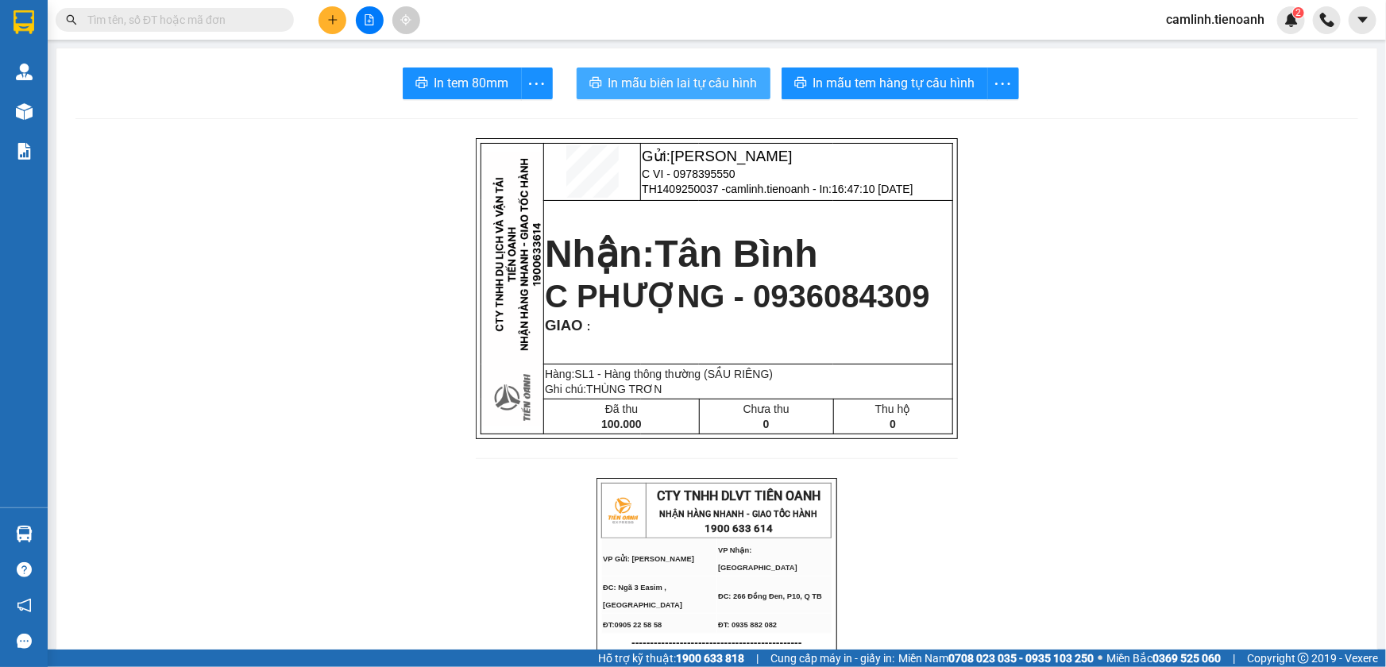
click at [706, 74] on span "In mẫu biên lai tự cấu hình" at bounding box center [682, 83] width 149 height 20
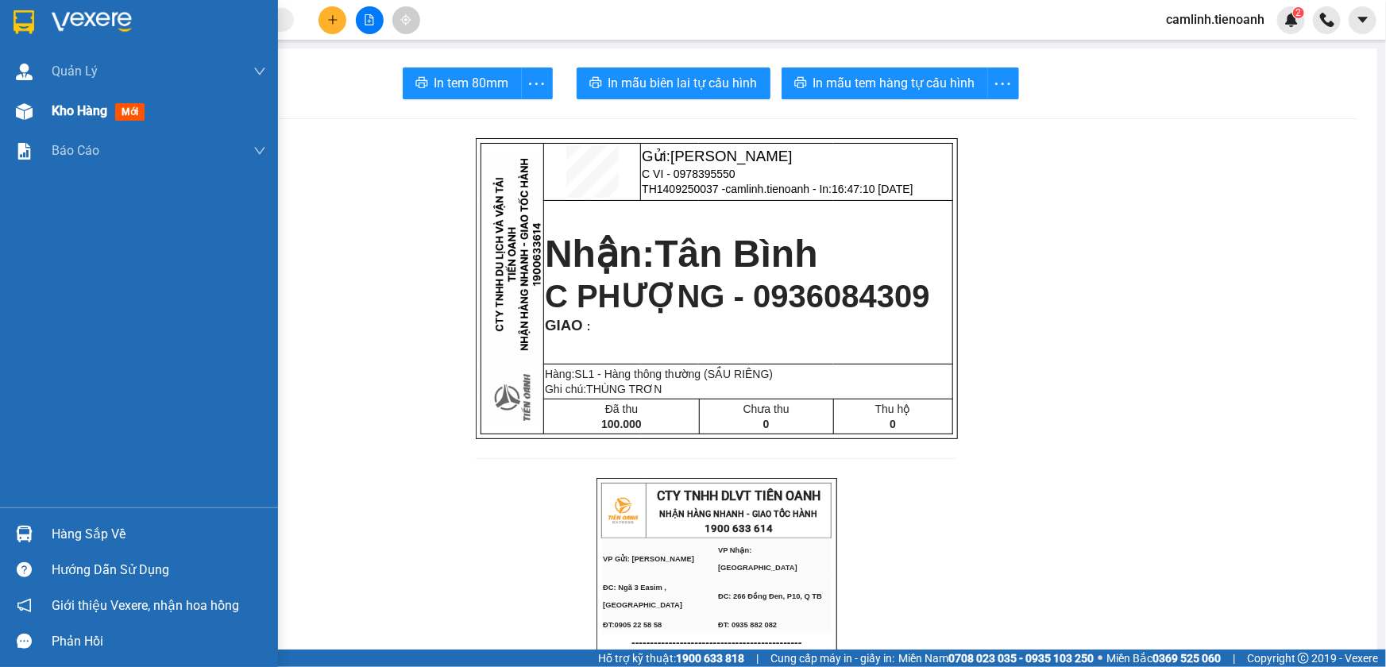
click at [34, 123] on div at bounding box center [24, 112] width 28 height 28
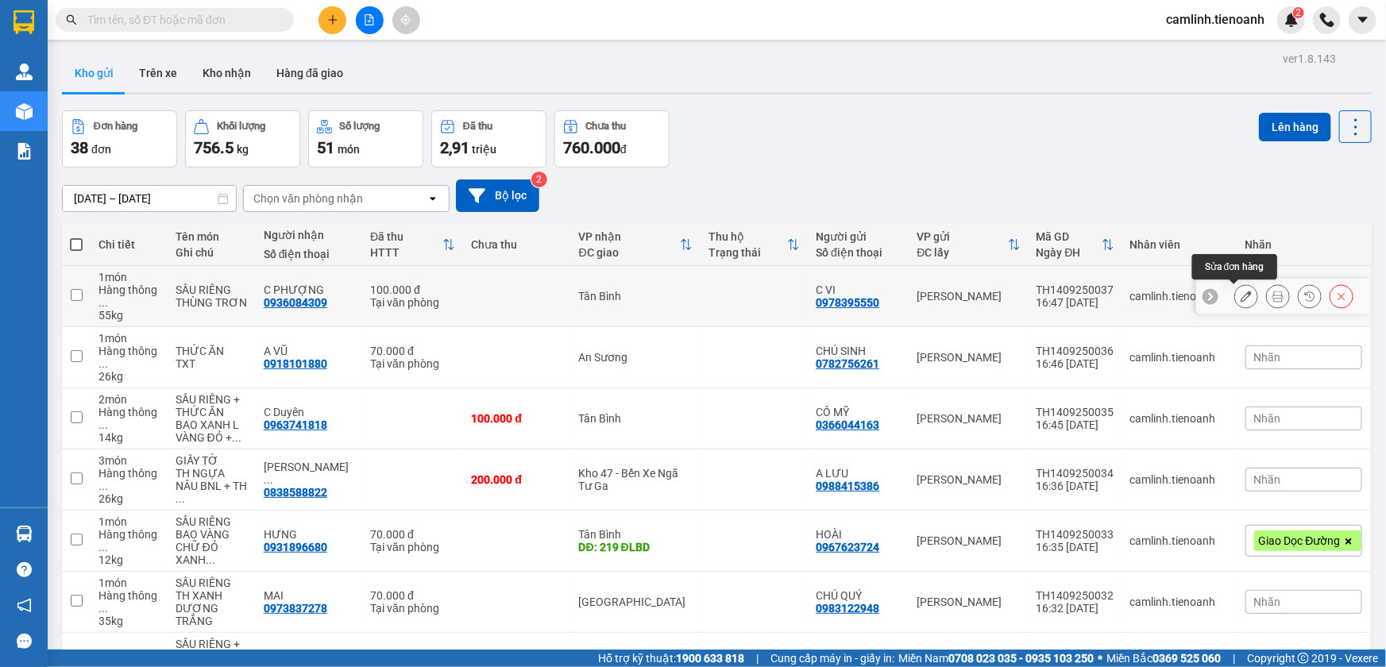
click at [1241, 301] on icon at bounding box center [1246, 296] width 11 height 11
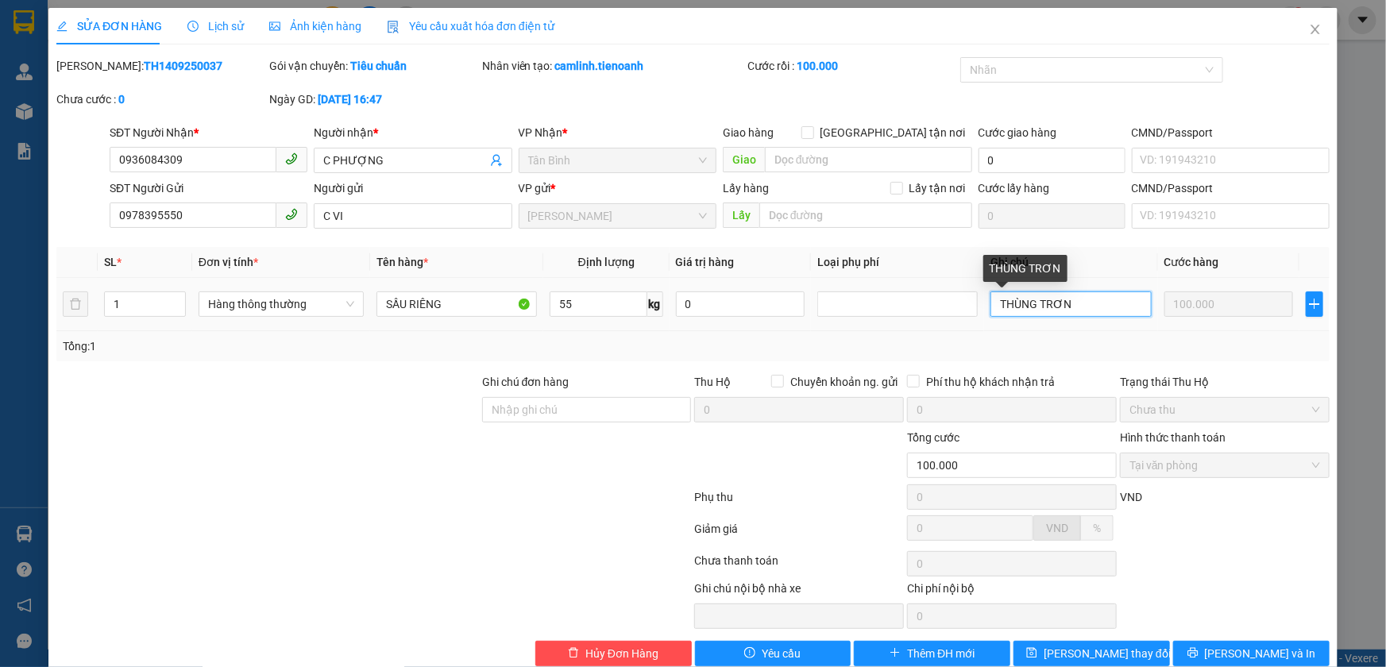
drag, startPoint x: 1060, startPoint y: 299, endPoint x: 1033, endPoint y: 305, distance: 28.3
click at [1033, 305] on input "THÙNG TRƠN" at bounding box center [1070, 303] width 160 height 25
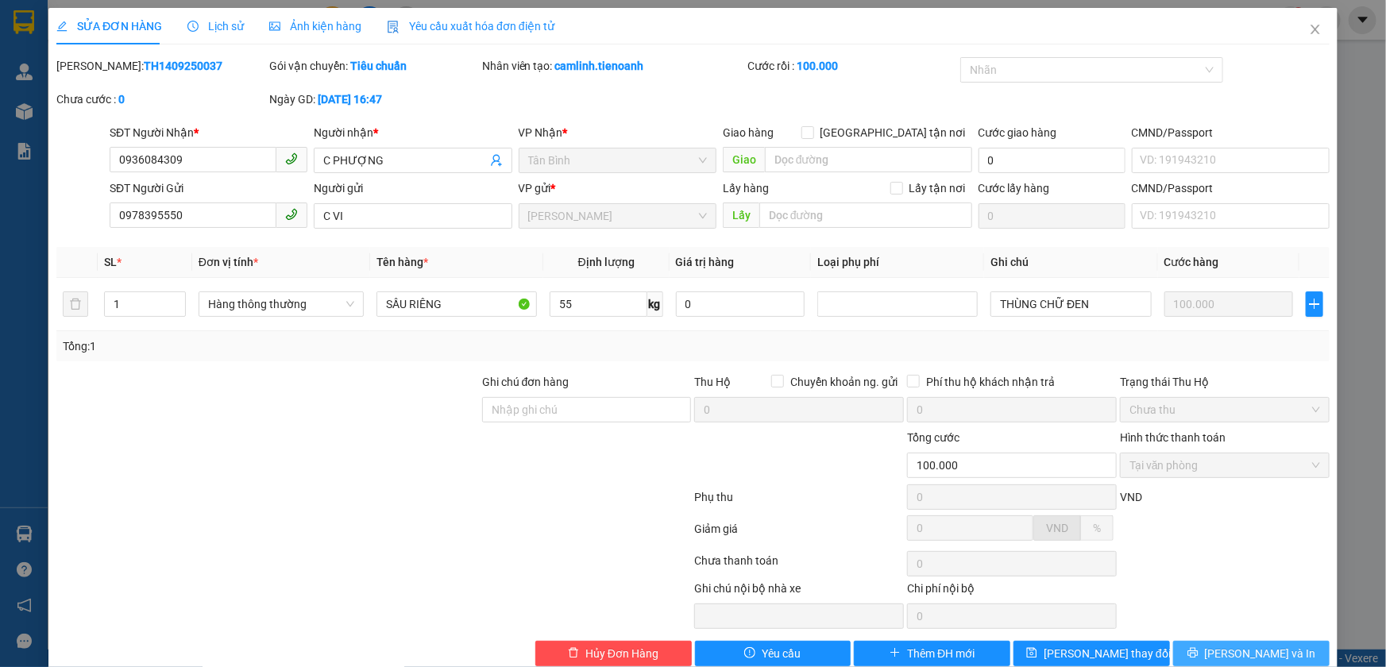
drag, startPoint x: 1229, startPoint y: 649, endPoint x: 1190, endPoint y: 651, distance: 39.0
click at [1228, 649] on span "Lưu và In" at bounding box center [1260, 653] width 111 height 17
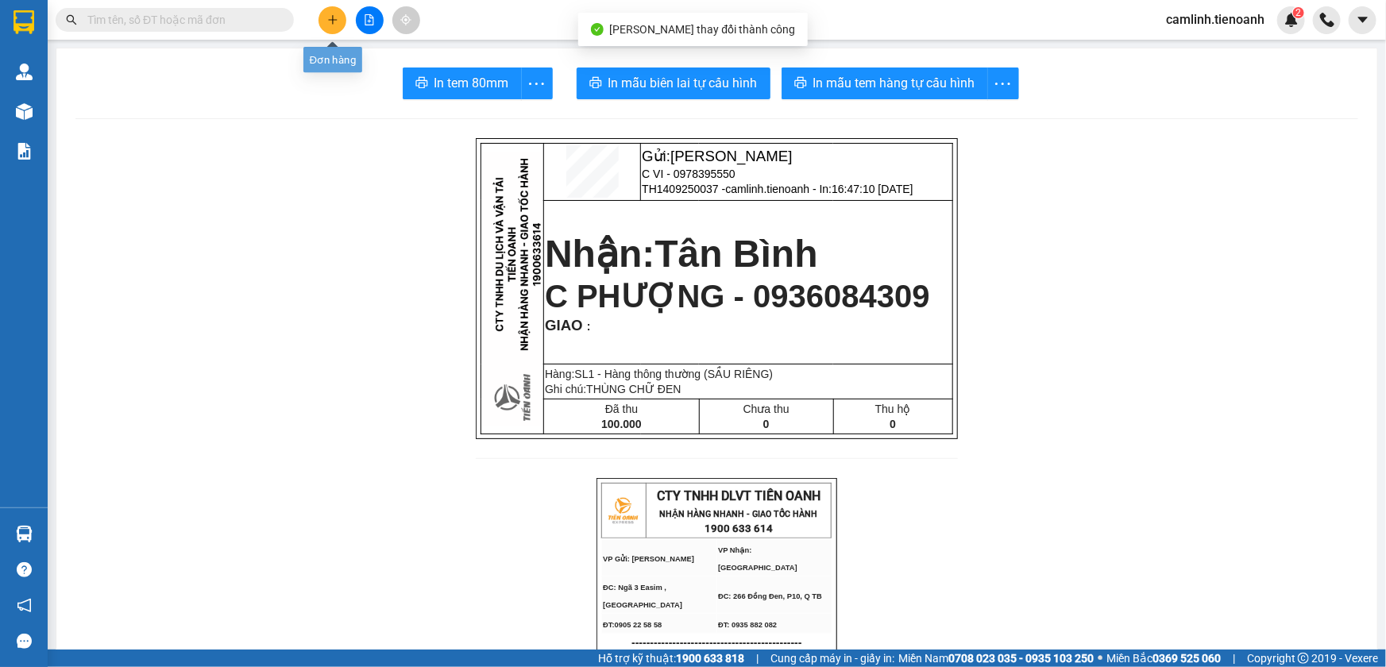
click at [333, 26] on button at bounding box center [333, 20] width 28 height 28
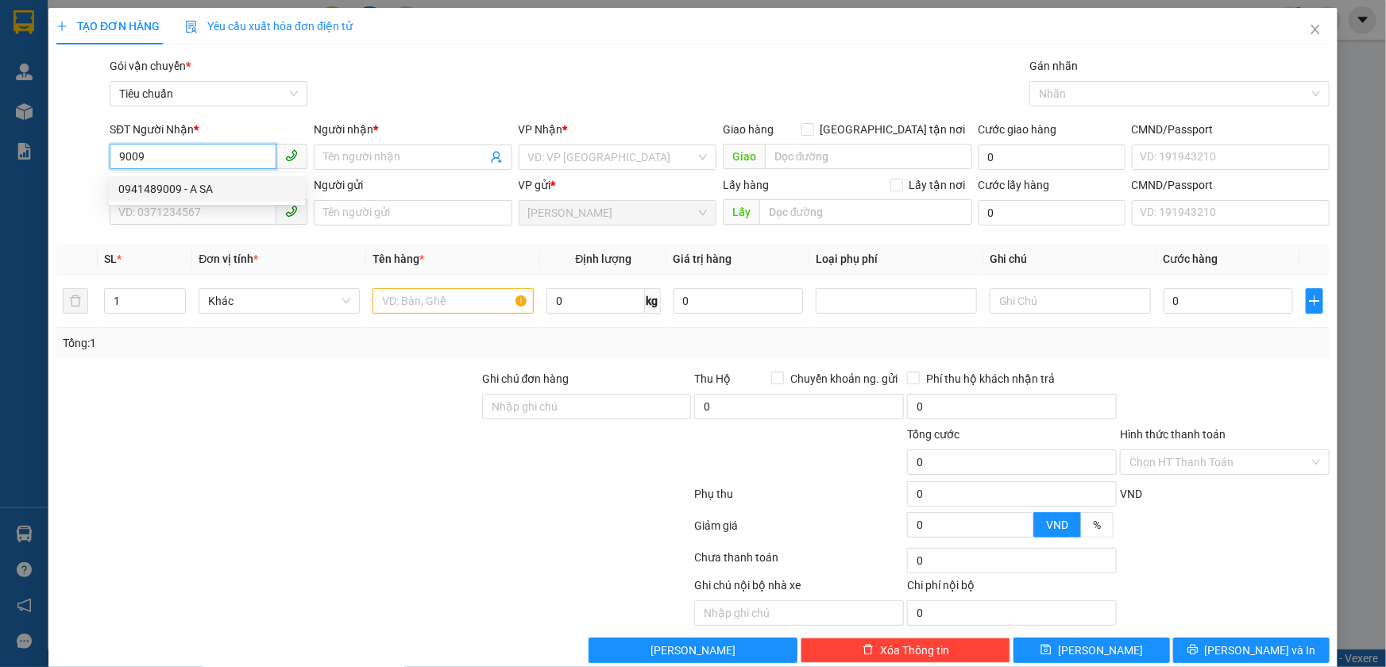
click at [203, 189] on div "0941489009 - A SA" at bounding box center [206, 188] width 177 height 17
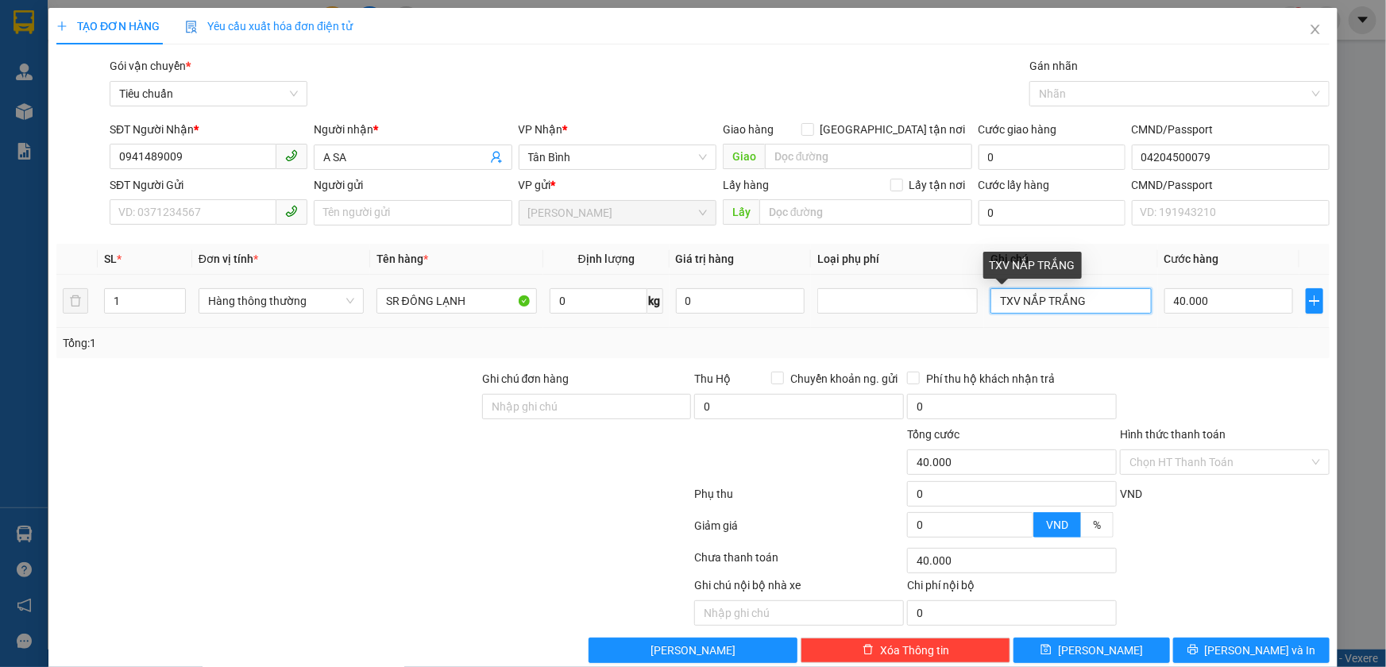
drag, startPoint x: 1077, startPoint y: 307, endPoint x: 1001, endPoint y: 309, distance: 76.3
click at [1001, 309] on input "TXV NẮP TRẮNG" at bounding box center [1070, 300] width 160 height 25
drag, startPoint x: 1149, startPoint y: 458, endPoint x: 1151, endPoint y: 469, distance: 11.2
click at [1149, 459] on input "Hình thức thanh toán" at bounding box center [1219, 462] width 180 height 24
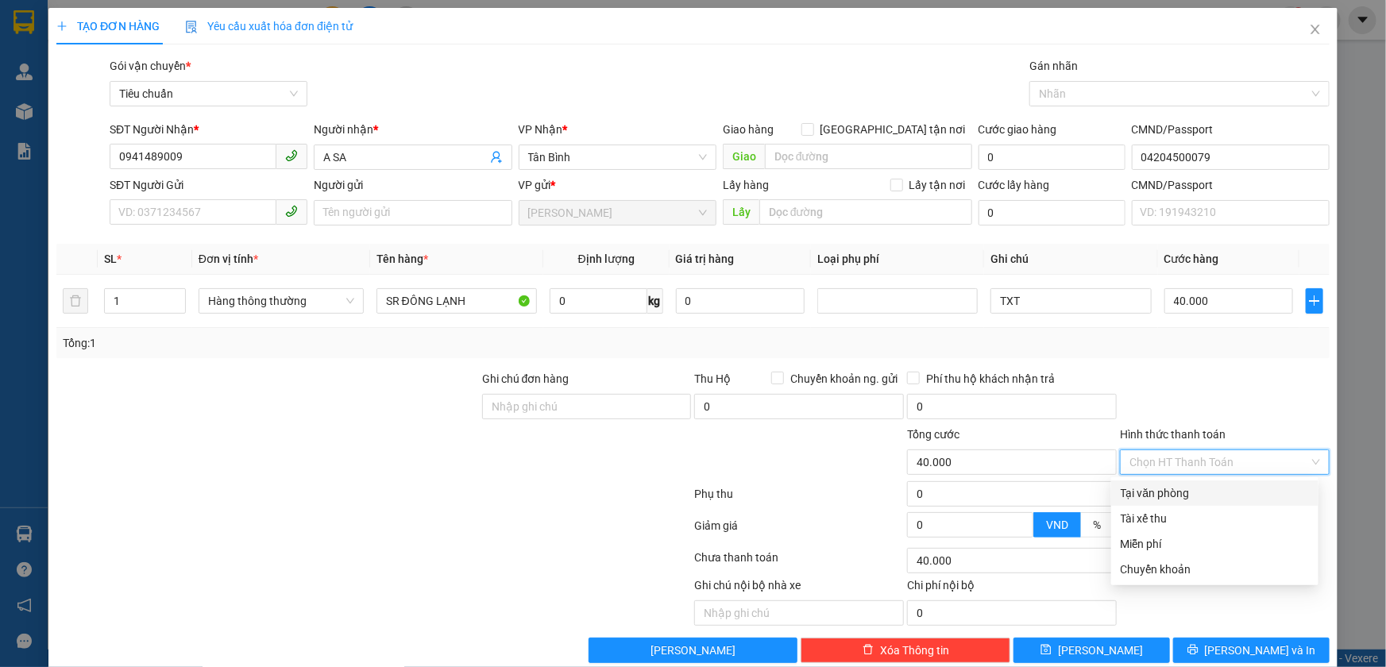
click at [1154, 485] on div "Tại văn phòng" at bounding box center [1215, 493] width 188 height 17
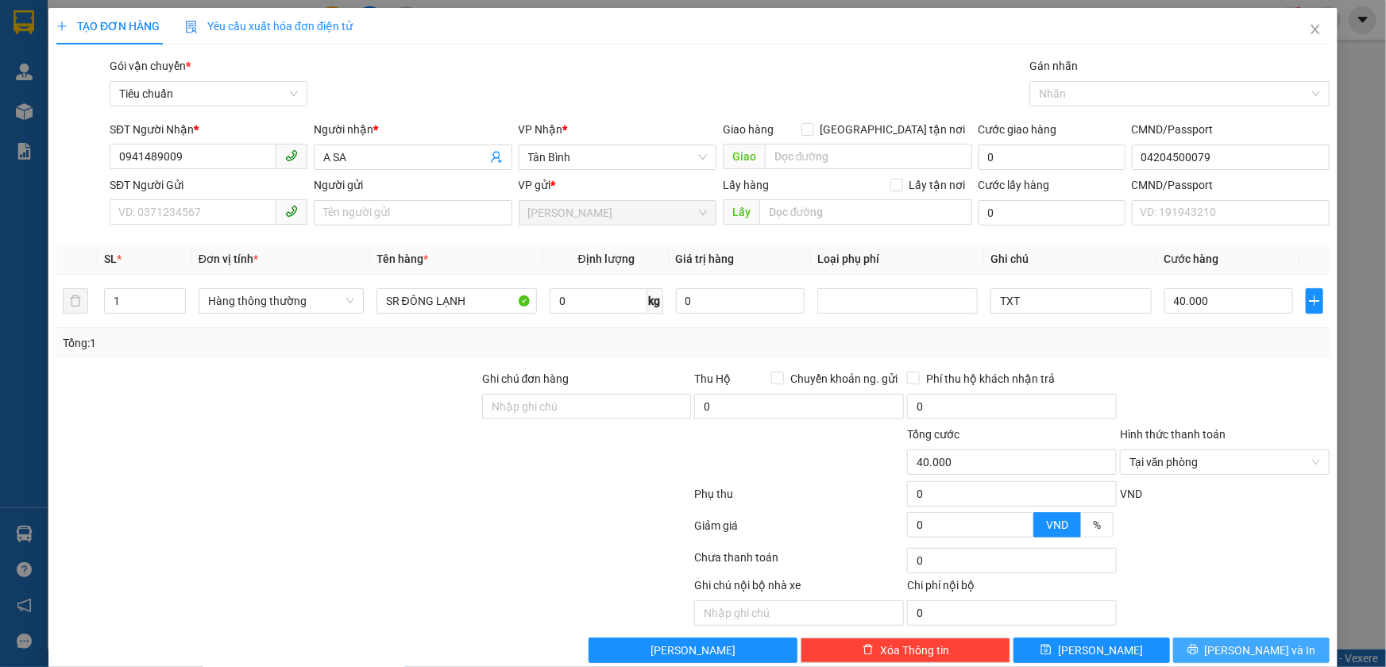
click at [1226, 651] on button "Lưu và In" at bounding box center [1251, 650] width 156 height 25
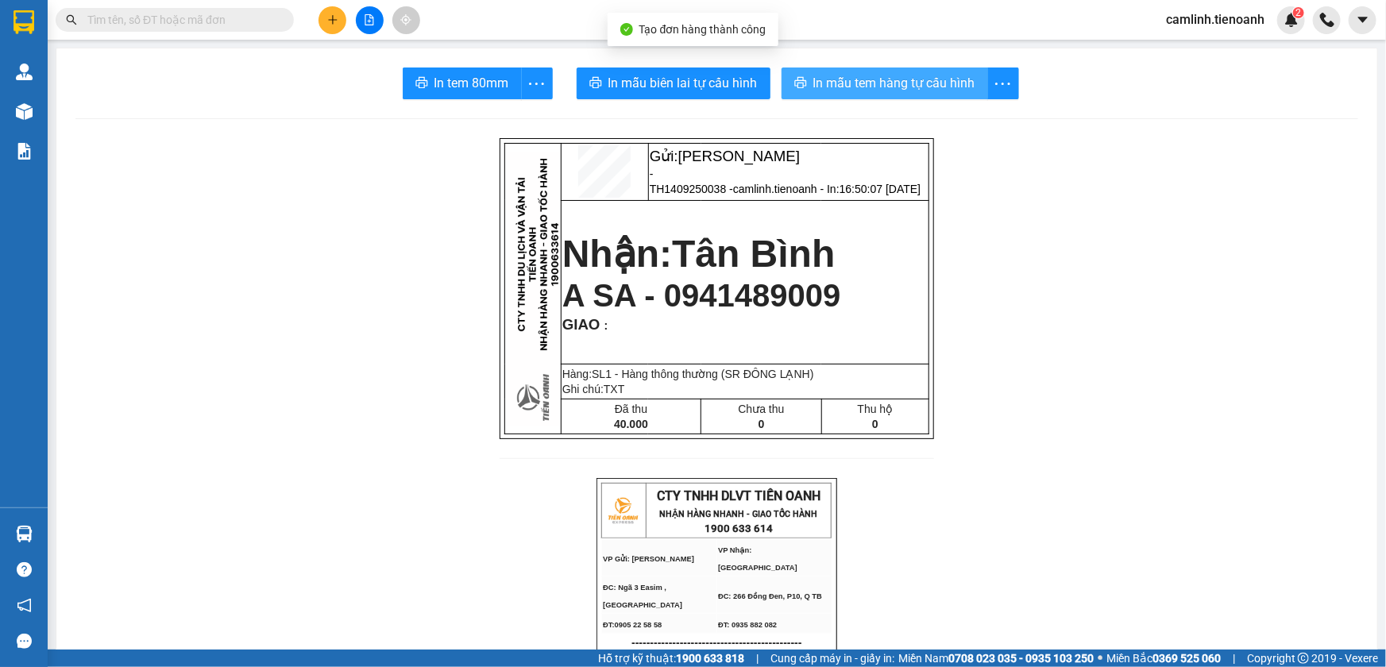
click at [930, 95] on button "In mẫu tem hàng tự cấu hình" at bounding box center [885, 84] width 207 height 32
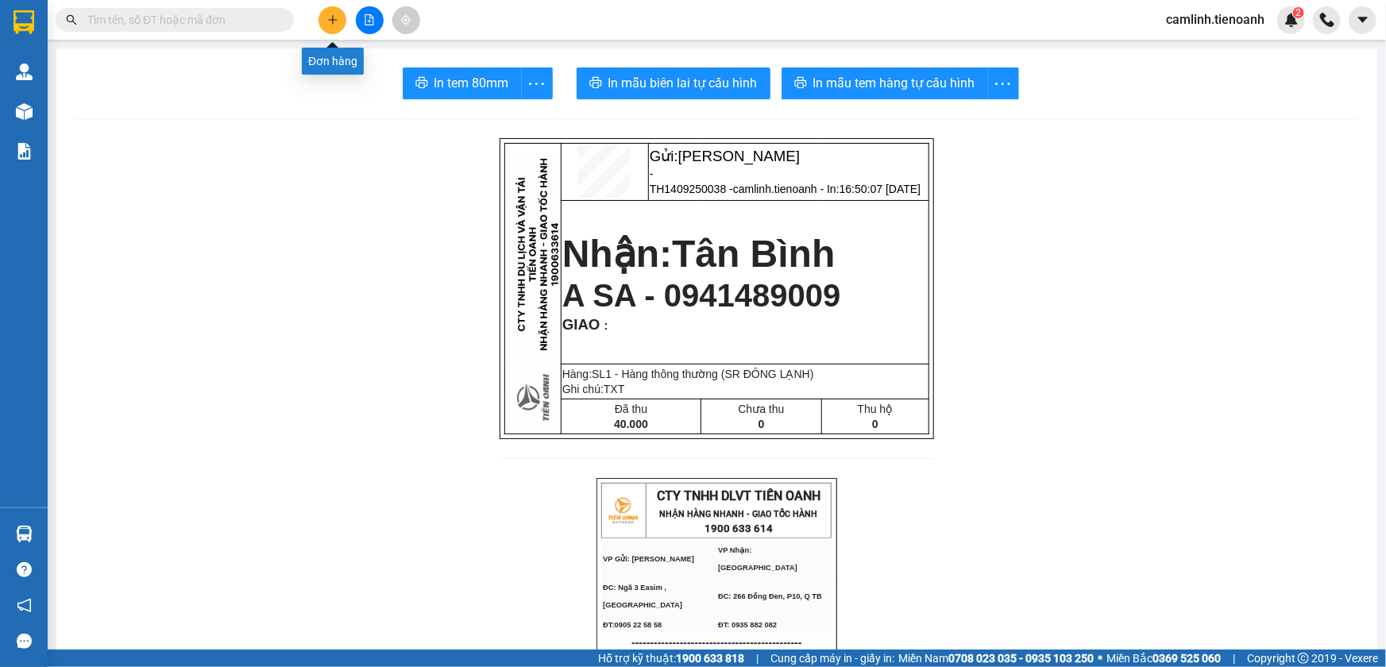
click at [328, 20] on icon "plus" at bounding box center [332, 19] width 9 height 1
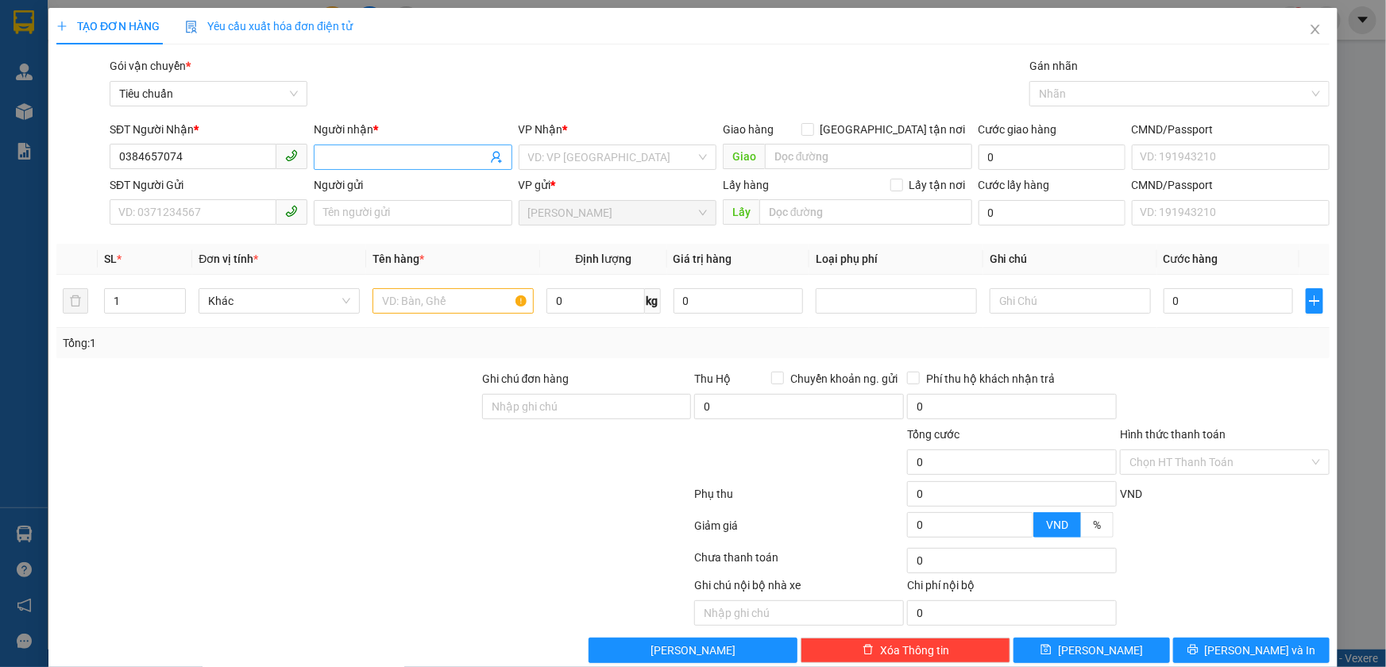
click at [418, 153] on input "Người nhận *" at bounding box center [404, 157] width 163 height 17
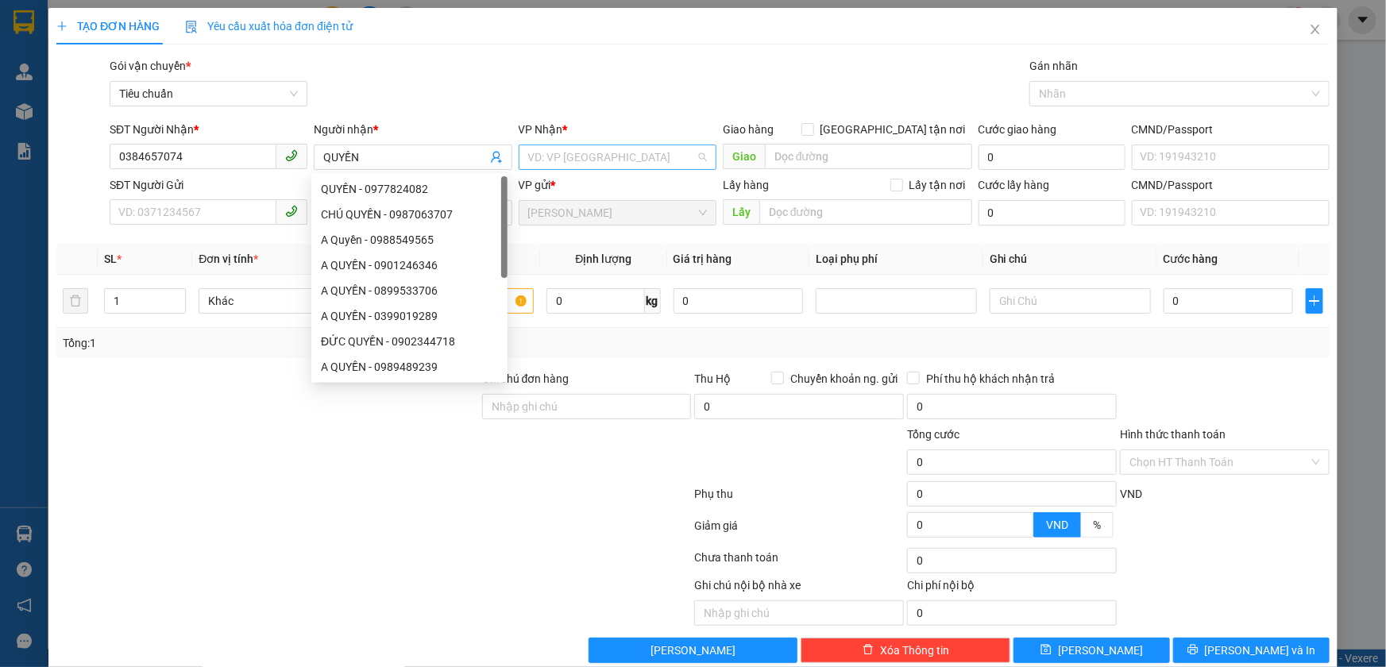
click at [666, 164] on input "search" at bounding box center [612, 157] width 168 height 24
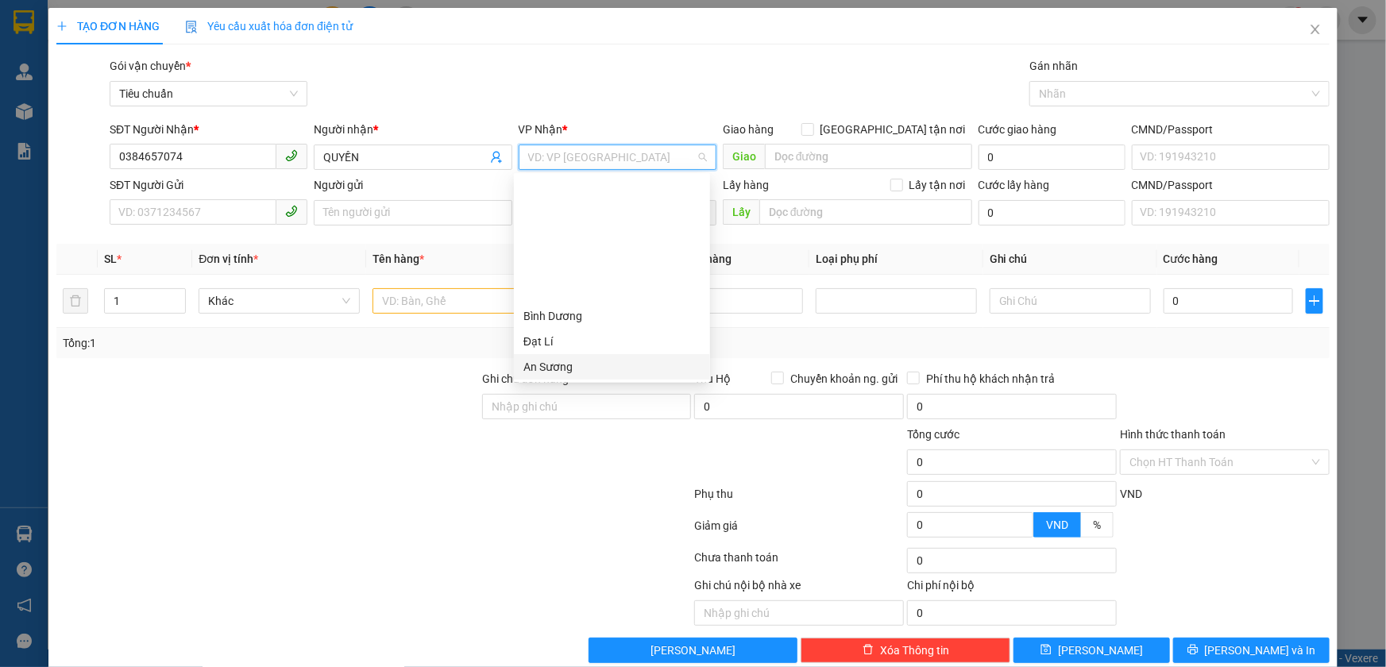
click at [571, 358] on div "An Sương" at bounding box center [611, 366] width 177 height 17
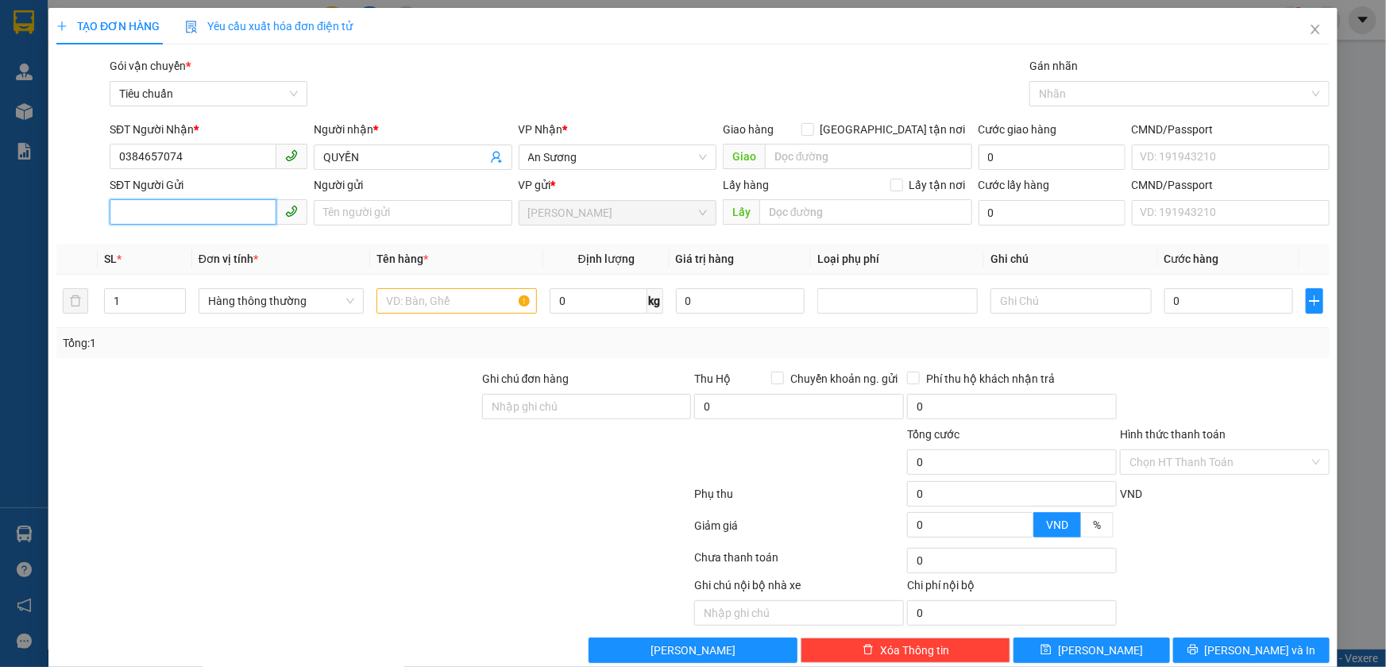
click at [245, 211] on input "SĐT Người Gửi" at bounding box center [193, 211] width 167 height 25
click at [328, 211] on input "Người gửi" at bounding box center [413, 212] width 198 height 25
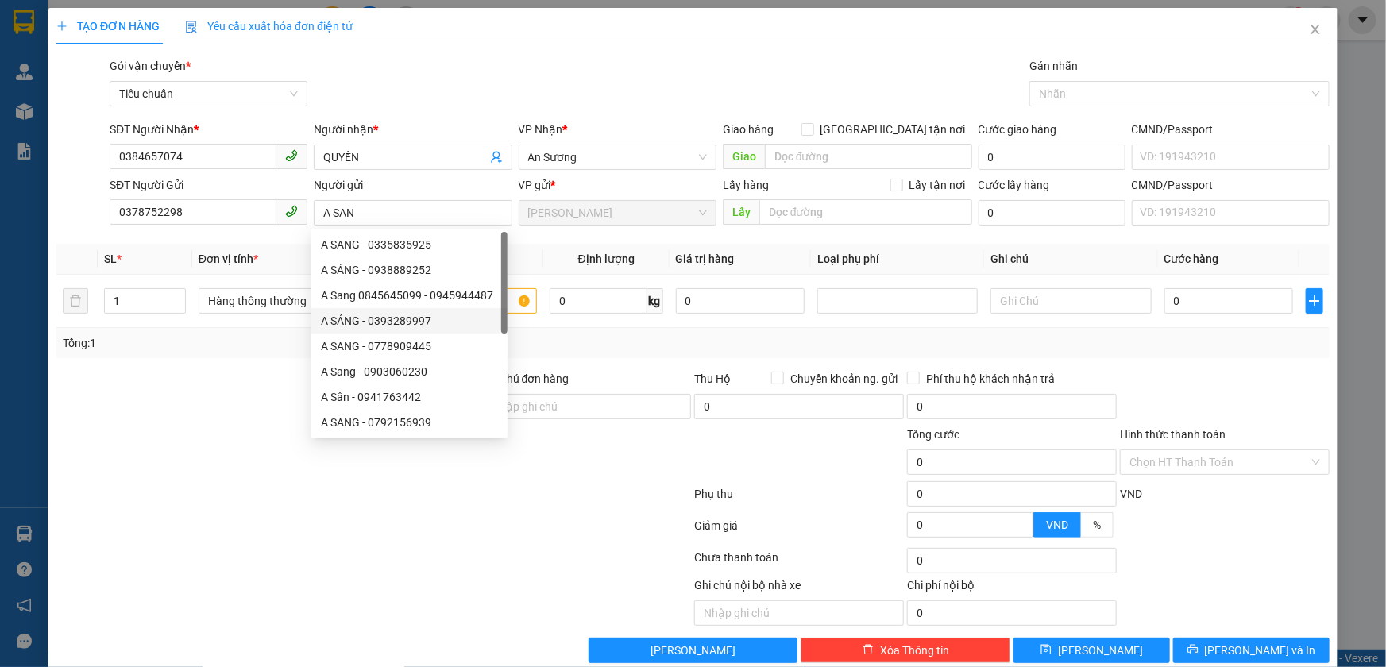
click at [236, 419] on div at bounding box center [268, 398] width 426 height 56
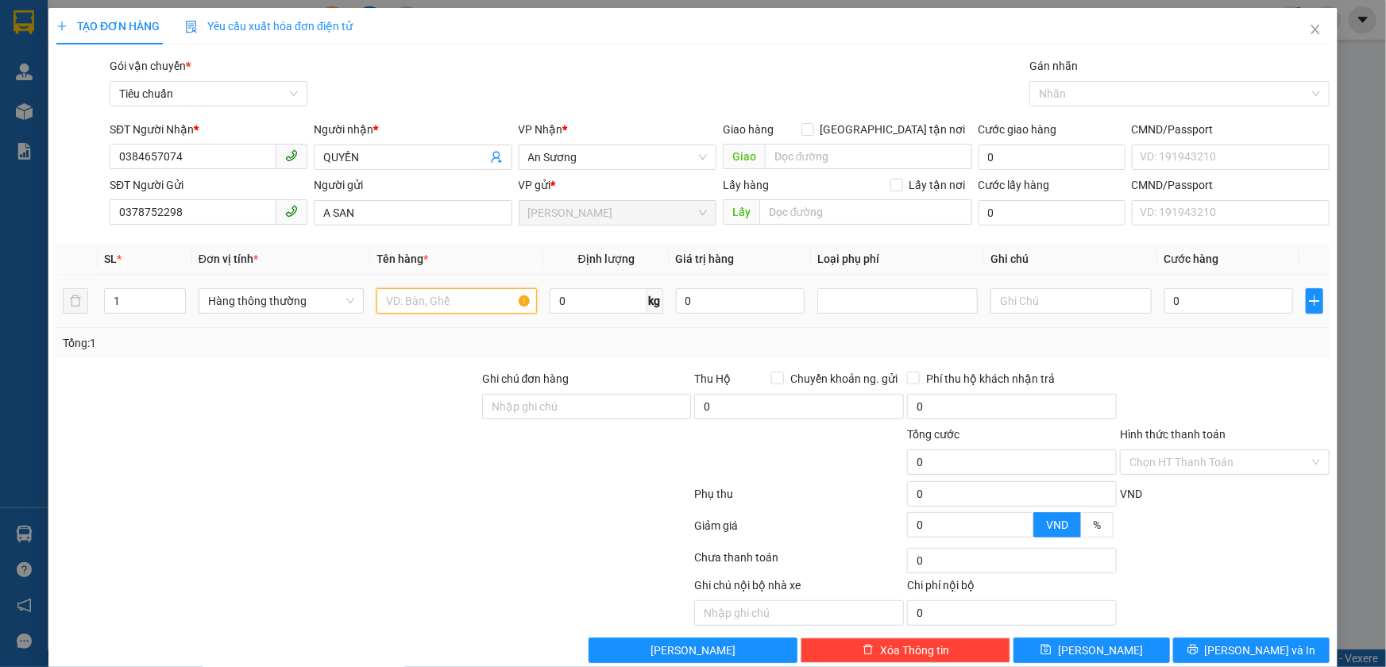
click at [445, 299] on input "text" at bounding box center [456, 300] width 160 height 25
click at [571, 296] on input "0" at bounding box center [599, 300] width 98 height 25
click at [1056, 303] on input "text" at bounding box center [1070, 300] width 160 height 25
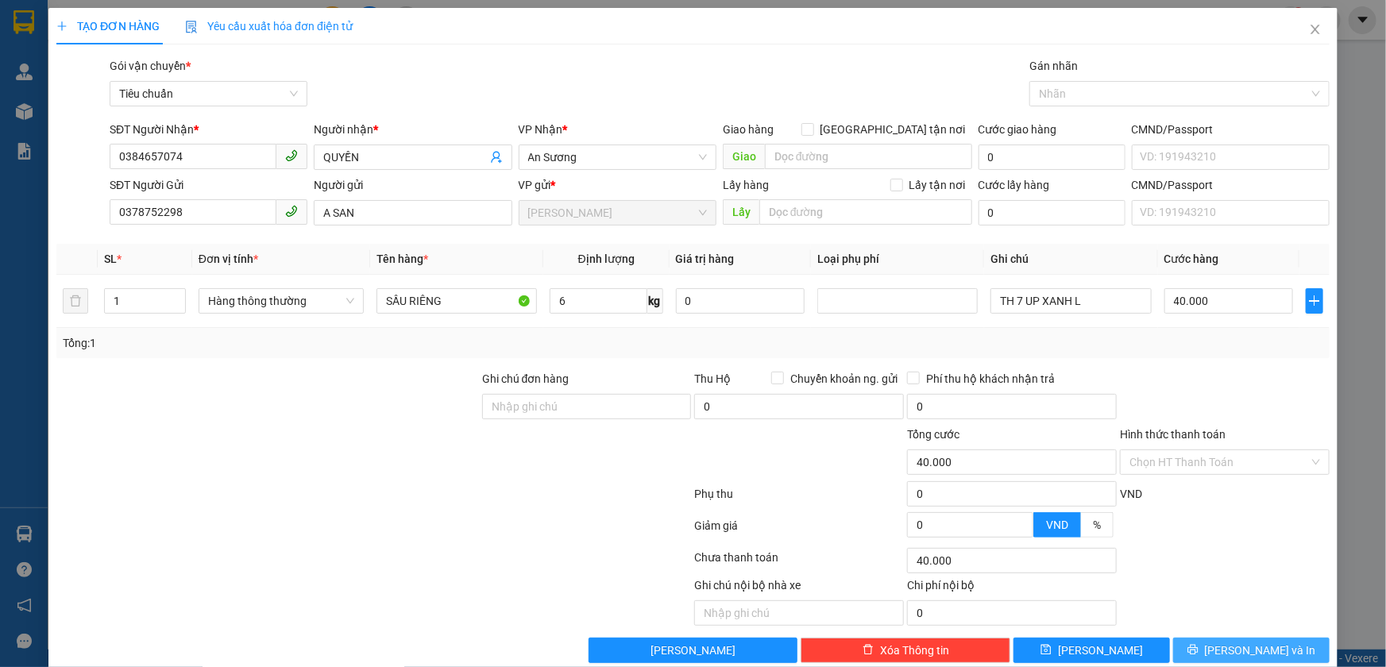
click at [1199, 644] on icon "printer" at bounding box center [1192, 649] width 11 height 11
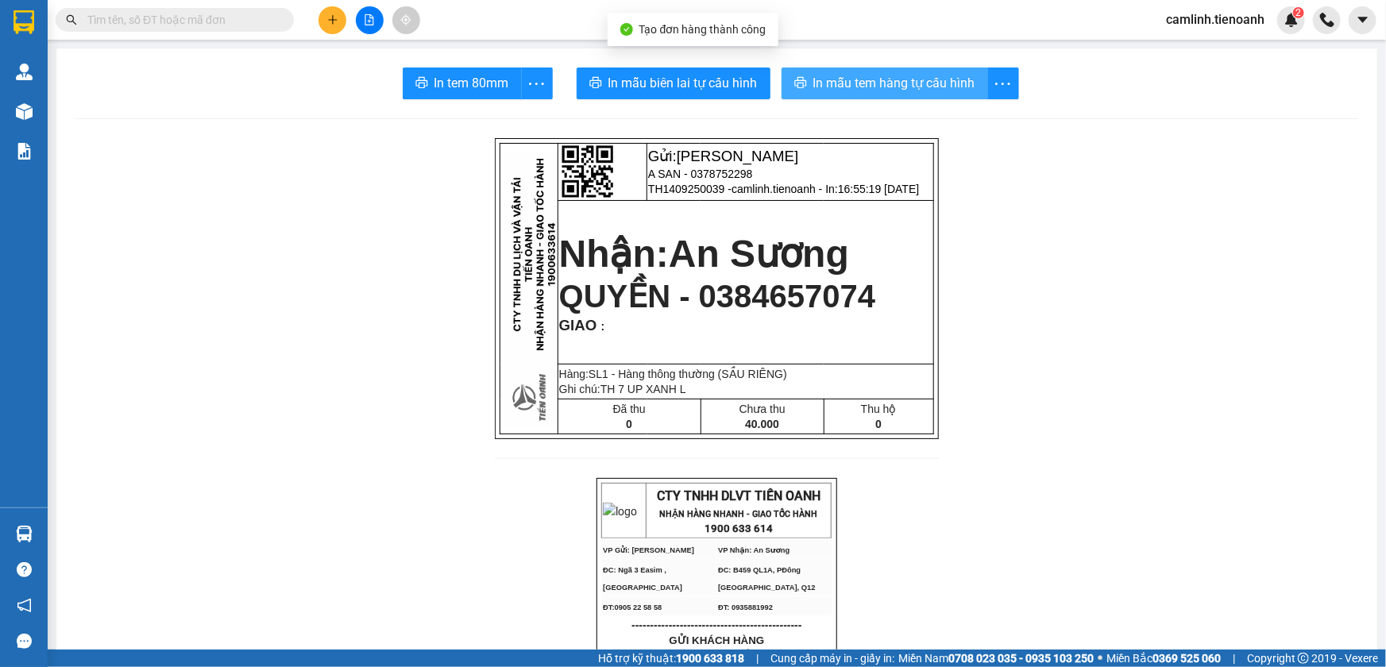
click at [873, 79] on span "In mẫu tem hàng tự cấu hình" at bounding box center [894, 83] width 162 height 20
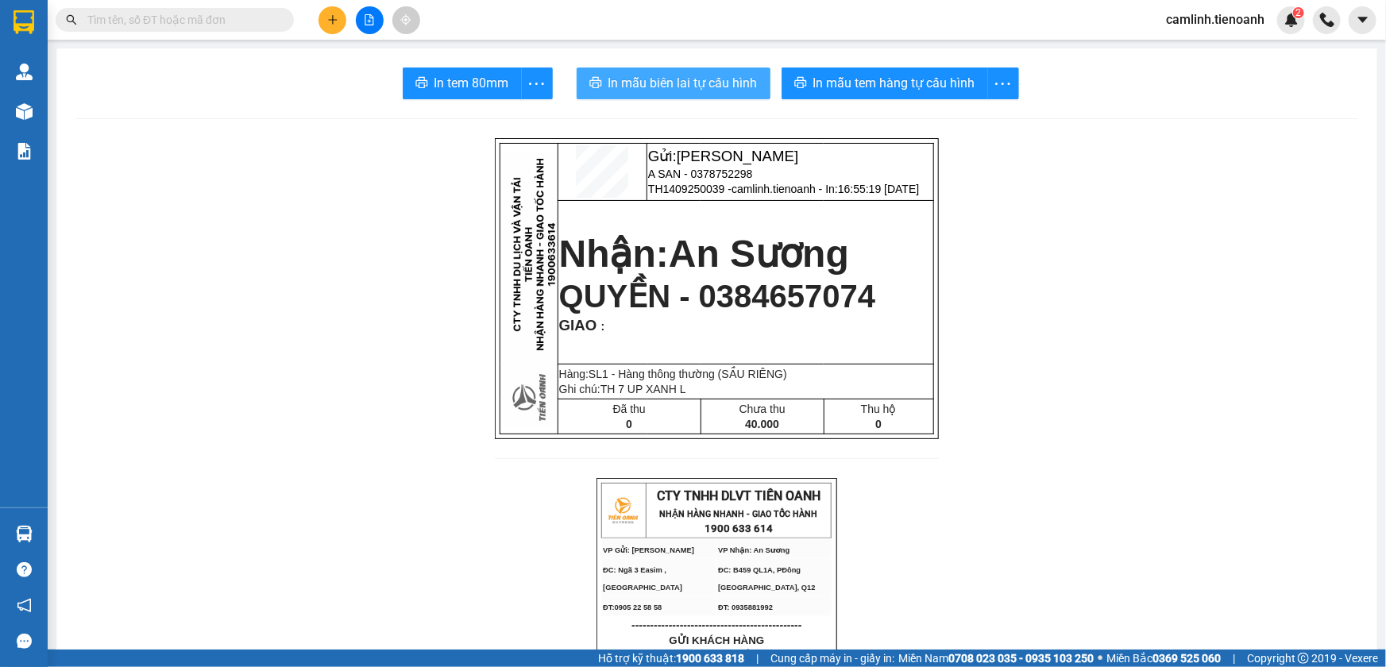
click at [714, 81] on span "In mẫu biên lai tự cấu hình" at bounding box center [682, 83] width 149 height 20
click at [323, 23] on button at bounding box center [333, 20] width 28 height 28
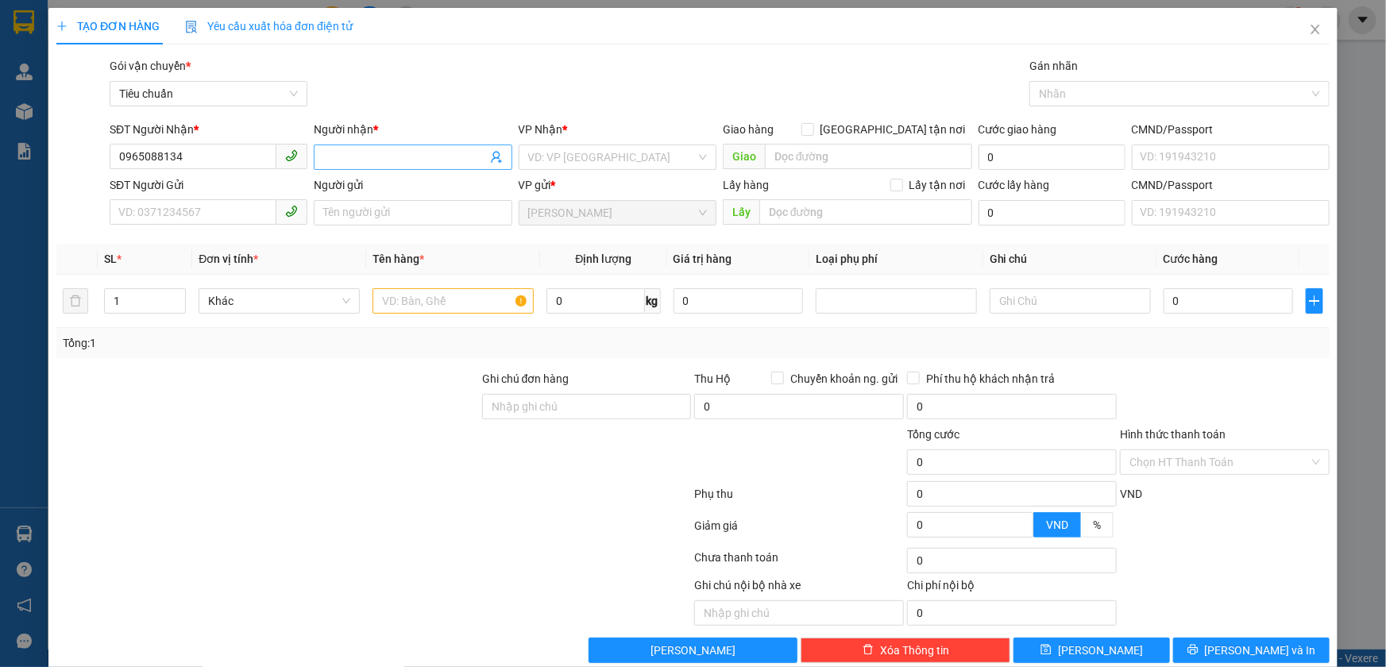
click at [429, 156] on input "Người nhận *" at bounding box center [404, 157] width 163 height 17
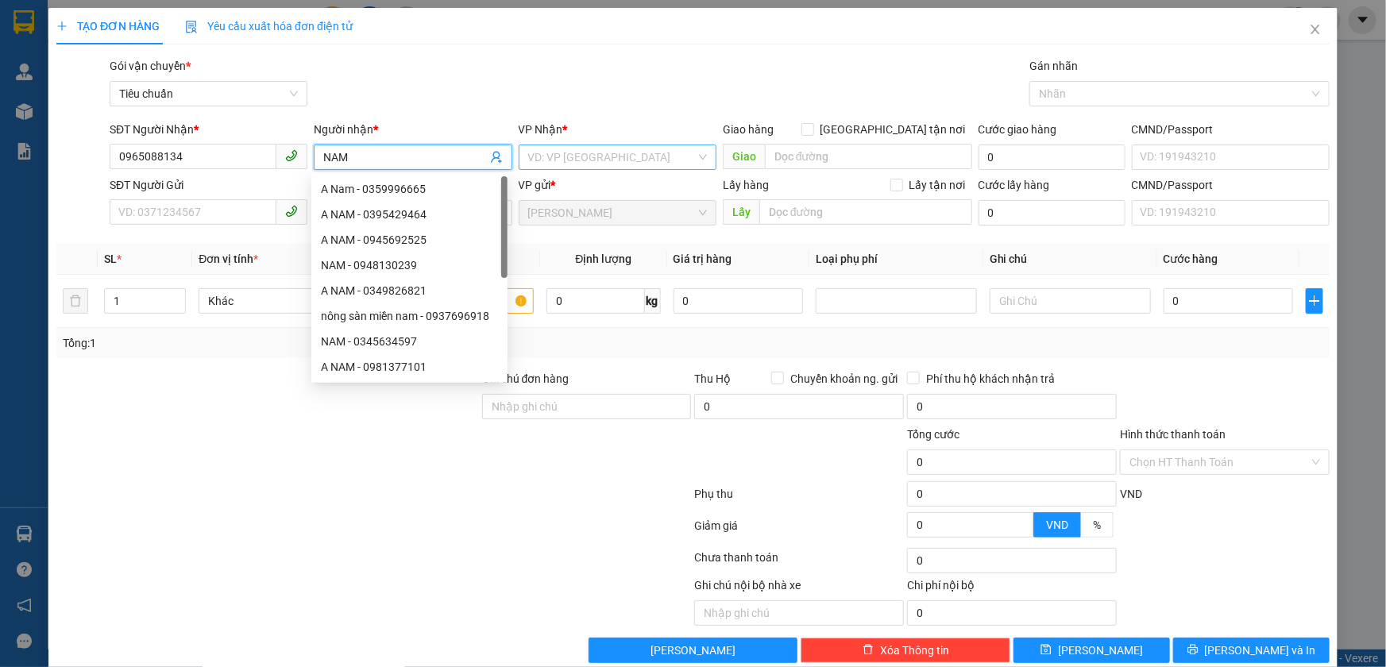
click at [596, 149] on input "search" at bounding box center [612, 157] width 168 height 24
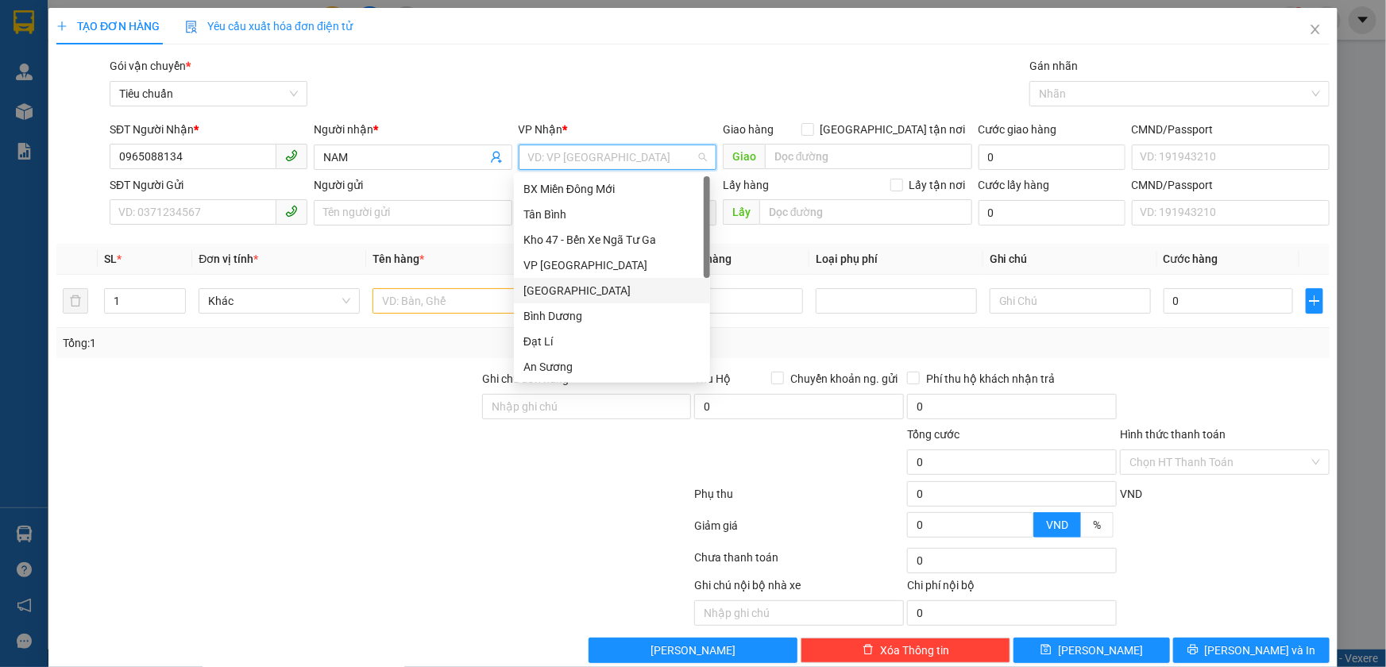
drag, startPoint x: 572, startPoint y: 282, endPoint x: 514, endPoint y: 262, distance: 61.3
click at [569, 280] on div "[GEOGRAPHIC_DATA]" at bounding box center [612, 290] width 196 height 25
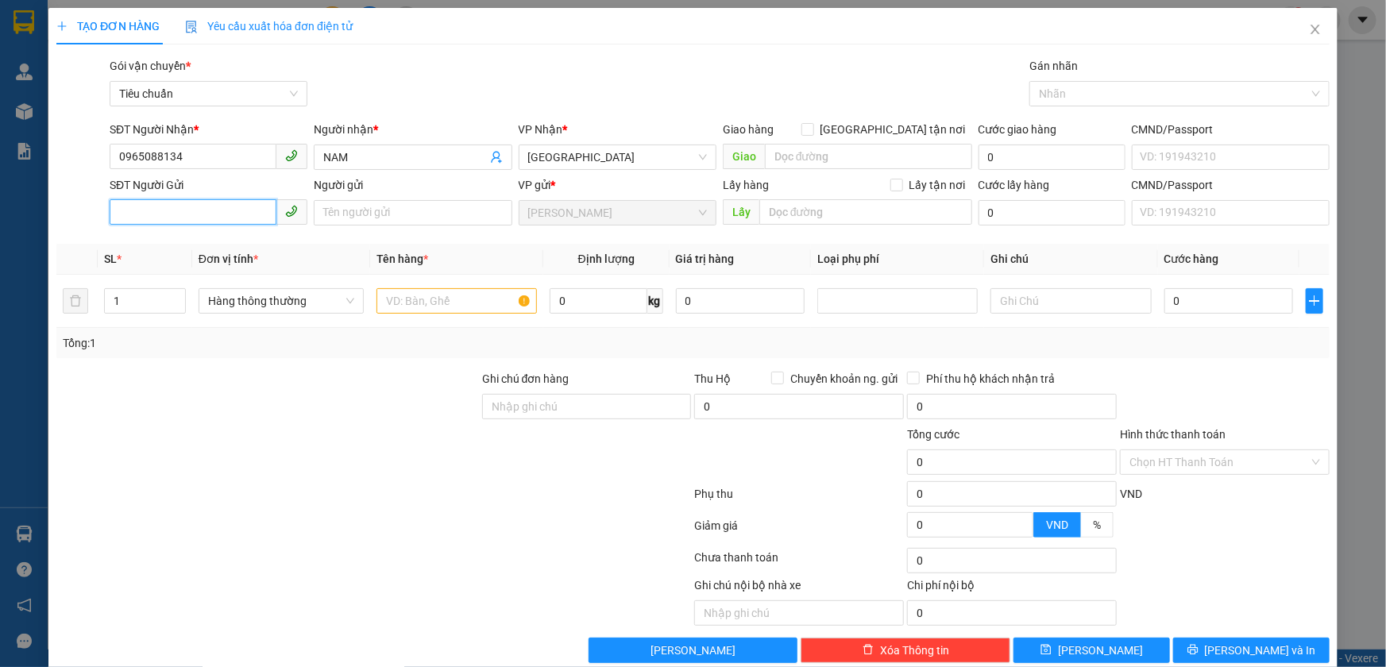
click at [150, 199] on input "SĐT Người Gửi" at bounding box center [193, 211] width 167 height 25
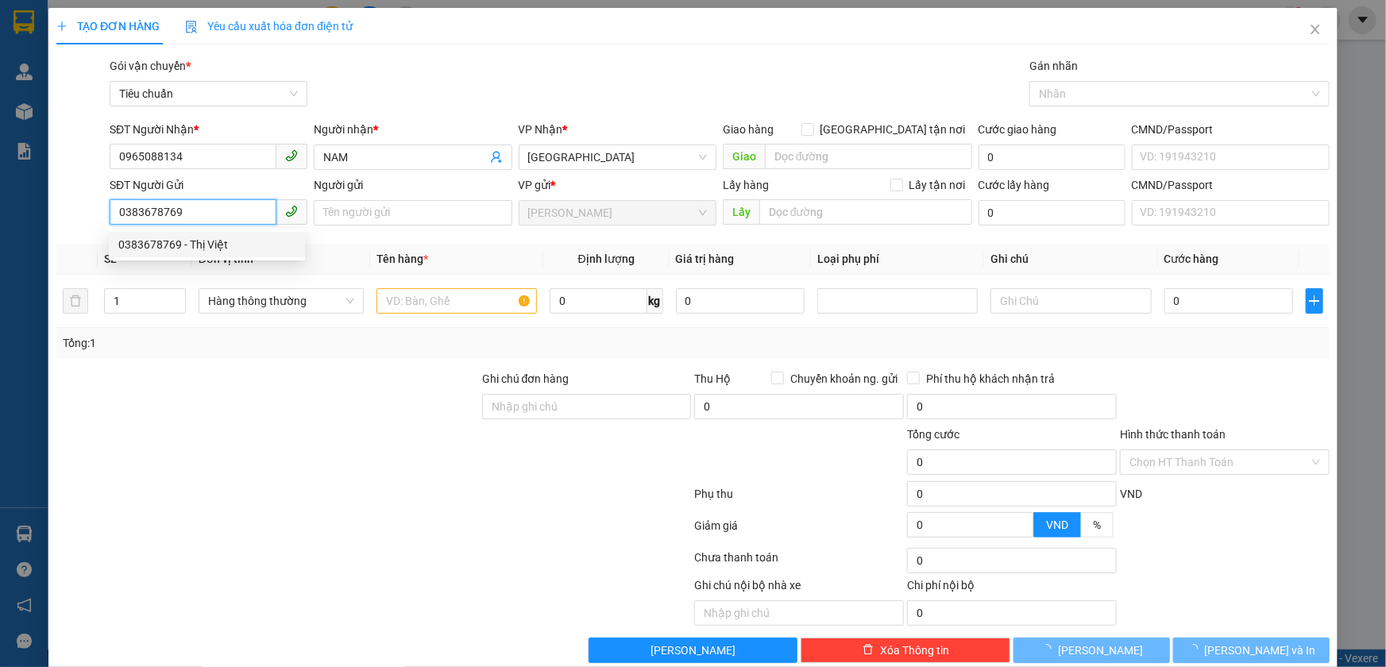
click at [177, 239] on div "0383678769 - Thị Việt" at bounding box center [206, 244] width 177 height 17
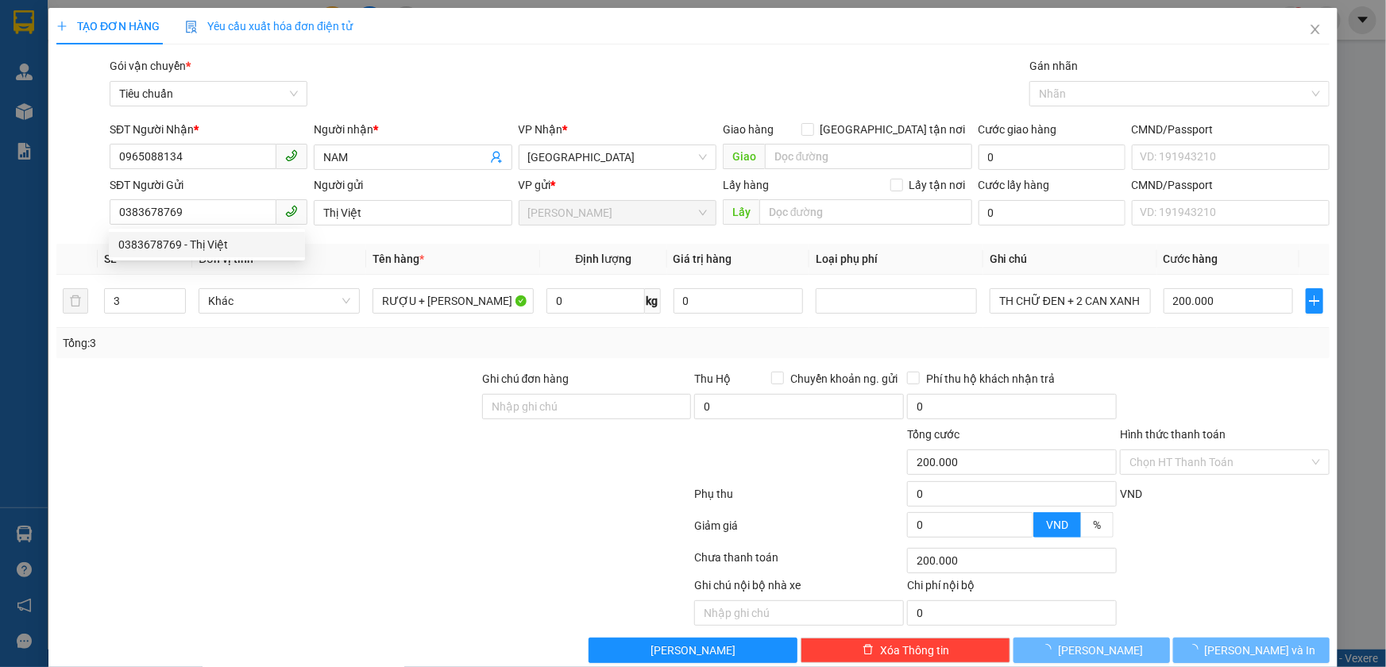
click at [211, 377] on div at bounding box center [268, 398] width 426 height 56
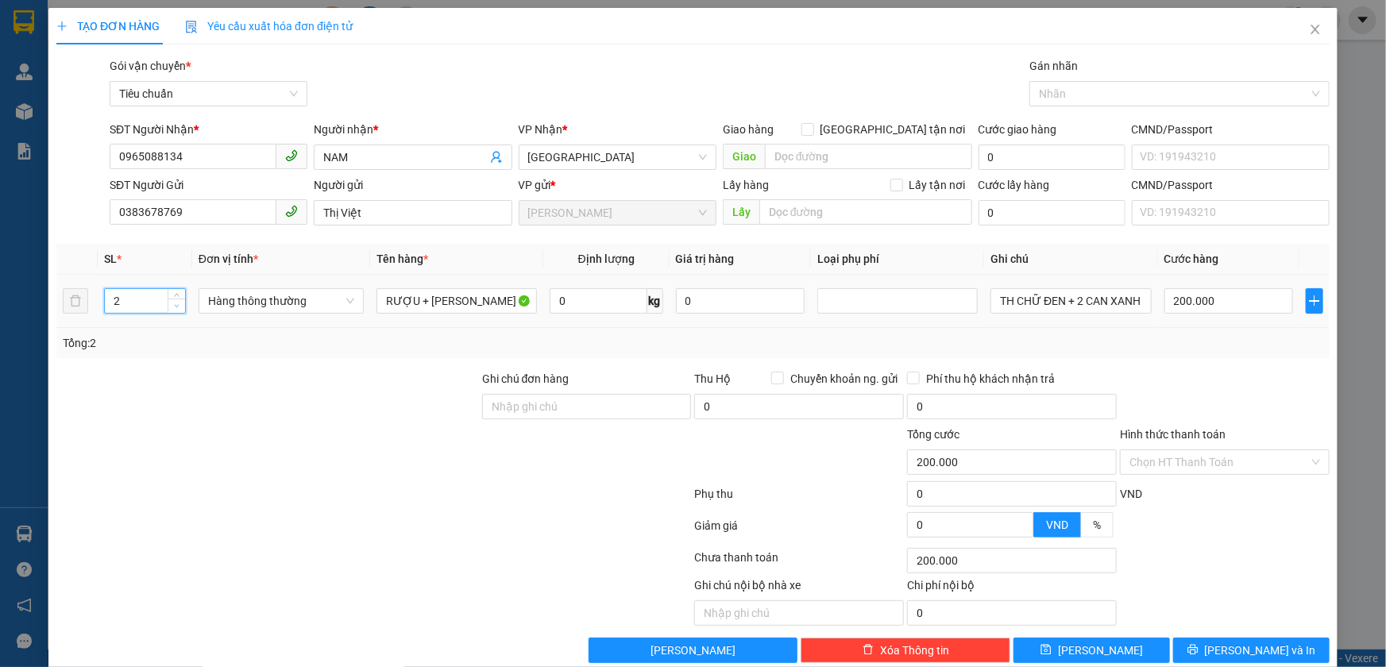
click at [175, 308] on icon "down" at bounding box center [177, 306] width 6 height 6
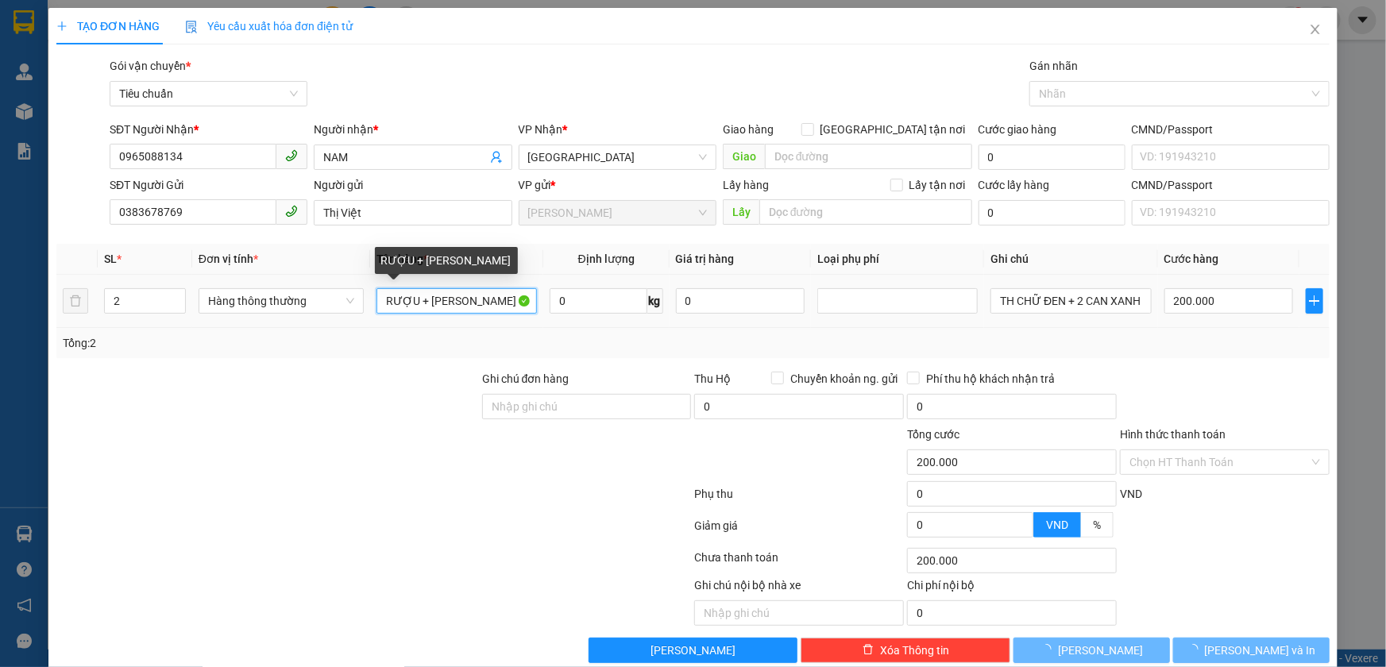
drag, startPoint x: 430, startPoint y: 303, endPoint x: 528, endPoint y: 311, distance: 98.9
click at [527, 311] on input "RƯỢU + ĐINH LĂNG" at bounding box center [456, 300] width 160 height 25
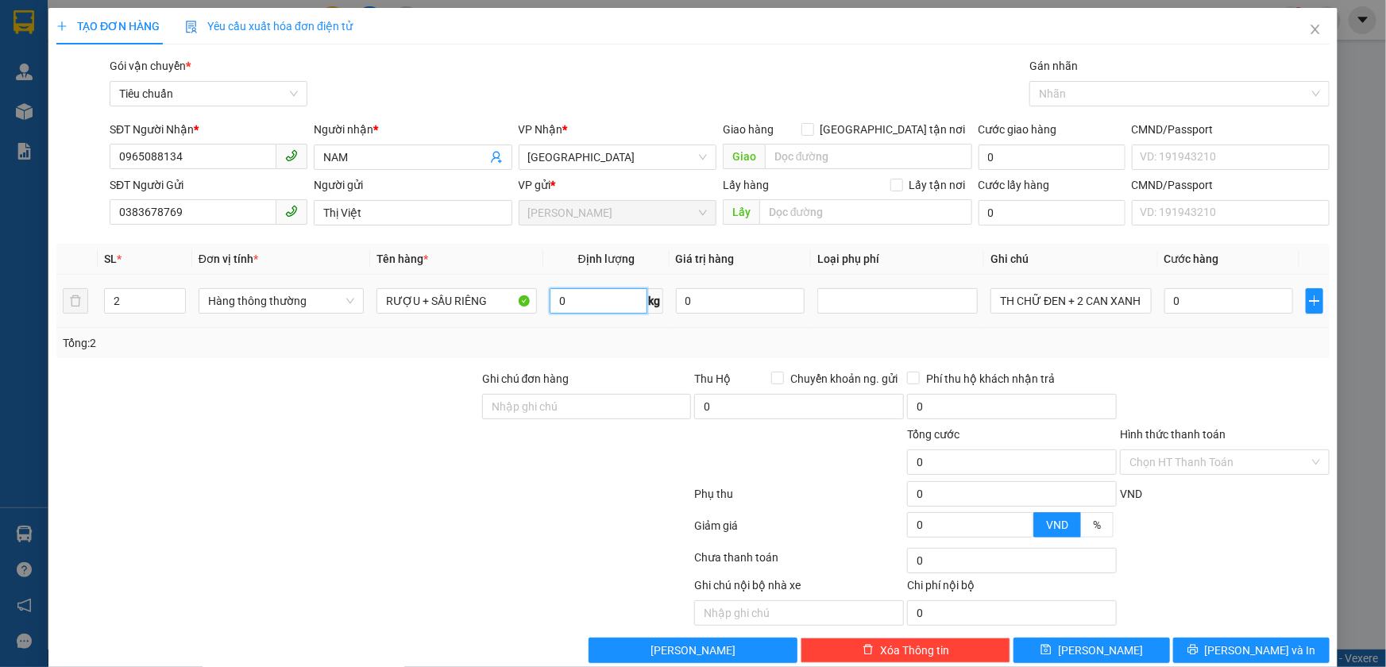
click at [575, 309] on input "0" at bounding box center [599, 300] width 98 height 25
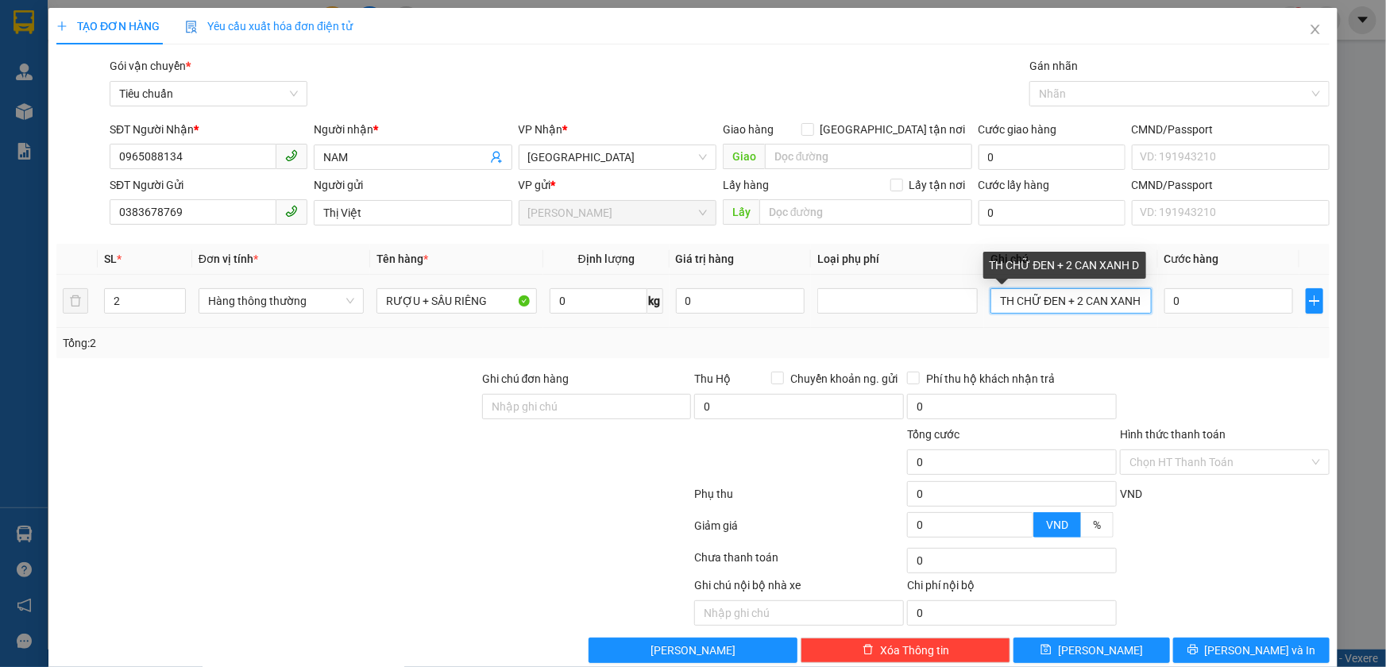
click at [1065, 308] on input "TH CHỮ ĐEN + 2 CAN XANH D" at bounding box center [1070, 300] width 160 height 25
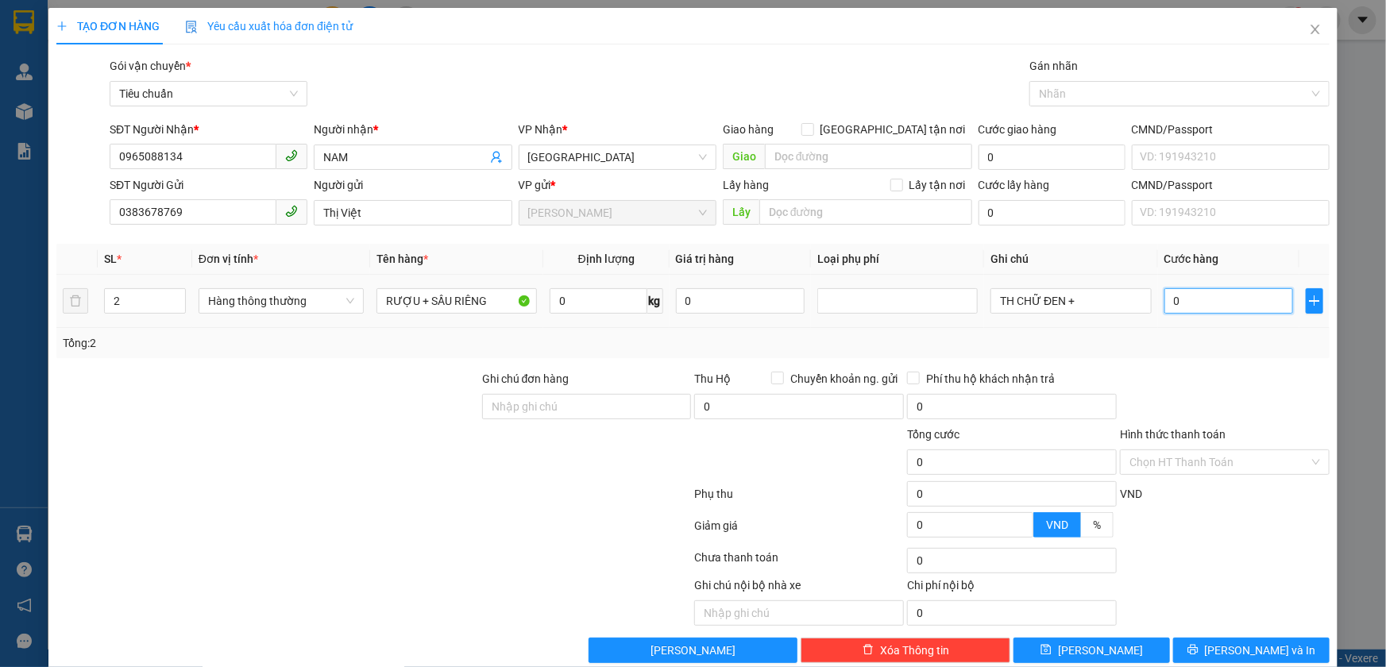
click at [1181, 312] on input "0" at bounding box center [1228, 300] width 129 height 25
click at [630, 304] on input "0" at bounding box center [599, 300] width 98 height 25
click at [651, 340] on div "Tổng: 2" at bounding box center [693, 342] width 1261 height 17
click at [1205, 306] on input "80.000" at bounding box center [1228, 300] width 129 height 25
click at [1223, 342] on div "Tổng: 2" at bounding box center [693, 342] width 1261 height 17
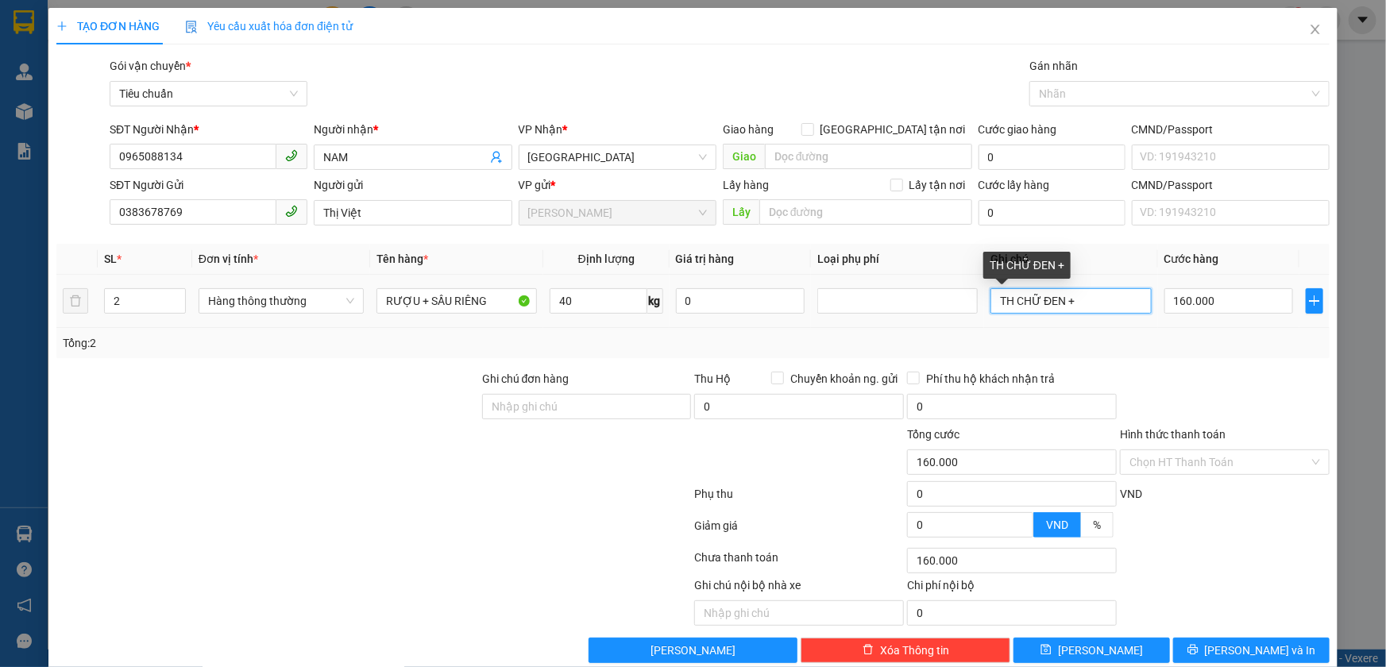
click at [1125, 307] on input "TH CHỮ ĐEN +" at bounding box center [1070, 300] width 160 height 25
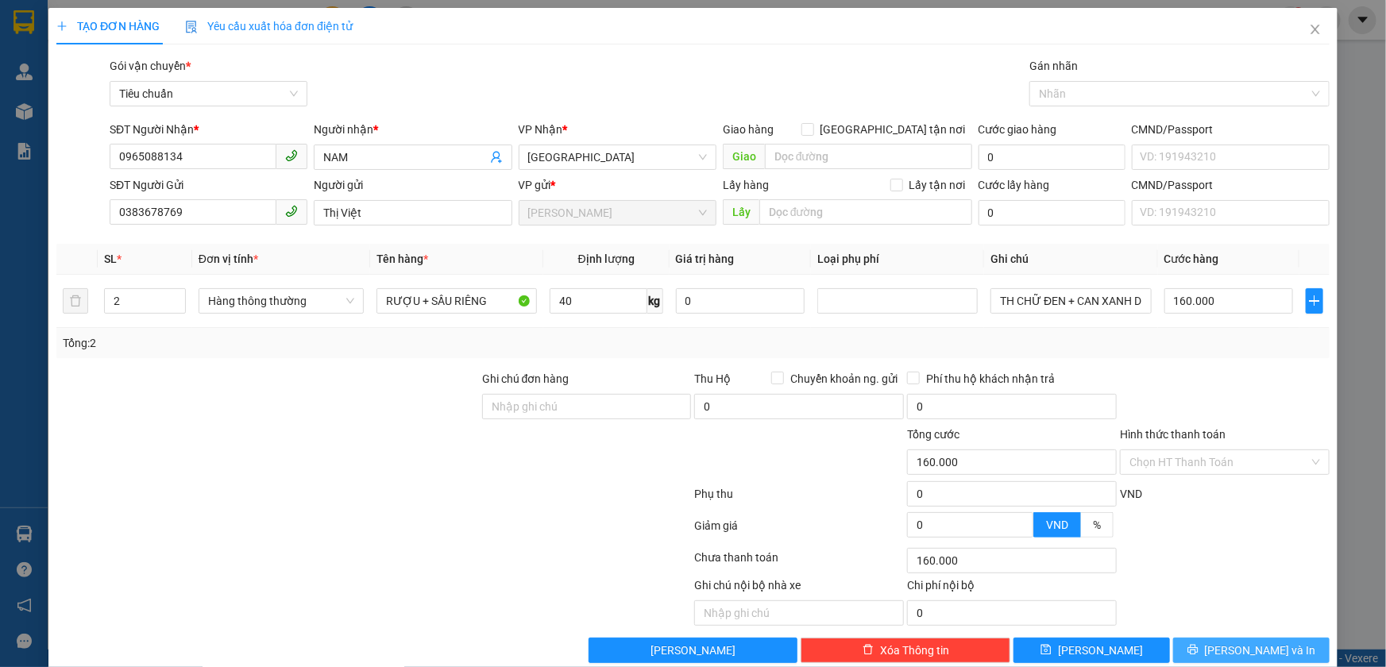
drag, startPoint x: 1234, startPoint y: 645, endPoint x: 1209, endPoint y: 548, distance: 100.2
click at [1235, 645] on span "Lưu và In" at bounding box center [1260, 650] width 111 height 17
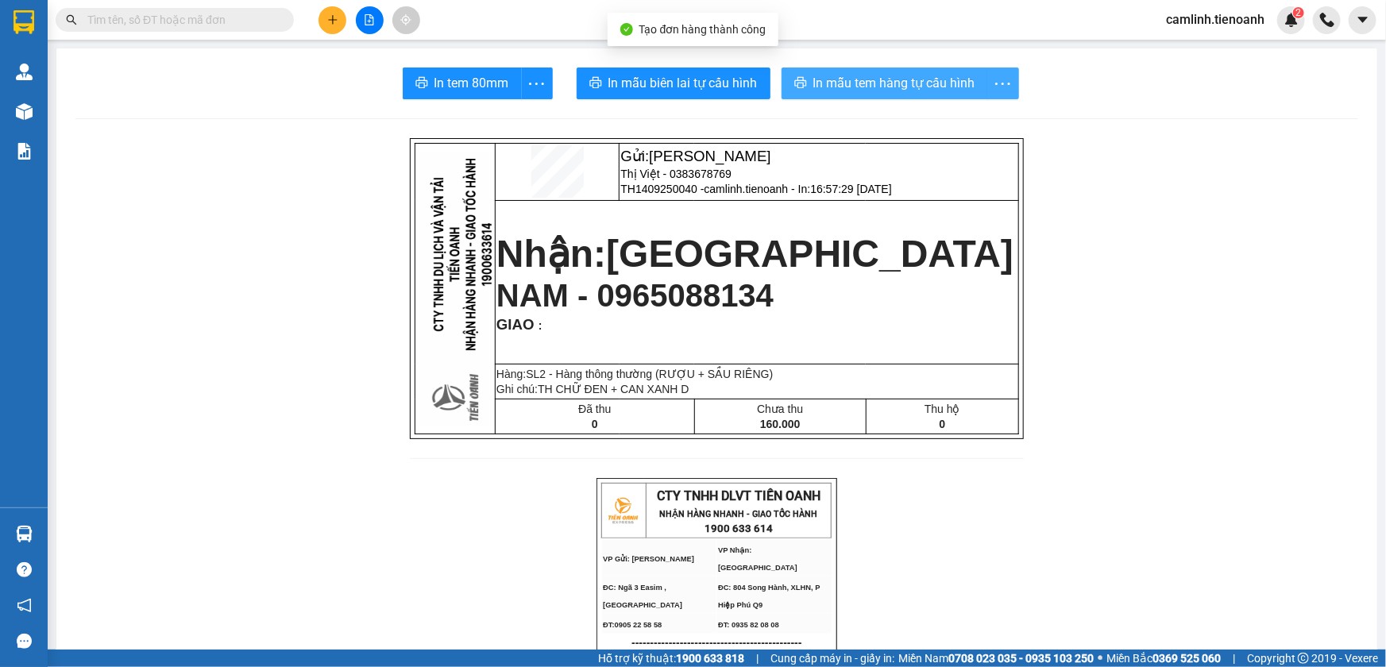
drag, startPoint x: 917, startPoint y: 86, endPoint x: 985, endPoint y: 75, distance: 69.1
click at [916, 85] on span "In mẫu tem hàng tự cấu hình" at bounding box center [894, 83] width 162 height 20
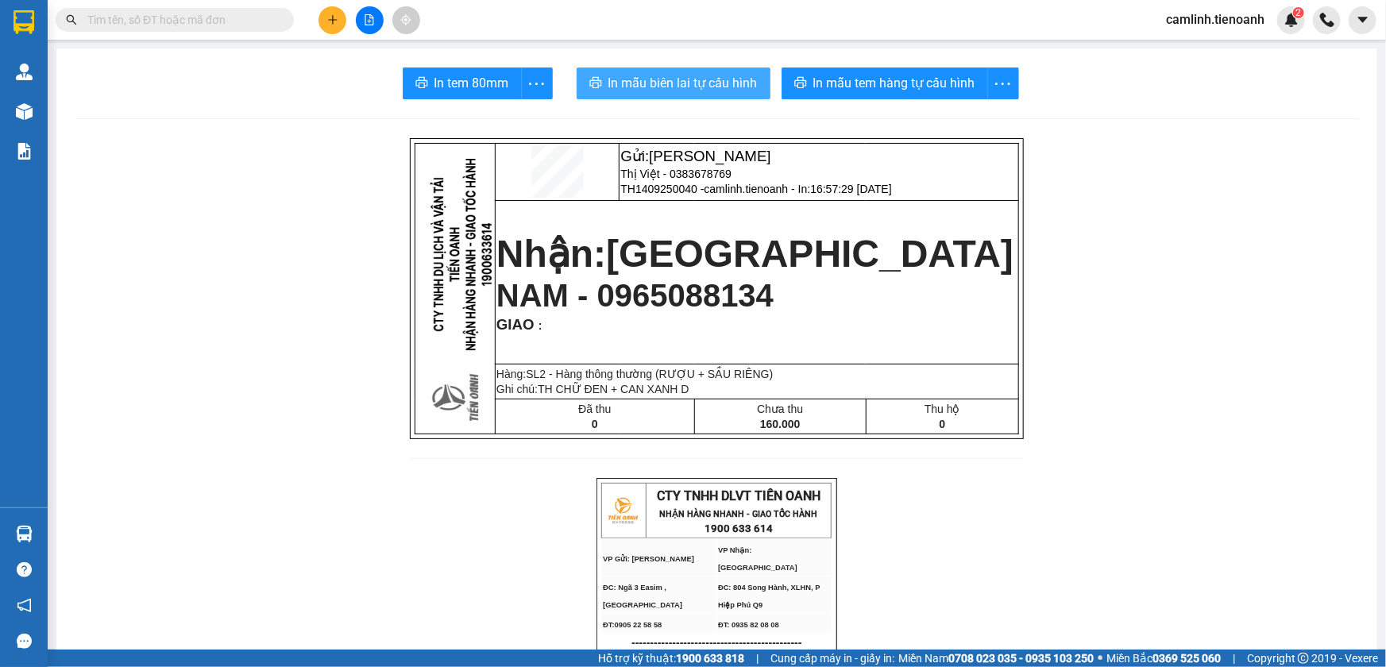
click at [730, 79] on span "In mẫu biên lai tự cấu hình" at bounding box center [682, 83] width 149 height 20
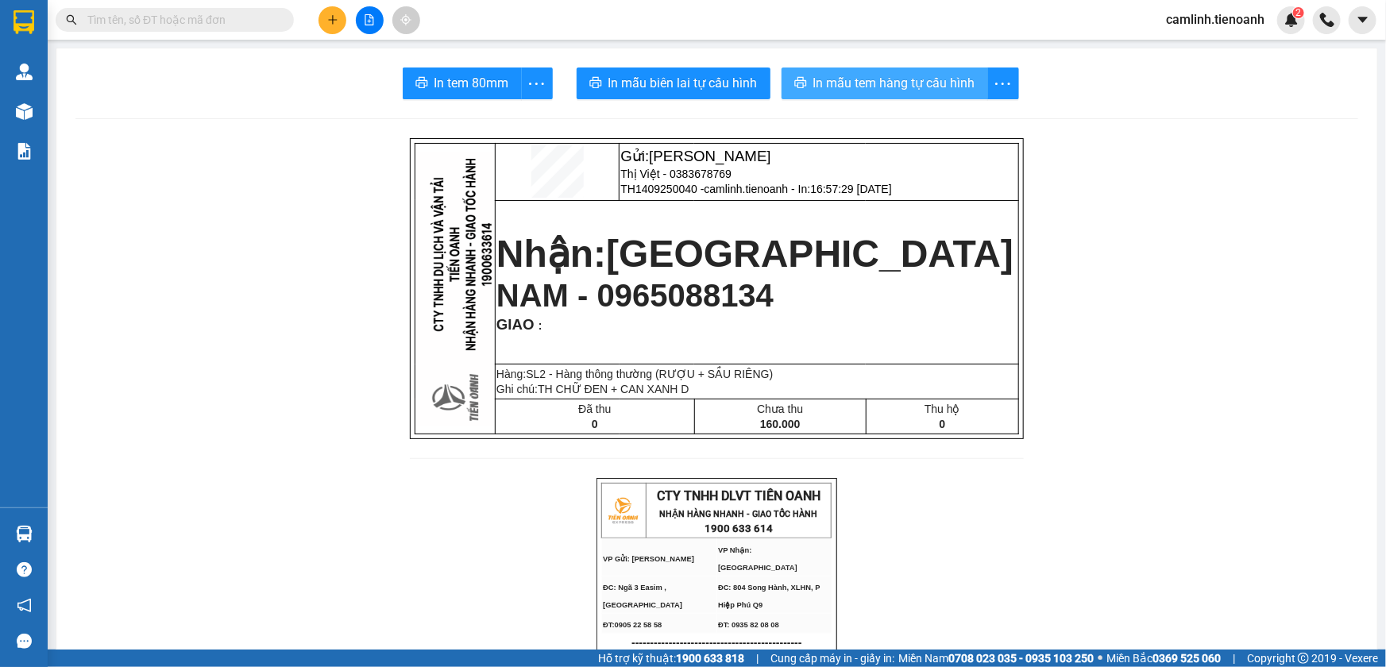
click at [870, 98] on button "In mẫu tem hàng tự cấu hình" at bounding box center [885, 84] width 207 height 32
click at [332, 17] on icon "plus" at bounding box center [332, 19] width 1 height 9
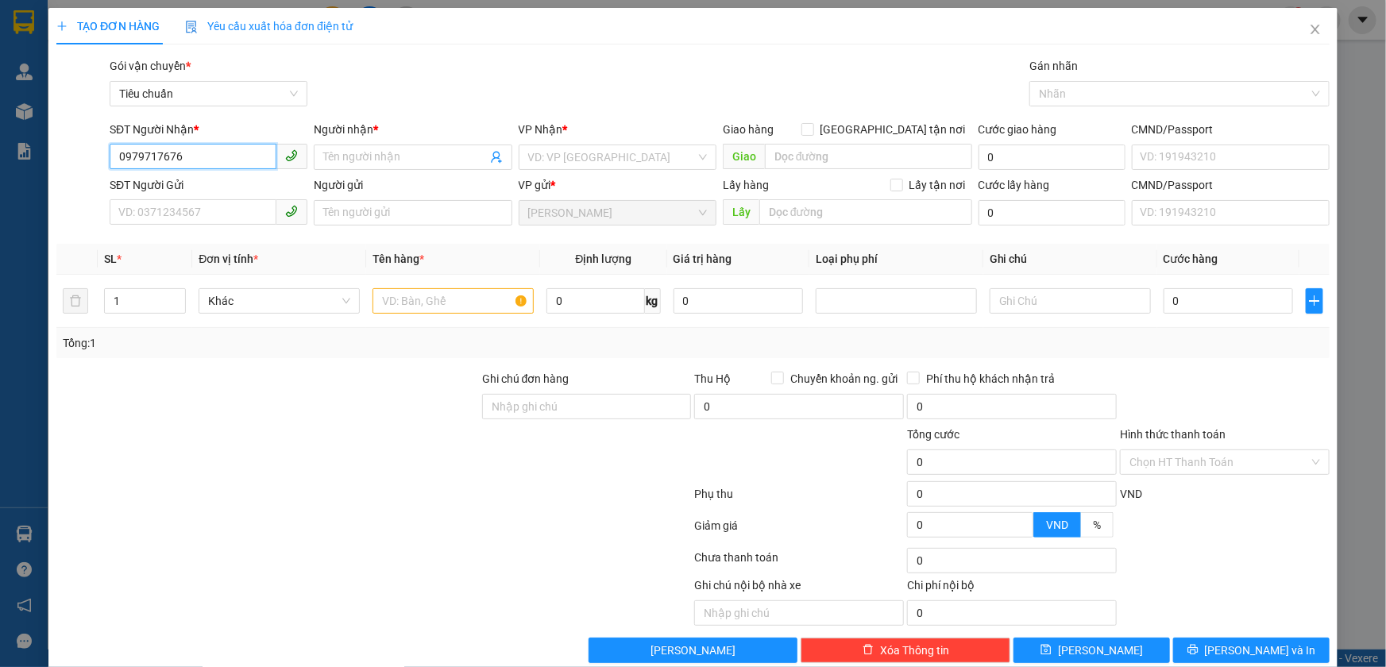
click at [230, 159] on input "0979717676" at bounding box center [193, 156] width 167 height 25
click at [227, 209] on input "SĐT Người Gửi" at bounding box center [193, 211] width 167 height 25
paste input "0979717676"
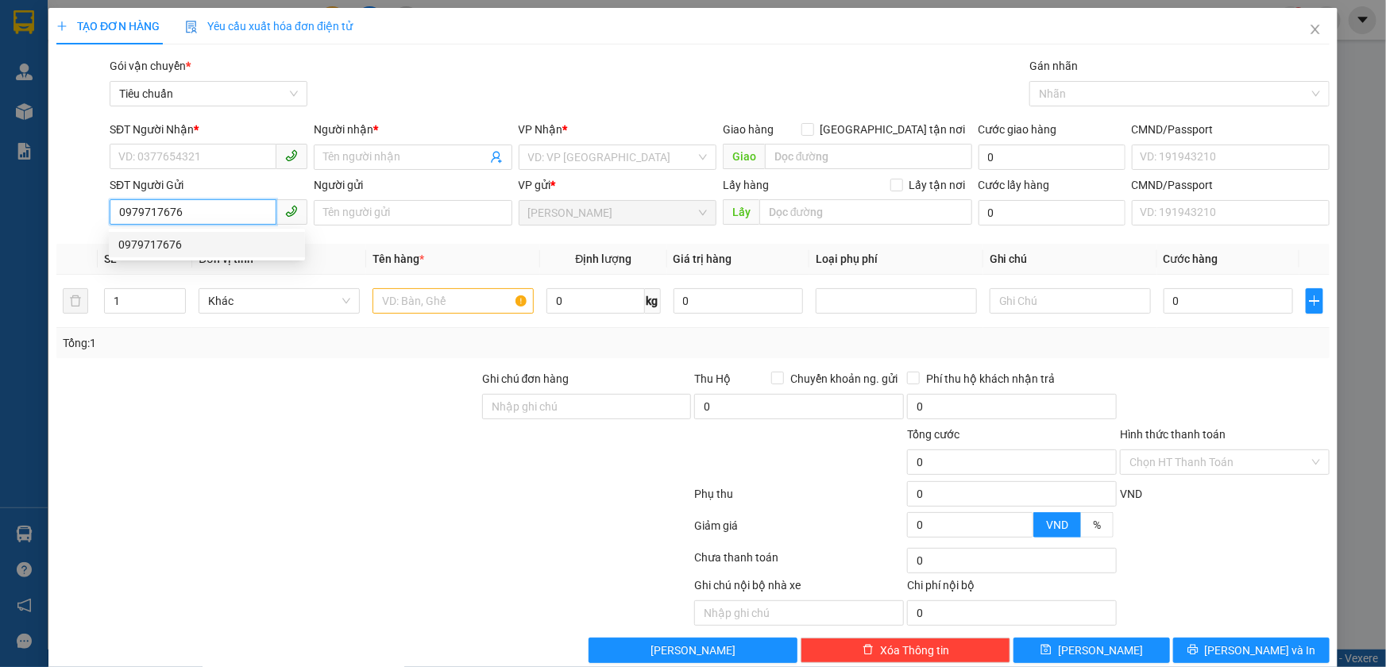
click at [218, 240] on div "0979717676" at bounding box center [206, 244] width 177 height 17
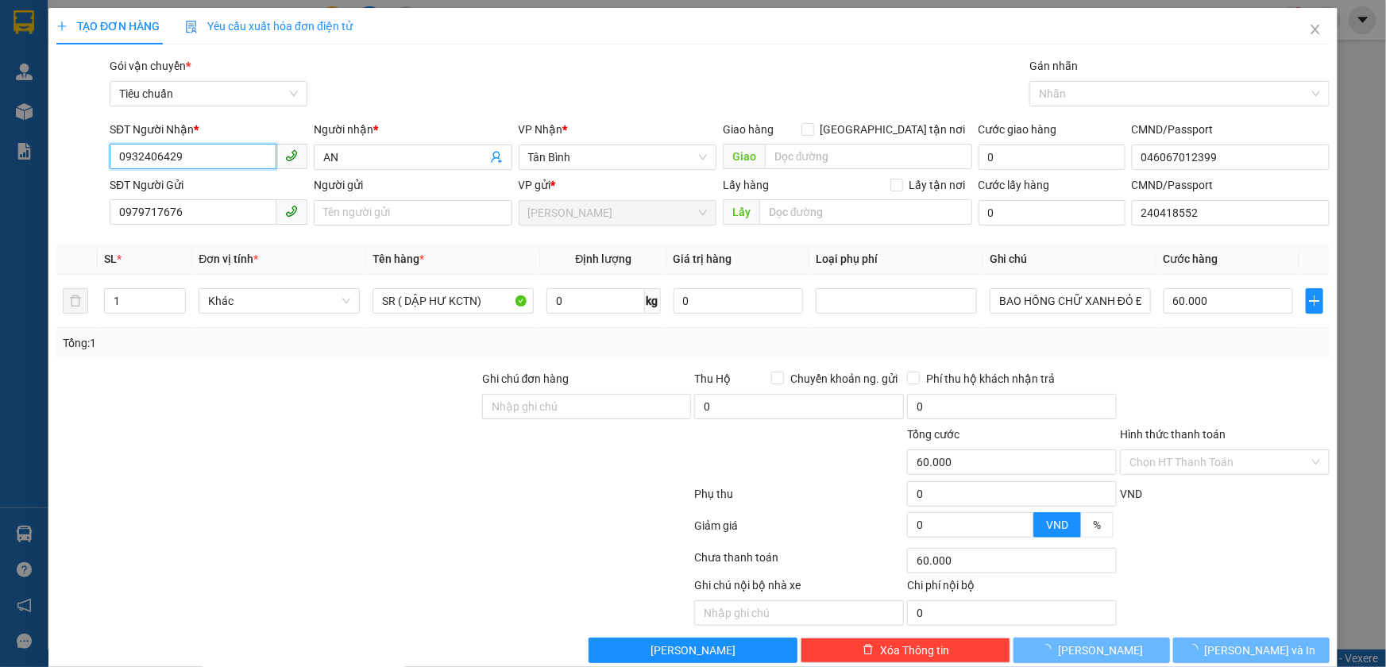
click at [243, 155] on input "0932406429" at bounding box center [193, 156] width 167 height 25
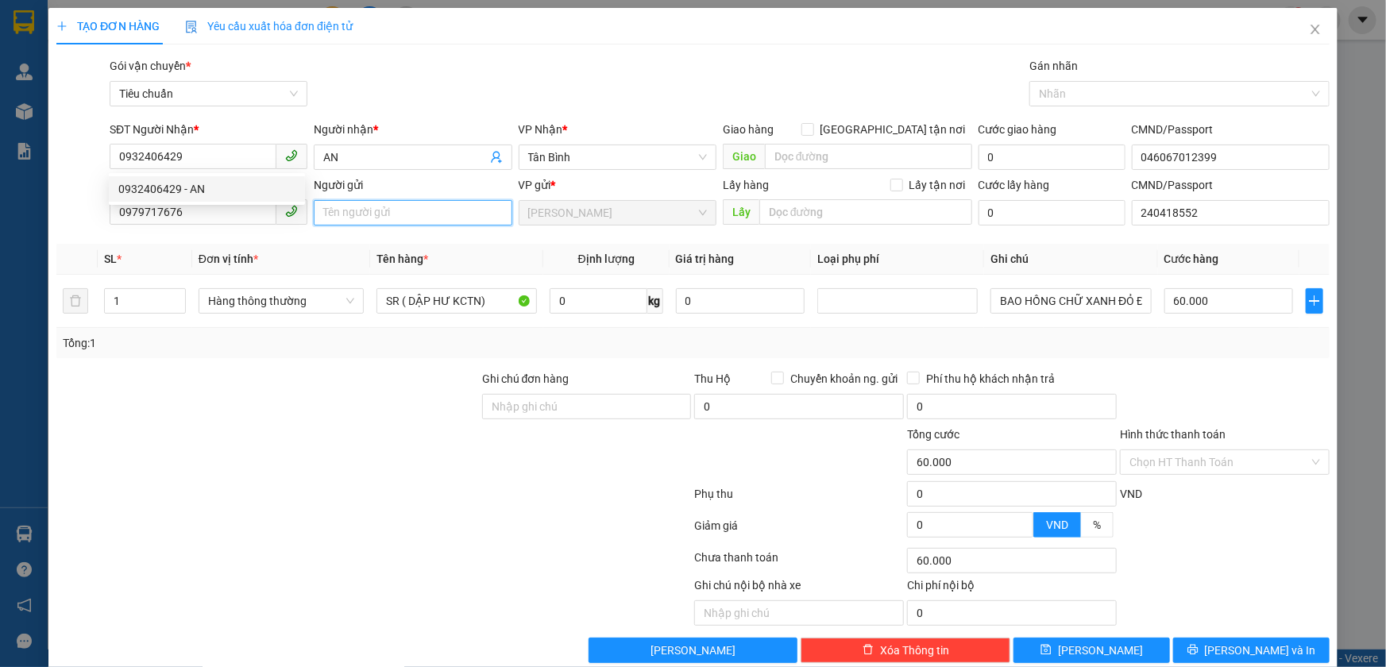
click at [396, 214] on input "Người gửi" at bounding box center [413, 212] width 198 height 25
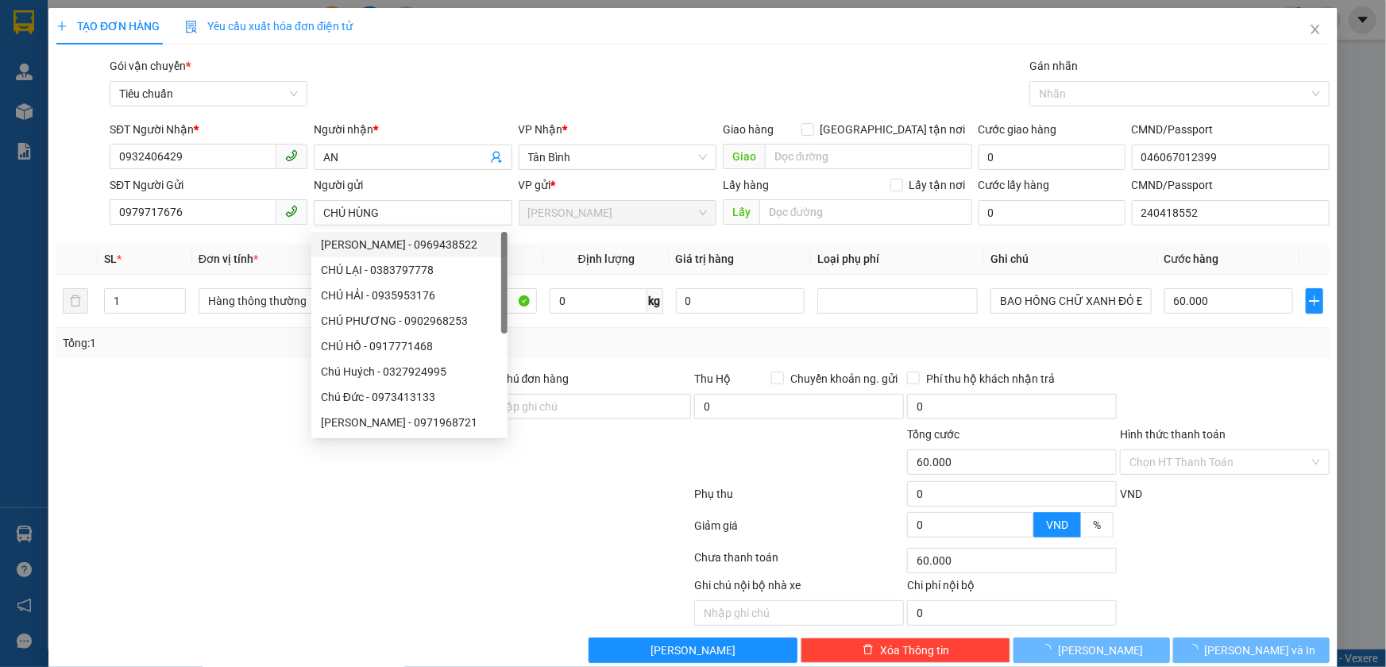
drag, startPoint x: 222, startPoint y: 387, endPoint x: 228, endPoint y: 378, distance: 10.4
click at [222, 385] on div at bounding box center [268, 398] width 426 height 56
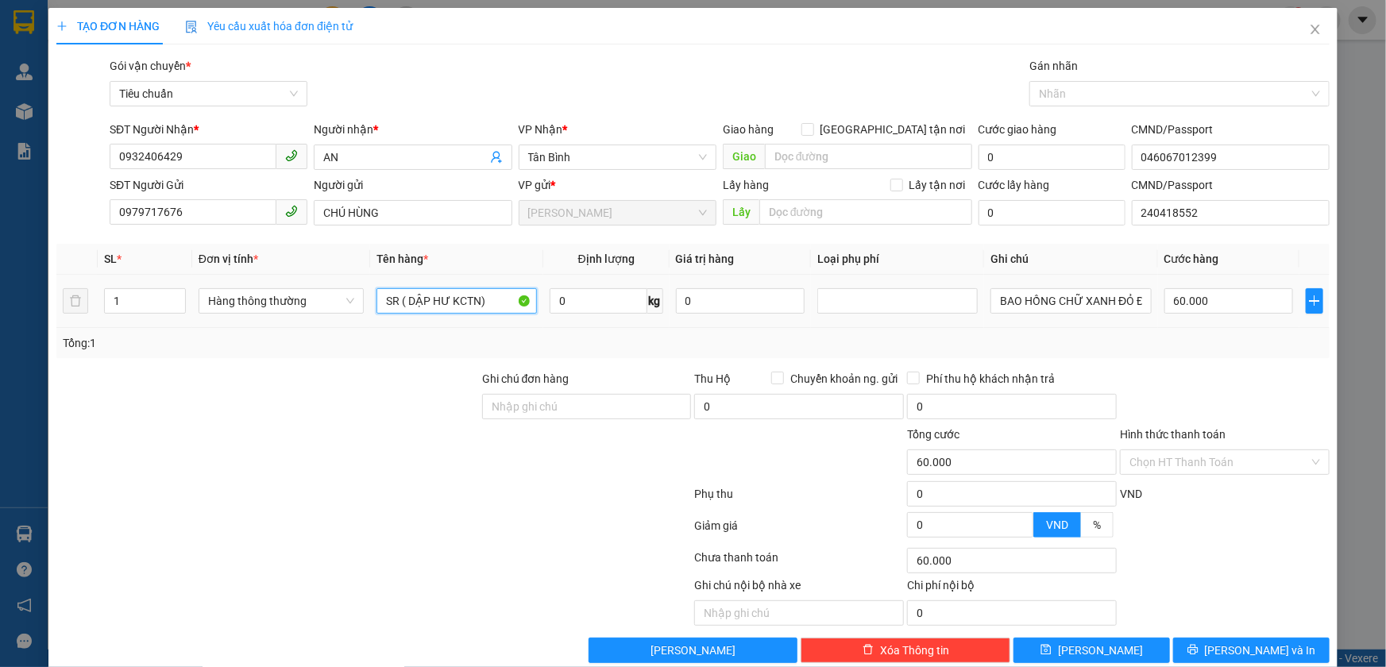
click at [496, 301] on input "SR ( DẬP HƯ KCTN)" at bounding box center [456, 300] width 160 height 25
click at [593, 310] on input "0" at bounding box center [599, 300] width 98 height 25
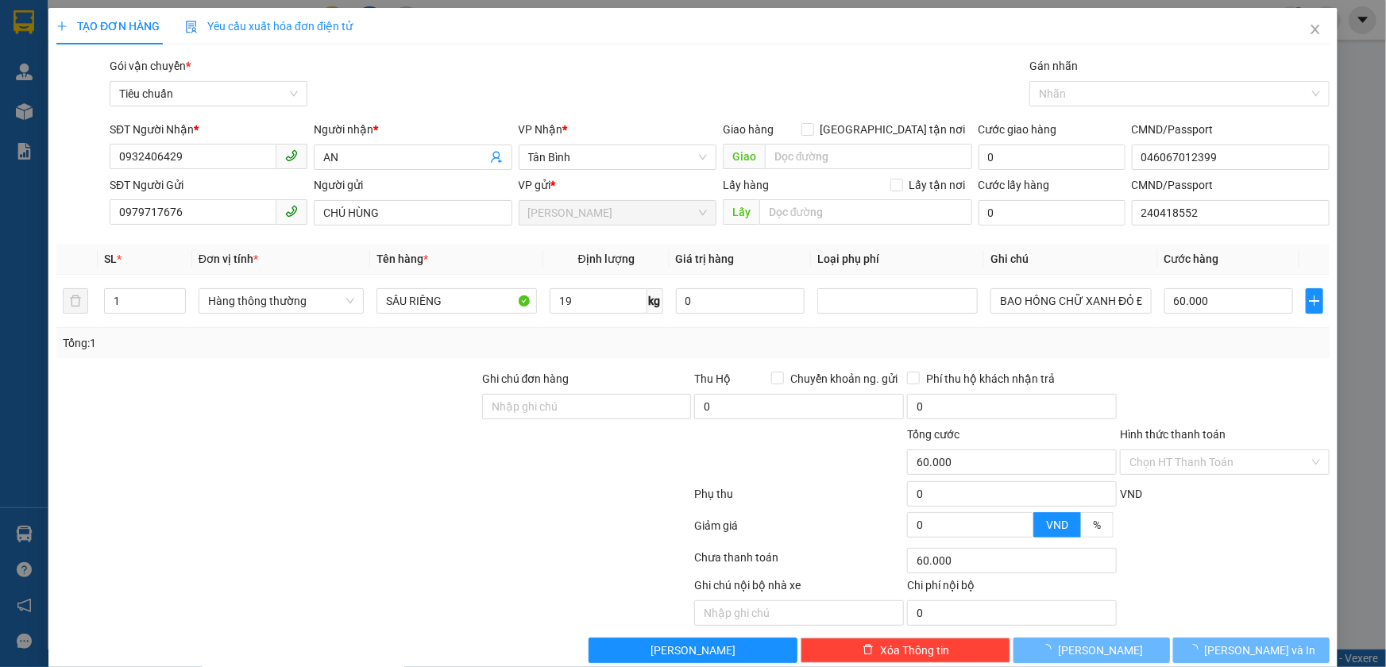
click at [612, 334] on div "Tổng: 1" at bounding box center [693, 342] width 1261 height 17
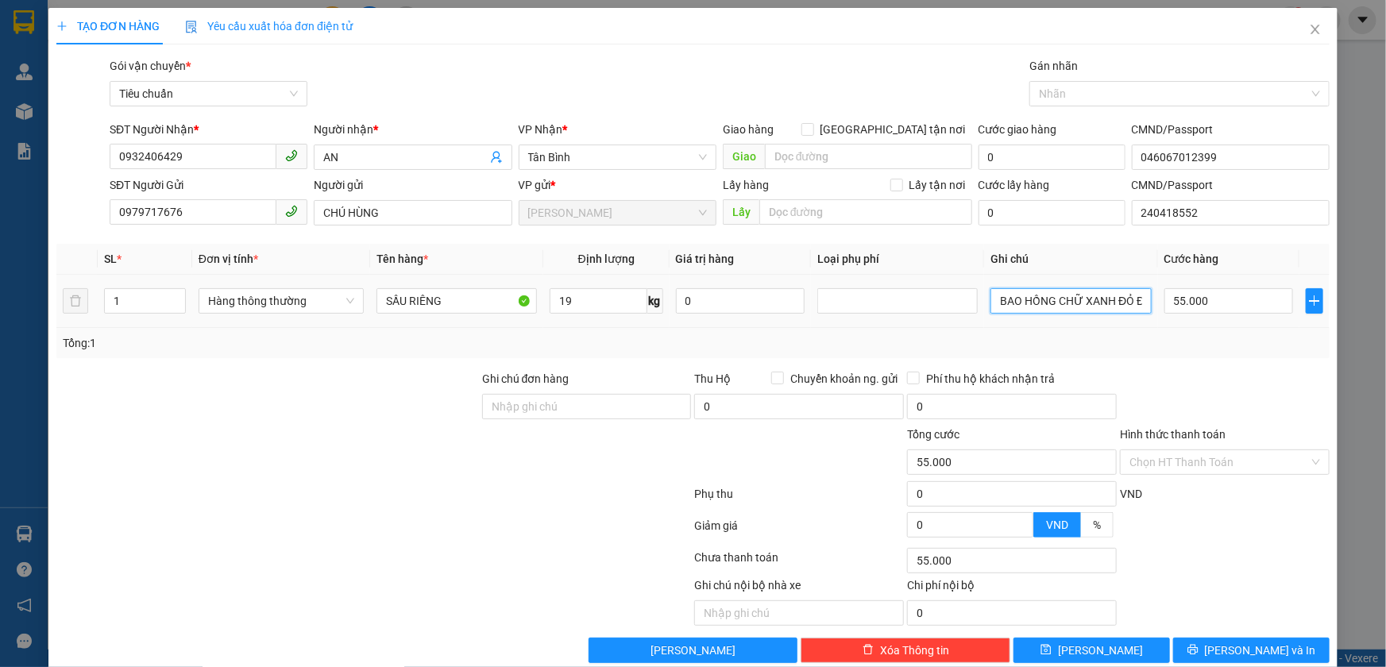
click at [1015, 295] on input "BAO HỒNG CHỮ XANH ĐỎ ĐEN CAM" at bounding box center [1070, 300] width 160 height 25
click at [1164, 300] on input "55.000" at bounding box center [1228, 300] width 129 height 25
click at [1186, 343] on div "Tổng: 1" at bounding box center [693, 342] width 1261 height 17
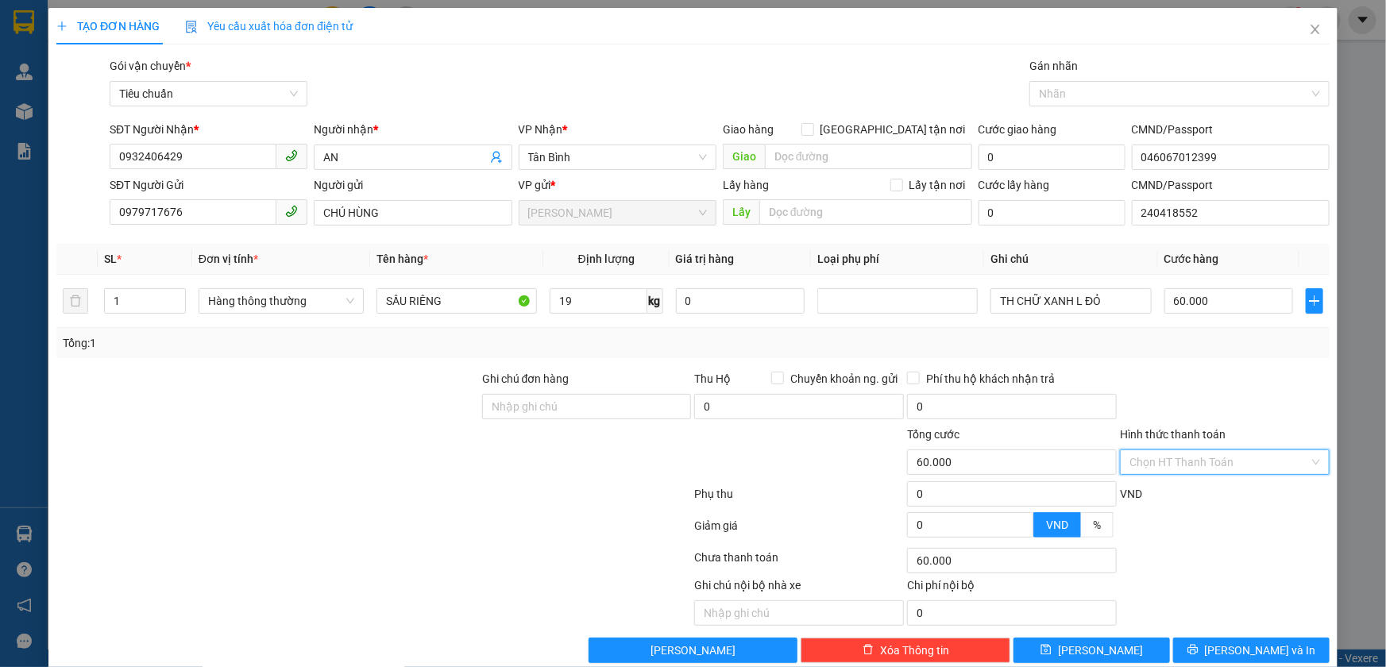
click at [1218, 453] on input "Hình thức thanh toán" at bounding box center [1219, 462] width 180 height 24
click at [1220, 485] on div "Tại văn phòng" at bounding box center [1215, 493] width 188 height 17
click at [1226, 638] on button "Lưu và In" at bounding box center [1251, 650] width 156 height 25
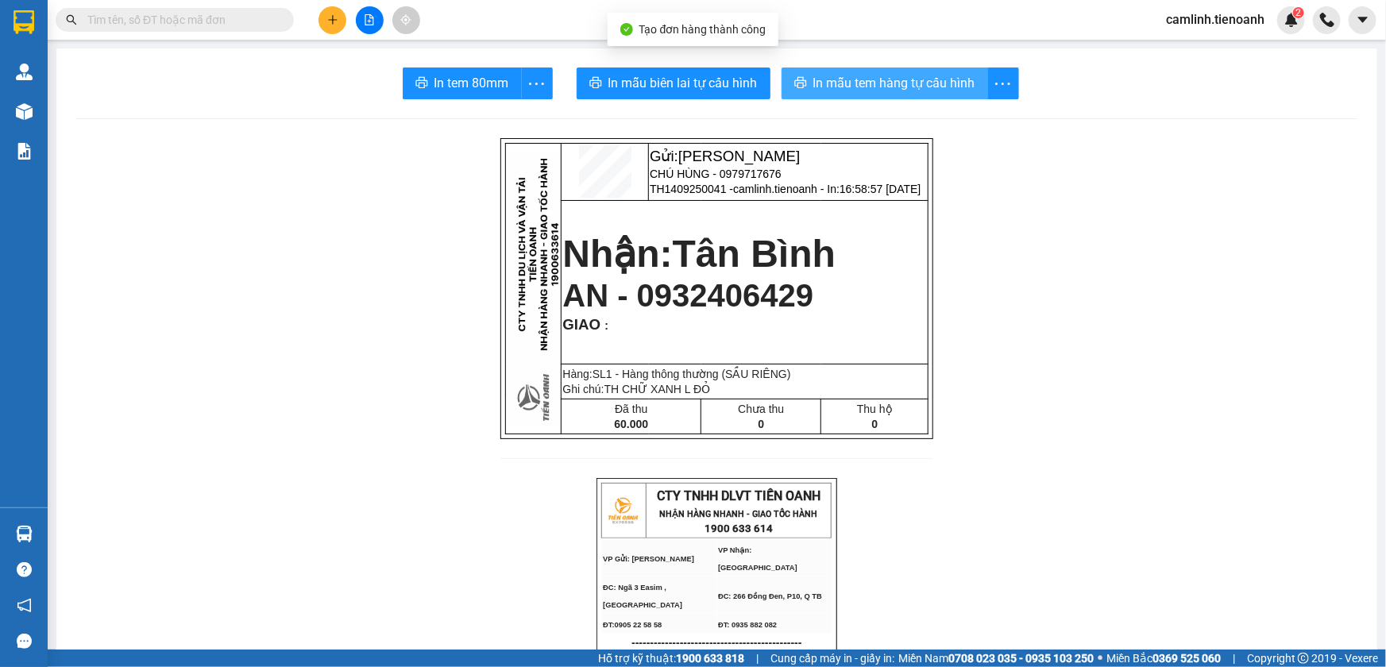
click at [831, 81] on span "In mẫu tem hàng tự cấu hình" at bounding box center [894, 83] width 162 height 20
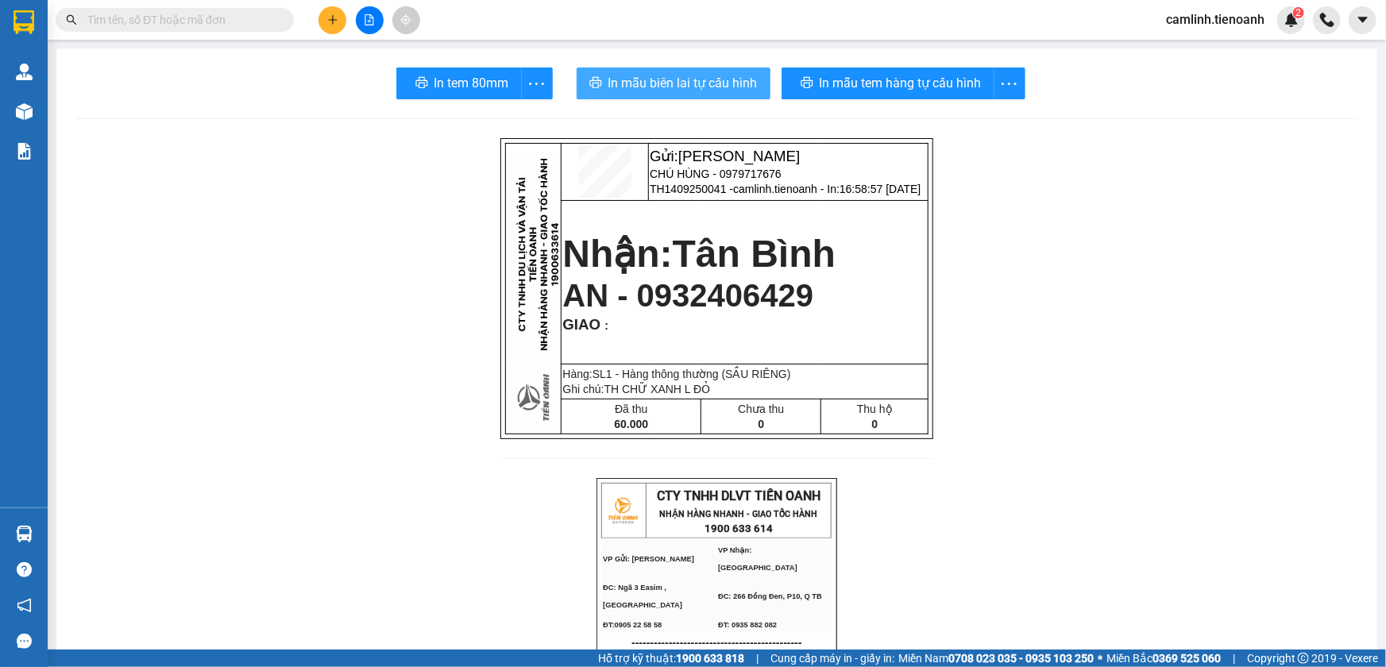
click at [715, 79] on span "In mẫu biên lai tự cấu hình" at bounding box center [682, 83] width 149 height 20
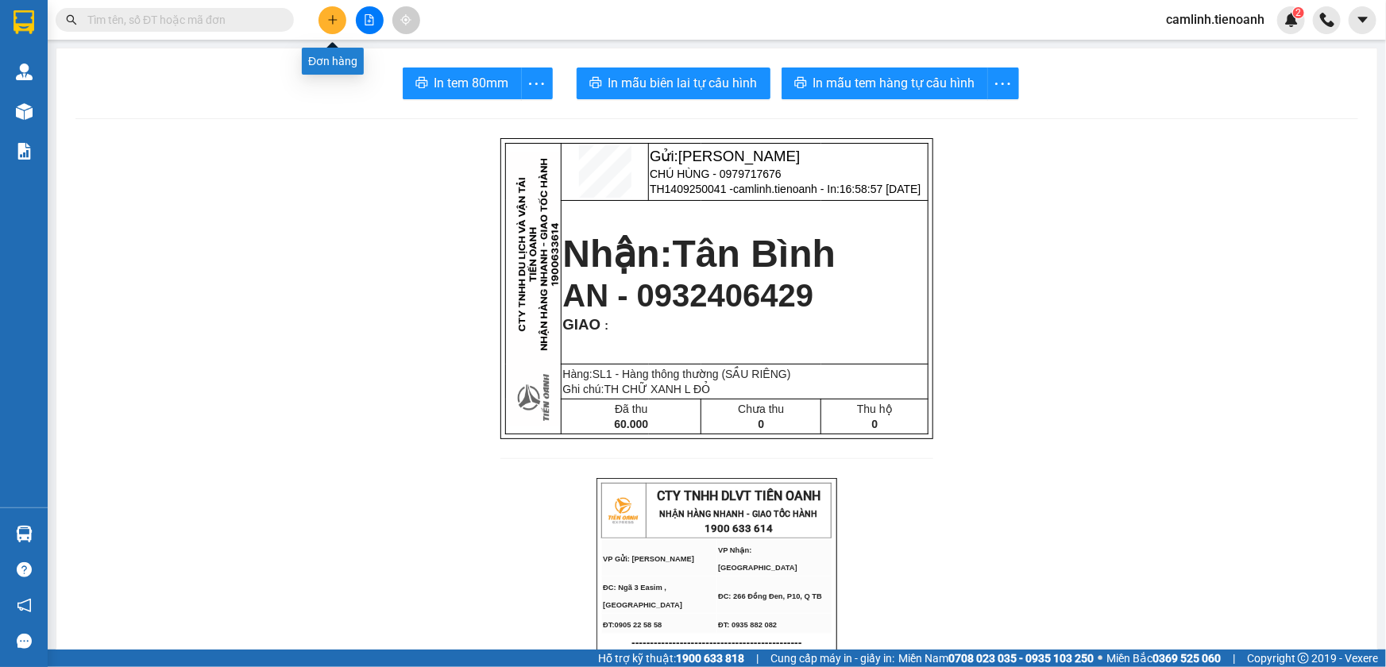
click at [334, 17] on icon "plus" at bounding box center [332, 19] width 11 height 11
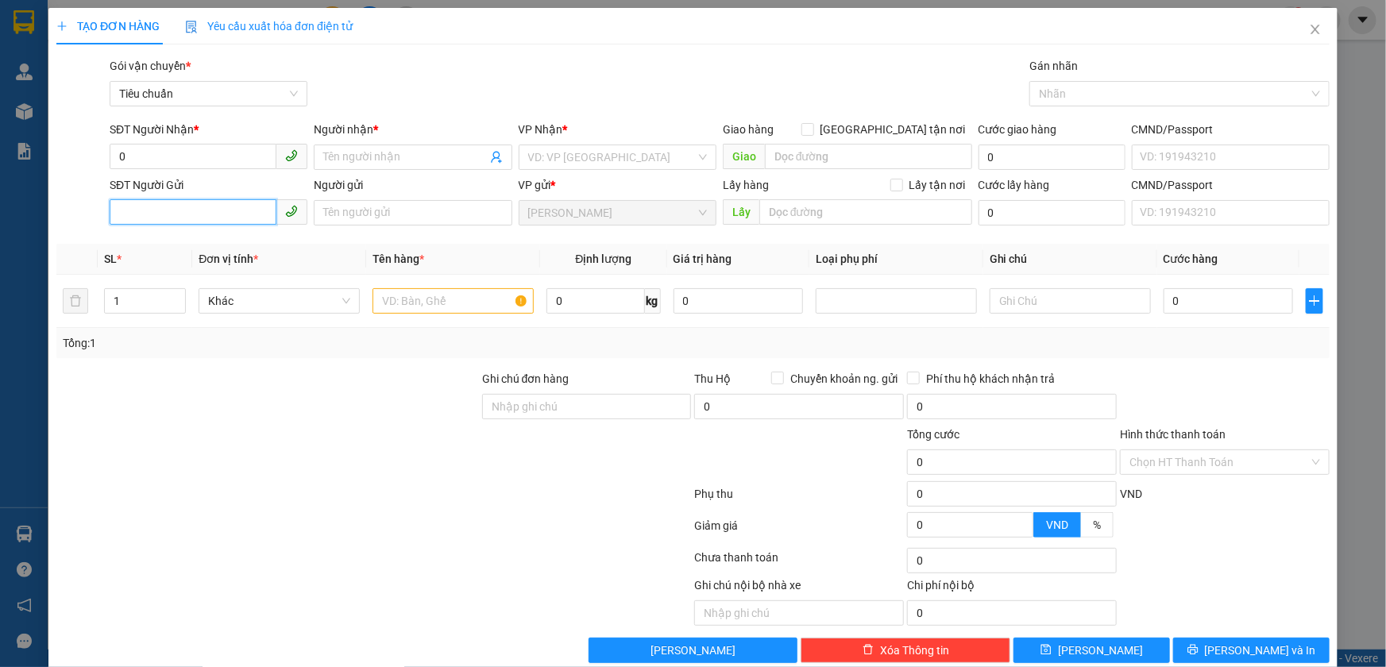
click at [203, 207] on input "SĐT Người Gửi" at bounding box center [193, 211] width 167 height 25
click at [203, 238] on div "0383678769 - Thị Việt" at bounding box center [206, 244] width 177 height 17
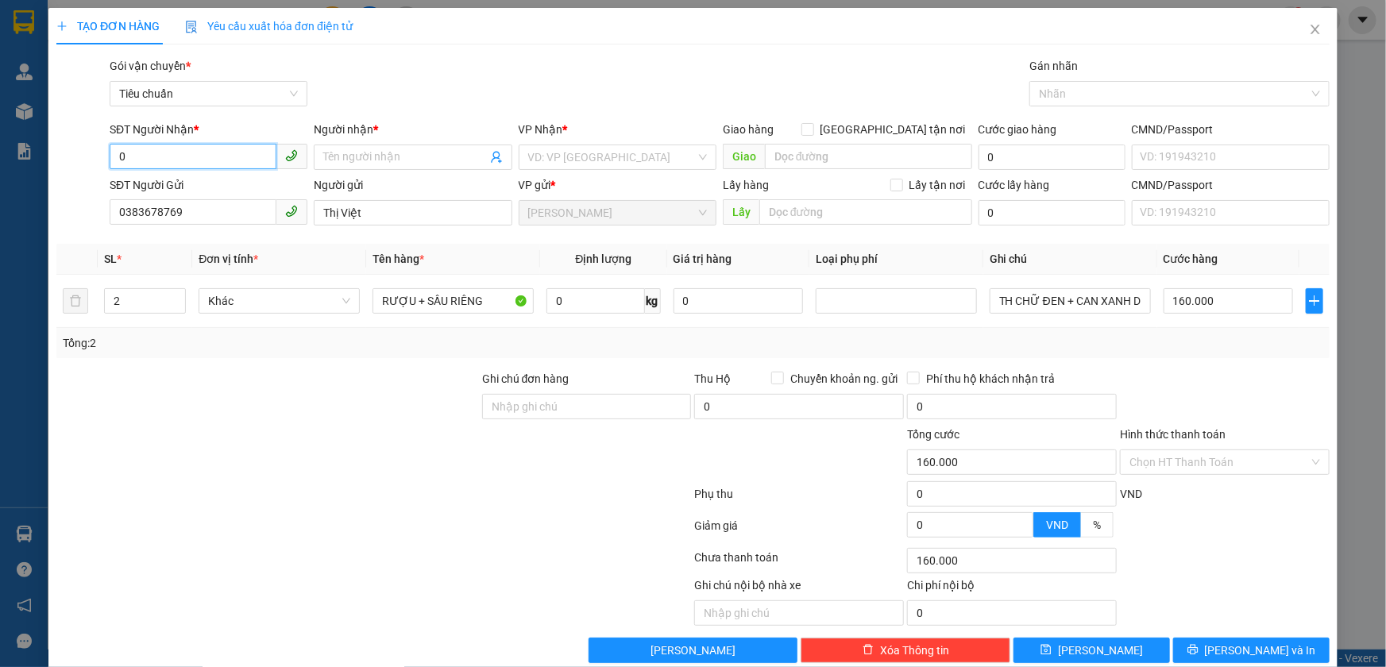
click at [211, 160] on input "0" at bounding box center [193, 156] width 167 height 25
click at [211, 159] on input "0" at bounding box center [193, 156] width 167 height 25
click at [222, 209] on div "0865107236 - A HÀ" at bounding box center [215, 214] width 194 height 17
click at [1309, 30] on icon "close" at bounding box center [1315, 29] width 13 height 13
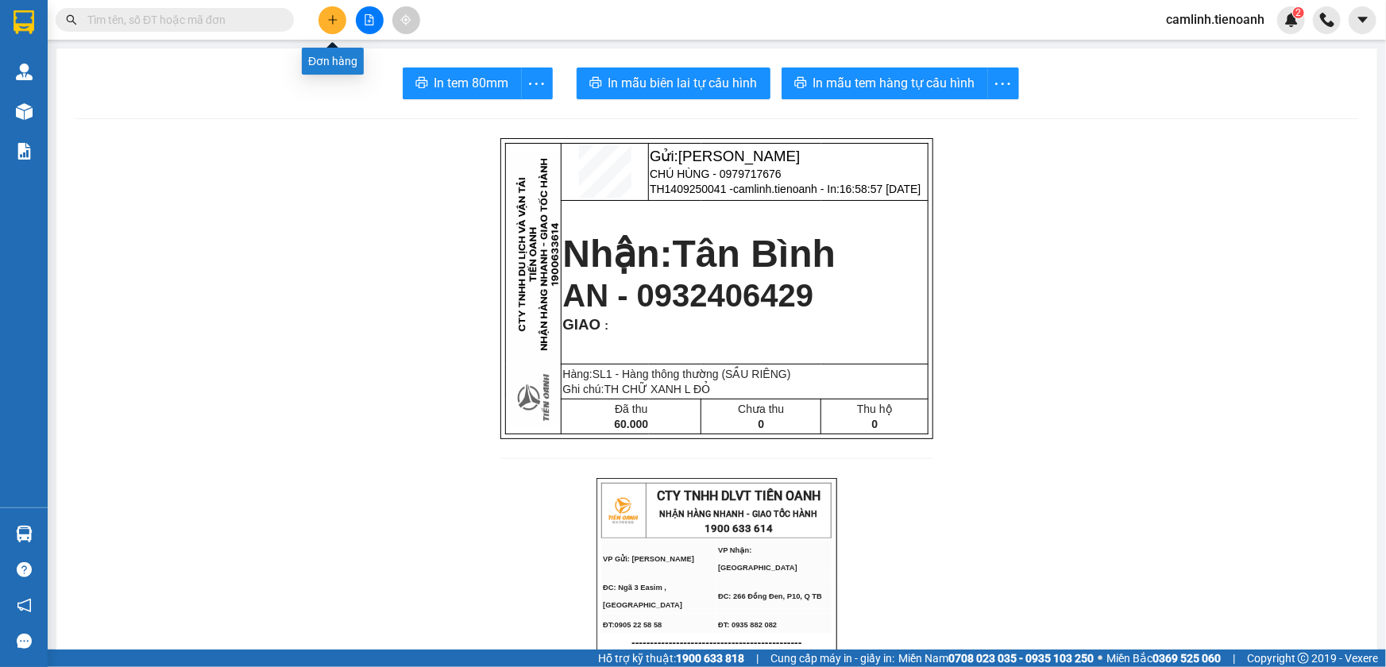
click at [331, 17] on icon "plus" at bounding box center [332, 19] width 11 height 11
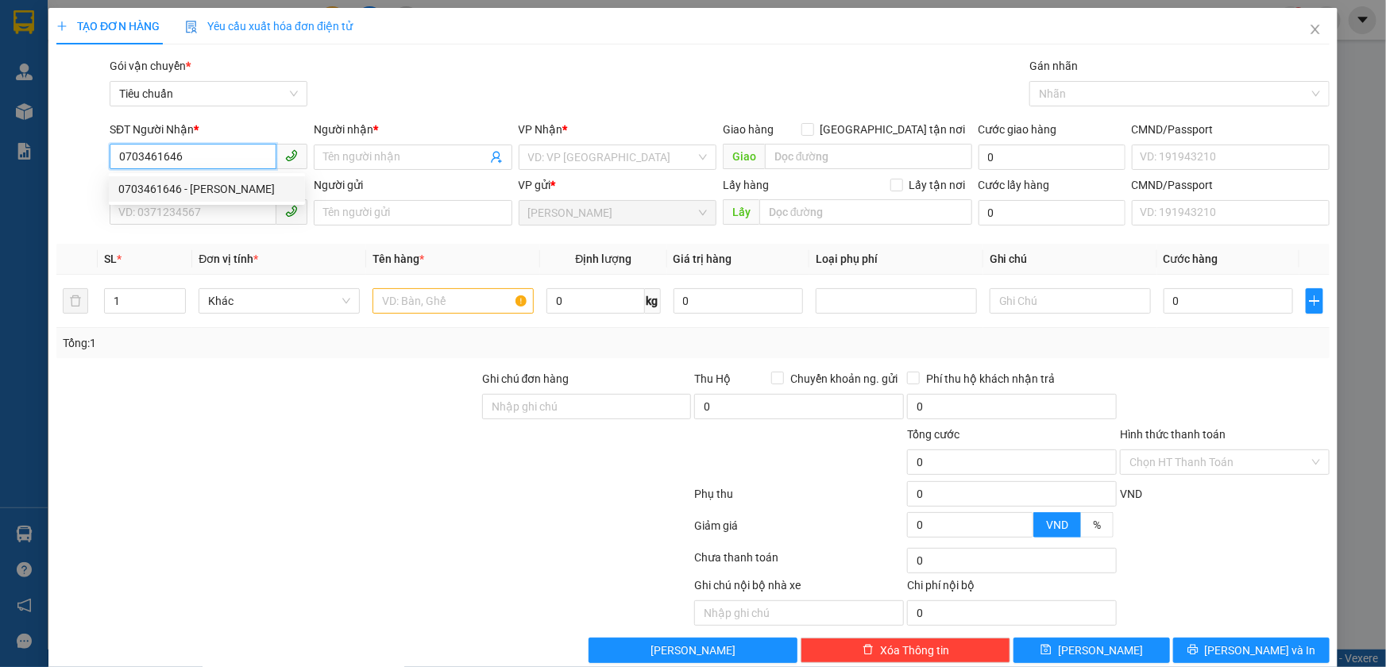
click at [261, 184] on div "0703461646 - MẠNH HÙNG" at bounding box center [206, 188] width 177 height 17
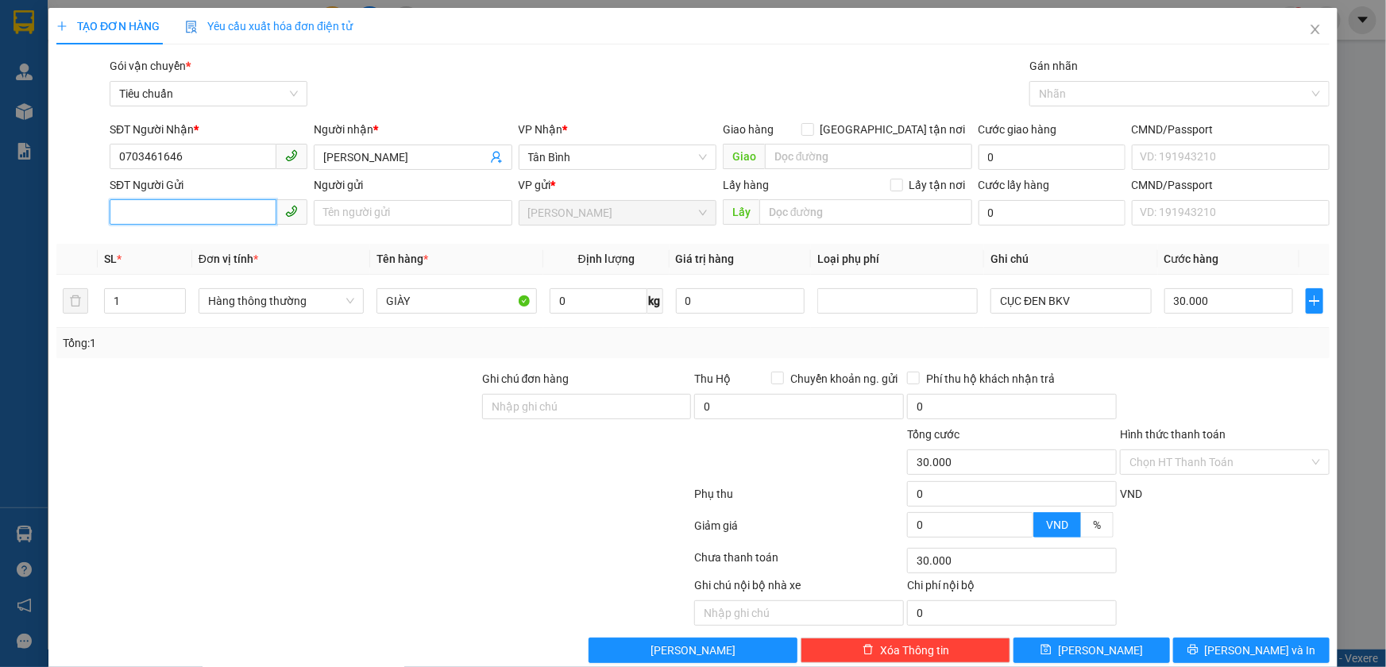
click at [230, 208] on input "SĐT Người Gửi" at bounding box center [193, 211] width 167 height 25
click at [234, 254] on div "0858225455 - A KHÁNH ( PHƯƠNG )" at bounding box center [247, 244] width 276 height 25
click at [608, 303] on input "0" at bounding box center [599, 300] width 98 height 25
click at [616, 347] on div "Tổng: 1" at bounding box center [693, 342] width 1261 height 17
click at [1038, 302] on input "CỤC ĐEN BKV" at bounding box center [1070, 300] width 160 height 25
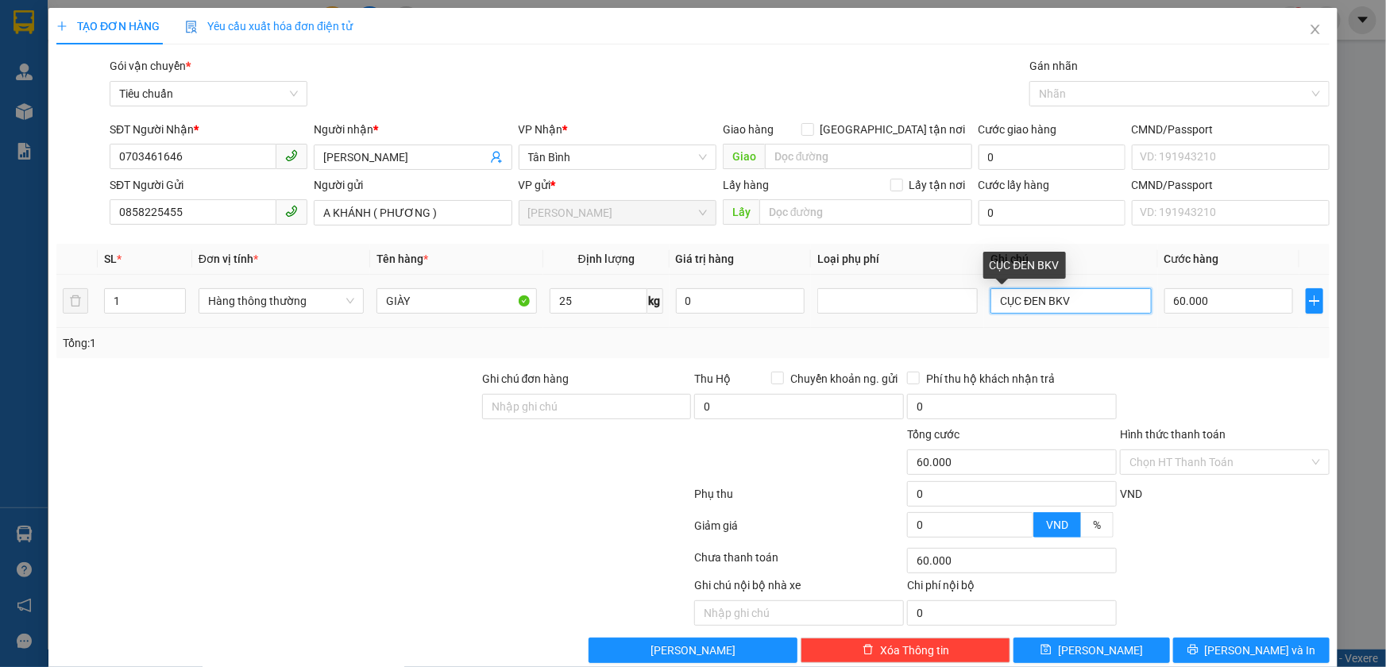
click at [1040, 302] on input "CỤC ĐEN BKV" at bounding box center [1070, 300] width 160 height 25
click at [1046, 301] on input "CỤC ĐEN BSO XANHBKV" at bounding box center [1070, 300] width 160 height 25
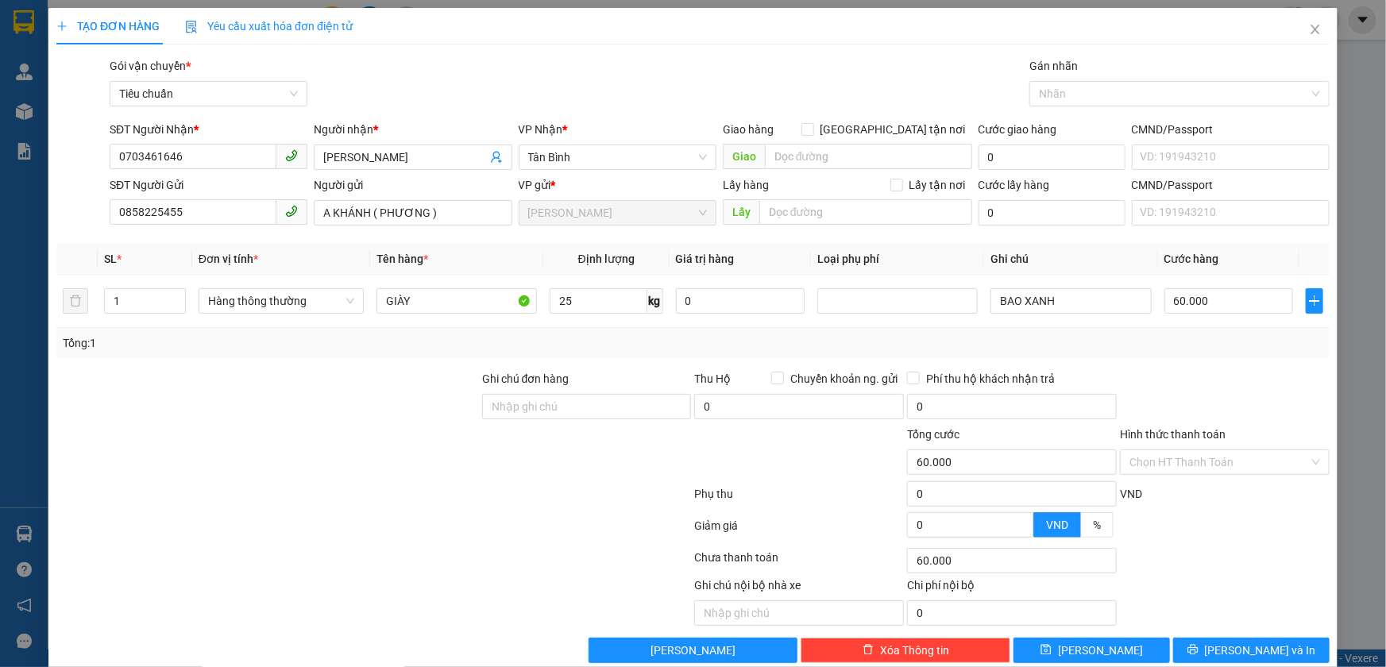
click at [1108, 336] on div "Tổng: 1" at bounding box center [693, 342] width 1261 height 17
click at [1228, 639] on button "Lưu và In" at bounding box center [1251, 650] width 156 height 25
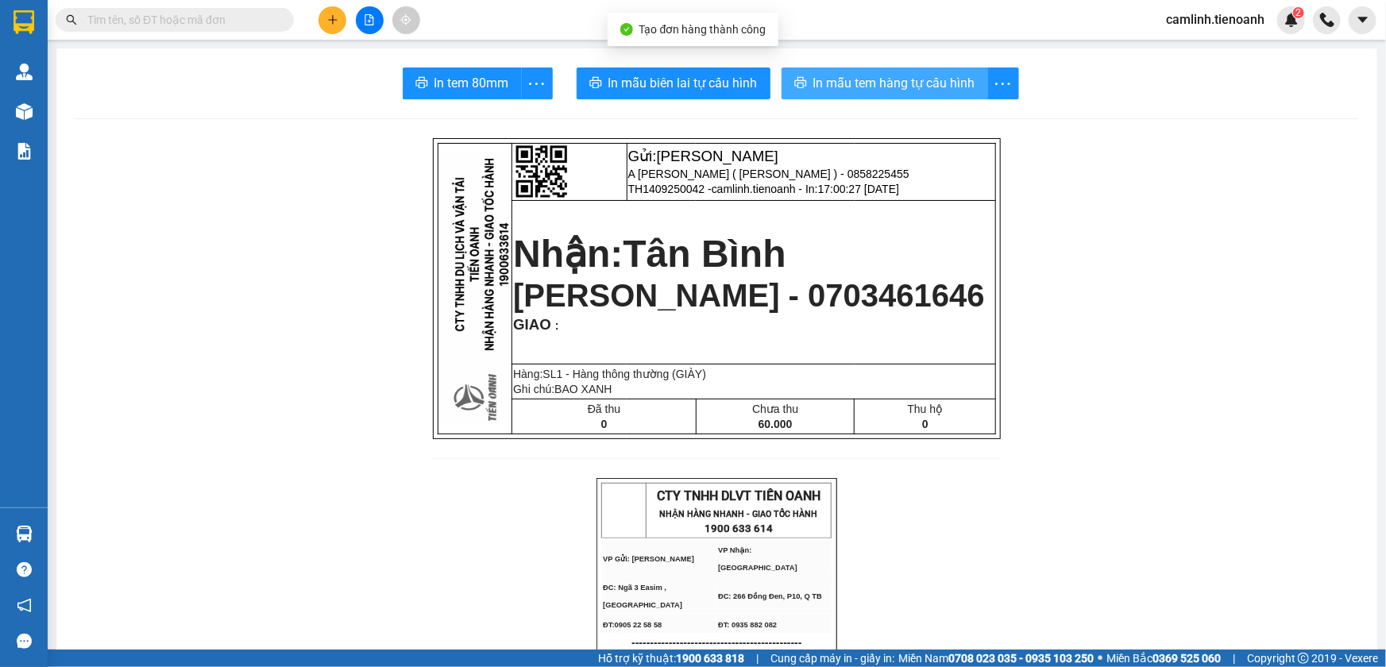
drag, startPoint x: 781, startPoint y: 79, endPoint x: 796, endPoint y: 78, distance: 15.2
click at [782, 79] on button "In mẫu tem hàng tự cấu hình" at bounding box center [885, 84] width 207 height 32
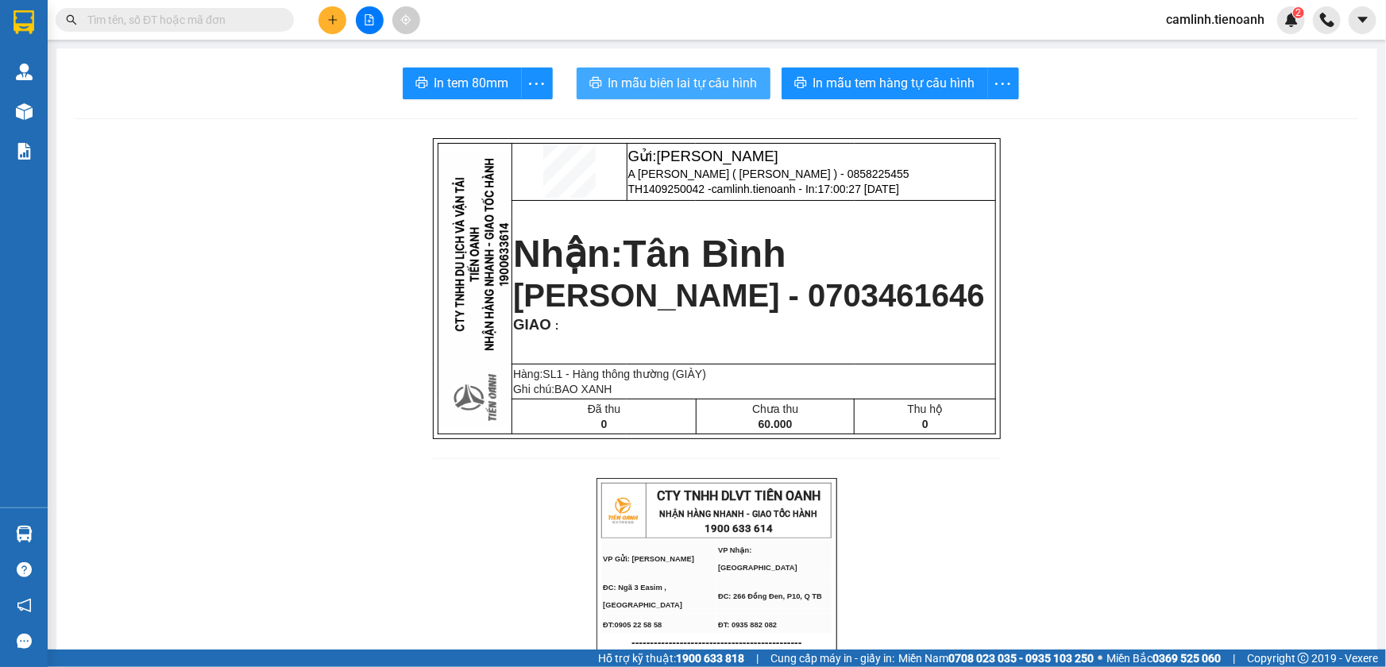
click at [681, 83] on span "In mẫu biên lai tự cấu hình" at bounding box center [682, 83] width 149 height 20
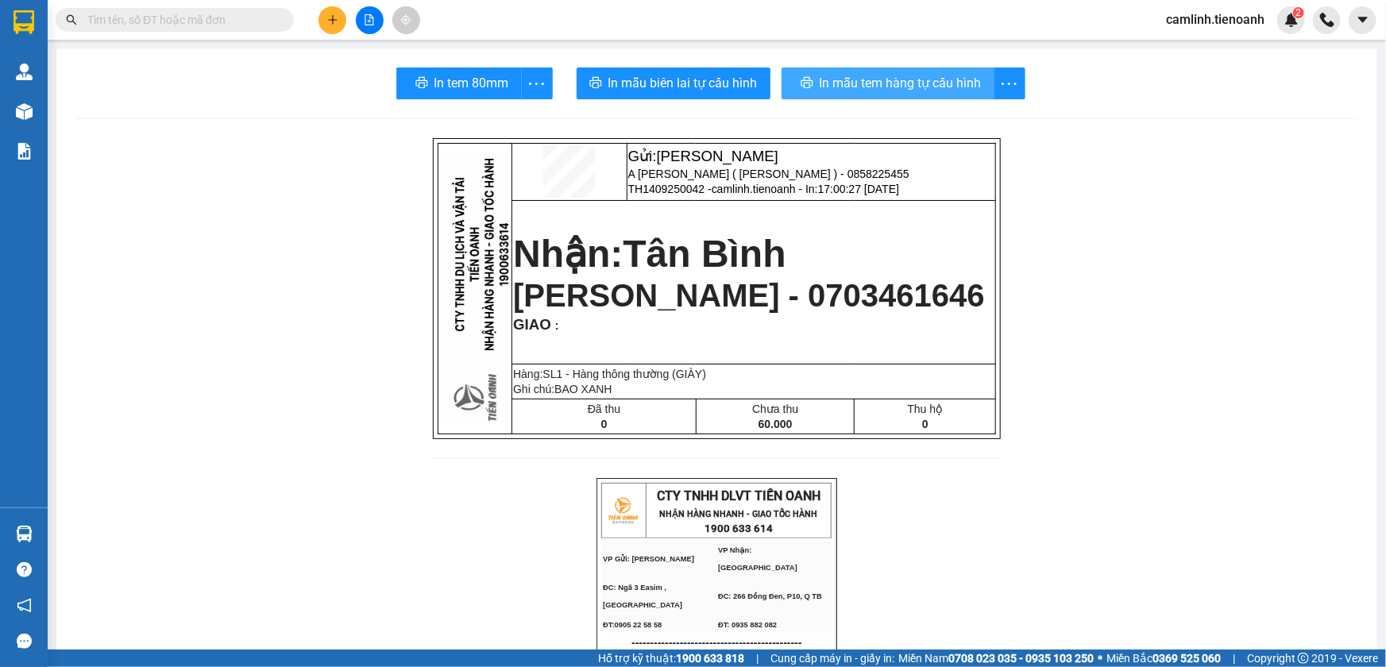
click at [879, 90] on span "In mẫu tem hàng tự cấu hình" at bounding box center [901, 83] width 162 height 20
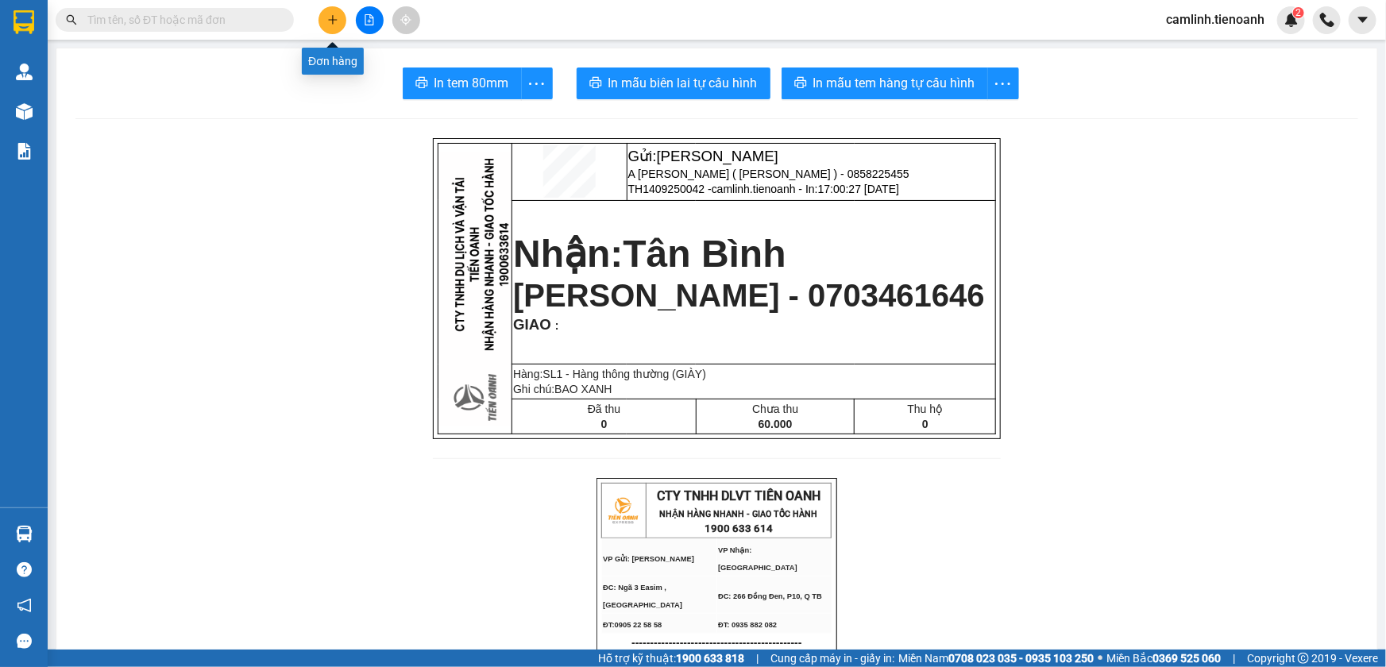
click at [325, 8] on button at bounding box center [333, 20] width 28 height 28
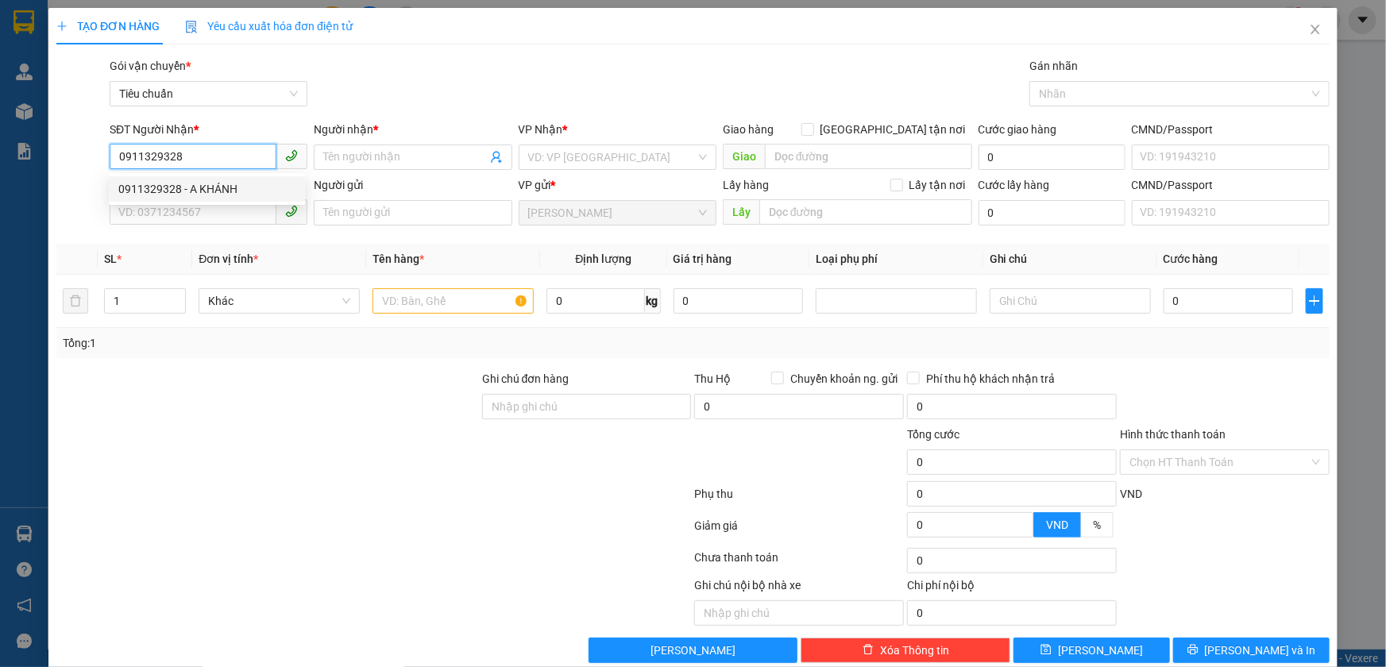
click at [243, 183] on div "0911329328 - A KHÁNH" at bounding box center [206, 188] width 177 height 17
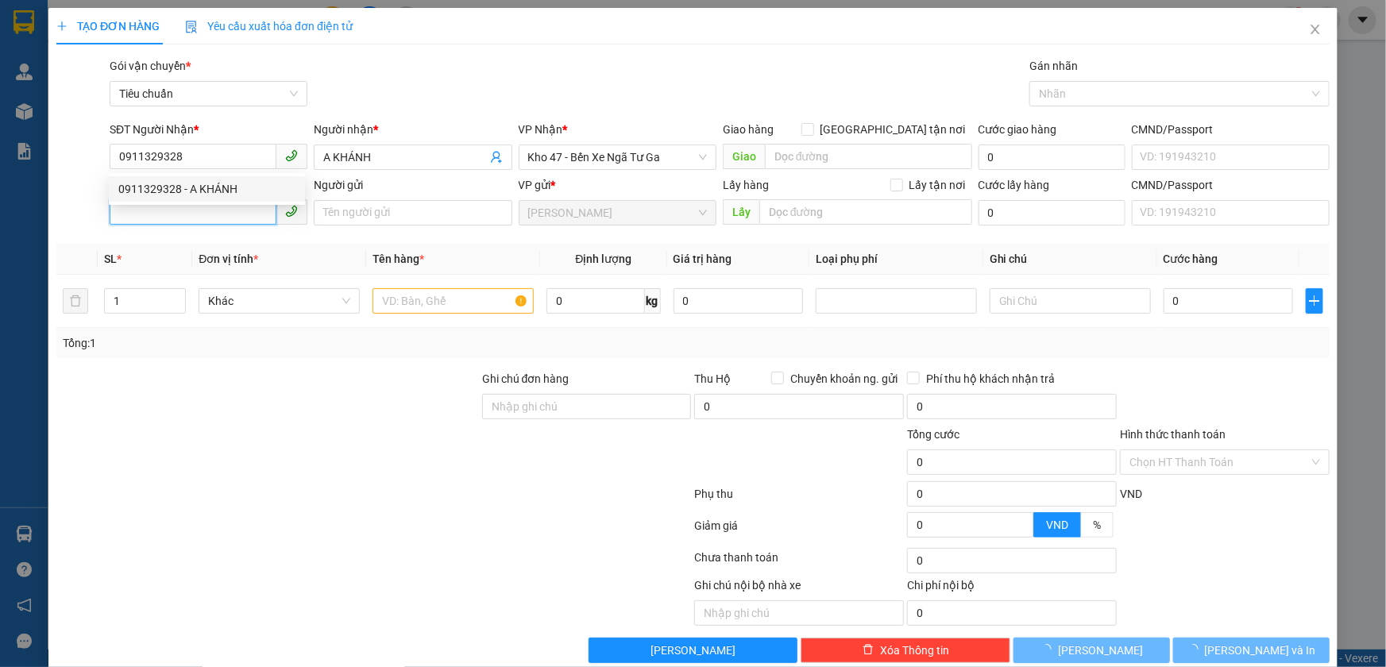
click at [245, 210] on input "SĐT Người Gửi" at bounding box center [193, 211] width 167 height 25
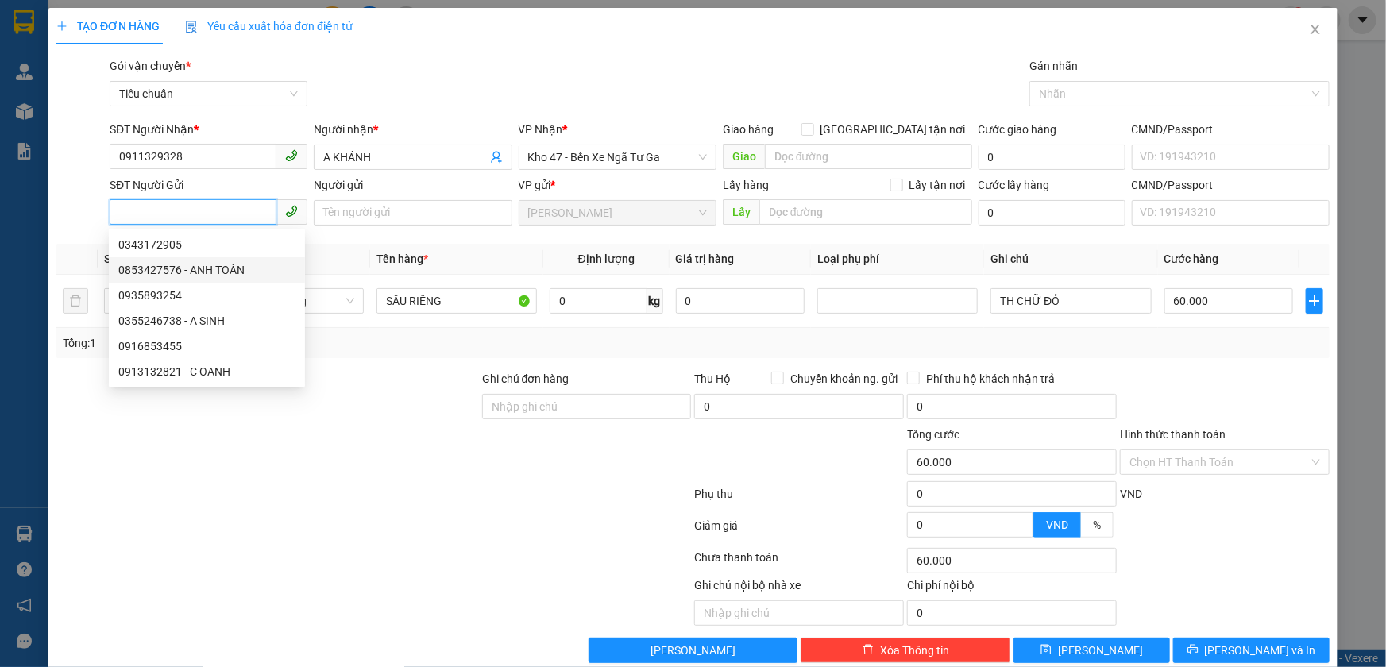
click at [230, 262] on div "0853427576 - ANH TOÀN" at bounding box center [206, 269] width 177 height 17
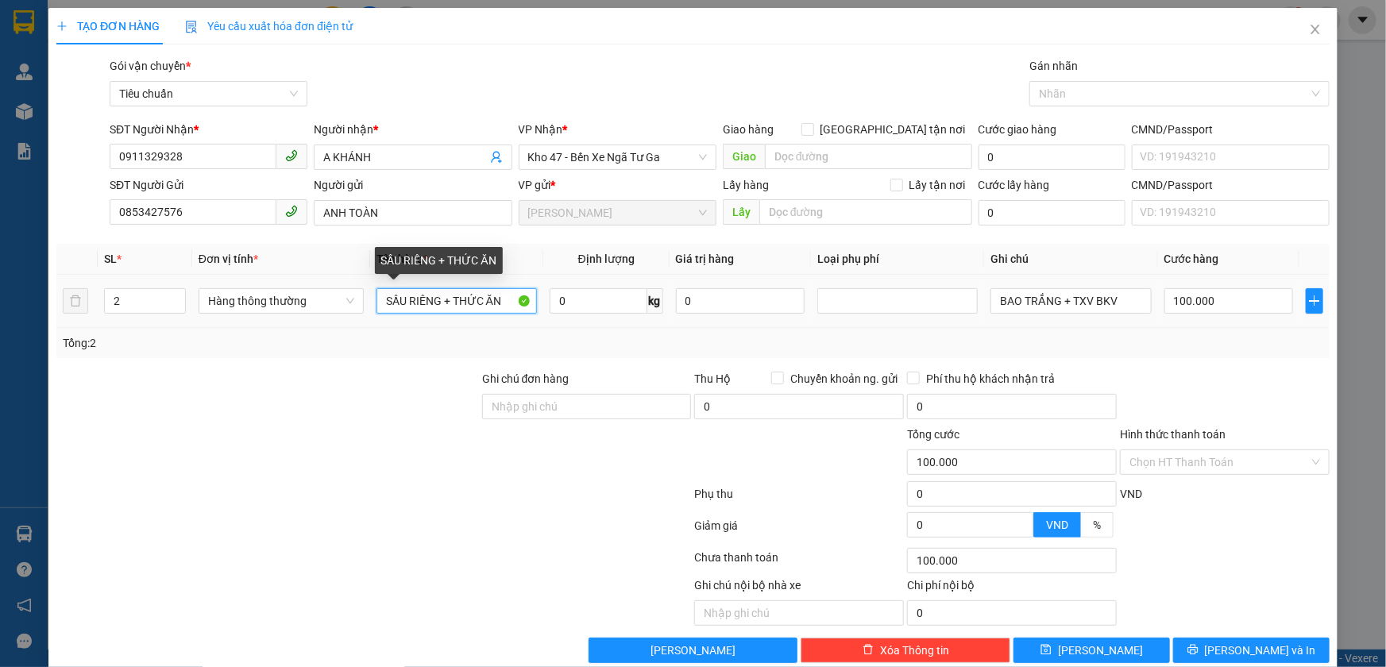
drag, startPoint x: 454, startPoint y: 304, endPoint x: 325, endPoint y: 337, distance: 132.7
click at [325, 337] on div "SL * Đơn vị tính * Tên hàng * Định lượng Giá trị hàng Loại phụ phí Ghi chú Cước…" at bounding box center [692, 301] width 1273 height 114
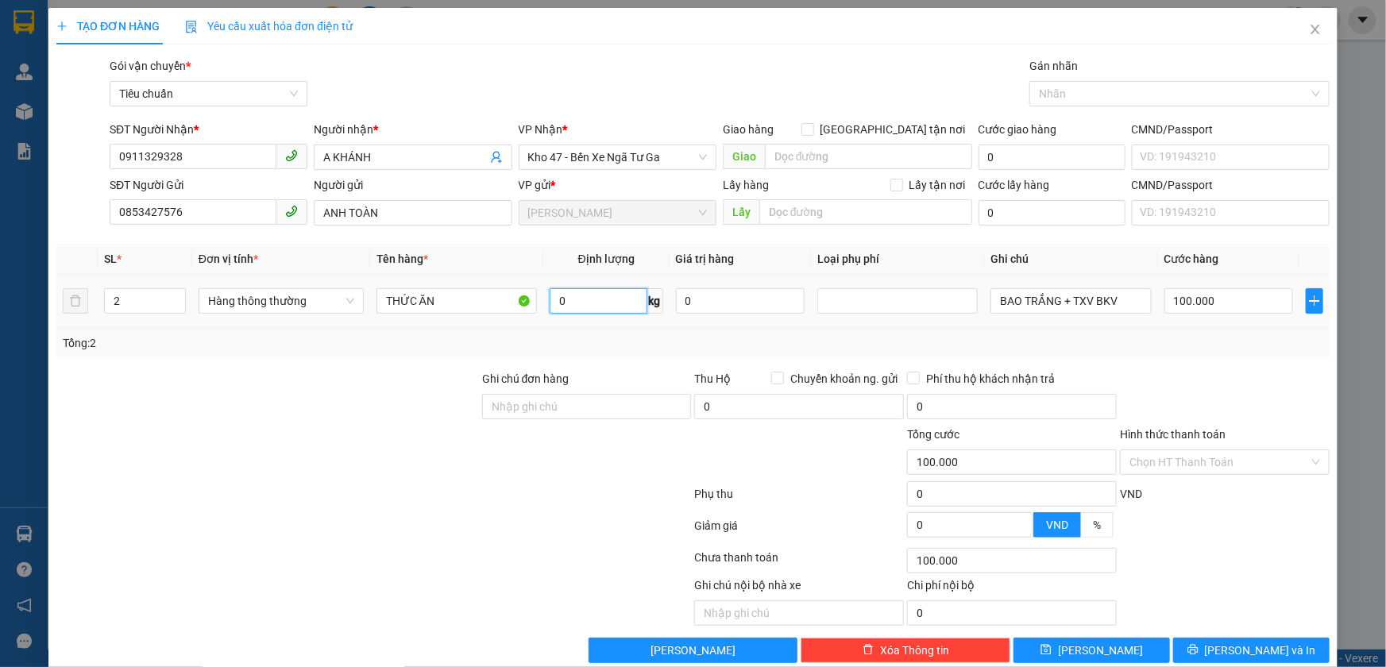
click at [593, 302] on input "0" at bounding box center [599, 300] width 98 height 25
click at [1063, 303] on input "BAO TRẮNG + TXV BKV" at bounding box center [1070, 300] width 160 height 25
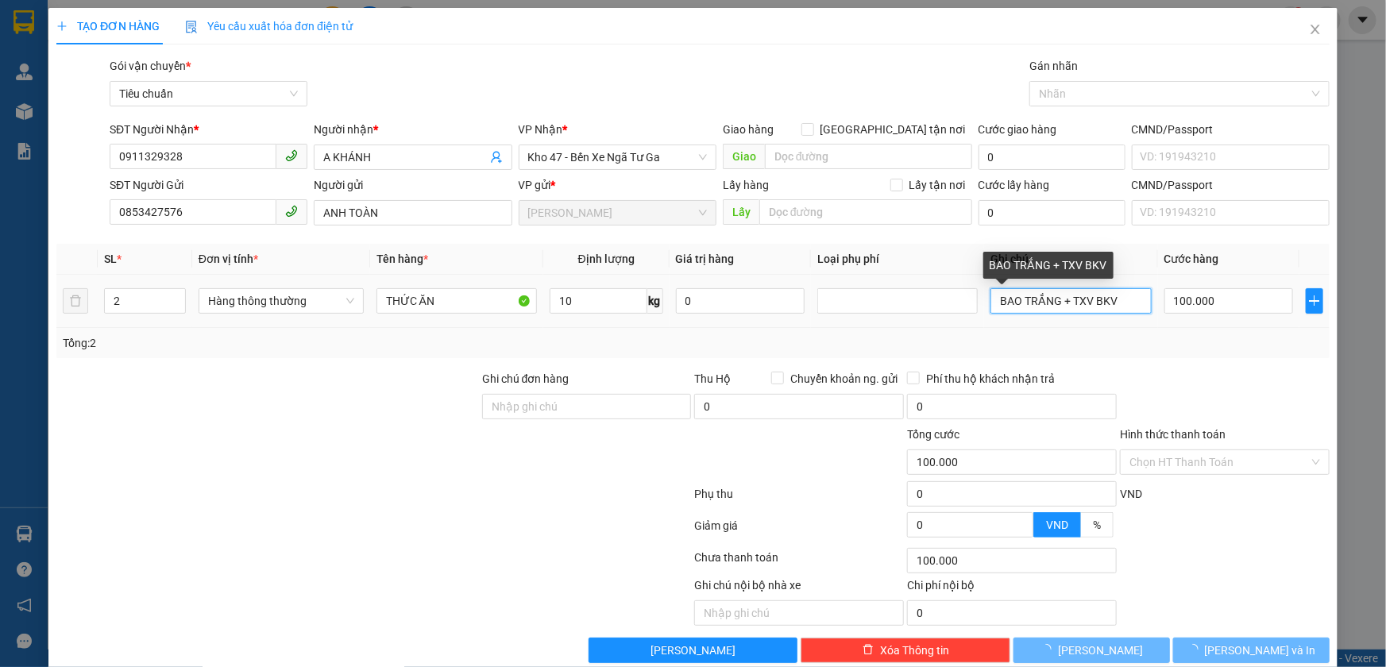
click at [1063, 303] on input "BAO TRẮNG + TXV BKV" at bounding box center [1070, 300] width 160 height 25
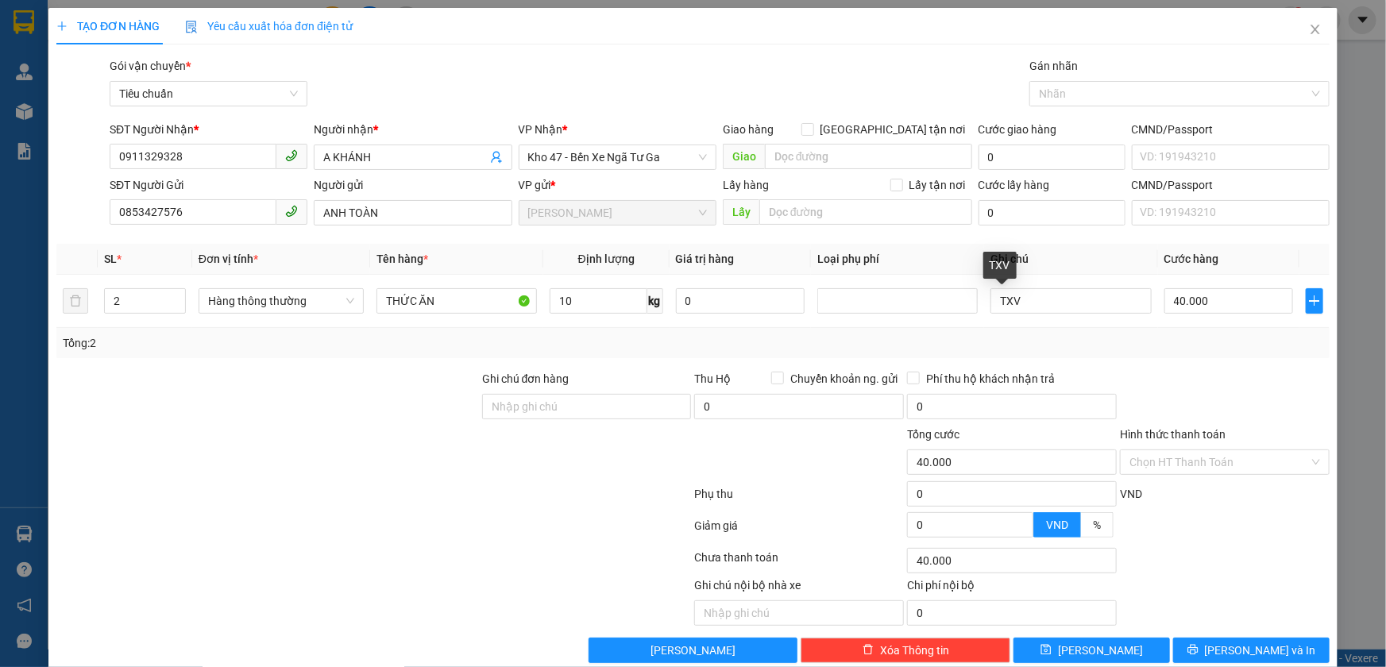
click at [1196, 395] on div at bounding box center [1224, 398] width 213 height 56
click at [1222, 654] on button "Lưu và In" at bounding box center [1251, 650] width 156 height 25
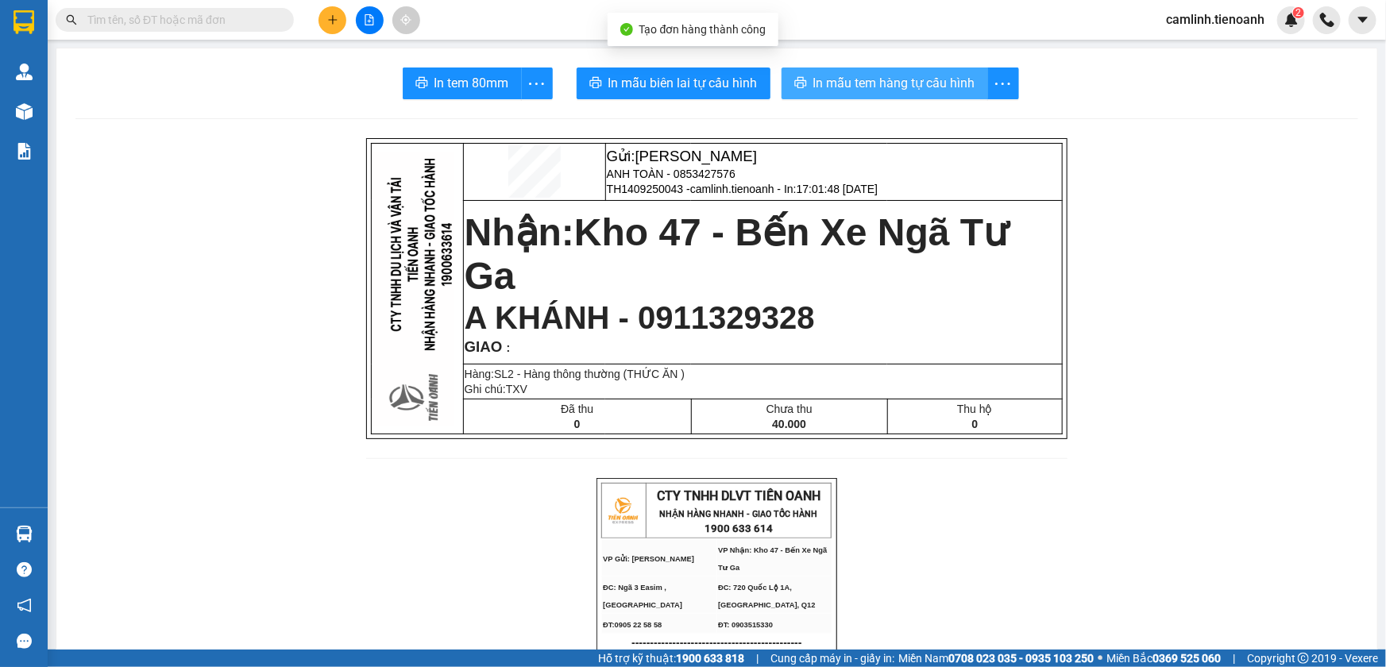
click at [824, 85] on span "In mẫu tem hàng tự cấu hình" at bounding box center [894, 83] width 162 height 20
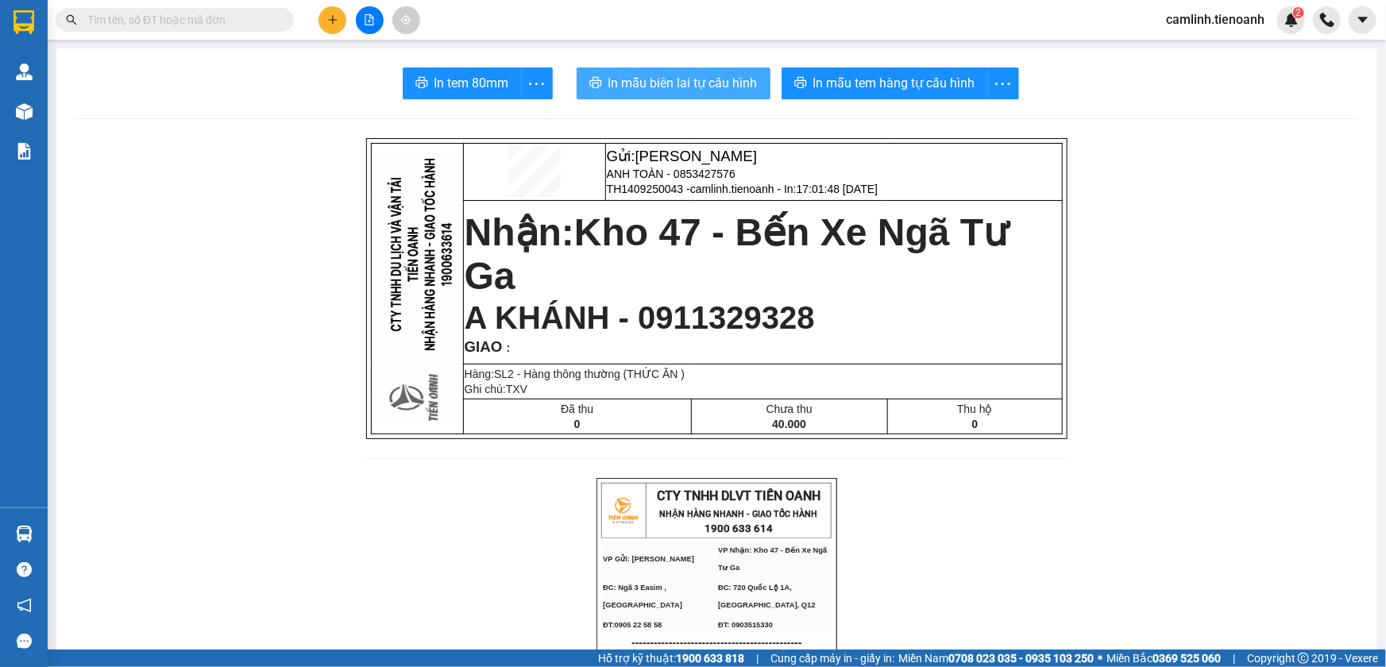
click at [638, 81] on span "In mẫu biên lai tự cấu hình" at bounding box center [682, 83] width 149 height 20
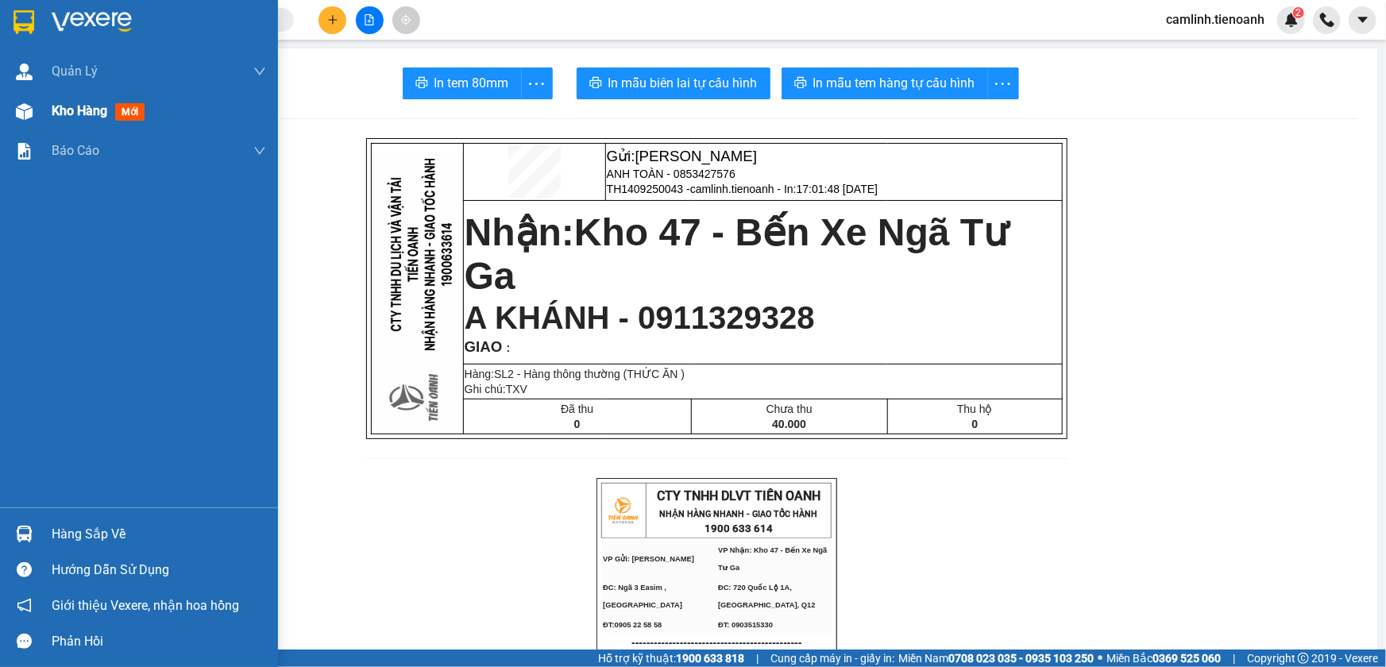
click at [32, 106] on div at bounding box center [24, 112] width 28 height 28
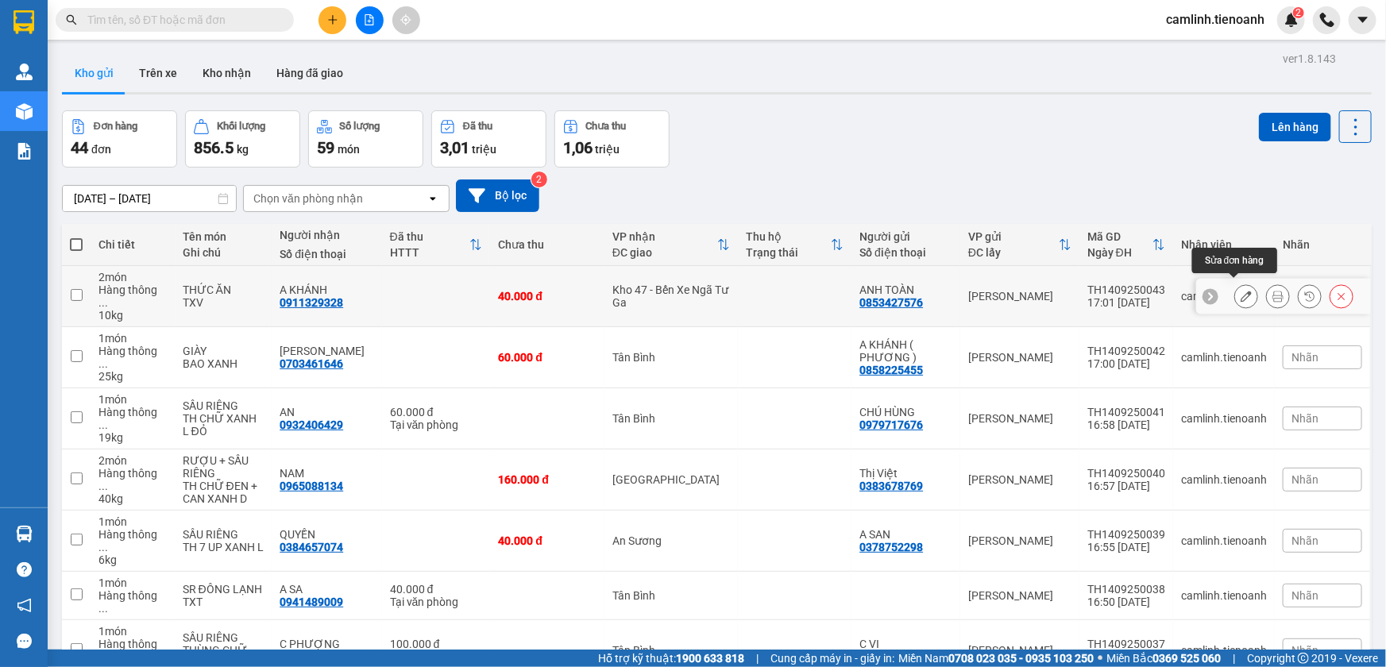
click at [1235, 289] on button at bounding box center [1246, 297] width 22 height 28
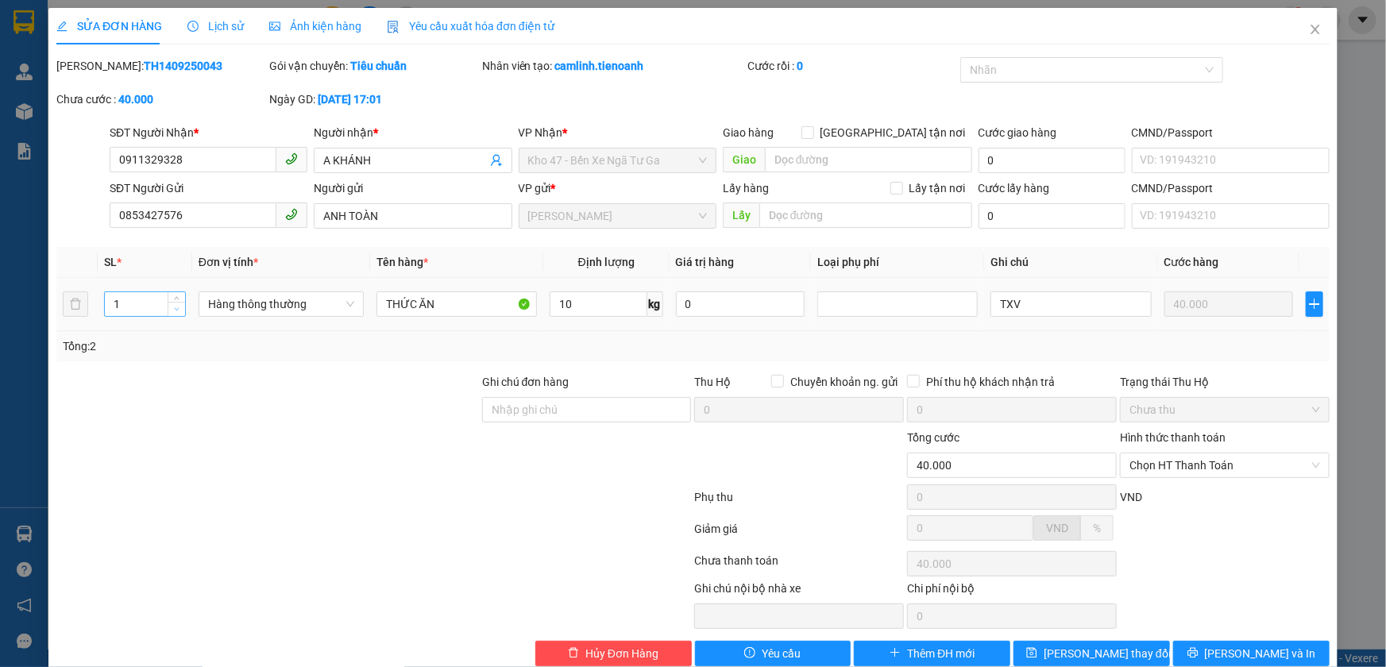
click at [174, 310] on icon "down" at bounding box center [177, 310] width 6 height 6
click at [1257, 645] on span "Lưu và In" at bounding box center [1260, 653] width 111 height 17
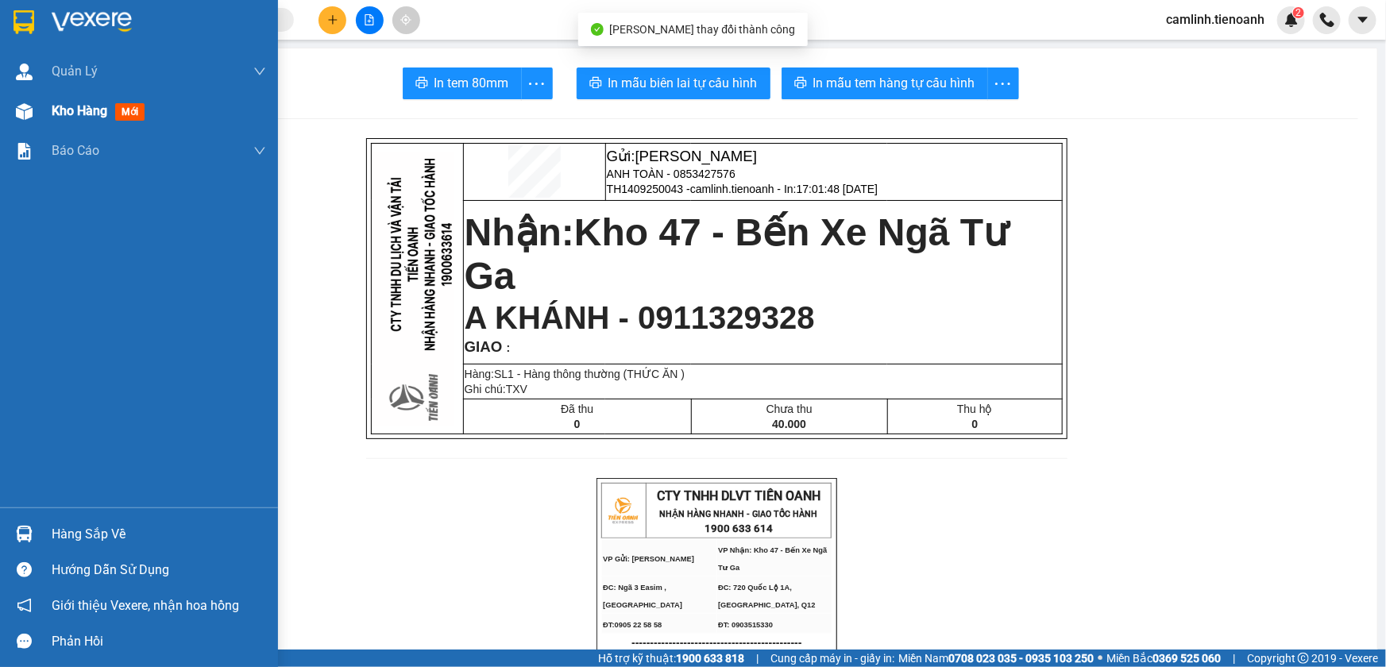
click at [35, 106] on div at bounding box center [24, 112] width 28 height 28
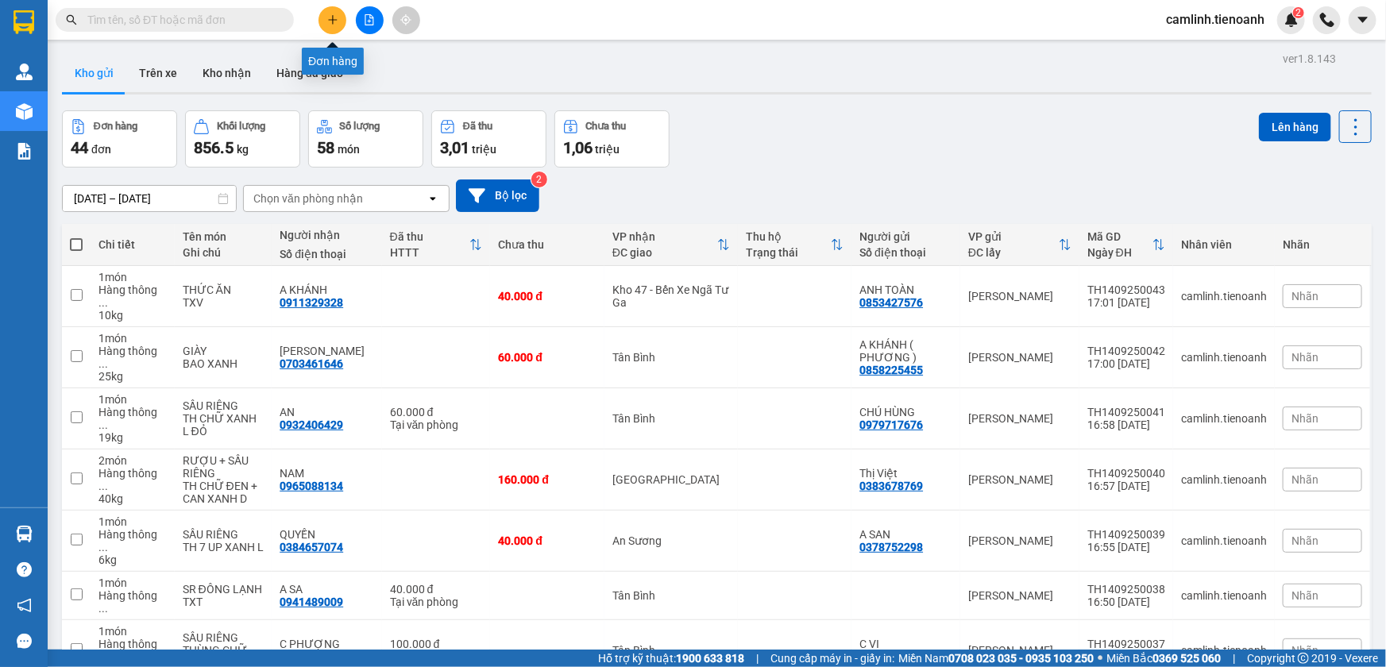
click at [334, 25] on button at bounding box center [333, 20] width 28 height 28
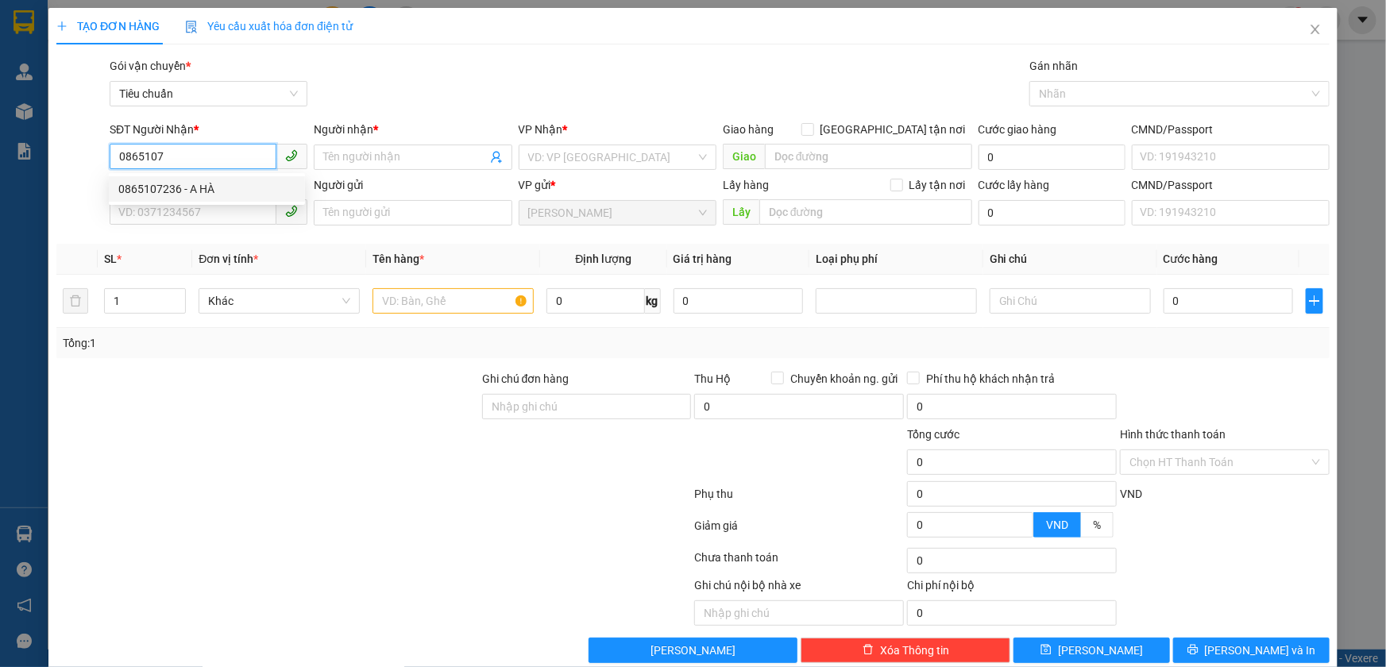
click at [243, 179] on div "0865107236 - A HÀ" at bounding box center [207, 188] width 196 height 25
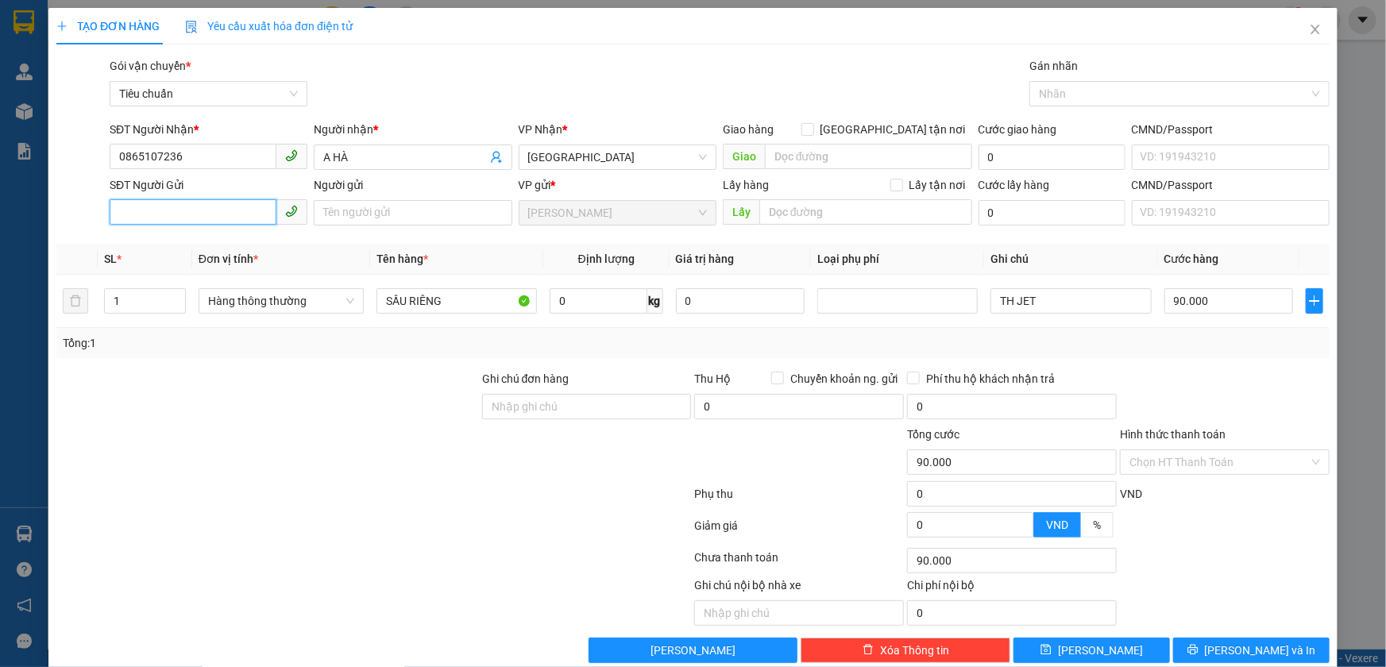
click at [248, 213] on input "SĐT Người Gửi" at bounding box center [193, 211] width 167 height 25
click at [246, 238] on div "0383678769 - Thị Việt" at bounding box center [206, 244] width 177 height 17
click at [175, 295] on icon "up" at bounding box center [177, 298] width 6 height 6
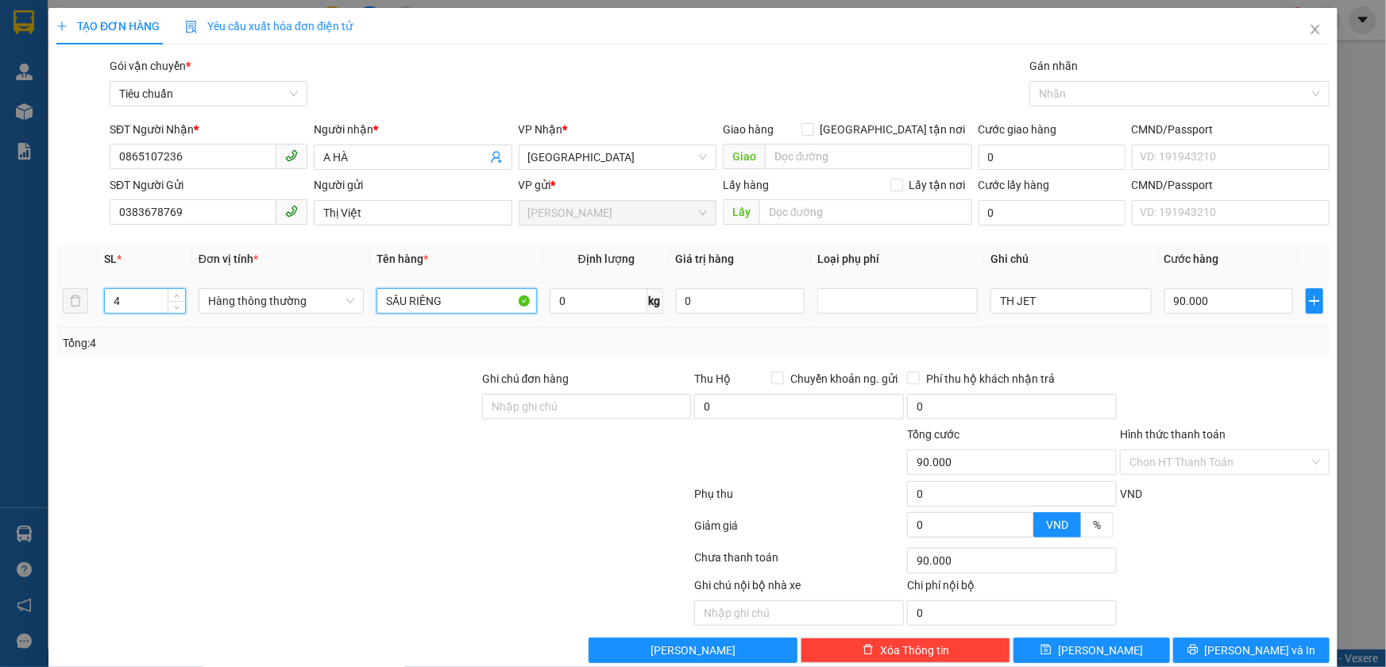
click at [405, 310] on input "SẦU RIÊNG" at bounding box center [456, 300] width 160 height 25
click at [625, 299] on input "0" at bounding box center [599, 300] width 98 height 25
click at [1137, 376] on div at bounding box center [1224, 398] width 213 height 56
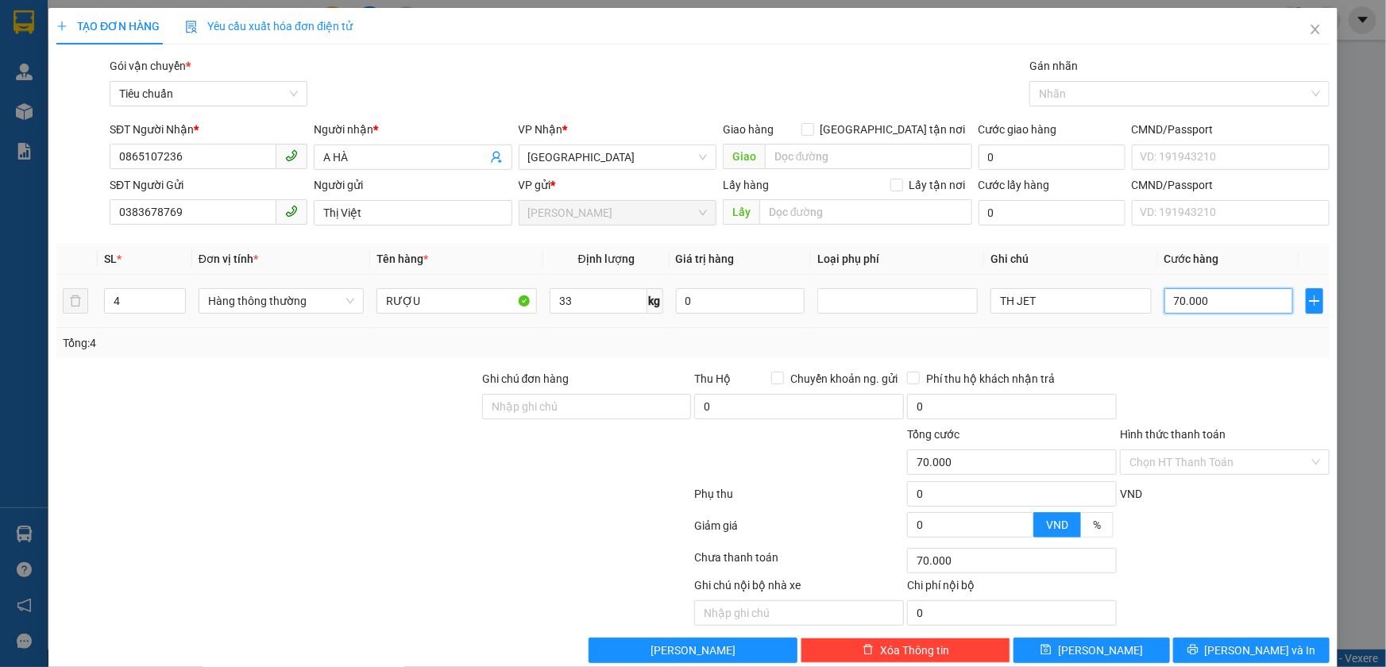
click at [1237, 299] on input "70.000" at bounding box center [1228, 300] width 129 height 25
click at [1020, 298] on input "TH JET" at bounding box center [1070, 300] width 160 height 25
click at [1064, 365] on div "Transit Pickup Surcharge Ids Transit Deliver Surcharge Ids Transit Deliver Surc…" at bounding box center [692, 360] width 1273 height 606
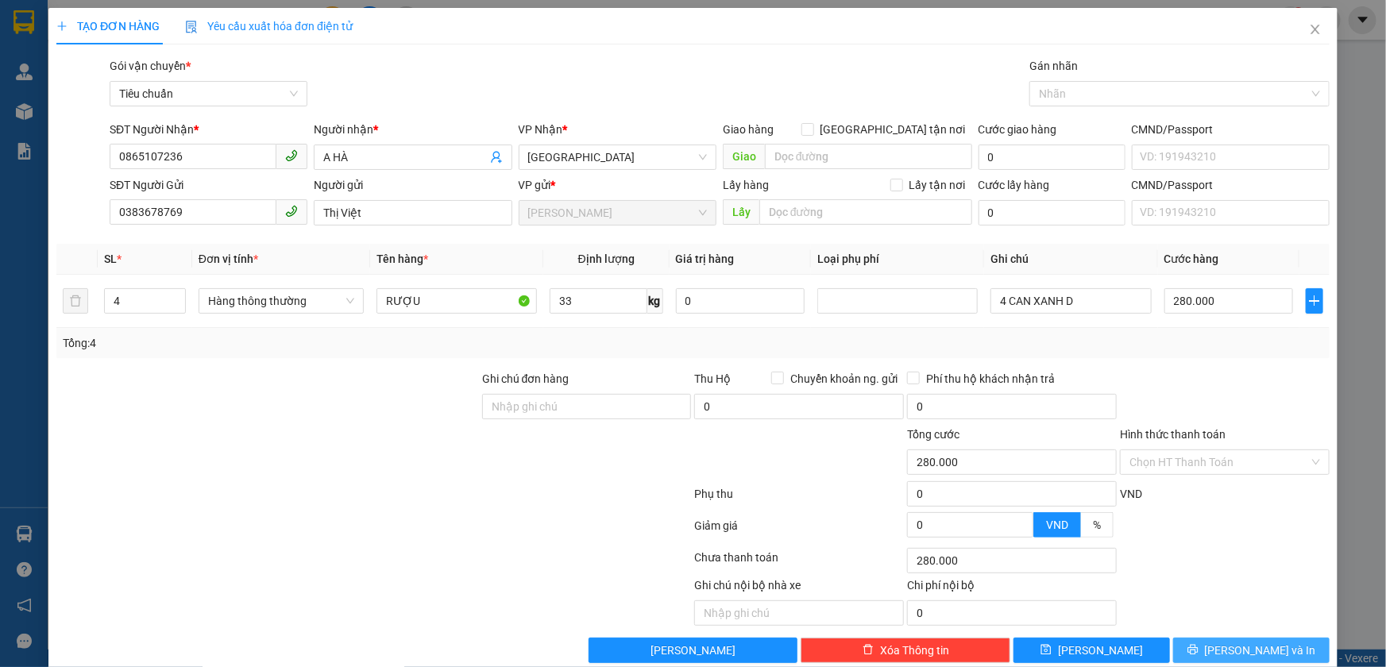
drag, startPoint x: 1240, startPoint y: 632, endPoint x: 1241, endPoint y: 643, distance: 10.4
click at [1241, 643] on div "Transit Pickup Surcharge Ids Transit Deliver Surcharge Ids Transit Deliver Surc…" at bounding box center [692, 360] width 1273 height 606
drag, startPoint x: 1202, startPoint y: 639, endPoint x: 1042, endPoint y: 361, distance: 320.6
click at [1201, 639] on button "Lưu và In" at bounding box center [1251, 650] width 156 height 25
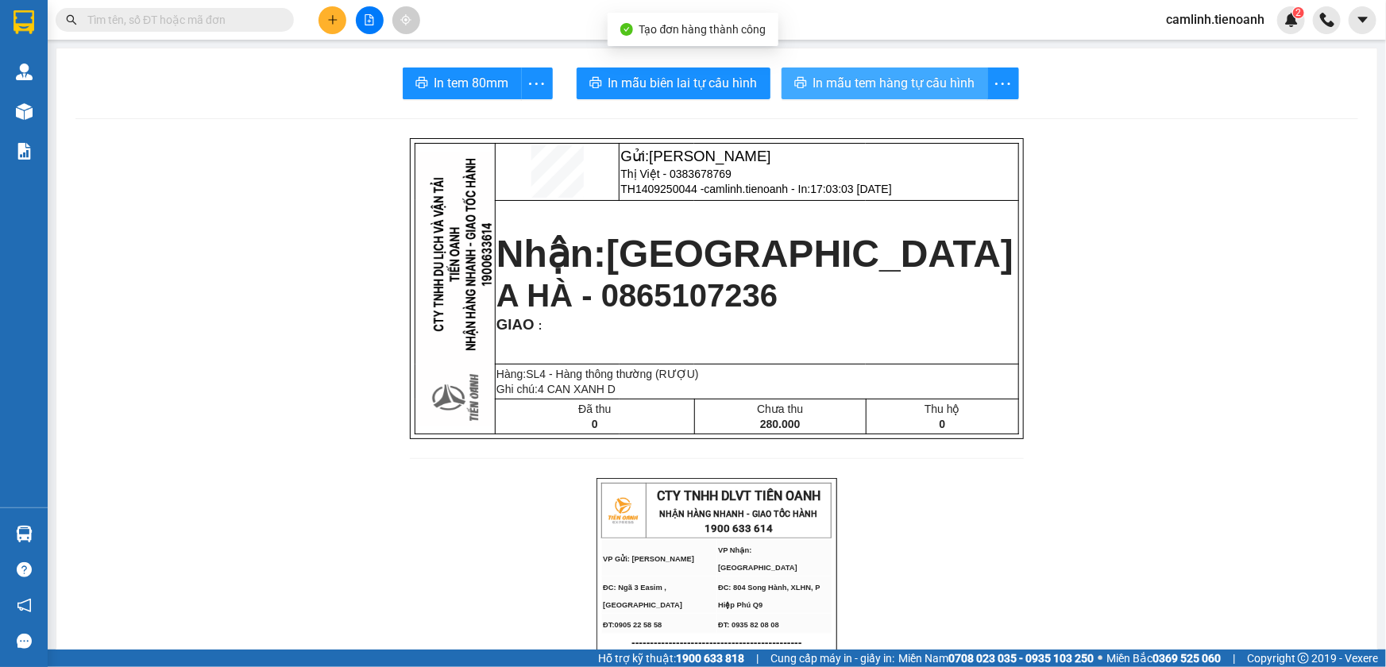
click at [834, 86] on span "In mẫu tem hàng tự cấu hình" at bounding box center [894, 83] width 162 height 20
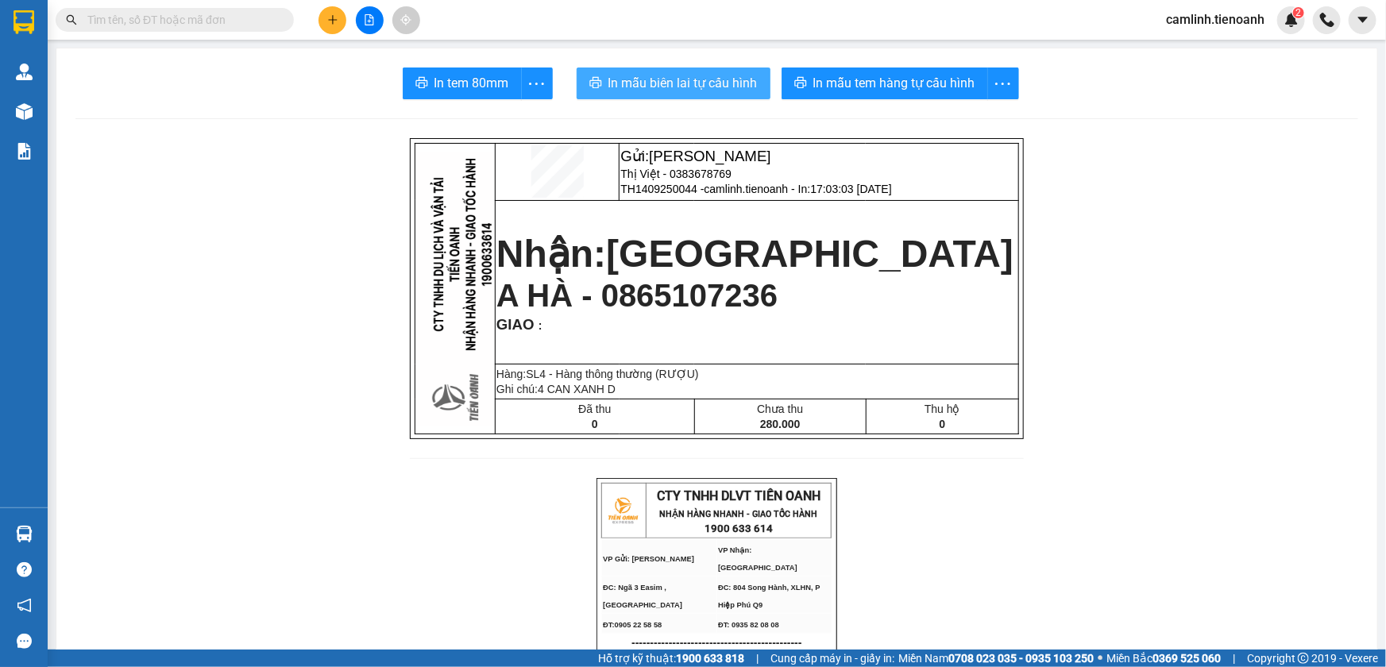
click at [720, 73] on span "In mẫu biên lai tự cấu hình" at bounding box center [682, 83] width 149 height 20
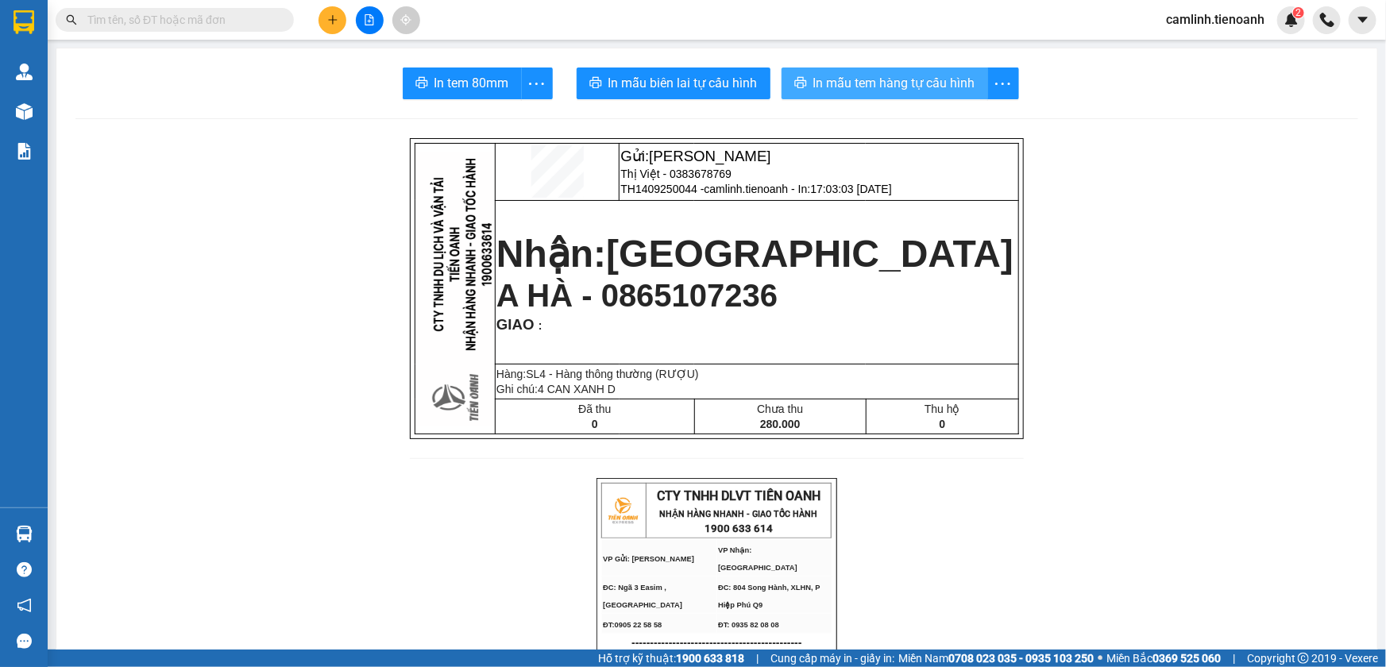
click at [904, 68] on button "In mẫu tem hàng tự cấu hình" at bounding box center [885, 84] width 207 height 32
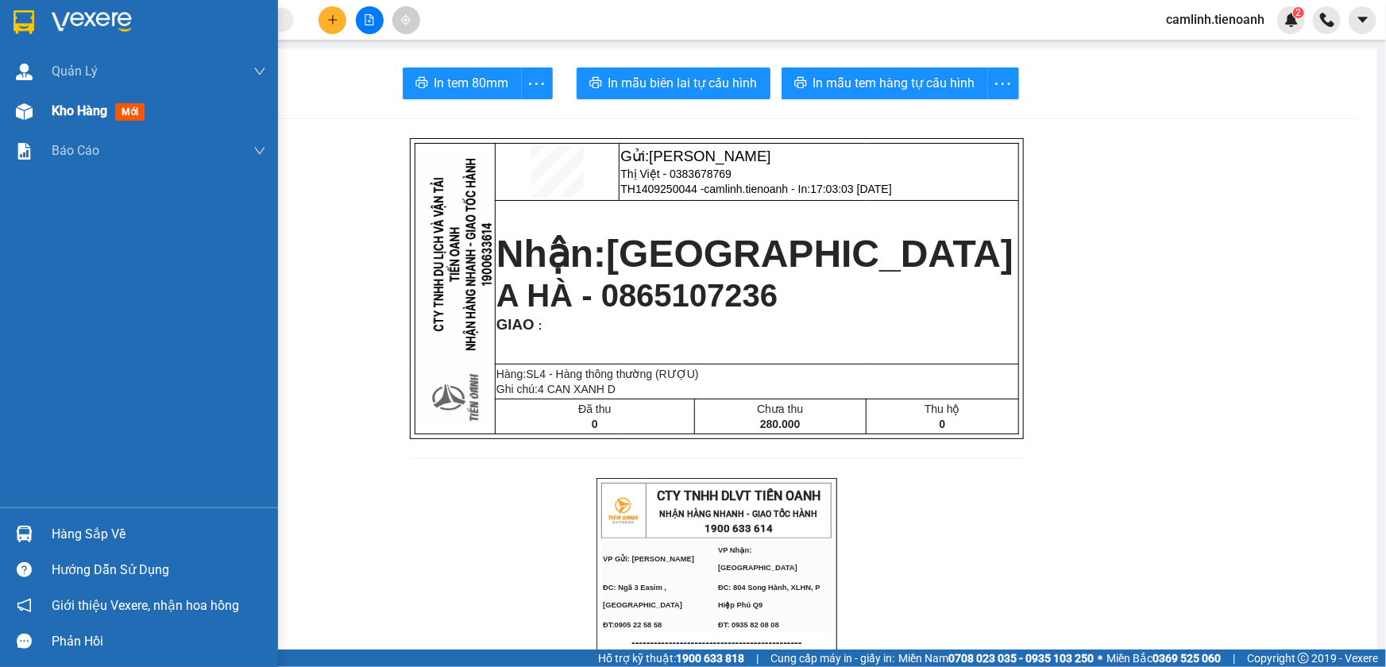
click at [32, 102] on div at bounding box center [24, 112] width 28 height 28
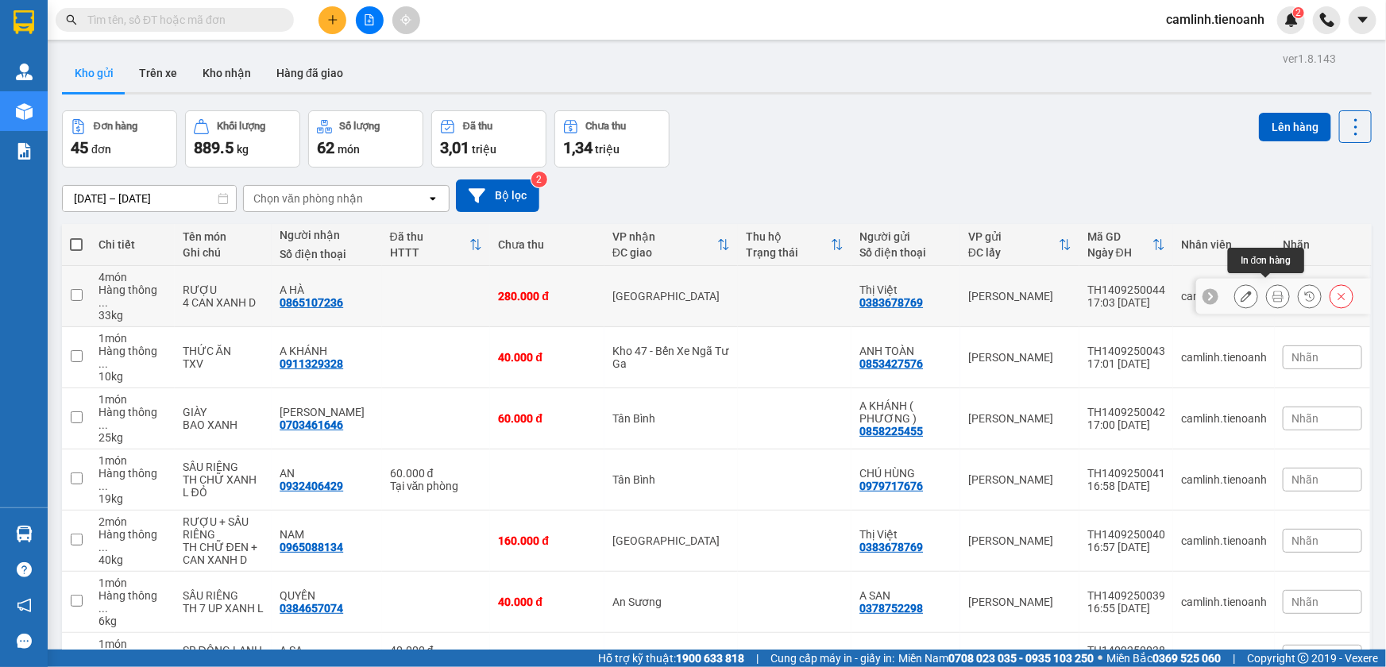
click at [1272, 291] on icon at bounding box center [1277, 296] width 11 height 11
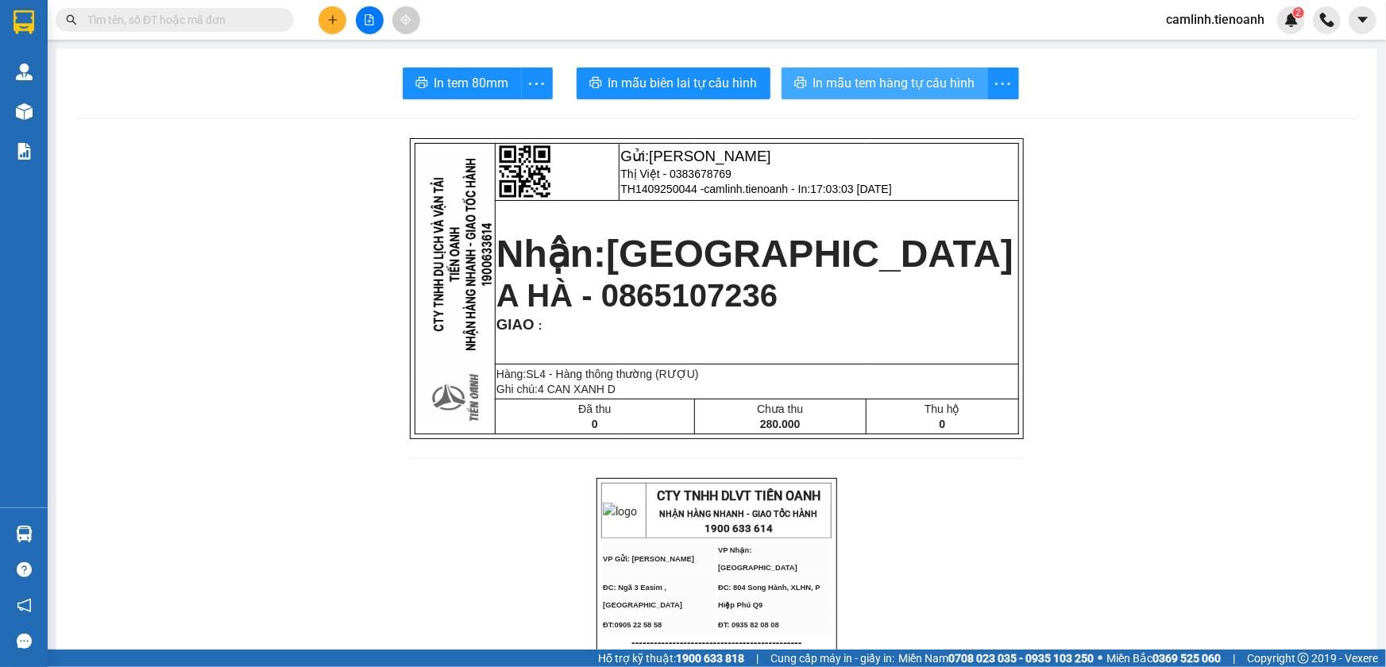
click at [816, 93] on span "In mẫu tem hàng tự cấu hình" at bounding box center [894, 83] width 162 height 20
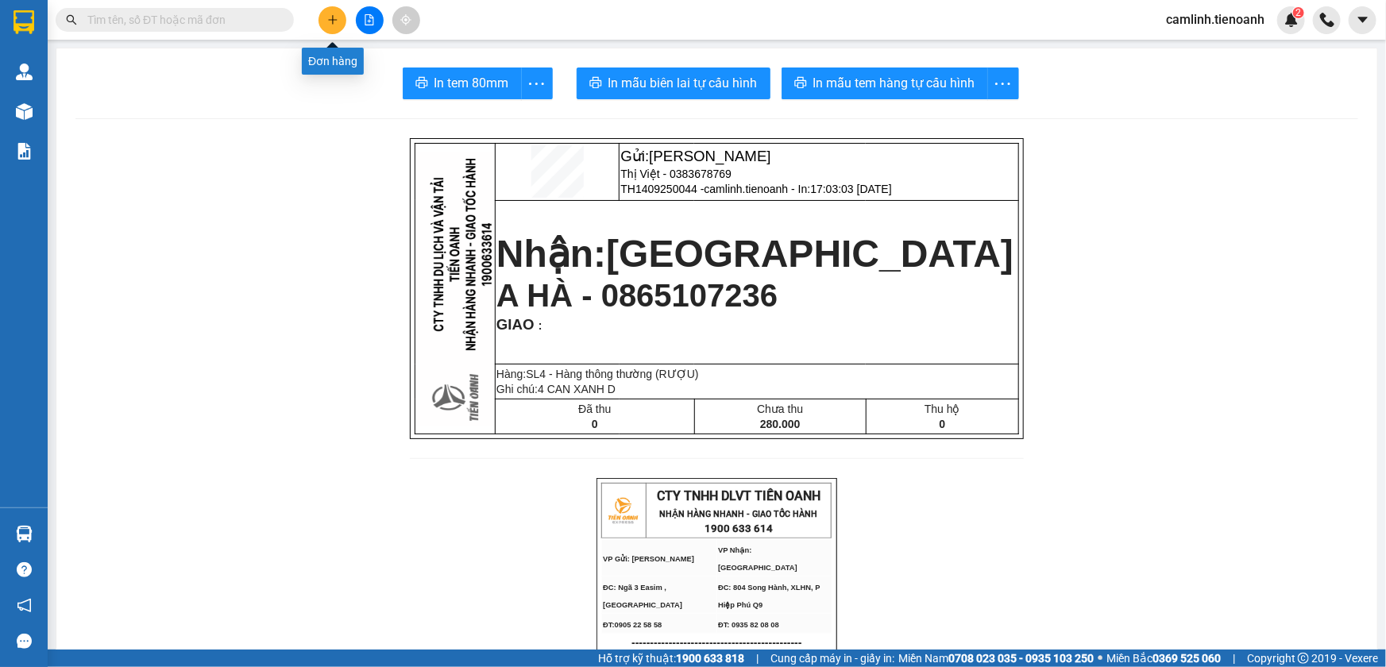
click at [334, 17] on icon "plus" at bounding box center [332, 19] width 11 height 11
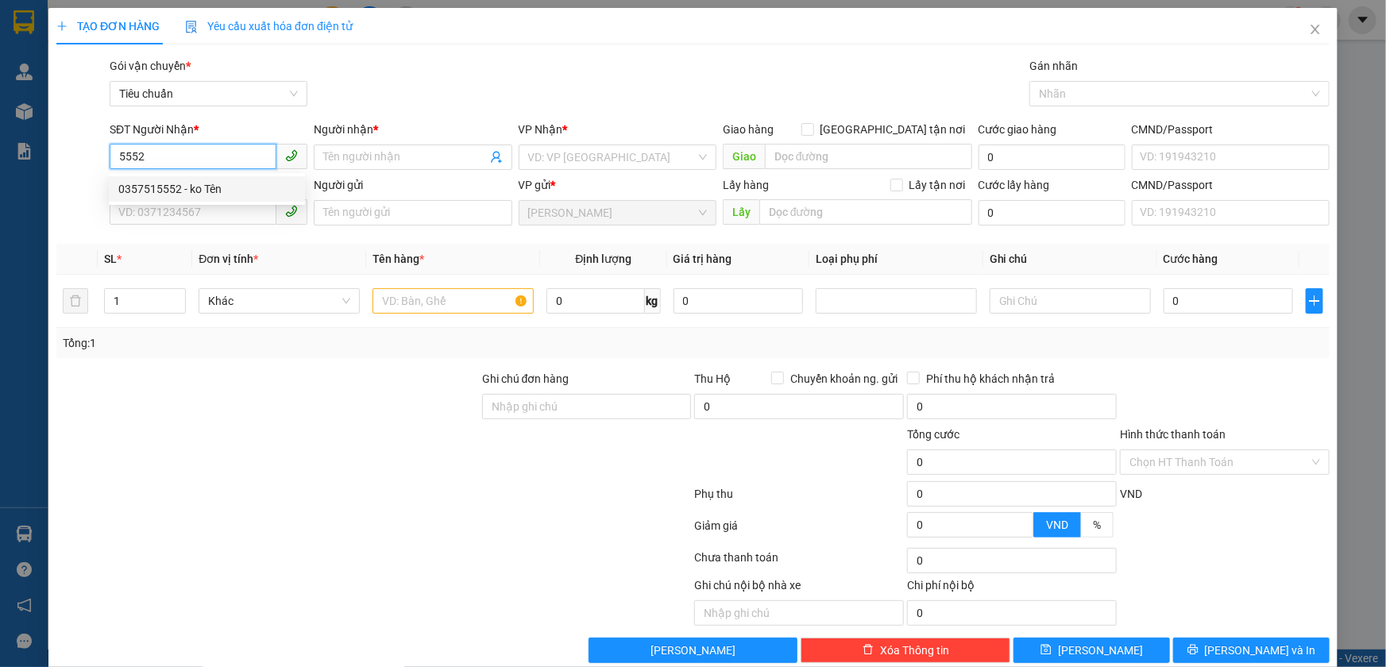
click at [193, 188] on div "0357515552 - ko Tên" at bounding box center [206, 188] width 177 height 17
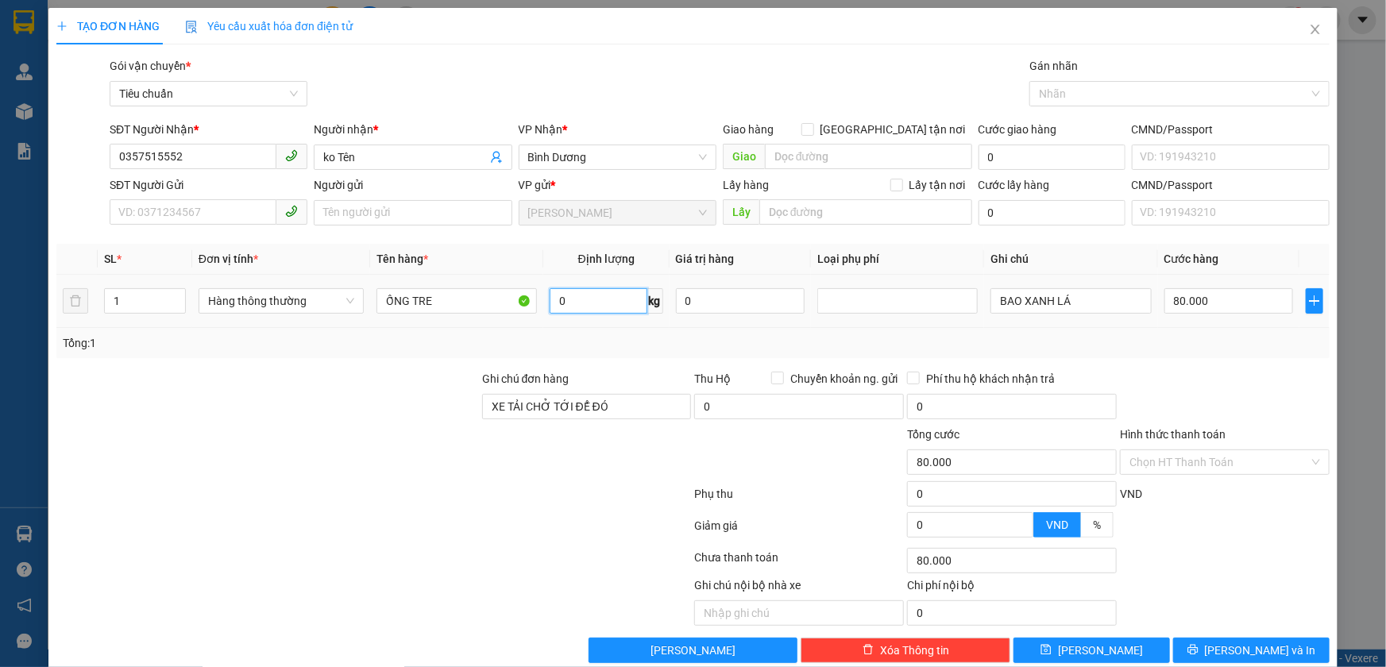
click at [564, 302] on input "0" at bounding box center [599, 300] width 98 height 25
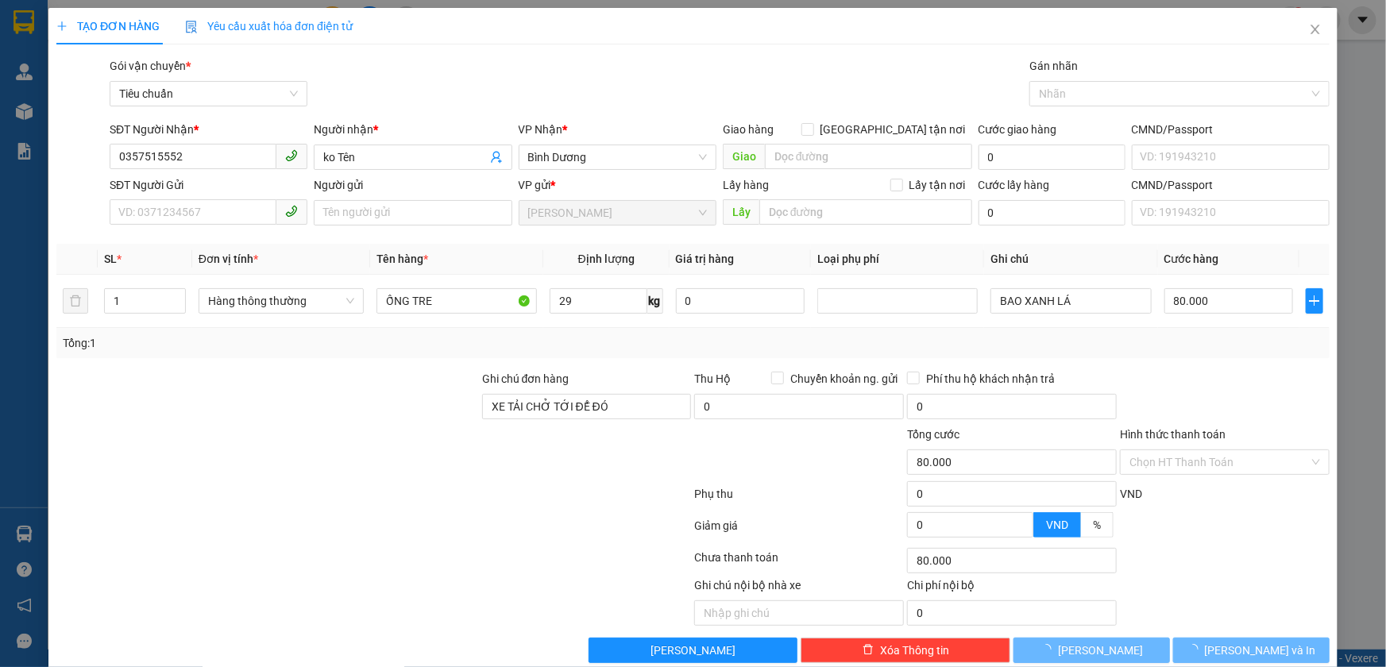
drag, startPoint x: 678, startPoint y: 345, endPoint x: 946, endPoint y: 335, distance: 268.6
click at [674, 344] on div "Tổng: 1" at bounding box center [693, 342] width 1261 height 17
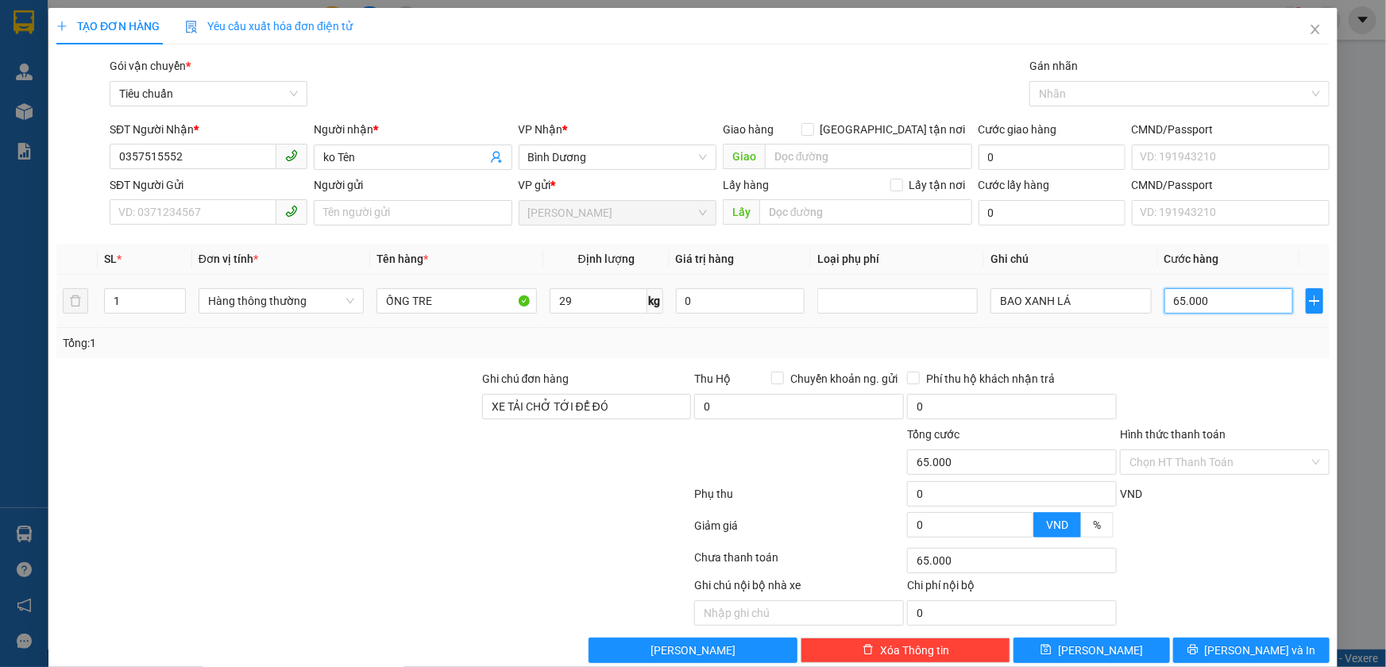
click at [1200, 308] on input "65.000" at bounding box center [1228, 300] width 129 height 25
drag, startPoint x: 1210, startPoint y: 358, endPoint x: 1210, endPoint y: 400, distance: 42.1
click at [1210, 359] on div "Transit Pickup Surcharge Ids Transit Deliver Surcharge Ids Transit Deliver Surc…" at bounding box center [692, 360] width 1273 height 606
click at [1243, 643] on span "Lưu và In" at bounding box center [1260, 650] width 111 height 17
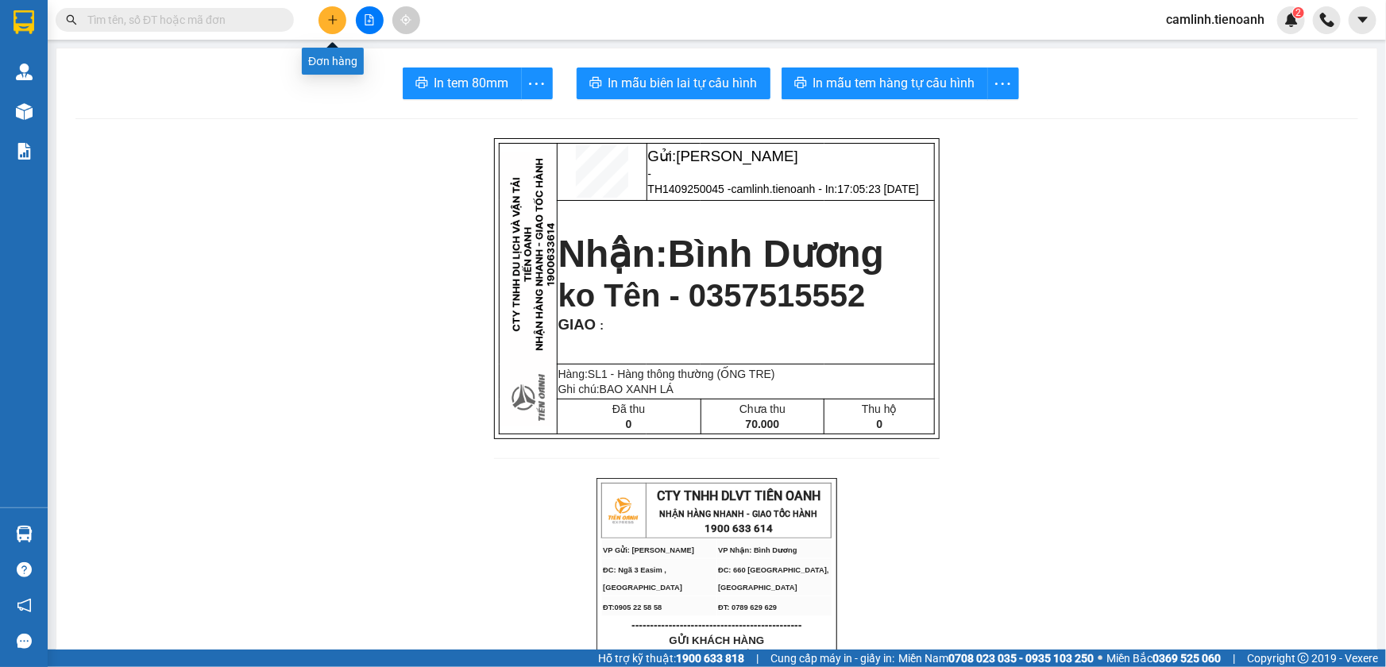
click at [327, 24] on icon "plus" at bounding box center [332, 19] width 11 height 11
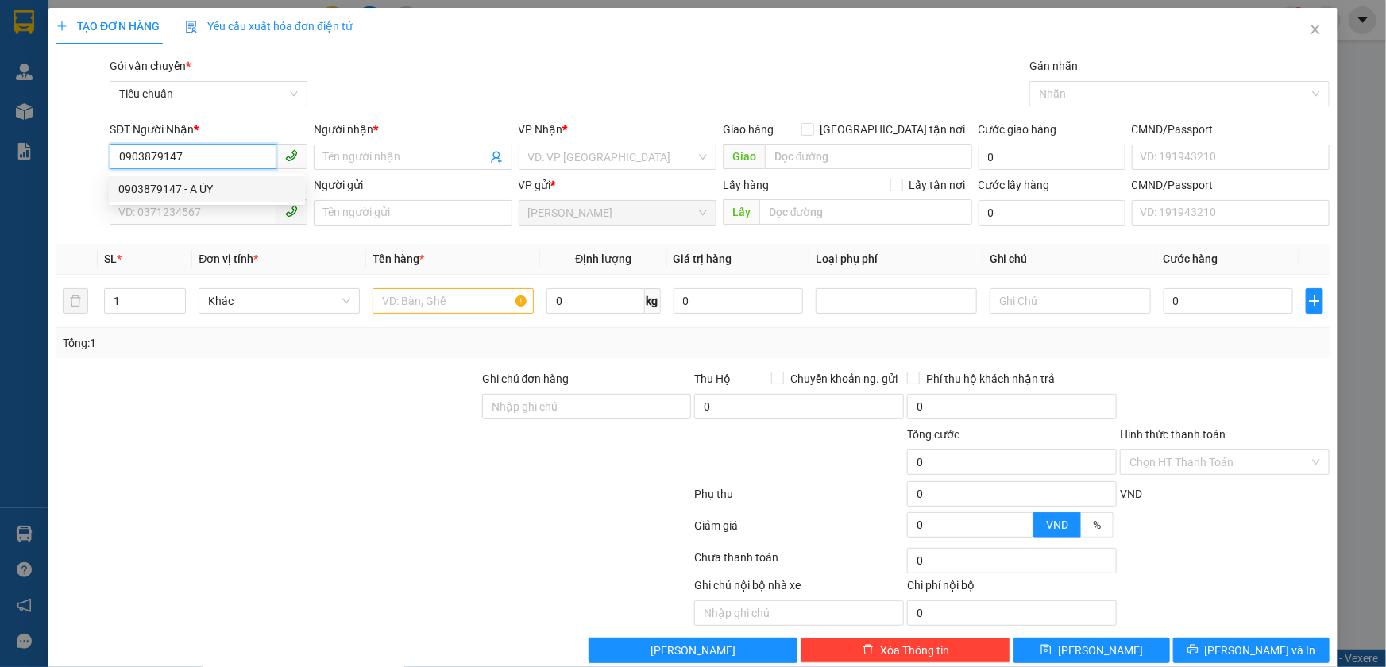
click at [177, 188] on div "0903879147 - A ÚY" at bounding box center [206, 188] width 177 height 17
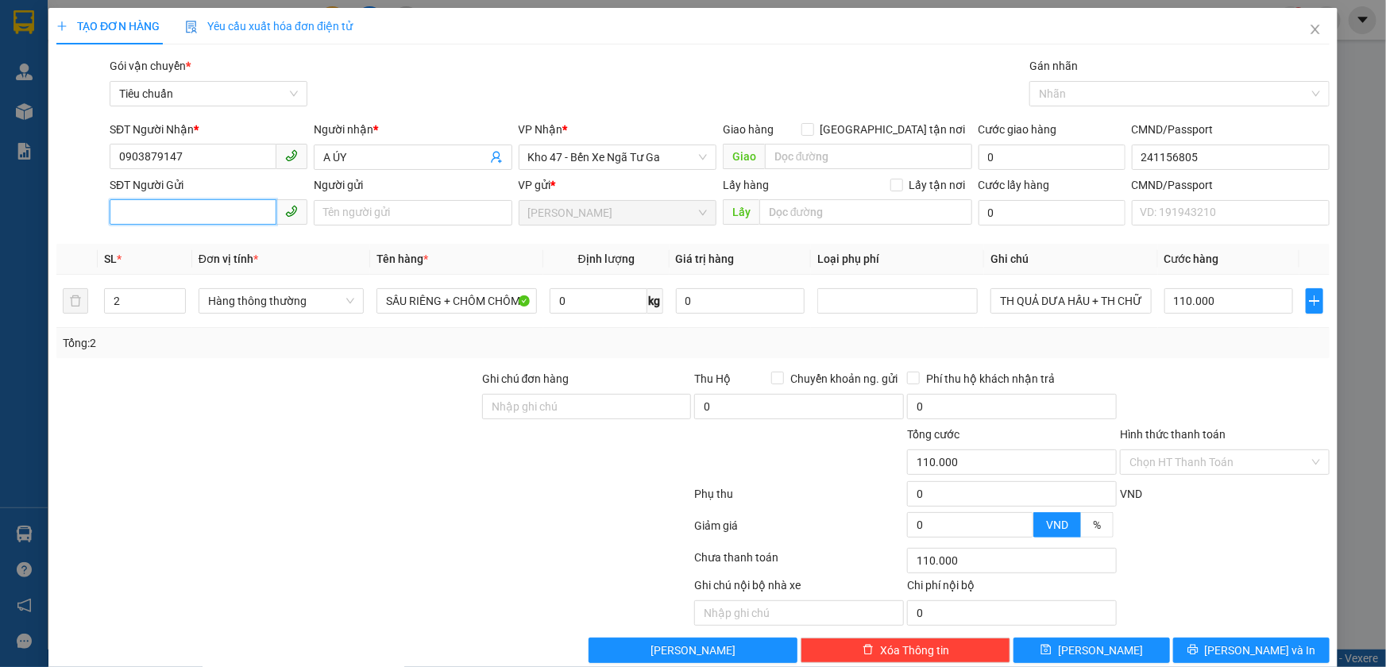
click at [184, 218] on input "SĐT Người Gửi" at bounding box center [193, 211] width 167 height 25
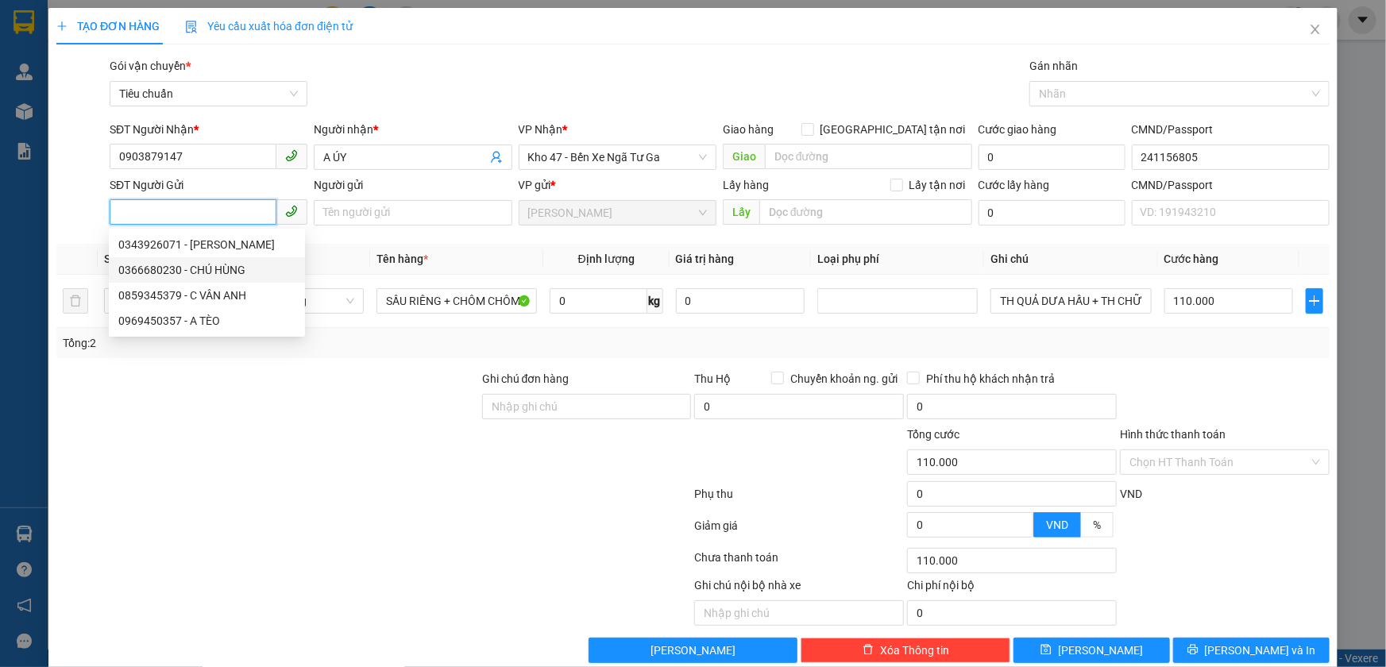
click at [210, 275] on div "0366680230 - CHÚ HÙNG" at bounding box center [206, 269] width 177 height 17
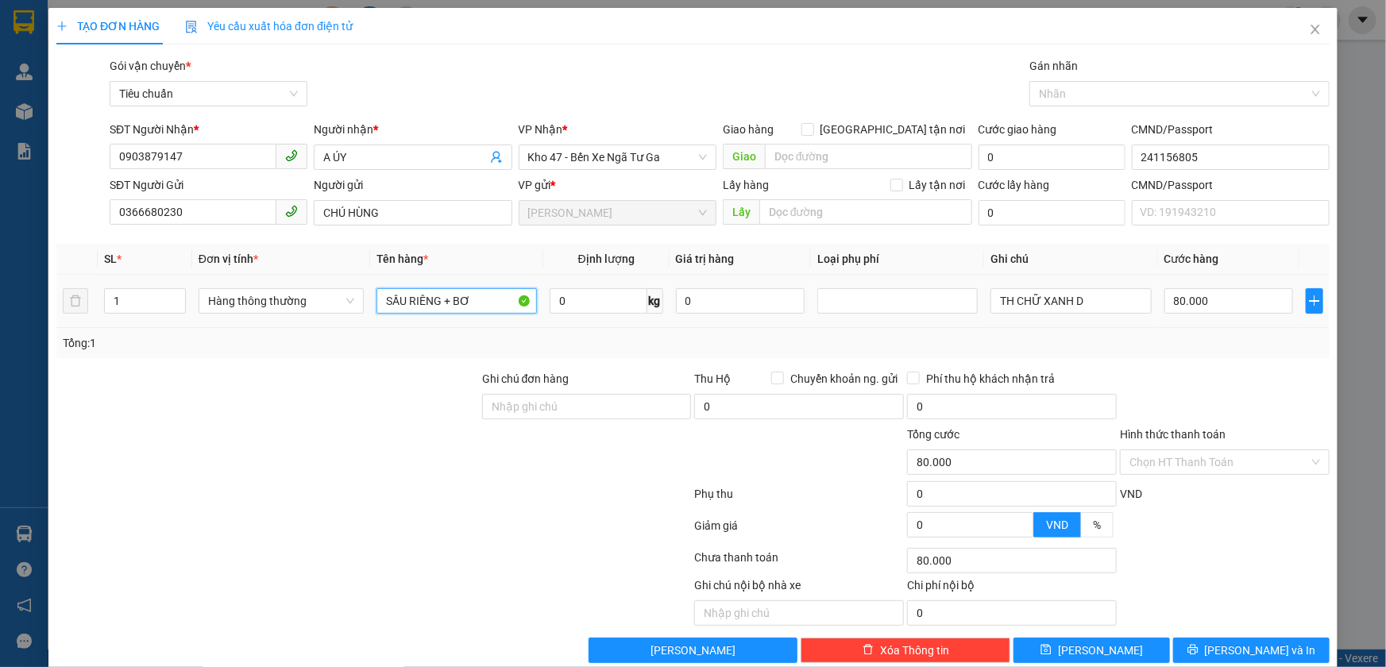
drag, startPoint x: 476, startPoint y: 301, endPoint x: 365, endPoint y: 318, distance: 111.7
click at [365, 318] on tr "1 Hàng thông thường SẦU RIÊNG + BƠ 0 kg 0 TH CHỮ XANH D 80.000" at bounding box center [692, 301] width 1273 height 53
click at [581, 302] on input "0" at bounding box center [599, 300] width 98 height 25
click at [827, 319] on td at bounding box center [897, 301] width 173 height 53
drag, startPoint x: 1096, startPoint y: 293, endPoint x: 971, endPoint y: 312, distance: 126.1
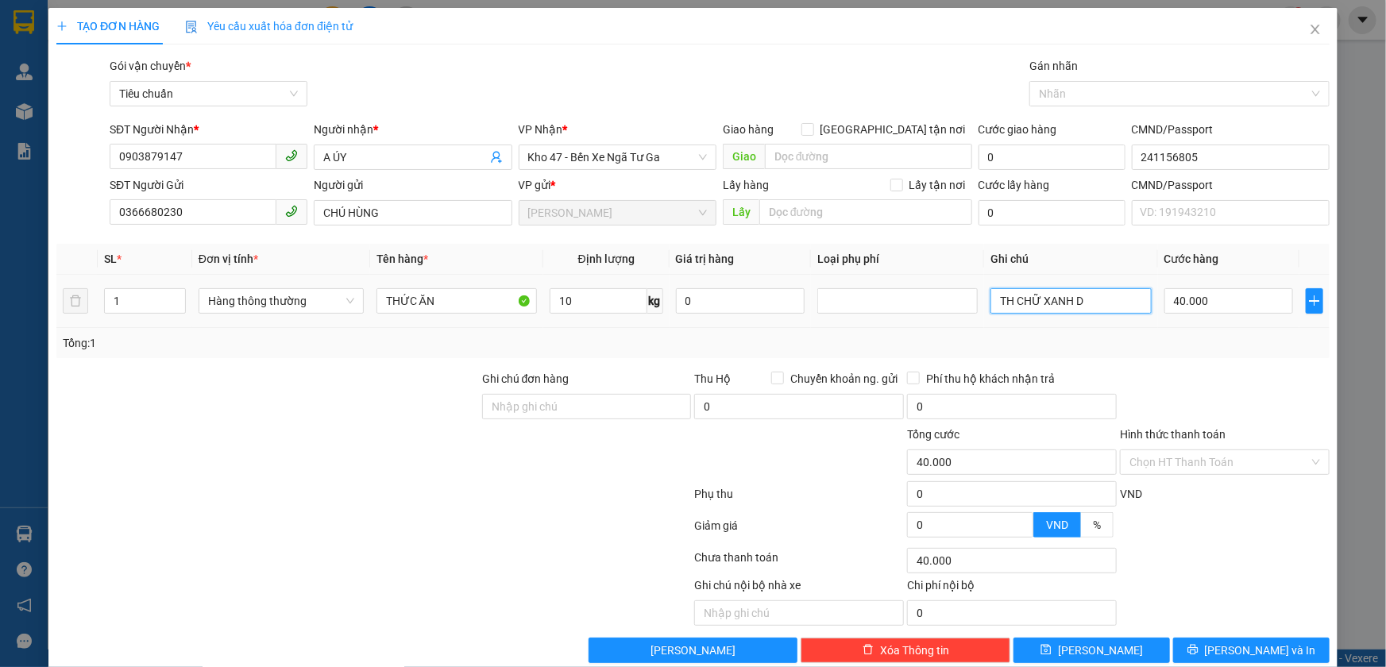
click at [971, 312] on tr "1 Hàng thông thường THỨC ĂN 10 kg 0 TH CHỮ XANH D 40.000" at bounding box center [692, 301] width 1273 height 53
click at [1008, 345] on div "Tổng: 1" at bounding box center [693, 342] width 1261 height 17
click at [1198, 647] on icon "printer" at bounding box center [1192, 650] width 10 height 10
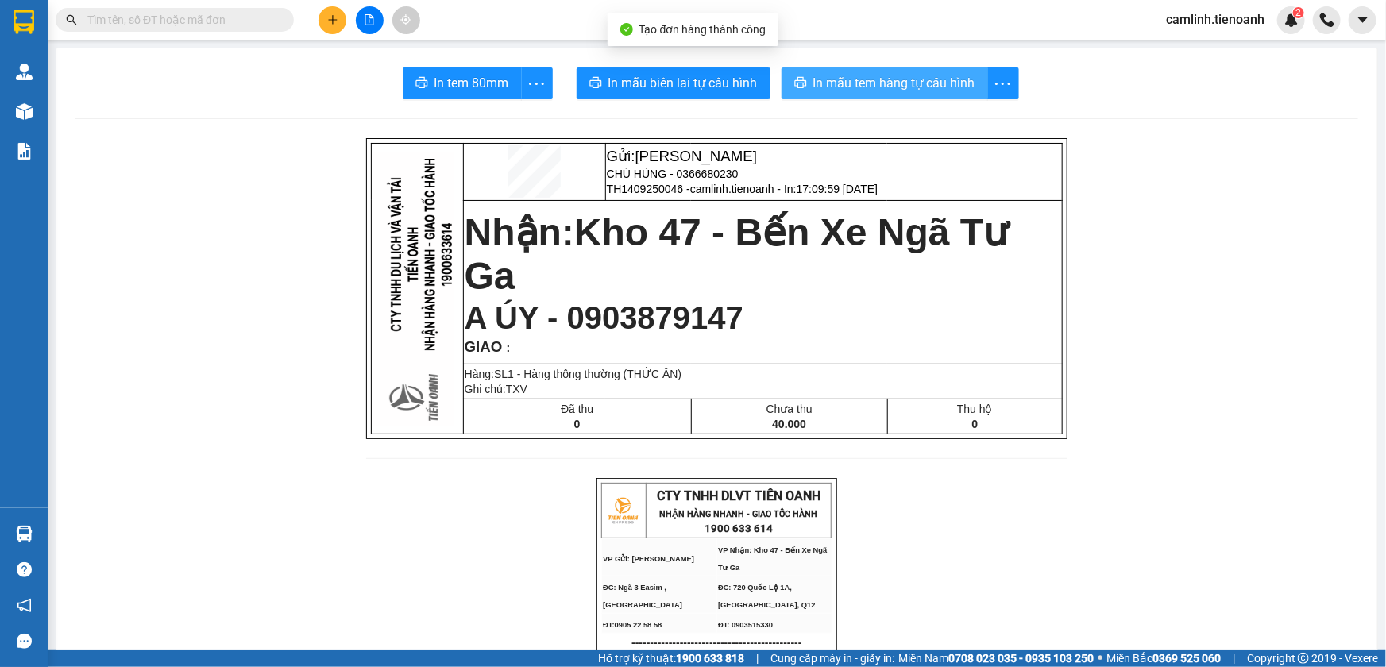
click at [867, 87] on span "In mẫu tem hàng tự cấu hình" at bounding box center [894, 83] width 162 height 20
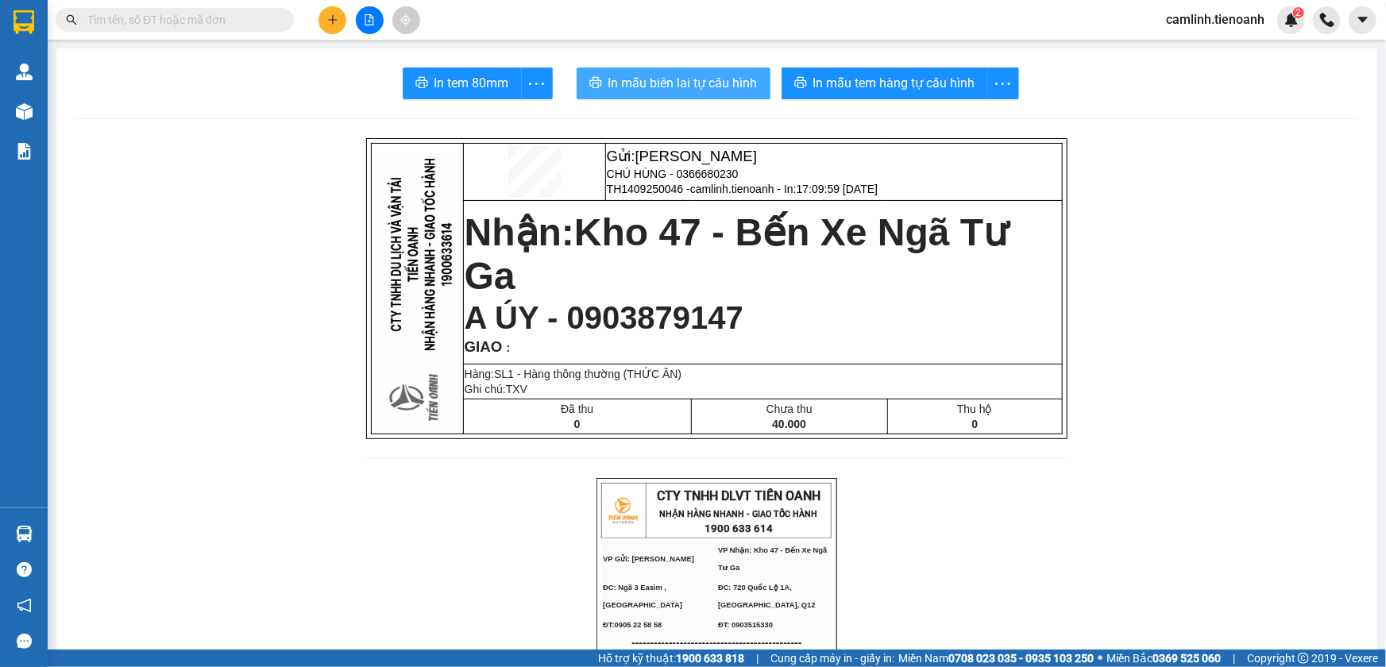
click at [647, 79] on span "In mẫu biên lai tự cấu hình" at bounding box center [682, 83] width 149 height 20
click at [330, 20] on icon "plus" at bounding box center [332, 19] width 9 height 1
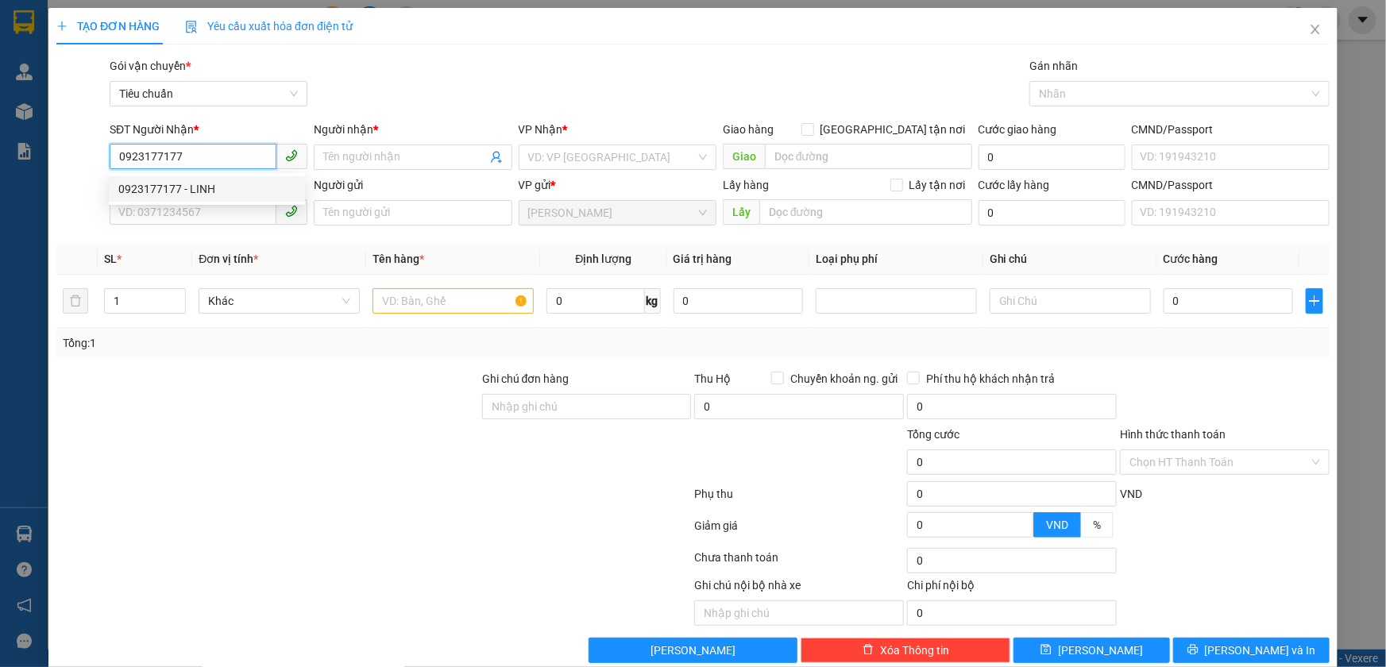
click at [206, 199] on div "0923177177 - LINH" at bounding box center [207, 188] width 196 height 25
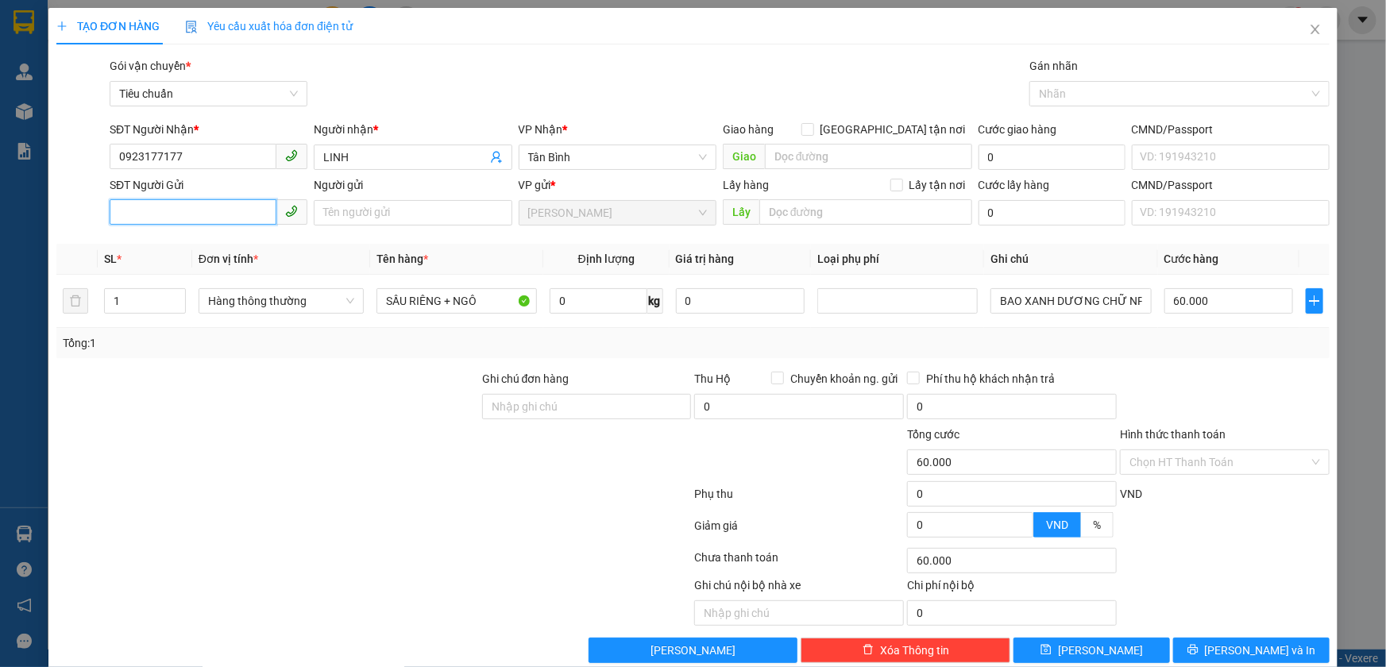
click at [191, 214] on input "SĐT Người Gửi" at bounding box center [193, 211] width 167 height 25
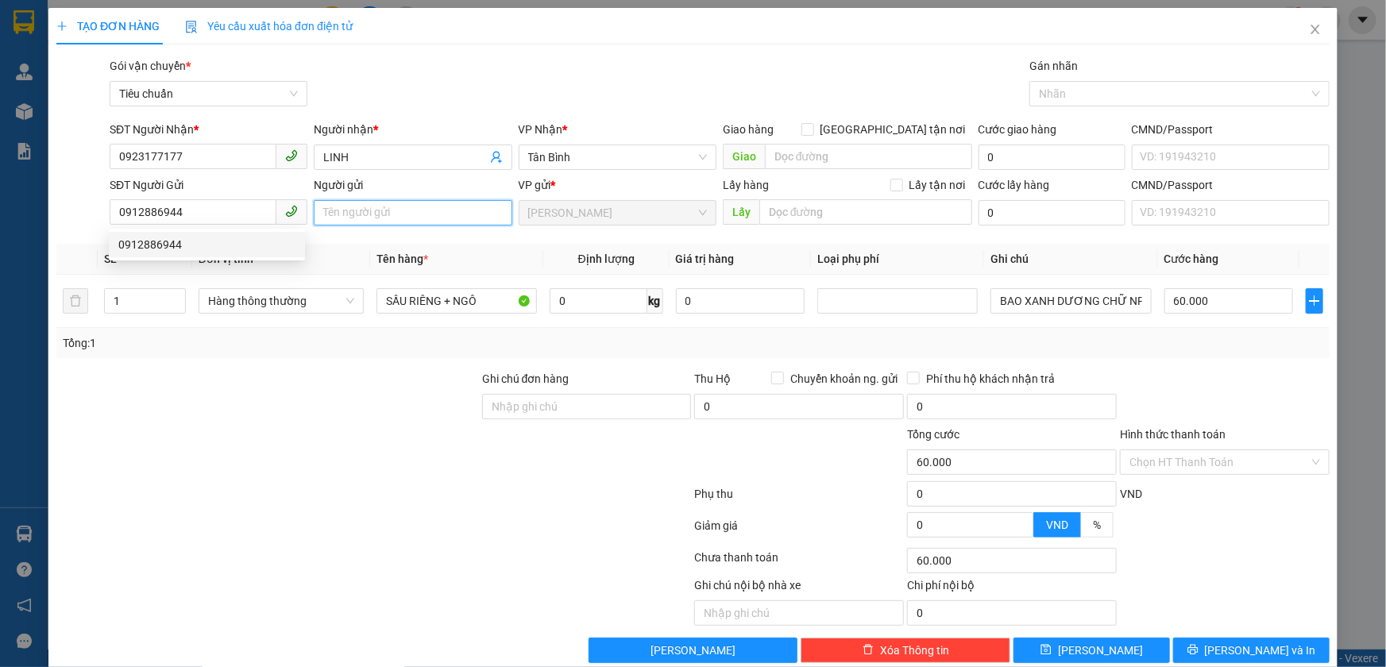
click at [356, 207] on input "Người gửi" at bounding box center [413, 212] width 198 height 25
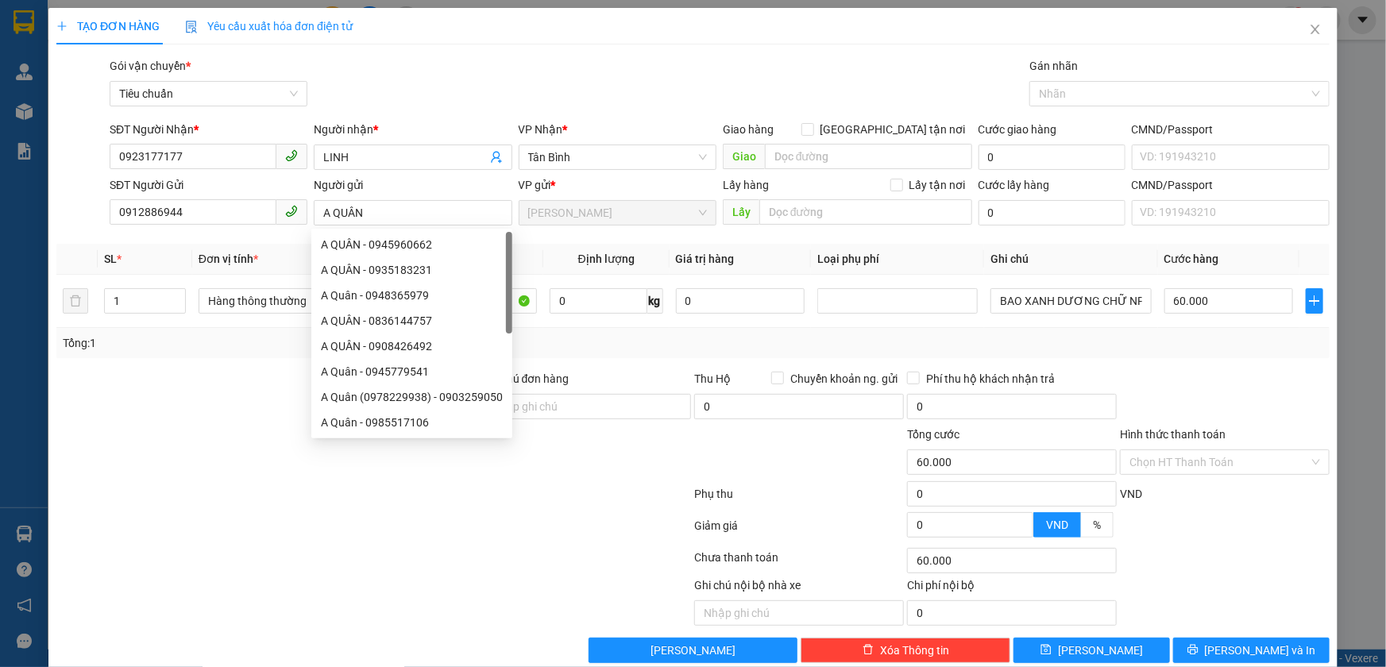
click at [145, 394] on div at bounding box center [268, 398] width 426 height 56
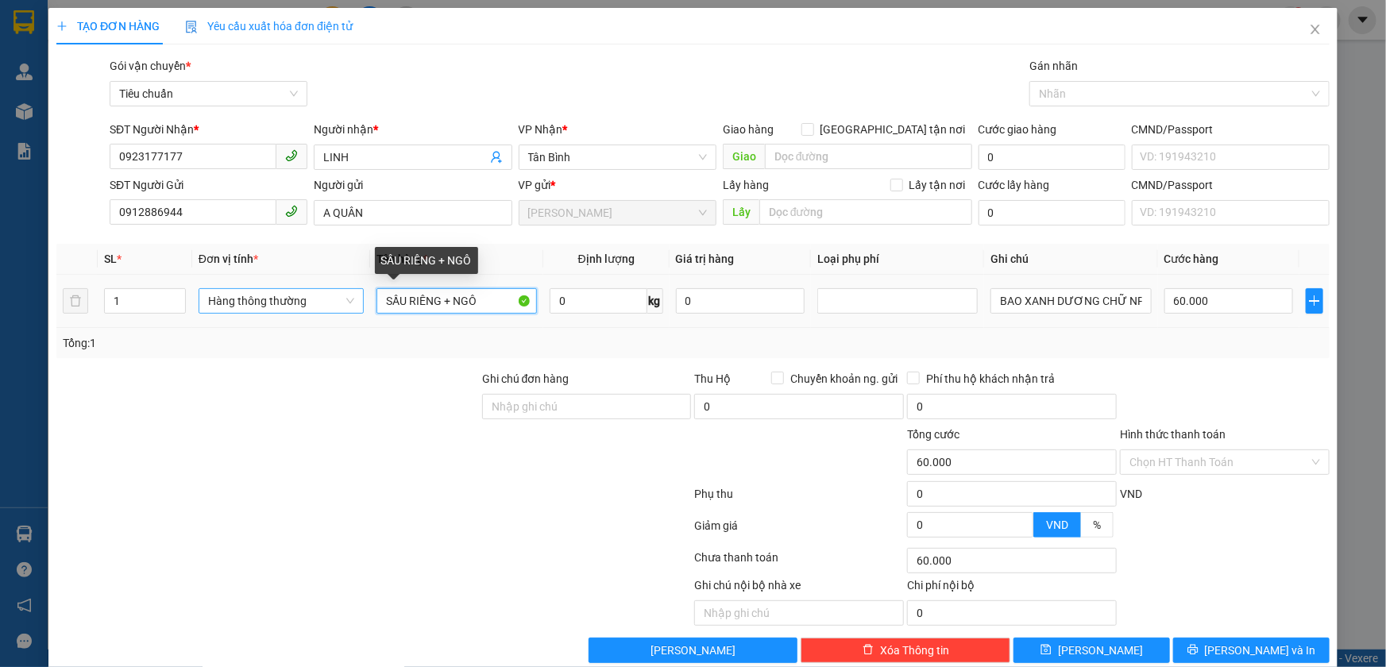
drag, startPoint x: 477, startPoint y: 304, endPoint x: 331, endPoint y: 296, distance: 146.4
click at [331, 296] on tr "1 Hàng thông thường SẦU RIÊNG + NGÔ 0 kg 0 BAO XANH DƯƠNG CHỮ NPK 60.000" at bounding box center [692, 301] width 1273 height 53
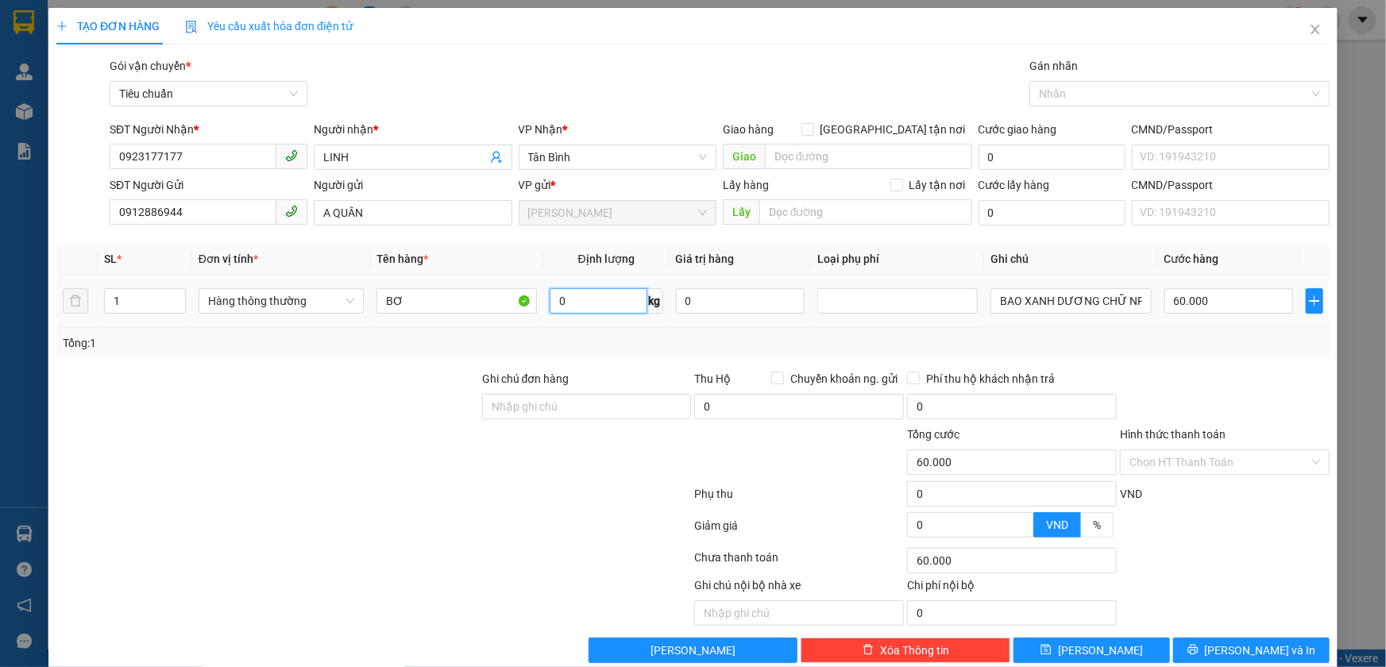
click at [600, 305] on input "0" at bounding box center [599, 300] width 98 height 25
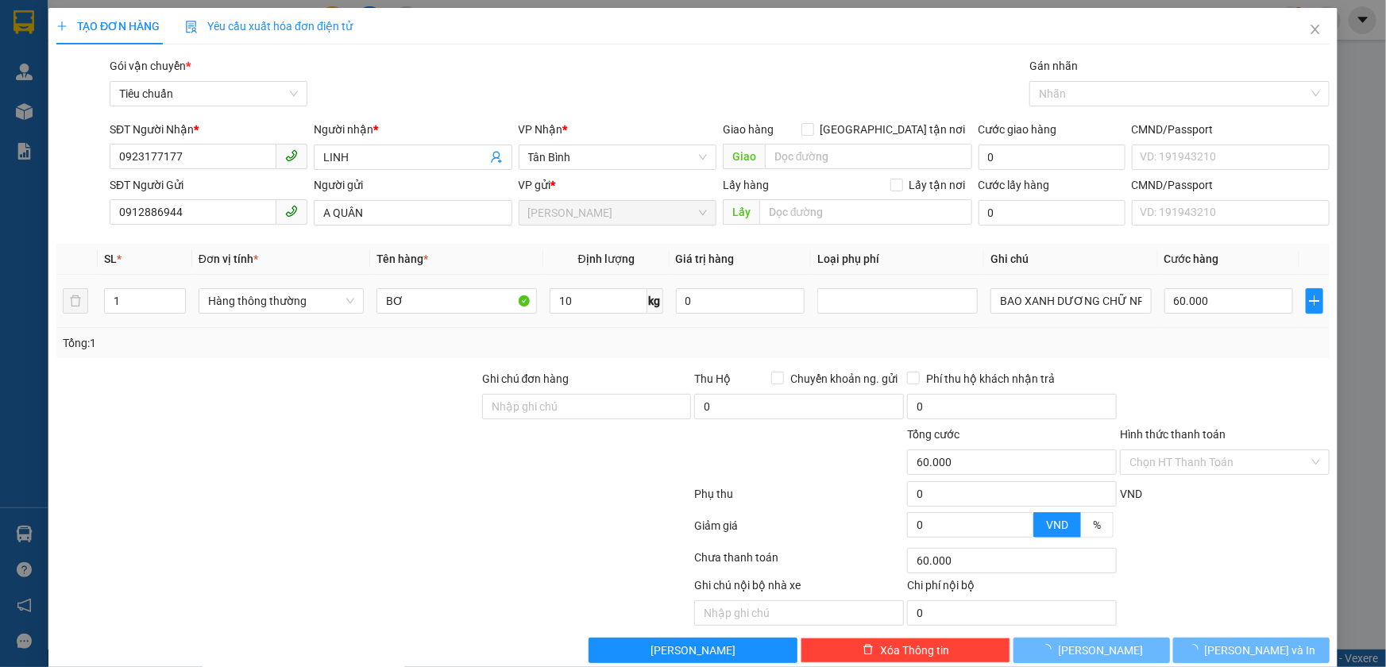
drag, startPoint x: 418, startPoint y: 396, endPoint x: 859, endPoint y: 286, distance: 454.4
click at [418, 394] on div at bounding box center [268, 398] width 426 height 56
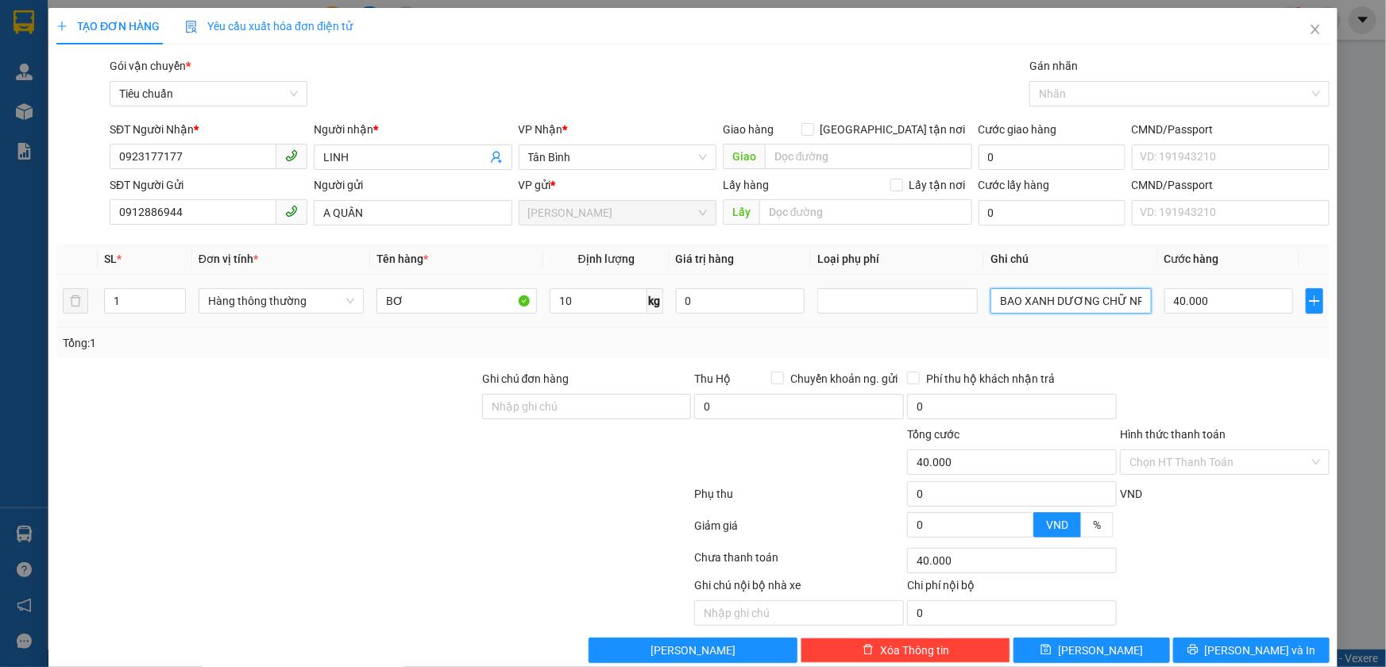
drag, startPoint x: 994, startPoint y: 302, endPoint x: 1144, endPoint y: 299, distance: 150.1
click at [1144, 299] on td "BAO XANH DƯƠNG CHỮ NPK" at bounding box center [1070, 301] width 173 height 53
click at [842, 298] on div at bounding box center [897, 300] width 152 height 19
drag, startPoint x: 990, startPoint y: 304, endPoint x: 1182, endPoint y: 312, distance: 192.4
click at [1179, 310] on tr "1 Hàng thông thường BƠ 10 kg 0 BAO XANH DƯƠNG CHỮ NPK 40.000" at bounding box center [692, 301] width 1273 height 53
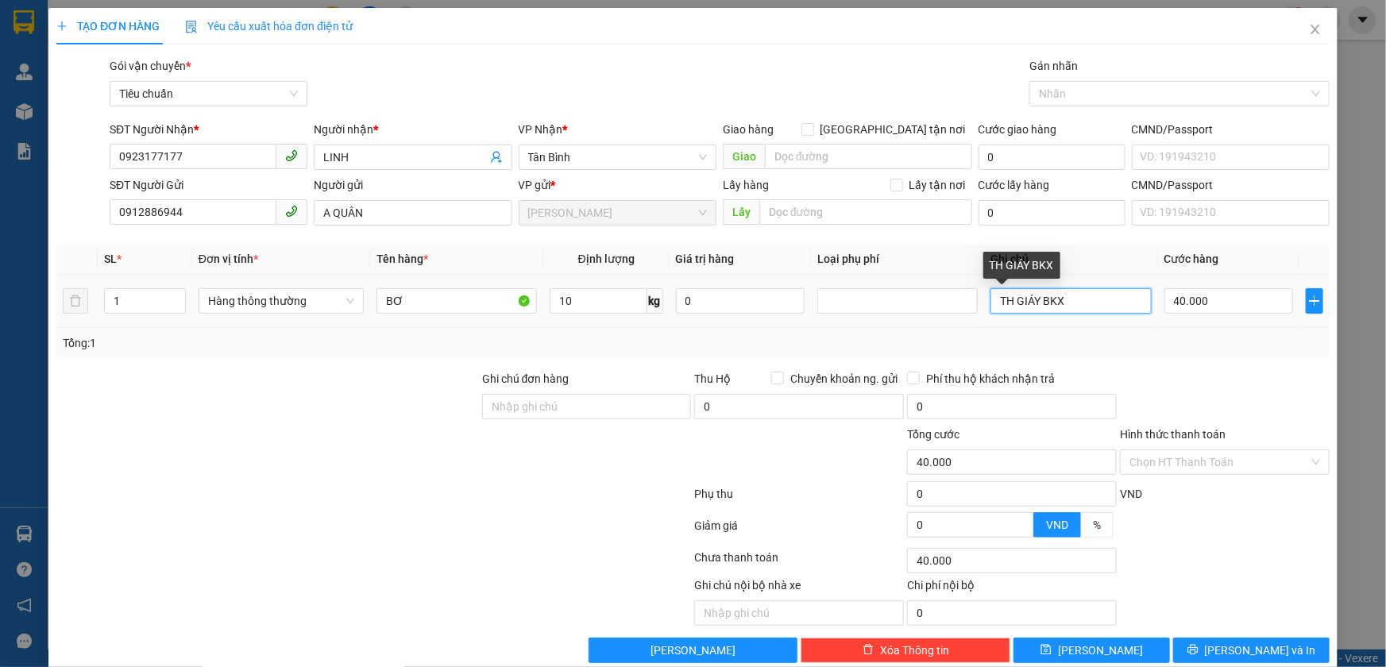
click at [1029, 302] on input "TH GIÁY BKX" at bounding box center [1070, 300] width 160 height 25
click at [1144, 460] on input "Hình thức thanh toán" at bounding box center [1219, 462] width 180 height 24
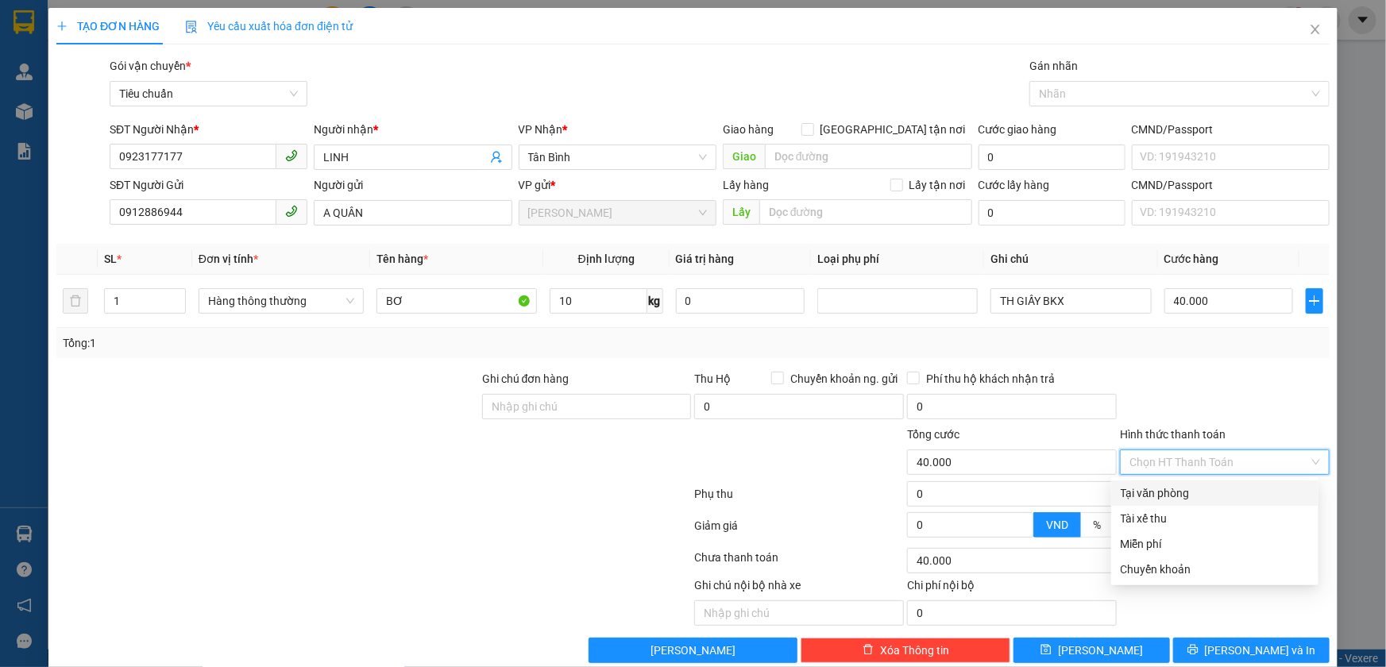
click at [1152, 489] on div "Tại văn phòng" at bounding box center [1215, 493] width 188 height 17
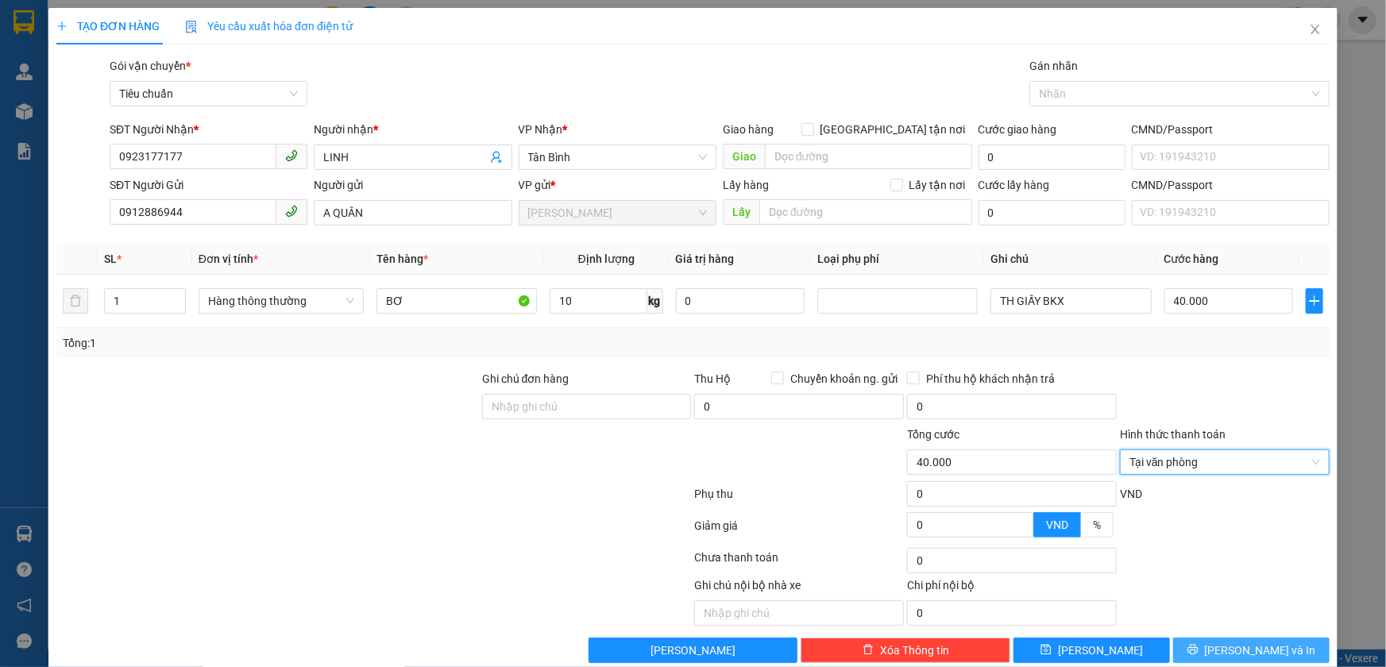
click at [1226, 656] on button "Lưu và In" at bounding box center [1251, 650] width 156 height 25
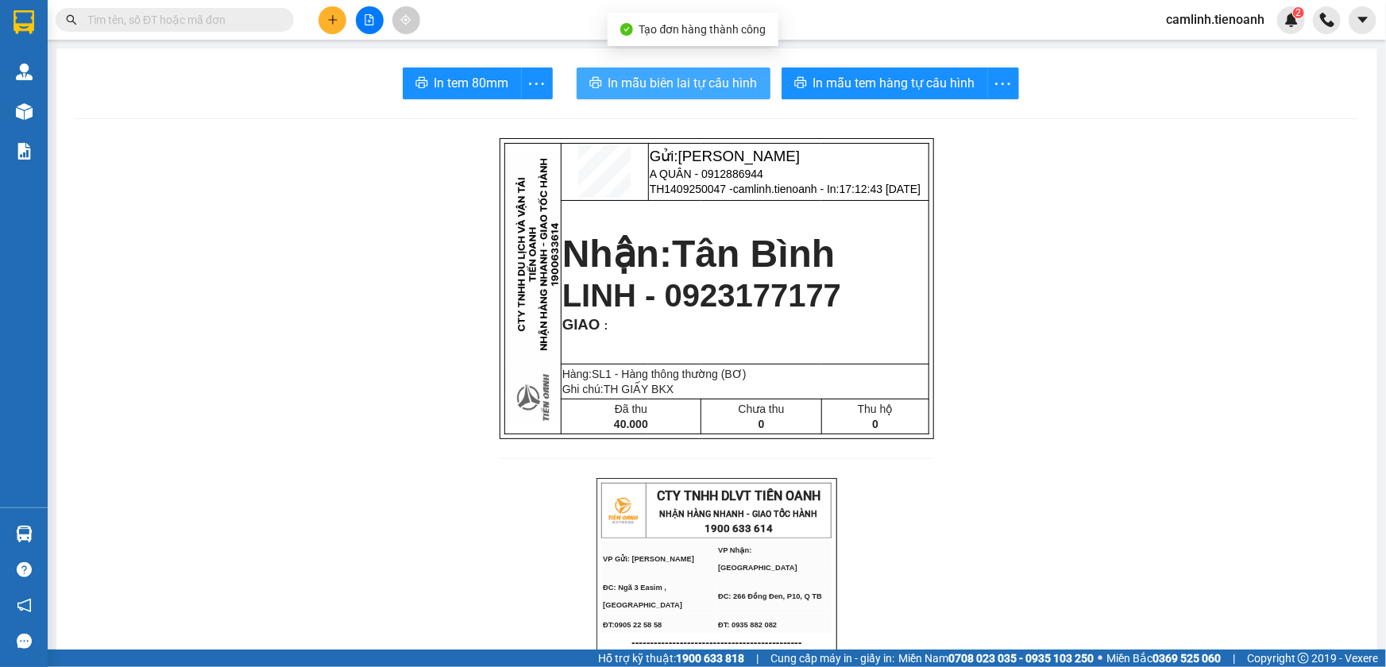
click at [732, 80] on span "In mẫu biên lai tự cấu hình" at bounding box center [682, 83] width 149 height 20
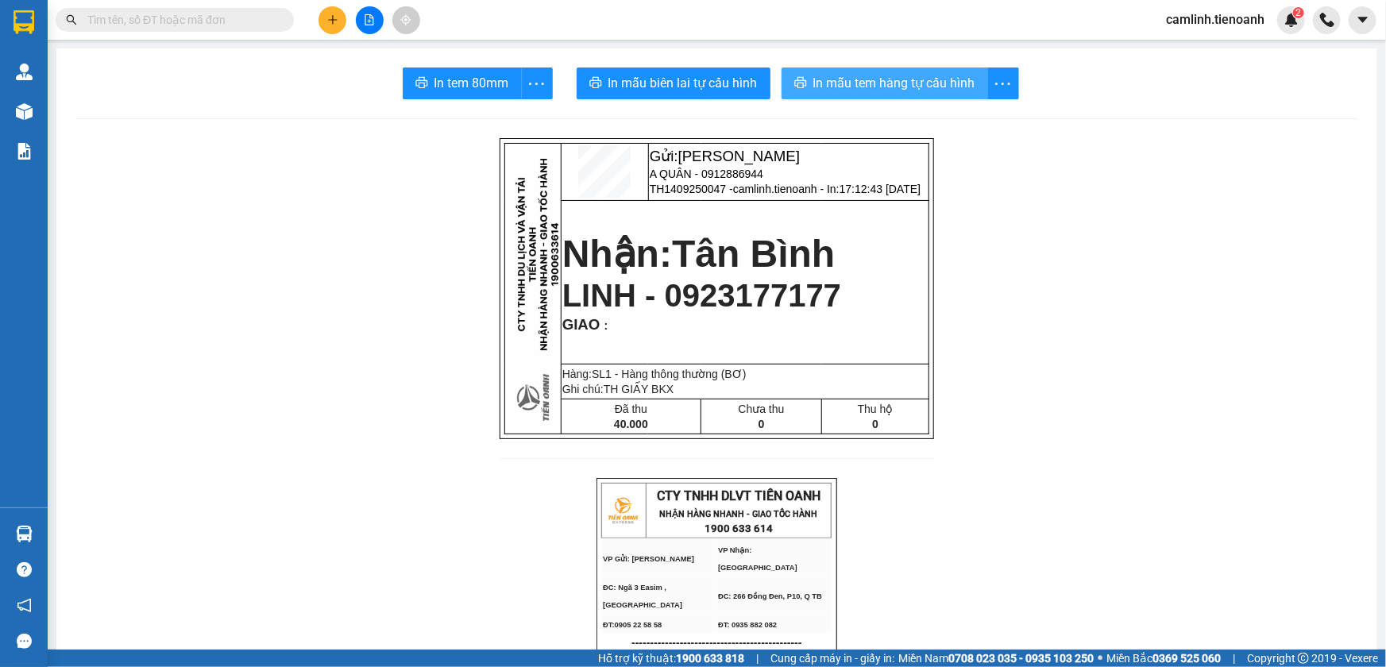
drag, startPoint x: 842, startPoint y: 77, endPoint x: 839, endPoint y: 89, distance: 12.3
click at [842, 78] on span "In mẫu tem hàng tự cấu hình" at bounding box center [894, 83] width 162 height 20
click at [334, 20] on icon "plus" at bounding box center [332, 19] width 9 height 1
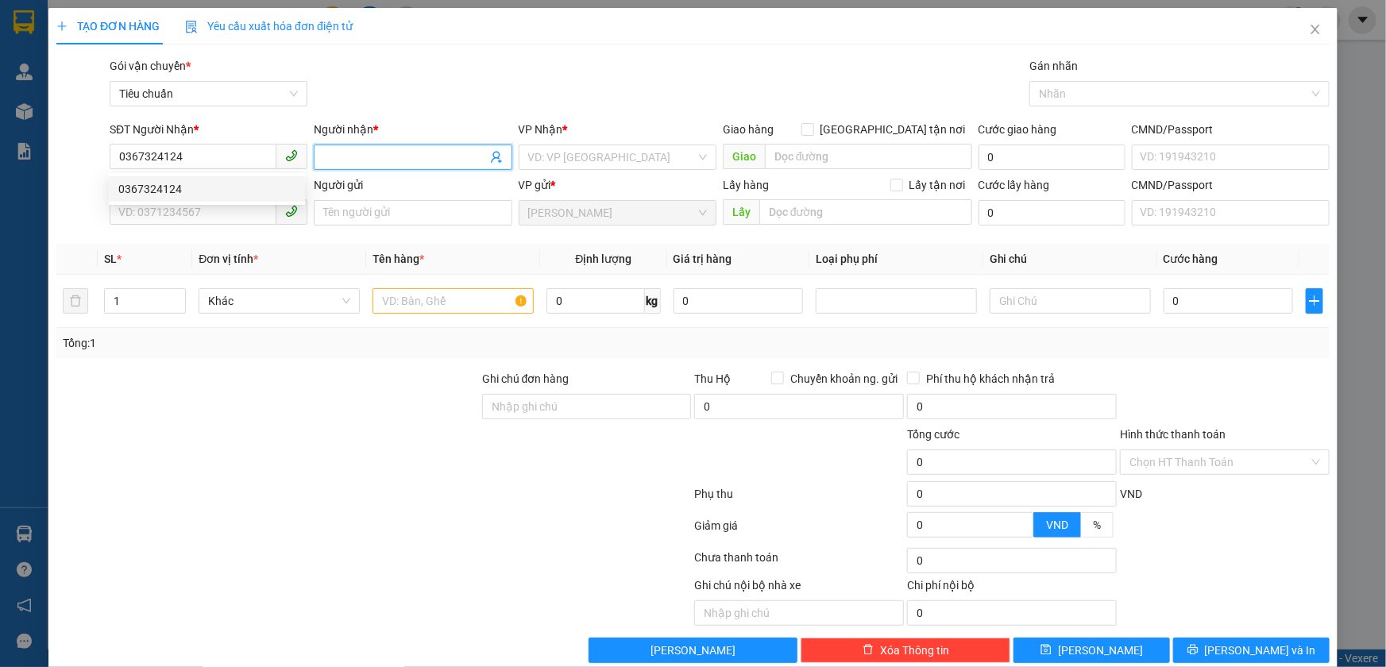
click at [326, 157] on input "Người nhận *" at bounding box center [404, 157] width 163 height 17
click at [584, 153] on input "search" at bounding box center [612, 157] width 168 height 24
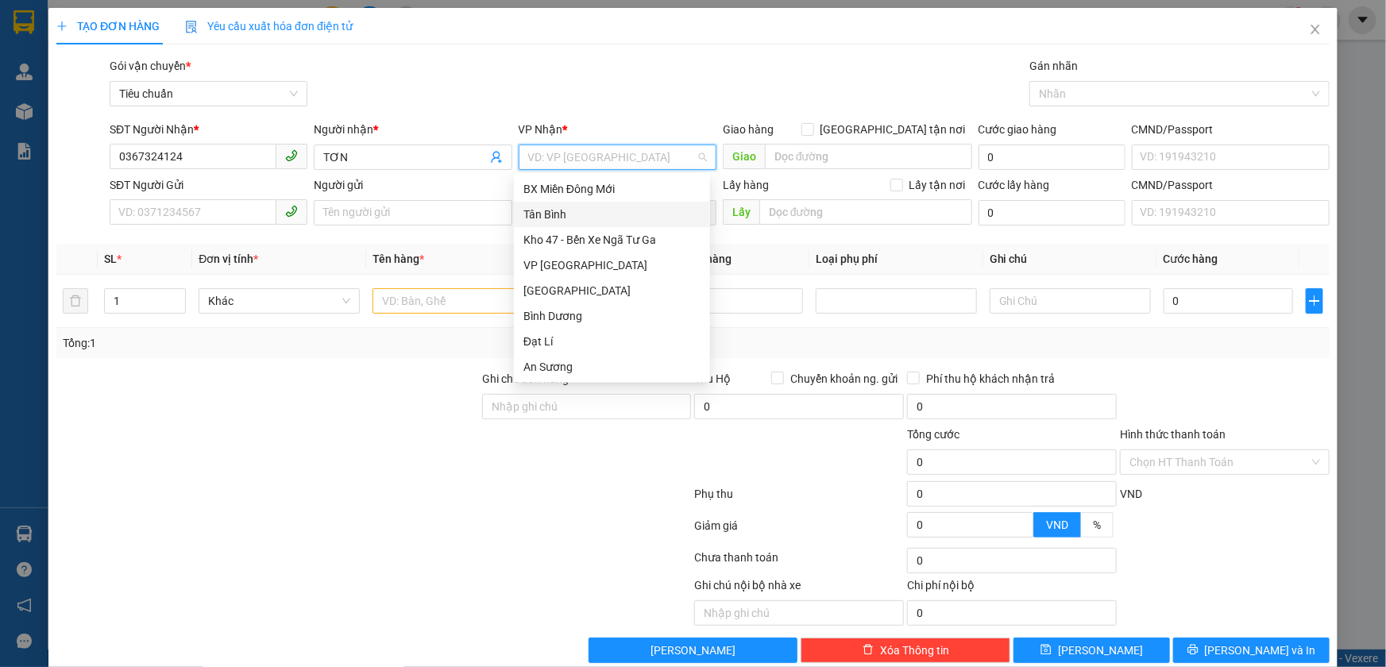
click at [585, 211] on div "Tân Bình" at bounding box center [611, 214] width 177 height 17
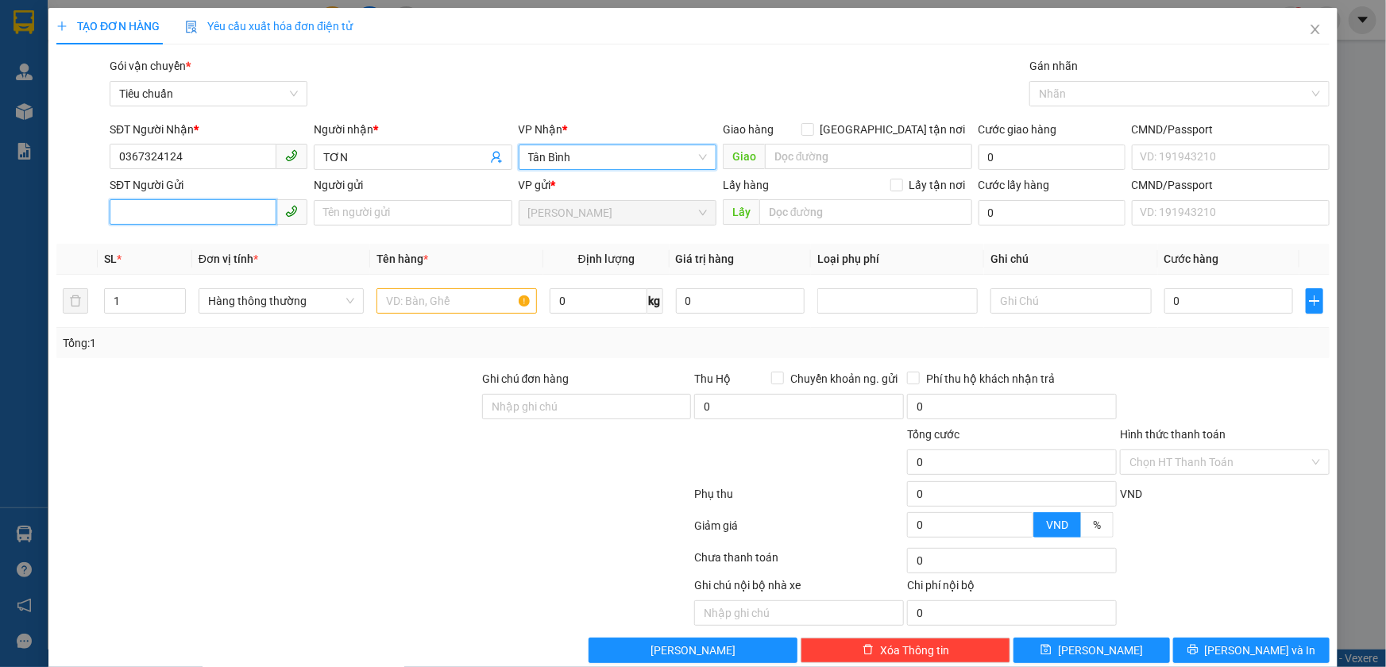
click at [182, 214] on input "SĐT Người Gửi" at bounding box center [193, 211] width 167 height 25
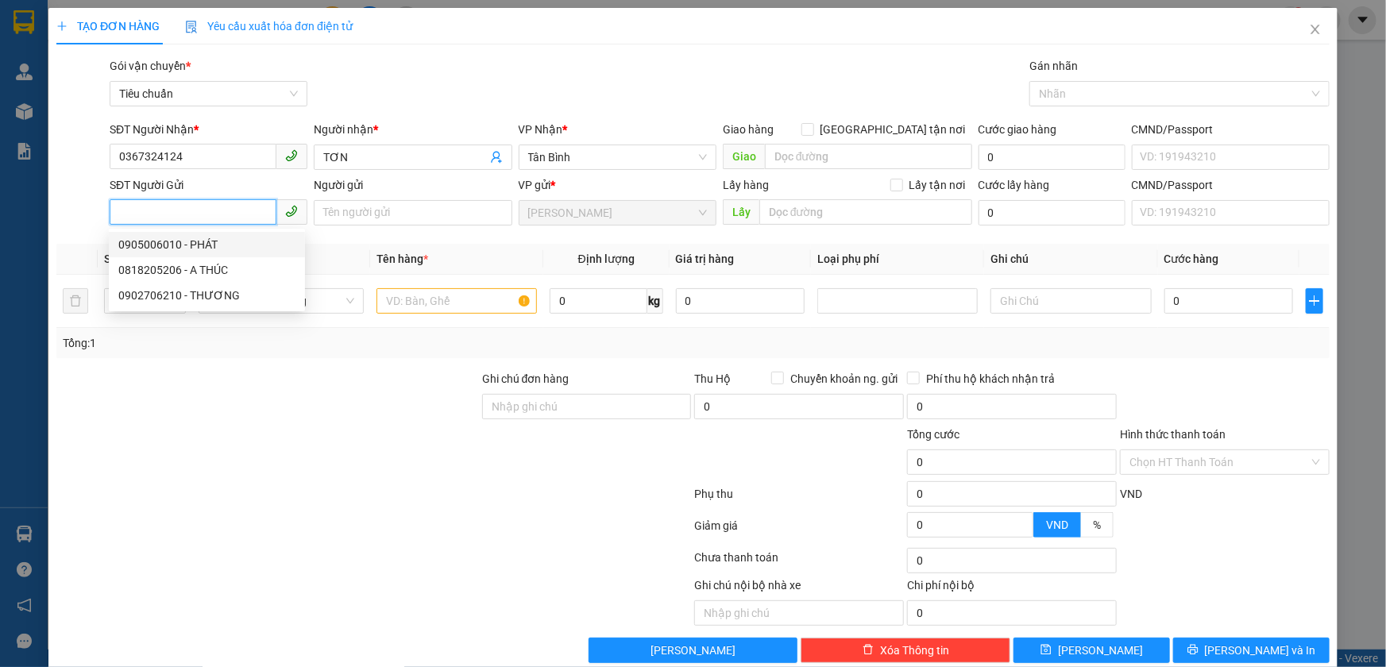
click at [204, 246] on div "0905006010 - PHÁT" at bounding box center [206, 244] width 177 height 17
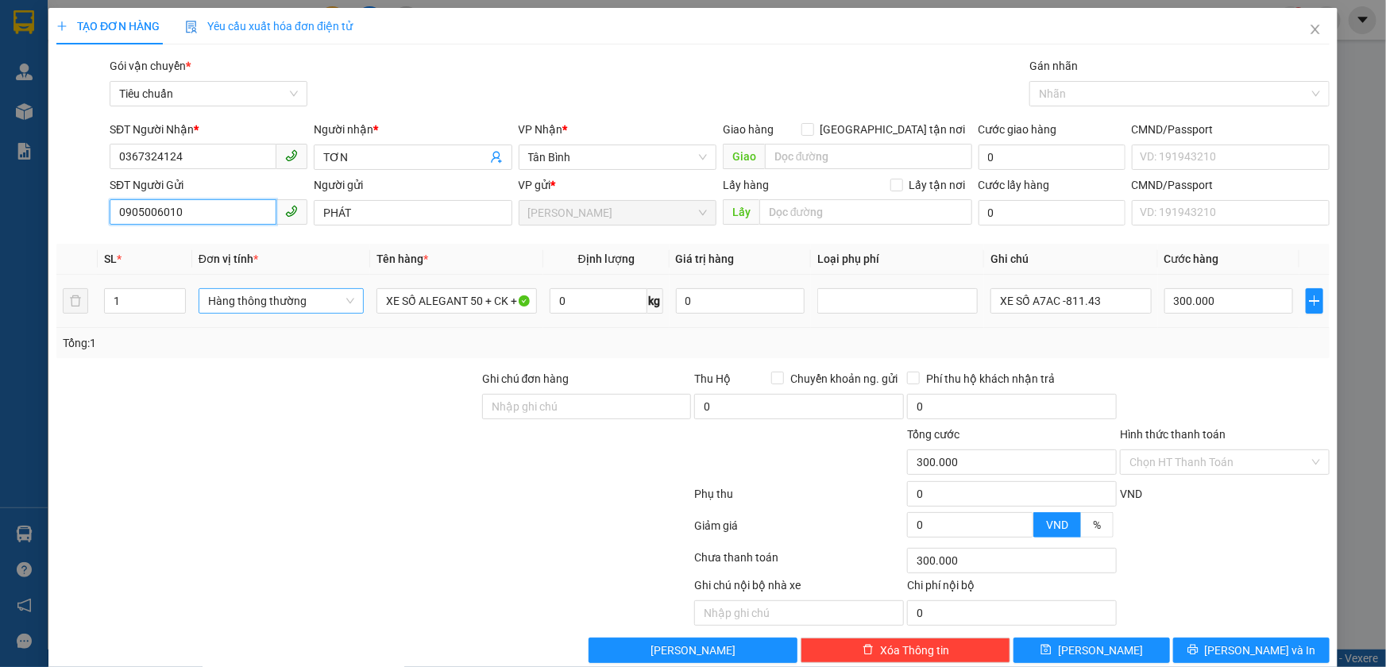
click at [274, 302] on span "Hàng thông thường" at bounding box center [281, 301] width 146 height 24
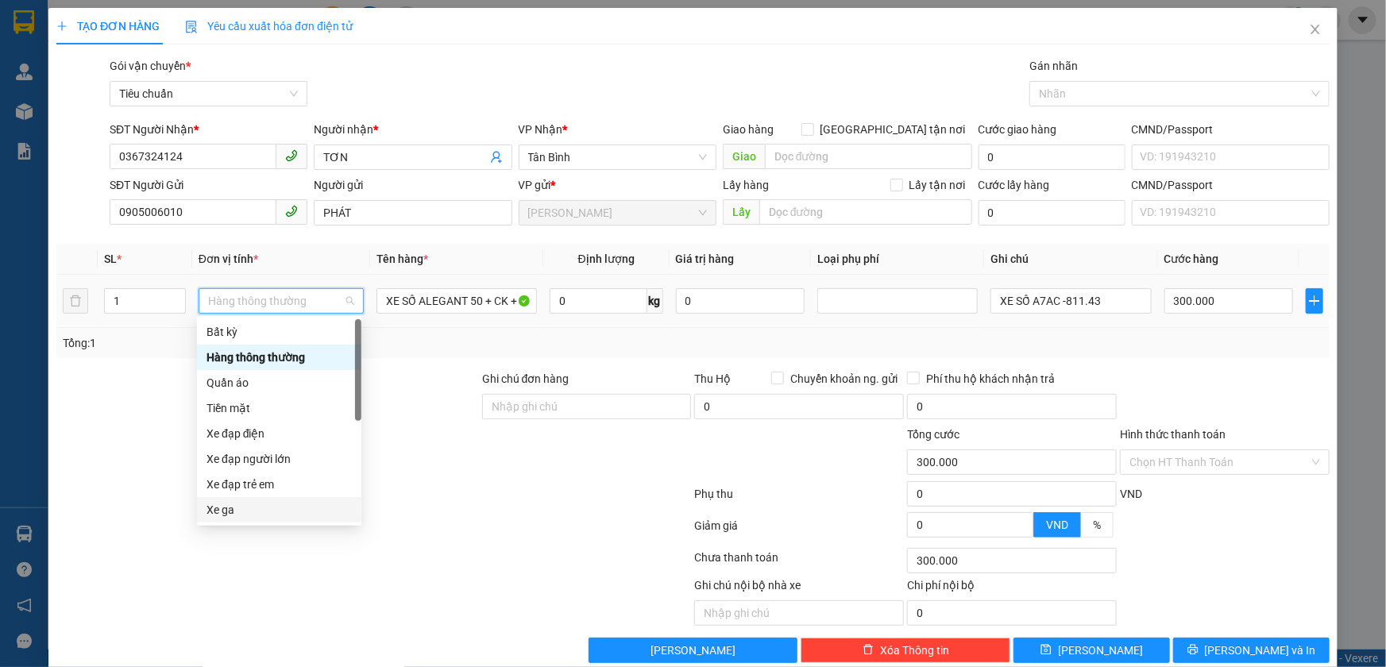
click at [218, 512] on div "Xe ga" at bounding box center [279, 509] width 145 height 17
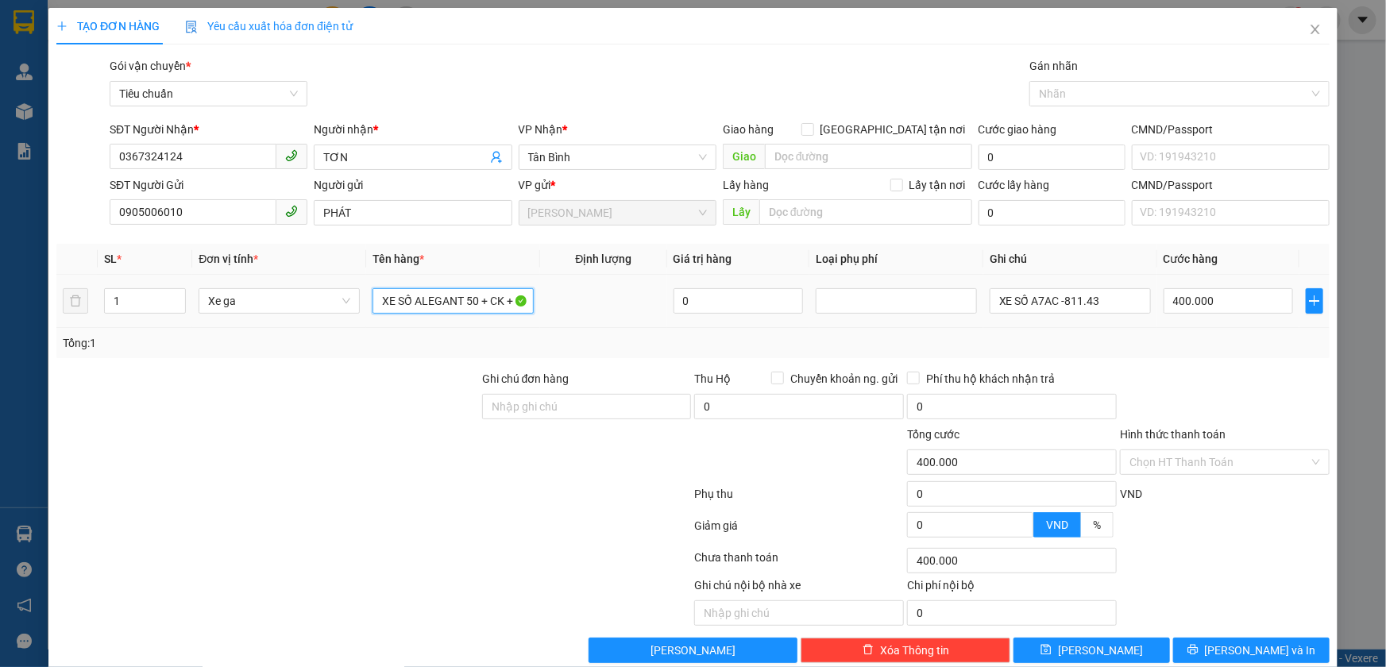
drag, startPoint x: 376, startPoint y: 299, endPoint x: 593, endPoint y: 307, distance: 217.8
click at [593, 307] on tr "1 Xe ga XE SỐ ALEGANT 50 + CK + CV 0 XE SỐ A7AC -811.43 400.000" at bounding box center [692, 301] width 1273 height 53
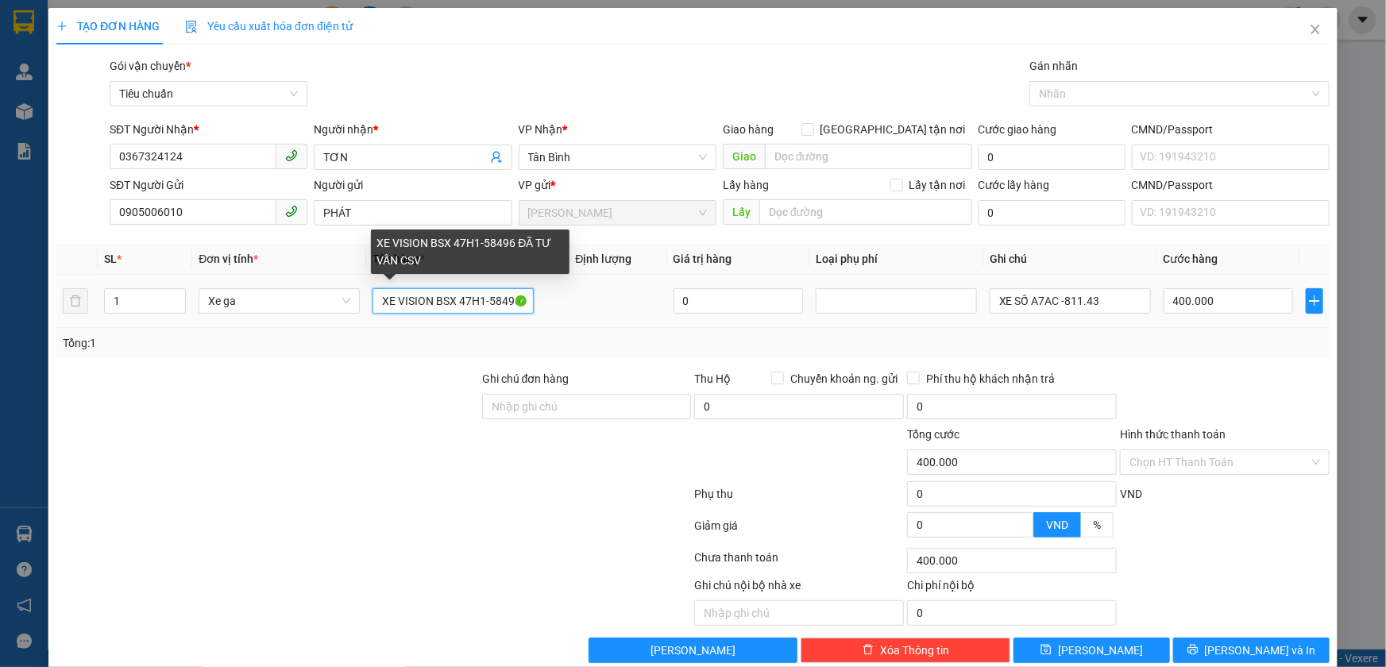
click at [493, 307] on input "XE VISION BSX 47H1-58496 ĐÃ TƯ VẤN CSV" at bounding box center [453, 300] width 161 height 25
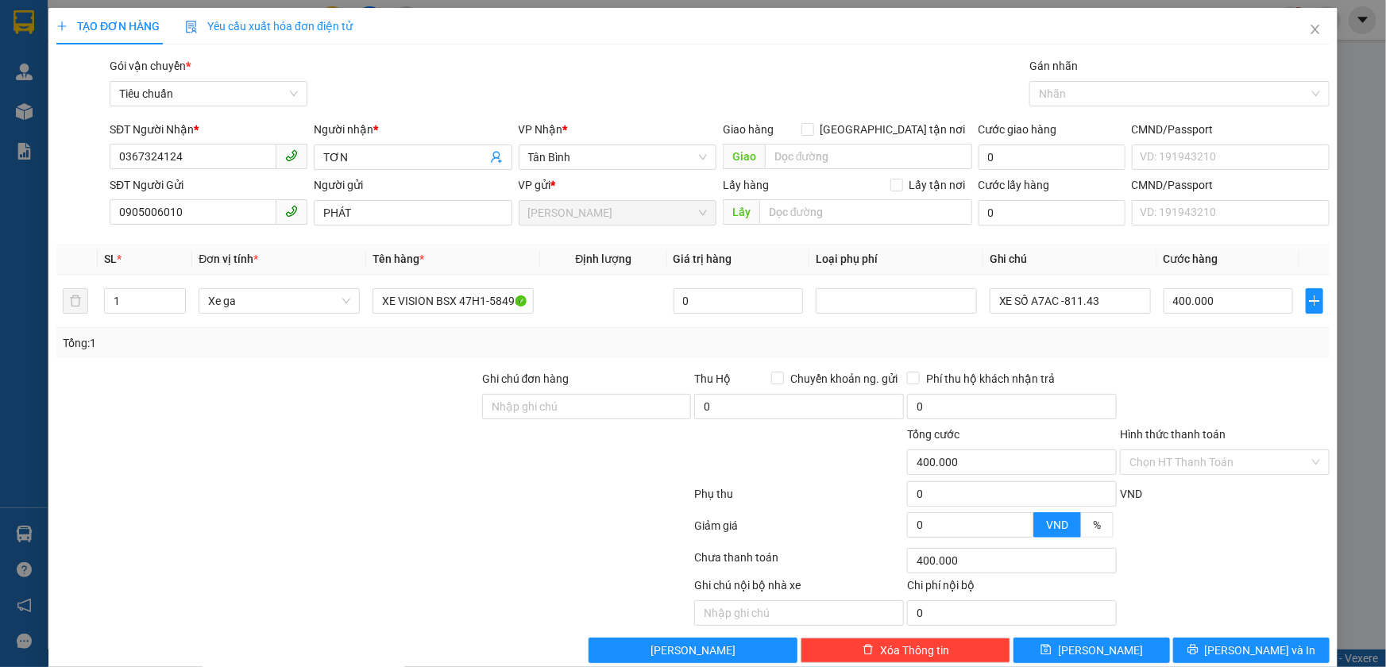
click at [566, 333] on div "Tổng: 1" at bounding box center [692, 343] width 1273 height 30
click at [685, 301] on input "0" at bounding box center [738, 300] width 129 height 25
drag, startPoint x: 990, startPoint y: 303, endPoint x: 1118, endPoint y: 303, distance: 127.1
click at [1118, 303] on input "XE SỐ A7AC -811.43" at bounding box center [1070, 300] width 161 height 25
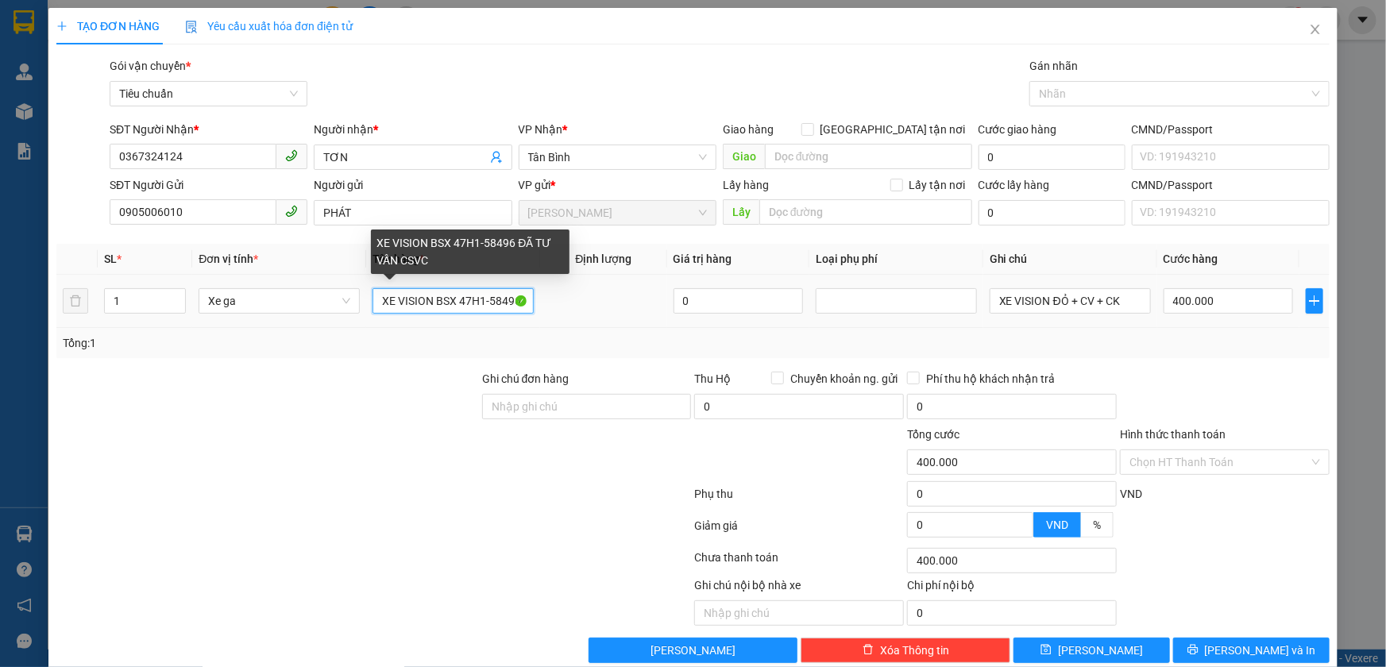
click at [450, 303] on input "XE VISION BSX 47H1-58496 ĐÃ TƯ VẤN CSVC" at bounding box center [453, 300] width 161 height 25
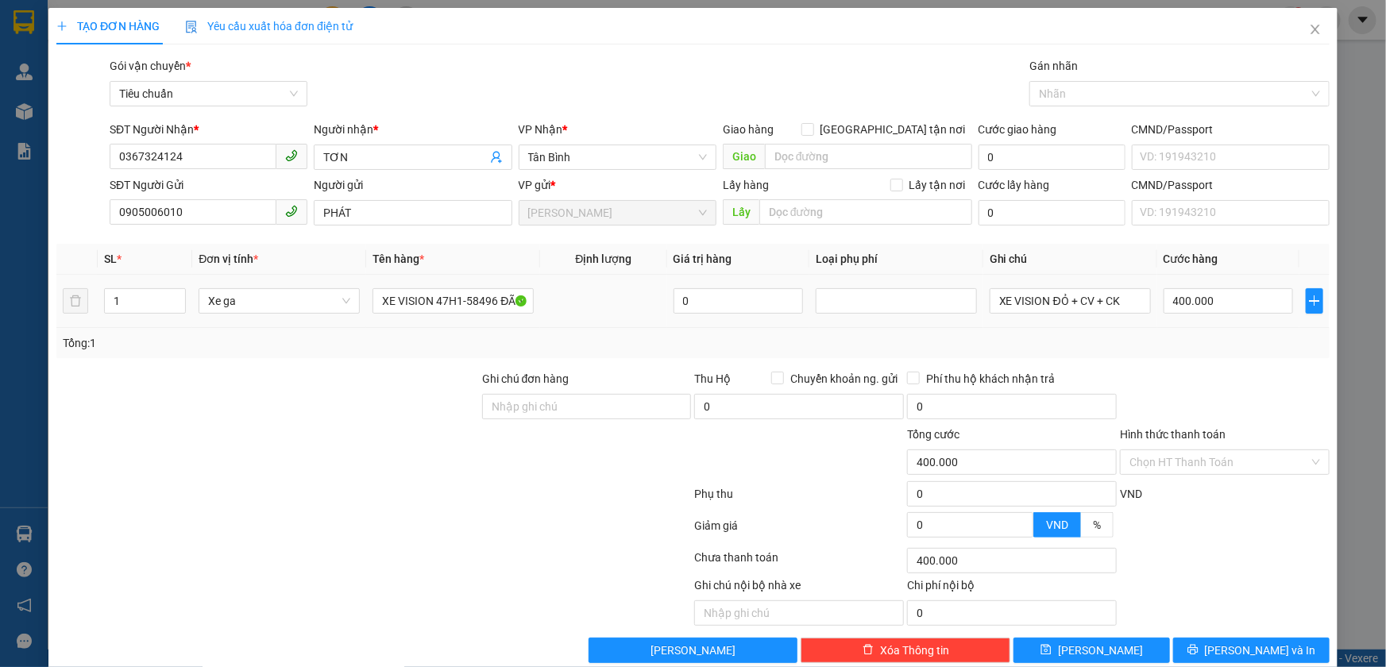
click at [555, 322] on td at bounding box center [603, 301] width 126 height 53
click at [1227, 456] on input "Hình thức thanh toán" at bounding box center [1219, 462] width 180 height 24
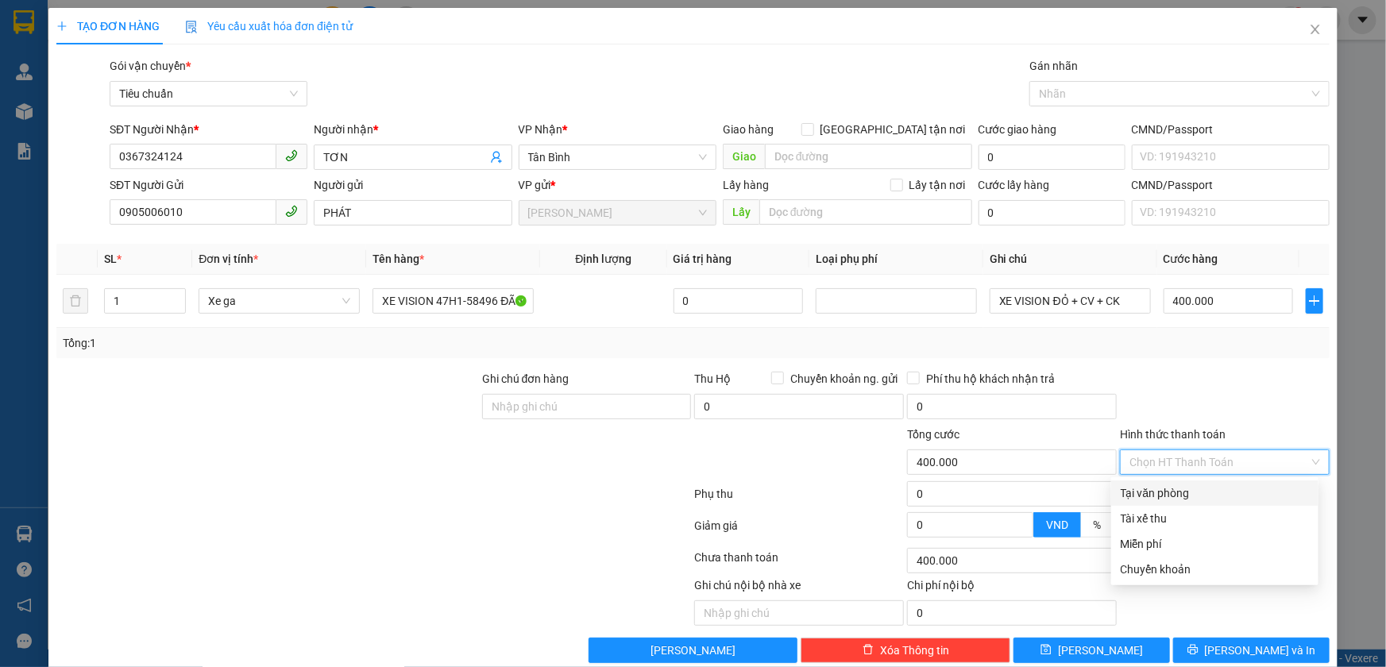
click at [1232, 490] on div "Tại văn phòng" at bounding box center [1215, 493] width 188 height 17
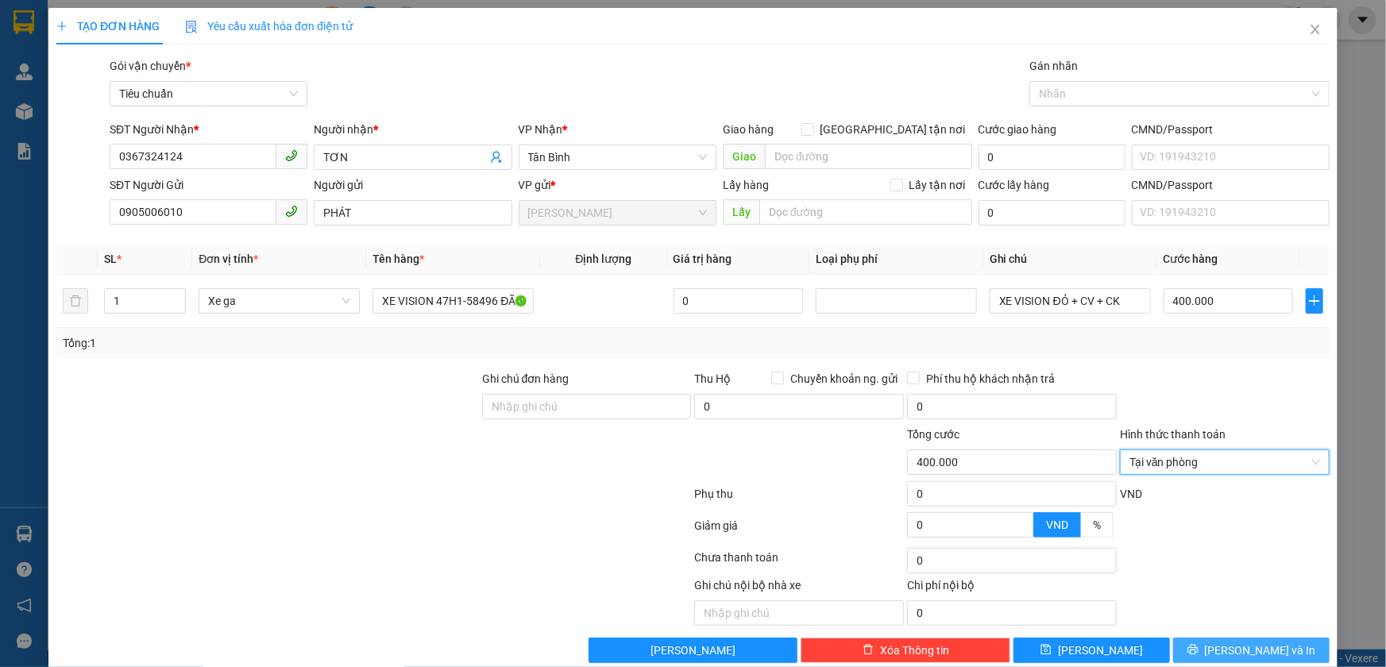
click at [1295, 648] on button "Lưu và In" at bounding box center [1251, 650] width 156 height 25
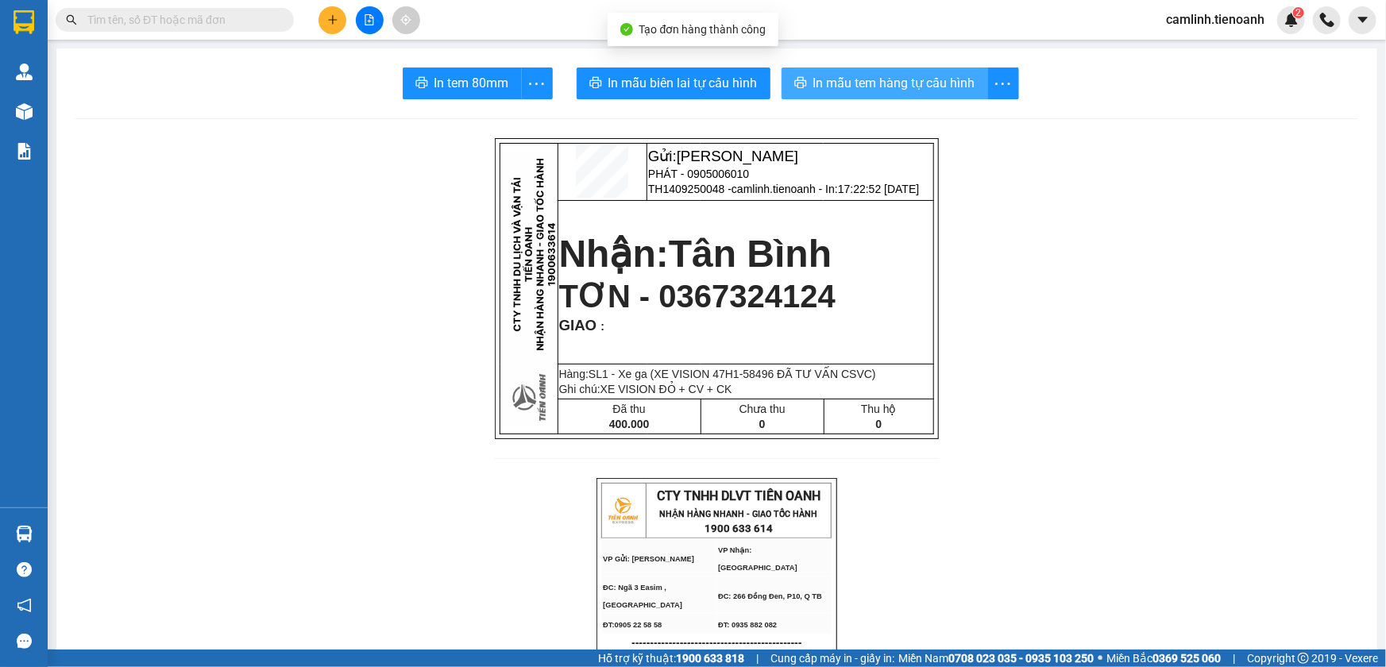
click at [867, 82] on span "In mẫu tem hàng tự cấu hình" at bounding box center [894, 83] width 162 height 20
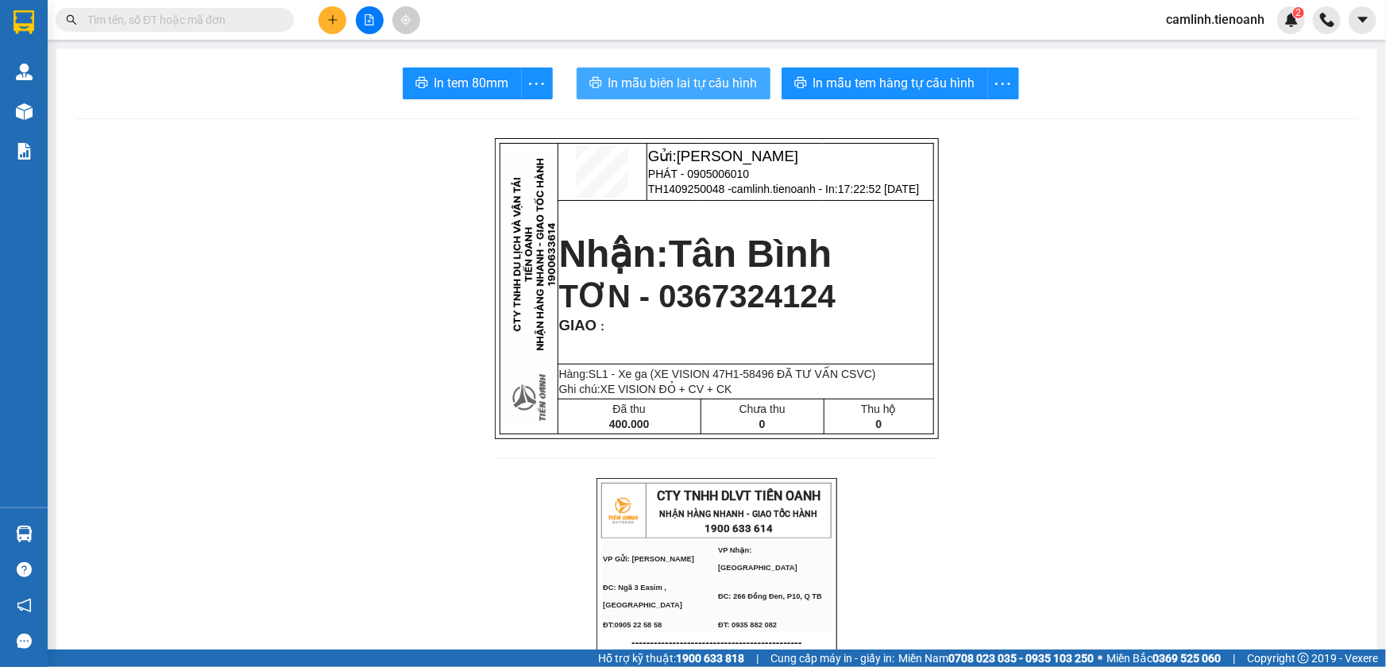
click at [629, 90] on span "In mẫu biên lai tự cấu hình" at bounding box center [682, 83] width 149 height 20
click at [638, 76] on span "In mẫu biên lai tự cấu hình" at bounding box center [682, 83] width 149 height 20
click at [326, 21] on button at bounding box center [333, 20] width 28 height 28
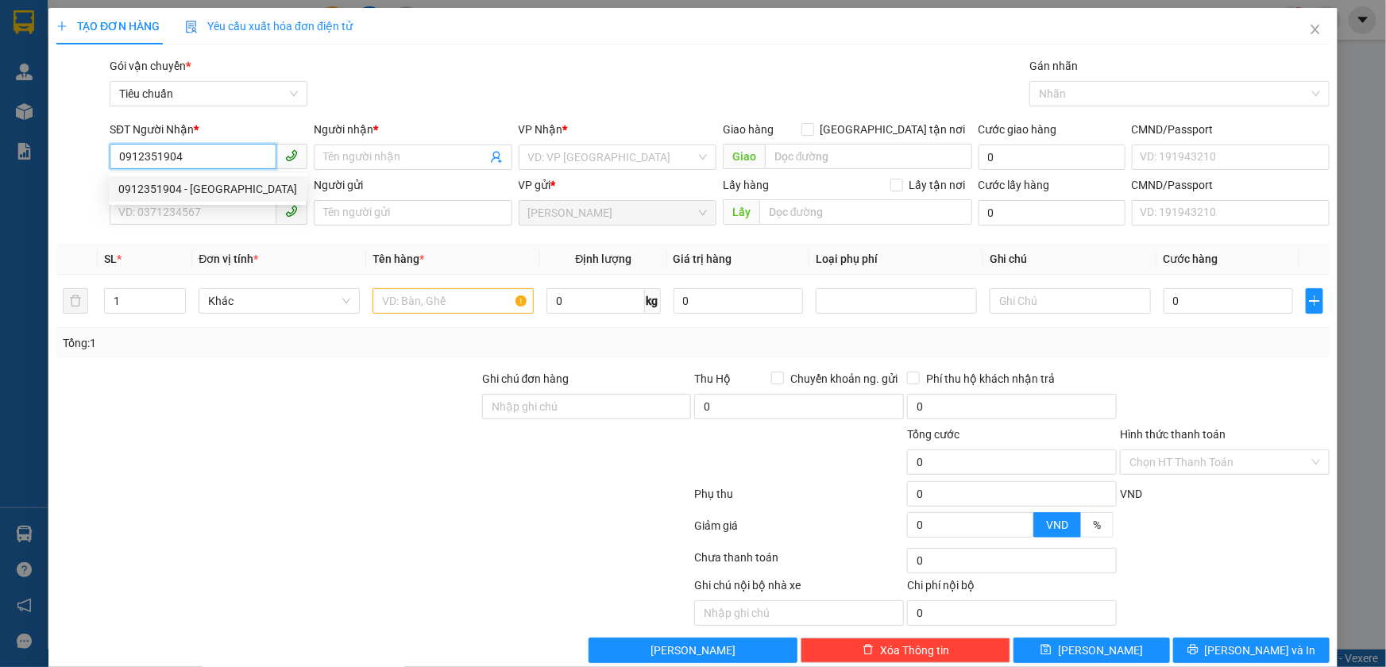
click at [191, 192] on div "0912351904 - HẢI LY" at bounding box center [207, 188] width 179 height 17
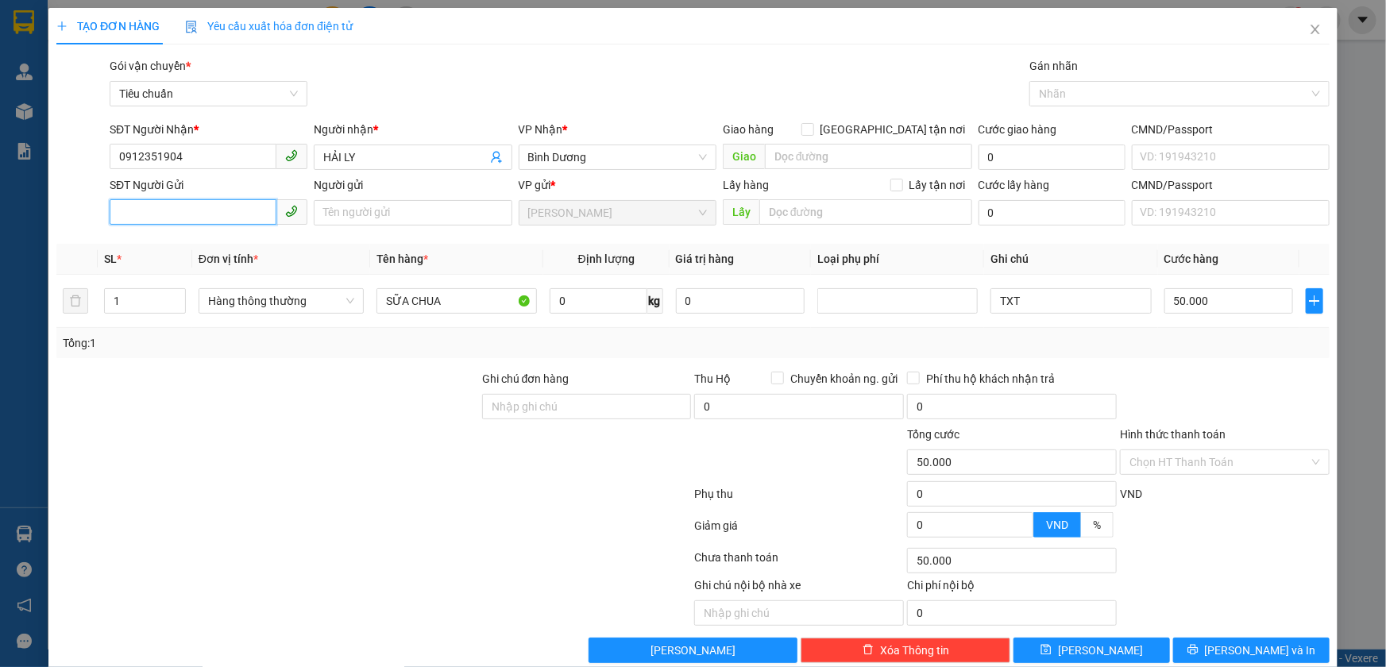
click at [191, 215] on input "SĐT Người Gửi" at bounding box center [193, 211] width 167 height 25
click at [201, 251] on div "0905832293 - C TRANG 50k" at bounding box center [206, 244] width 177 height 17
click at [400, 217] on input "C TRANG 50k" at bounding box center [413, 212] width 198 height 25
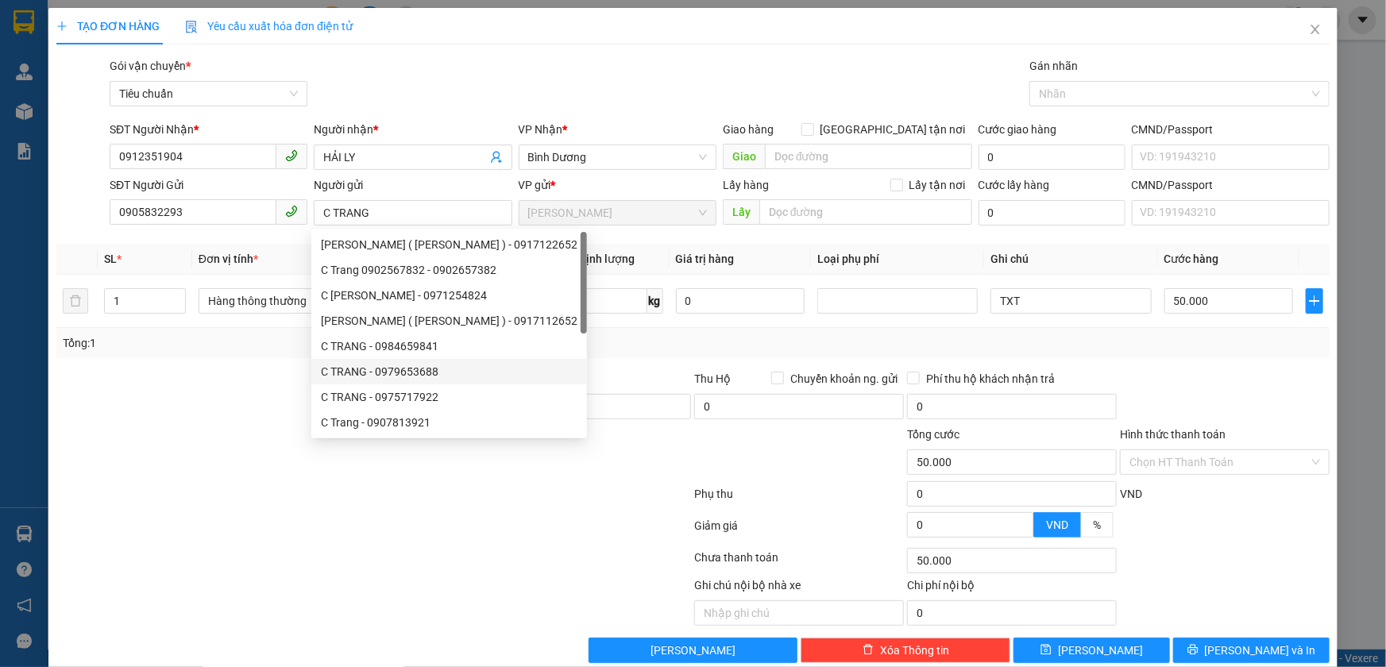
click at [230, 388] on div at bounding box center [268, 398] width 426 height 56
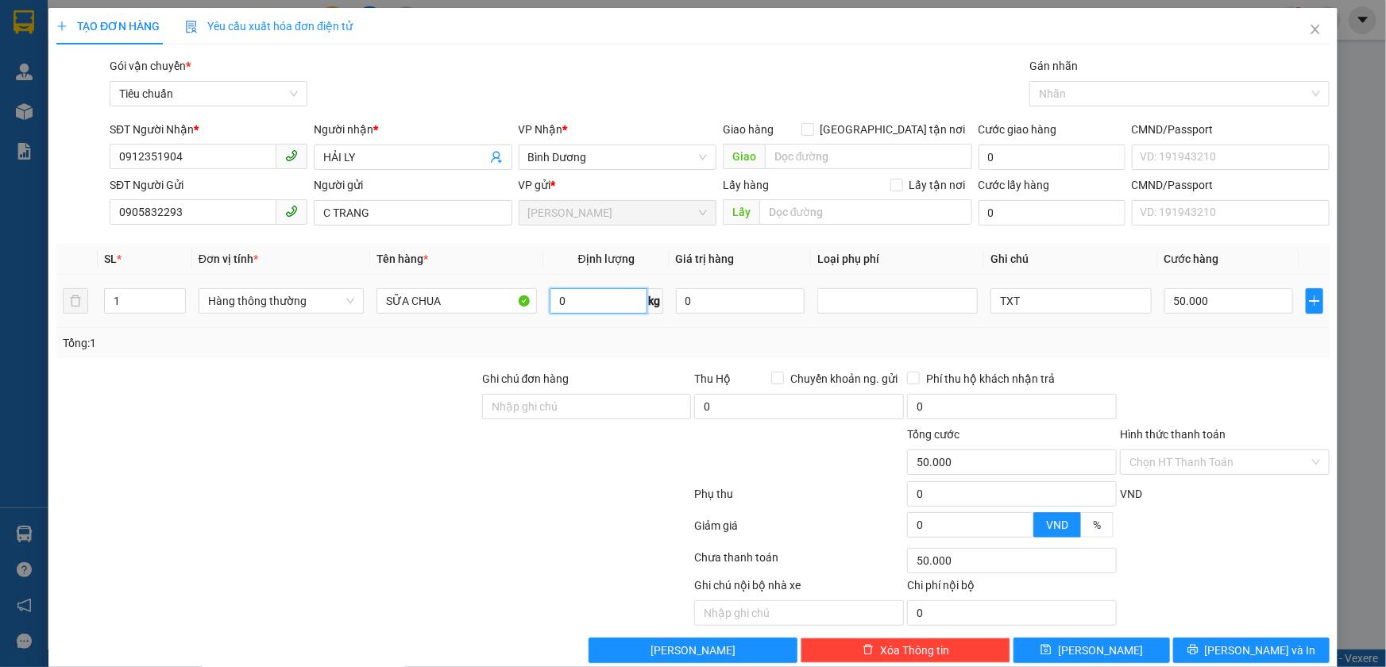
click at [581, 299] on input "0" at bounding box center [599, 300] width 98 height 25
click at [631, 338] on div "Tổng: 1" at bounding box center [693, 342] width 1261 height 17
click at [1056, 311] on input "TXT" at bounding box center [1070, 300] width 160 height 25
click at [1199, 649] on icon "printer" at bounding box center [1192, 649] width 11 height 11
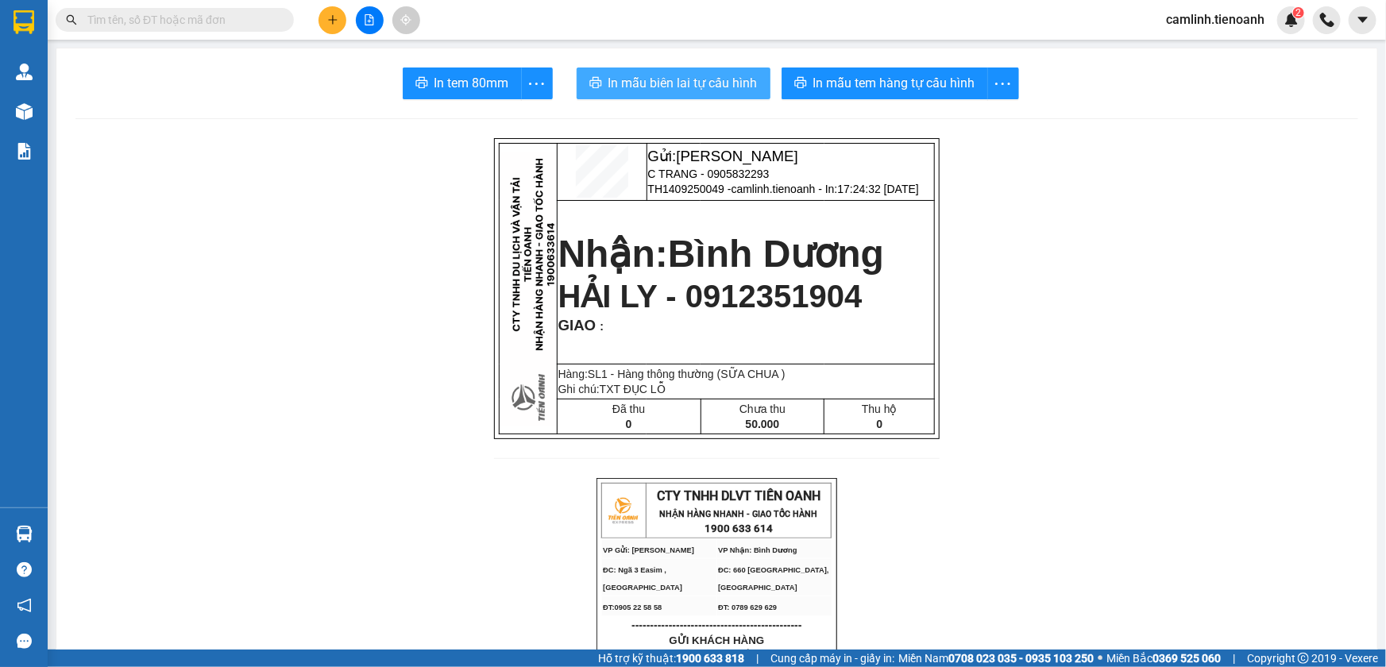
click at [693, 82] on span "In mẫu biên lai tự cấu hình" at bounding box center [682, 83] width 149 height 20
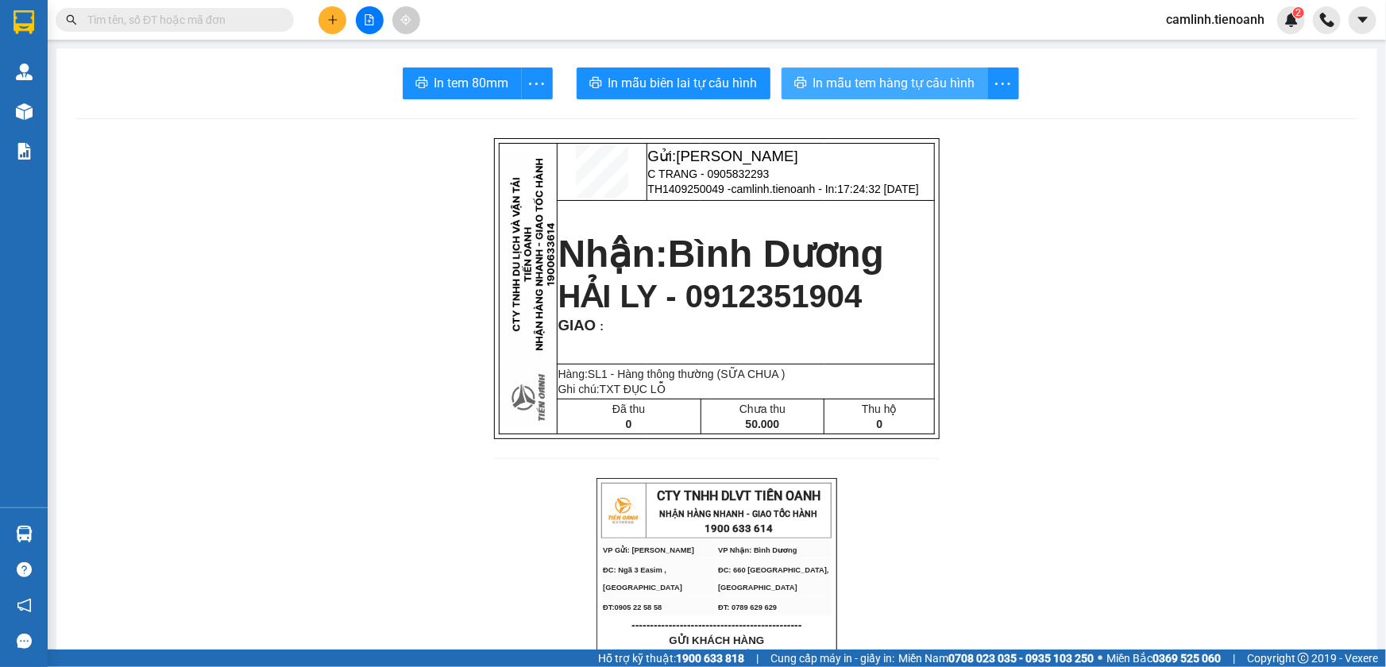
click at [878, 74] on span "In mẫu tem hàng tự cấu hình" at bounding box center [894, 83] width 162 height 20
click at [334, 21] on icon "plus" at bounding box center [332, 19] width 11 height 11
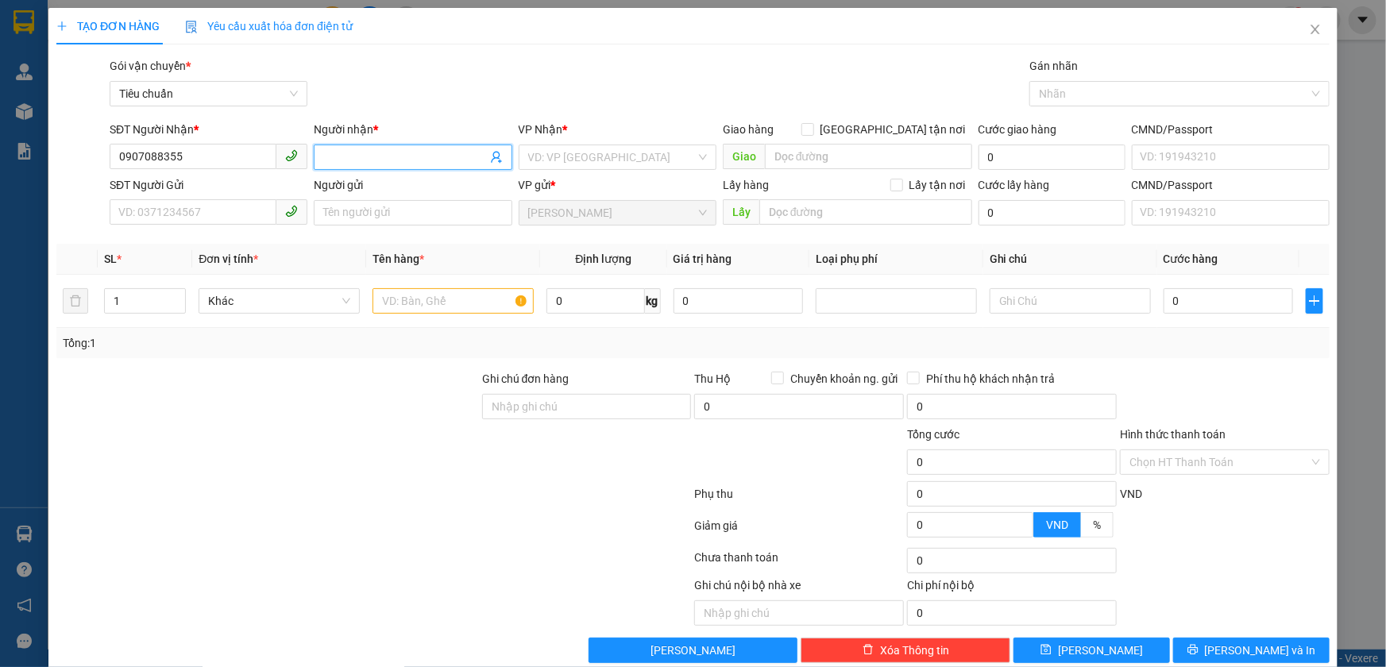
click at [333, 159] on input "Người nhận *" at bounding box center [404, 157] width 163 height 17
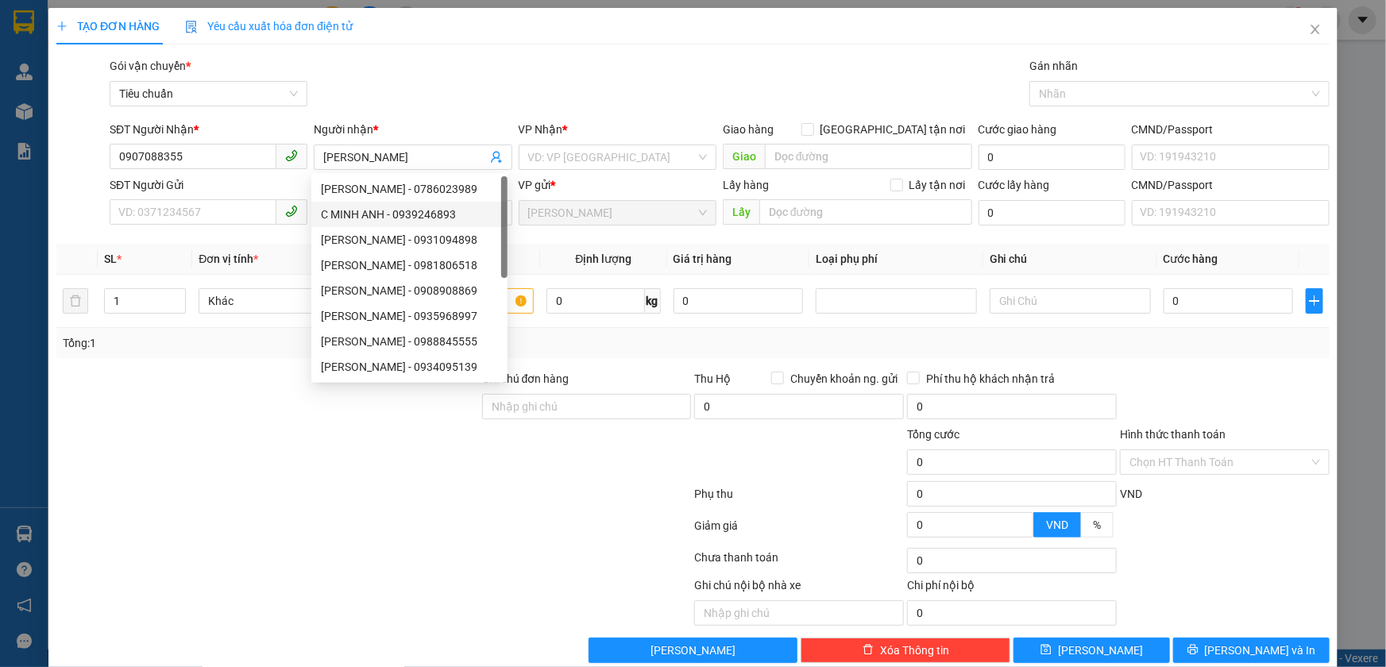
click at [236, 373] on div at bounding box center [268, 398] width 426 height 56
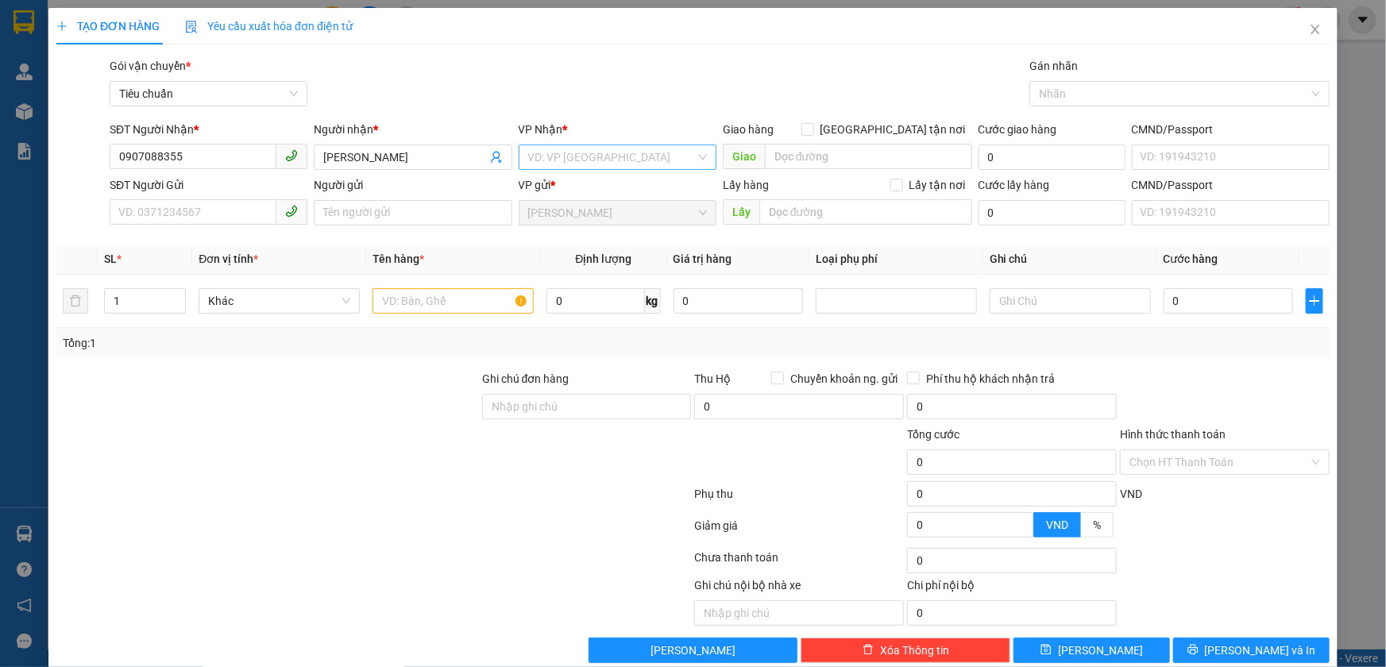
click at [555, 159] on input "search" at bounding box center [612, 157] width 168 height 24
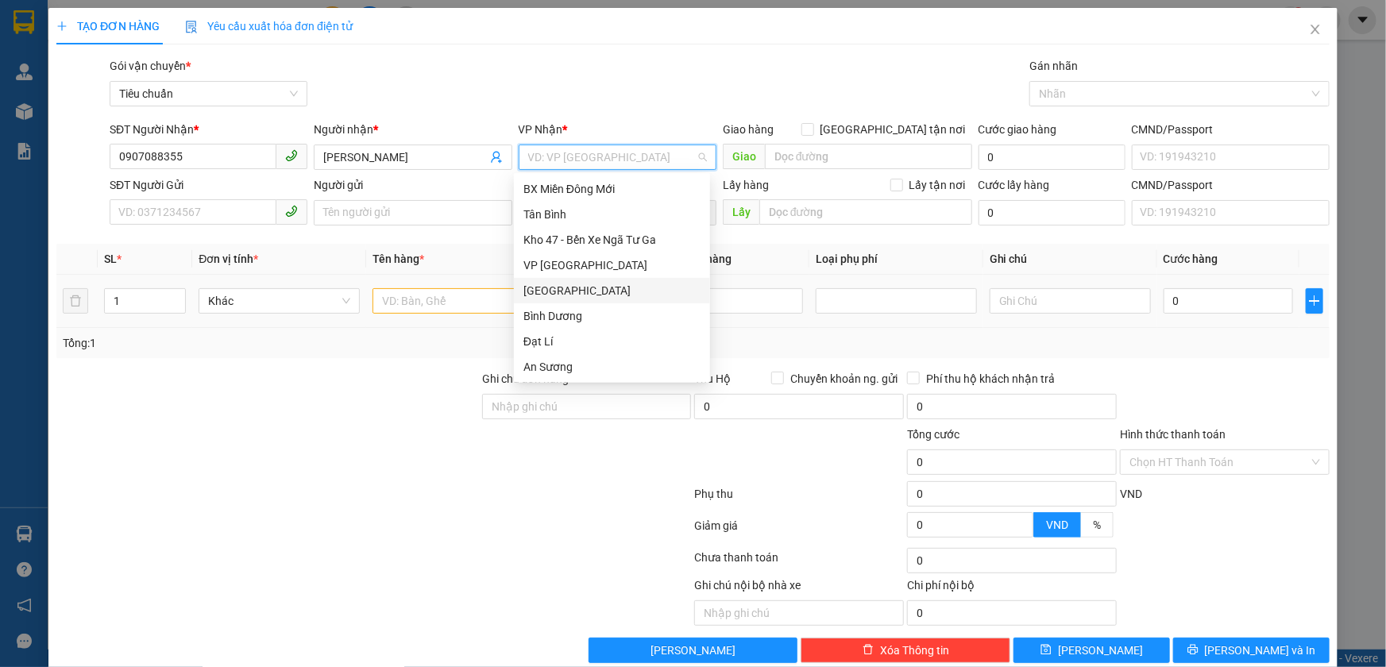
drag, startPoint x: 544, startPoint y: 289, endPoint x: 532, endPoint y: 280, distance: 15.3
click at [540, 286] on div "[GEOGRAPHIC_DATA]" at bounding box center [611, 290] width 177 height 17
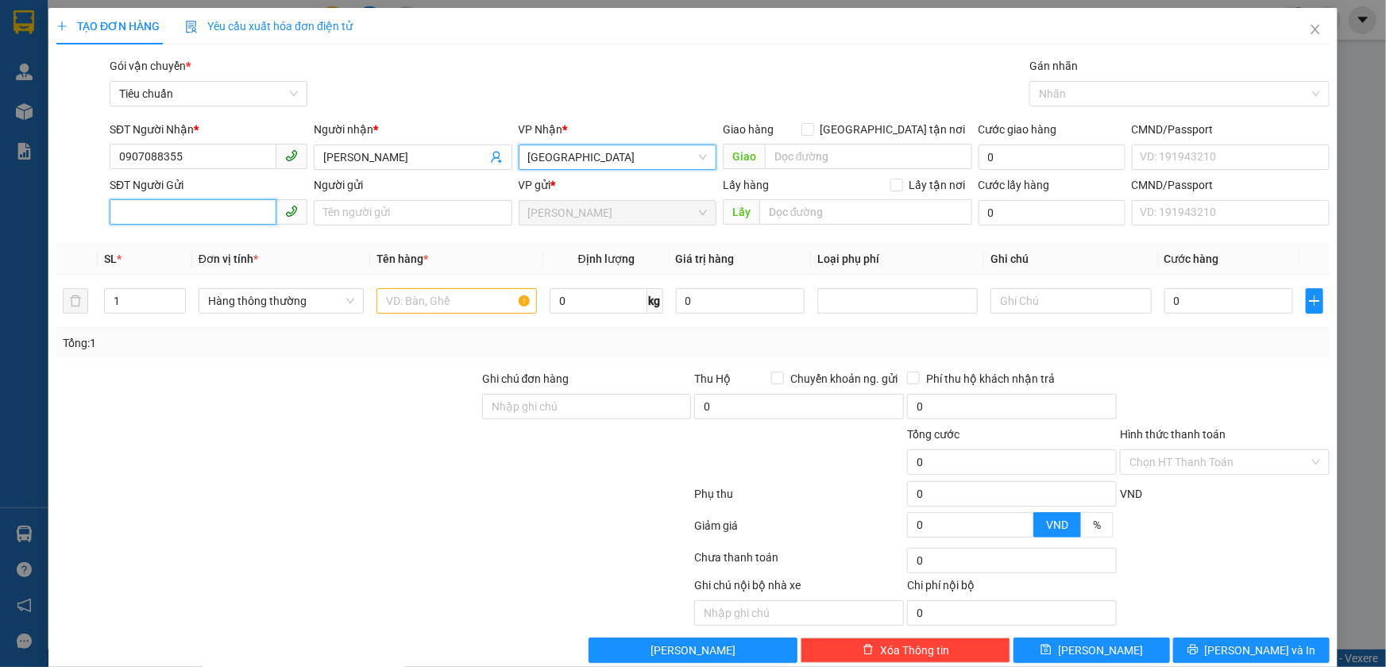
click at [176, 210] on input "SĐT Người Gửi" at bounding box center [193, 211] width 167 height 25
click at [191, 242] on div "0944085703 - LIÊN" at bounding box center [206, 244] width 177 height 17
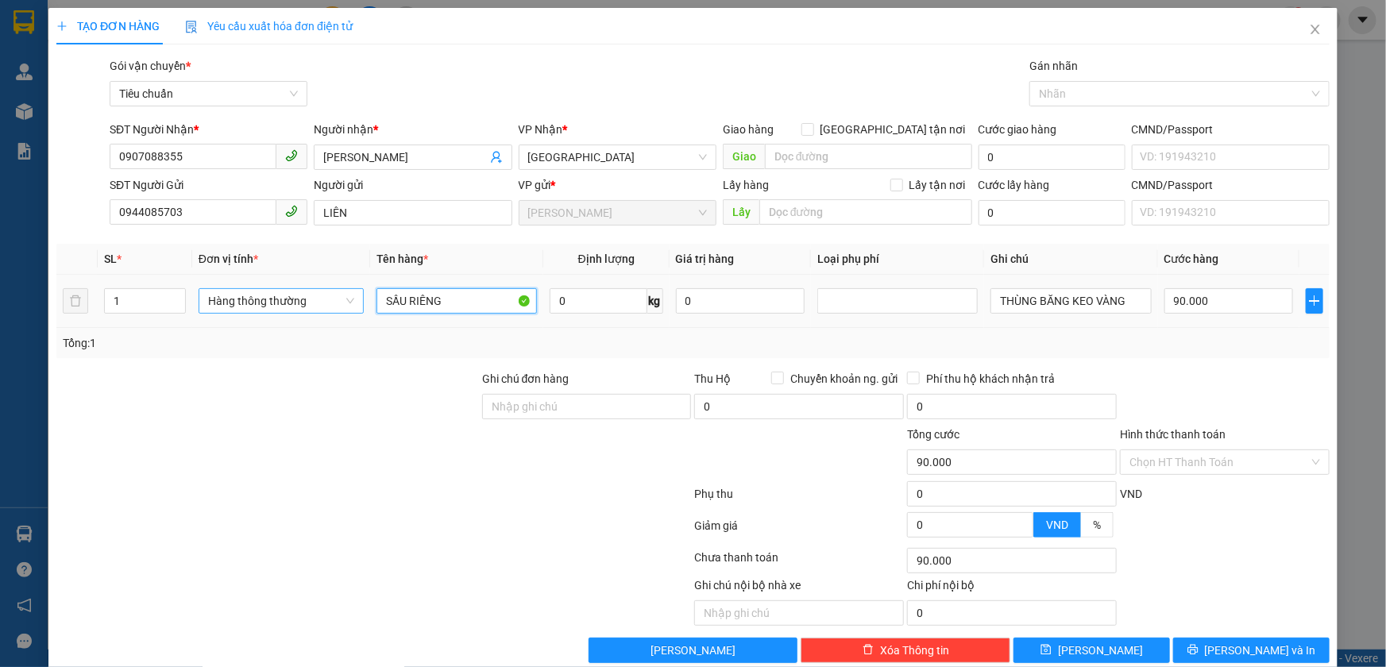
drag, startPoint x: 445, startPoint y: 296, endPoint x: 321, endPoint y: 303, distance: 124.1
click at [321, 303] on tr "1 Hàng thông thường SẦU RIÊNG 0 kg 0 THÙNG BĂNG KEO VÀNG 90.000" at bounding box center [692, 301] width 1273 height 53
click at [577, 295] on input "0" at bounding box center [599, 300] width 98 height 25
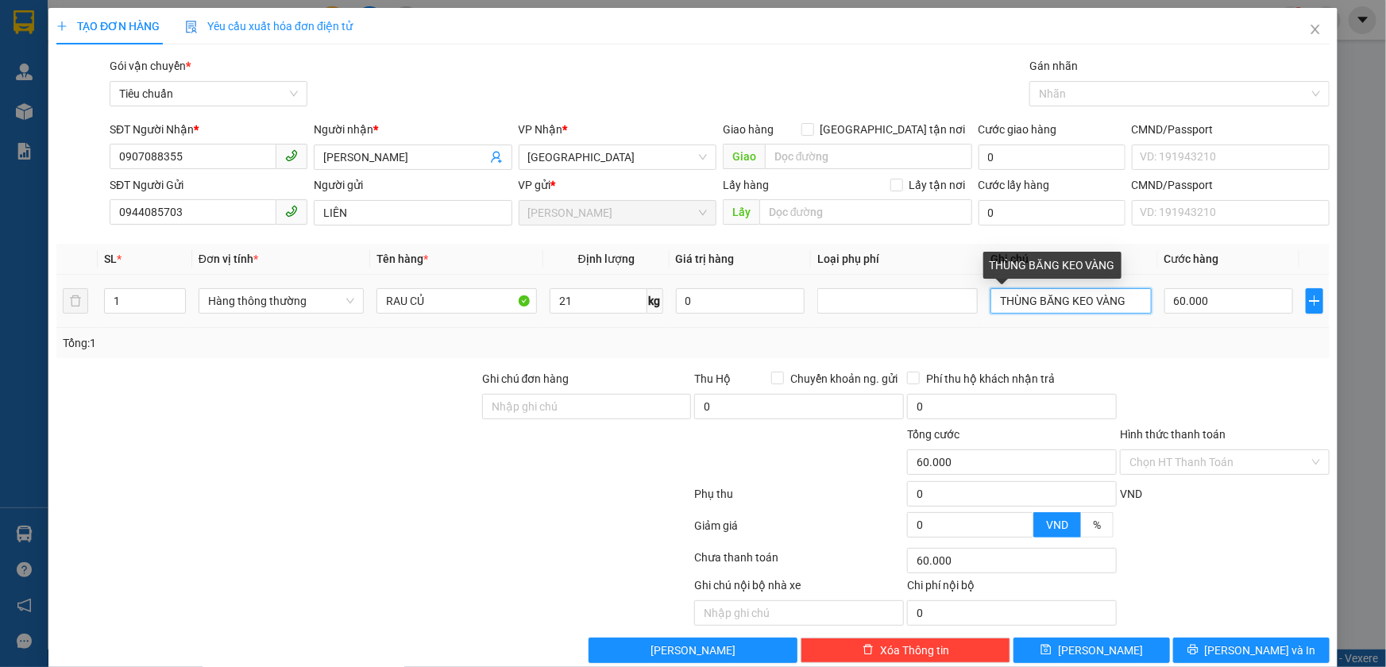
drag, startPoint x: 992, startPoint y: 299, endPoint x: 1131, endPoint y: 302, distance: 139.0
click at [1123, 302] on input "THÙNG BĂNG KEO VÀNG" at bounding box center [1070, 300] width 160 height 25
click at [1148, 357] on div "Tổng: 1" at bounding box center [692, 343] width 1273 height 30
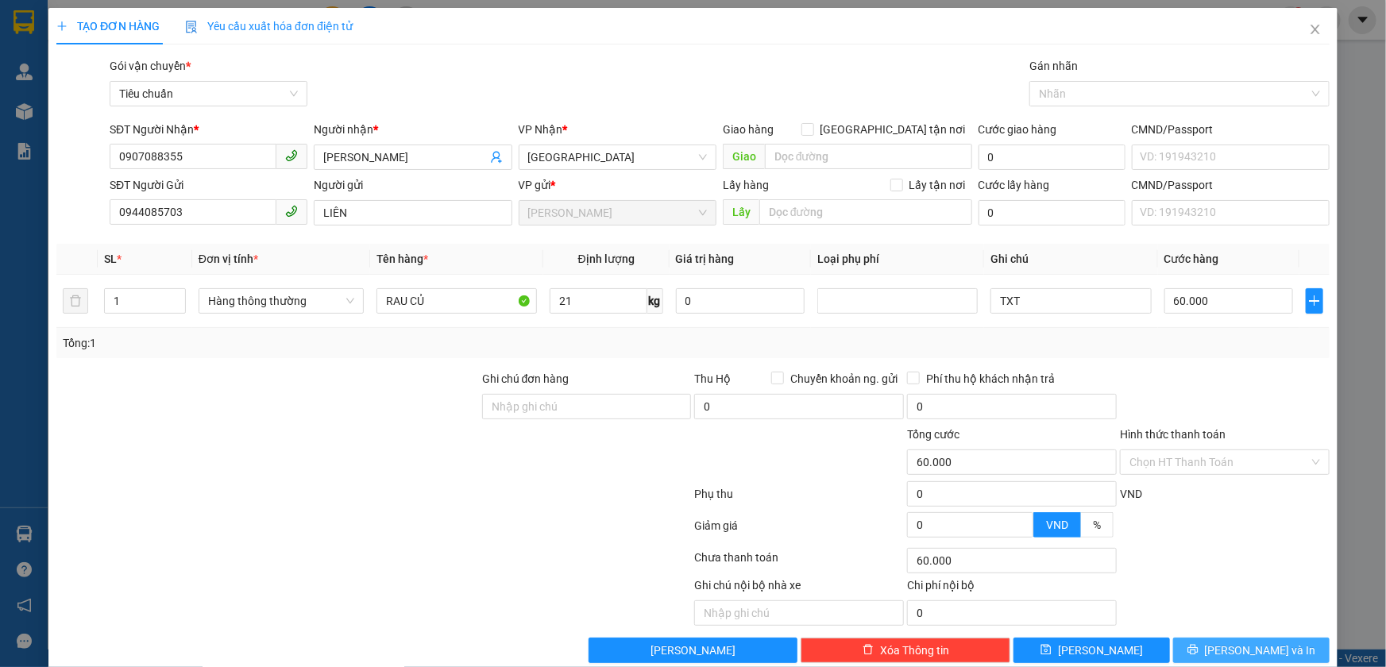
click at [1229, 651] on span "Lưu và In" at bounding box center [1260, 650] width 111 height 17
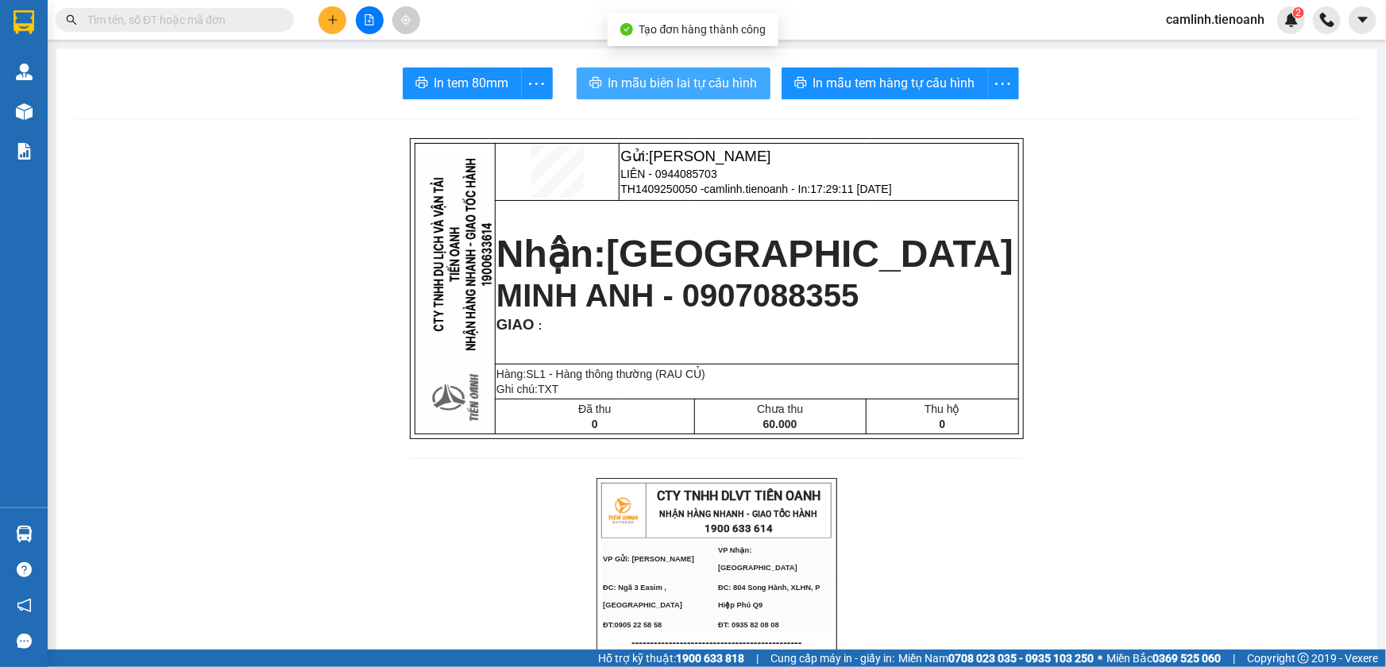
click at [695, 93] on span "In mẫu biên lai tự cấu hình" at bounding box center [682, 83] width 149 height 20
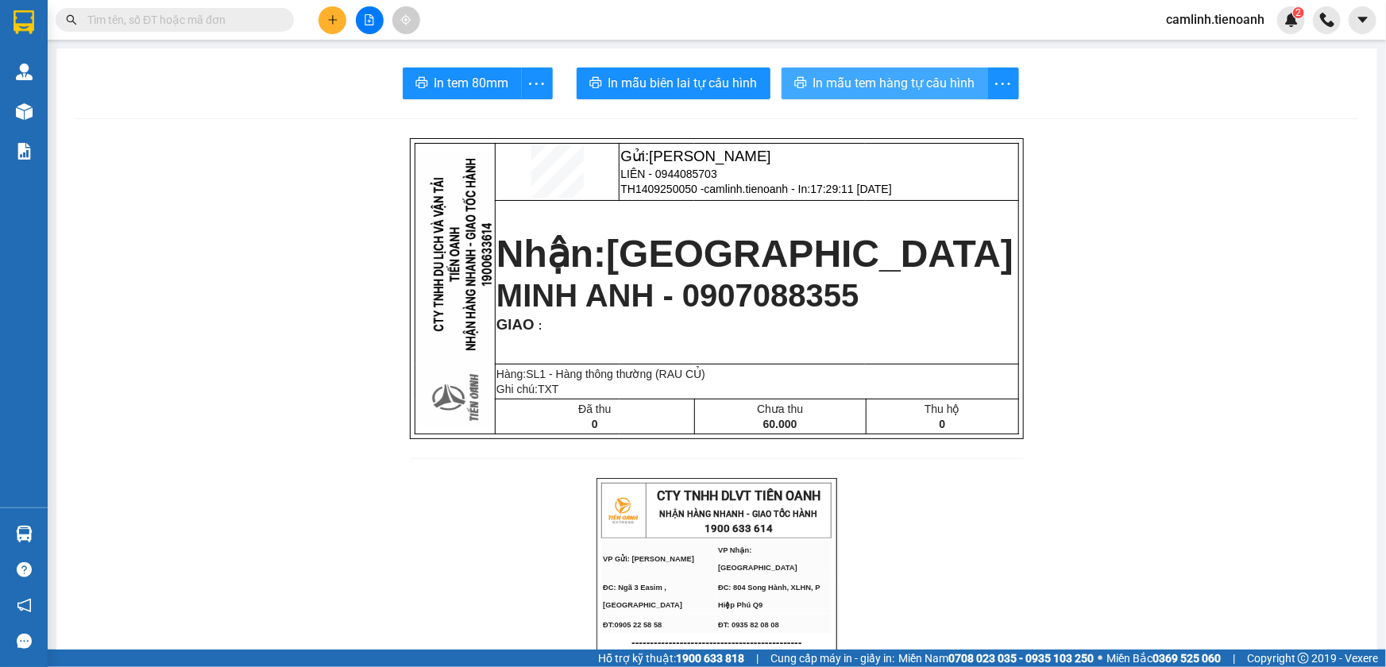
click at [810, 71] on button "In mẫu tem hàng tự cấu hình" at bounding box center [885, 84] width 207 height 32
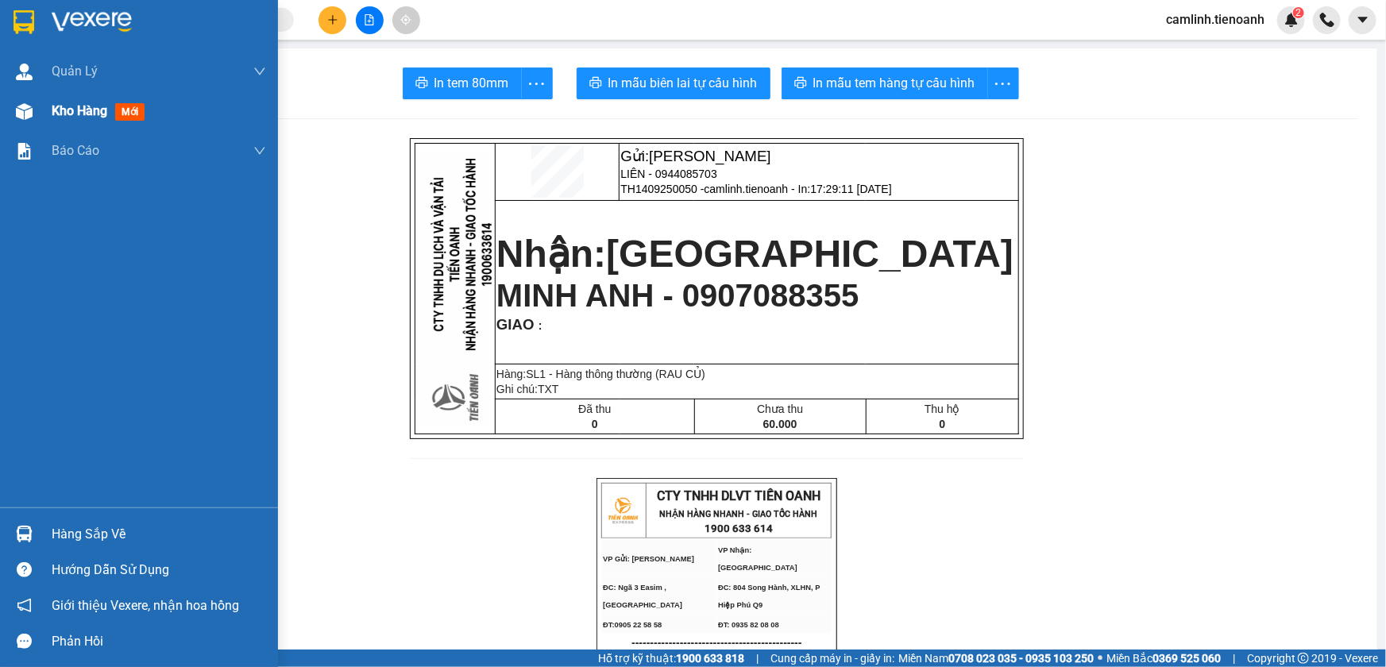
click at [37, 118] on div at bounding box center [24, 112] width 28 height 28
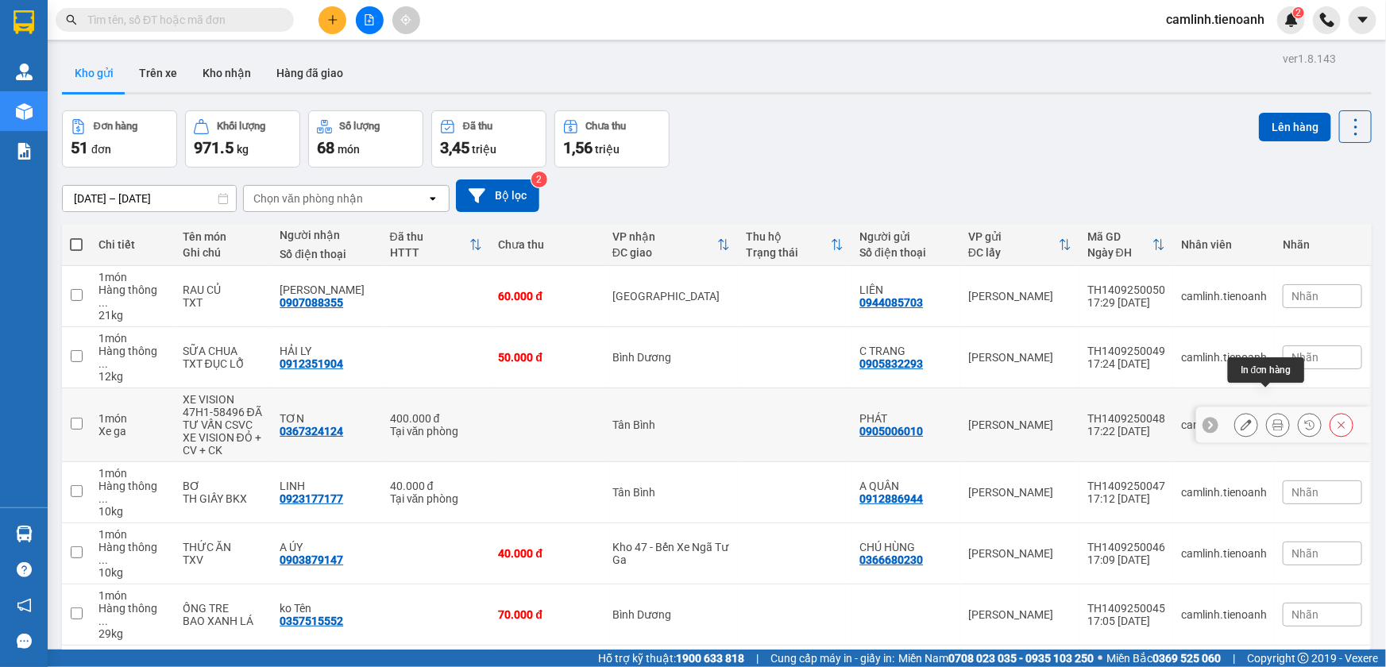
click at [1272, 419] on icon at bounding box center [1277, 424] width 11 height 11
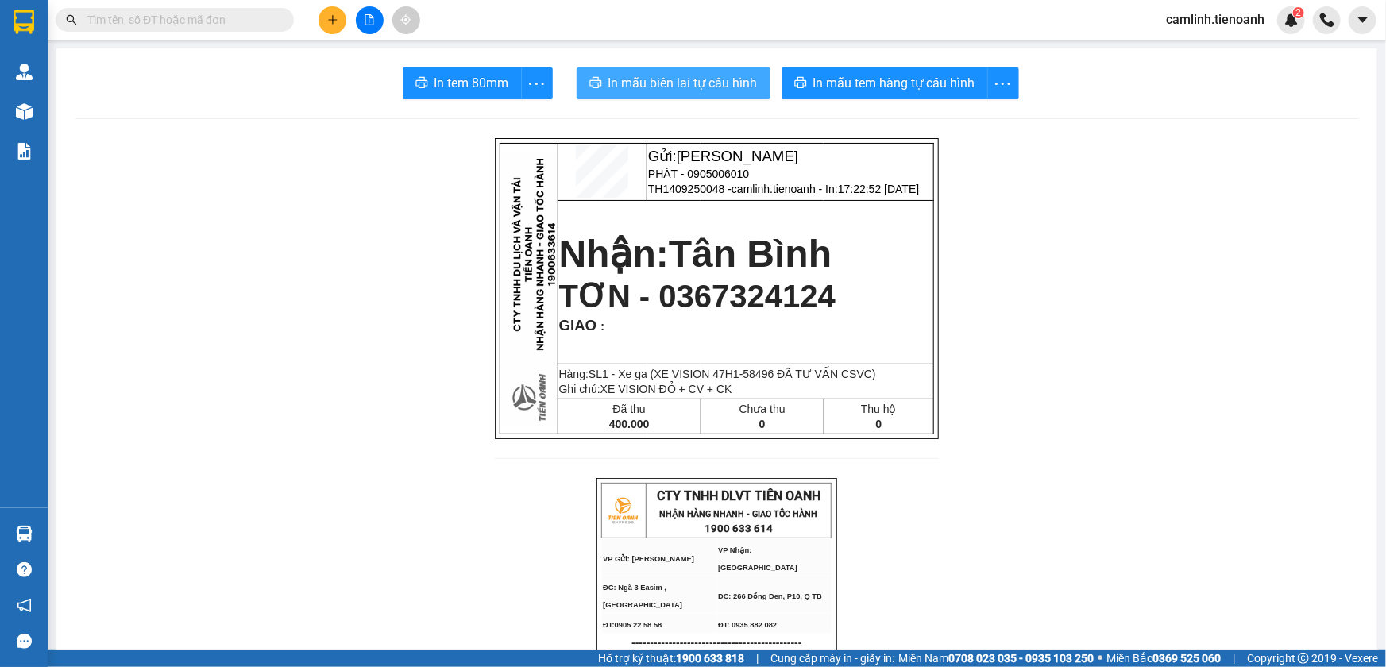
drag, startPoint x: 735, startPoint y: 102, endPoint x: 728, endPoint y: 95, distance: 9.0
click at [685, 79] on span "In mẫu biên lai tự cấu hình" at bounding box center [682, 83] width 149 height 20
click at [334, 19] on icon "plus" at bounding box center [332, 19] width 9 height 1
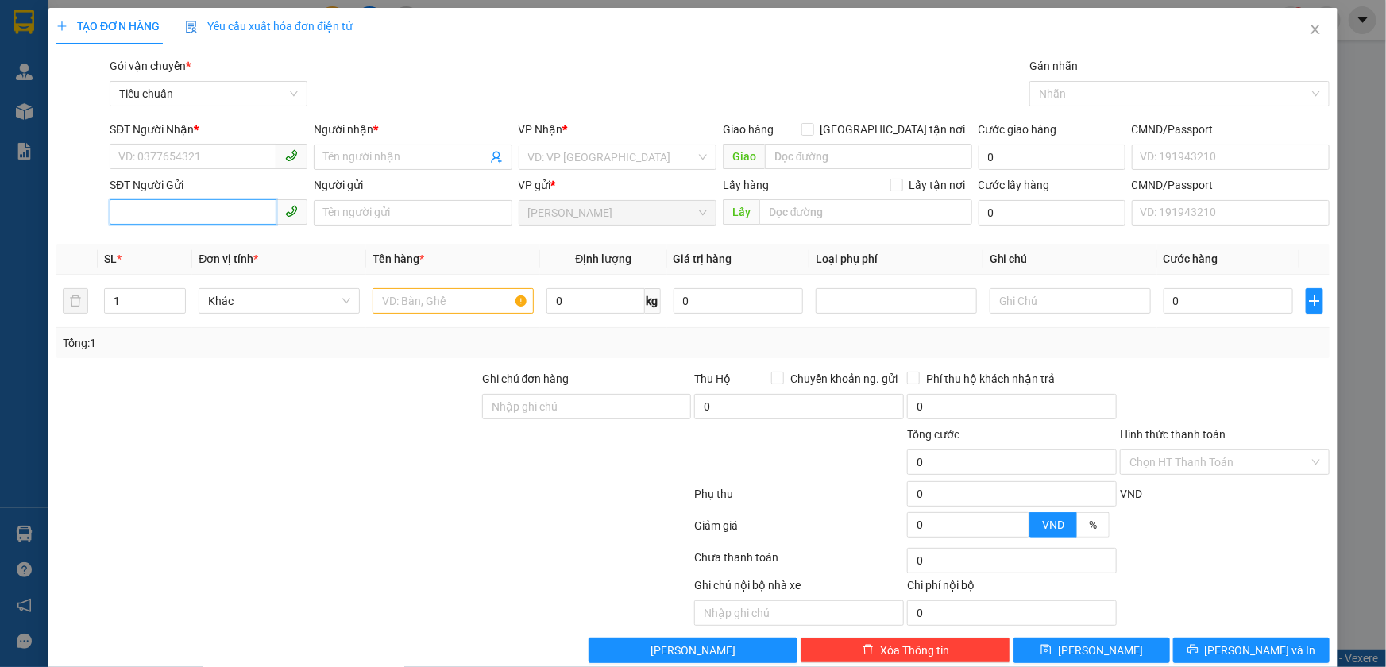
click at [207, 208] on input "SĐT Người Gửi" at bounding box center [193, 211] width 167 height 25
click at [200, 248] on div "0905360929 - CÔ THANH" at bounding box center [206, 244] width 177 height 17
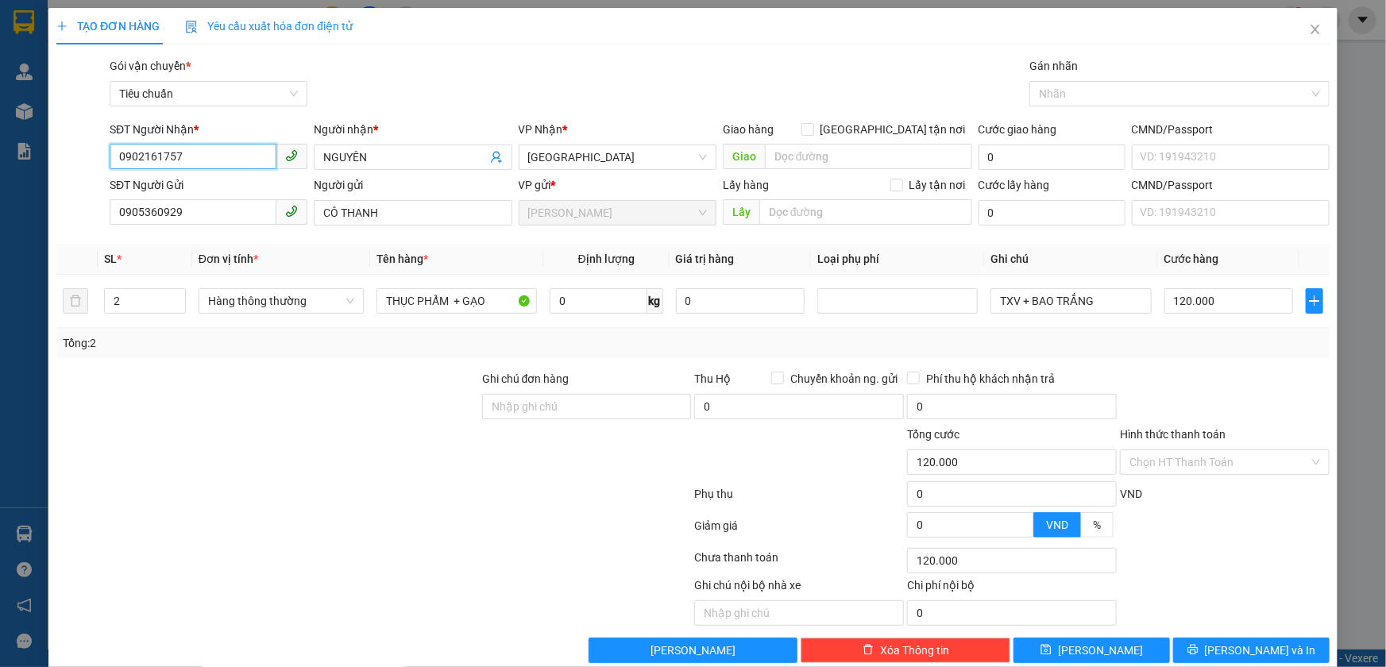
click at [221, 160] on input "0902161757" at bounding box center [193, 156] width 167 height 25
click at [202, 214] on input "0905360929" at bounding box center [193, 211] width 167 height 25
click at [79, 212] on div at bounding box center [81, 204] width 53 height 56
click at [207, 156] on input "0902161757" at bounding box center [193, 156] width 167 height 25
click at [357, 101] on div "Gói vận chuyển * Tiêu chuẩn Gán nhãn Nhãn" at bounding box center [719, 85] width 1226 height 56
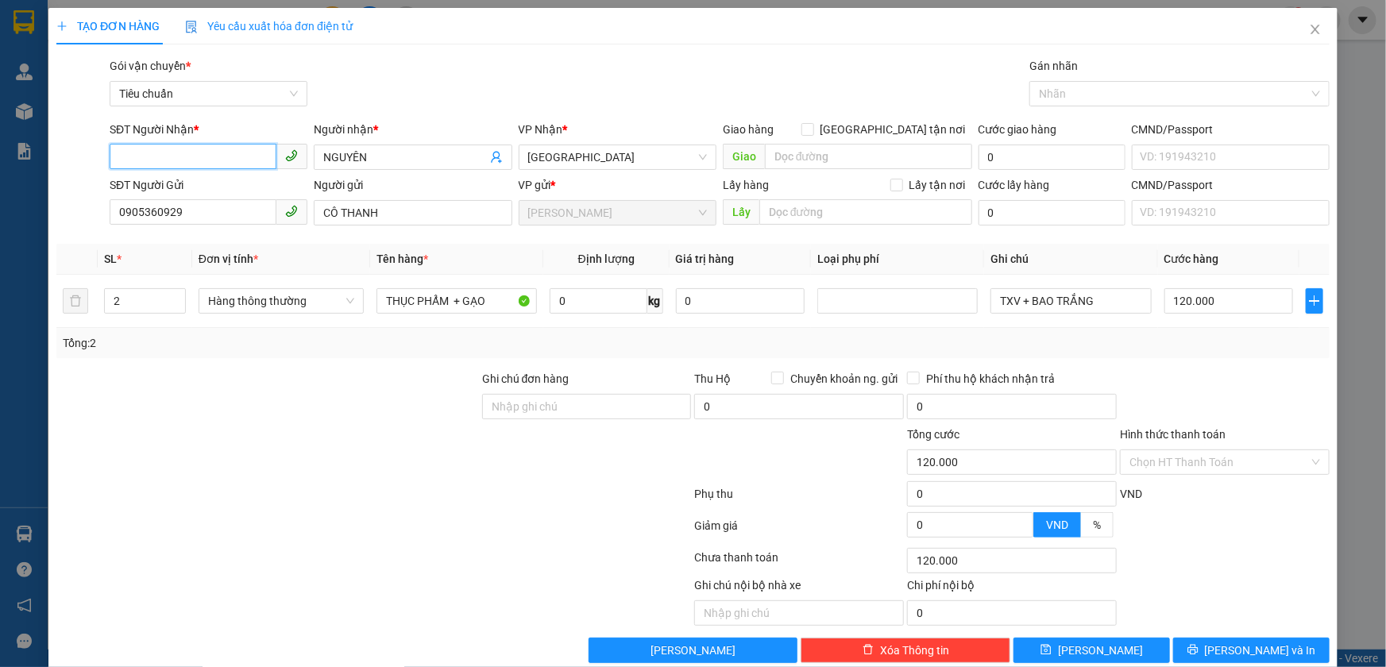
click at [217, 151] on input "SĐT Người Nhận *" at bounding box center [193, 156] width 167 height 25
click at [220, 191] on div "0931792605 - C TÚ" at bounding box center [206, 188] width 177 height 17
click at [575, 295] on input "0" at bounding box center [599, 300] width 98 height 25
click at [694, 334] on div "Tổng: 1" at bounding box center [693, 342] width 1261 height 17
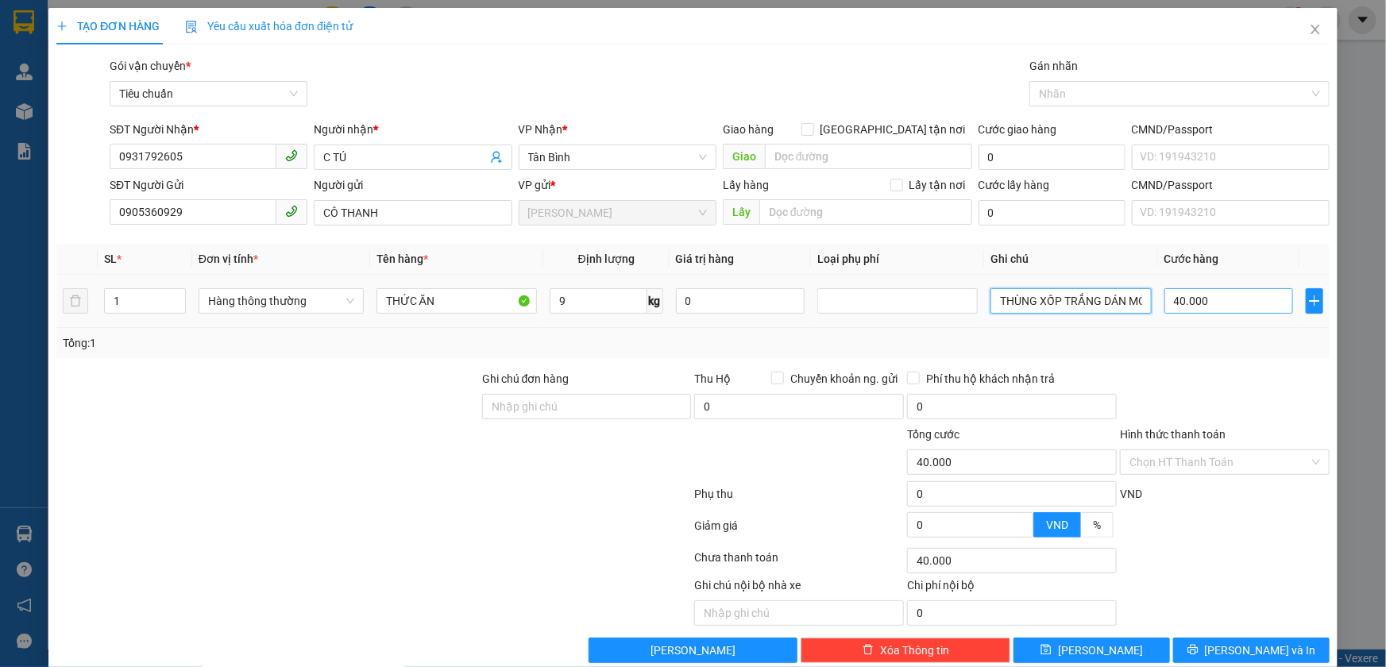
drag, startPoint x: 993, startPoint y: 299, endPoint x: 1191, endPoint y: 288, distance: 198.1
click at [1191, 288] on tr "1 Hàng thông thường THỨC ĂN 9 kg 0 THÙNG XỐP TRẮNG DÁN MÓN TRẮNG 40.000" at bounding box center [692, 301] width 1273 height 53
click at [1168, 469] on input "Hình thức thanh toán" at bounding box center [1219, 462] width 180 height 24
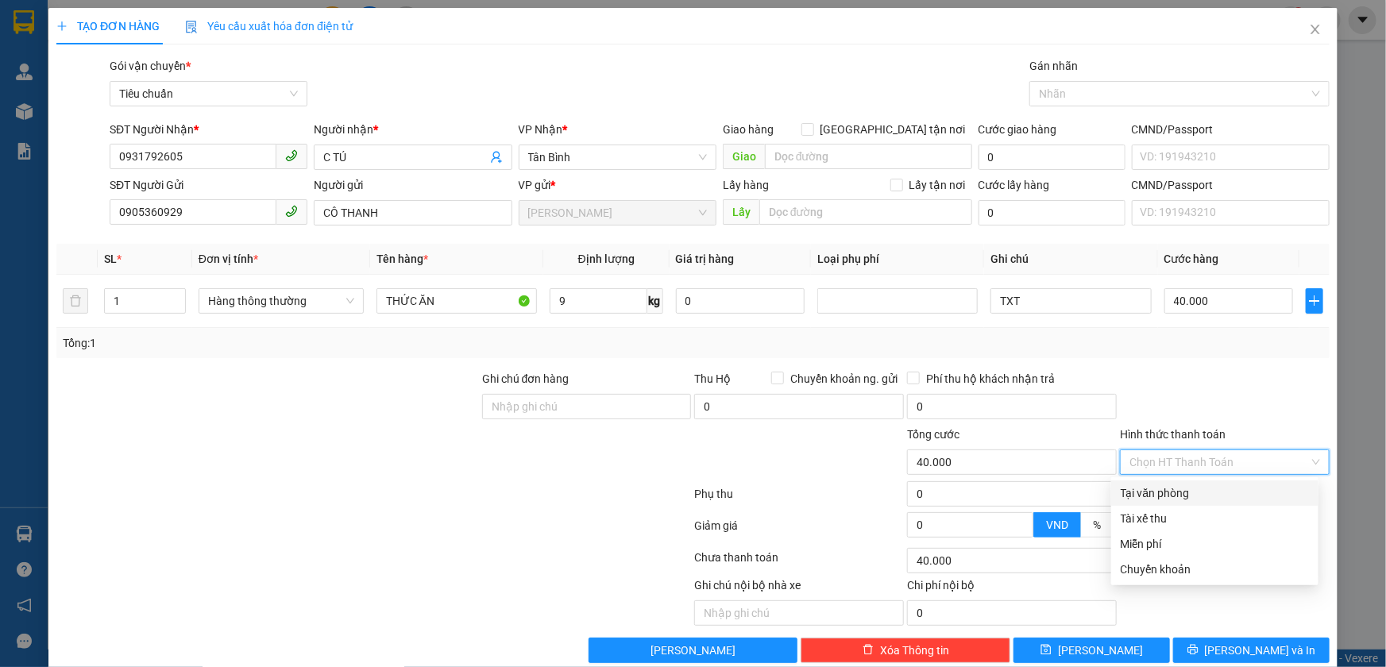
click at [1163, 485] on div "Tại văn phòng" at bounding box center [1215, 493] width 188 height 17
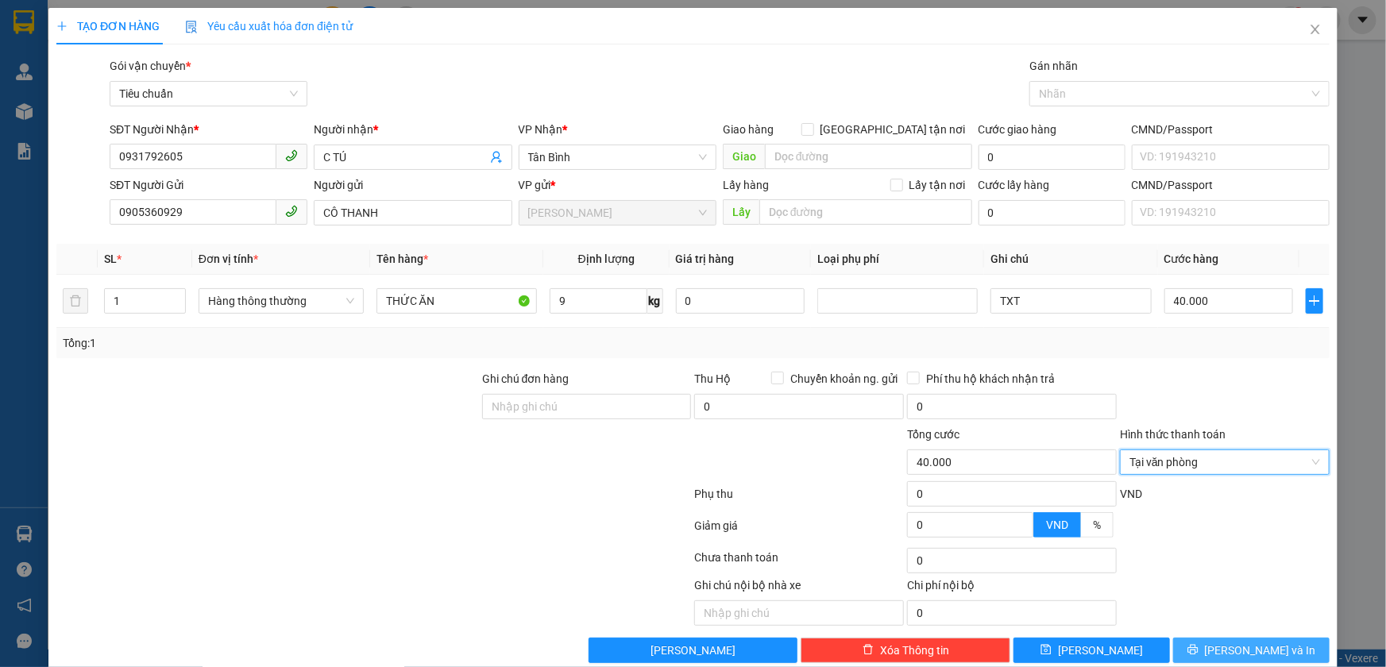
click at [1248, 654] on span "Lưu và In" at bounding box center [1260, 650] width 111 height 17
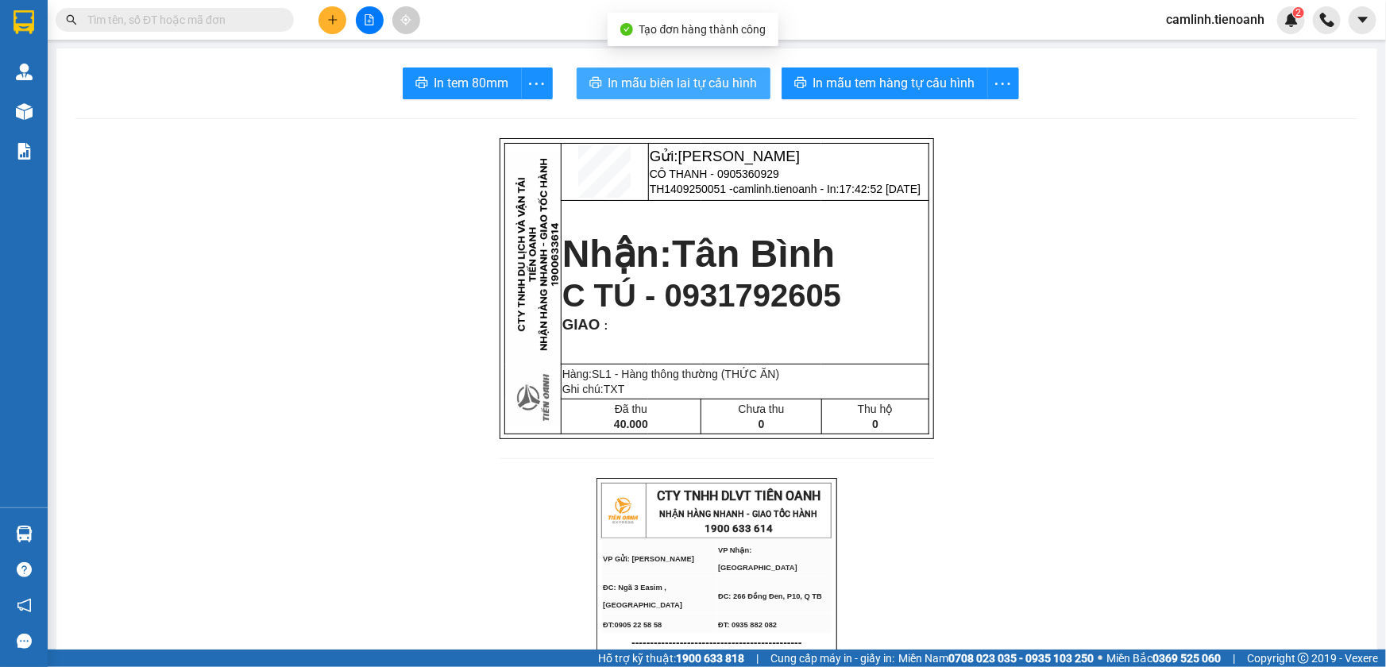
click at [611, 86] on span "In mẫu biên lai tự cấu hình" at bounding box center [682, 83] width 149 height 20
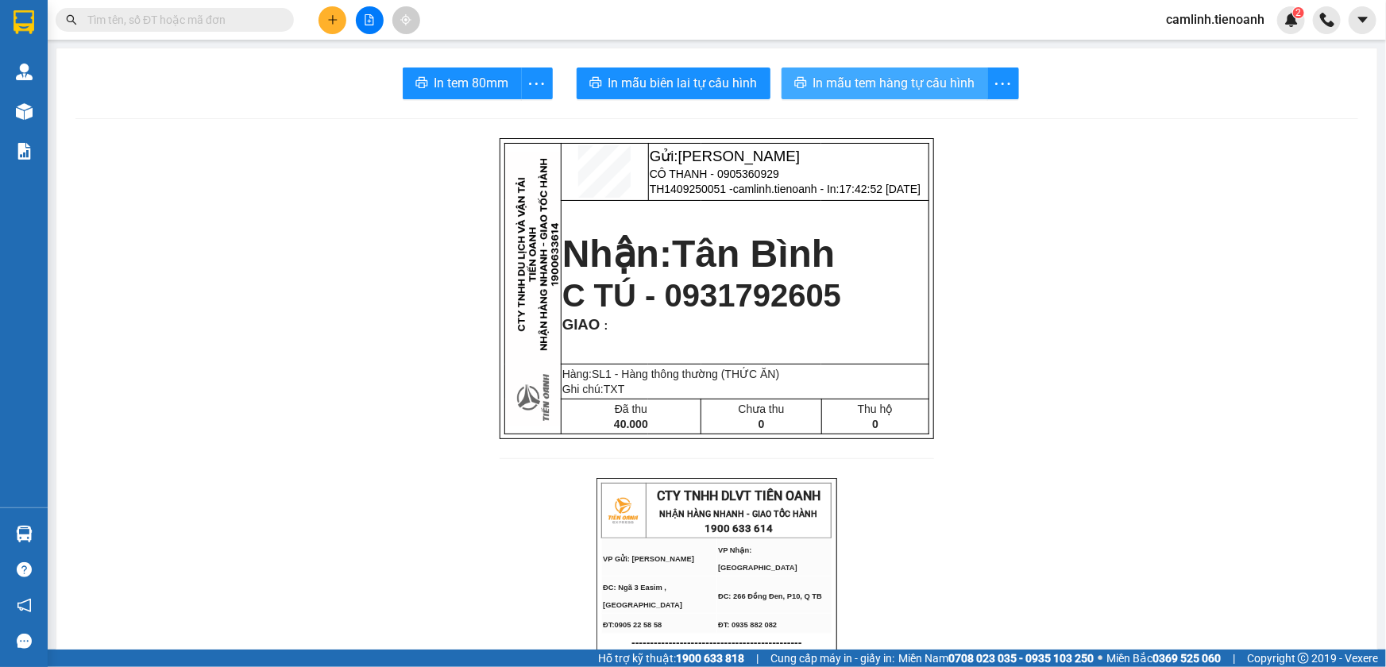
click at [824, 79] on span "In mẫu tem hàng tự cấu hình" at bounding box center [894, 83] width 162 height 20
click at [327, 17] on icon "plus" at bounding box center [332, 19] width 11 height 11
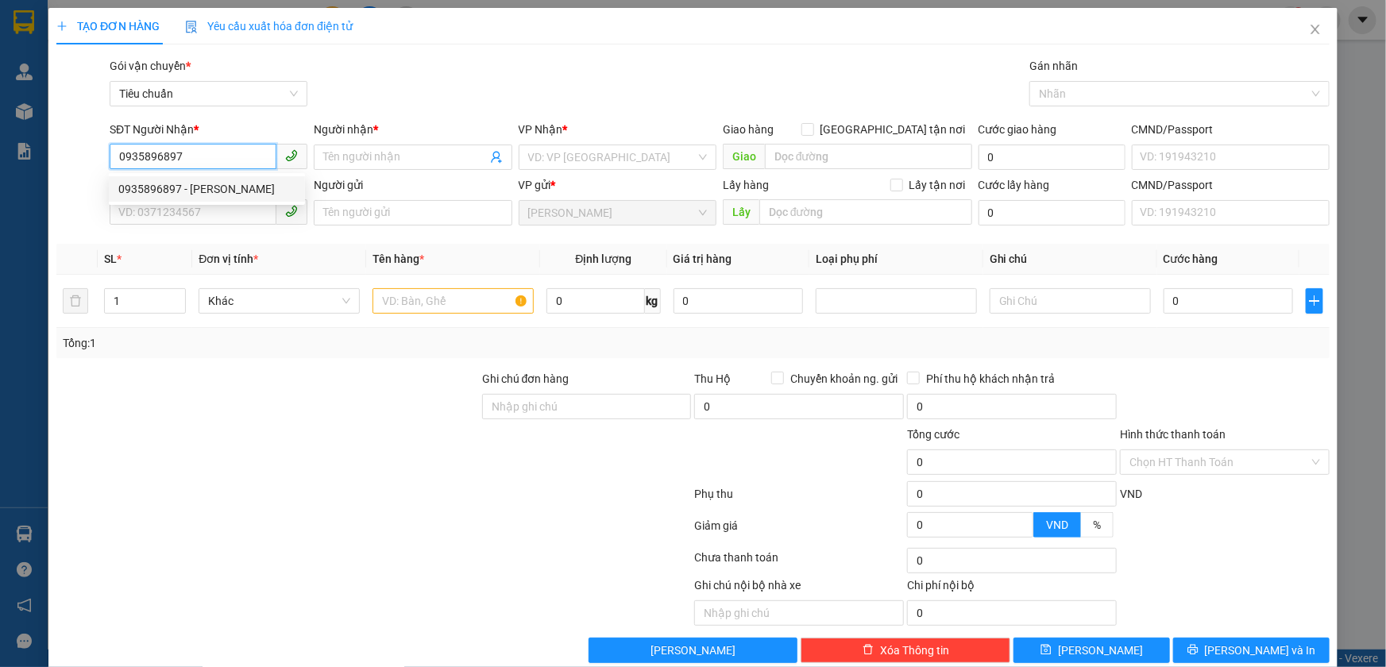
click at [212, 180] on div "0935896897 - C CHUNG" at bounding box center [206, 188] width 177 height 17
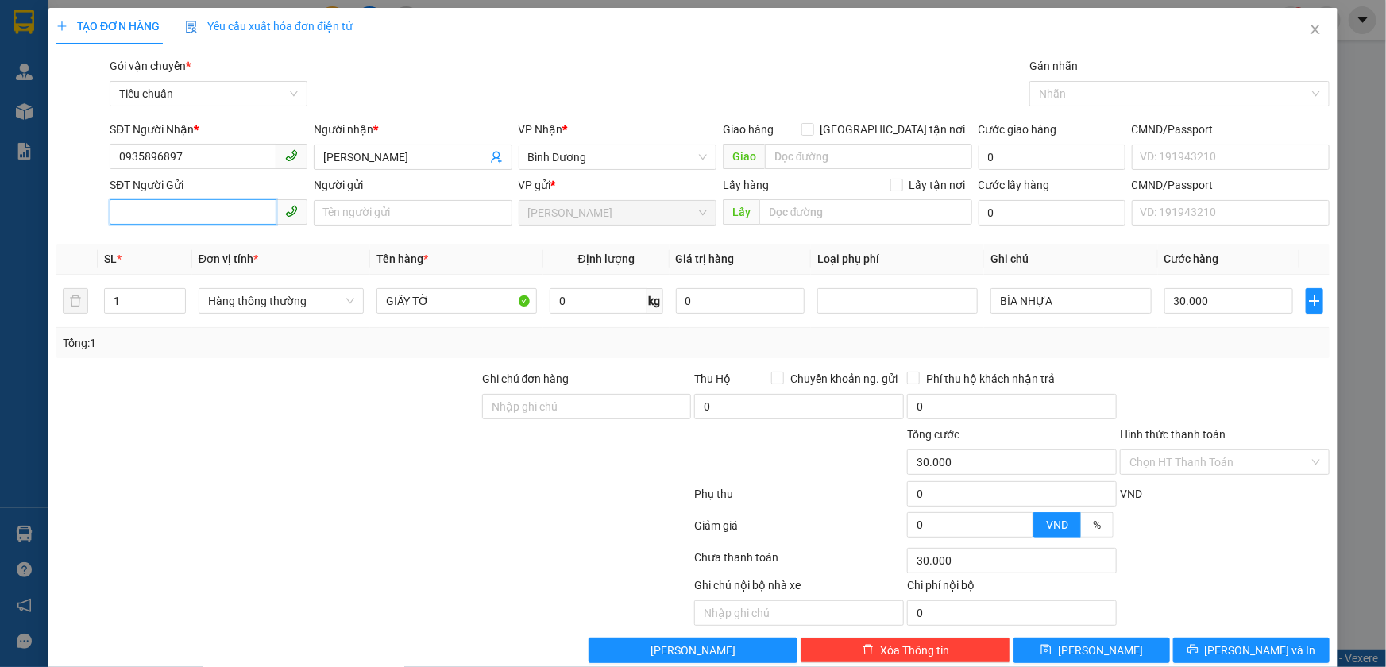
click at [221, 205] on input "SĐT Người Gửi" at bounding box center [193, 211] width 167 height 25
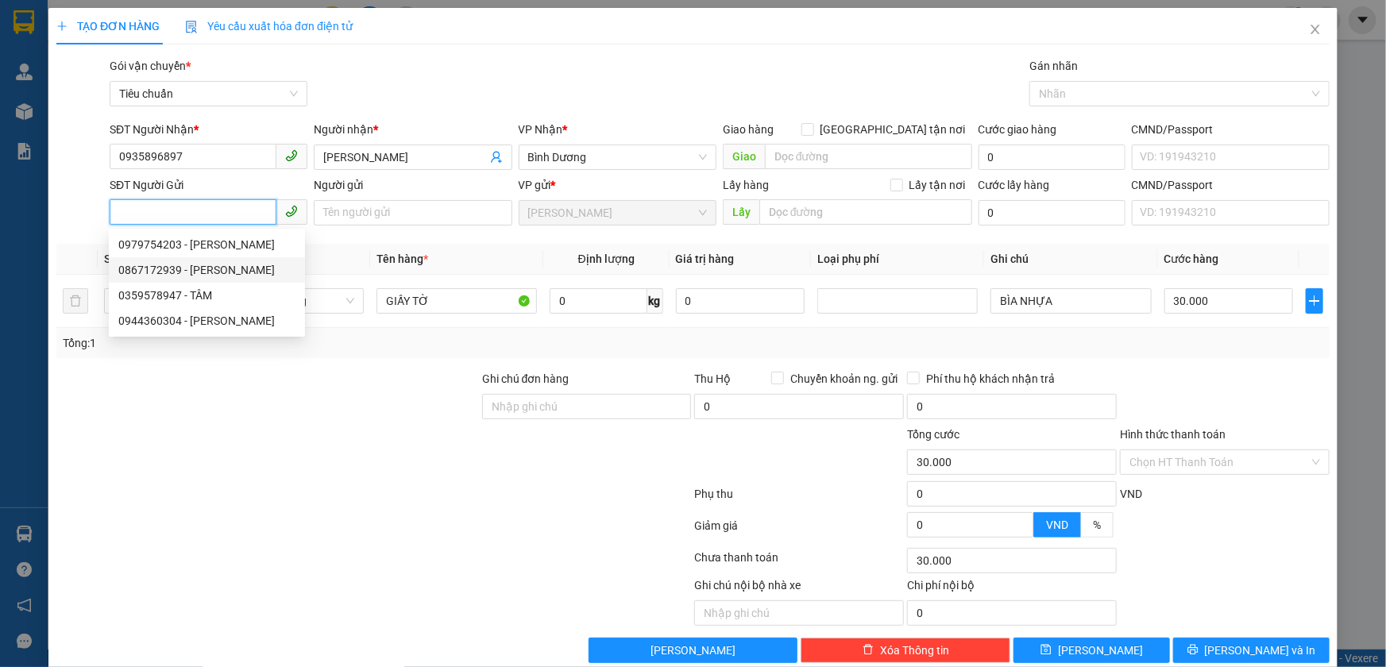
click at [198, 262] on div "0867172939 - C HIỀN" at bounding box center [206, 269] width 177 height 17
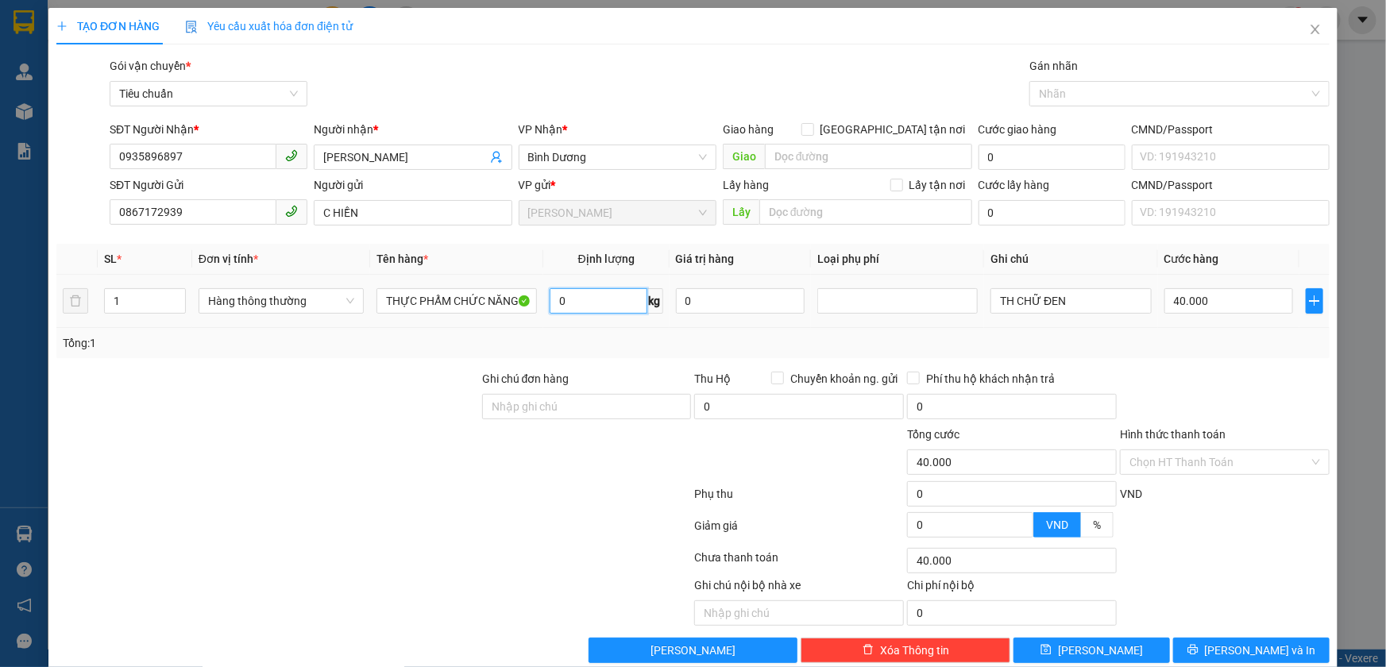
click at [584, 306] on input "0" at bounding box center [599, 300] width 98 height 25
drag, startPoint x: 1070, startPoint y: 297, endPoint x: 1054, endPoint y: 310, distance: 20.3
click at [1054, 310] on input "TH CHỮ ĐEN" at bounding box center [1070, 300] width 160 height 25
drag, startPoint x: 1215, startPoint y: 648, endPoint x: 1216, endPoint y: 638, distance: 10.4
click at [1199, 649] on icon "printer" at bounding box center [1192, 649] width 11 height 11
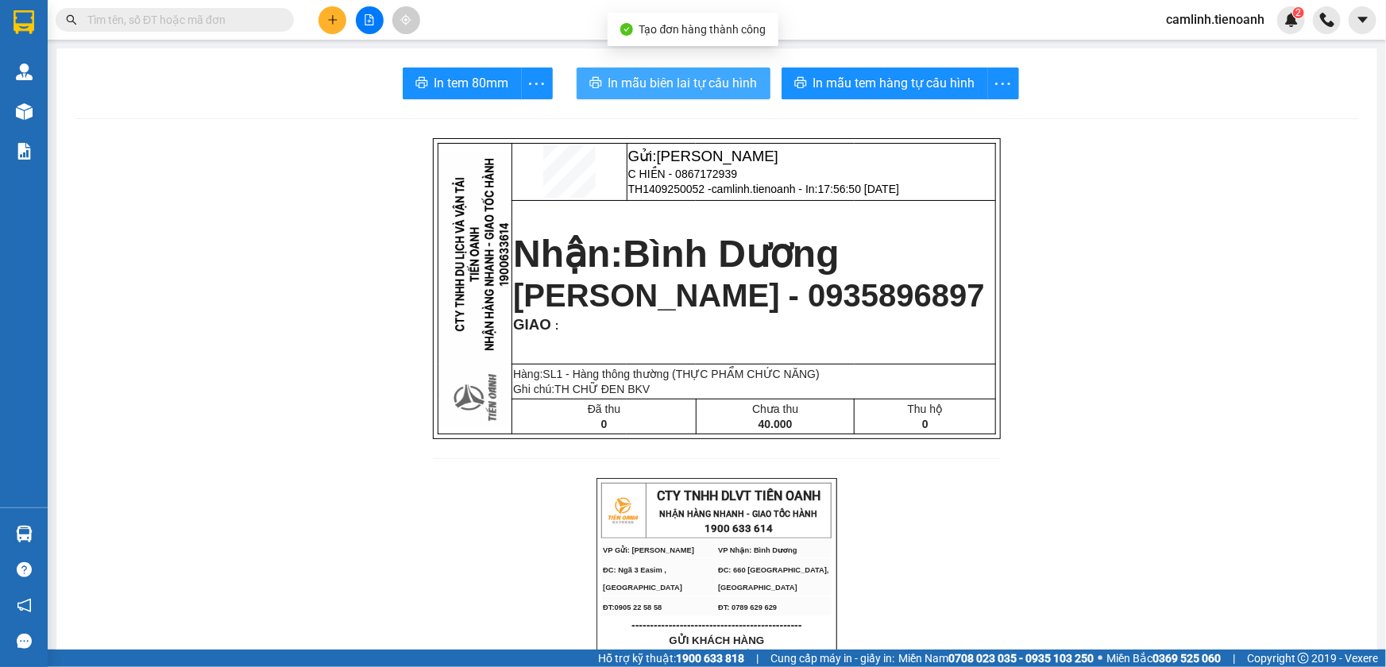
drag, startPoint x: 686, startPoint y: 79, endPoint x: 674, endPoint y: 79, distance: 12.7
click at [686, 79] on span "In mẫu biên lai tự cấu hình" at bounding box center [682, 83] width 149 height 20
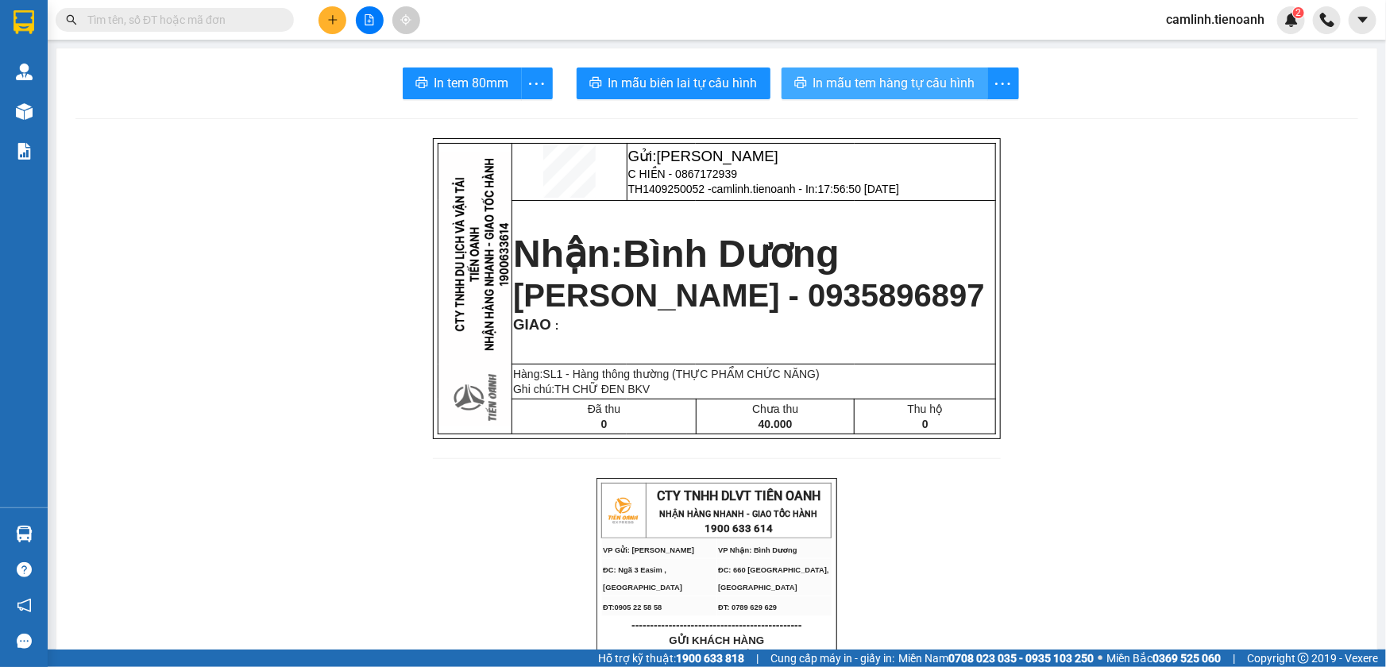
click at [855, 94] on button "In mẫu tem hàng tự cấu hình" at bounding box center [885, 84] width 207 height 32
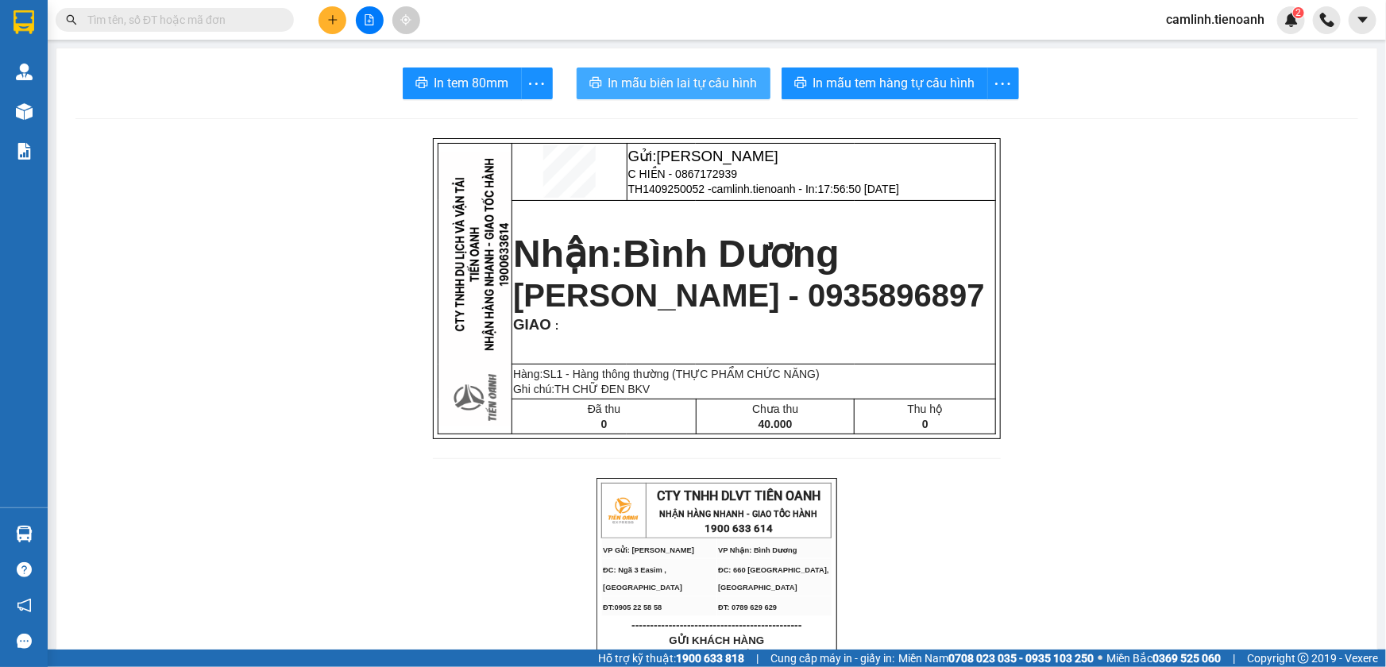
click at [688, 88] on span "In mẫu biên lai tự cấu hình" at bounding box center [682, 83] width 149 height 20
click at [330, 24] on icon "plus" at bounding box center [332, 19] width 11 height 11
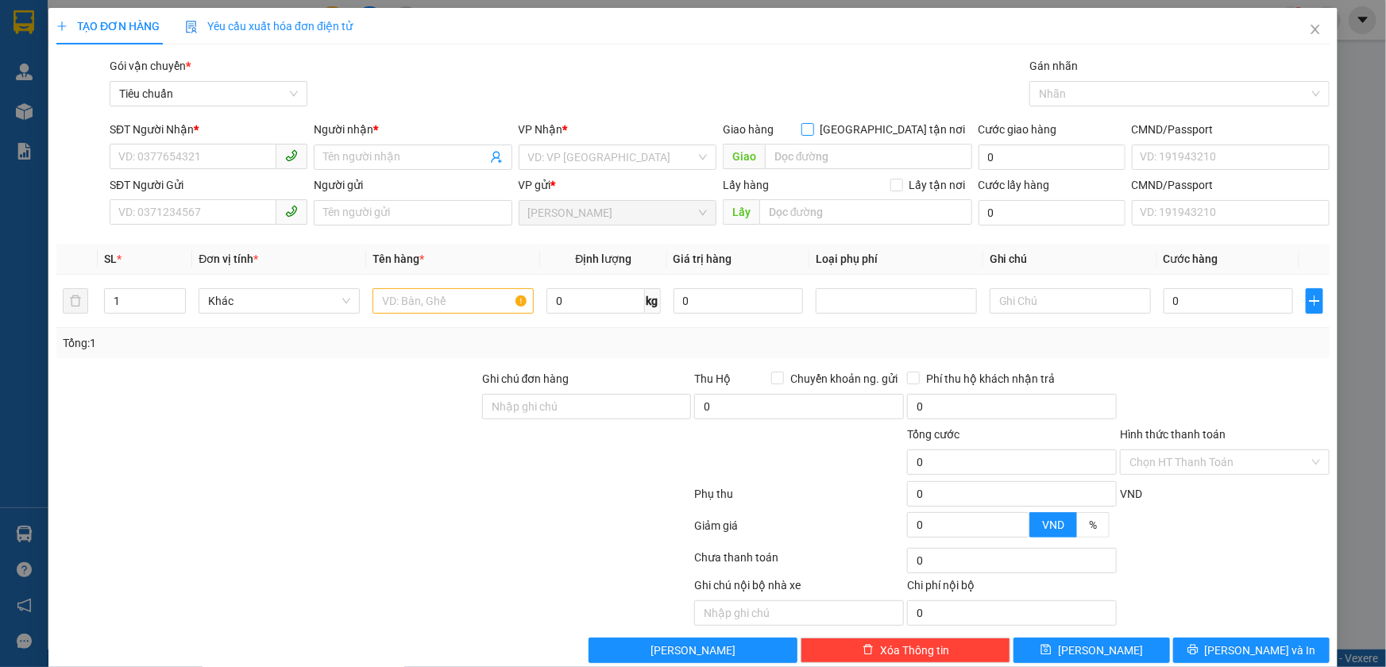
click at [813, 128] on input "Giao tận nơi" at bounding box center [806, 128] width 11 height 11
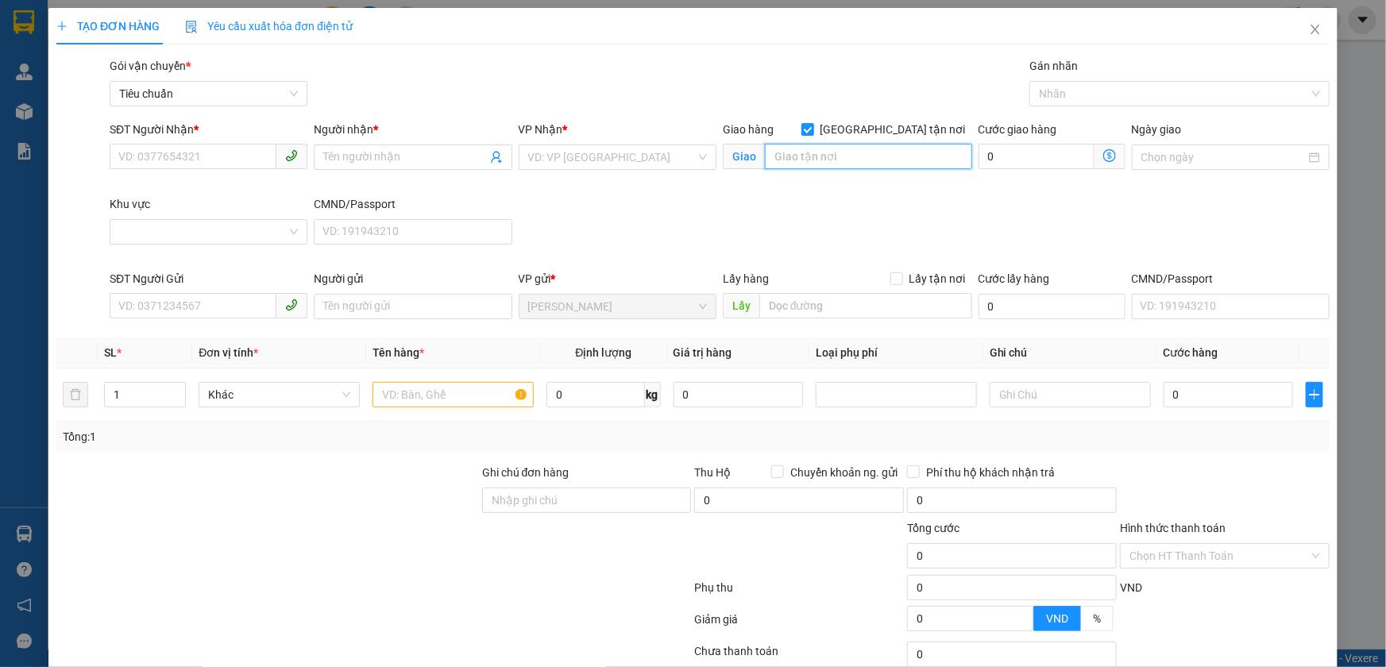
click at [855, 153] on input "search" at bounding box center [868, 156] width 207 height 25
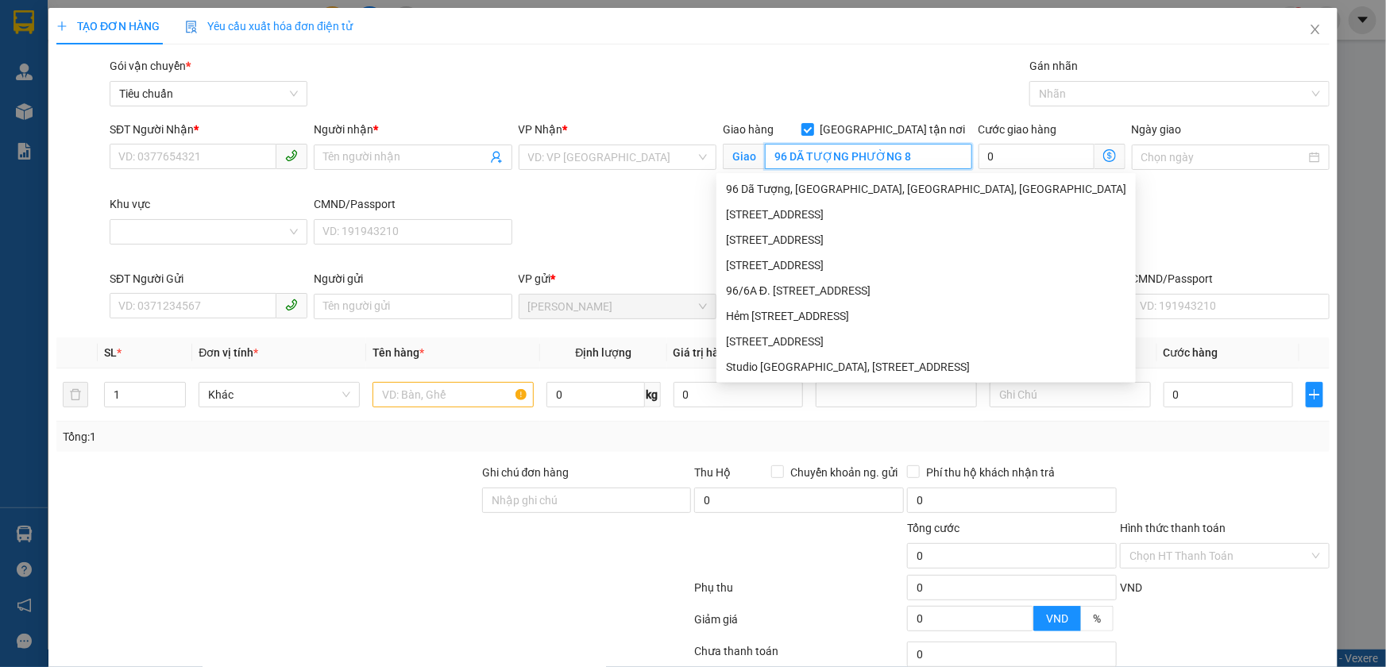
click at [891, 156] on input "96 DÃ TƯỢNG PHƯỜNG 8" at bounding box center [868, 156] width 207 height 25
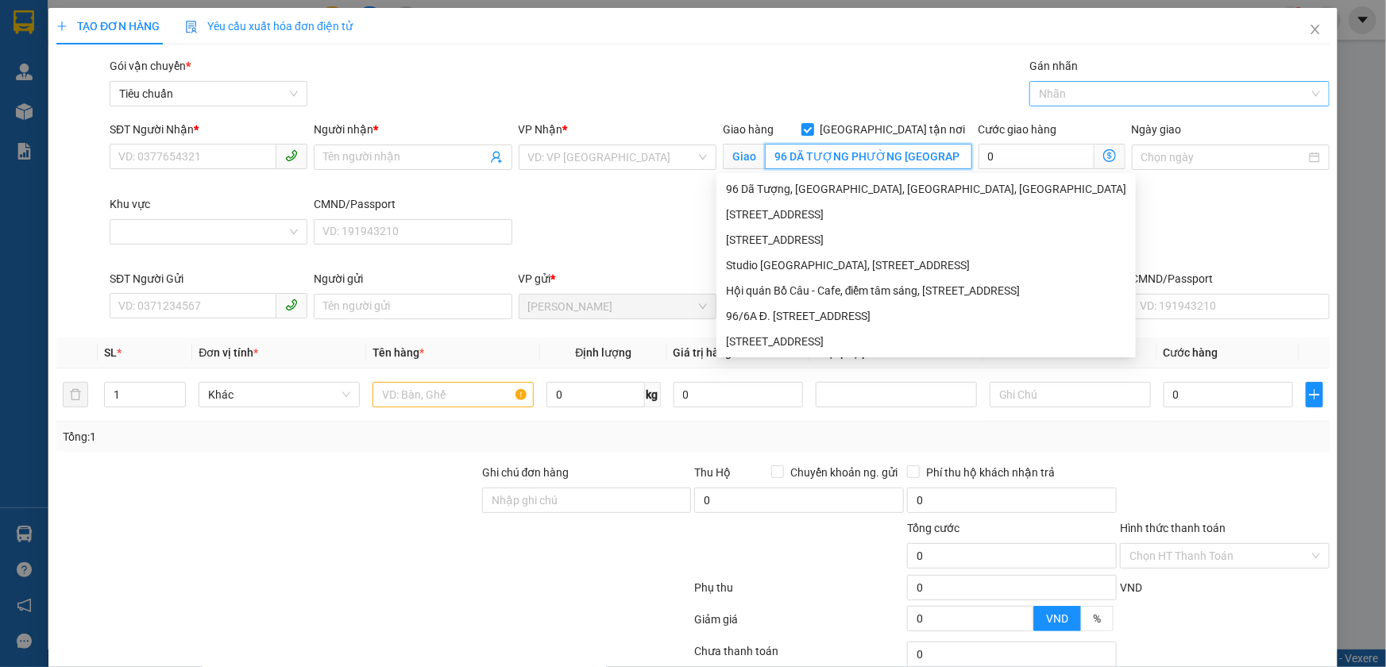
click at [1056, 99] on div at bounding box center [1171, 93] width 276 height 19
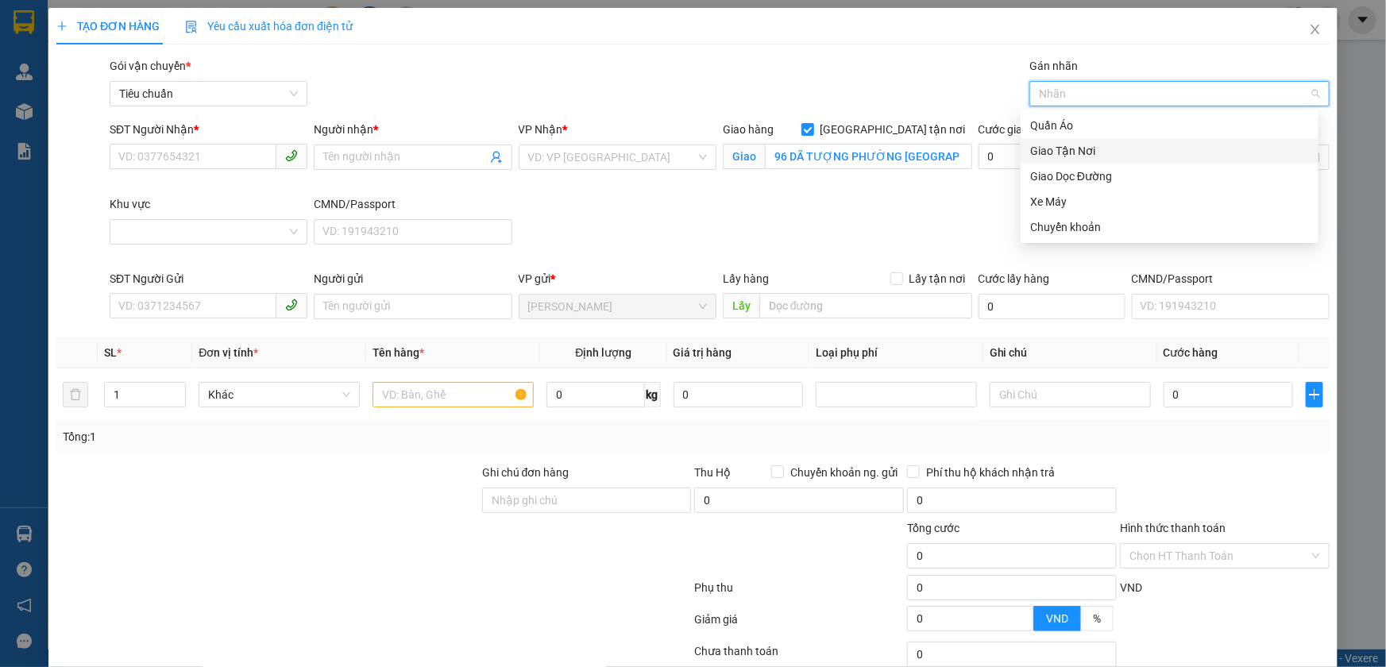
click at [1072, 148] on div "Giao Tận Nơi" at bounding box center [1169, 150] width 279 height 17
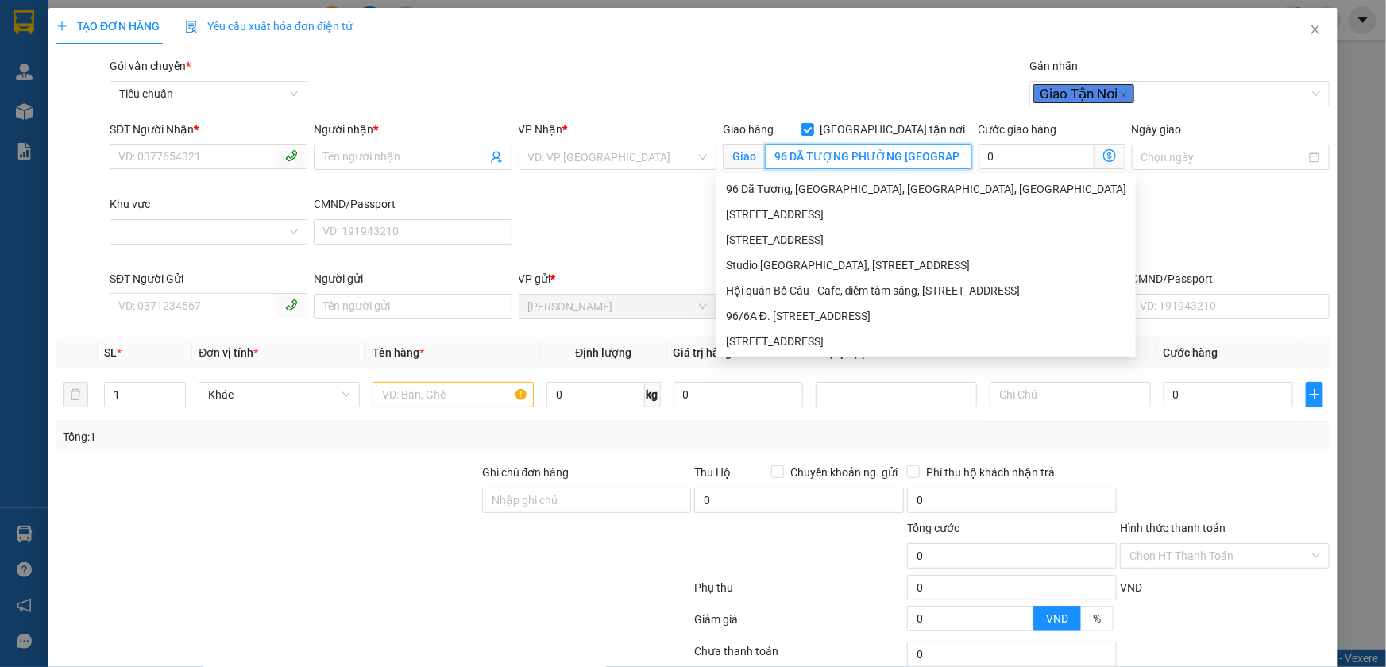
drag, startPoint x: 769, startPoint y: 156, endPoint x: 964, endPoint y: 156, distance: 195.4
click at [964, 156] on div "Giao hàng Giao tận nơi Giao 96 DÃ TƯỢNG PHƯỜNG 10 QUẬN 8" at bounding box center [848, 158] width 256 height 75
click at [254, 149] on input "SĐT Người Nhận *" at bounding box center [193, 156] width 167 height 25
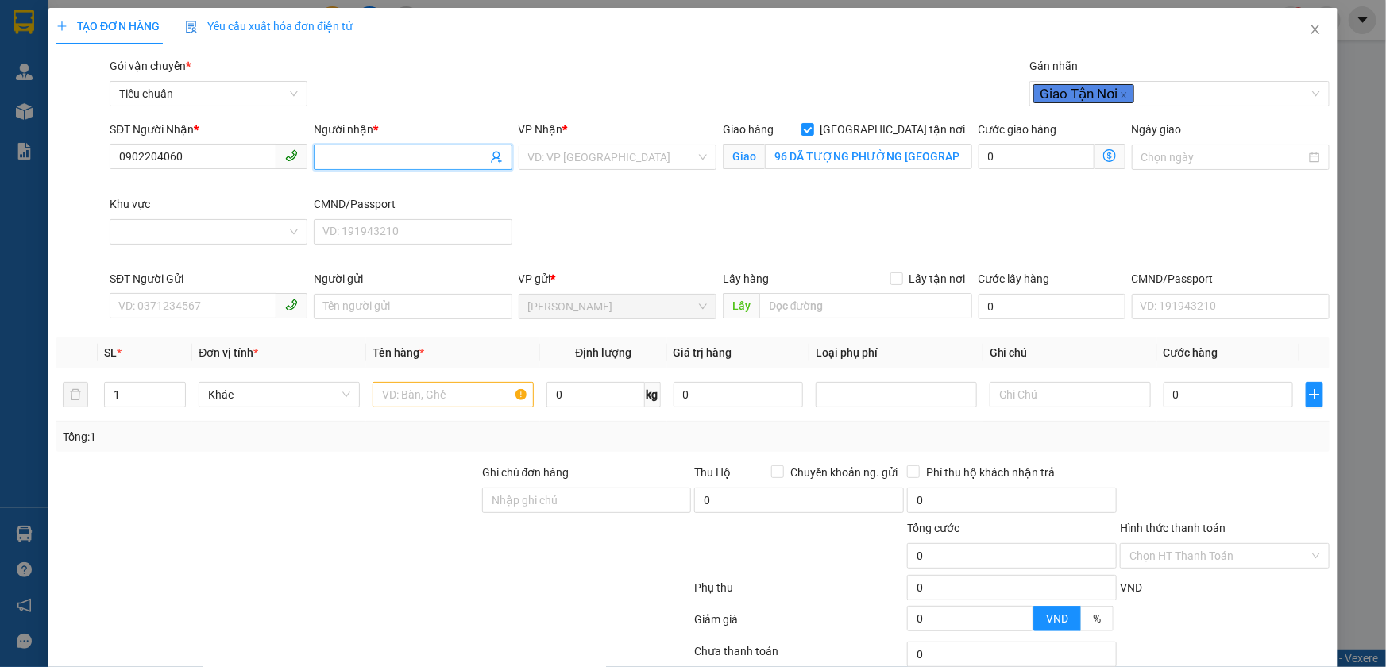
click at [376, 152] on input "Người nhận *" at bounding box center [404, 157] width 163 height 17
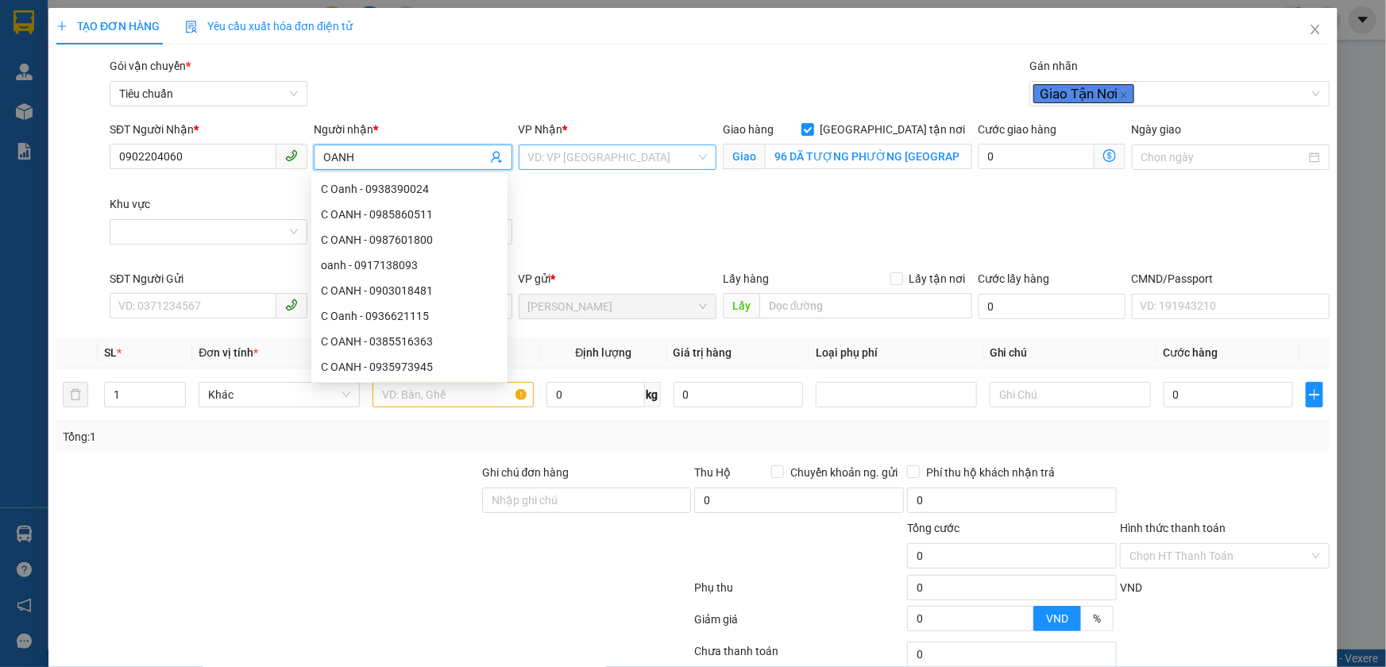
click at [556, 153] on input "search" at bounding box center [612, 157] width 168 height 24
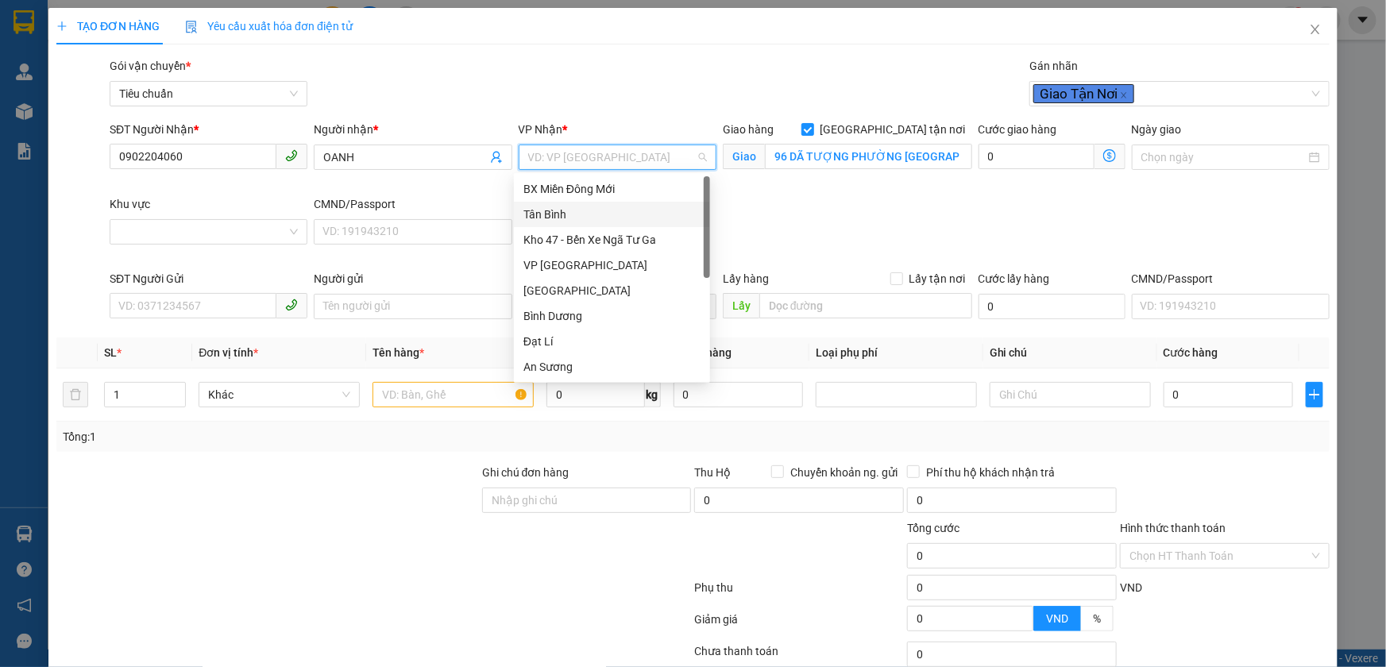
click at [586, 216] on div "Tân Bình" at bounding box center [611, 214] width 177 height 17
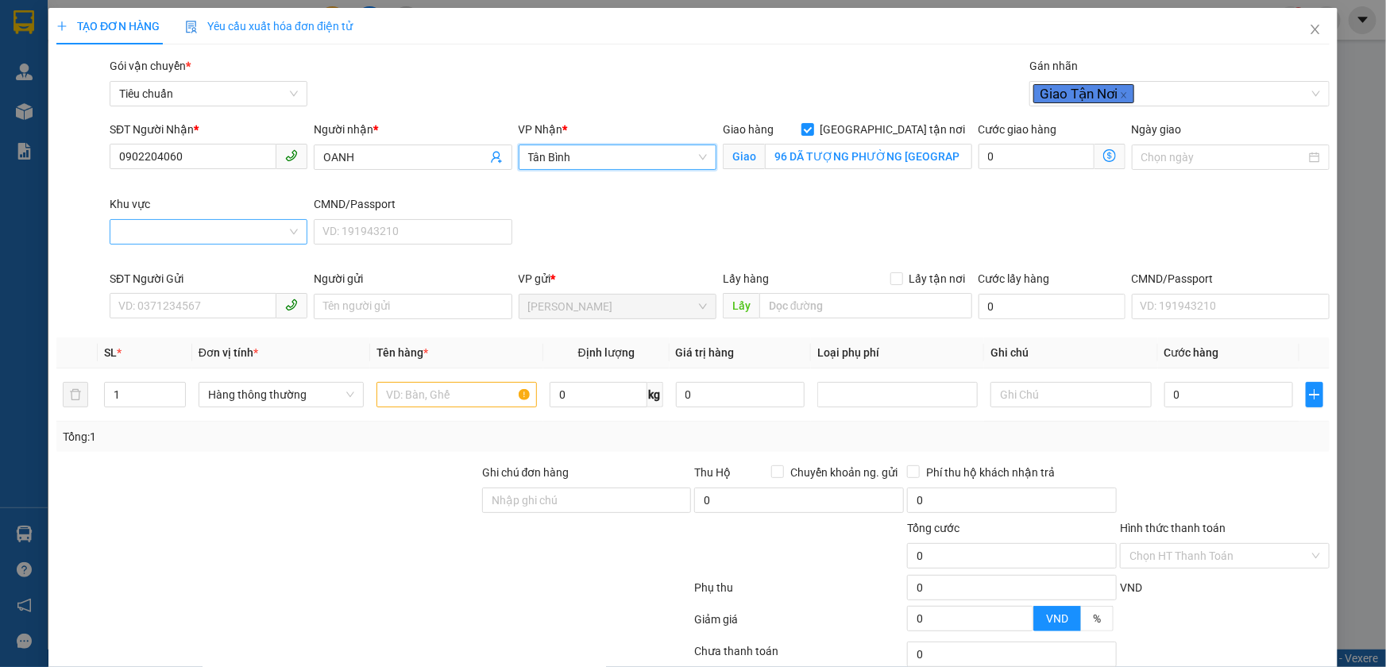
click at [285, 239] on div at bounding box center [209, 231] width 198 height 25
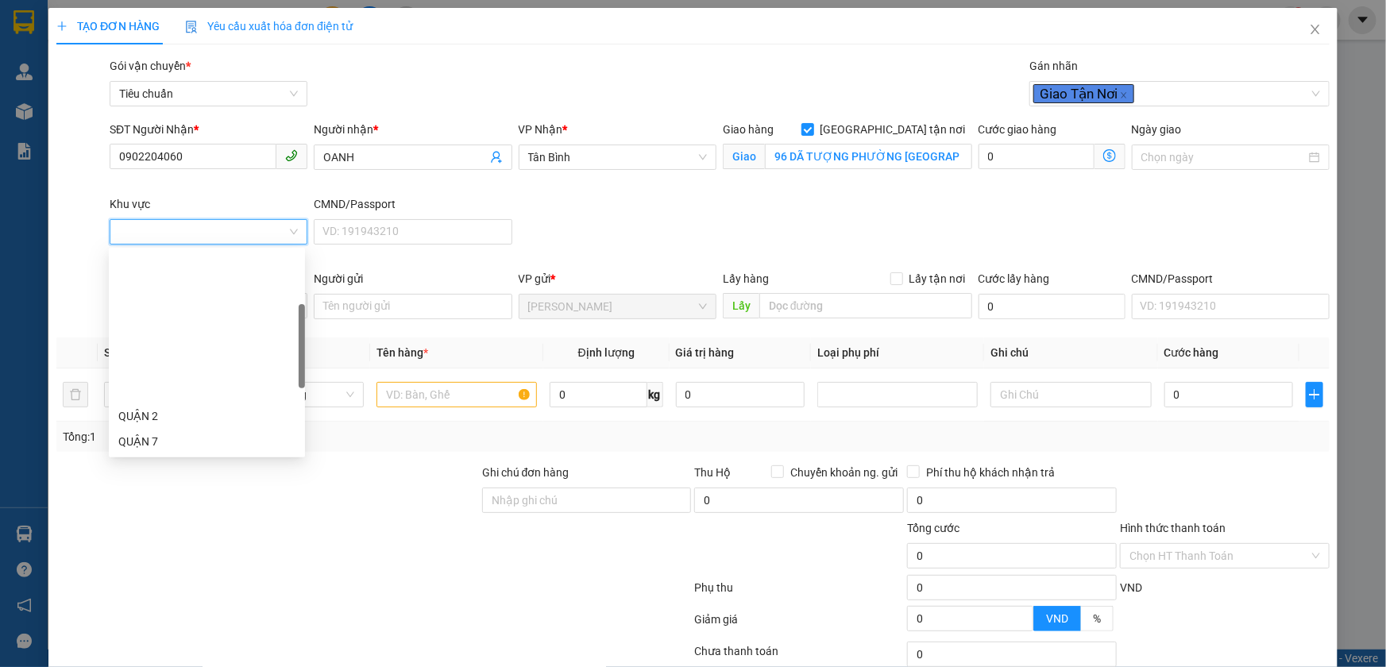
click at [200, 458] on div "QUẬN 8" at bounding box center [206, 466] width 177 height 17
click at [1105, 155] on icon "dollar-circle" at bounding box center [1109, 155] width 13 height 13
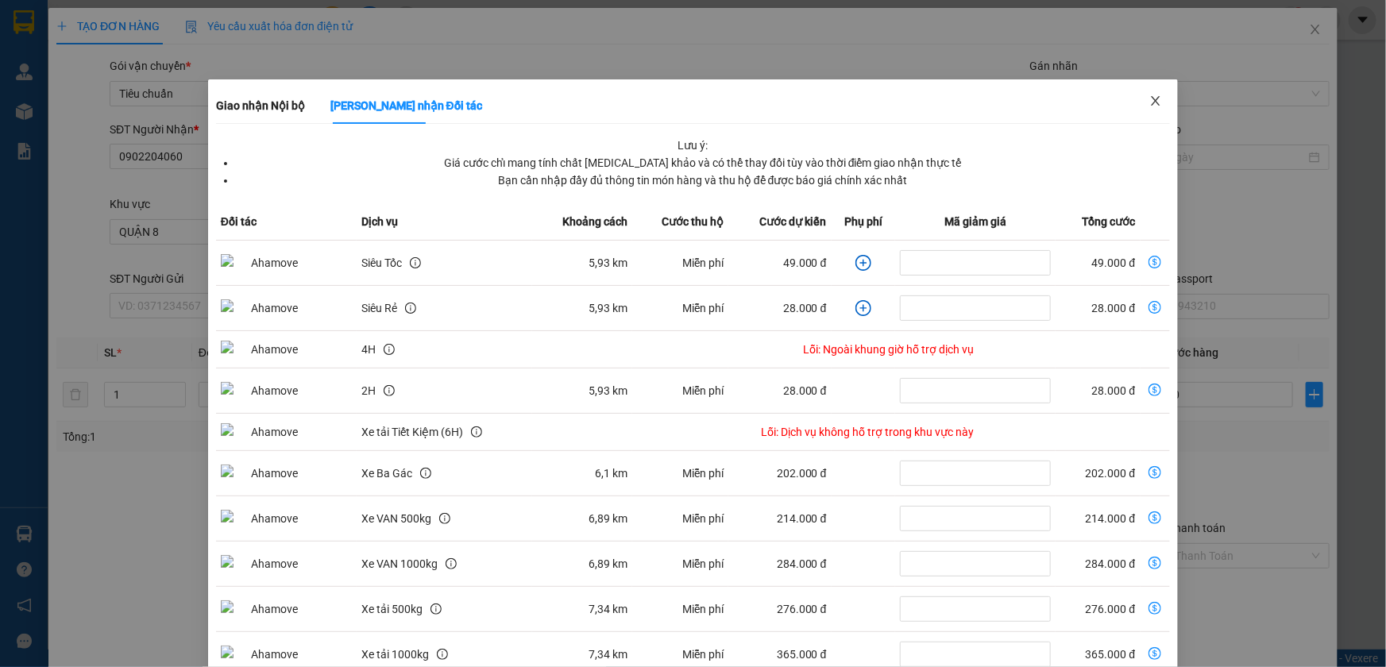
click at [1152, 103] on icon "close" at bounding box center [1156, 101] width 9 height 10
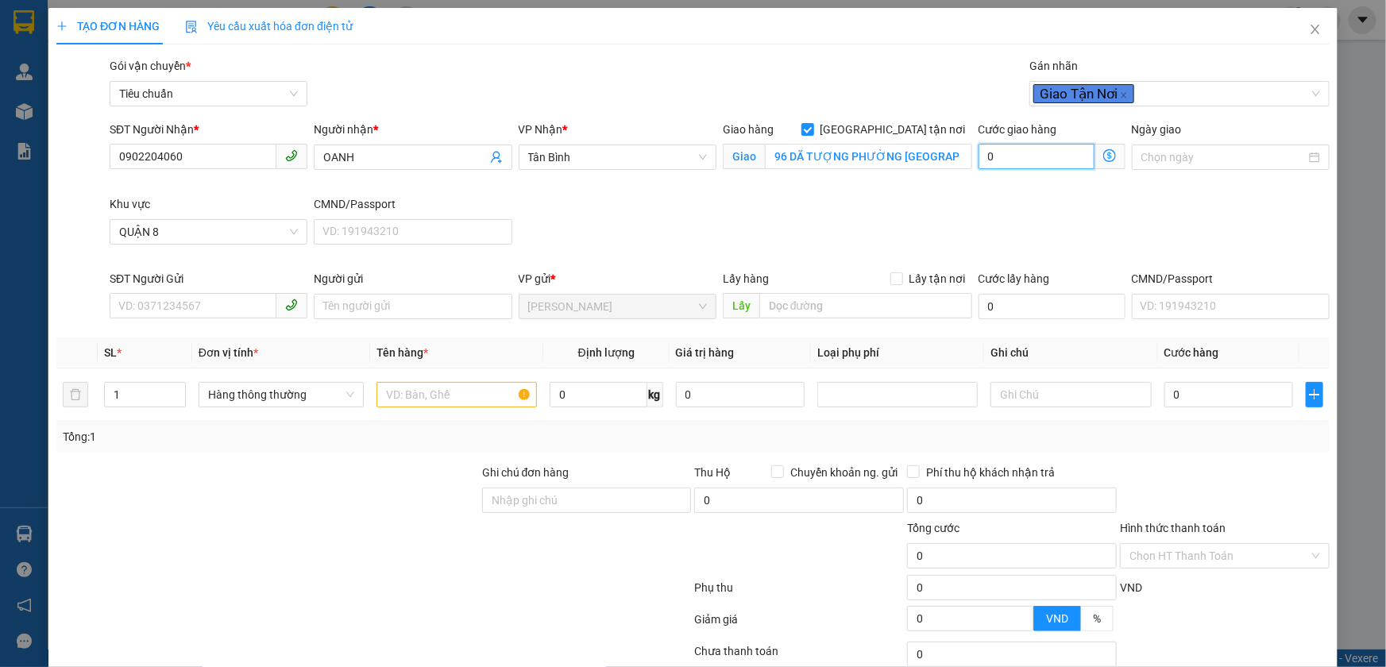
click at [1044, 150] on input "0" at bounding box center [1037, 156] width 116 height 25
click at [989, 193] on div "Cước giao hàng 60.000 Giao nhận Nội bộ Giao nhận Đối tác Lưu ý: Giá cước chỉ ma…" at bounding box center [1051, 158] width 153 height 75
click at [196, 306] on input "SĐT Người Gửi" at bounding box center [193, 305] width 167 height 25
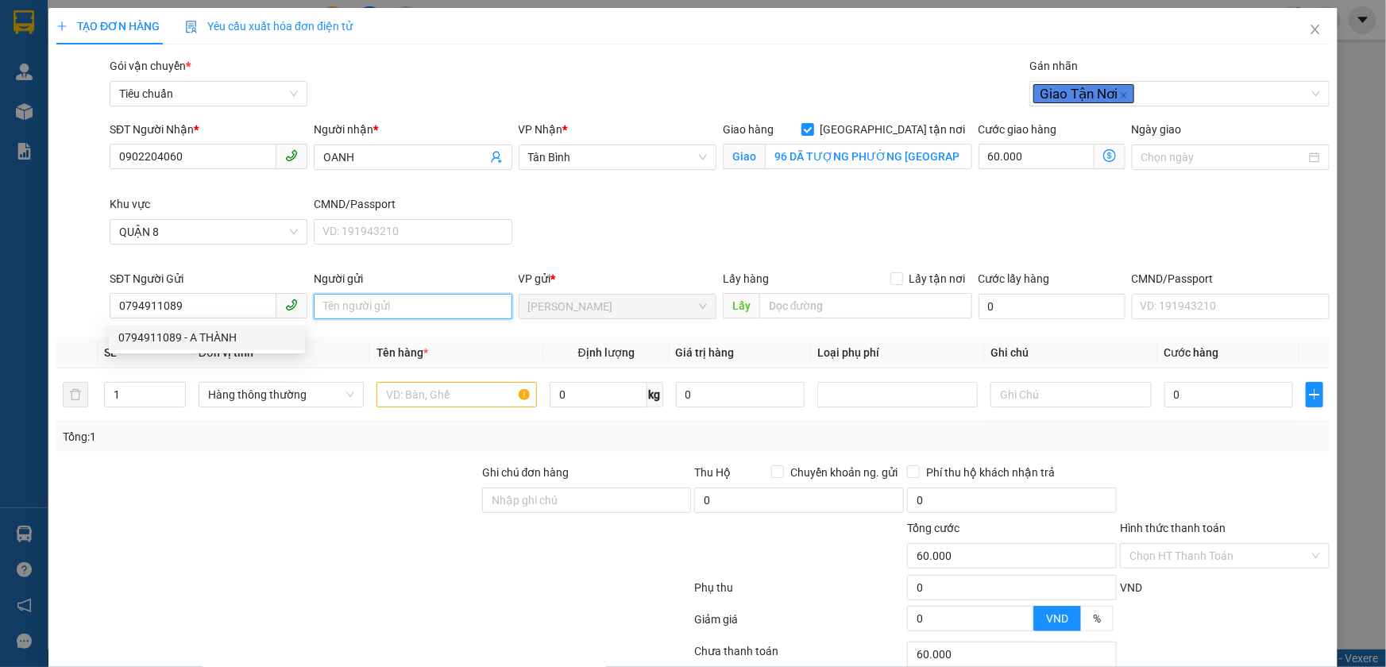
click at [338, 312] on input "Người gửi" at bounding box center [413, 306] width 198 height 25
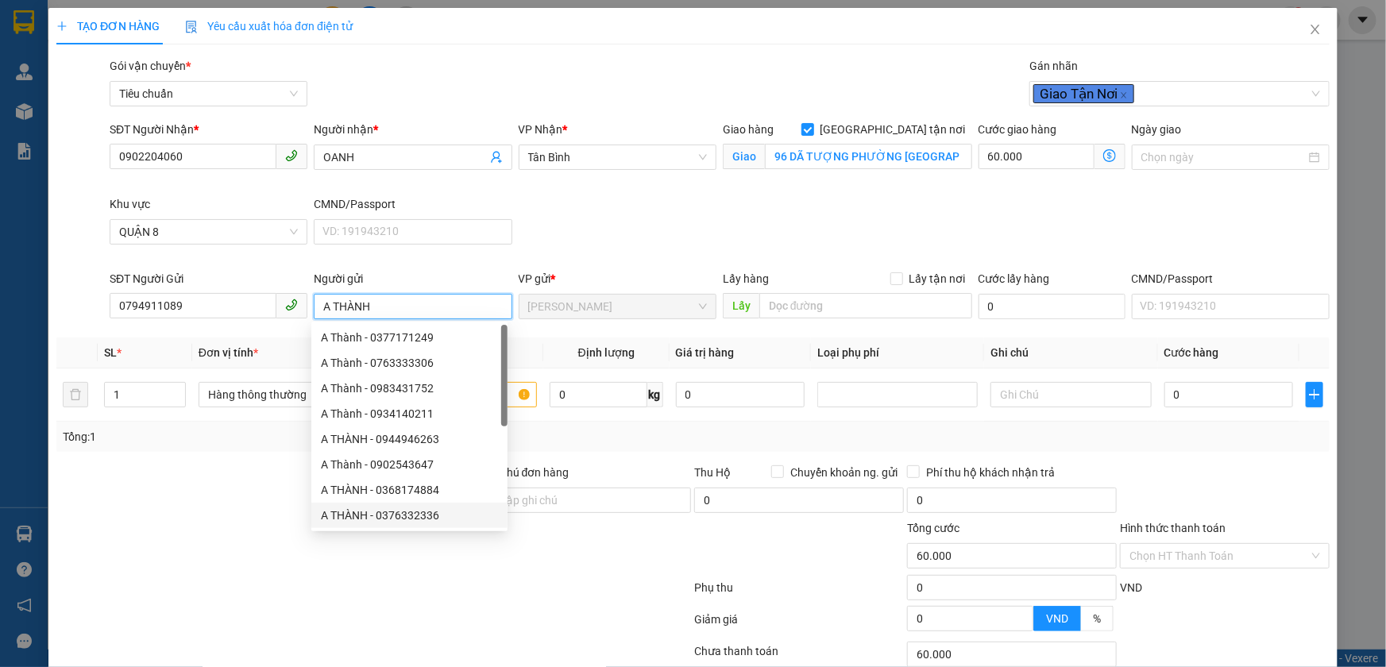
drag, startPoint x: 358, startPoint y: 500, endPoint x: 463, endPoint y: 437, distance: 122.2
click at [361, 498] on div "A THÀNH - 0368174884" at bounding box center [409, 489] width 196 height 25
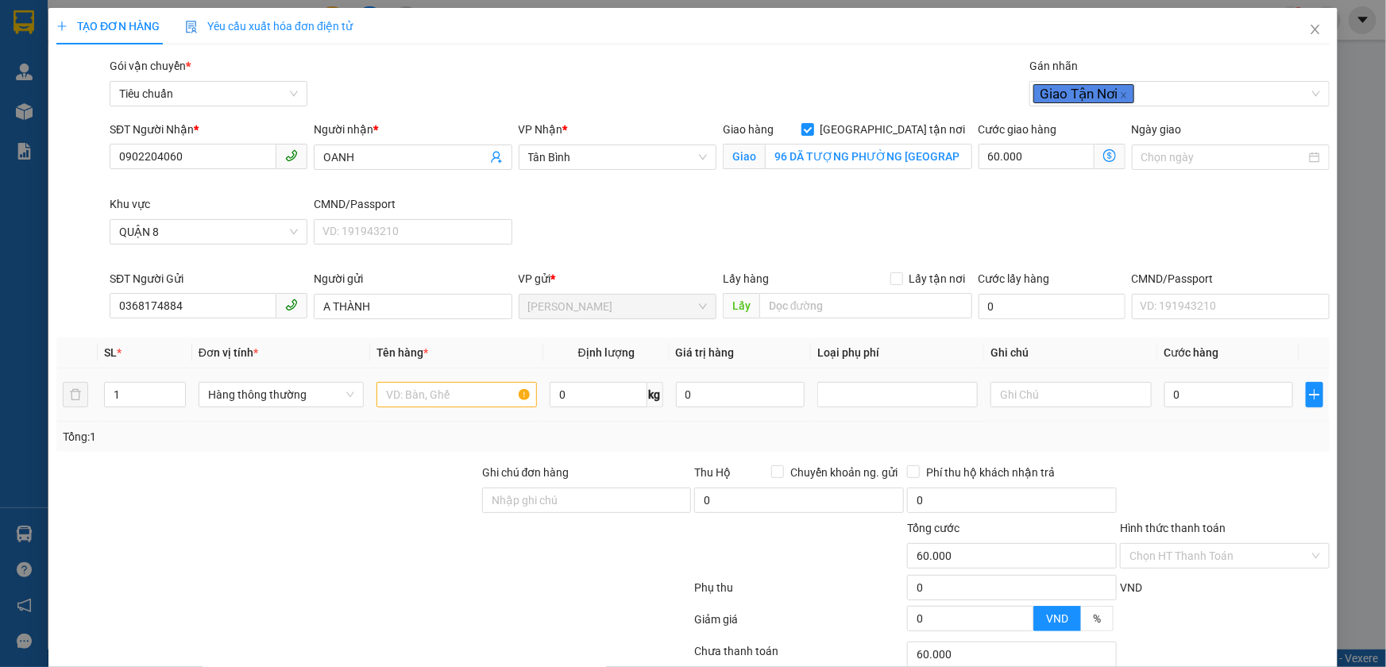
click at [613, 407] on div "0 kg" at bounding box center [607, 395] width 114 height 32
click at [612, 404] on input "0" at bounding box center [599, 394] width 98 height 25
click at [611, 415] on td "9 kg" at bounding box center [606, 395] width 126 height 53
click at [727, 394] on input "0" at bounding box center [740, 394] width 129 height 25
click at [1023, 151] on input "80.000" at bounding box center [1037, 156] width 116 height 25
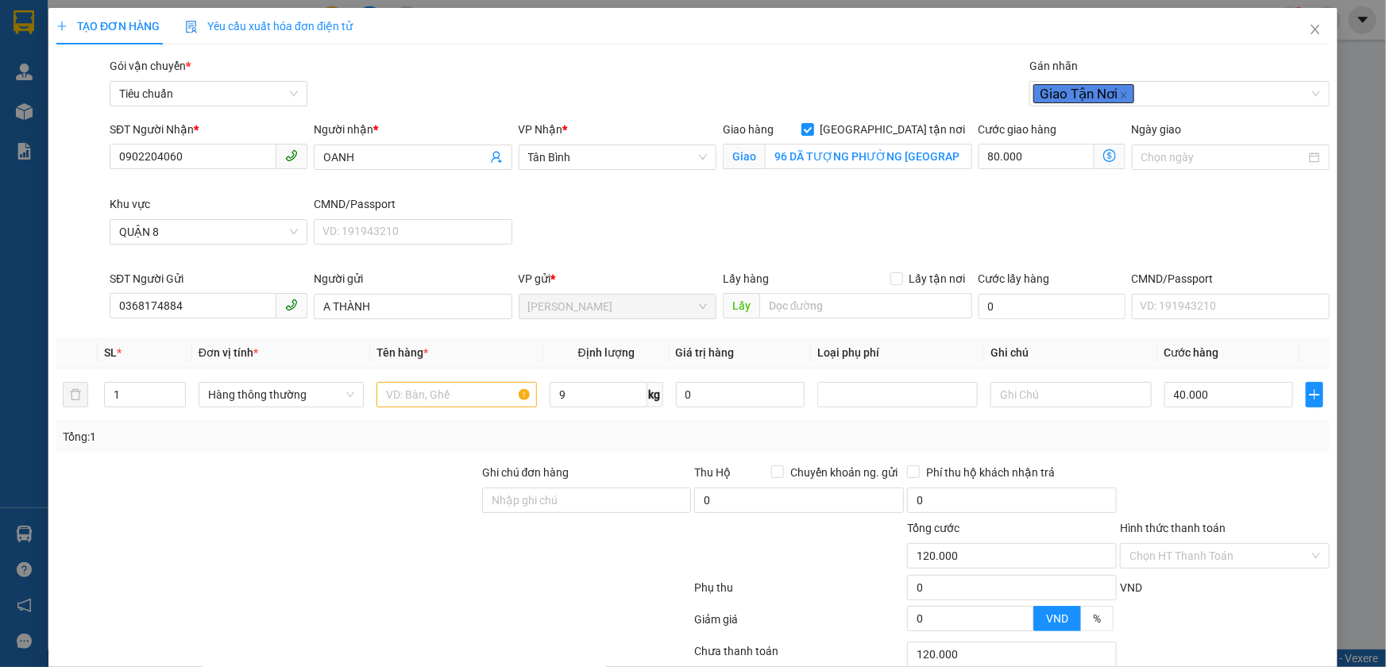
click at [983, 191] on div "Cước giao hàng 80.000 Giao nhận Nội bộ Giao nhận Đối tác Lưu ý: Giá cước chỉ ma…" at bounding box center [1051, 158] width 153 height 75
click at [1032, 152] on input "80.000" at bounding box center [1037, 156] width 116 height 25
click at [975, 191] on div "Cước giao hàng 60.000 Giao nhận Nội bộ Giao nhận Đối tác Lưu ý: Giá cước chỉ ma…" at bounding box center [1051, 158] width 153 height 75
click at [488, 391] on input "text" at bounding box center [456, 394] width 160 height 25
click at [990, 394] on input "text" at bounding box center [1070, 394] width 160 height 25
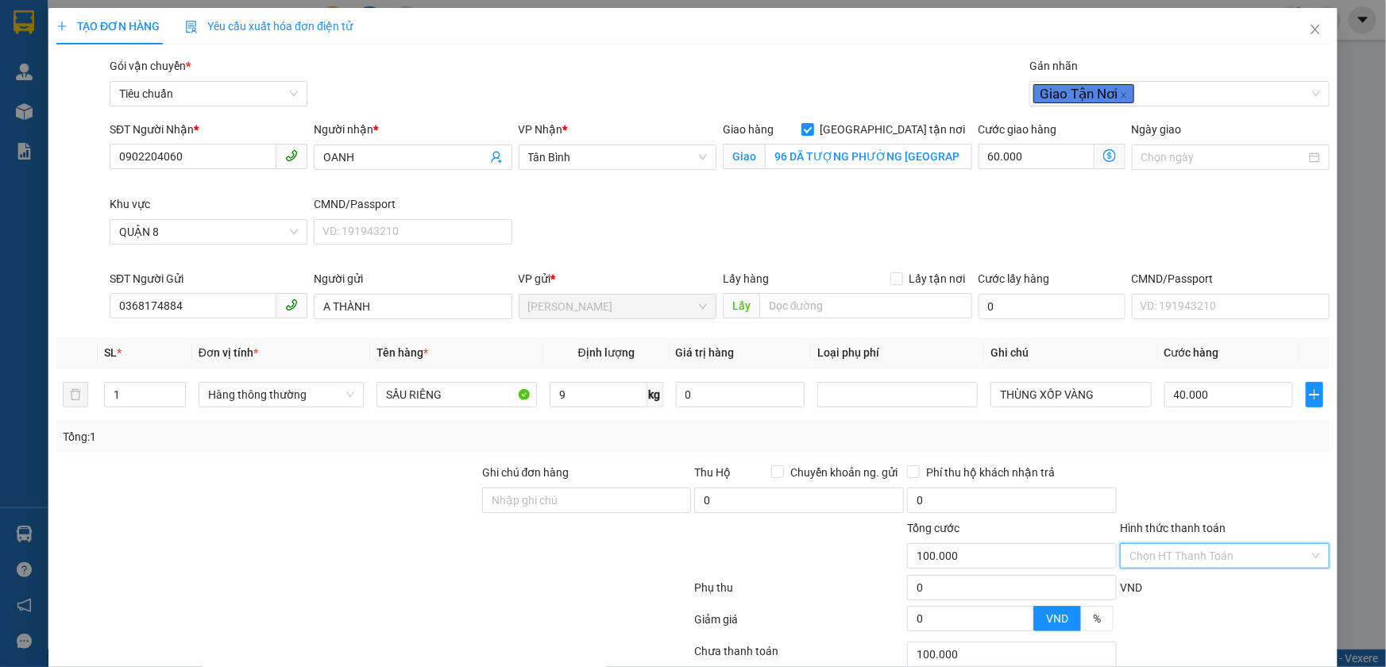
click at [1206, 544] on input "Hình thức thanh toán" at bounding box center [1219, 556] width 180 height 24
click at [1206, 578] on div "Tại văn phòng" at bounding box center [1215, 586] width 188 height 17
drag, startPoint x: 1240, startPoint y: 624, endPoint x: 1233, endPoint y: 609, distance: 16.7
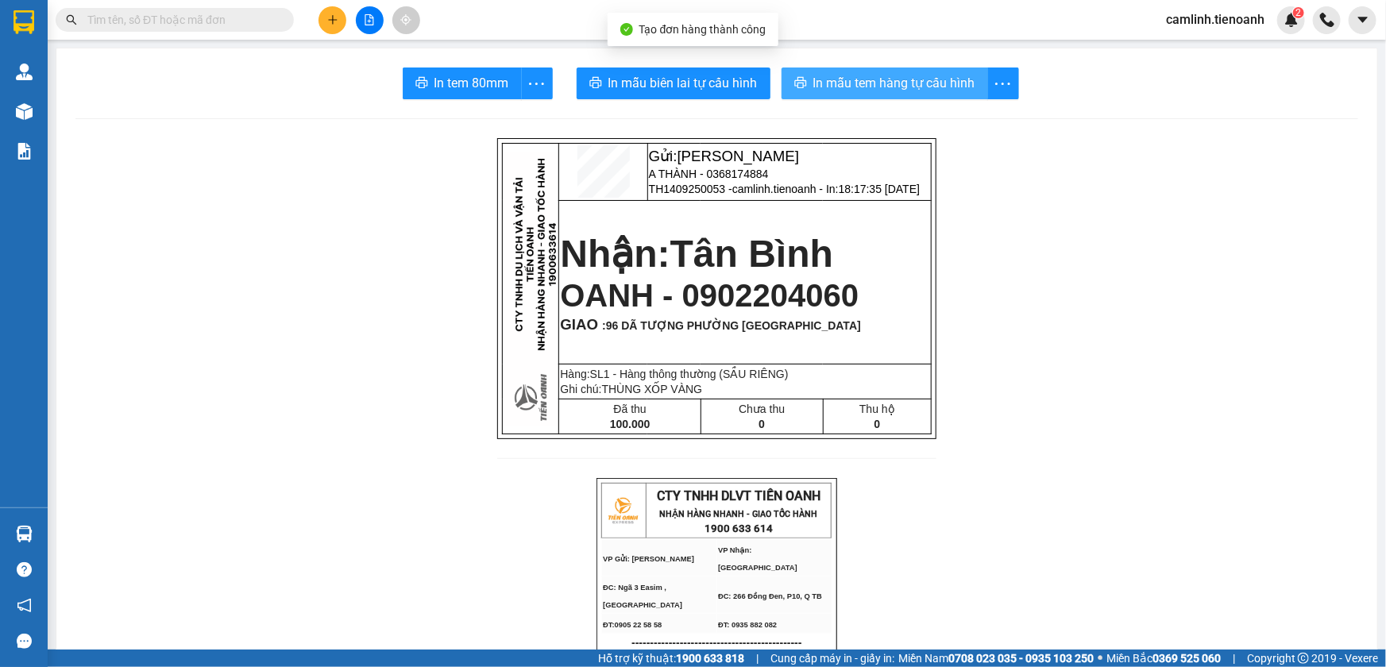
click at [921, 90] on span "In mẫu tem hàng tự cấu hình" at bounding box center [894, 83] width 162 height 20
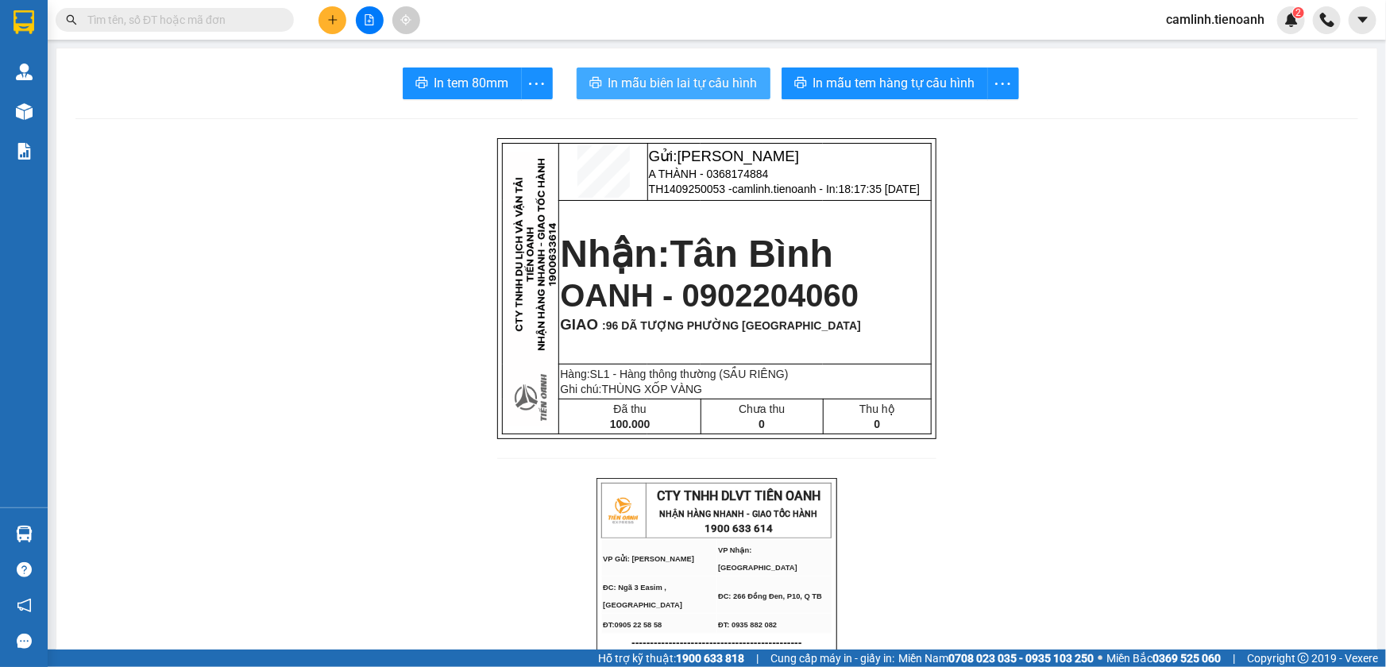
click at [690, 87] on span "In mẫu biên lai tự cấu hình" at bounding box center [682, 83] width 149 height 20
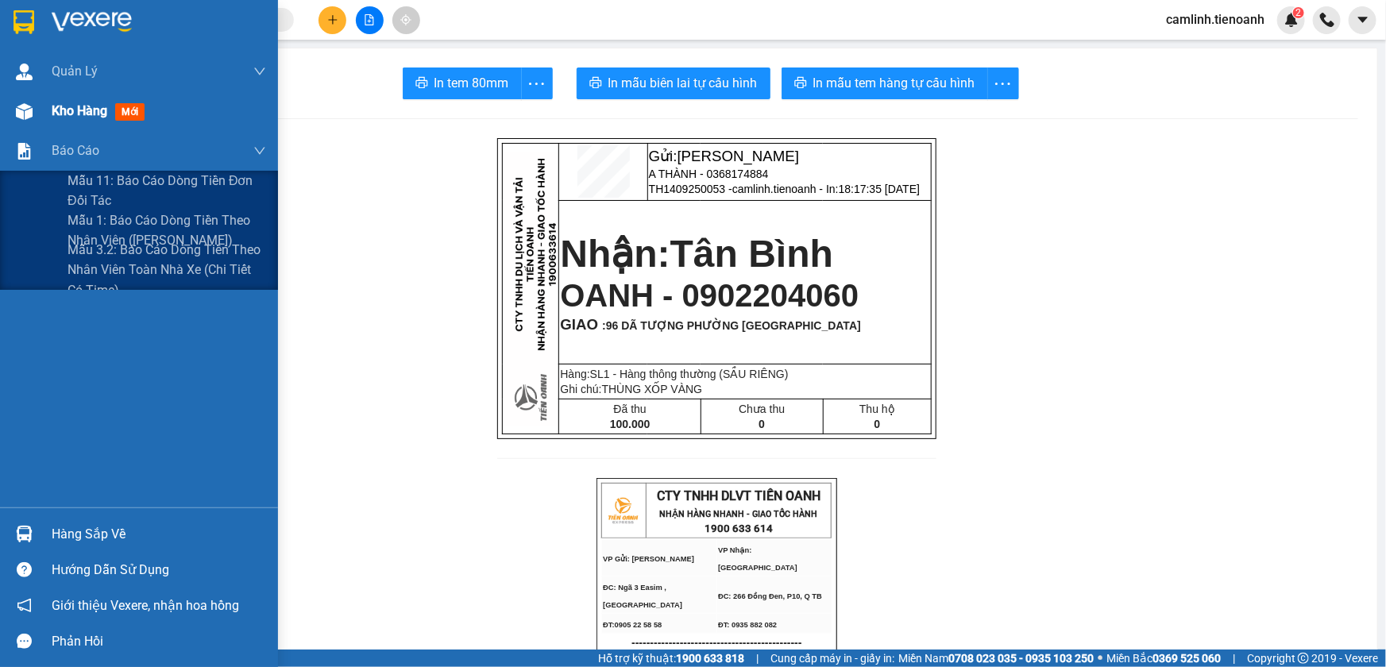
drag, startPoint x: 68, startPoint y: 157, endPoint x: 63, endPoint y: 122, distance: 35.4
click at [68, 156] on span "Báo cáo" at bounding box center [76, 151] width 48 height 20
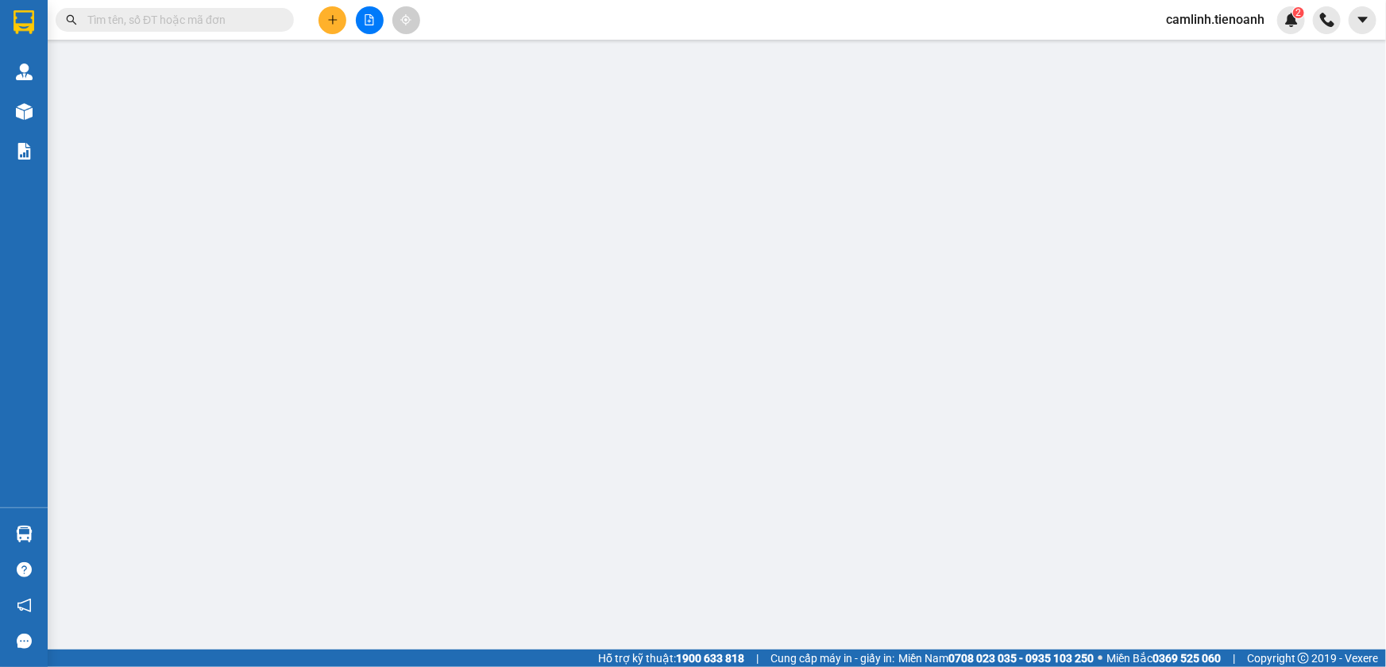
click at [1190, 23] on span "camlinh.tienoanh" at bounding box center [1215, 20] width 124 height 20
click at [1195, 47] on span "Đăng xuất" at bounding box center [1223, 49] width 90 height 17
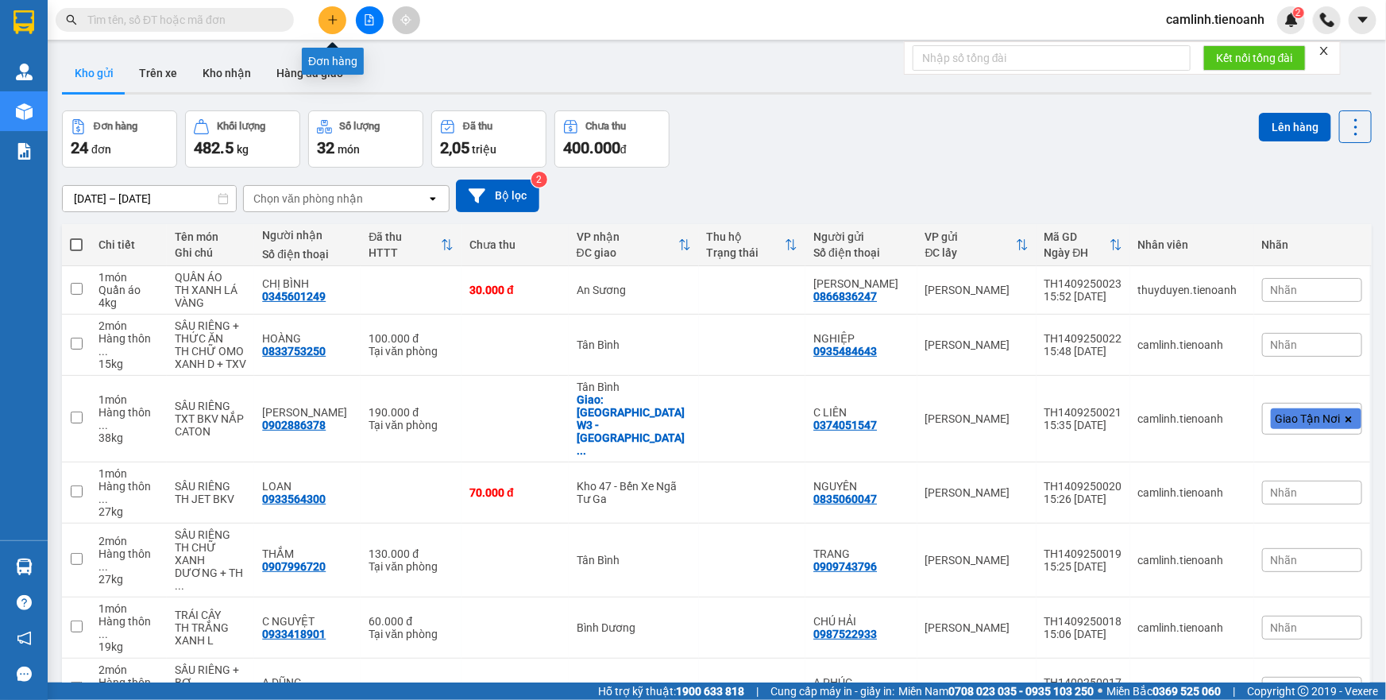
click at [328, 16] on icon "plus" at bounding box center [332, 19] width 11 height 11
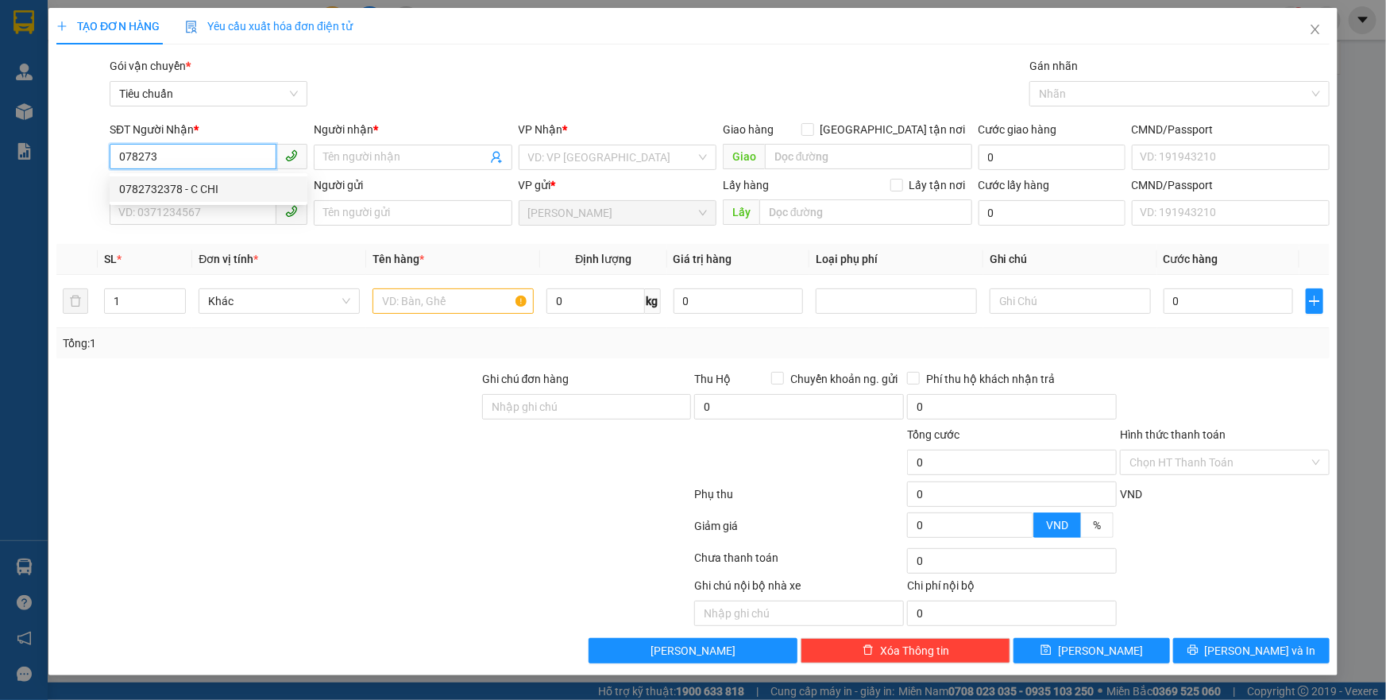
click at [230, 183] on div "0782732378 - C CHI" at bounding box center [208, 188] width 179 height 17
type input "0782732378"
type input "C CHI"
type input "066301011073"
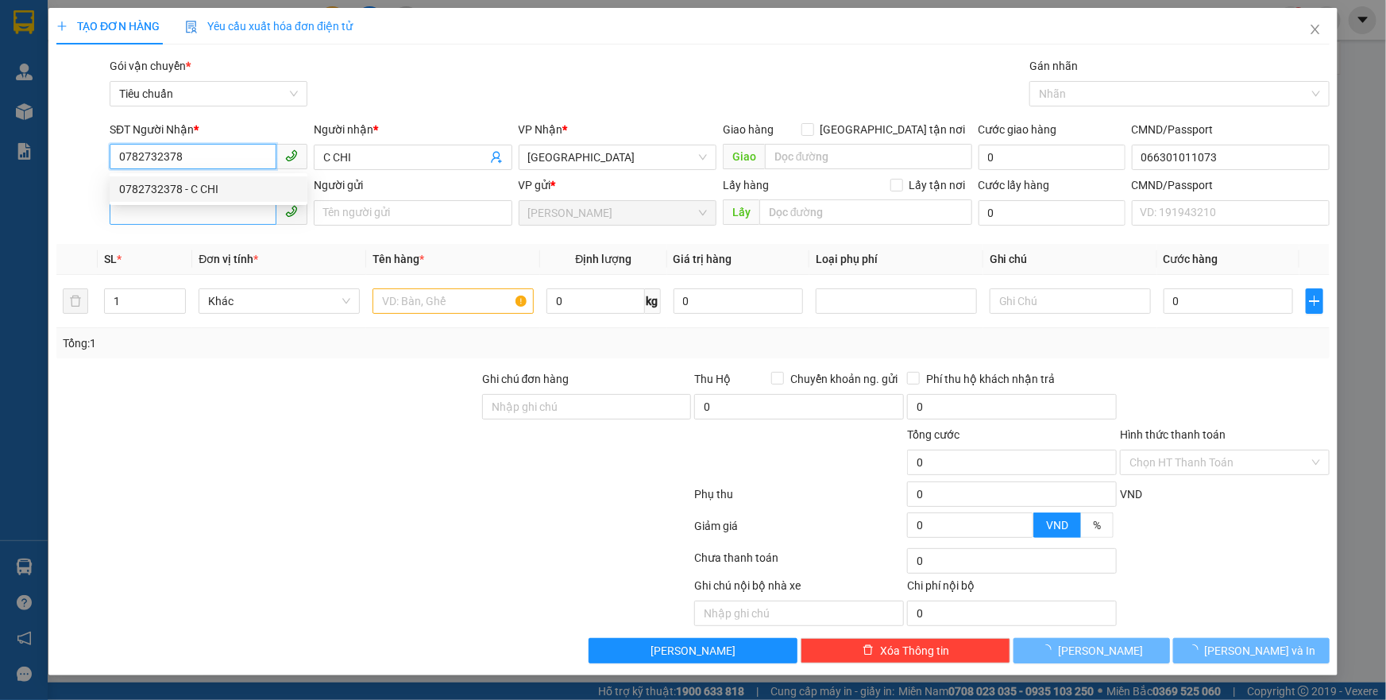
type input "80.000"
type input "0782732378"
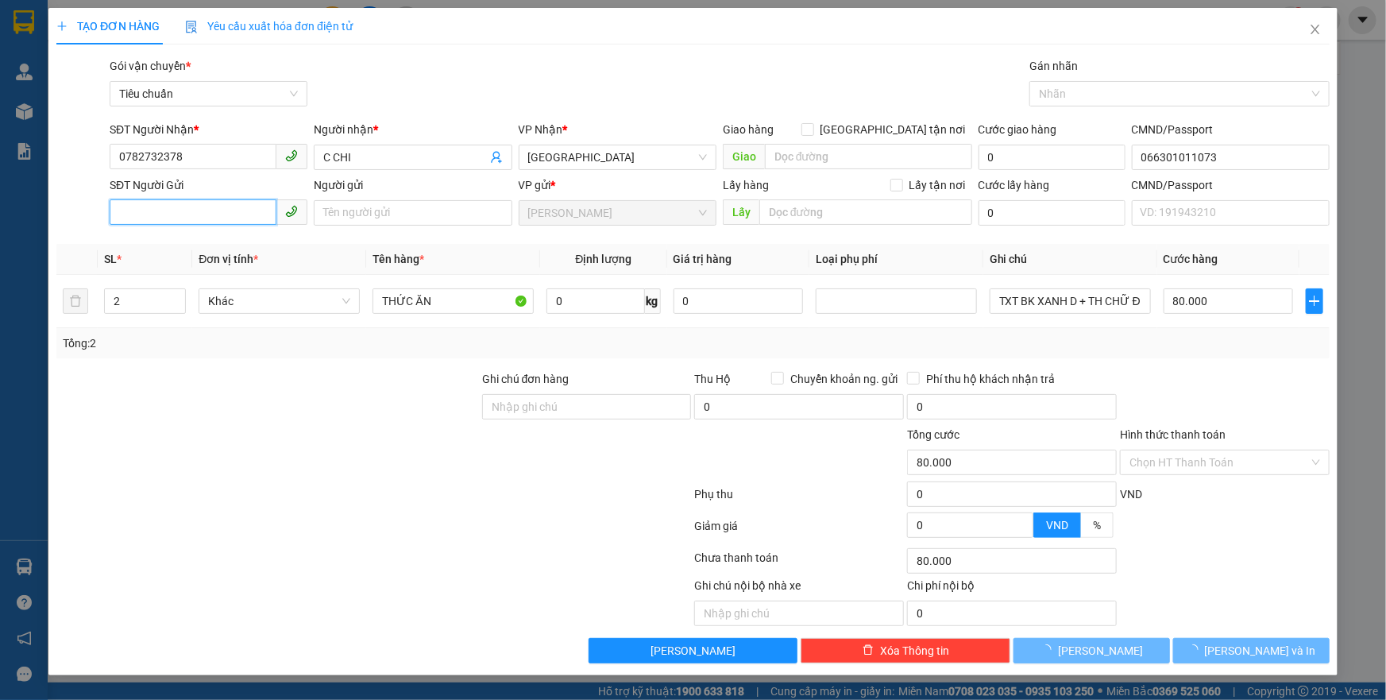
click at [225, 210] on input "SĐT Người Gửi" at bounding box center [193, 211] width 167 height 25
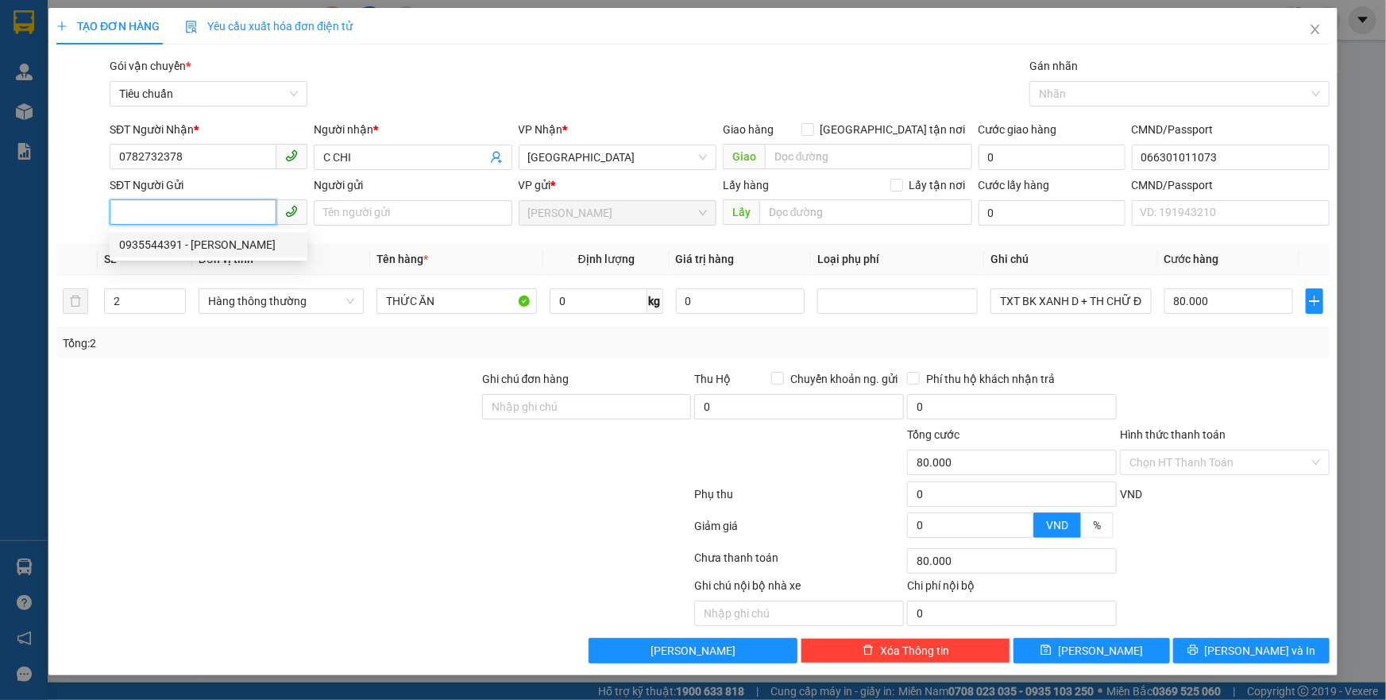
click at [222, 246] on div "0935544391 - [PERSON_NAME]" at bounding box center [208, 244] width 179 height 17
type input "0935544391"
type input "[PERSON_NAME]"
type input "066179009836"
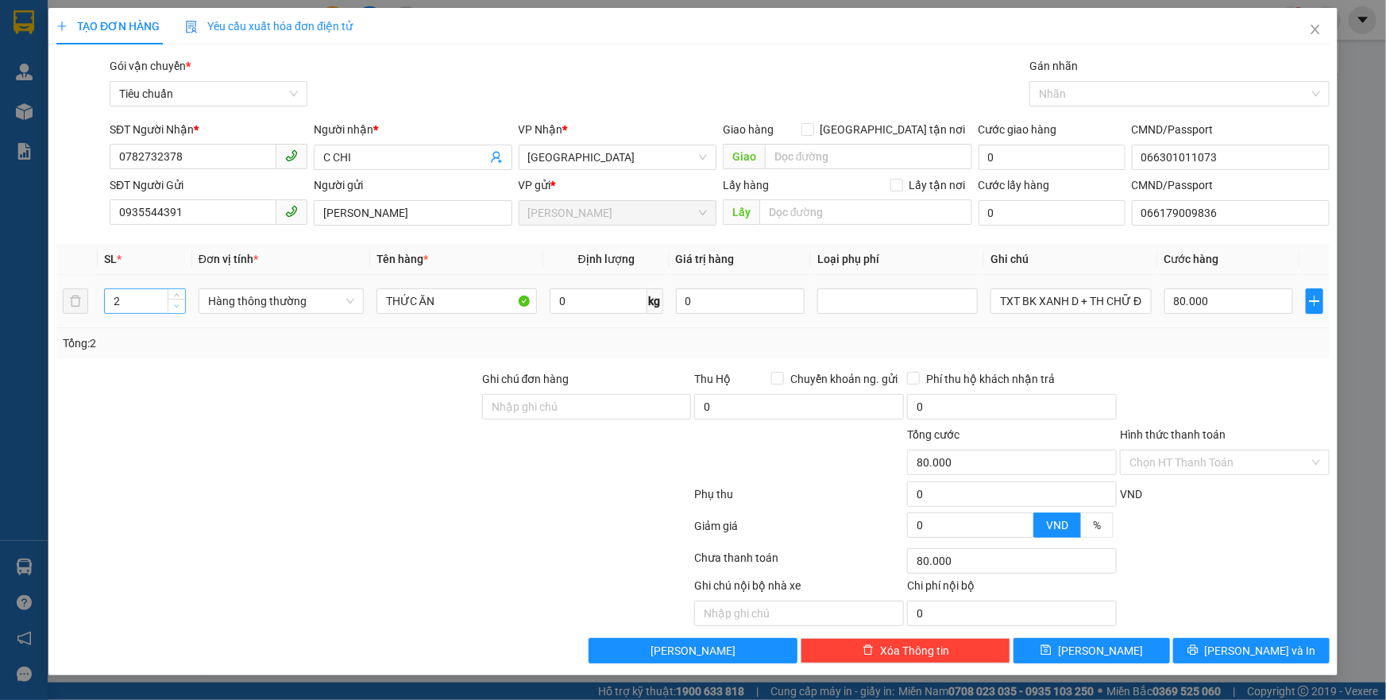
click at [176, 307] on icon "down" at bounding box center [177, 306] width 6 height 6
type input "1"
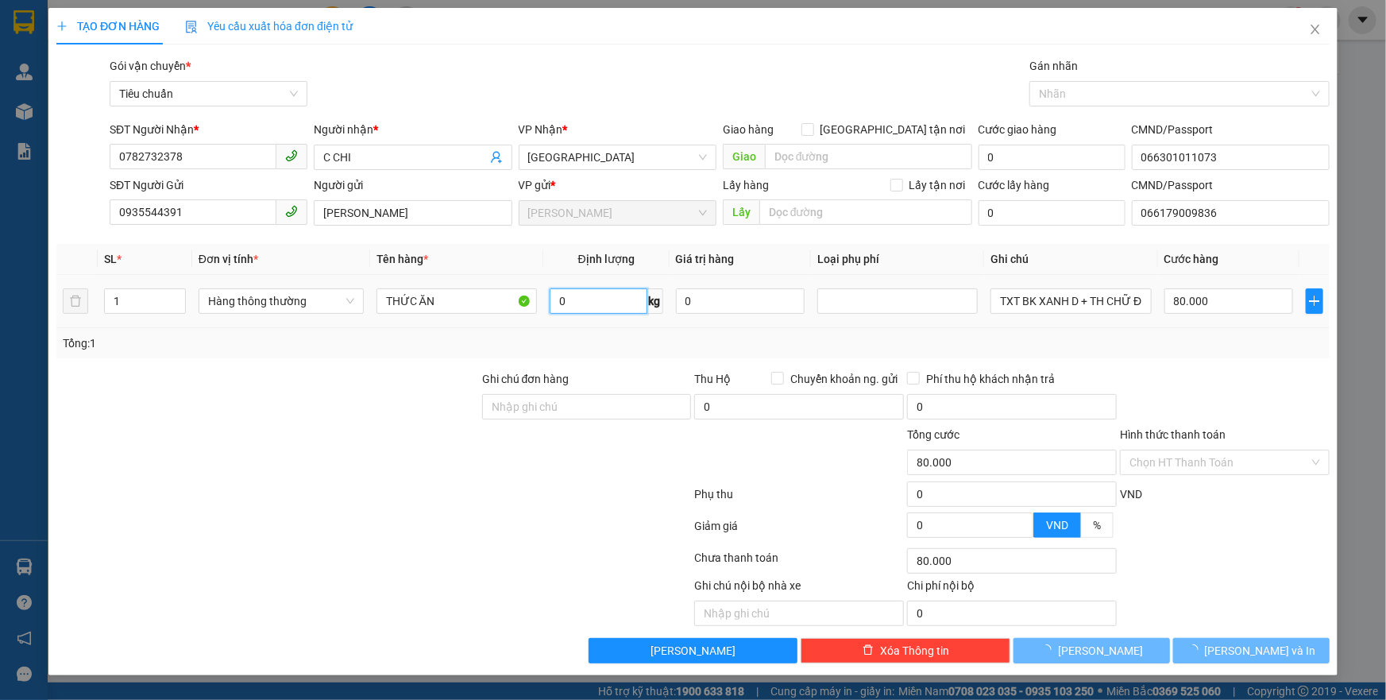
click at [571, 305] on input "0" at bounding box center [599, 300] width 98 height 25
type input "0"
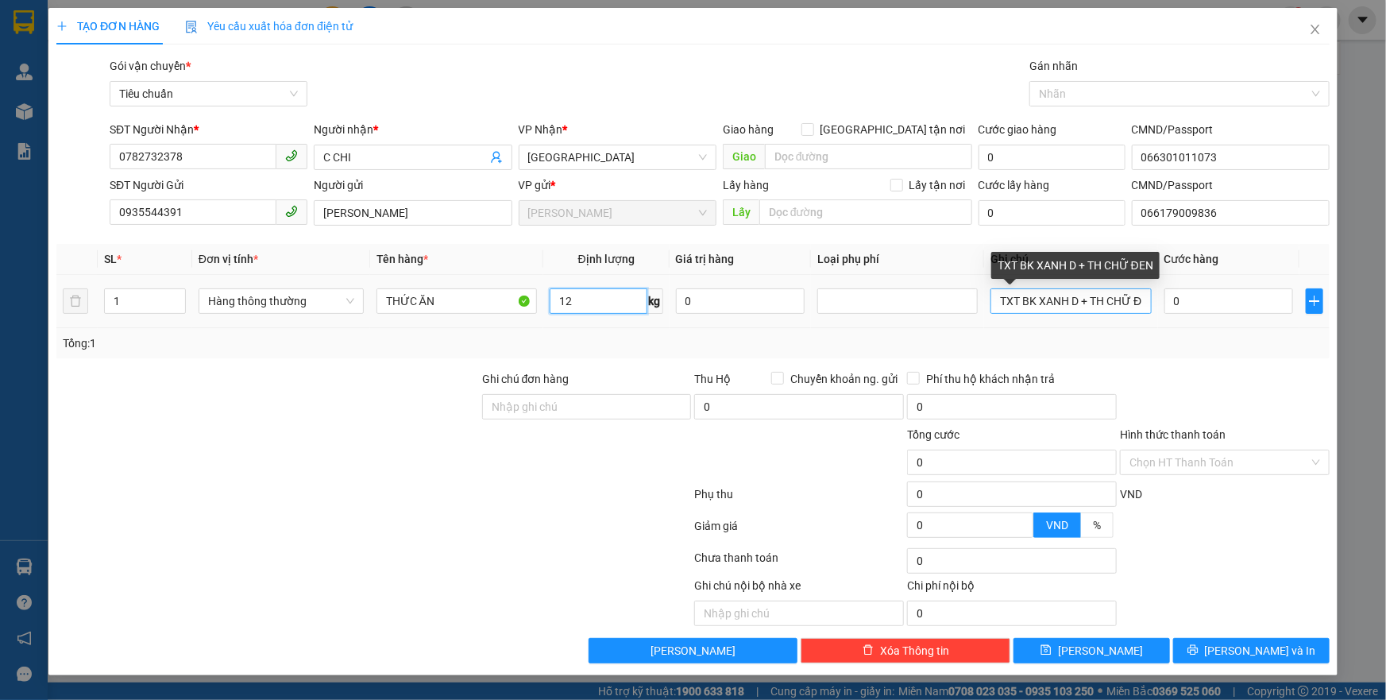
type input "12"
type input "50.000"
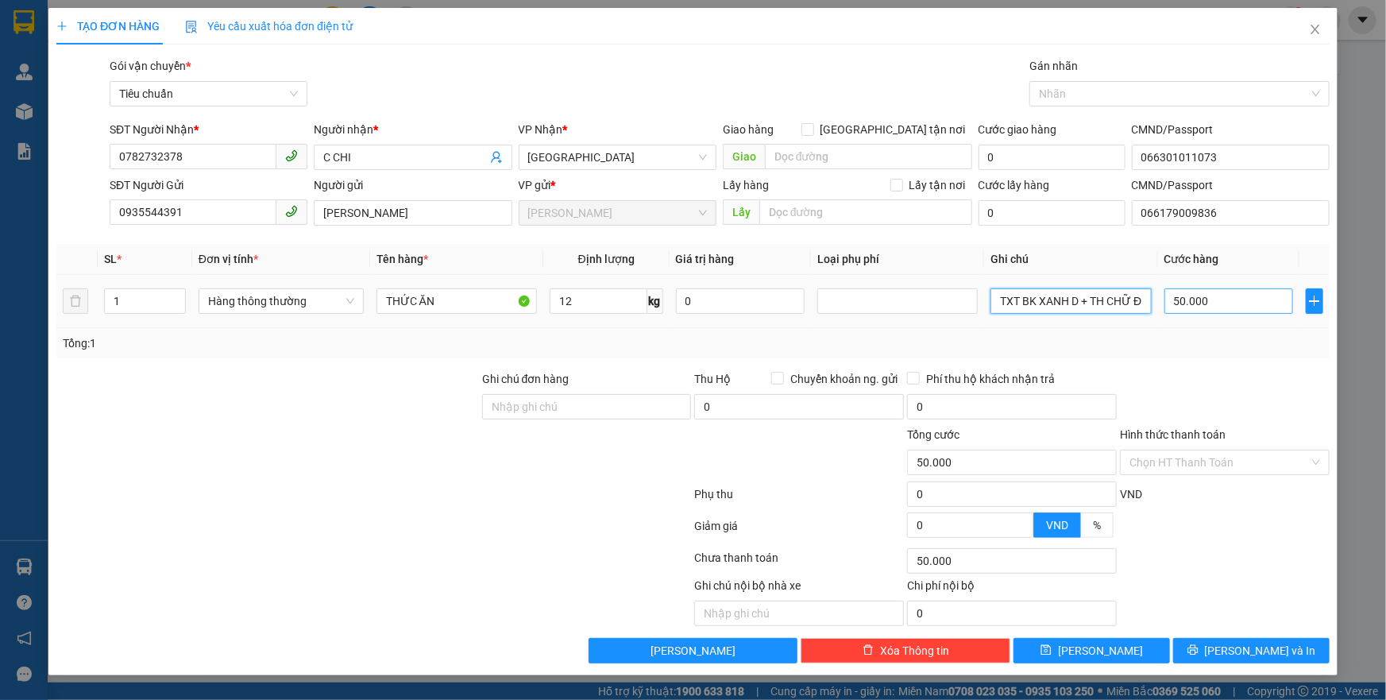
drag, startPoint x: 1019, startPoint y: 302, endPoint x: 1179, endPoint y: 300, distance: 159.7
click at [1179, 300] on tr "1 Hàng thông thường THỨC ĂN 12 kg 0 TXT BK XANH D + TH CHỮ ĐEN 50.000" at bounding box center [692, 301] width 1273 height 53
type input "TXT"
click at [1264, 361] on div "Transit Pickup Surcharge Ids Transit Deliver Surcharge Ids Transit Deliver Surc…" at bounding box center [692, 360] width 1273 height 606
click at [1217, 461] on input "Hình thức thanh toán" at bounding box center [1219, 462] width 180 height 24
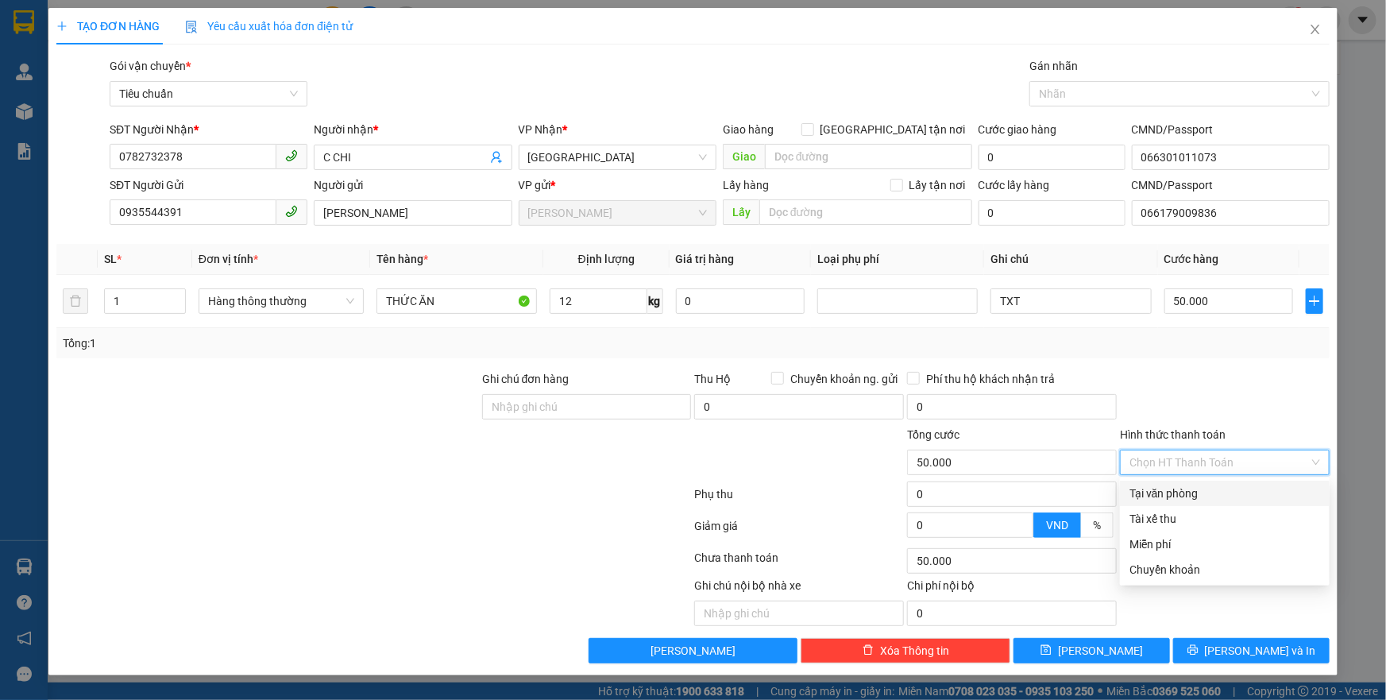
drag, startPoint x: 1215, startPoint y: 493, endPoint x: 1214, endPoint y: 520, distance: 27.0
click at [1215, 496] on div "Tại văn phòng" at bounding box center [1224, 493] width 191 height 17
type input "0"
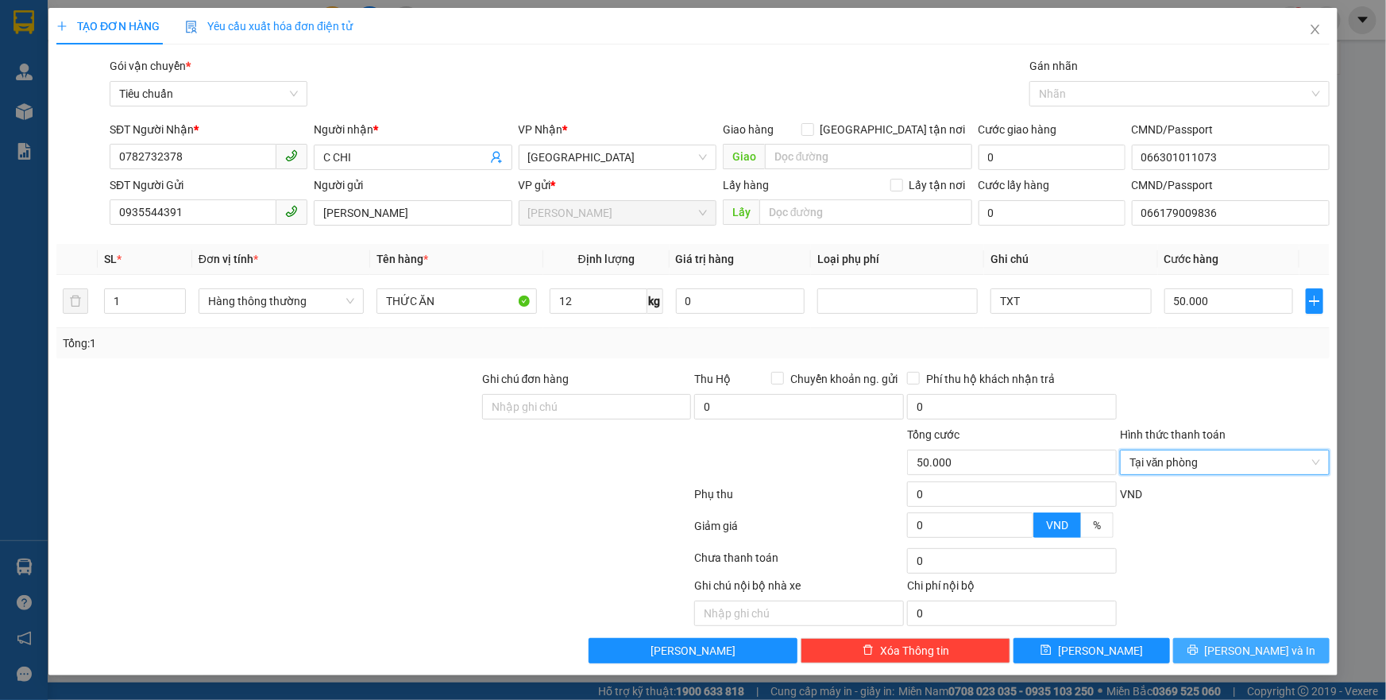
click at [1210, 649] on button "[PERSON_NAME] và In" at bounding box center [1251, 650] width 156 height 25
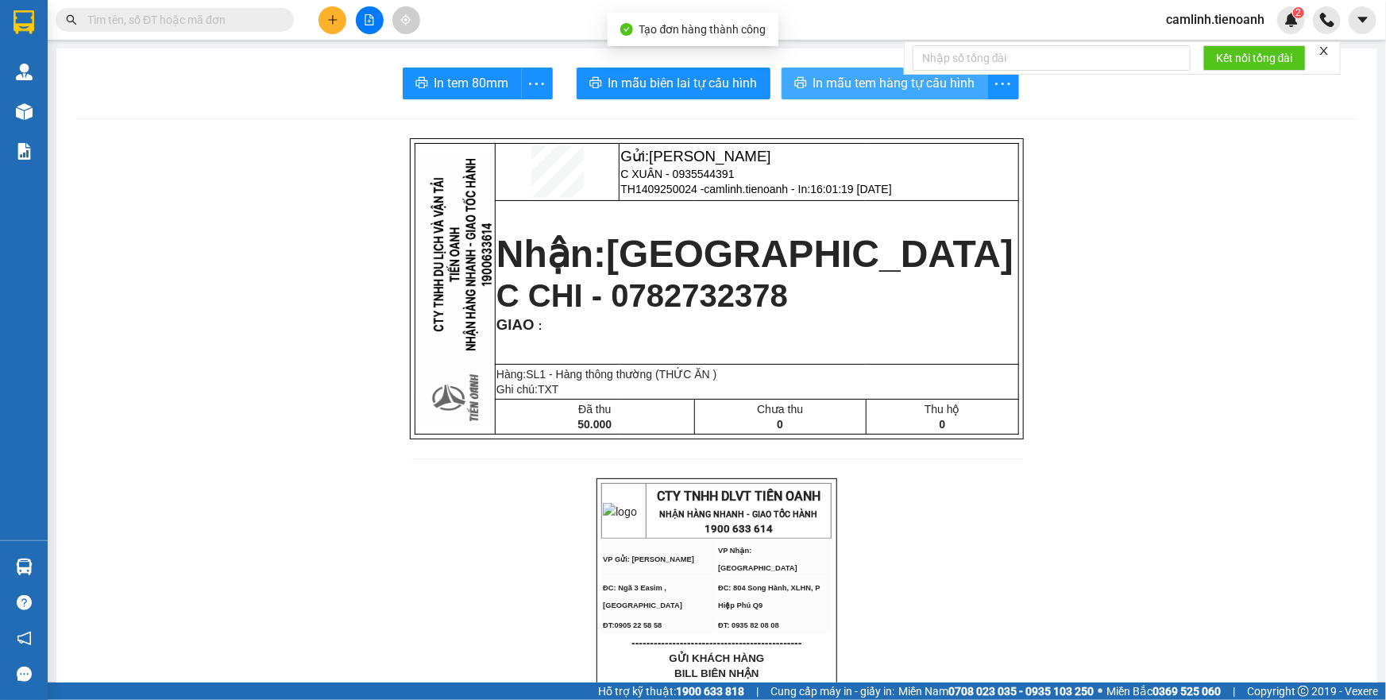
click at [818, 73] on span "In mẫu tem hàng tự cấu hình" at bounding box center [894, 83] width 162 height 20
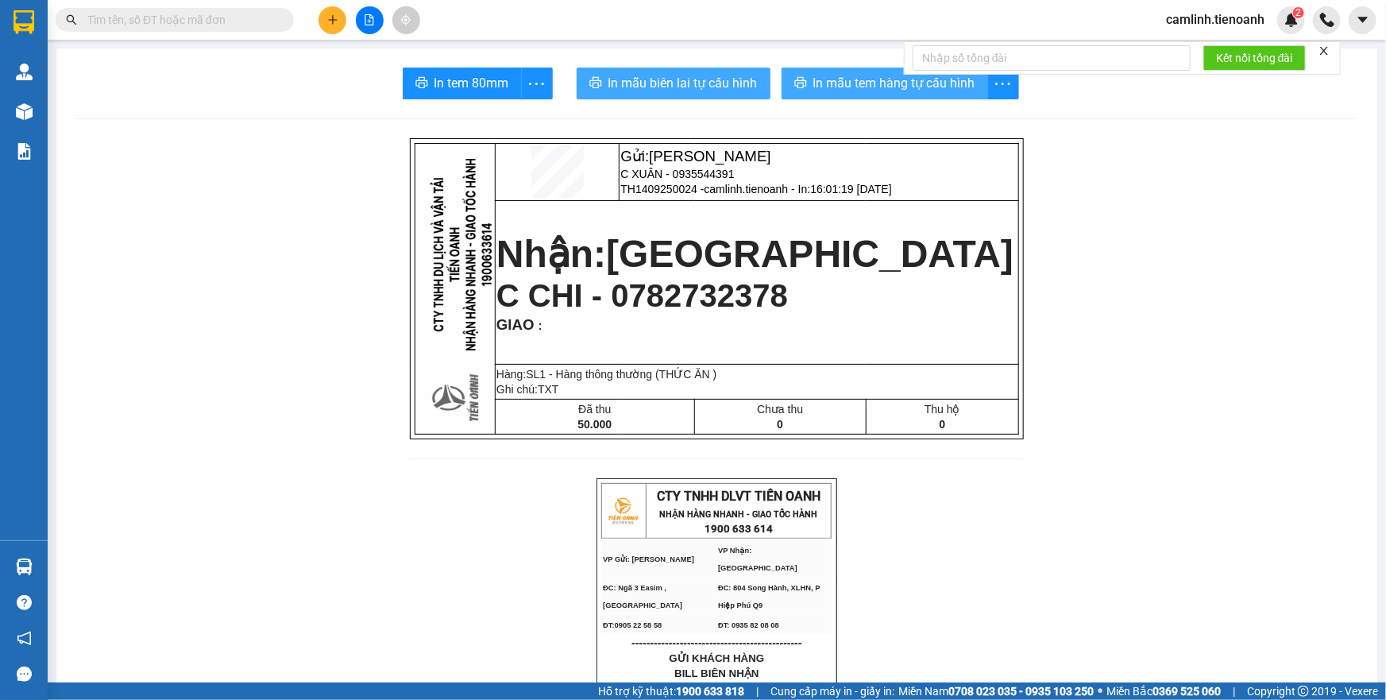
drag, startPoint x: 697, startPoint y: 94, endPoint x: 783, endPoint y: 95, distance: 86.6
click at [696, 94] on button "In mẫu biên lai tự cấu hình" at bounding box center [674, 84] width 194 height 32
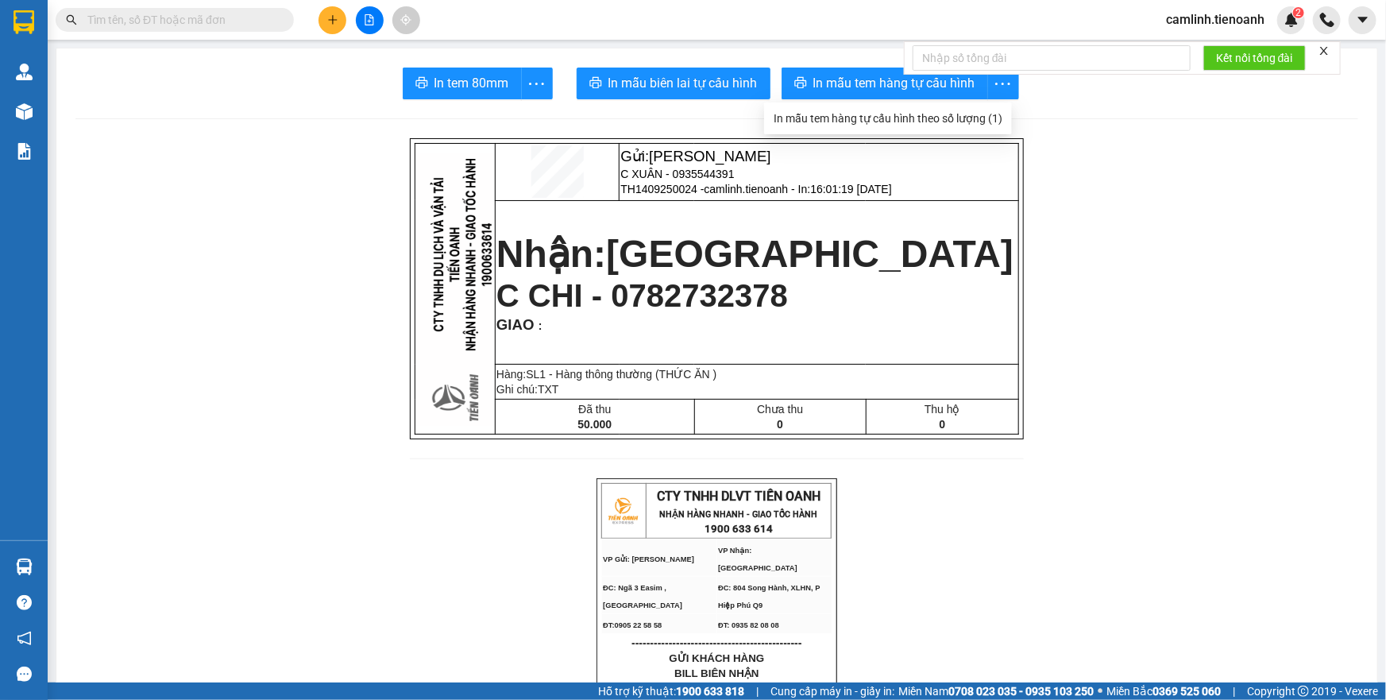
click at [227, 12] on input "text" at bounding box center [180, 19] width 187 height 17
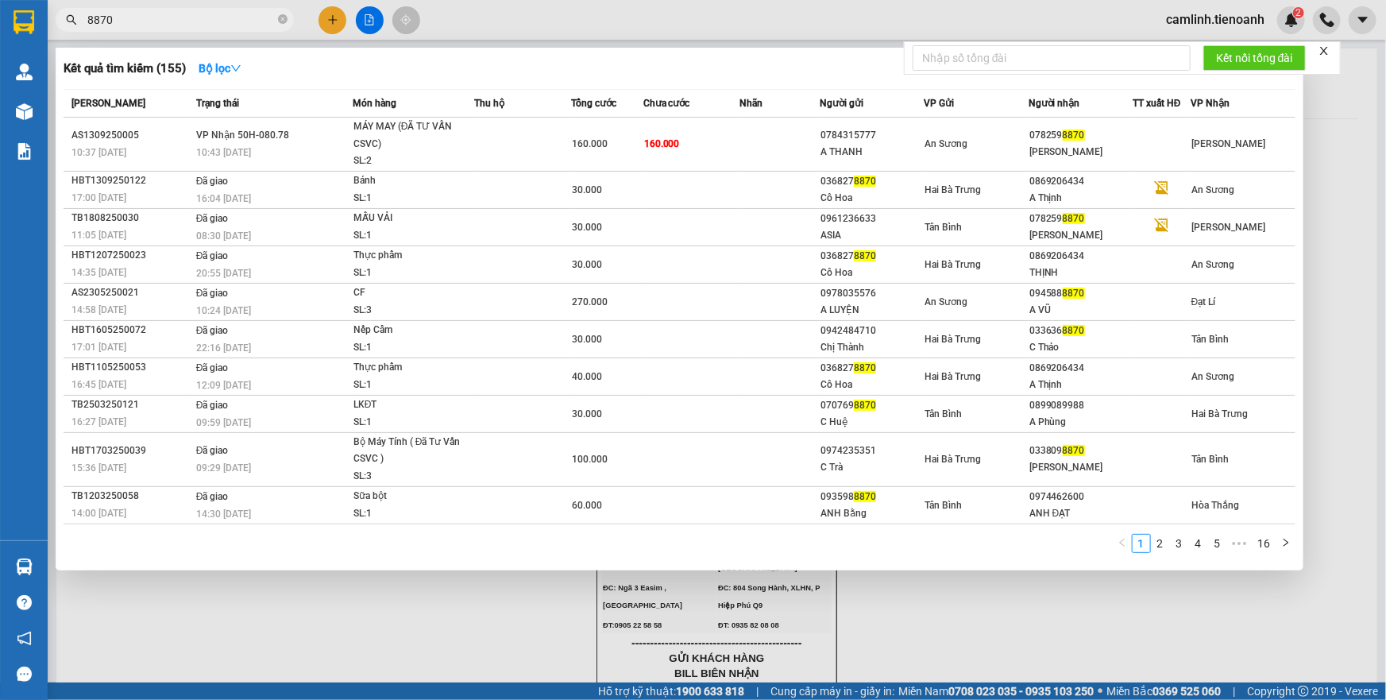
type input "8870"
drag, startPoint x: 554, startPoint y: 22, endPoint x: 445, endPoint y: 2, distance: 111.4
click at [548, 22] on div at bounding box center [693, 350] width 1386 height 700
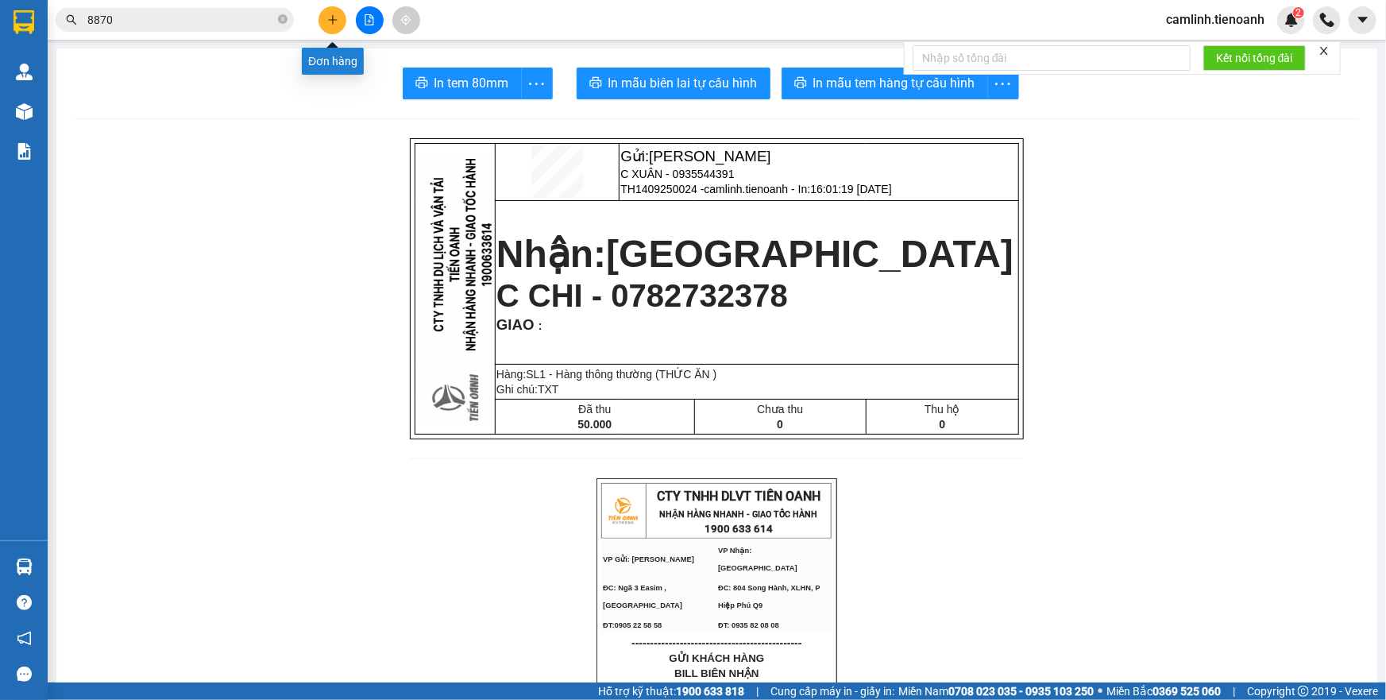
click at [327, 17] on icon "plus" at bounding box center [332, 19] width 11 height 11
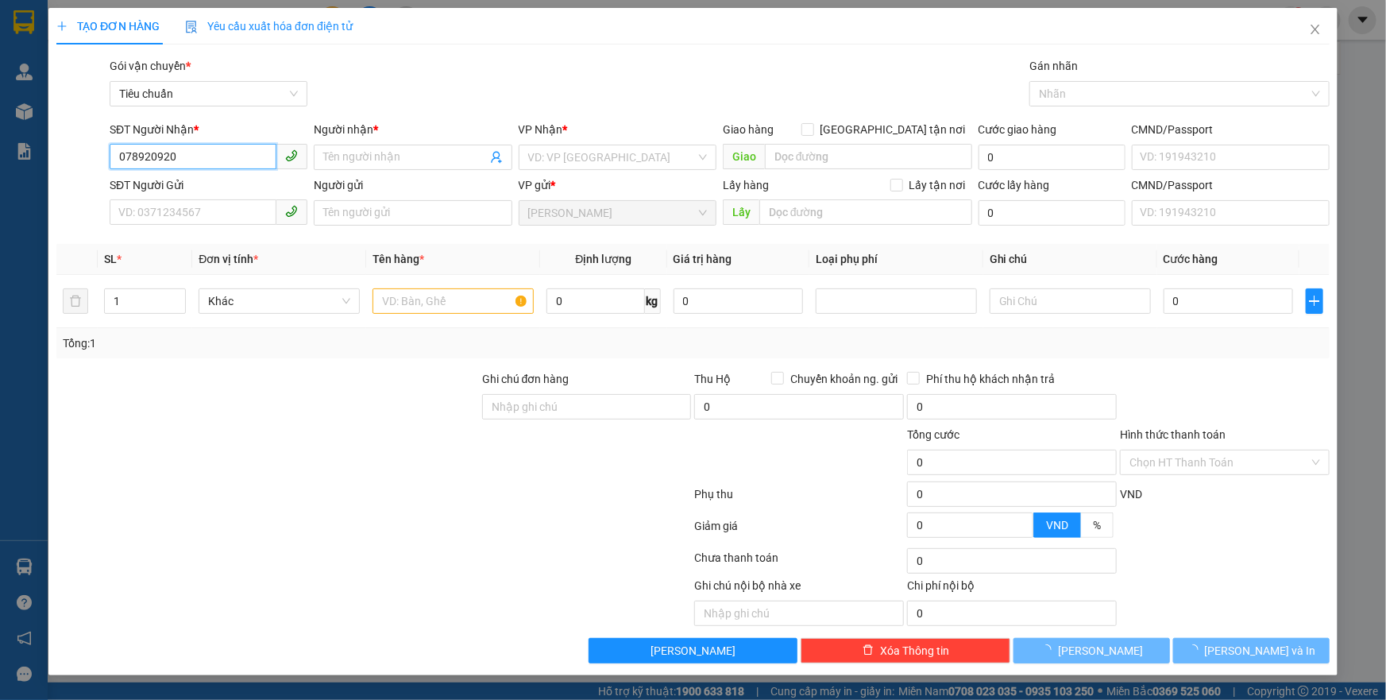
type input "0789209209"
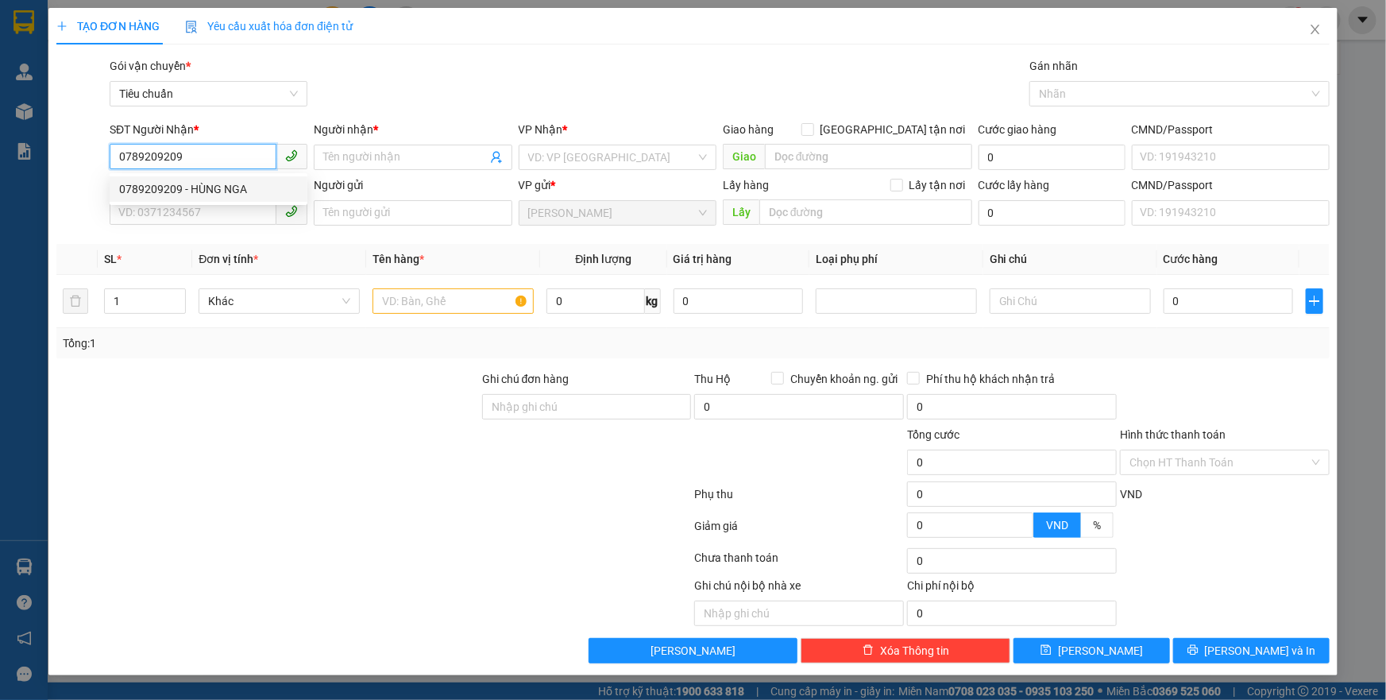
click at [268, 187] on div "0789209209 - HÙNG NGA" at bounding box center [208, 188] width 179 height 17
type input "HÙNG NGA"
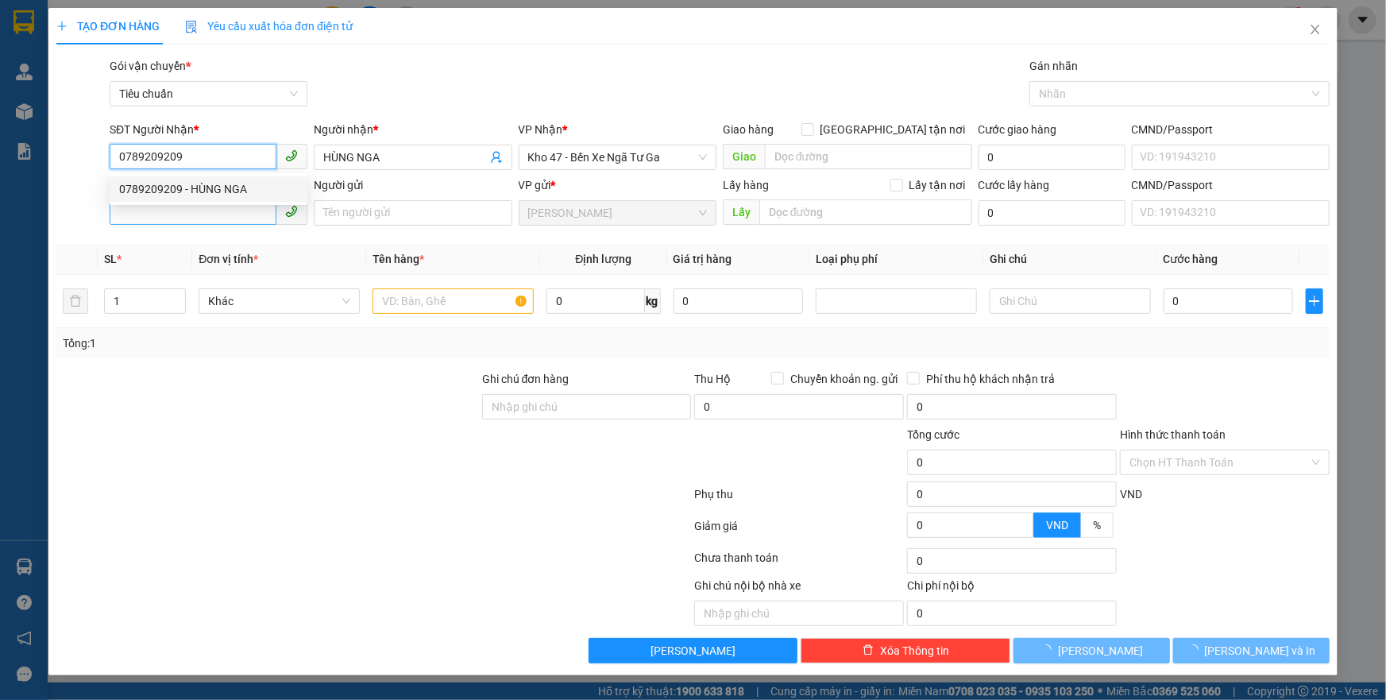
type input "0789209209"
type input "60.000"
click at [250, 222] on input "SĐT Người Gửi" at bounding box center [193, 211] width 167 height 25
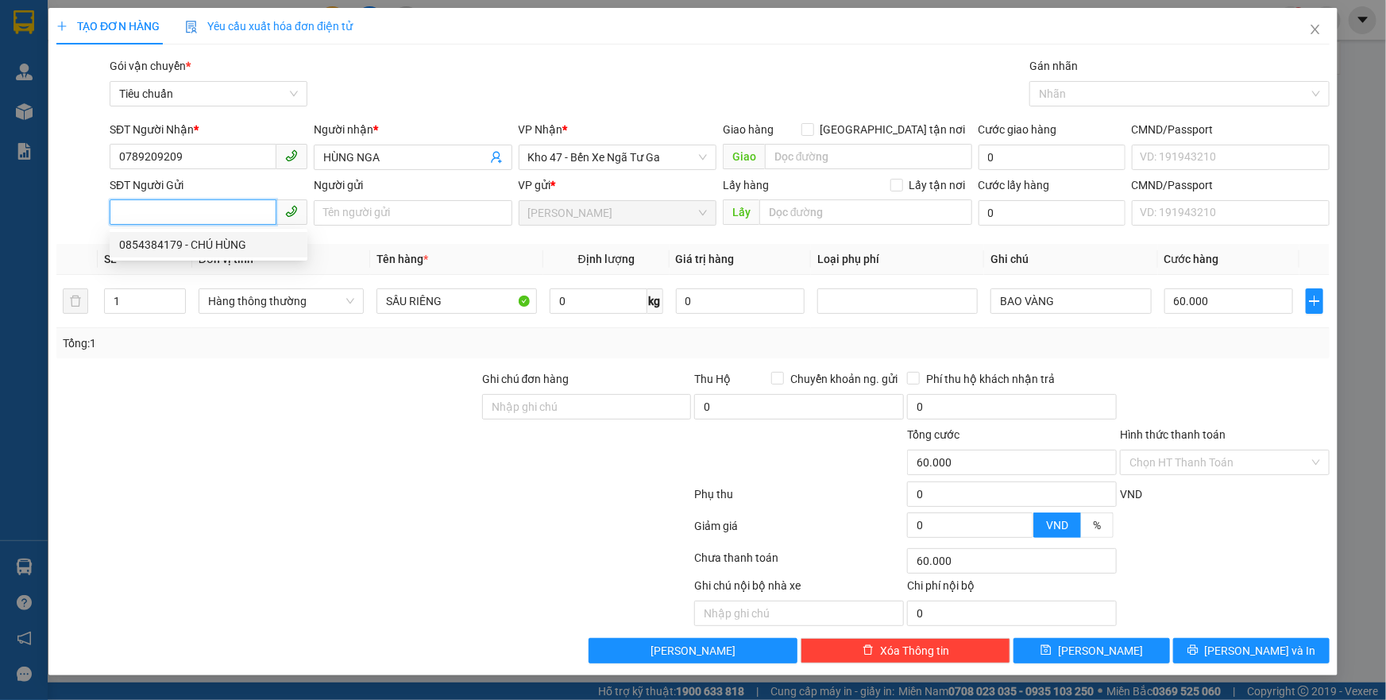
click at [248, 236] on div "0854384179 - CHÚ HÙNG" at bounding box center [208, 244] width 179 height 17
type input "0854384179"
type input "CHÚ HÙNG"
click at [178, 295] on icon "up" at bounding box center [177, 298] width 6 height 6
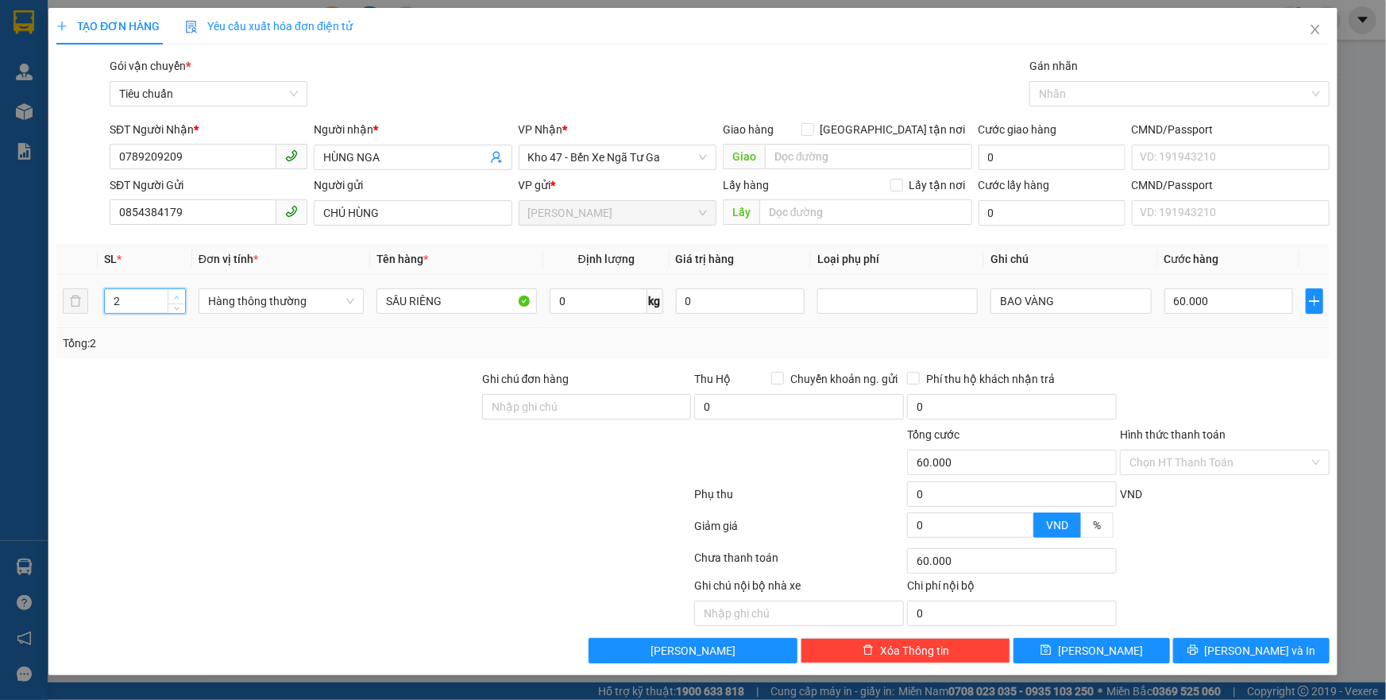
type input "3"
click at [178, 295] on icon "up" at bounding box center [177, 298] width 6 height 6
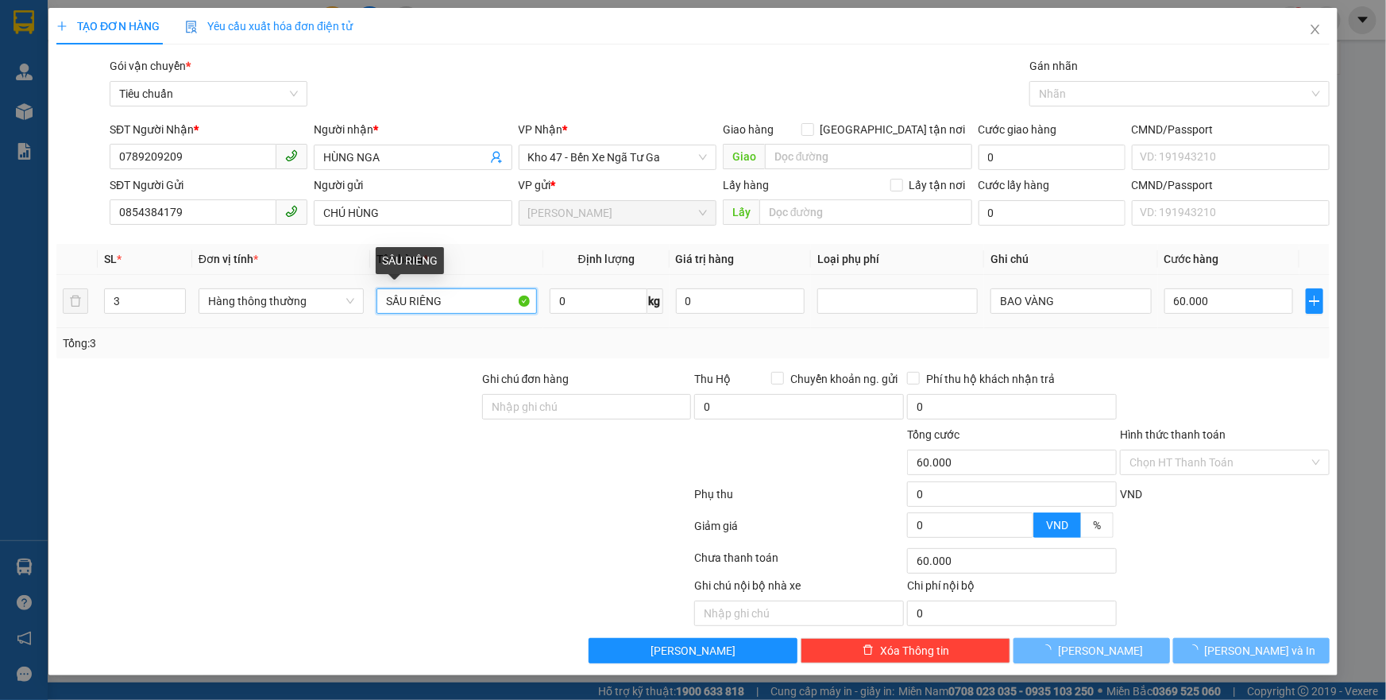
click at [473, 300] on input "SẦU RIÊNG" at bounding box center [456, 300] width 160 height 25
type input "0"
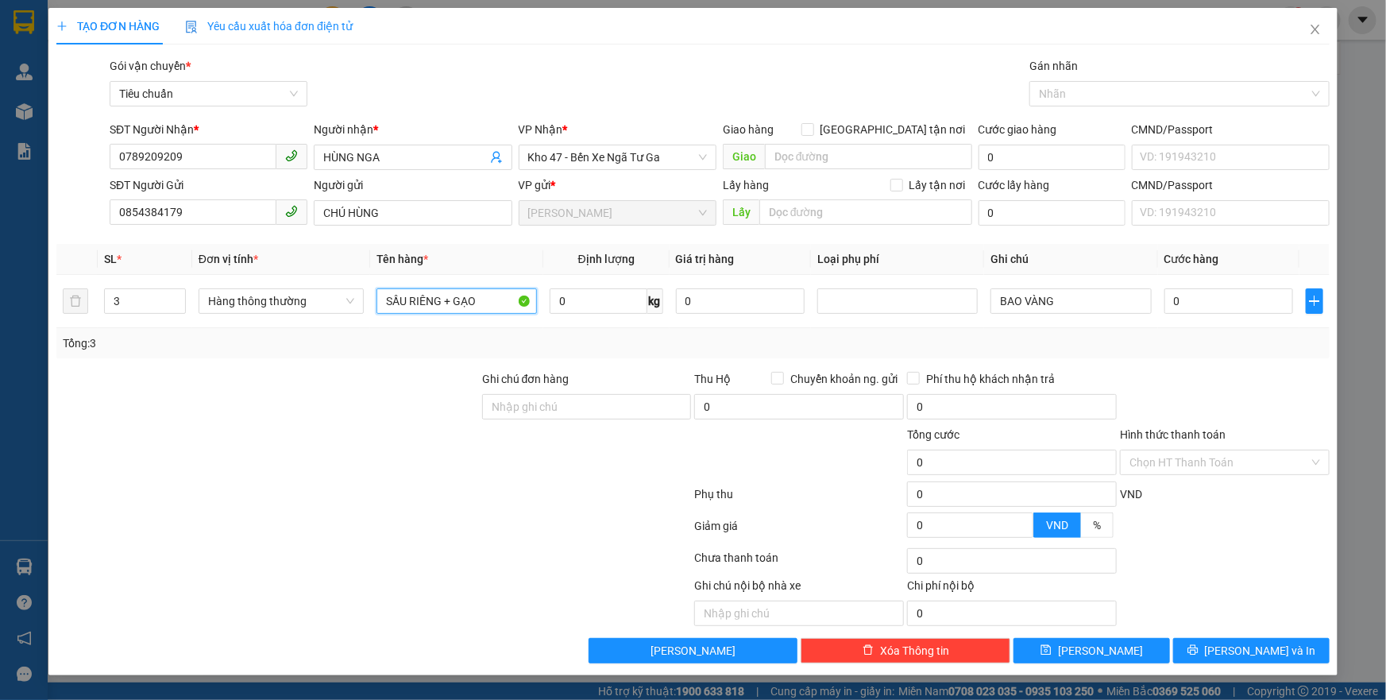
type input "SẦU RIÊNG + GẠO"
click at [443, 349] on div "Tổng: 3" at bounding box center [299, 342] width 473 height 17
click at [592, 309] on input "0" at bounding box center [599, 300] width 98 height 25
type input "17"
click at [560, 330] on div "Tổng: 3" at bounding box center [692, 343] width 1273 height 30
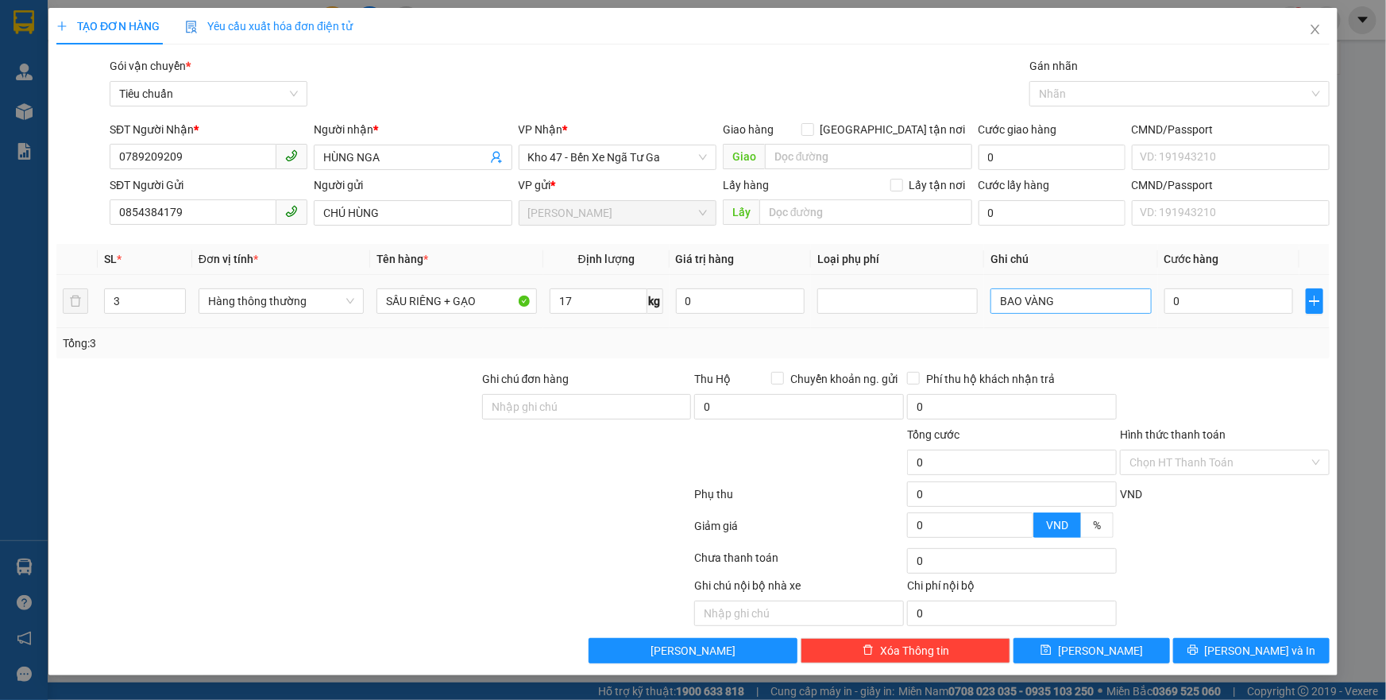
type input "55.000"
click at [1066, 298] on input "BAO VÀNG" at bounding box center [1070, 300] width 160 height 25
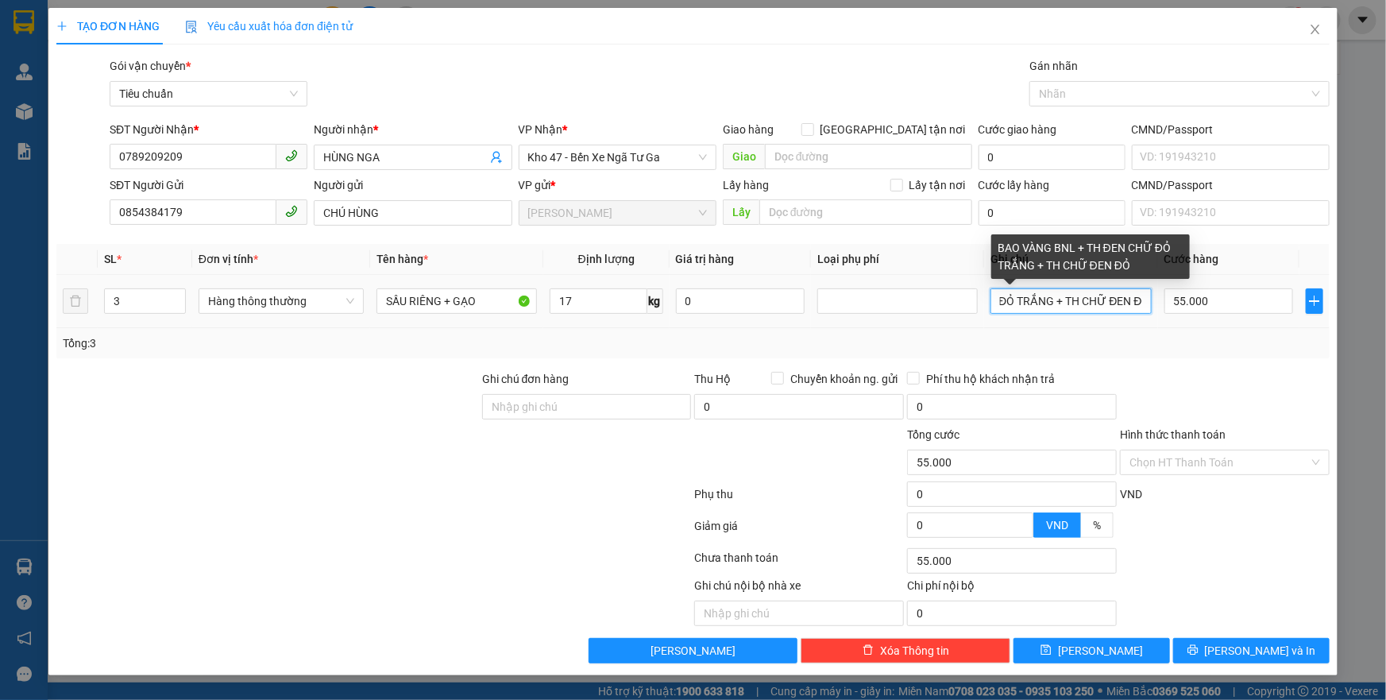
scroll to position [0, 168]
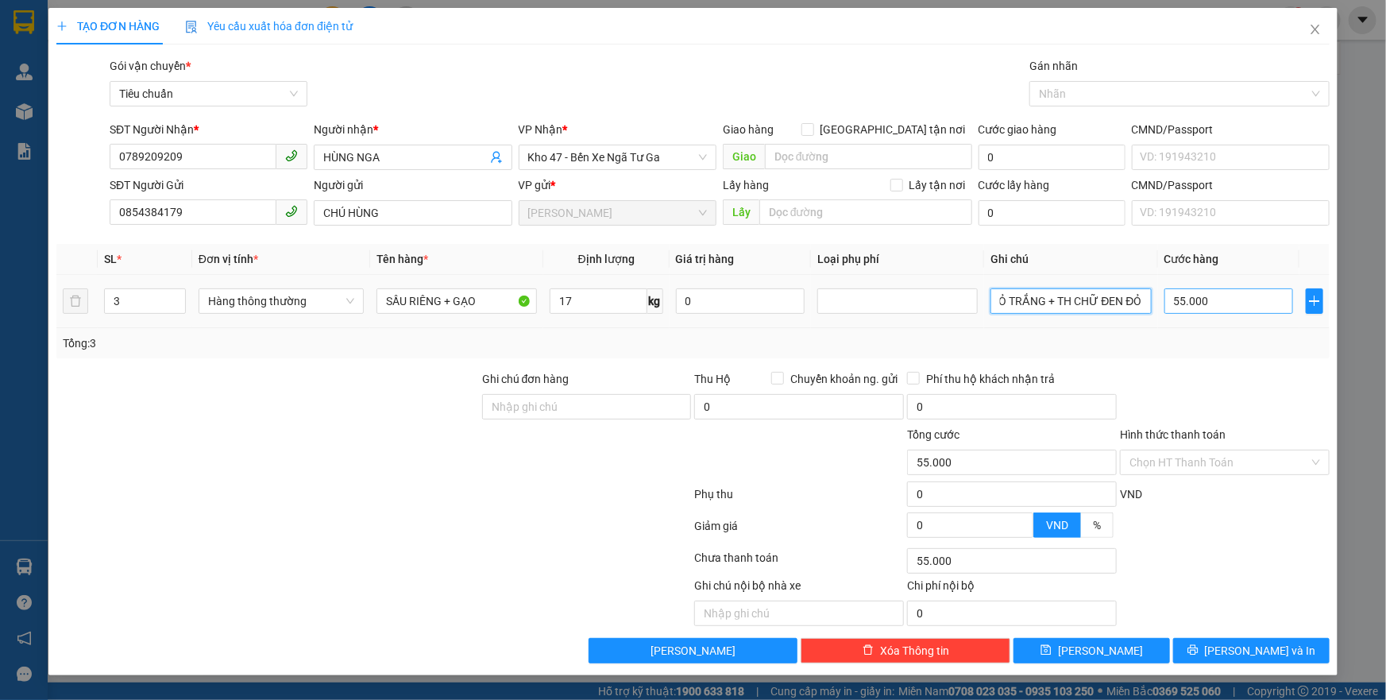
type input "BAO VÀNG BNL + TH ĐEN CHỮ ĐỎ TRẮNG + TH CHỮ ĐEN ĐỎ"
click at [1191, 309] on input "55.000" at bounding box center [1228, 300] width 129 height 25
type input "5"
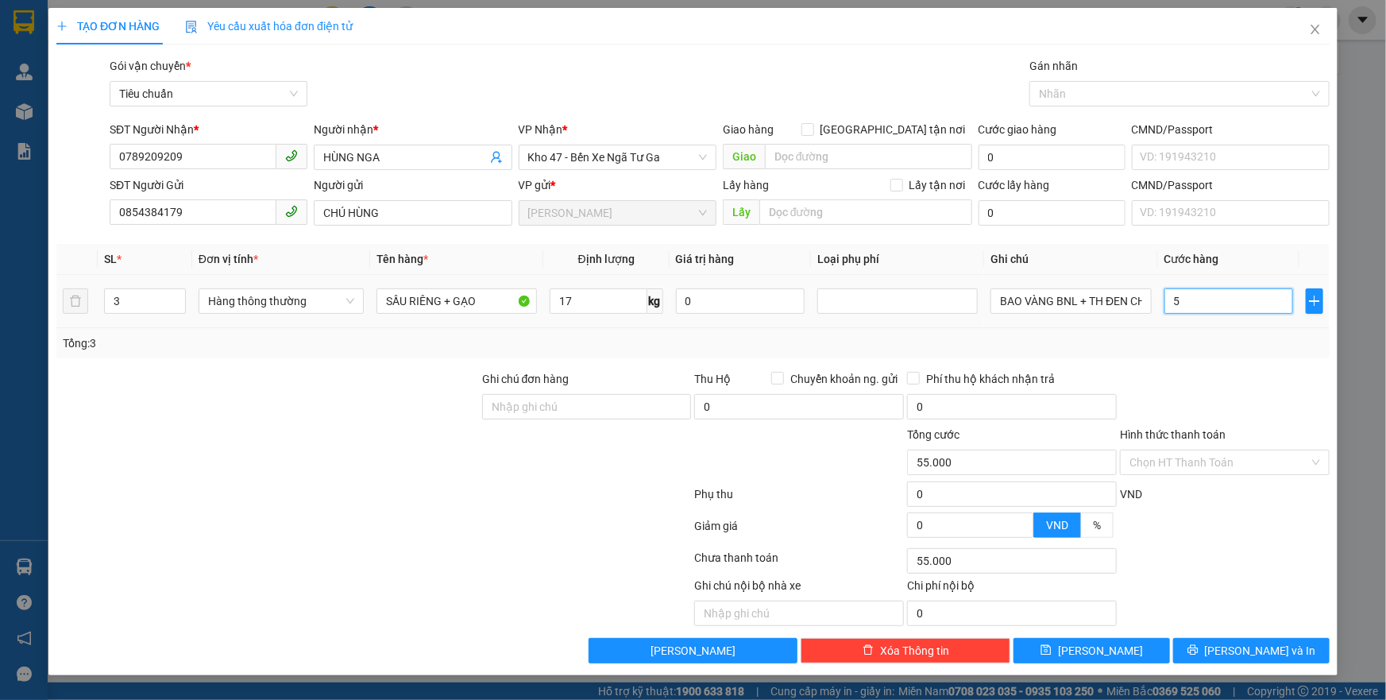
type input "5"
type input "55"
type input "55*"
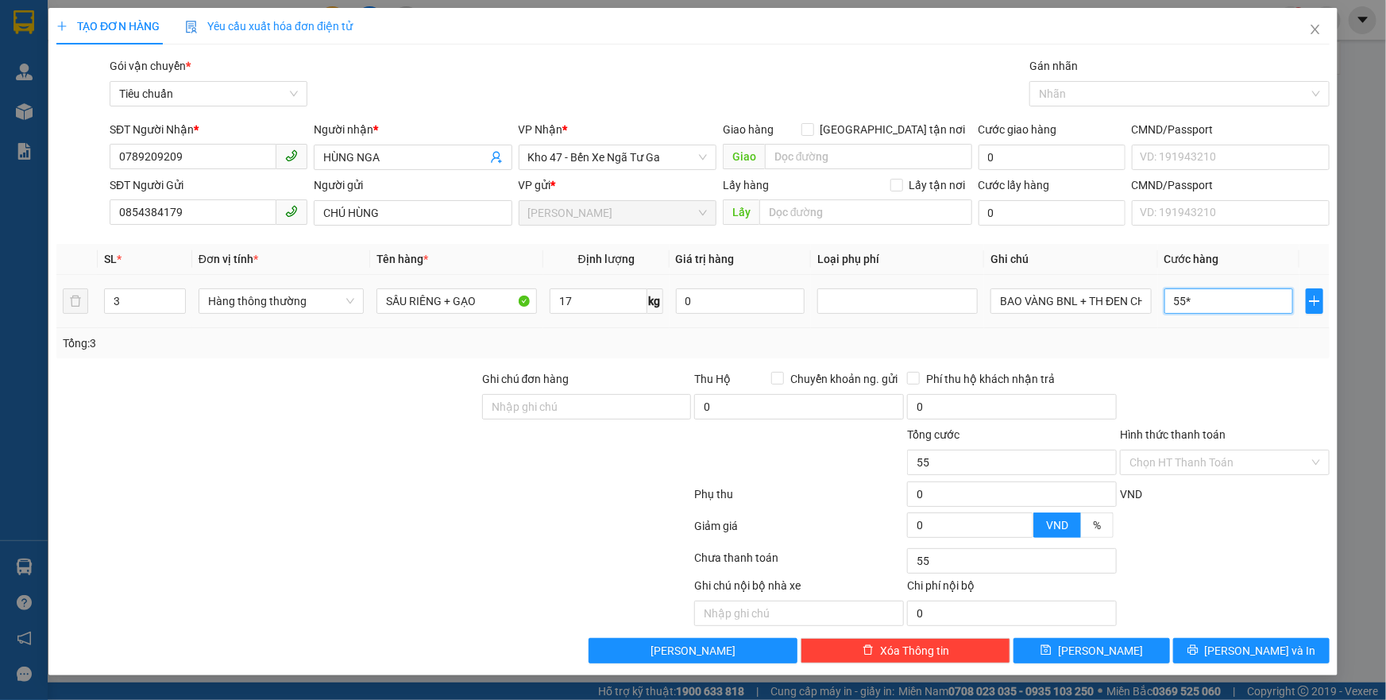
type input "0"
type input "165.000"
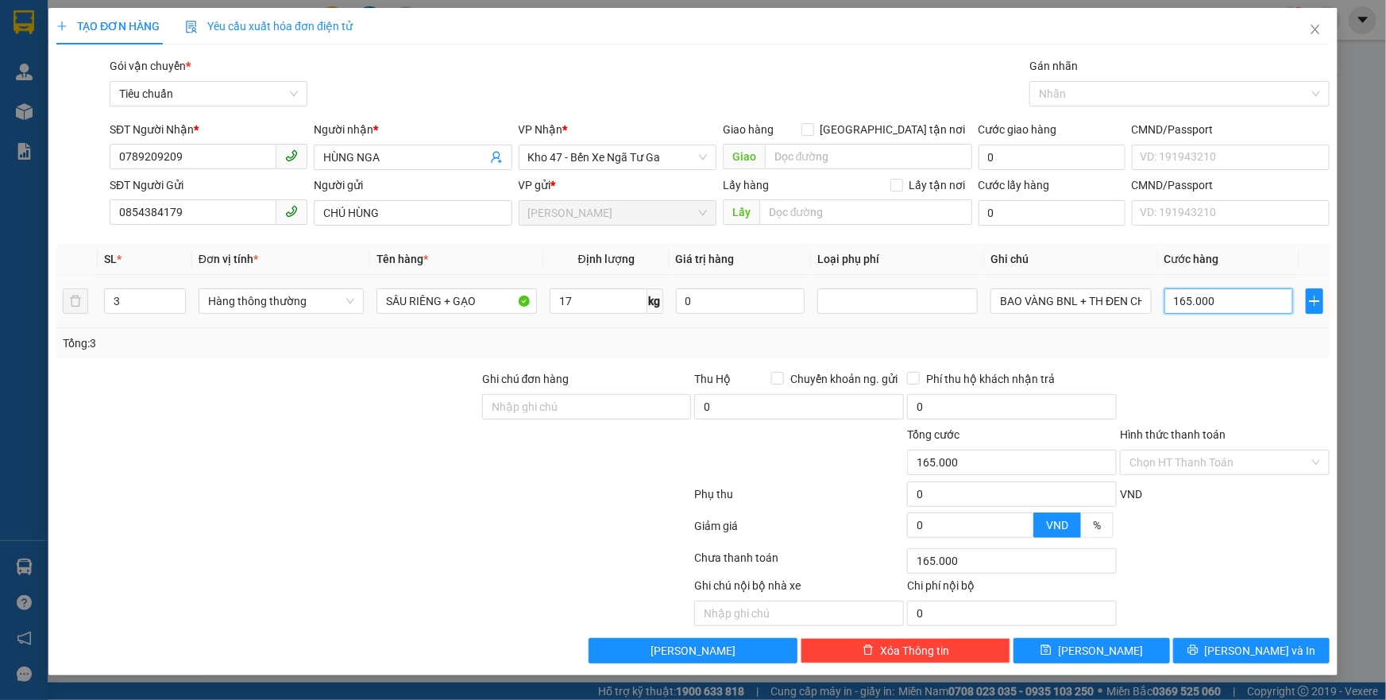
click at [1207, 304] on input "165.000" at bounding box center [1228, 300] width 129 height 25
type input "1"
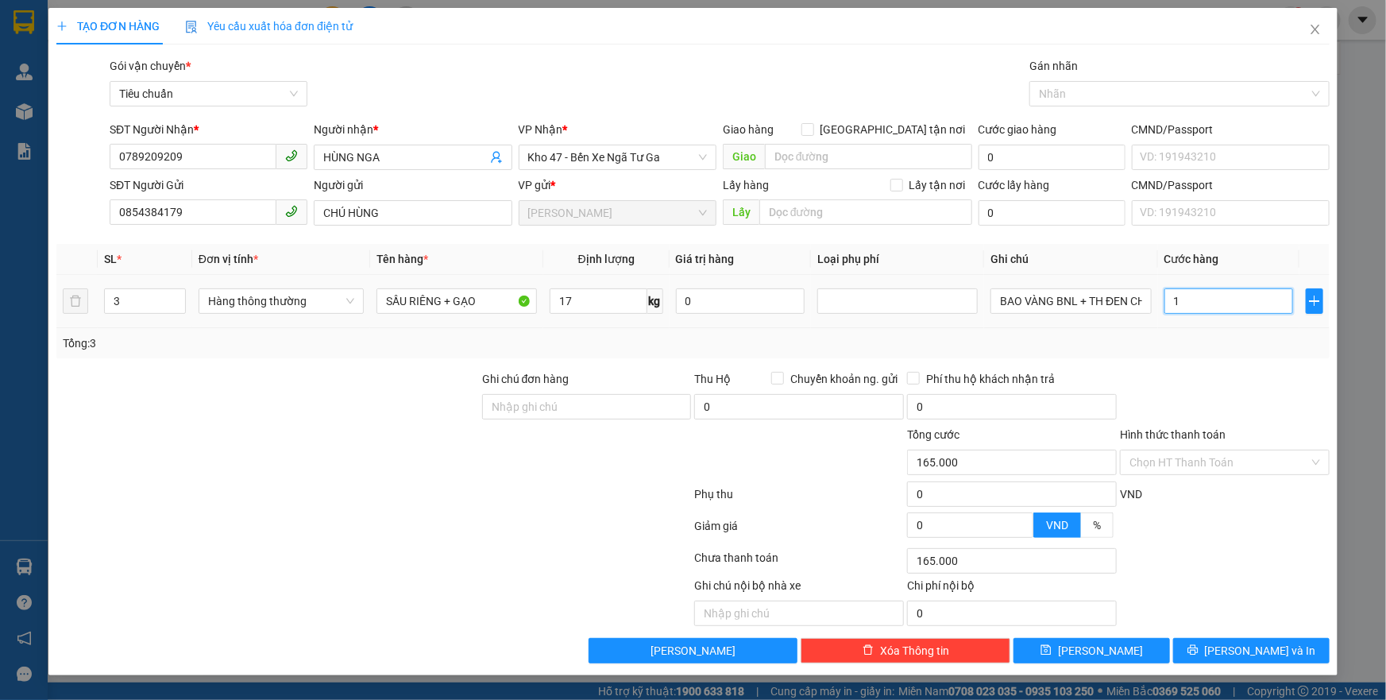
type input "1"
type input "17"
type input "170"
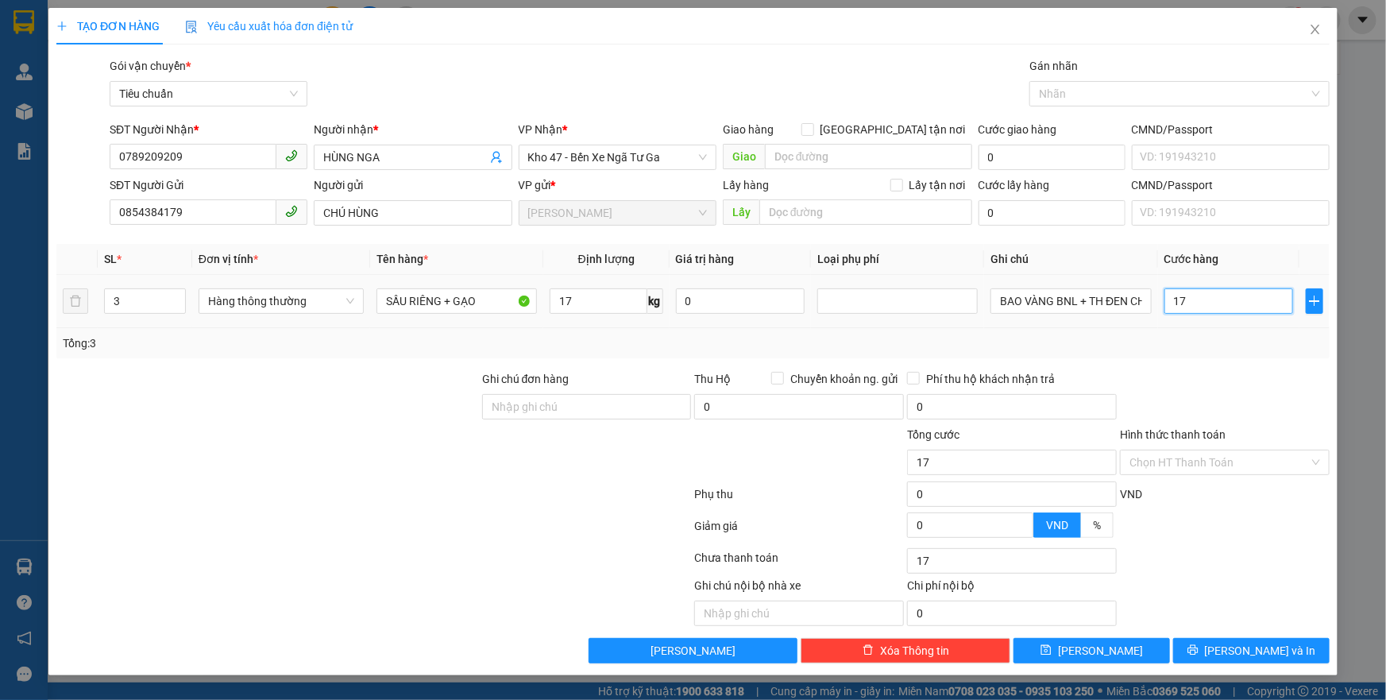
type input "170"
type input "170.000"
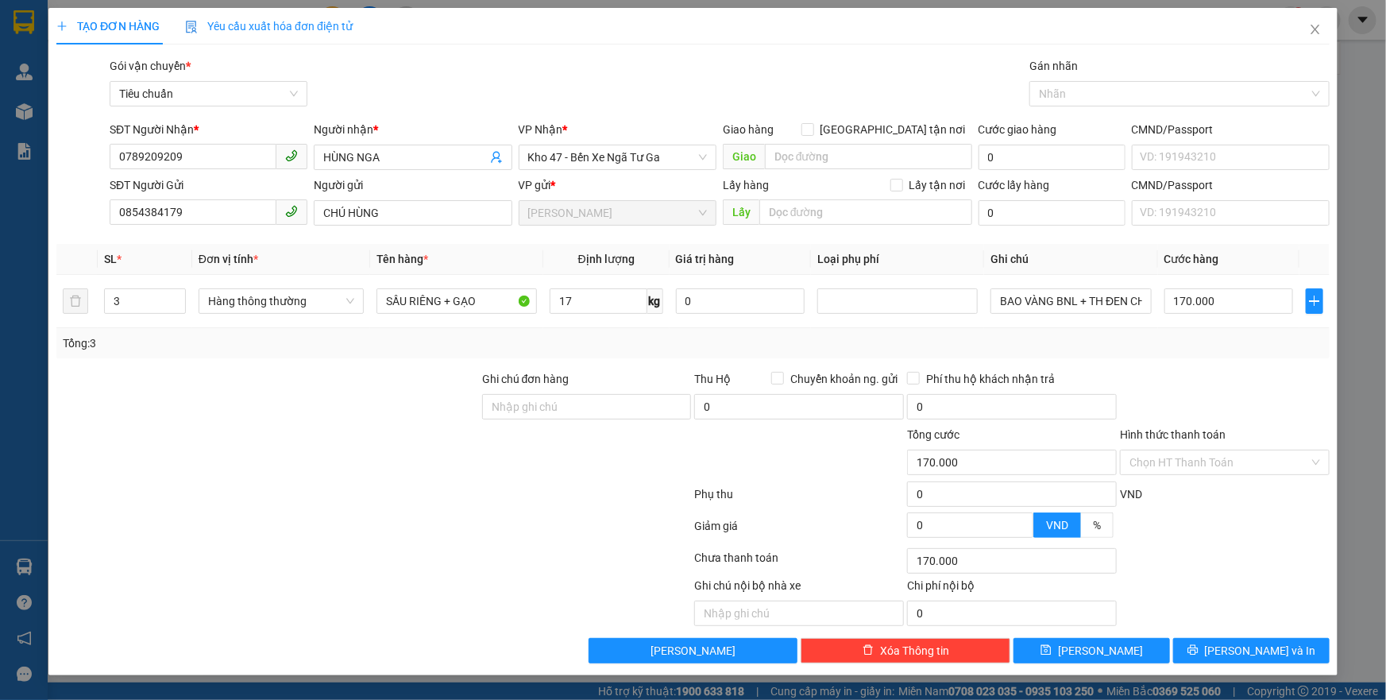
click at [1231, 351] on div "Tổng: 3" at bounding box center [692, 343] width 1273 height 30
click at [495, 305] on input "SẦU RIÊNG + GẠO" at bounding box center [456, 300] width 160 height 25
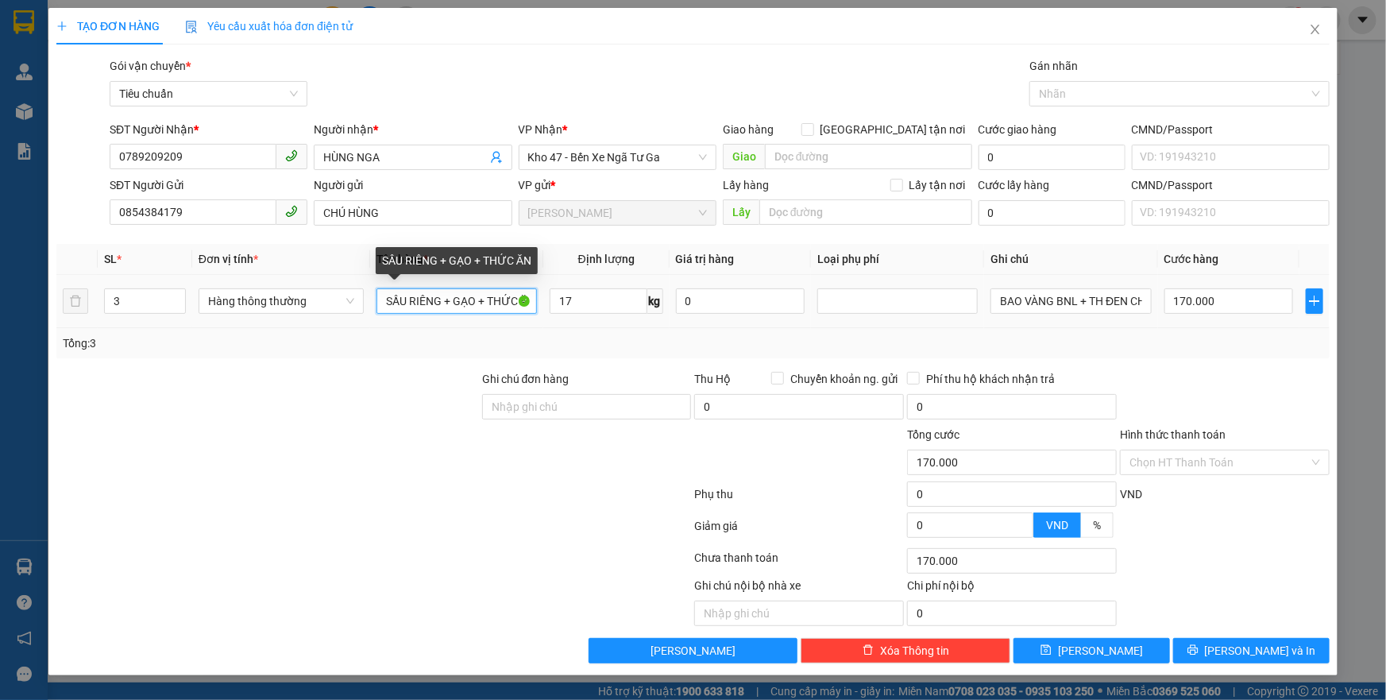
scroll to position [0, 10]
type input "SẦU RIÊNG + GẠO + THỨC ĂN"
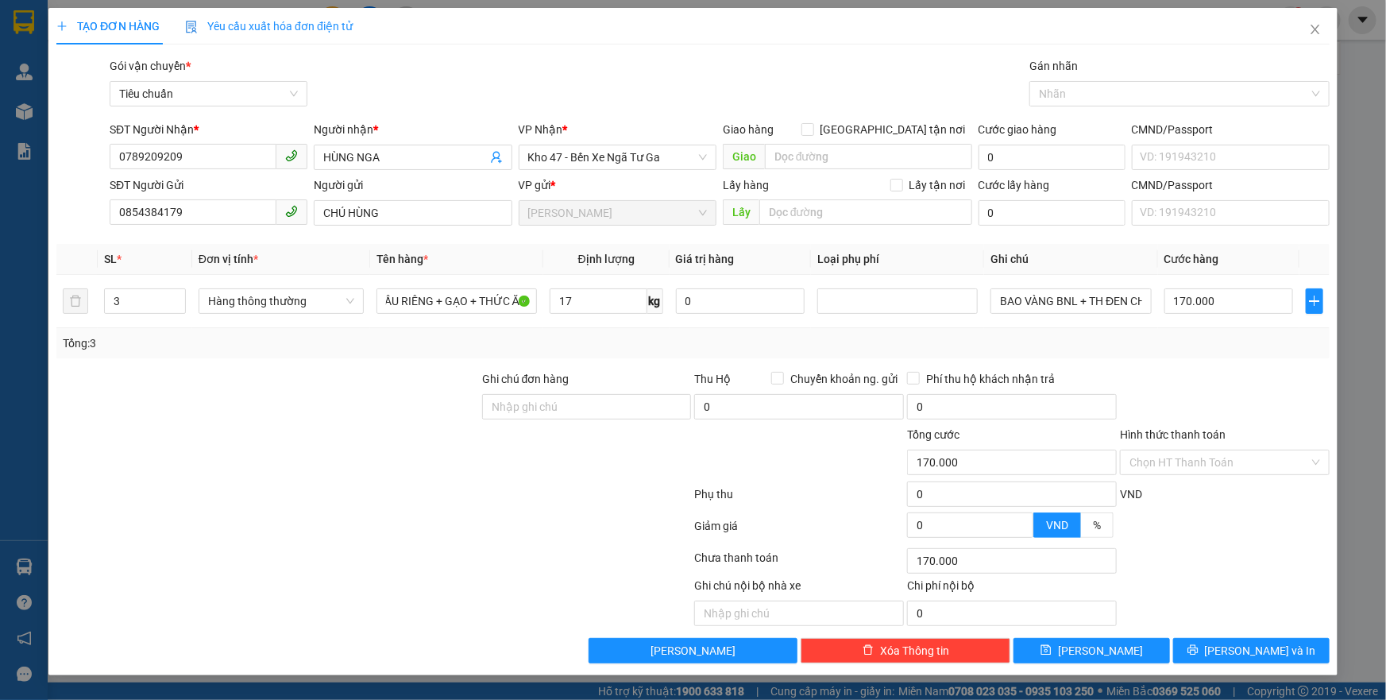
scroll to position [0, 0]
click at [1194, 373] on div at bounding box center [1224, 398] width 213 height 56
click at [1178, 474] on div "Hình thức thanh toán Chọn HT Thanh Toán" at bounding box center [1225, 454] width 210 height 56
click at [1182, 469] on input "Hình thức thanh toán" at bounding box center [1219, 462] width 180 height 24
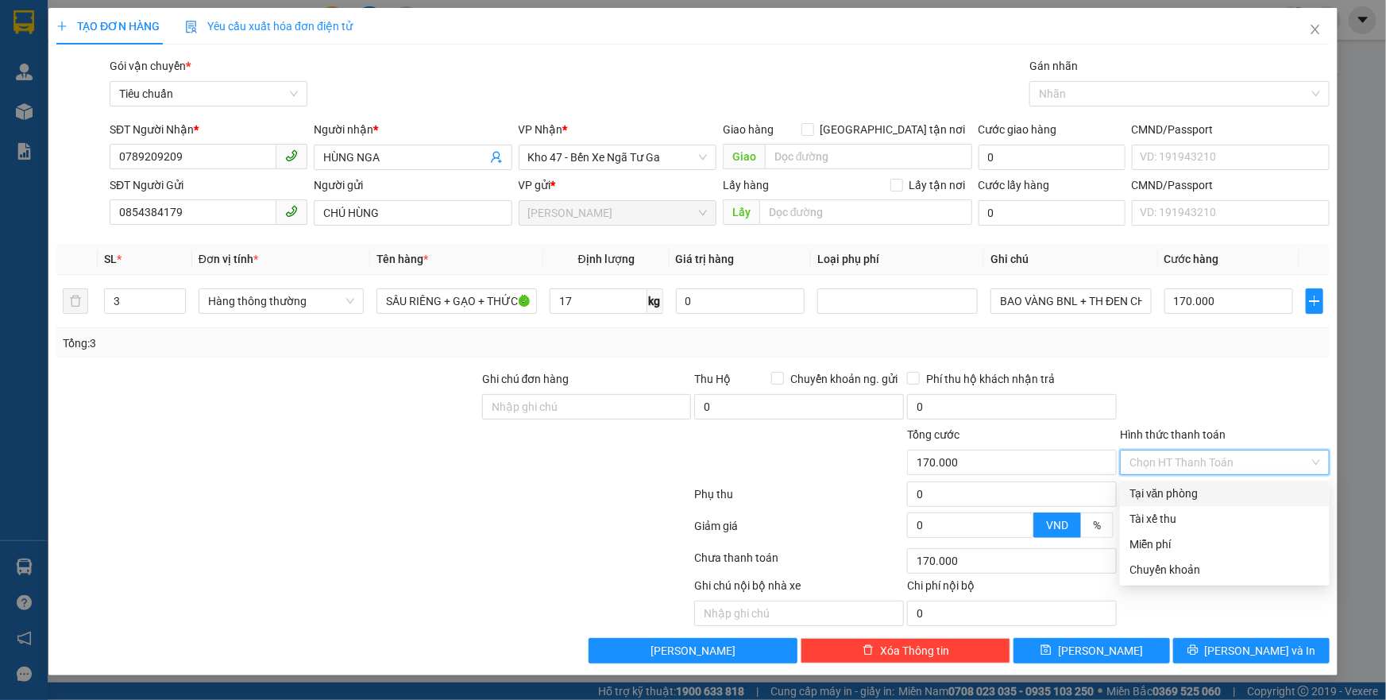
click at [1186, 488] on div "Tại văn phòng" at bounding box center [1224, 493] width 191 height 17
type input "0"
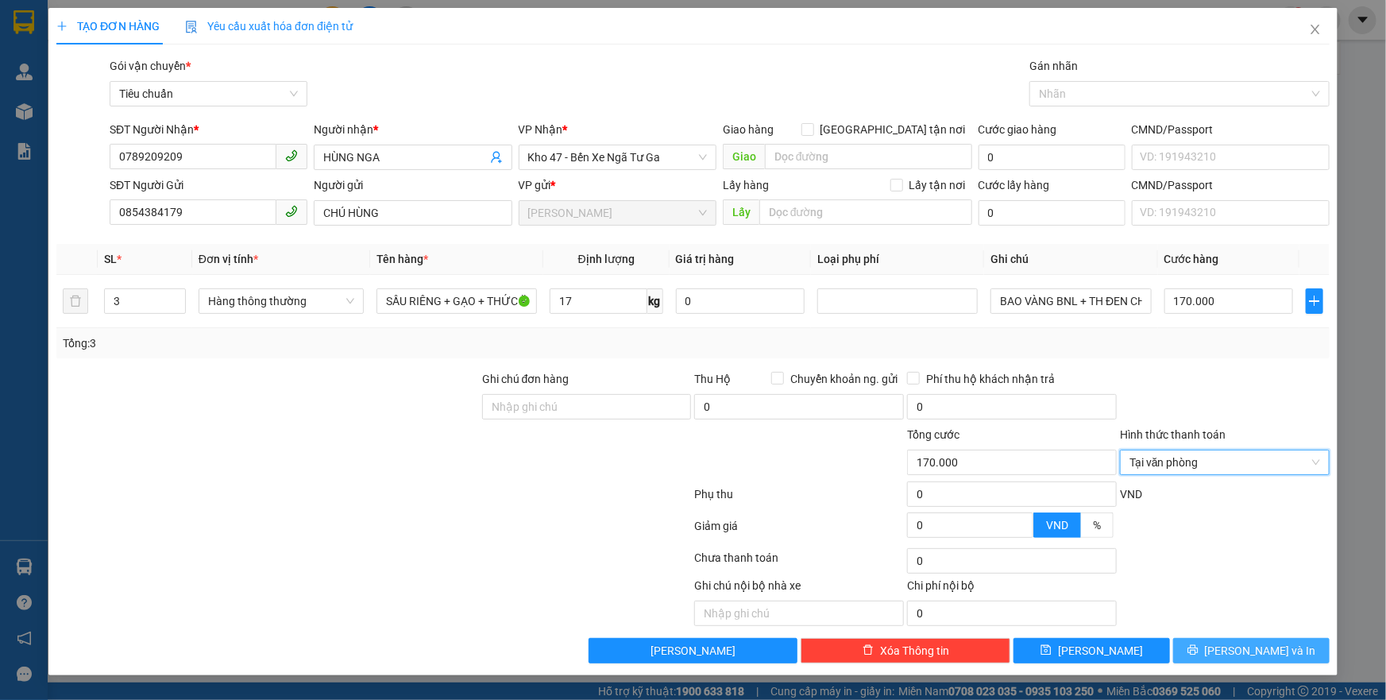
click at [1235, 653] on button "Lưu và In" at bounding box center [1251, 650] width 156 height 25
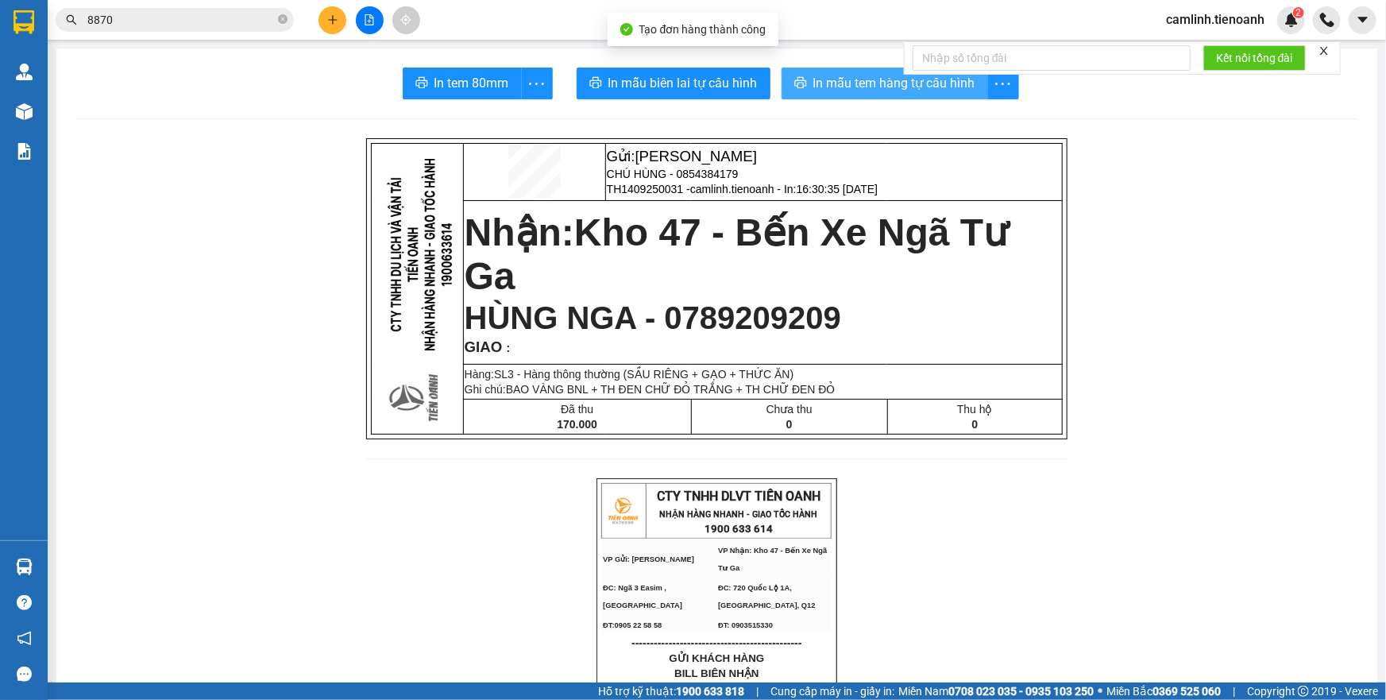
click at [894, 91] on span "In mẫu tem hàng tự cấu hình" at bounding box center [894, 83] width 162 height 20
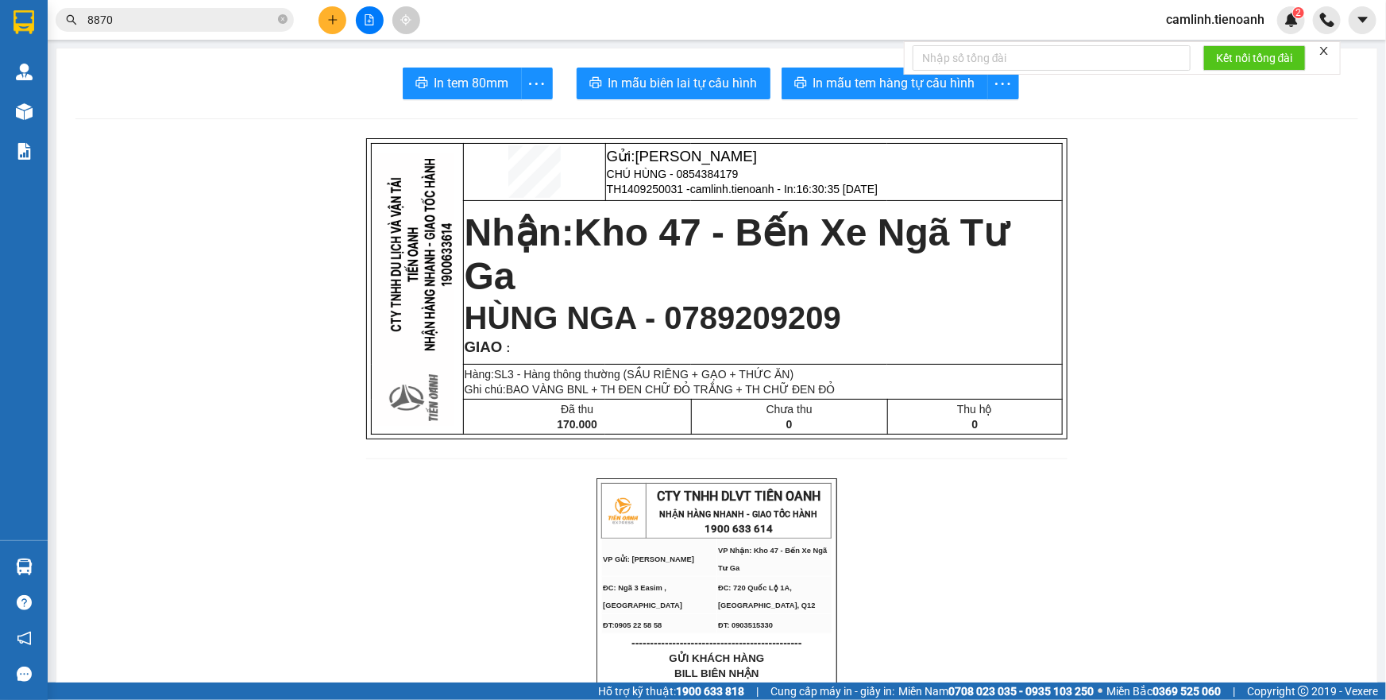
click at [651, 78] on span "In mẫu biên lai tự cấu hình" at bounding box center [682, 83] width 149 height 20
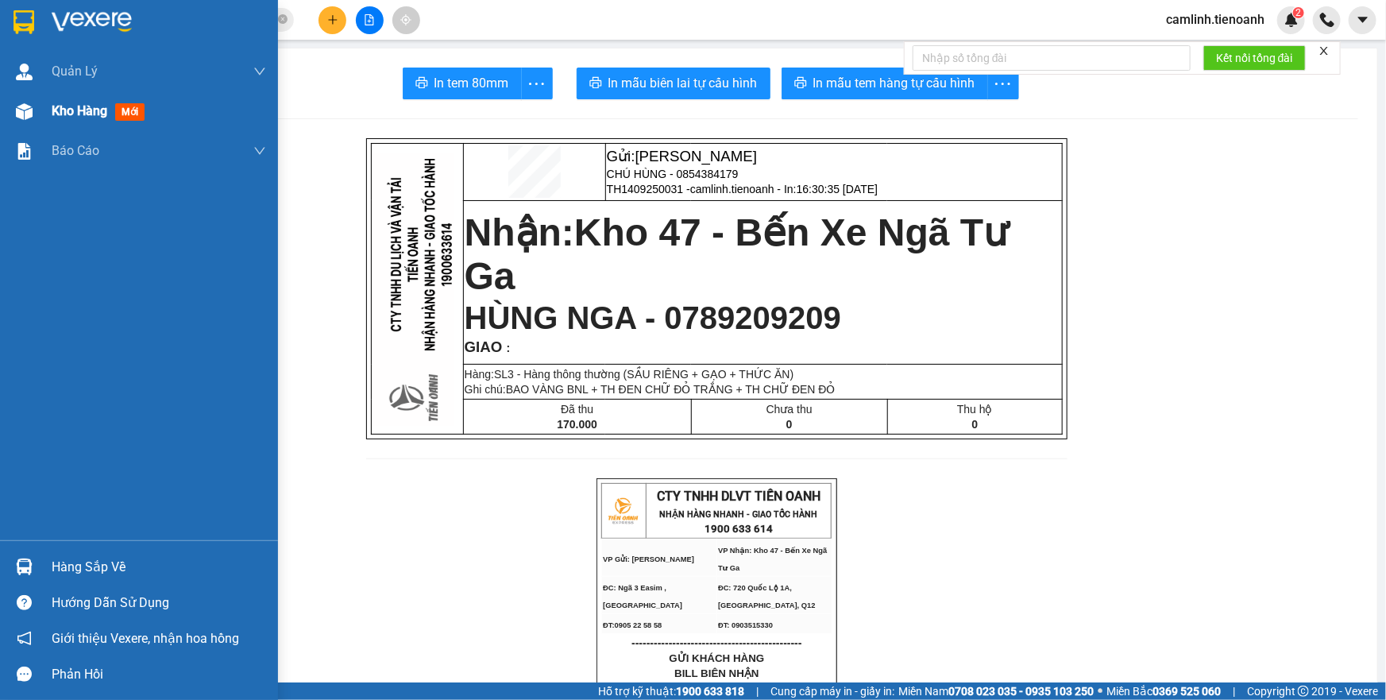
drag, startPoint x: 16, startPoint y: 118, endPoint x: 63, endPoint y: 107, distance: 48.2
click at [17, 118] on img at bounding box center [24, 111] width 17 height 17
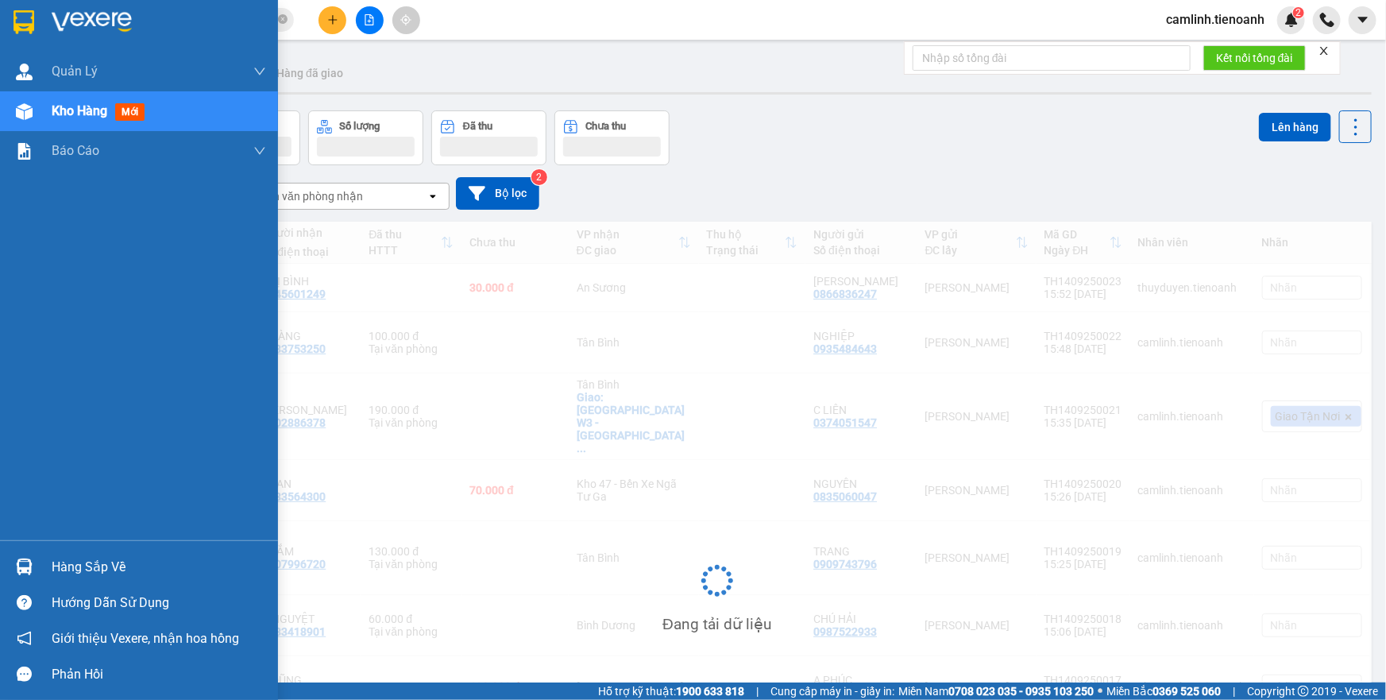
click at [63, 107] on span "Kho hàng" at bounding box center [80, 110] width 56 height 15
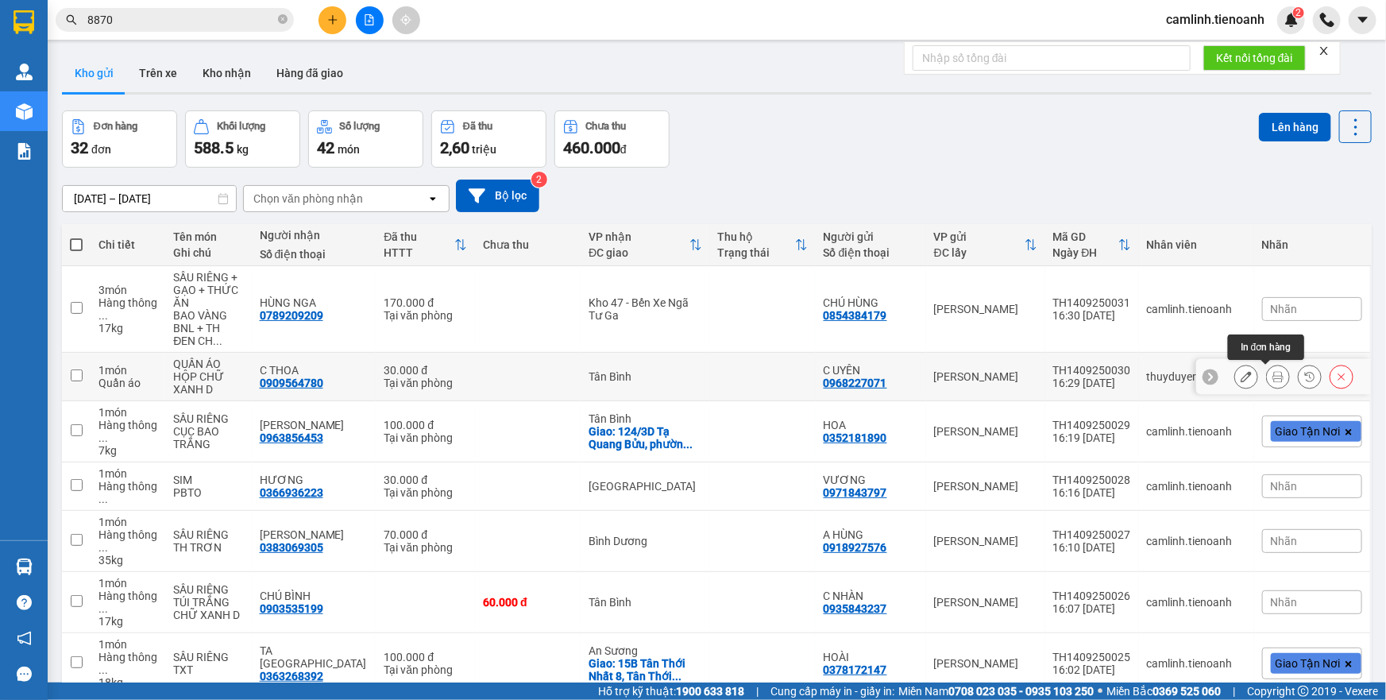
click at [1272, 375] on icon at bounding box center [1277, 376] width 11 height 11
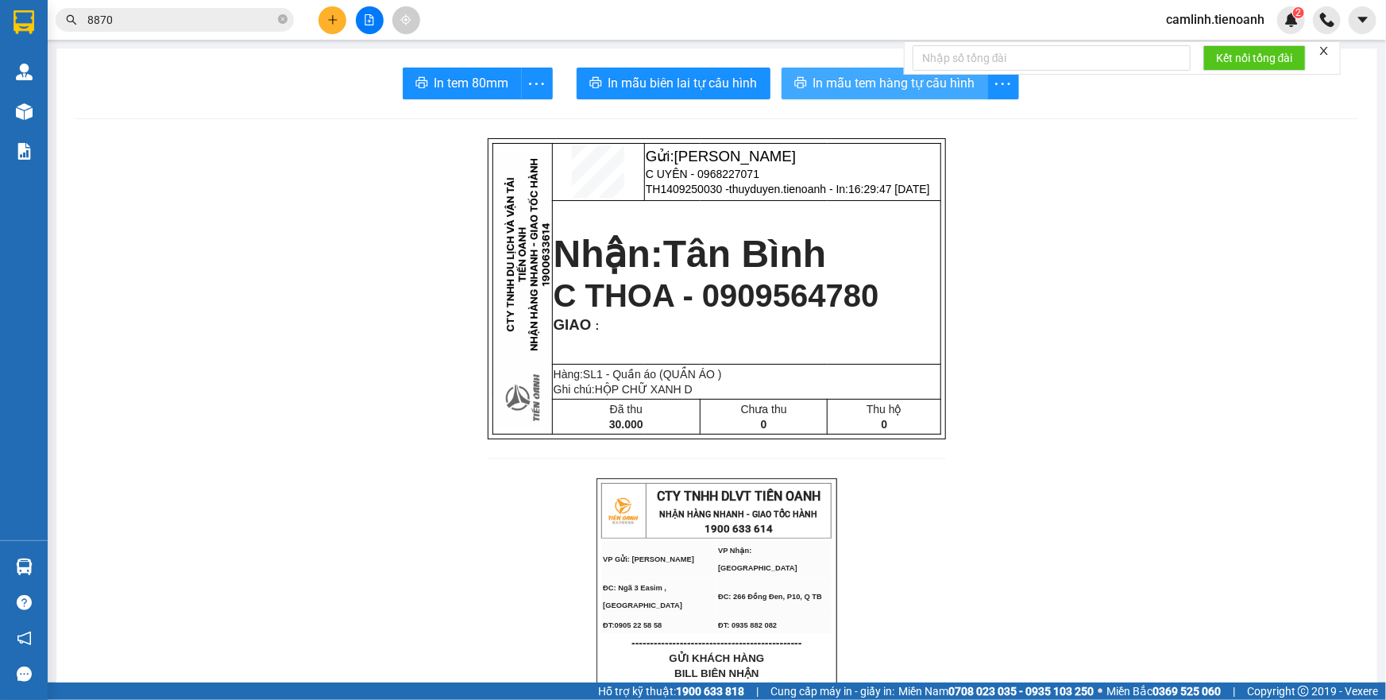
click at [818, 81] on span "In mẫu tem hàng tự cấu hình" at bounding box center [894, 83] width 162 height 20
click at [334, 16] on icon "plus" at bounding box center [332, 19] width 11 height 11
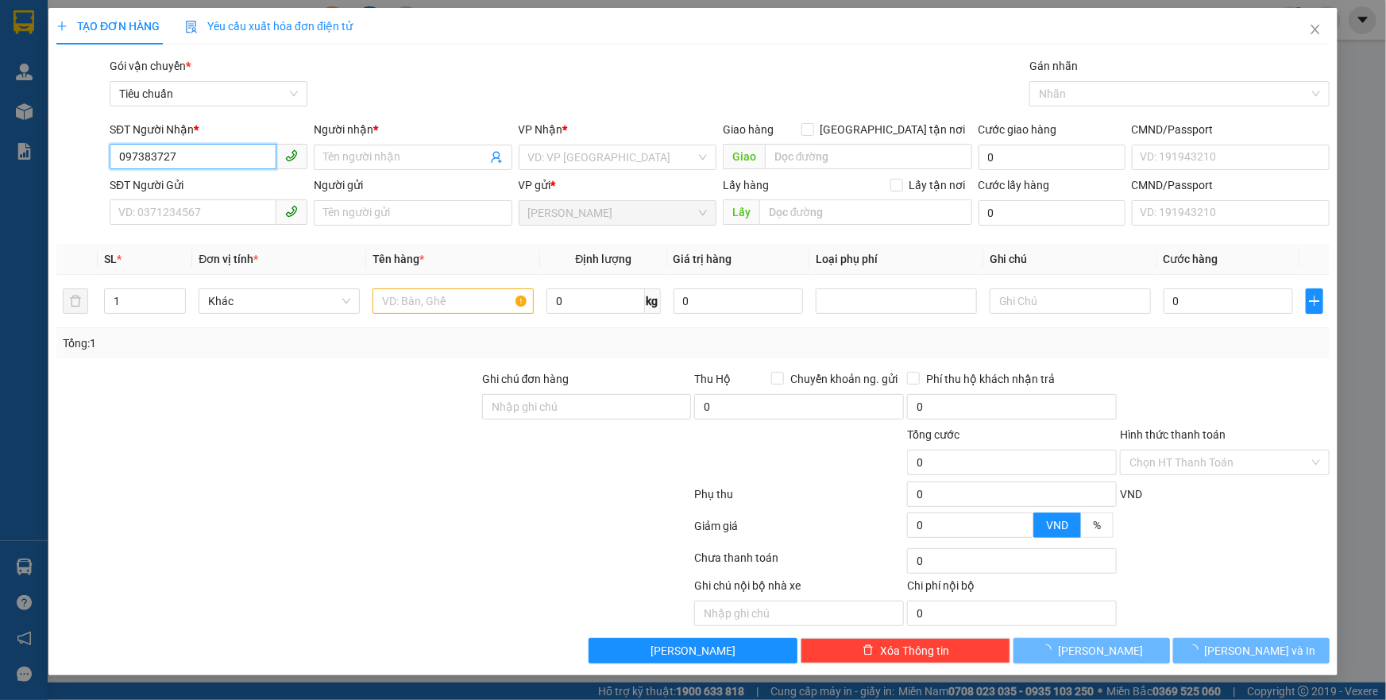
type input "0973837278"
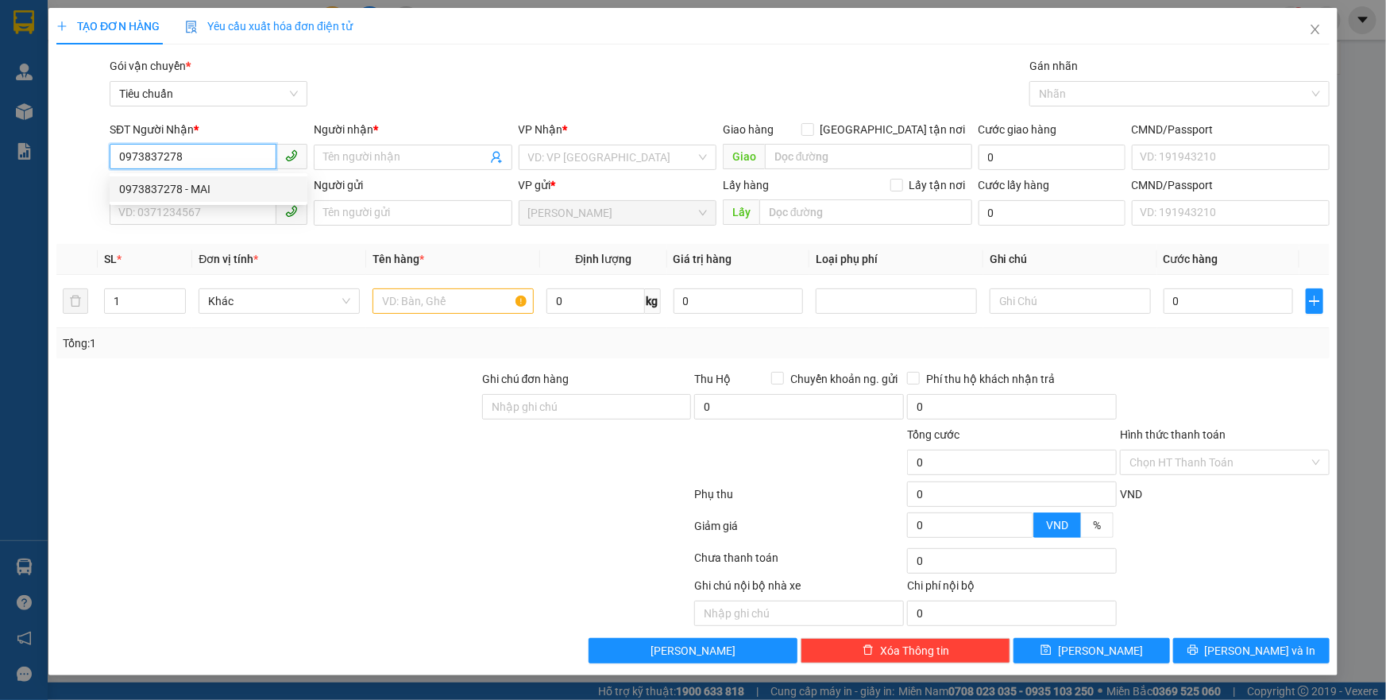
click at [196, 179] on div "0973837278 - MAI" at bounding box center [209, 188] width 198 height 25
type input "MAI"
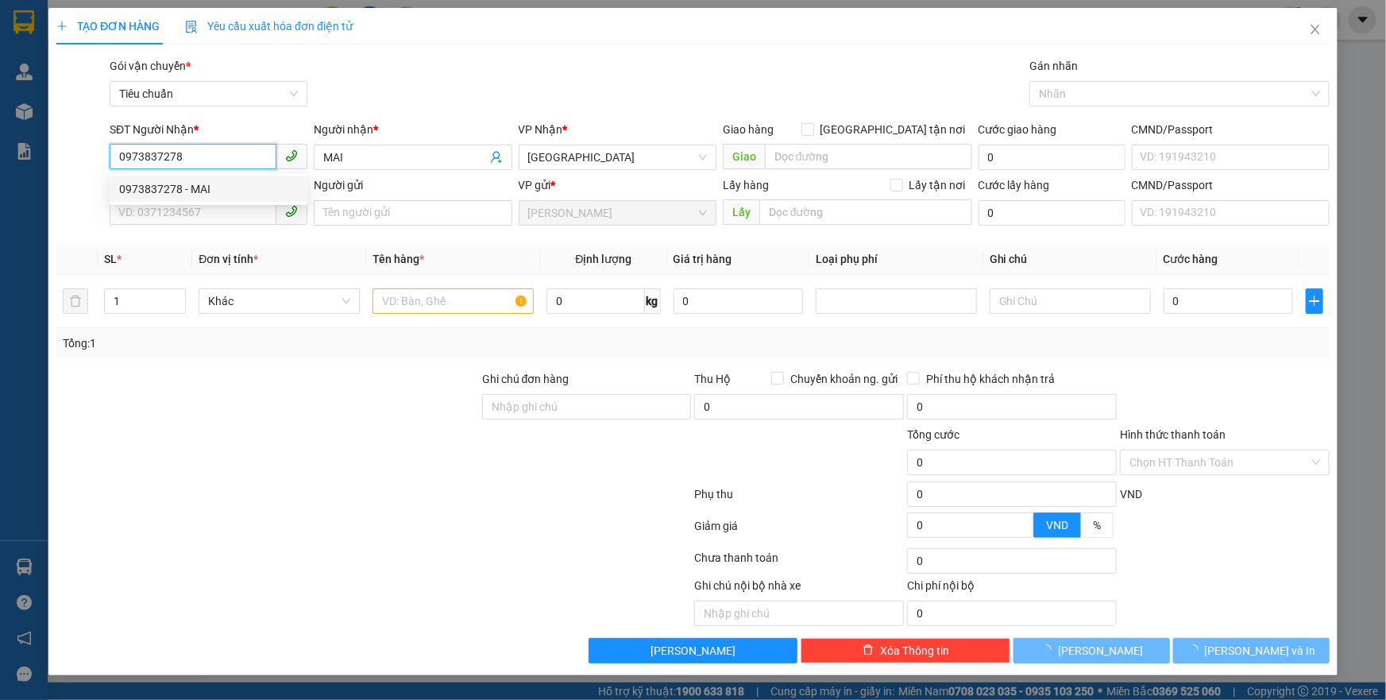
type input "70.000"
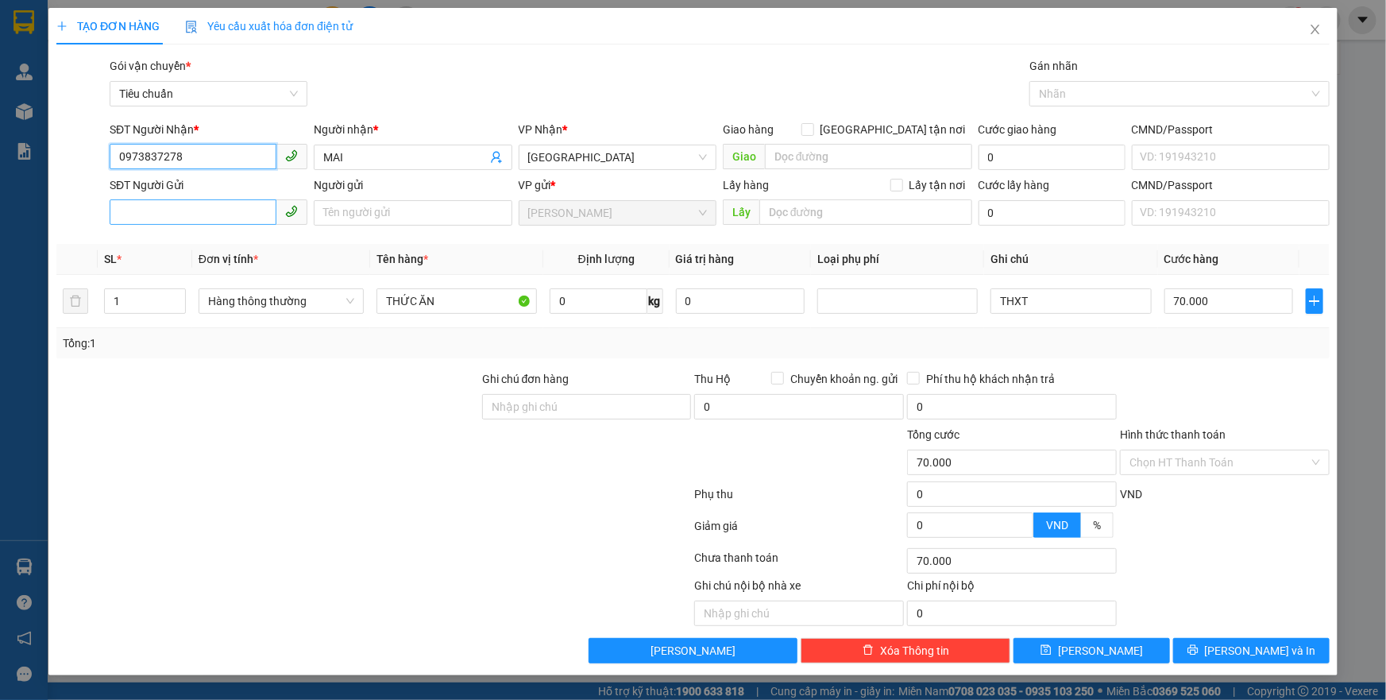
type input "0973837278"
click at [174, 214] on input "SĐT Người Gửi" at bounding box center [193, 211] width 167 height 25
click at [193, 251] on div "0983122948 - CHÚ QUÝ" at bounding box center [208, 244] width 179 height 17
type input "0983122948"
type input "CHÚ QUÝ"
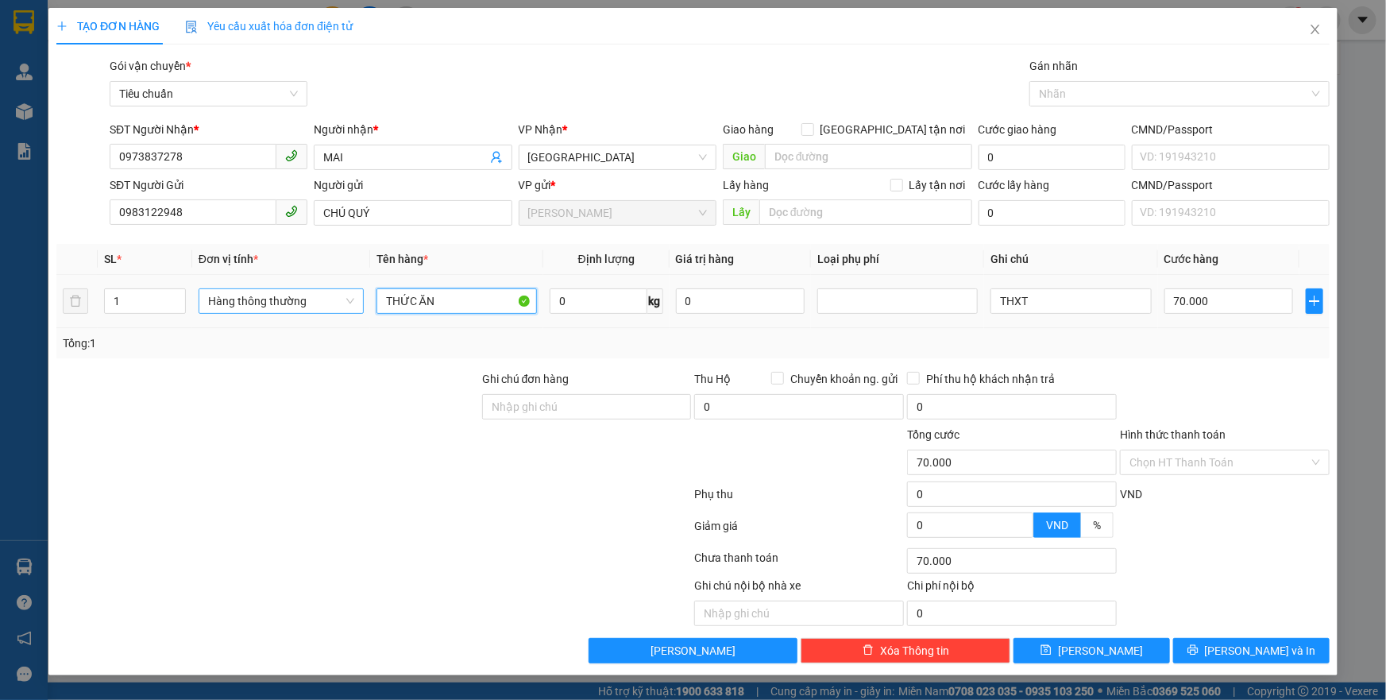
drag, startPoint x: 450, startPoint y: 305, endPoint x: 353, endPoint y: 297, distance: 97.2
click at [353, 297] on tr "1 Hàng thông thường THỨC ĂN 0 kg 0 THXT 70.000" at bounding box center [692, 301] width 1273 height 53
type input "SẦU RIÊNG"
click at [581, 304] on input "0" at bounding box center [599, 300] width 98 height 25
type input "35"
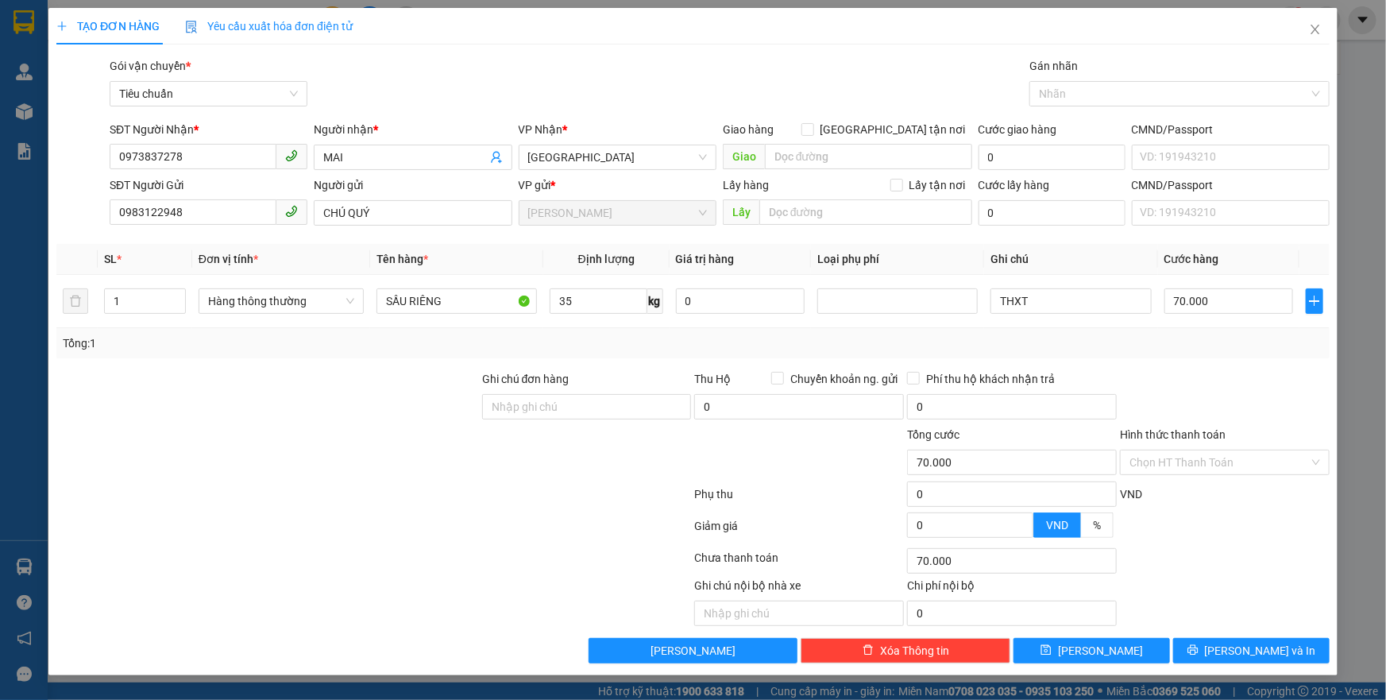
click at [388, 368] on div "Transit Pickup Surcharge Ids Transit Deliver Surcharge Ids Transit Deliver Surc…" at bounding box center [692, 360] width 1273 height 606
drag, startPoint x: 1039, startPoint y: 293, endPoint x: 993, endPoint y: 303, distance: 47.2
click at [993, 303] on input "THXT" at bounding box center [1070, 300] width 160 height 25
type input "TH XANH DƯƠNG TRẮNG"
click at [1231, 307] on input "70.000" at bounding box center [1228, 300] width 129 height 25
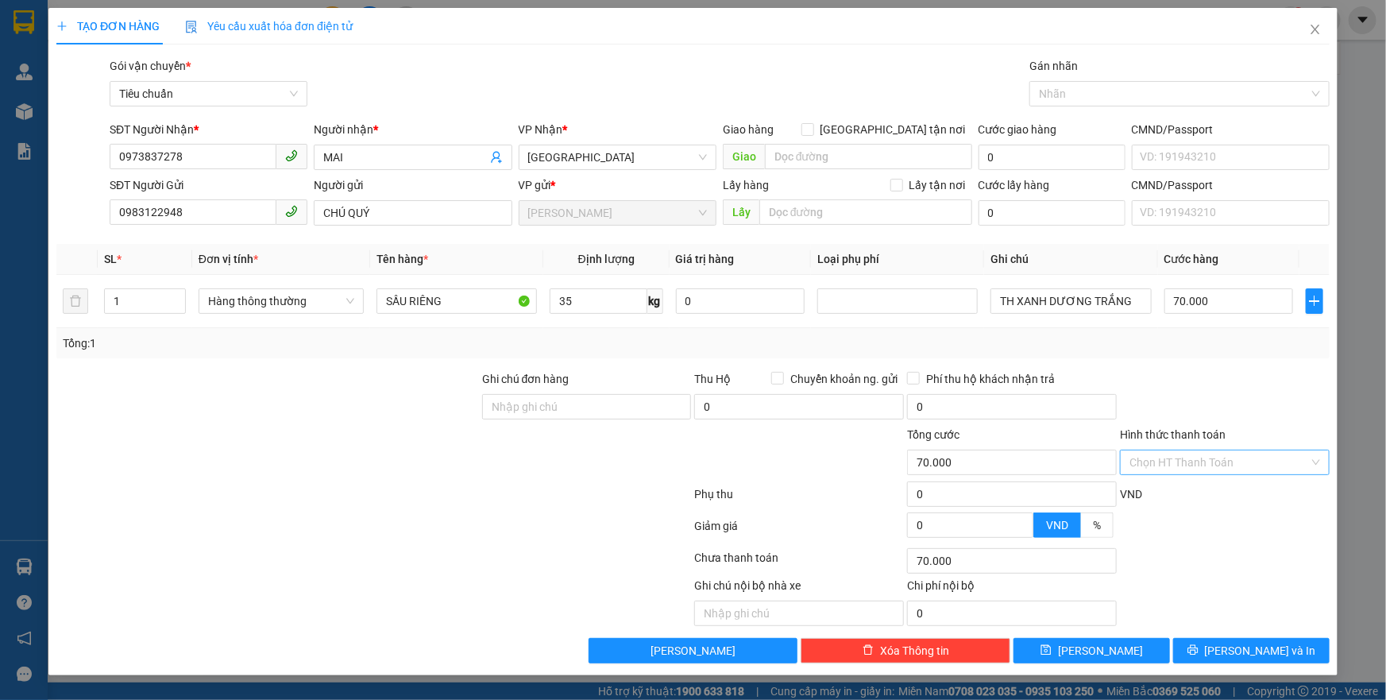
click at [1172, 461] on input "Hình thức thanh toán" at bounding box center [1219, 462] width 180 height 24
click at [1156, 495] on div "Tại văn phòng" at bounding box center [1224, 493] width 191 height 17
type input "0"
click at [1199, 655] on span "printer" at bounding box center [1192, 650] width 11 height 13
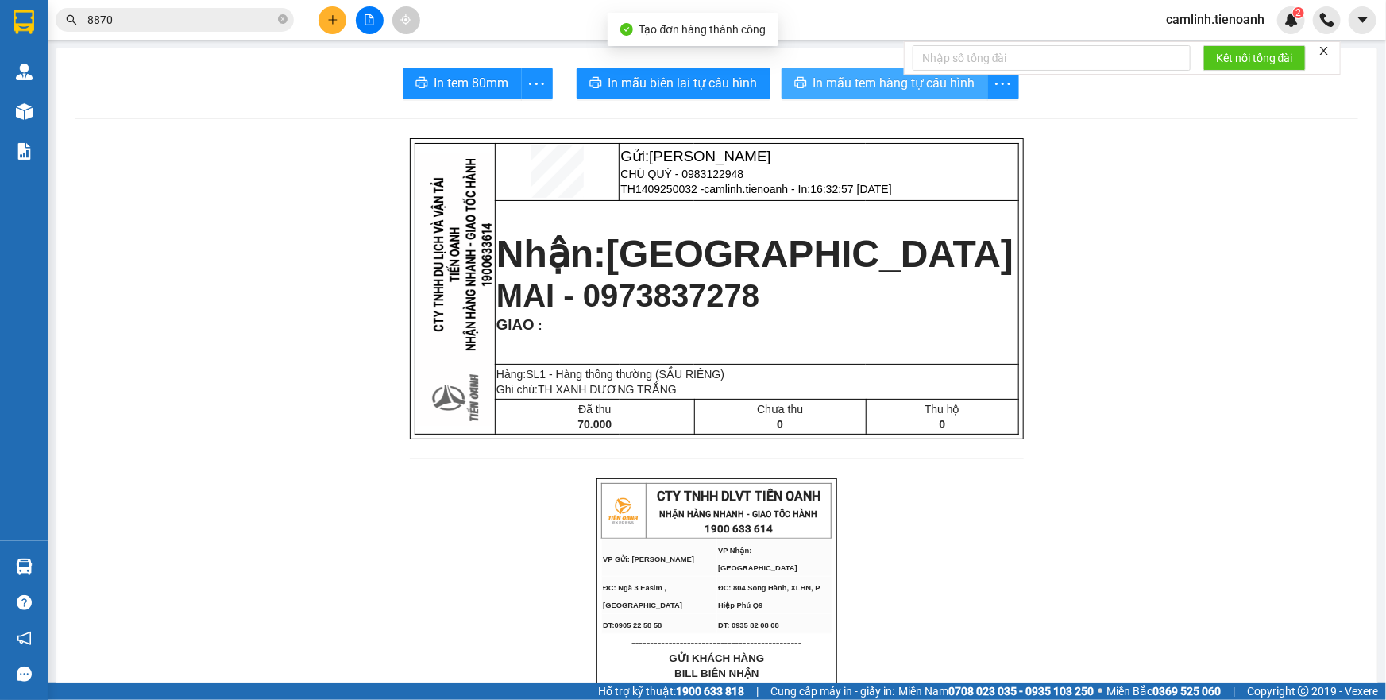
click at [850, 91] on span "In mẫu tem hàng tự cấu hình" at bounding box center [894, 83] width 162 height 20
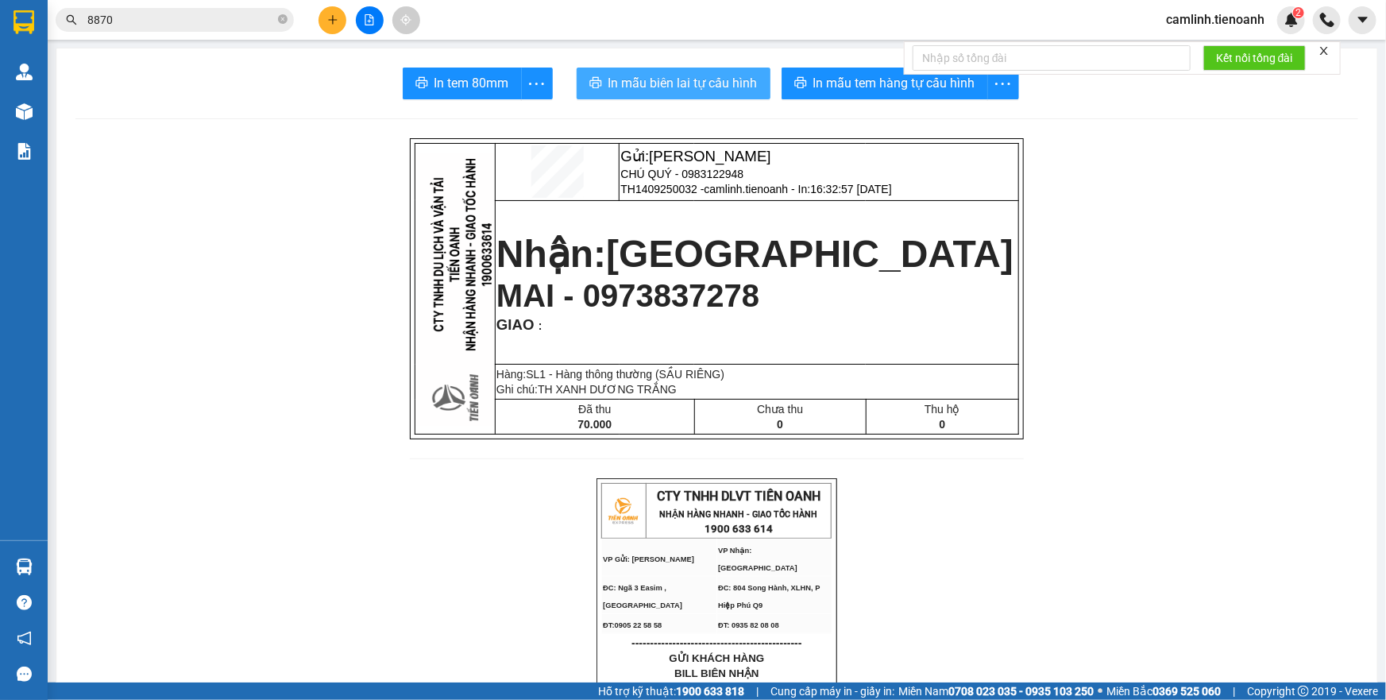
click at [681, 83] on span "In mẫu biên lai tự cấu hình" at bounding box center [682, 83] width 149 height 20
click at [330, 20] on icon "plus" at bounding box center [332, 19] width 9 height 1
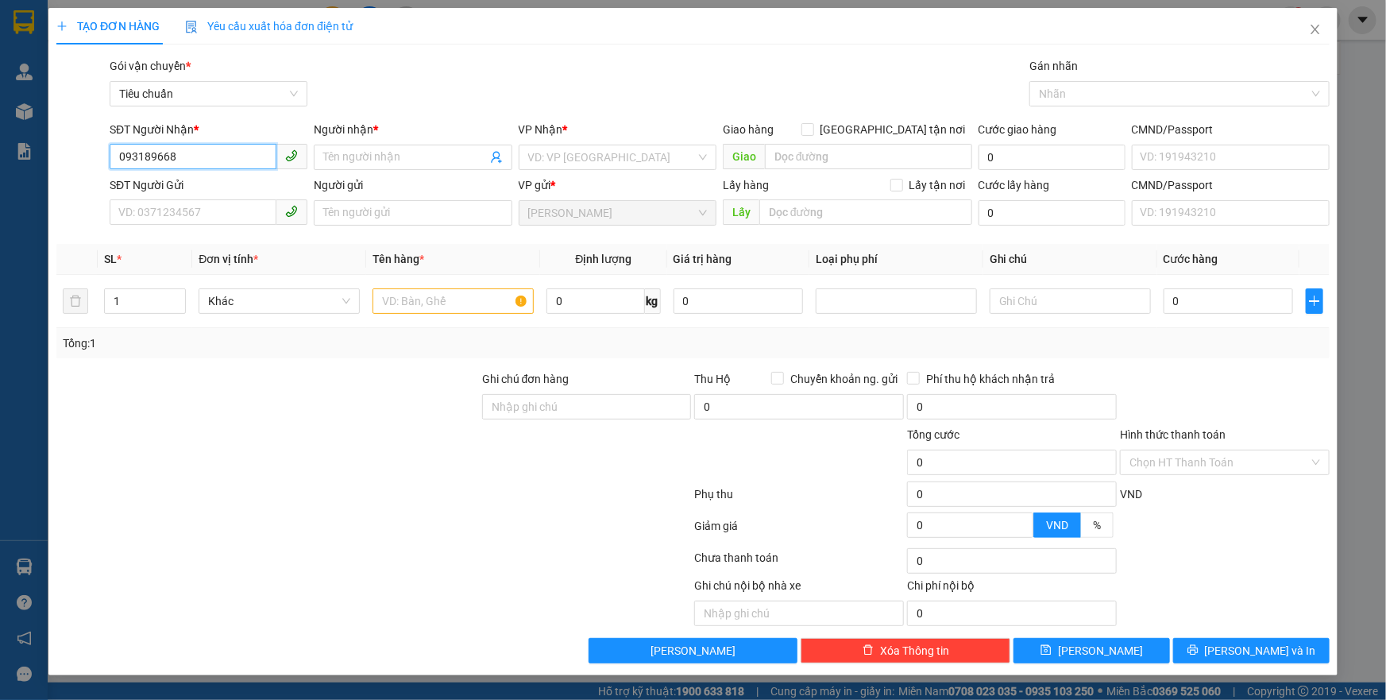
type input "0931896680"
click at [197, 192] on div "0931896680 - HƯNG" at bounding box center [208, 188] width 179 height 17
type input "HƯNG"
type input "219 ĐLBD"
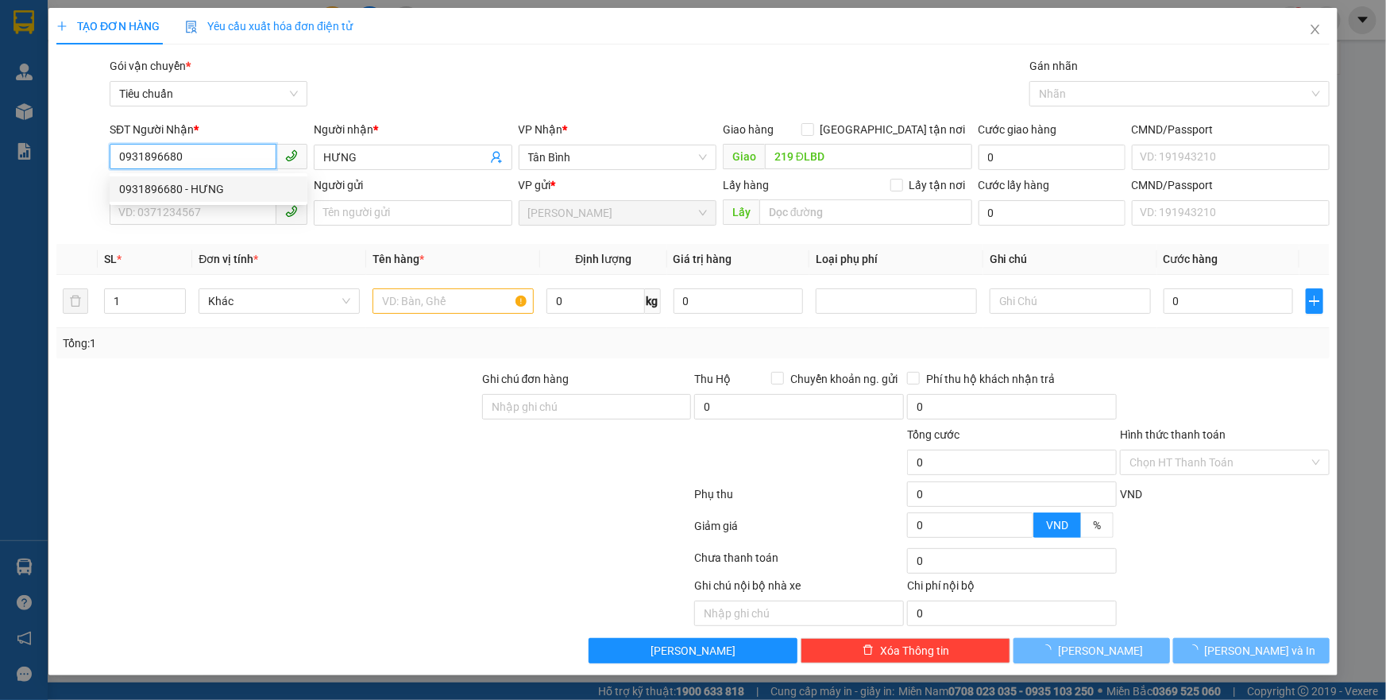
type input "60.000"
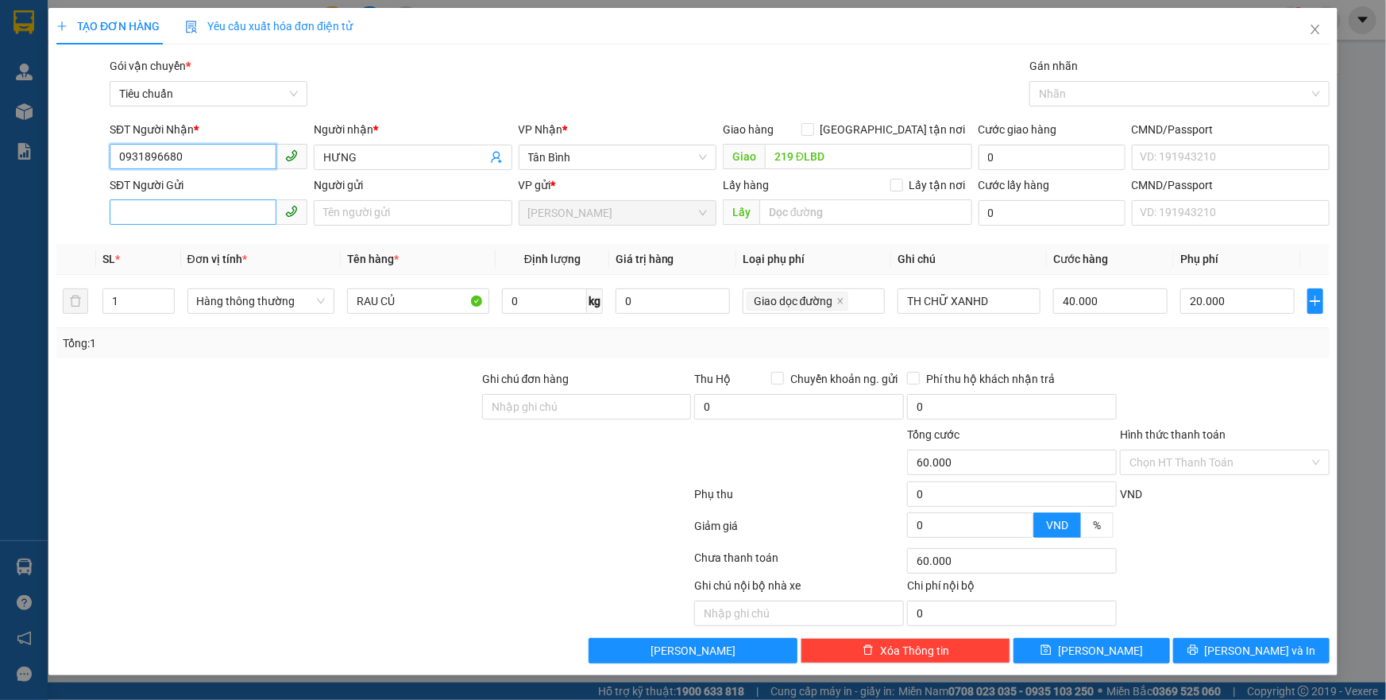
type input "0931896680"
click at [156, 207] on input "SĐT Người Gửi" at bounding box center [193, 211] width 167 height 25
drag, startPoint x: 578, startPoint y: 160, endPoint x: 523, endPoint y: 163, distance: 55.6
click at [523, 163] on div "Tân Bình" at bounding box center [618, 157] width 198 height 25
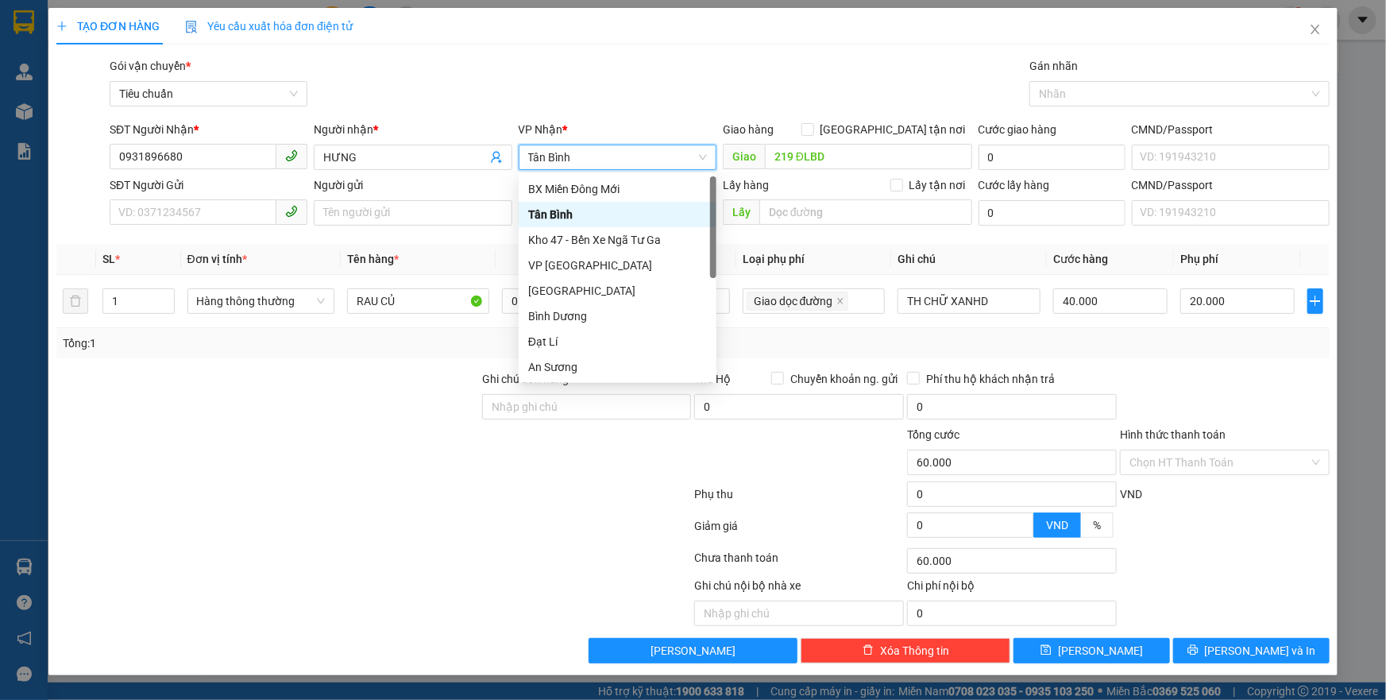
click at [556, 141] on div "VP Nhận *" at bounding box center [618, 133] width 198 height 24
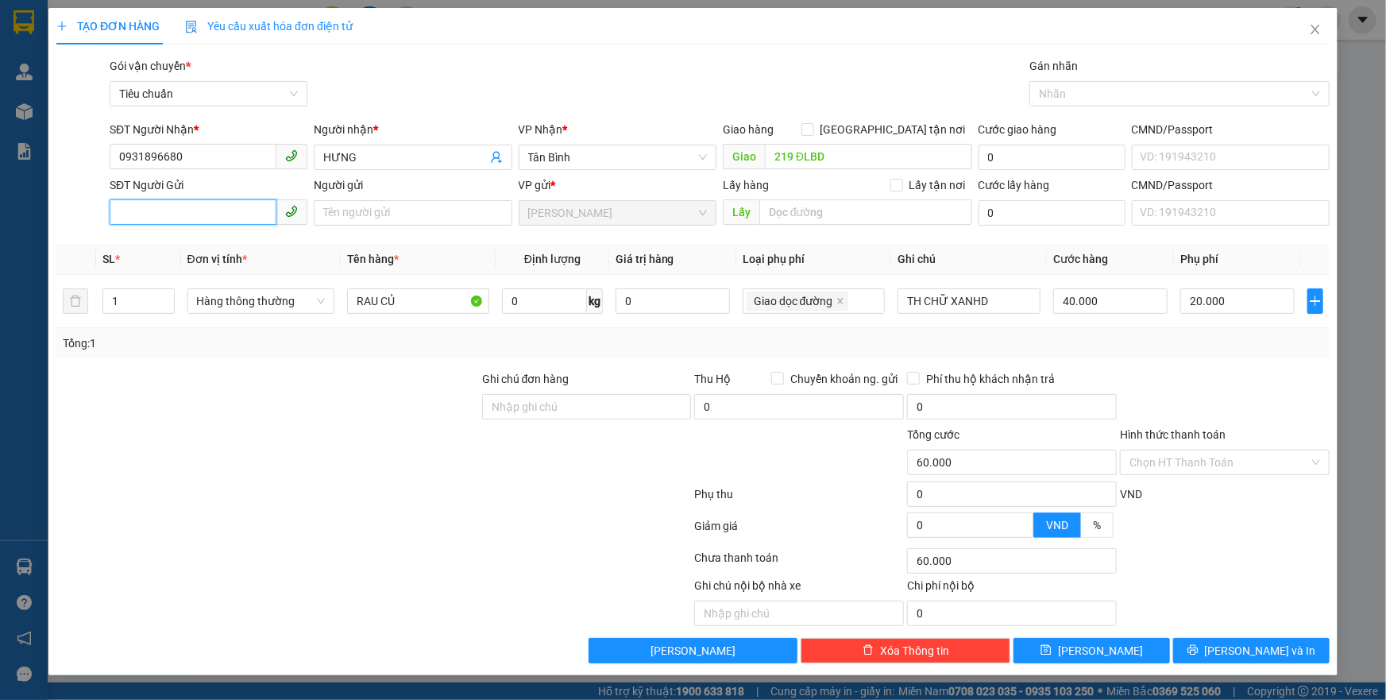
click at [198, 209] on input "SĐT Người Gửi" at bounding box center [193, 211] width 167 height 25
click at [185, 249] on div "0967623724 - HOÀI" at bounding box center [208, 244] width 179 height 17
type input "0967623724"
type input "HOÀI"
click at [1049, 93] on div at bounding box center [1171, 93] width 276 height 19
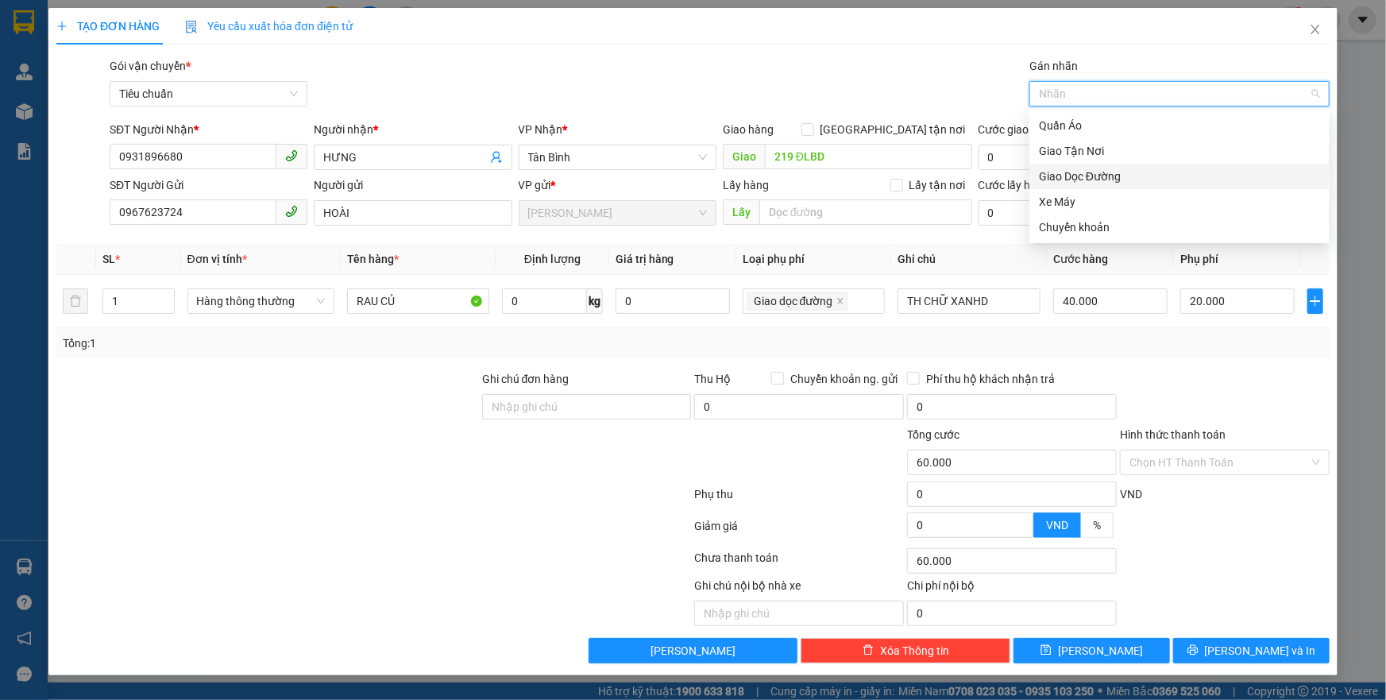
click at [1057, 178] on div "Giao Dọc Đường" at bounding box center [1179, 176] width 281 height 17
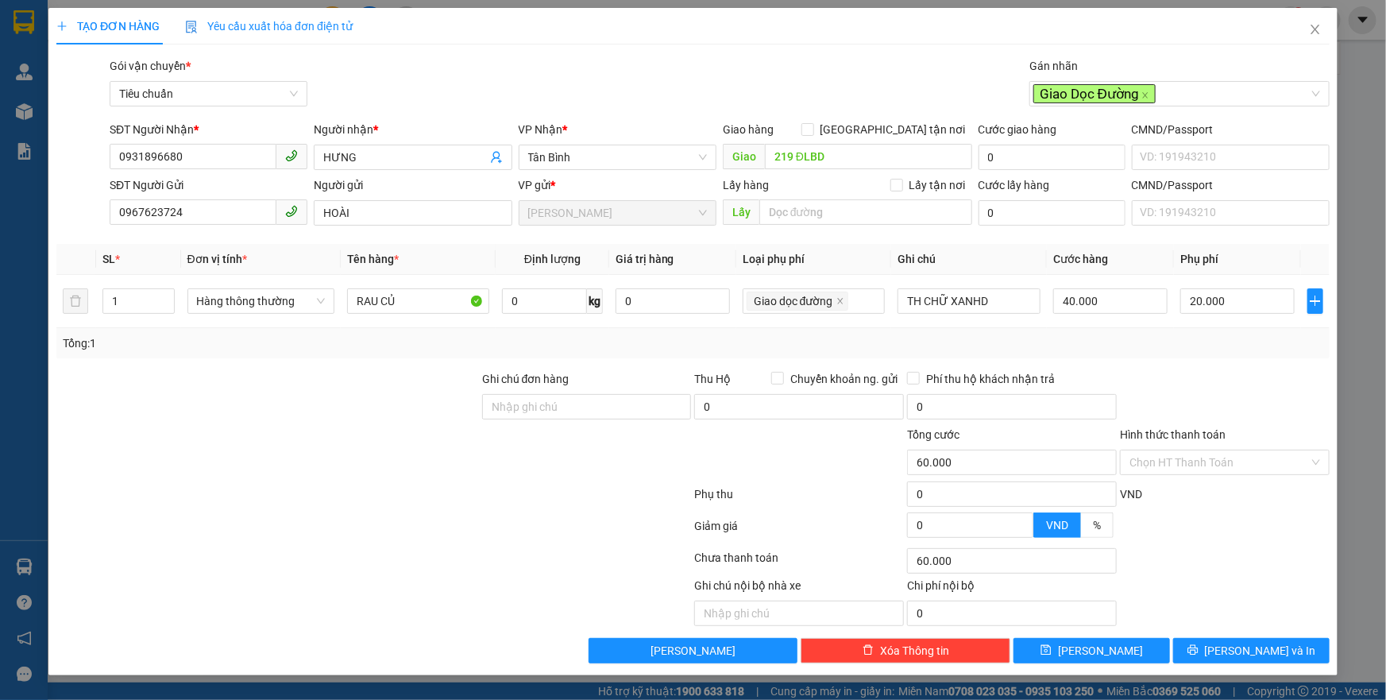
click at [589, 83] on div "Gói vận chuyển * Tiêu chuẩn Gán nhãn Giao Dọc Đường" at bounding box center [719, 85] width 1226 height 56
drag, startPoint x: 424, startPoint y: 299, endPoint x: 380, endPoint y: 282, distance: 46.8
click at [345, 302] on td "RAU CỦ" at bounding box center [419, 301] width 156 height 53
type input "SẦU RIÊNG"
click at [521, 299] on input "0" at bounding box center [544, 300] width 84 height 25
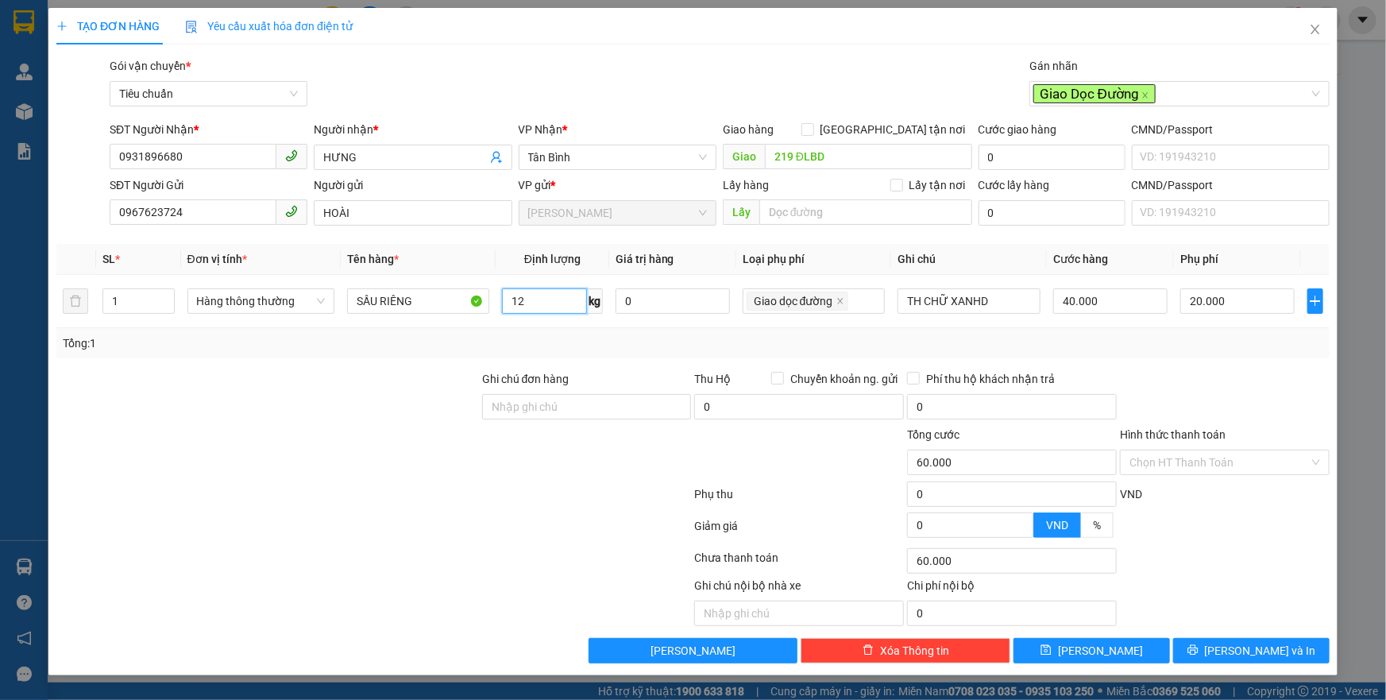
type input "12"
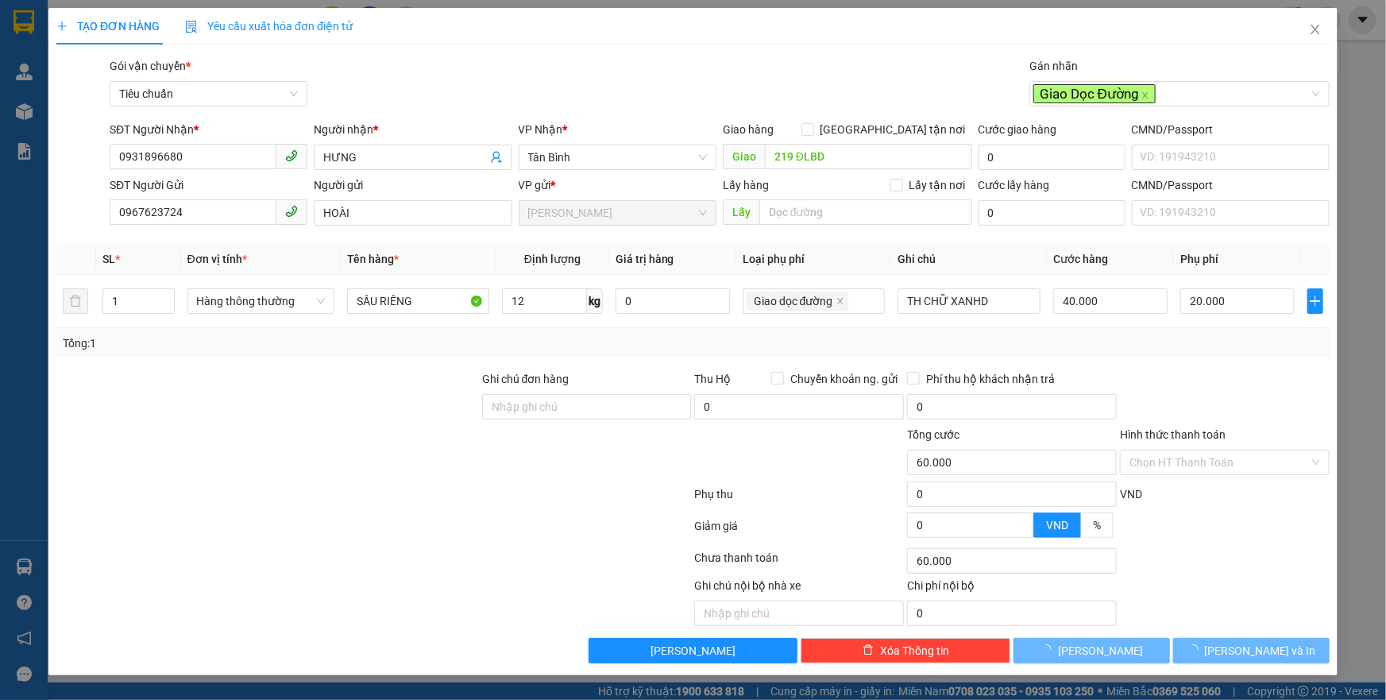
click at [823, 345] on div "Tổng: 1" at bounding box center [693, 342] width 1261 height 17
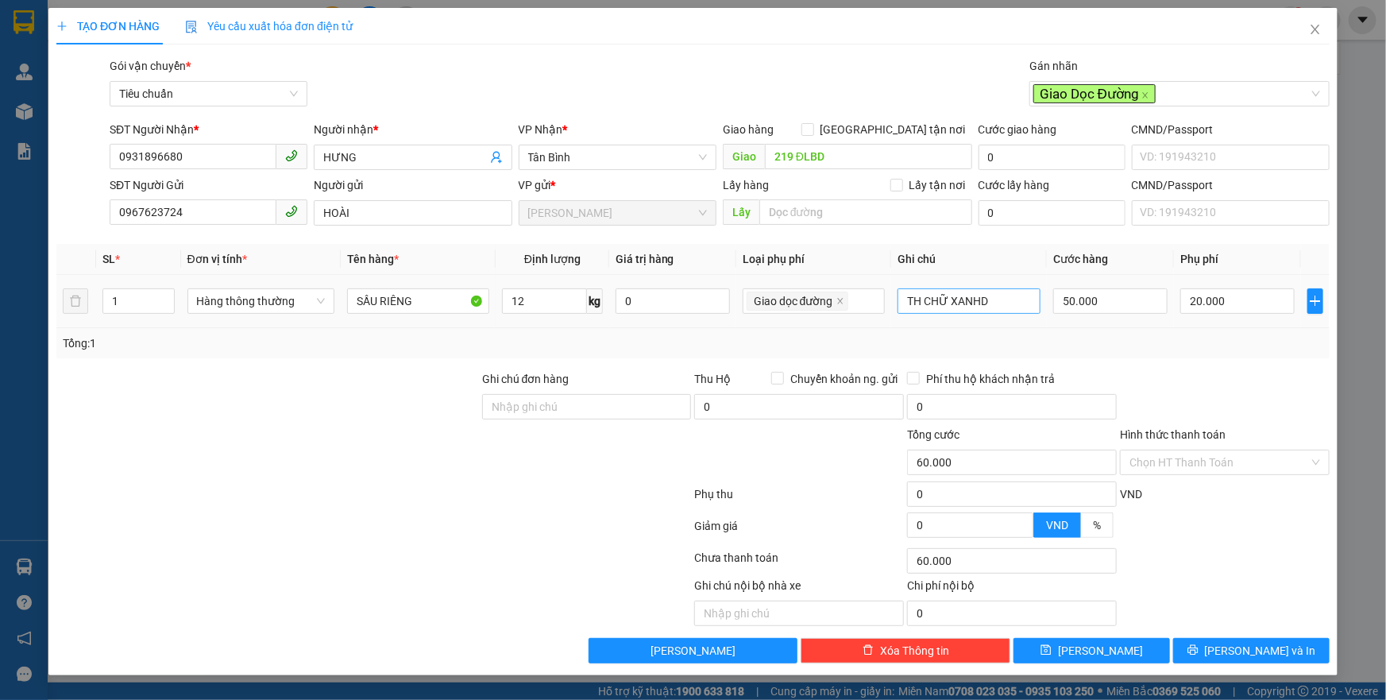
type input "70.000"
type input "50.000"
drag, startPoint x: 1002, startPoint y: 300, endPoint x: 898, endPoint y: 314, distance: 105.7
click at [898, 314] on div "TH CHỮ XANHD" at bounding box center [969, 301] width 143 height 32
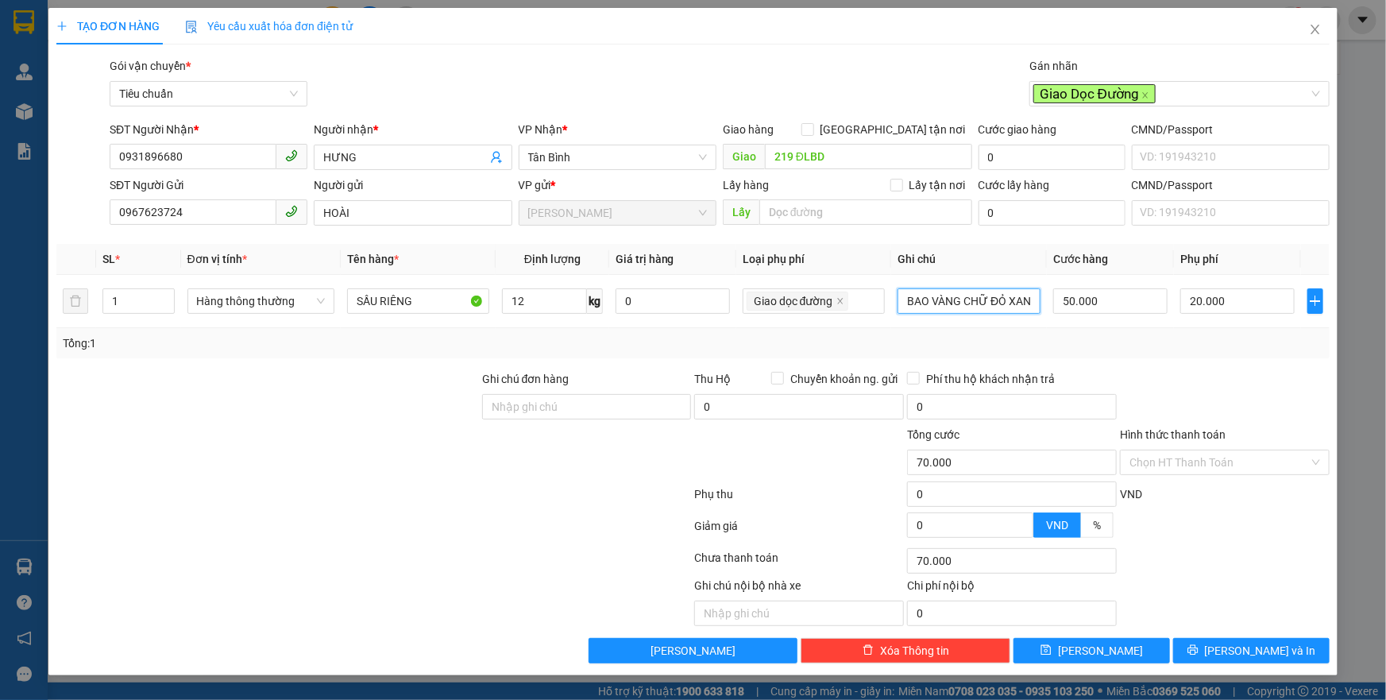
type input "BAO VÀNG CHỮ ĐỎ XANH DƯƠNG"
click at [1107, 345] on div "Tổng: 1" at bounding box center [693, 342] width 1261 height 17
click at [1025, 311] on input "BAO VÀNG CHỮ ĐỎ XANH DƯƠNG" at bounding box center [969, 300] width 143 height 25
drag, startPoint x: 1181, startPoint y: 461, endPoint x: 1165, endPoint y: 488, distance: 31.3
click at [1172, 477] on div "Transit Pickup Surcharge Ids Transit Deliver Surcharge Ids Transit Deliver Surc…" at bounding box center [692, 360] width 1273 height 606
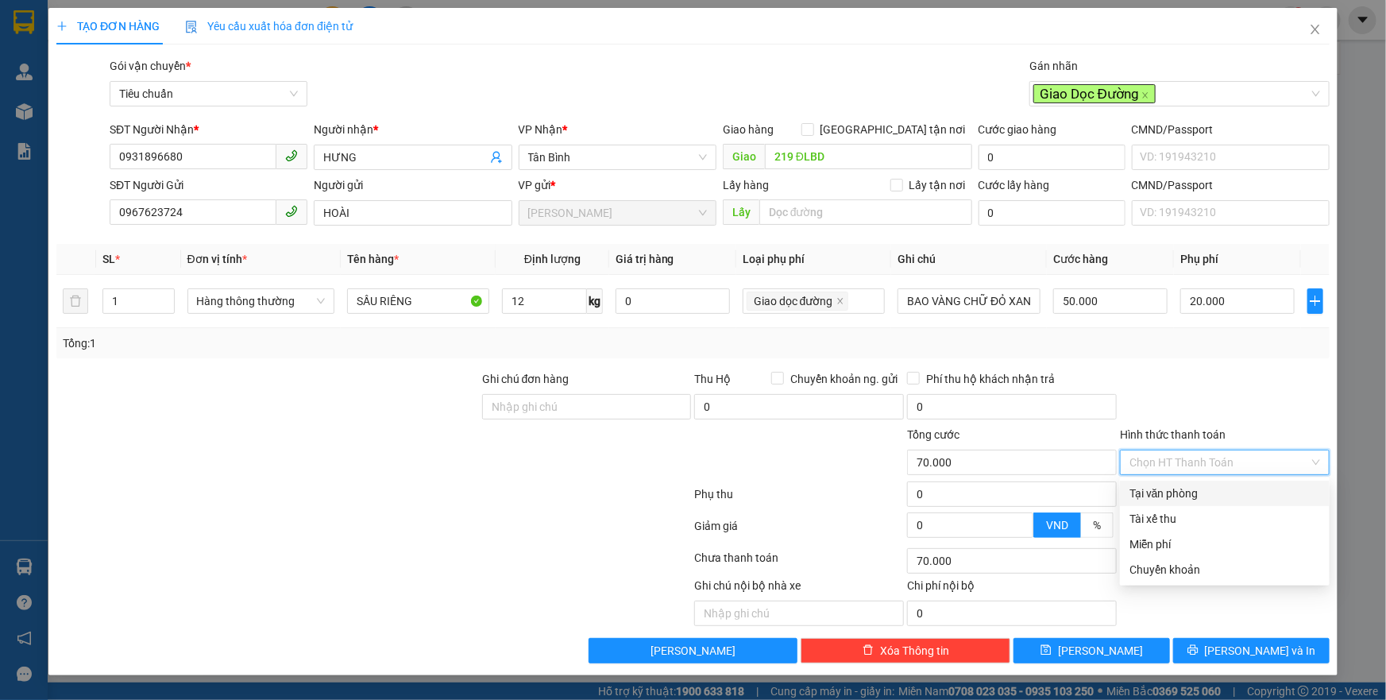
click at [1160, 492] on div "Tại văn phòng" at bounding box center [1224, 493] width 191 height 17
type input "0"
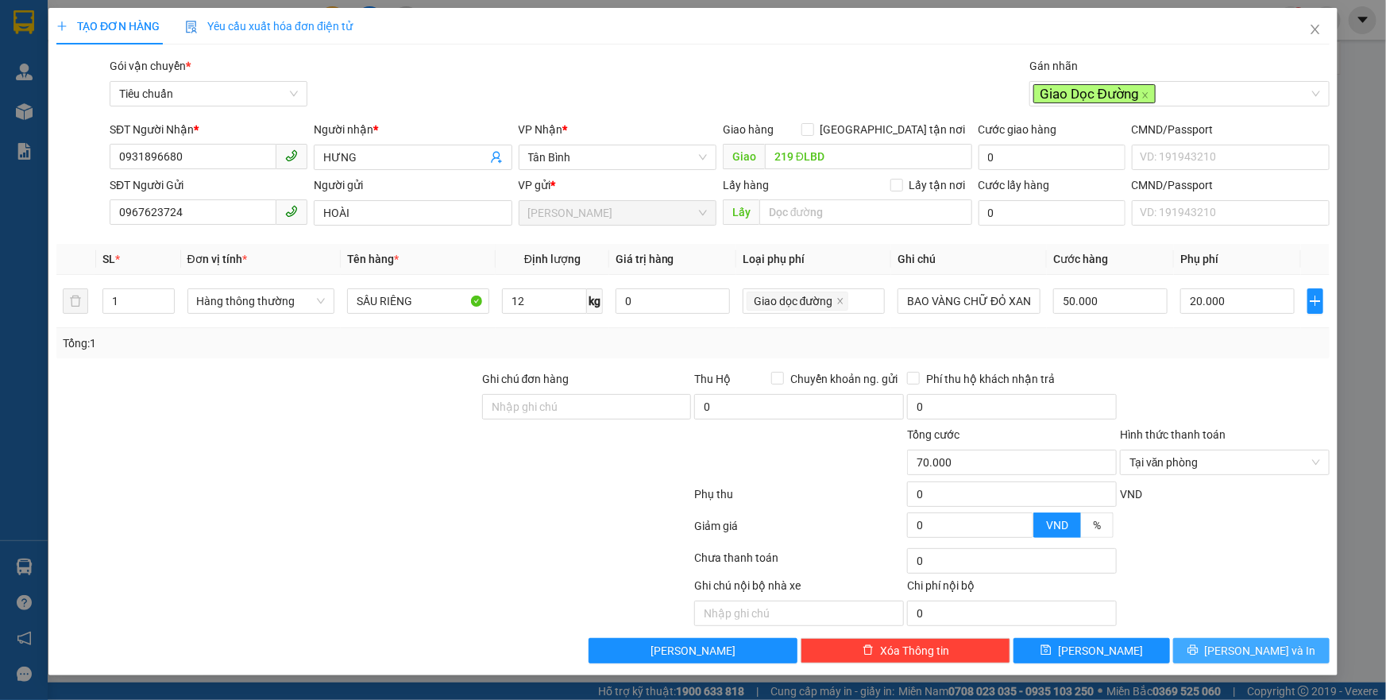
click at [1237, 651] on span "Lưu và In" at bounding box center [1260, 650] width 111 height 17
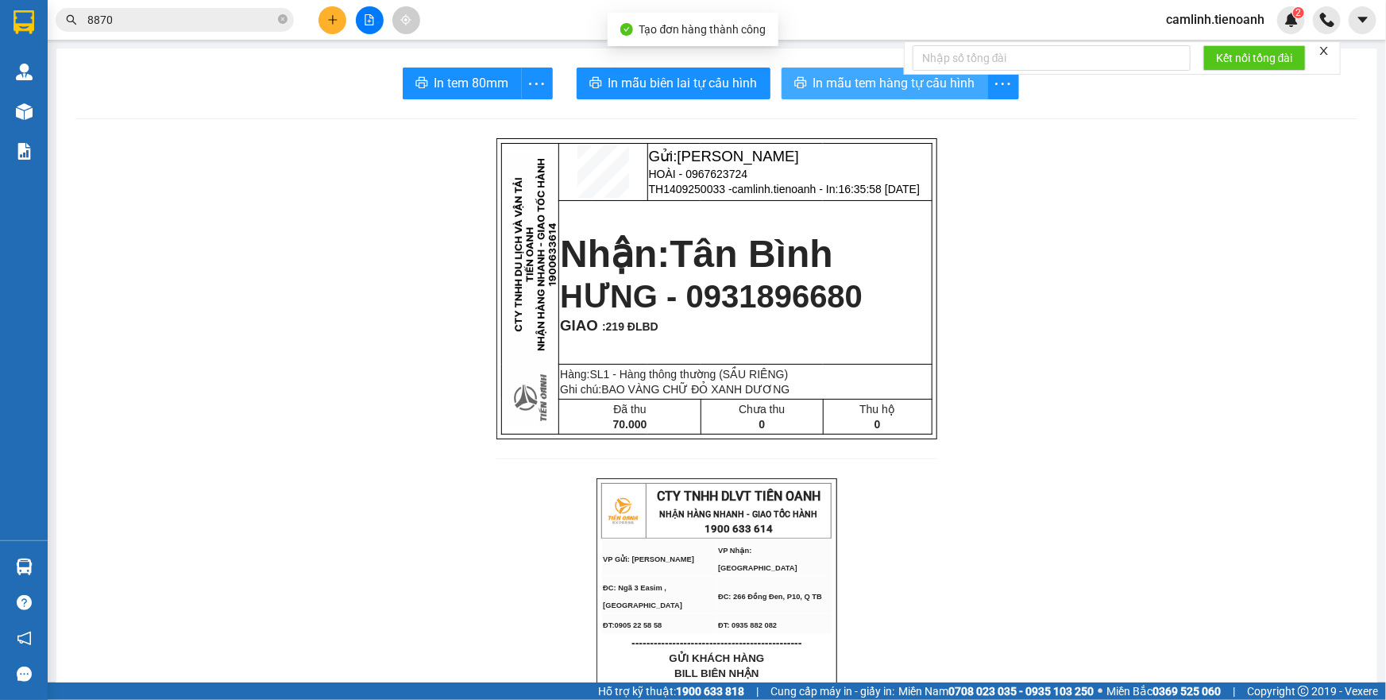
click at [866, 83] on span "In mẫu tem hàng tự cấu hình" at bounding box center [894, 83] width 162 height 20
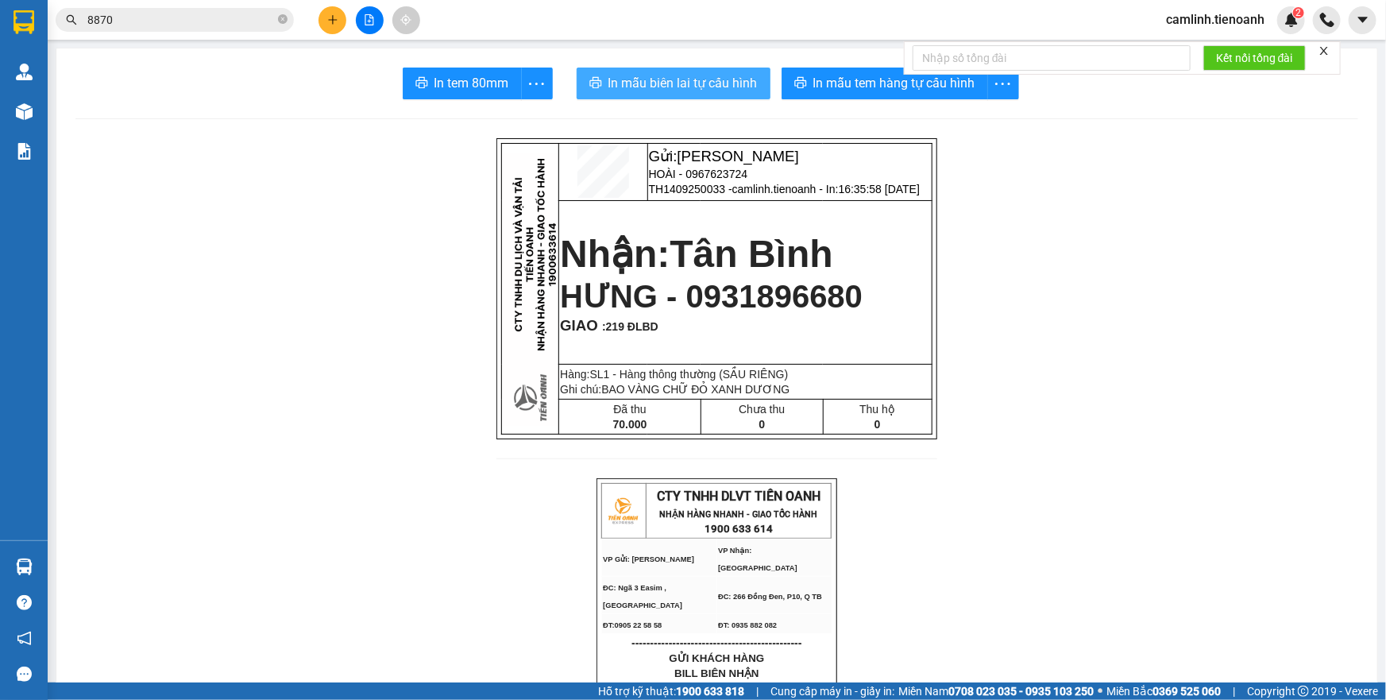
click at [674, 80] on span "In mẫu biên lai tự cấu hình" at bounding box center [682, 83] width 149 height 20
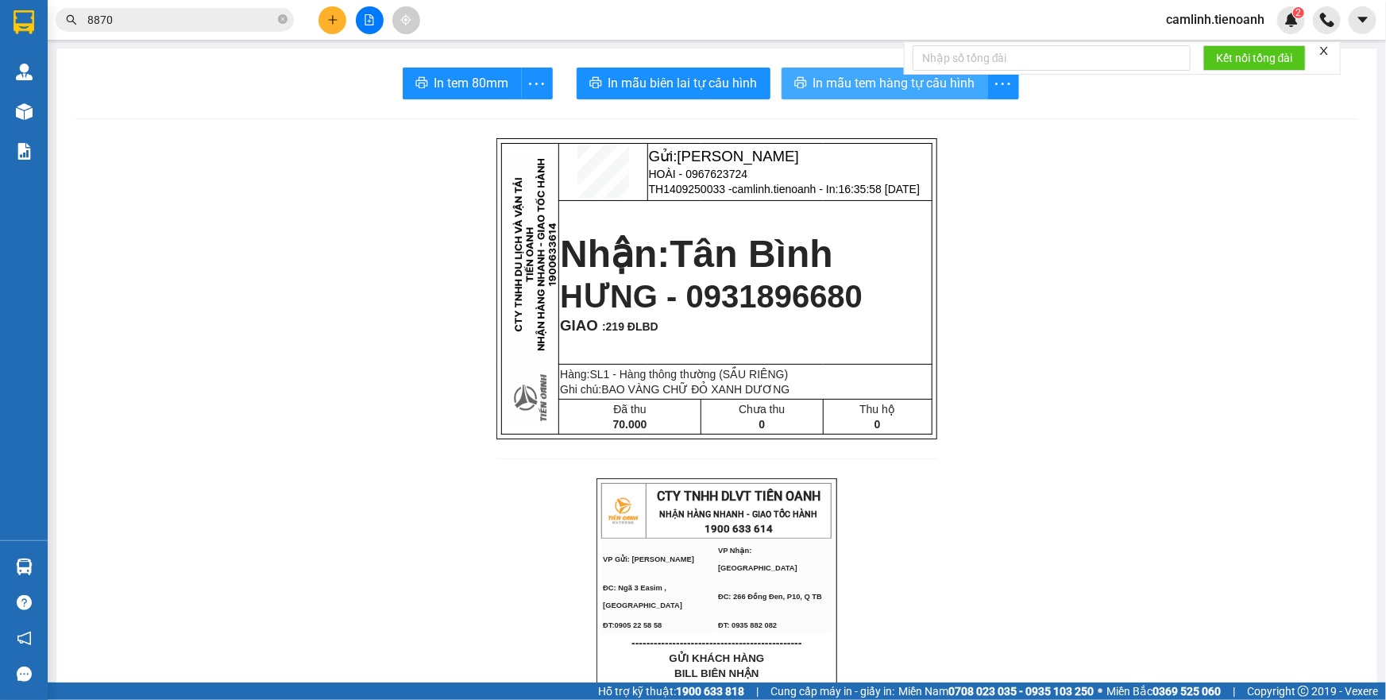
click at [841, 98] on button "In mẫu tem hàng tự cấu hình" at bounding box center [885, 84] width 207 height 32
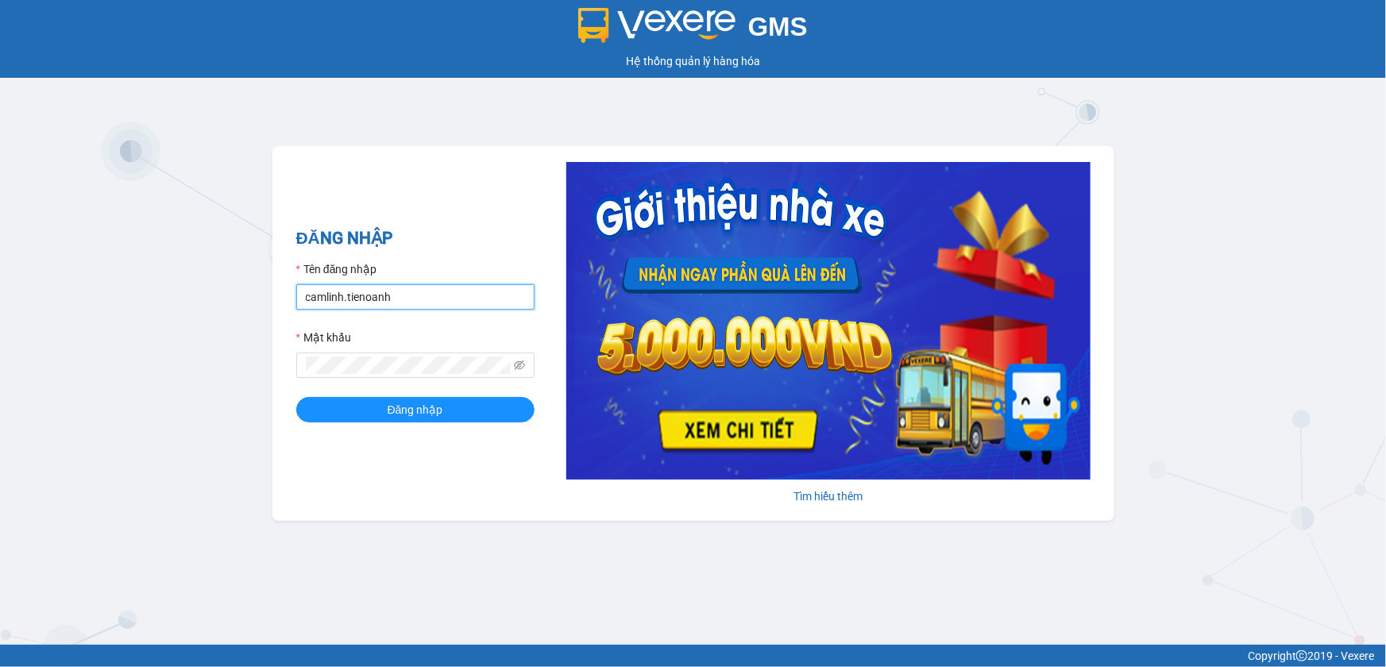
drag, startPoint x: 440, startPoint y: 296, endPoint x: 273, endPoint y: 299, distance: 166.8
click at [273, 299] on div "ĐĂNG NHẬP Tên đăng nhập camlinh.tienoanh Mật khẩu Đăng nhập Tìm hiểu thêm" at bounding box center [693, 333] width 842 height 375
type input "phuongthao.tienoanh"
click at [518, 365] on icon "eye-invisible" at bounding box center [519, 365] width 11 height 11
click at [293, 369] on div "ĐĂNG NHẬP Tên đăng nhập phuongthao.tienoanh Mật khẩu Đăng nhập Tìm hiểu thêm" at bounding box center [693, 333] width 842 height 375
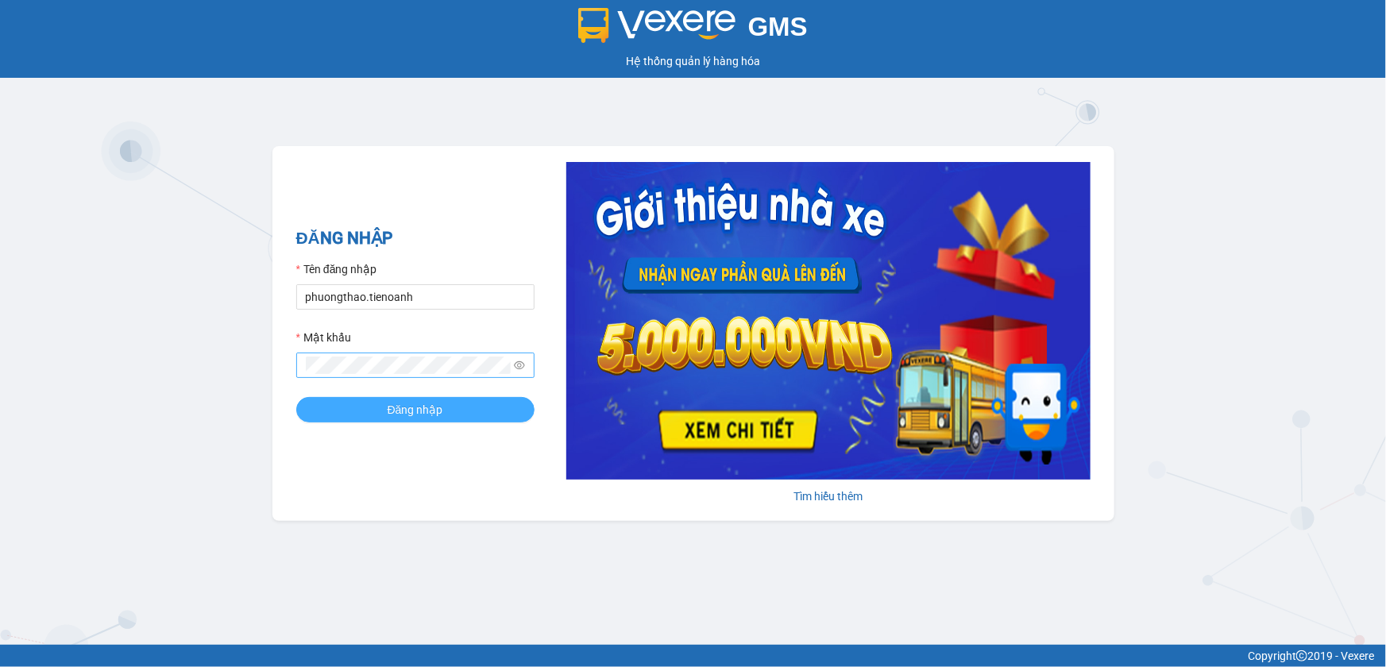
click at [349, 403] on button "Đăng nhập" at bounding box center [415, 409] width 238 height 25
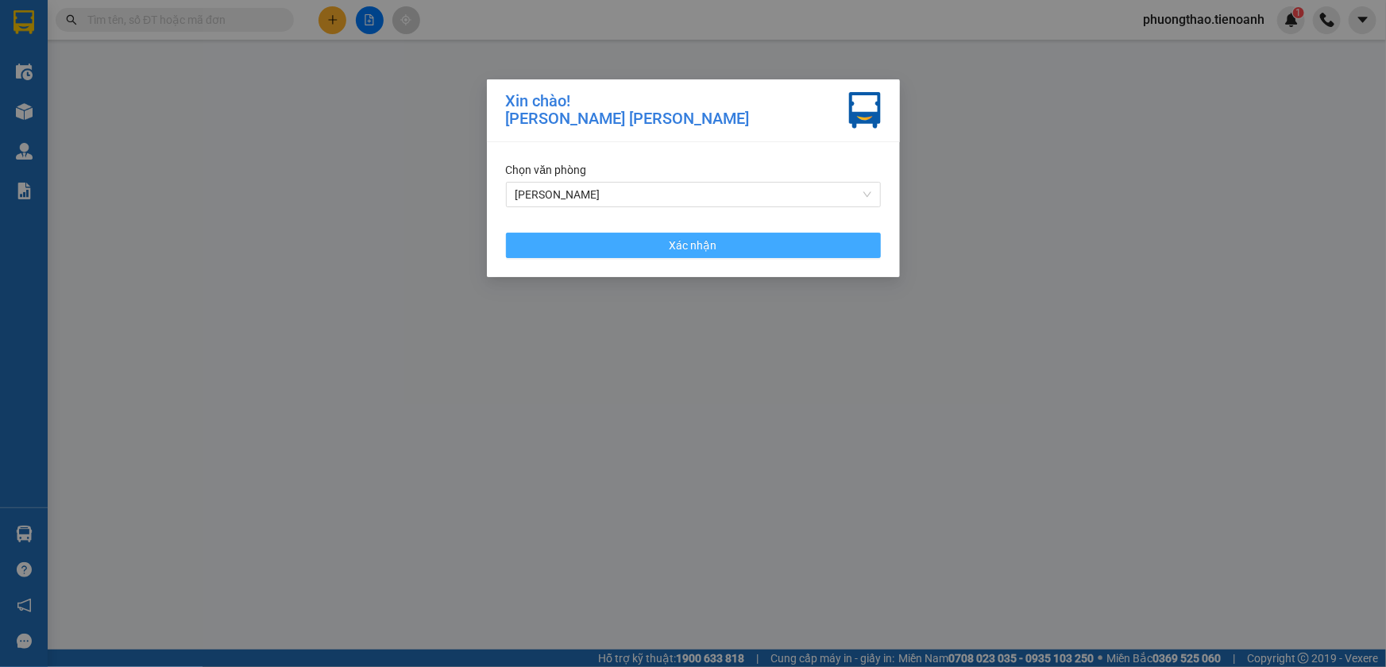
click at [730, 241] on button "Xác nhận" at bounding box center [693, 245] width 375 height 25
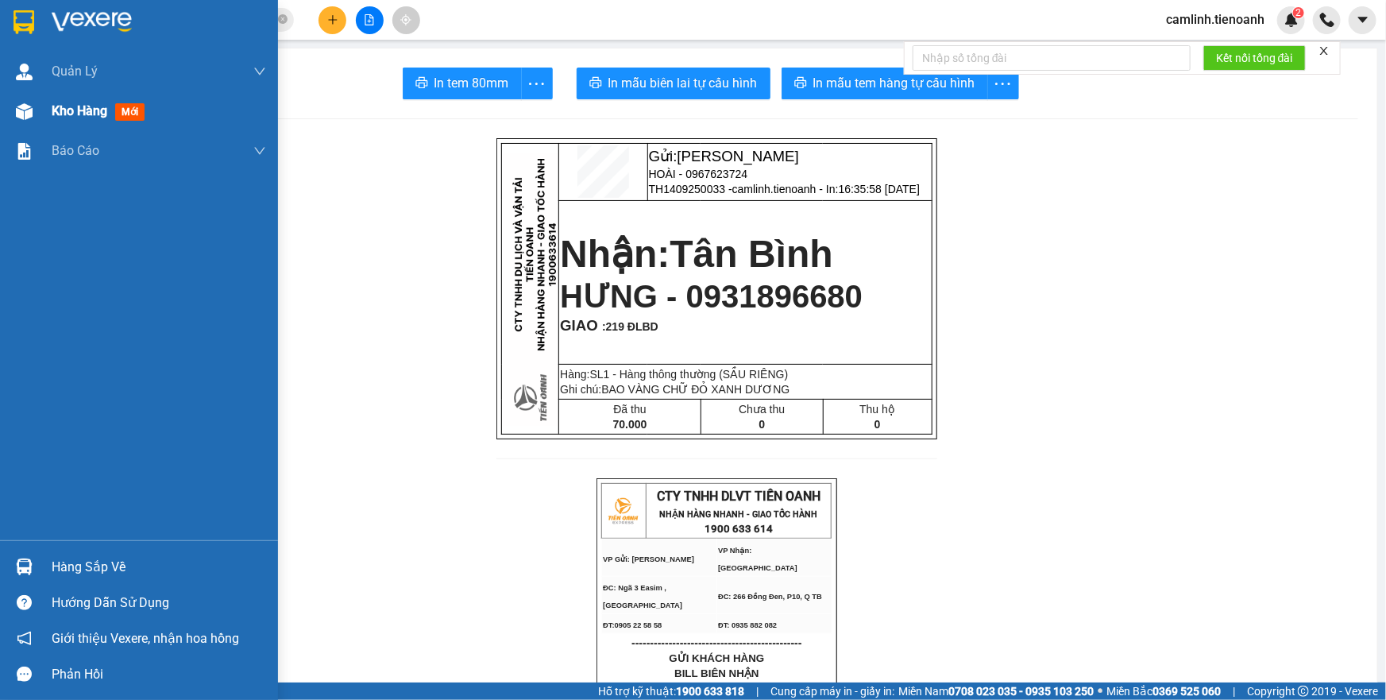
click at [46, 118] on div "Kho hàng mới" at bounding box center [139, 111] width 278 height 40
